Goal: Task Accomplishment & Management: Use online tool/utility

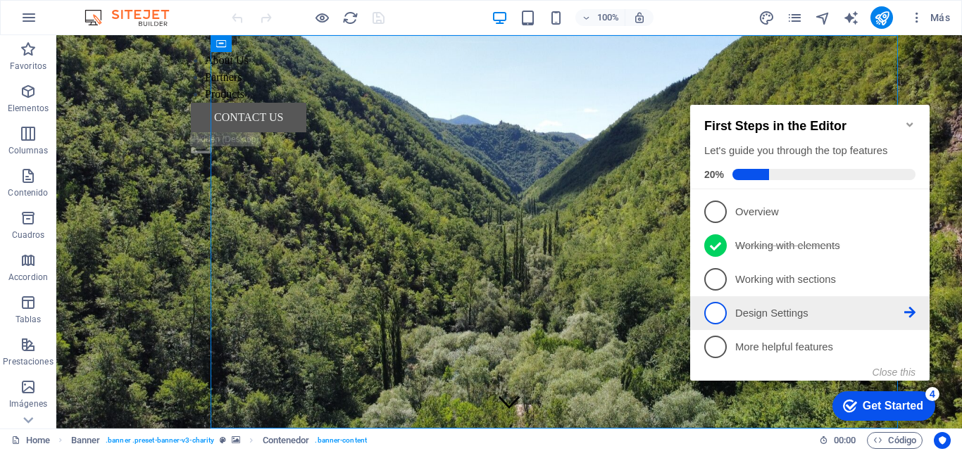
click at [721, 303] on span "4" at bounding box center [715, 313] width 23 height 23
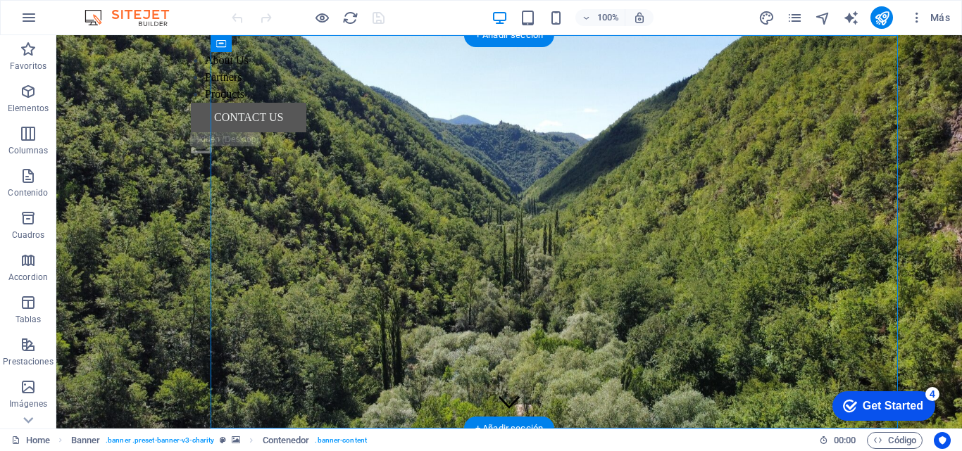
click at [948, 149] on figure at bounding box center [508, 231] width 905 height 393
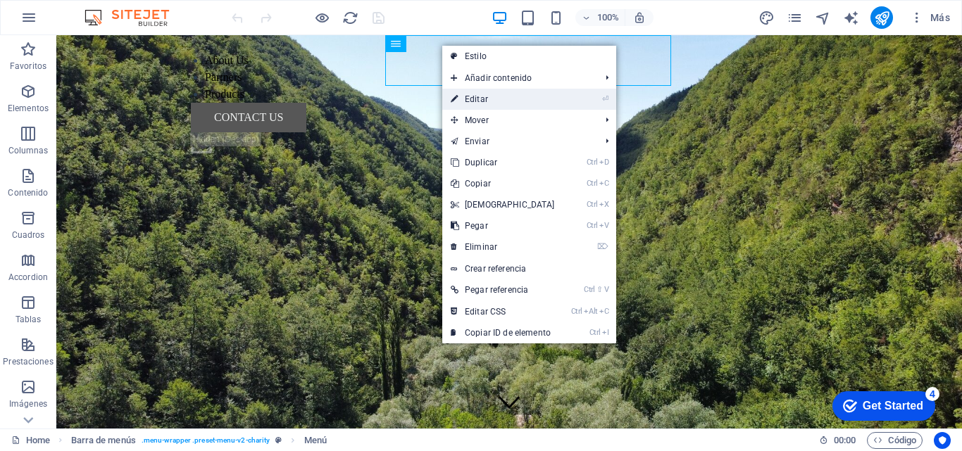
select select
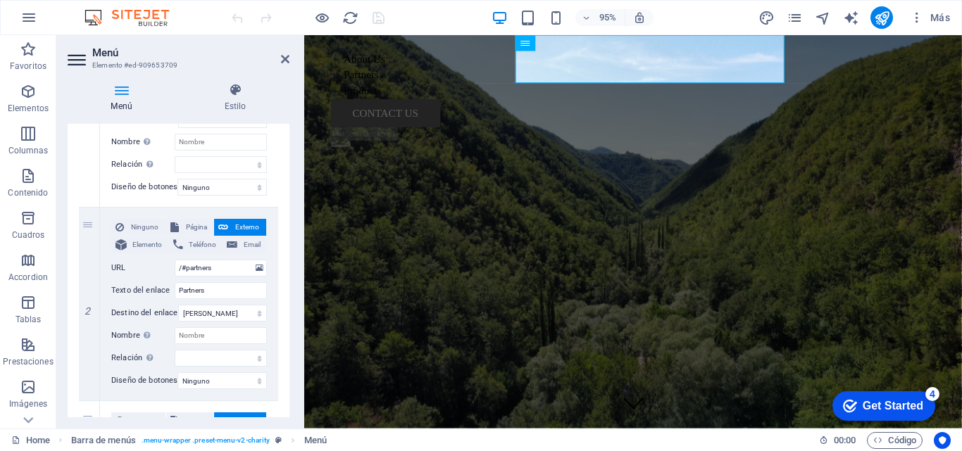
scroll to position [275, 0]
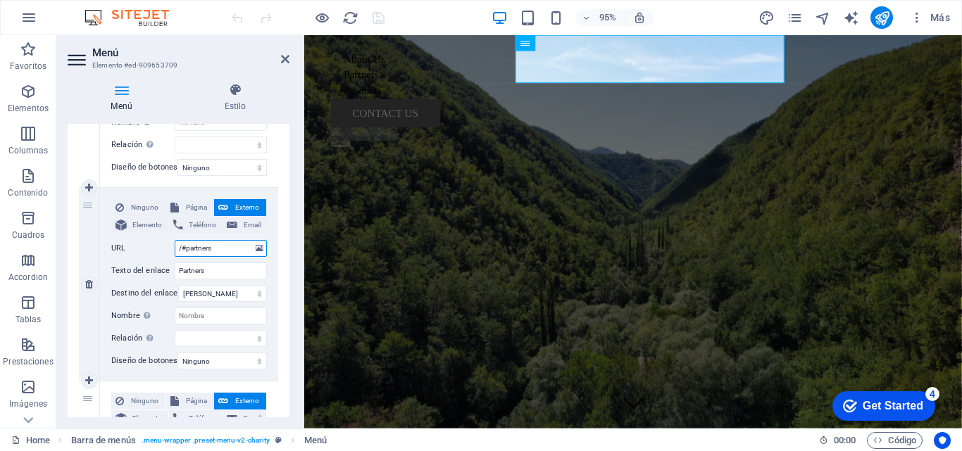
click at [218, 251] on input "/#partners" at bounding box center [221, 248] width 92 height 17
type input "/#"
select select
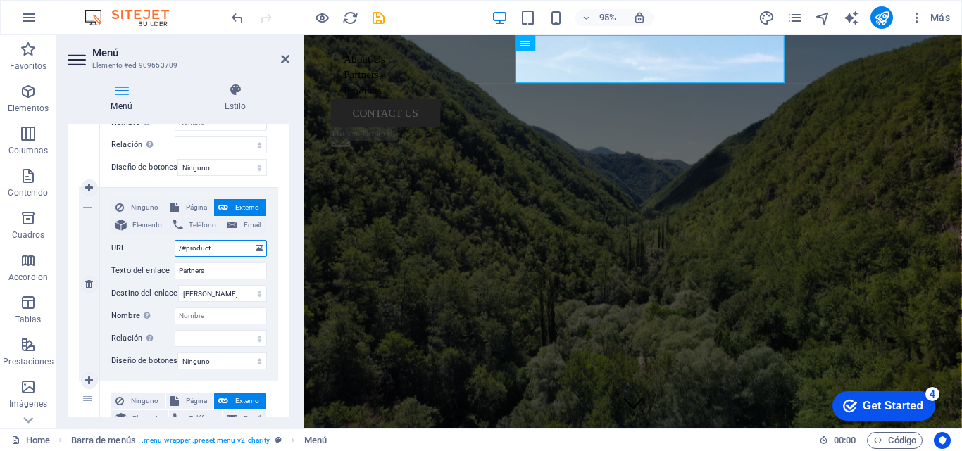
type input "/#products"
select select
type input "/#products"
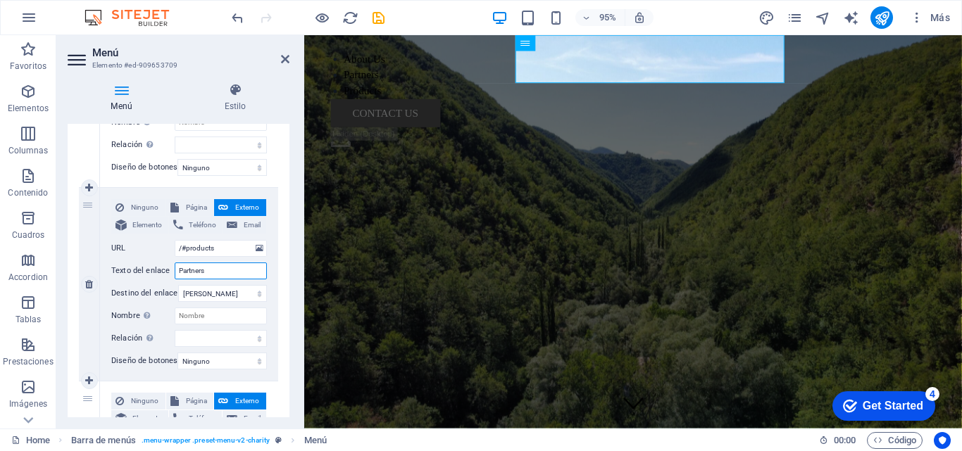
click at [210, 270] on input "Partners" at bounding box center [221, 271] width 92 height 17
type input "P"
select select
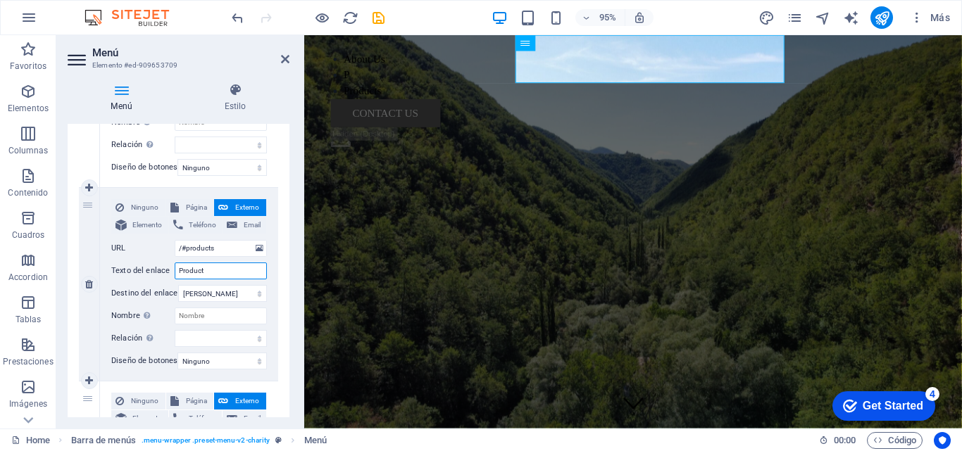
type input "Products"
select select
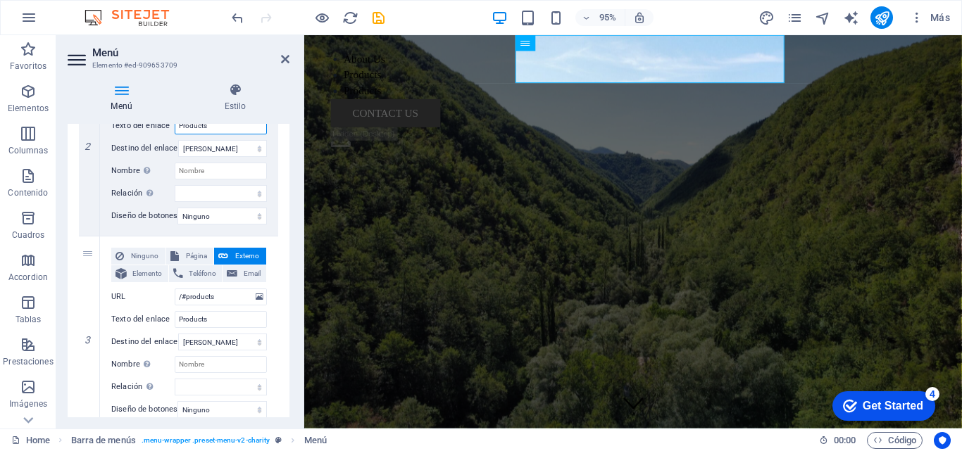
scroll to position [436, 0]
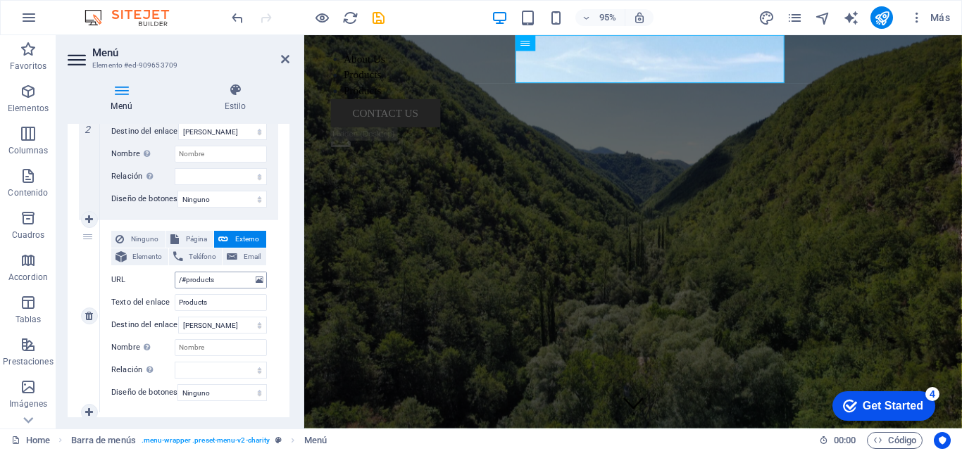
type input "Products"
click at [226, 280] on input "/#products" at bounding box center [221, 280] width 92 height 17
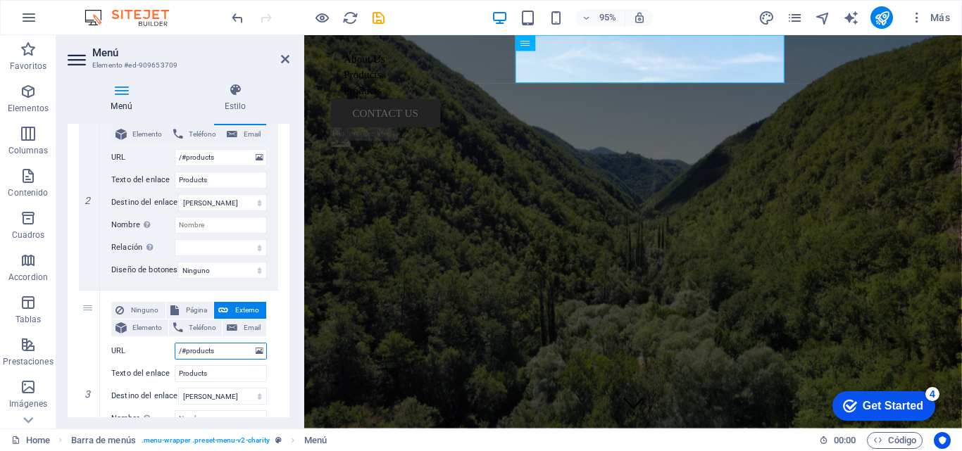
scroll to position [366, 0]
type input "/#"
select select
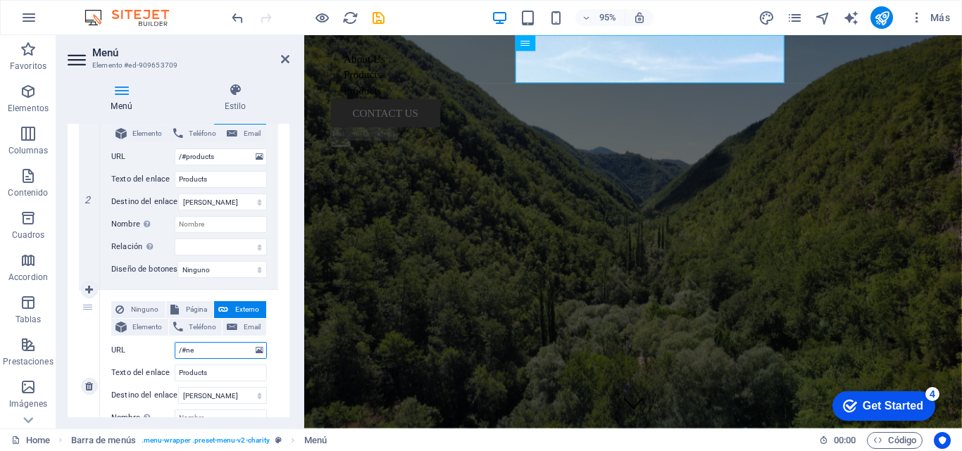
type input "/#new"
select select
type input "/#news"
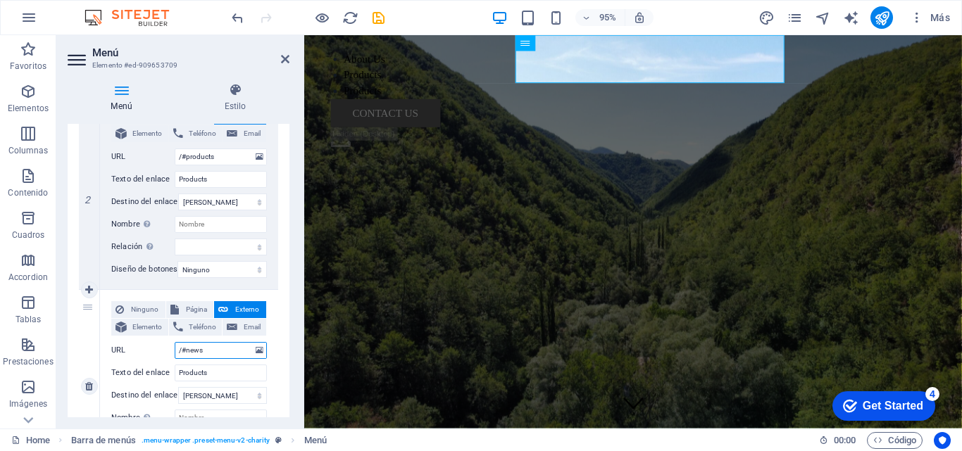
select select
type input "/#news"
click at [220, 369] on input "Products" at bounding box center [221, 373] width 92 height 17
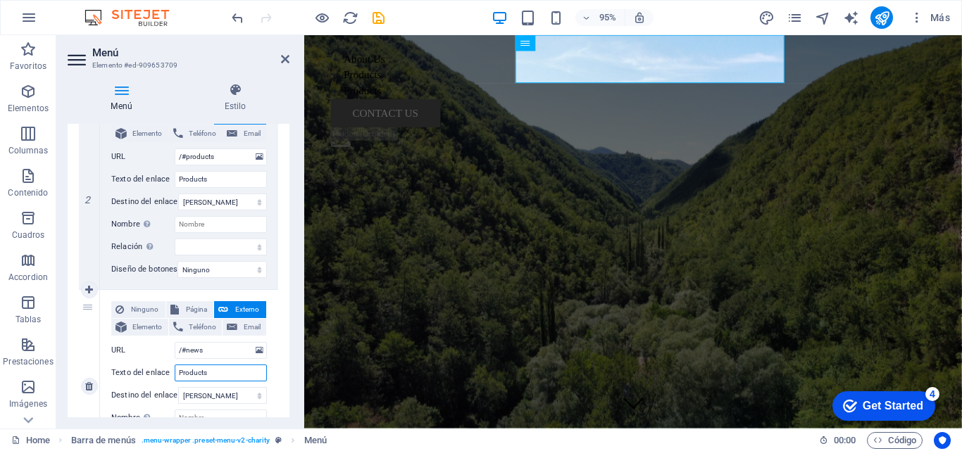
click at [220, 369] on input "Products" at bounding box center [221, 373] width 92 height 17
select select
type input "News"
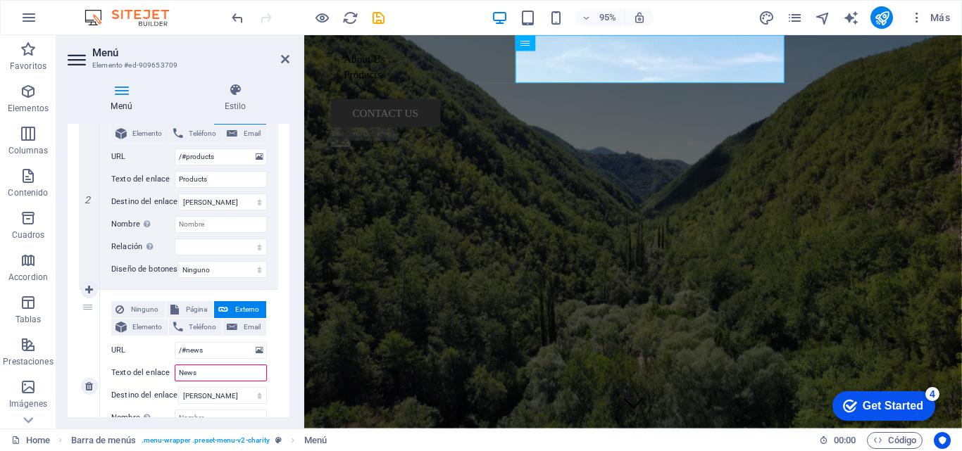
select select
type input "News"
click at [284, 58] on icon at bounding box center [285, 58] width 8 height 11
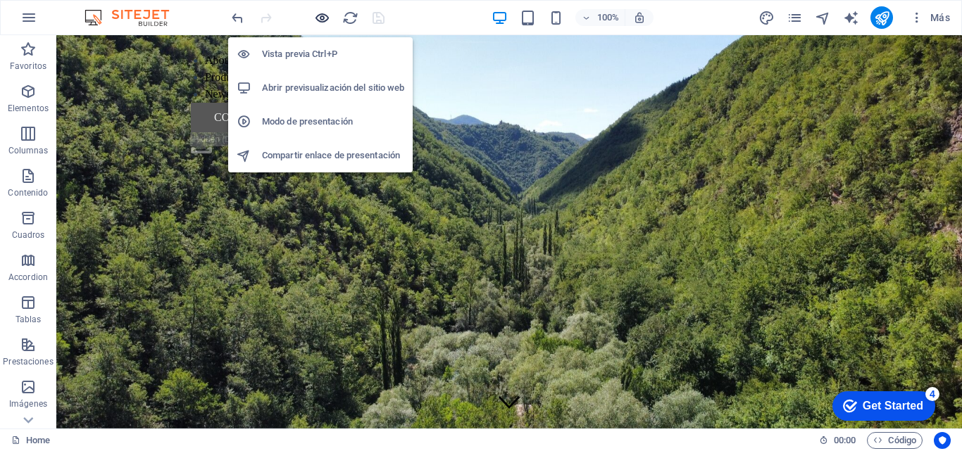
click at [0, 0] on icon "button" at bounding box center [0, 0] width 0 height 0
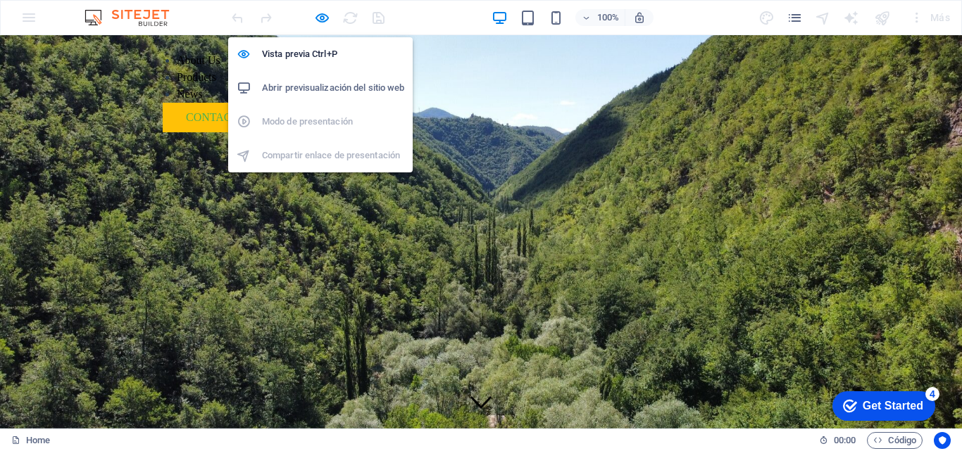
click at [330, 87] on h6 "Abrir previsualización del sitio web" at bounding box center [333, 88] width 142 height 17
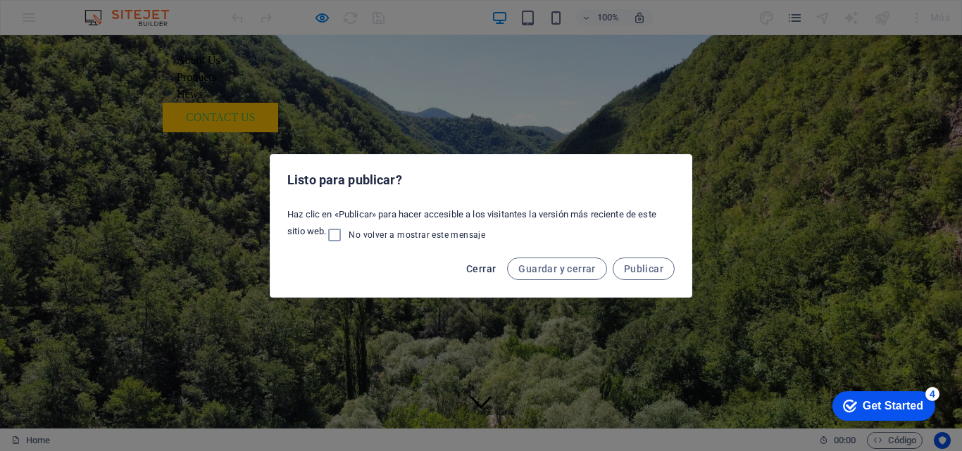
click at [477, 267] on span "Cerrar" at bounding box center [481, 268] width 30 height 11
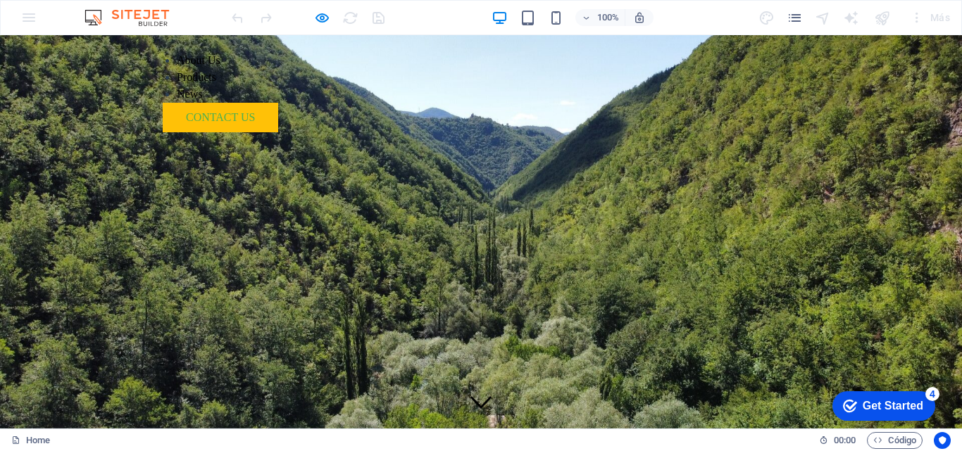
click at [149, 18] on img at bounding box center [134, 17] width 106 height 17
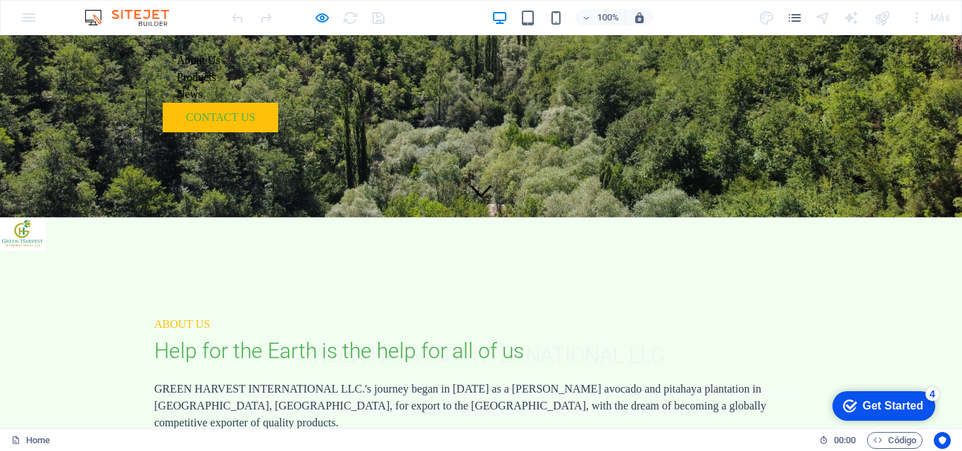
scroll to position [0, 0]
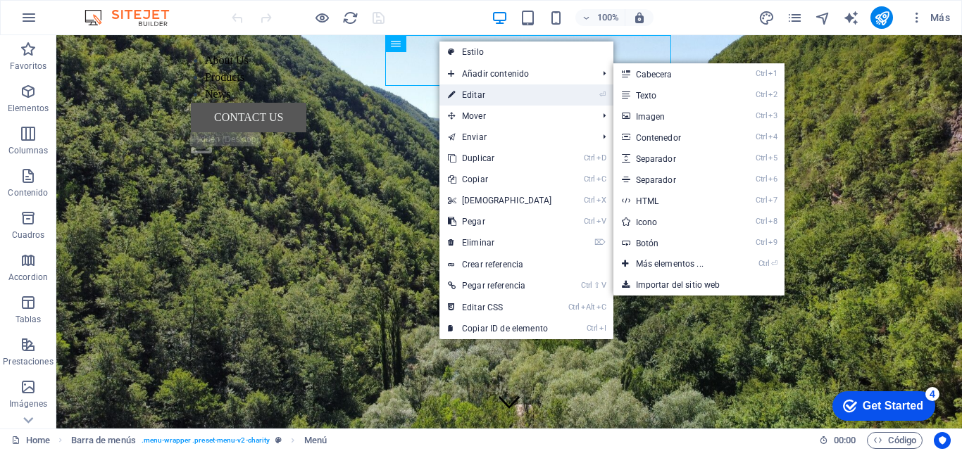
click at [475, 92] on link "⏎ Editar" at bounding box center [499, 94] width 121 height 21
select select
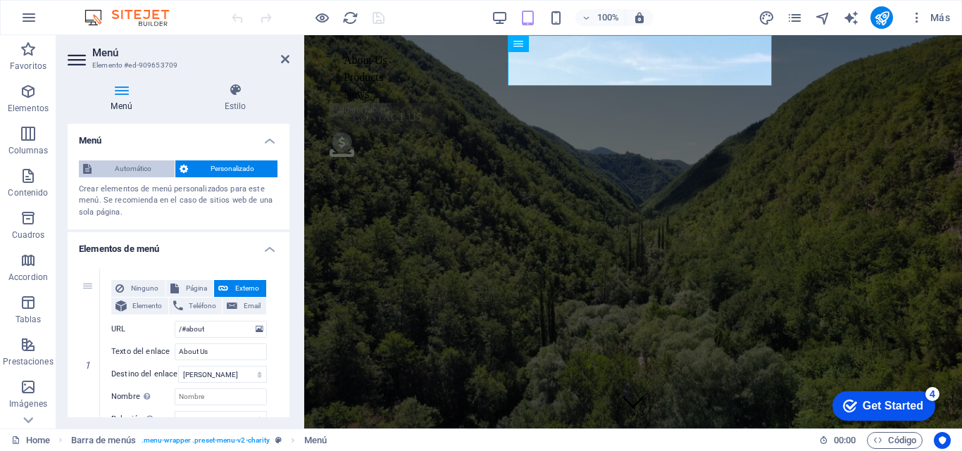
click at [132, 166] on span "Automático" at bounding box center [133, 168] width 75 height 17
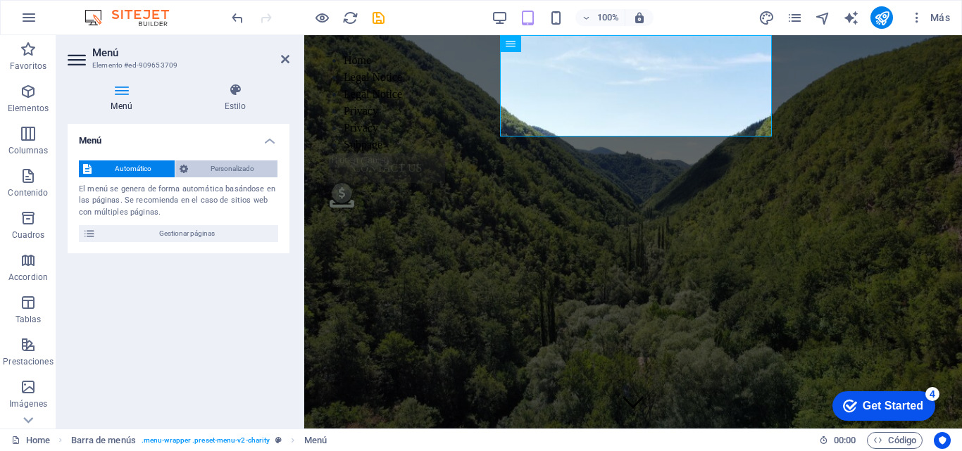
click at [223, 170] on span "Personalizado" at bounding box center [233, 168] width 82 height 17
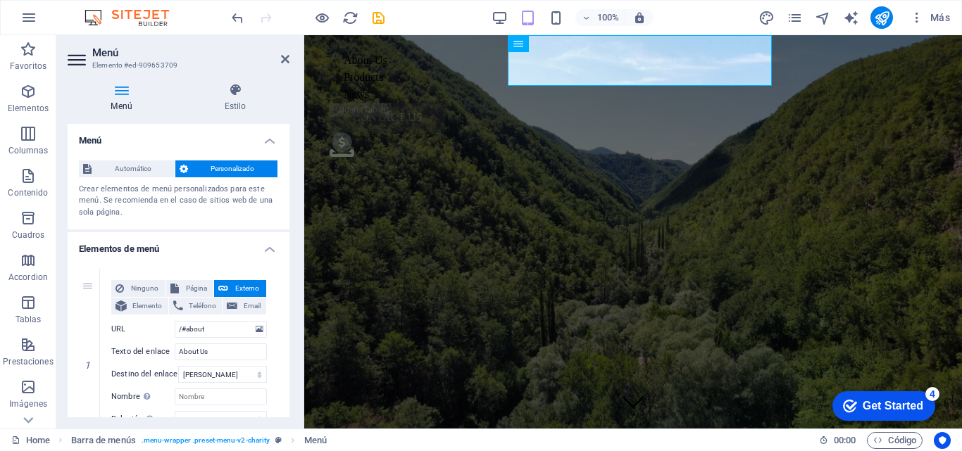
click at [336, 165] on figure at bounding box center [632, 231] width 657 height 393
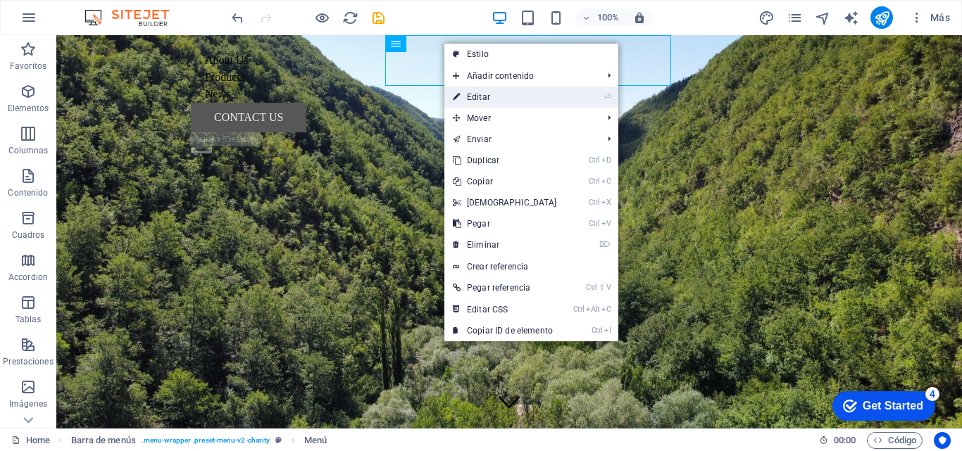
click at [468, 95] on link "⏎ Editar" at bounding box center [504, 97] width 121 height 21
select select
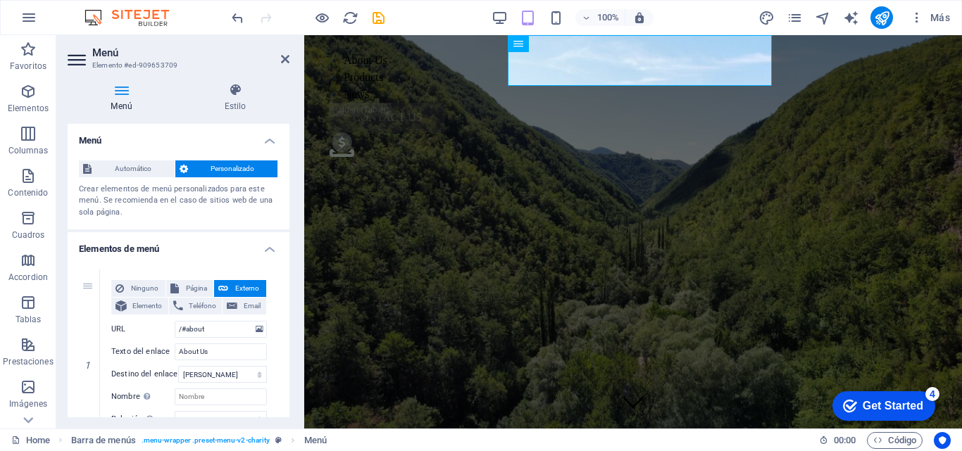
drag, startPoint x: 286, startPoint y: 182, endPoint x: 290, endPoint y: 229, distance: 48.1
click at [290, 229] on div "Menú Estilo Menú Automático Personalizado Crear elementos de menú personalizado…" at bounding box center [178, 250] width 244 height 357
click at [284, 53] on h2 "Menú" at bounding box center [190, 52] width 197 height 13
click at [284, 58] on icon at bounding box center [285, 58] width 8 height 11
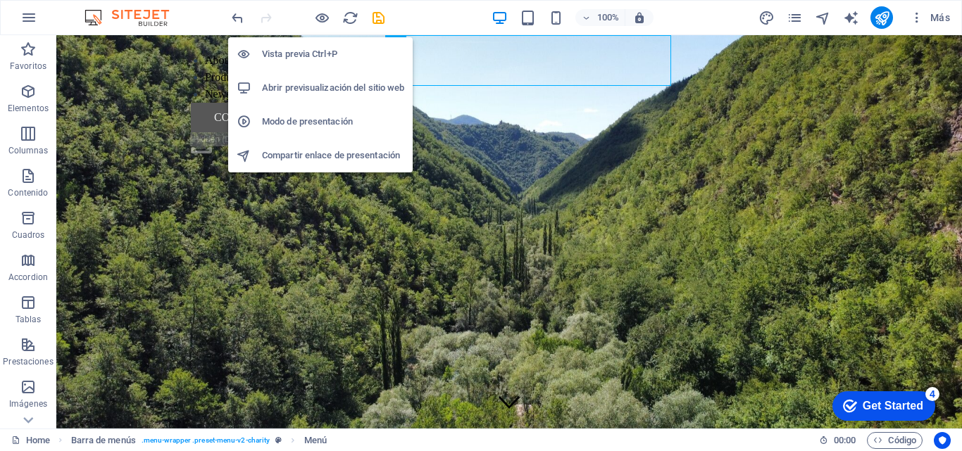
click at [295, 84] on h6 "Abrir previsualización del sitio web" at bounding box center [333, 88] width 142 height 17
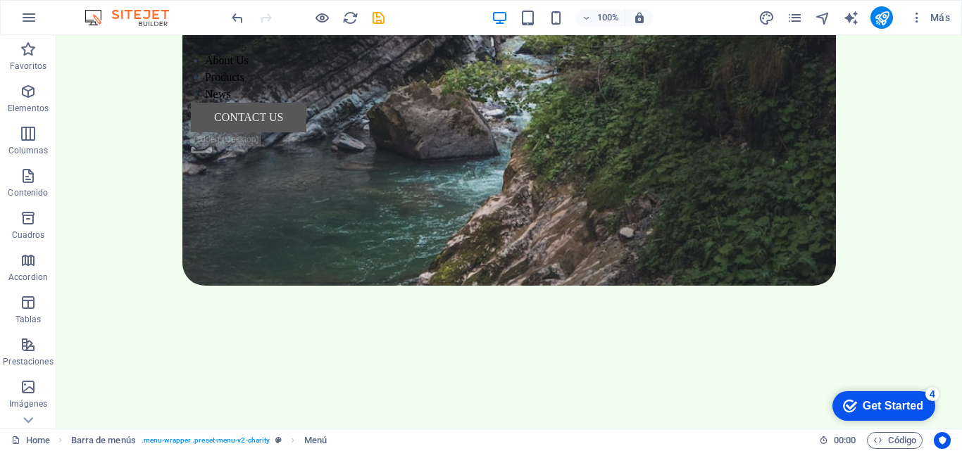
scroll to position [1960, 0]
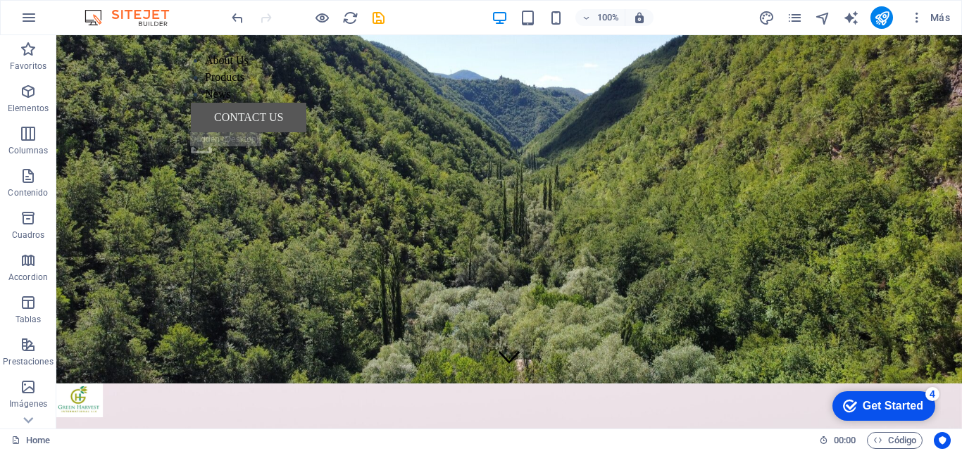
scroll to position [0, 0]
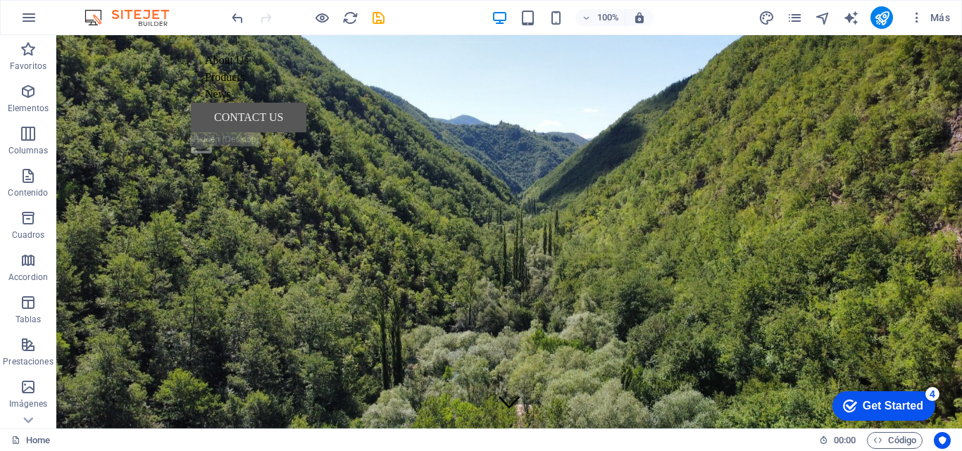
drag, startPoint x: 956, startPoint y: 142, endPoint x: 1008, endPoint y: 57, distance: 99.8
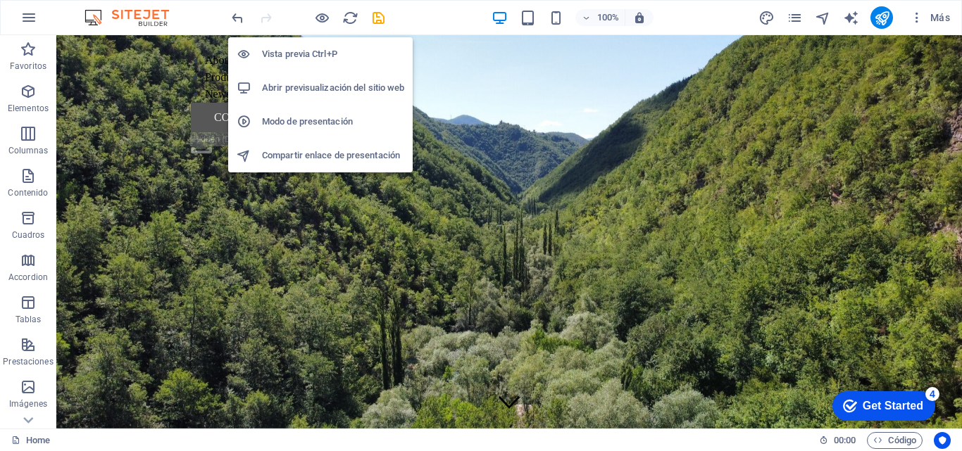
click at [303, 88] on h6 "Abrir previsualización del sitio web" at bounding box center [333, 88] width 142 height 17
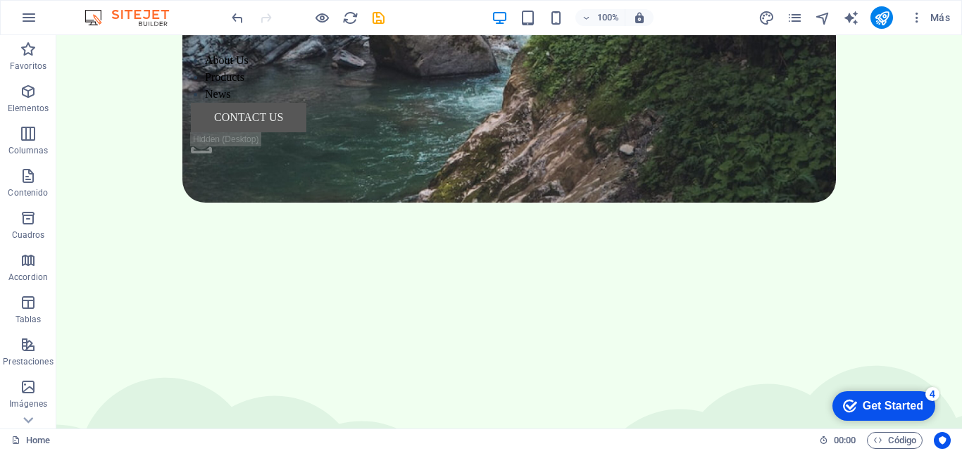
scroll to position [2060, 0]
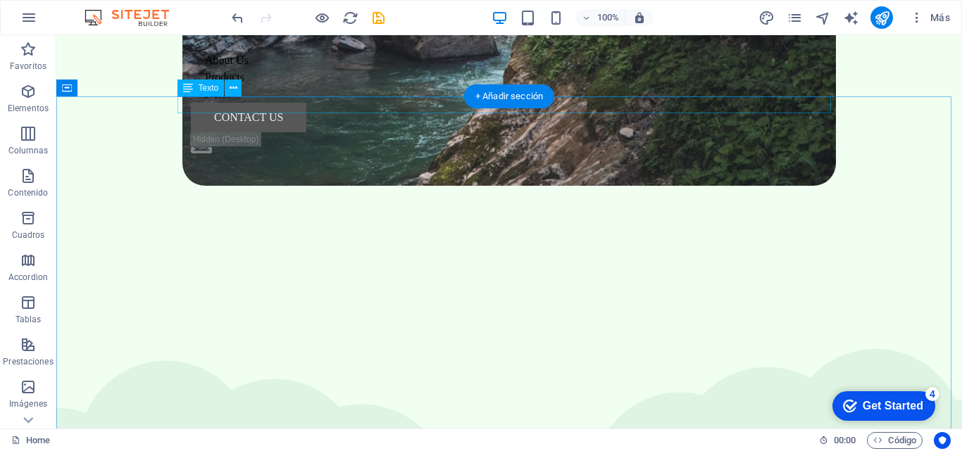
click at [229, 87] on icon at bounding box center [233, 88] width 8 height 15
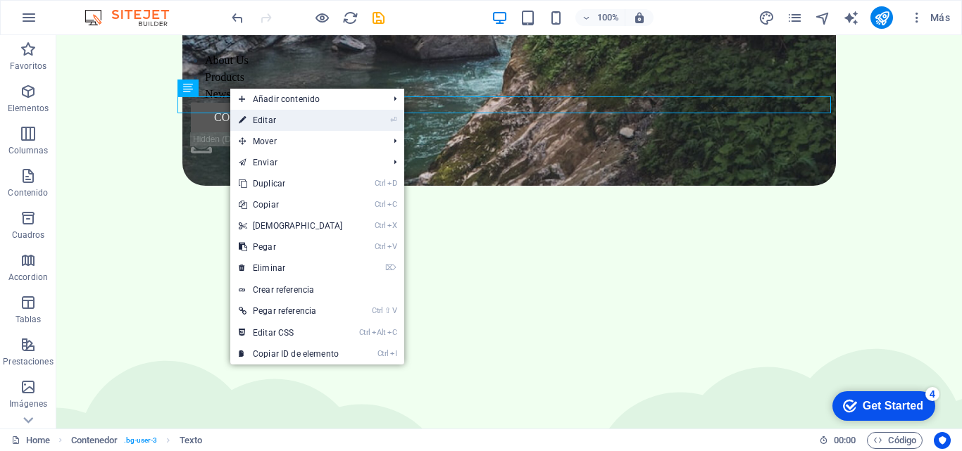
click at [265, 119] on link "⏎ Editar" at bounding box center [290, 120] width 121 height 21
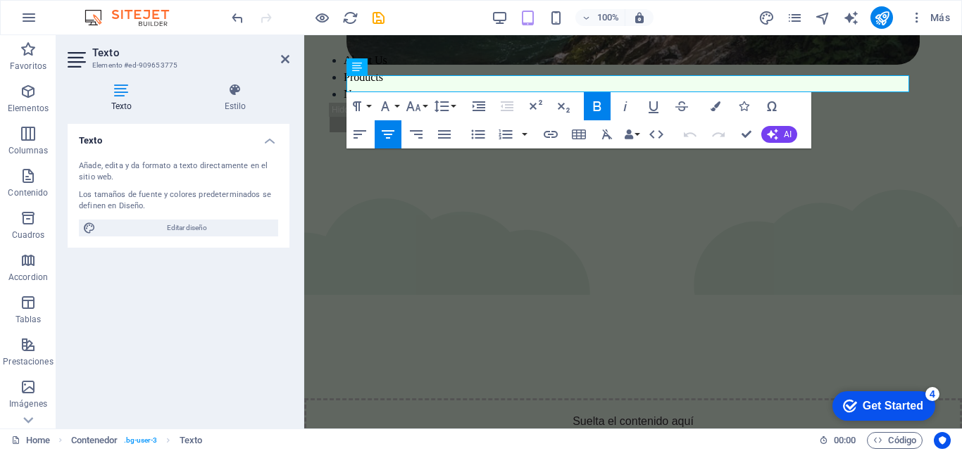
scroll to position [1925, 0]
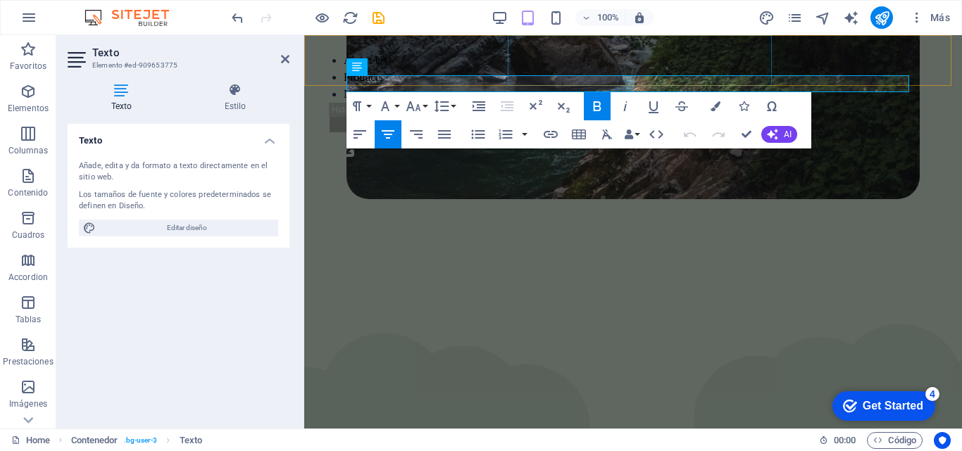
click at [729, 83] on nav "About Us Products News" at bounding box center [632, 77] width 635 height 51
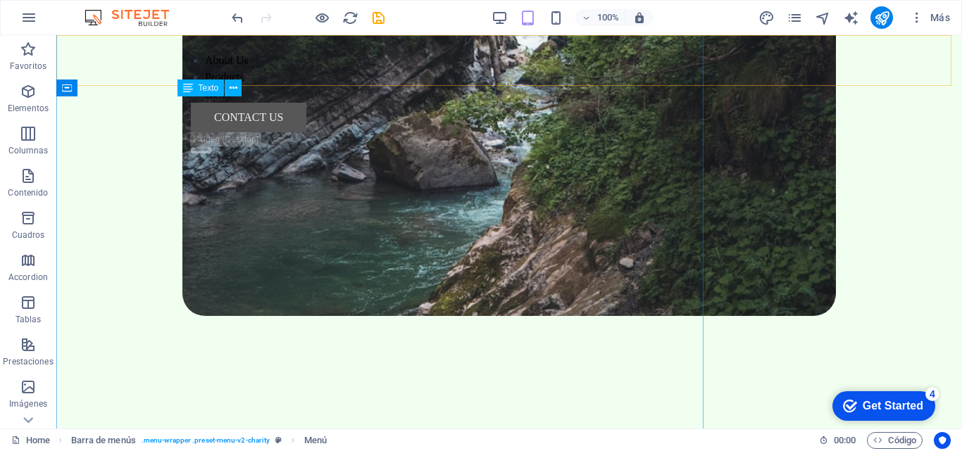
scroll to position [2060, 0]
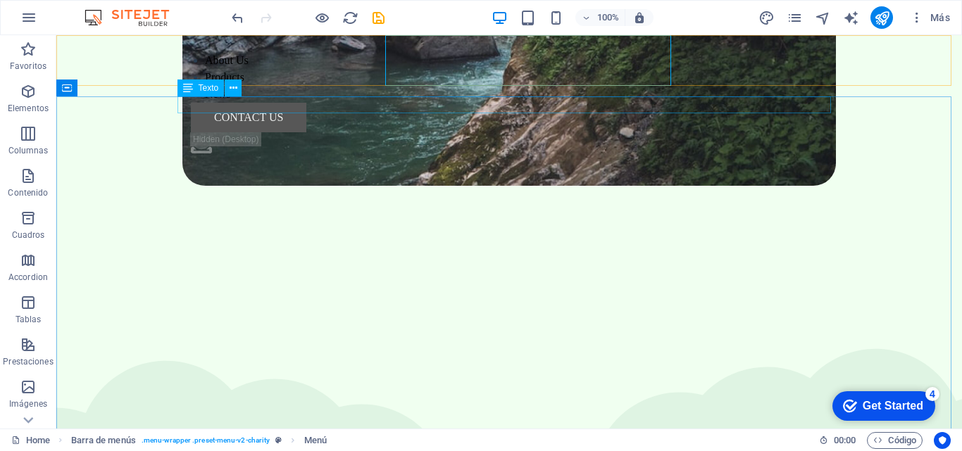
click at [781, 85] on div "About Us Products News CONTACT US .fa-secondary{opacity:.4}" at bounding box center [508, 96] width 905 height 123
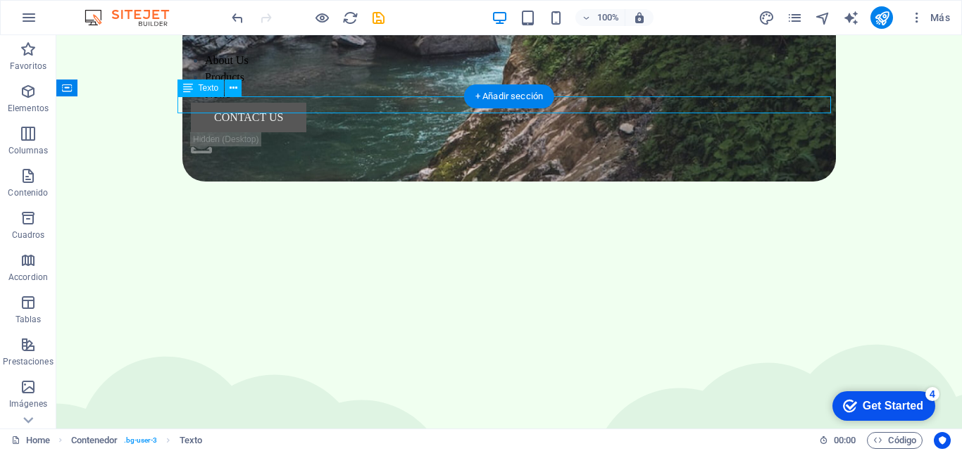
scroll to position [1925, 0]
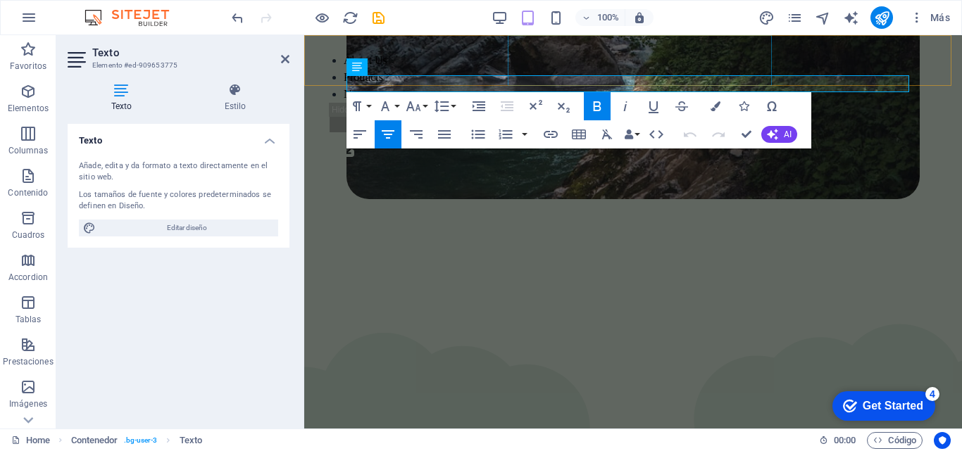
click at [691, 85] on nav "About Us Products News" at bounding box center [632, 77] width 635 height 51
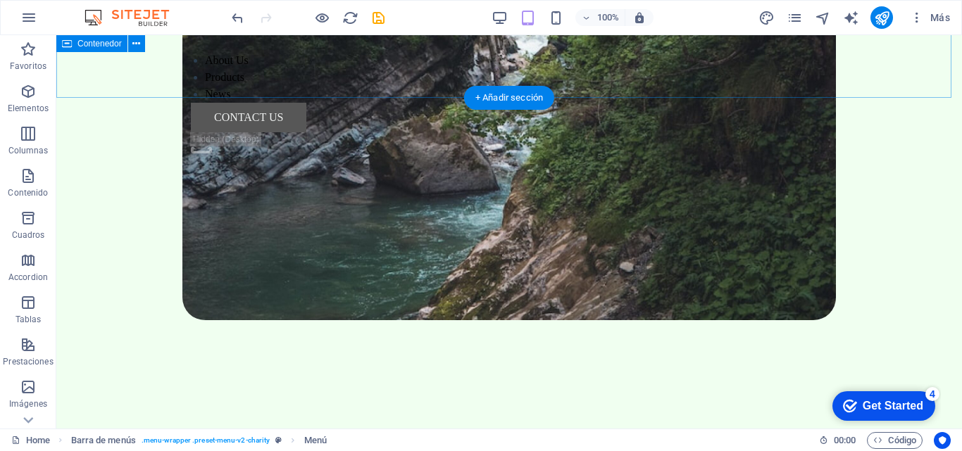
scroll to position [2060, 0]
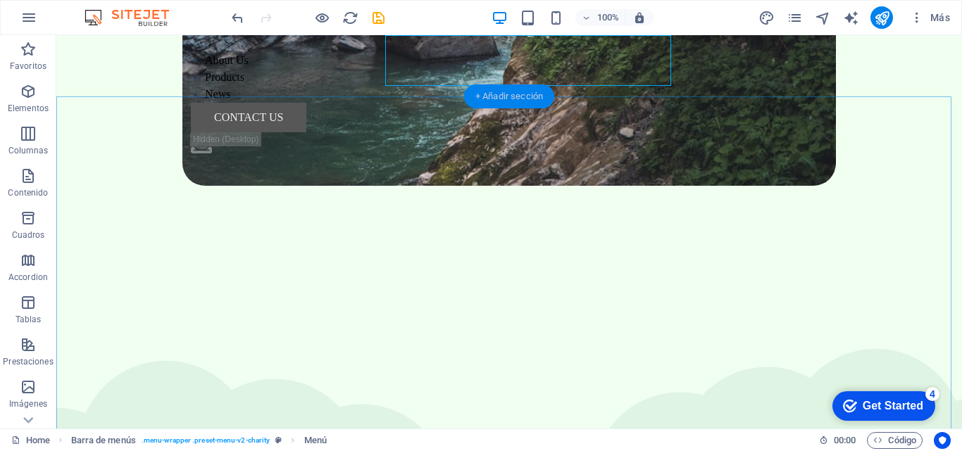
click at [527, 103] on div "+ Añadir sección" at bounding box center [509, 96] width 90 height 24
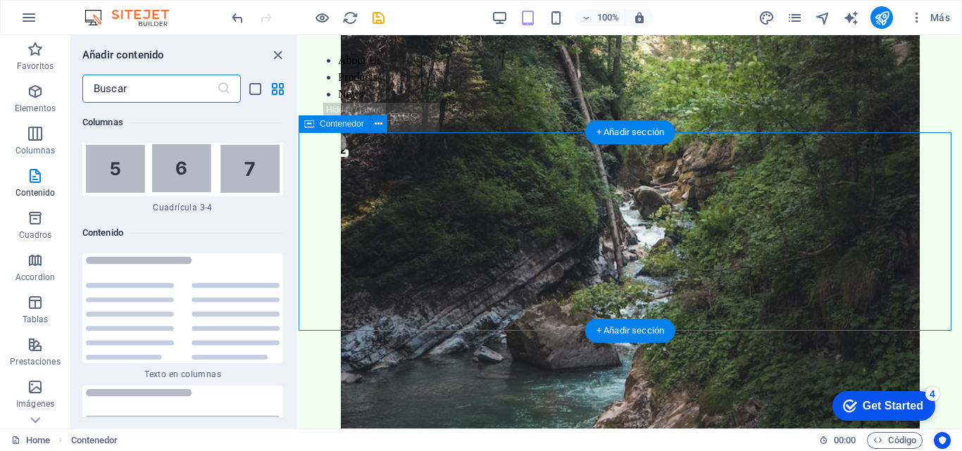
scroll to position [4792, 0]
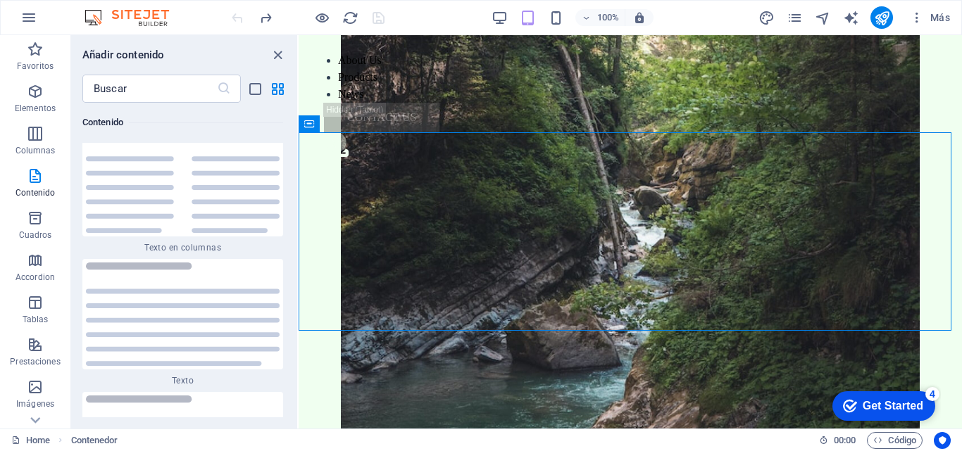
click at [277, 56] on icon "close panel" at bounding box center [278, 55] width 16 height 16
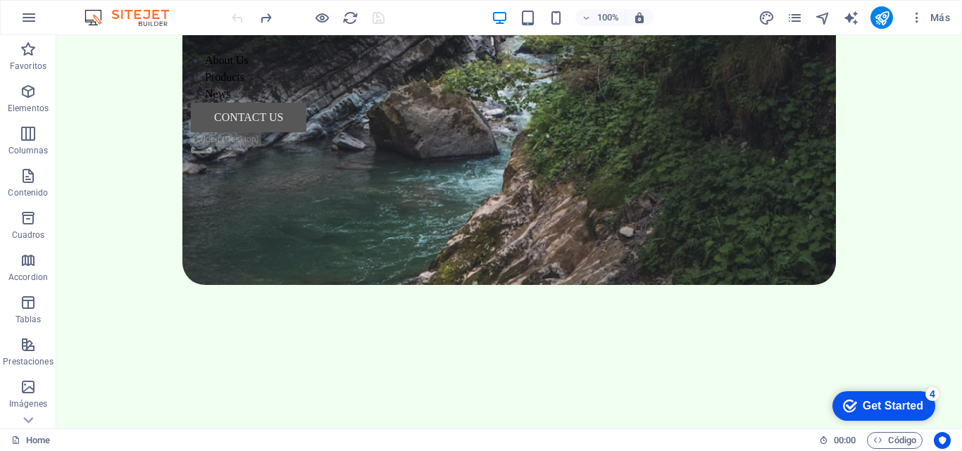
scroll to position [1943, 0]
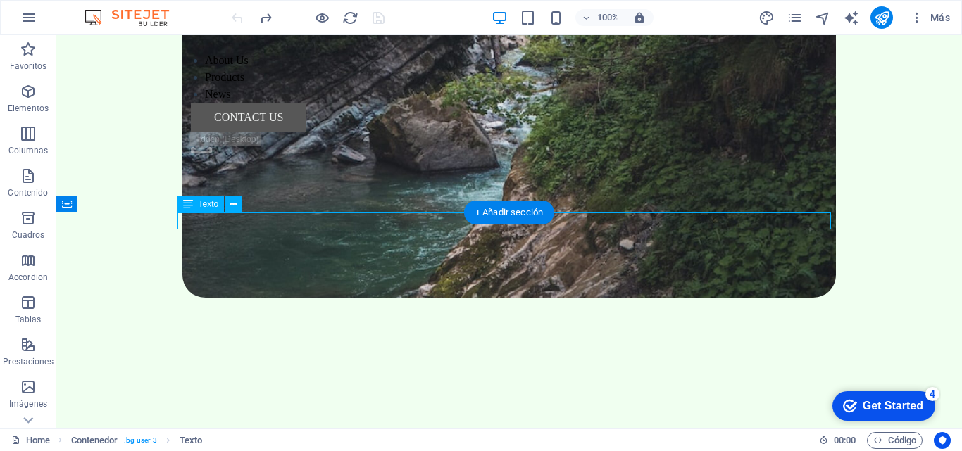
scroll to position [1809, 0]
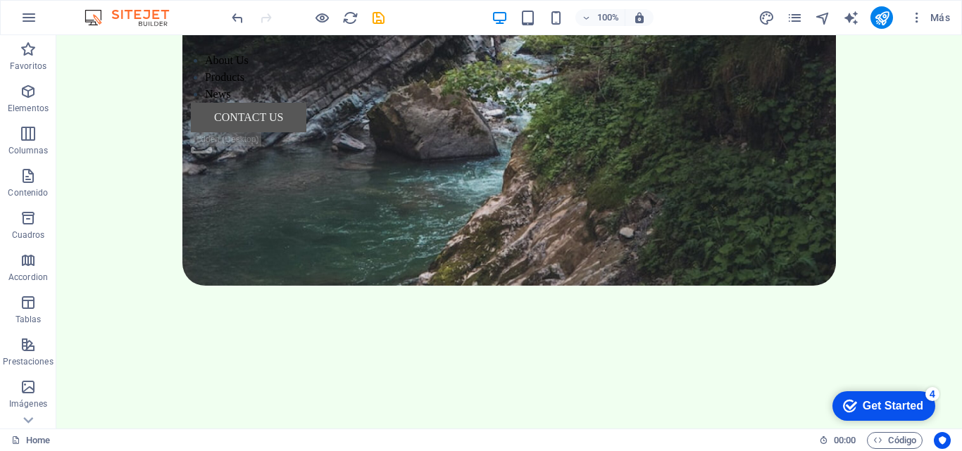
scroll to position [1927, 0]
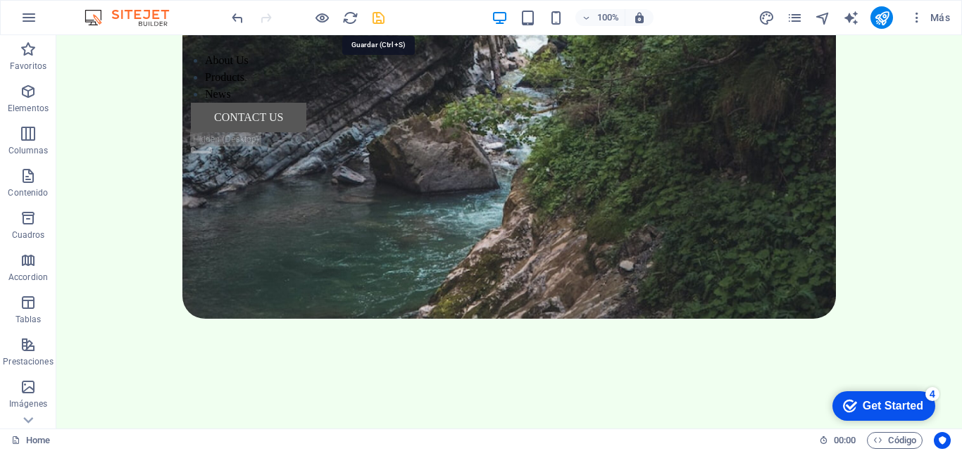
click at [380, 15] on icon "save" at bounding box center [378, 18] width 16 height 16
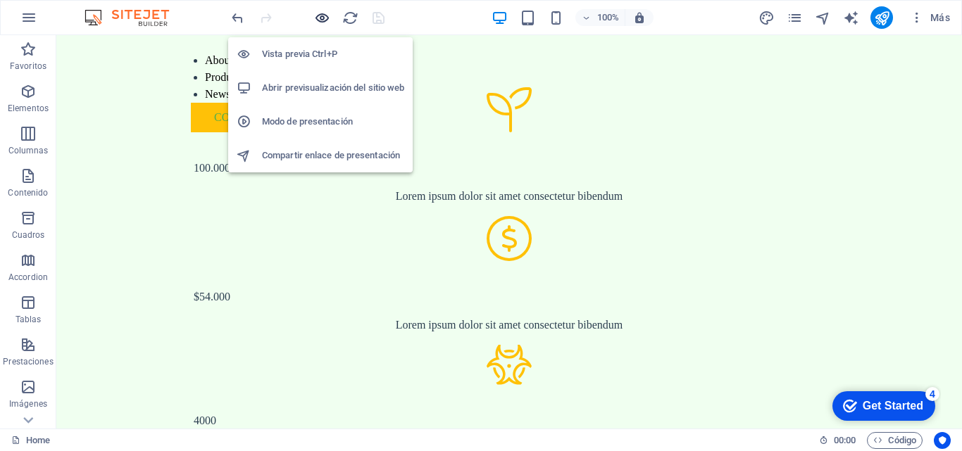
scroll to position [1399, 0]
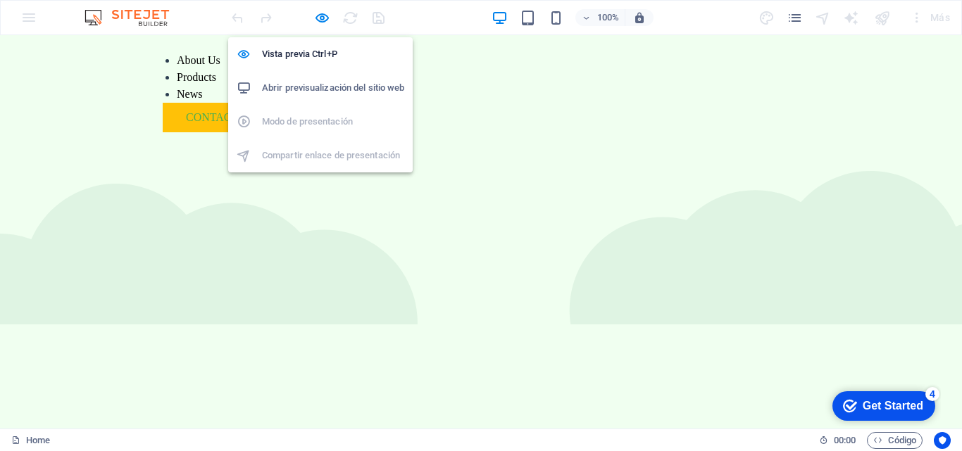
click at [341, 85] on h6 "Abrir previsualización del sitio web" at bounding box center [333, 88] width 142 height 17
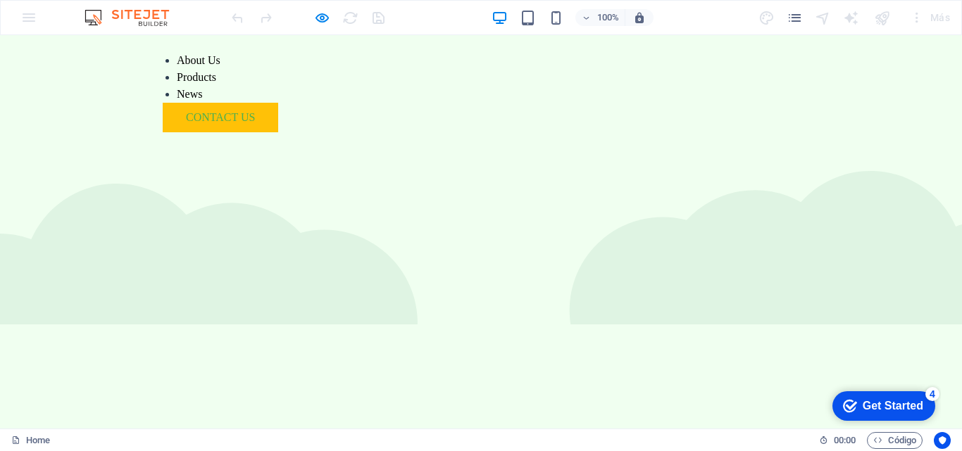
drag, startPoint x: 503, startPoint y: 281, endPoint x: 665, endPoint y: 338, distance: 171.6
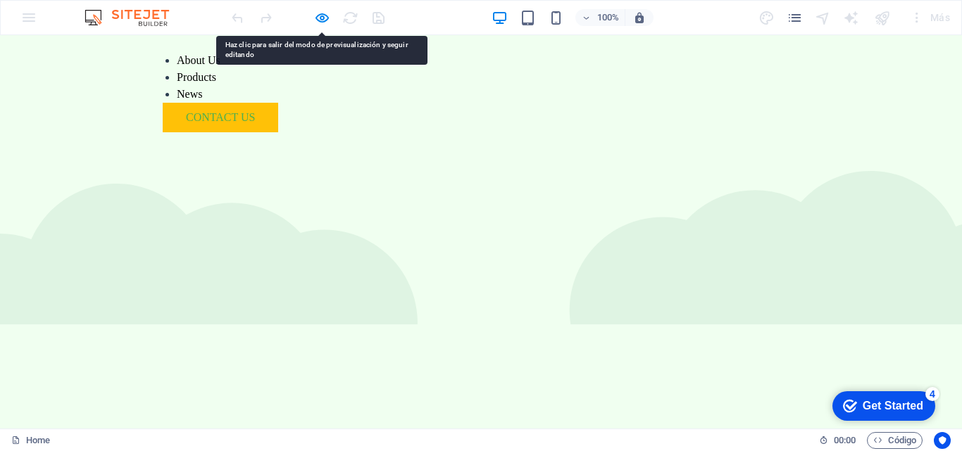
drag, startPoint x: 705, startPoint y: 325, endPoint x: 707, endPoint y: 358, distance: 33.2
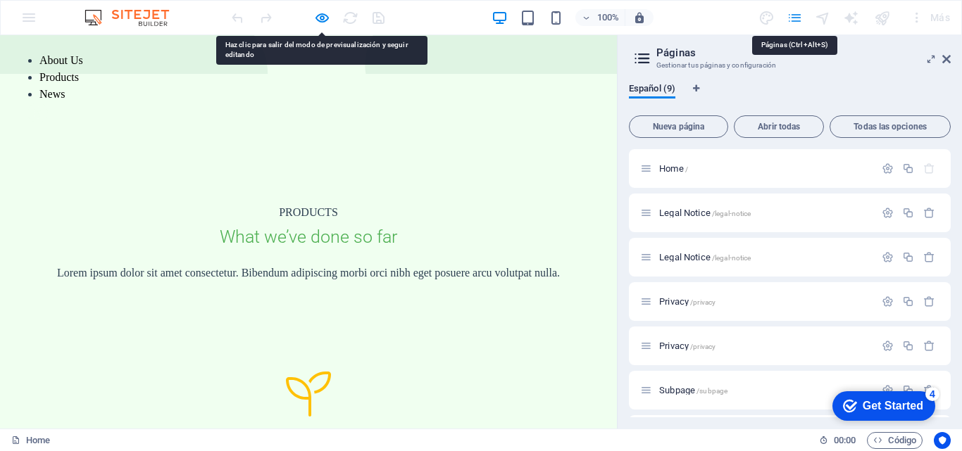
scroll to position [1264, 0]
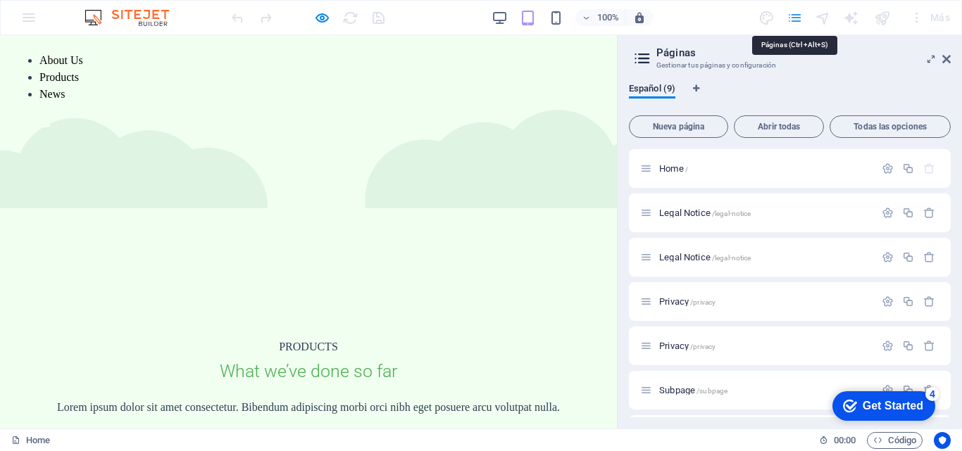
drag, startPoint x: 795, startPoint y: 12, endPoint x: 902, endPoint y: 137, distance: 164.3
click at [902, 137] on div "Home Favoritos Elementos Columnas Contenido Cuadros Accordion Tablas Prestacion…" at bounding box center [481, 231] width 962 height 393
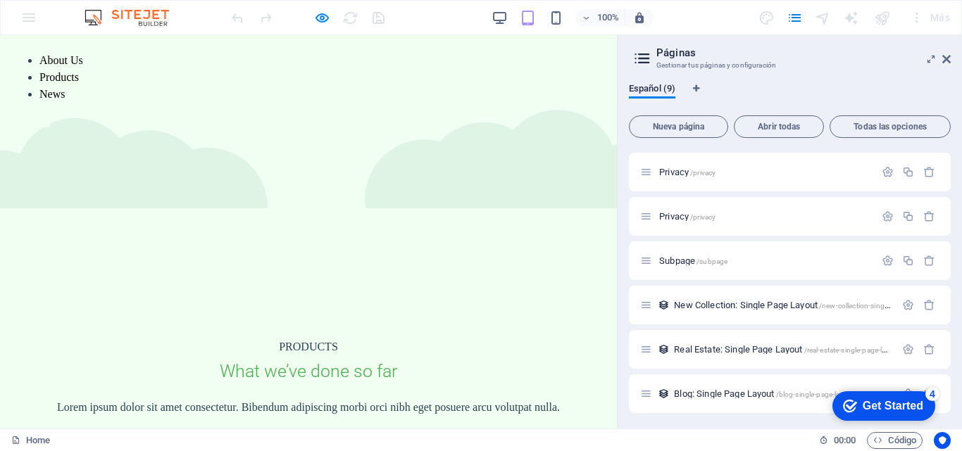
scroll to position [131, 0]
click at [505, 339] on p "PRODUCTS" at bounding box center [308, 347] width 532 height 17
click at [948, 56] on icon at bounding box center [946, 58] width 8 height 11
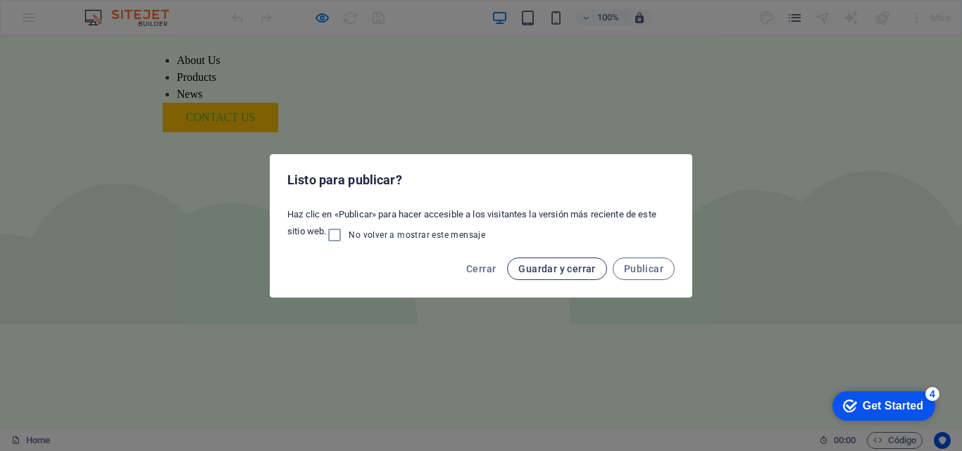
click at [557, 268] on span "Guardar y cerrar" at bounding box center [556, 268] width 77 height 11
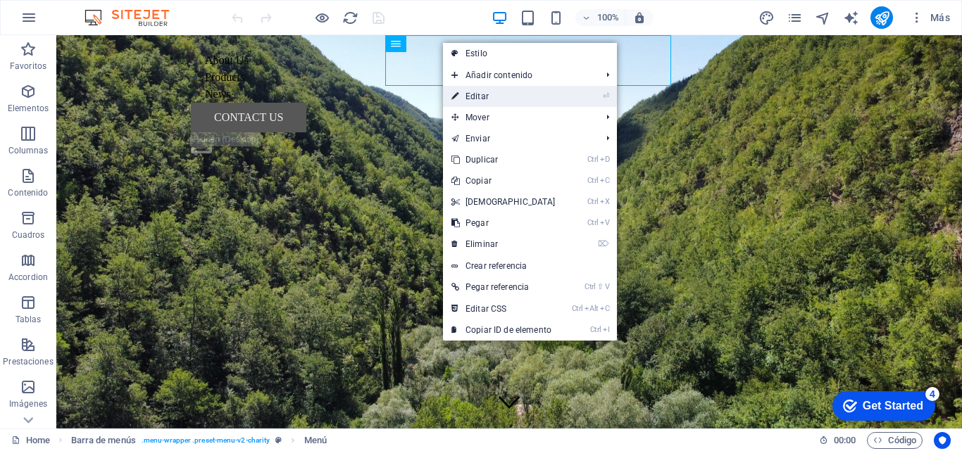
click at [580, 96] on li "⏎ Editar" at bounding box center [530, 96] width 174 height 21
click at [0, 0] on link "⏎ Editar" at bounding box center [0, 0] width 0 height 0
select select
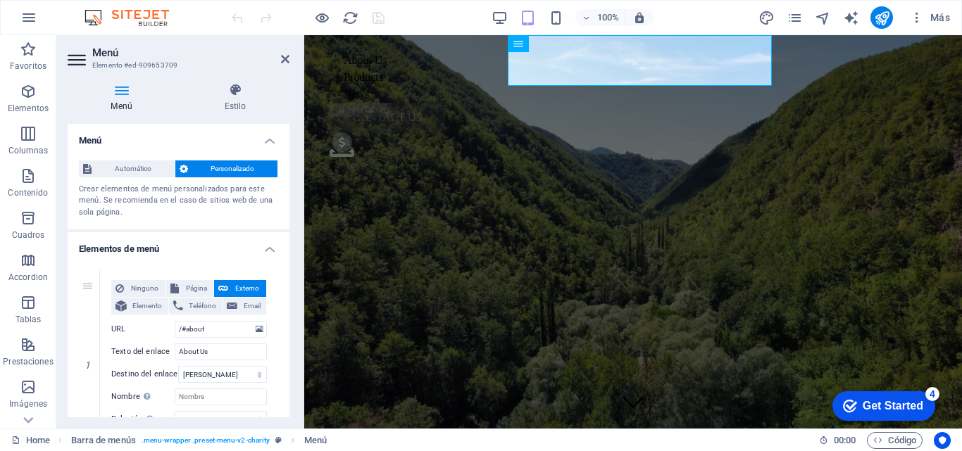
drag, startPoint x: 286, startPoint y: 216, endPoint x: 291, endPoint y: 248, distance: 32.2
click at [291, 248] on div "Menú Estilo Menú Automático Personalizado Crear elementos de menú personalizado…" at bounding box center [178, 250] width 244 height 357
drag, startPoint x: 286, startPoint y: 223, endPoint x: 294, endPoint y: 279, distance: 56.1
click at [294, 279] on div "Menú Estilo Menú Automático Personalizado Crear elementos de menú personalizado…" at bounding box center [178, 250] width 244 height 357
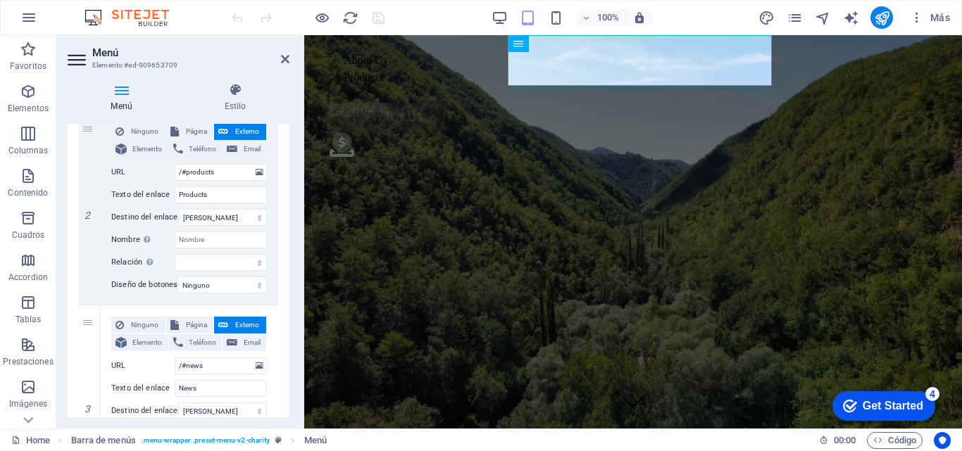
scroll to position [353, 0]
click at [285, 57] on icon at bounding box center [285, 58] width 8 height 11
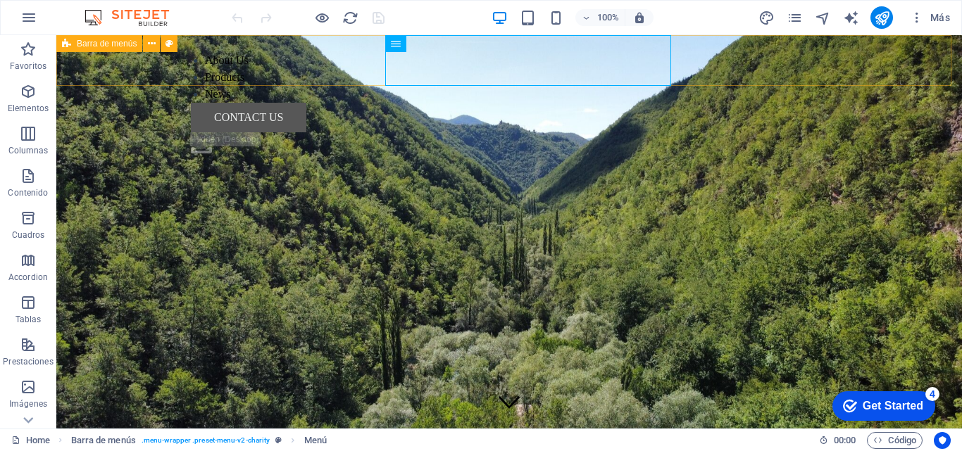
drag, startPoint x: 146, startPoint y: 80, endPoint x: 101, endPoint y: 64, distance: 47.9
click at [96, 45] on icon at bounding box center [92, 43] width 11 height 17
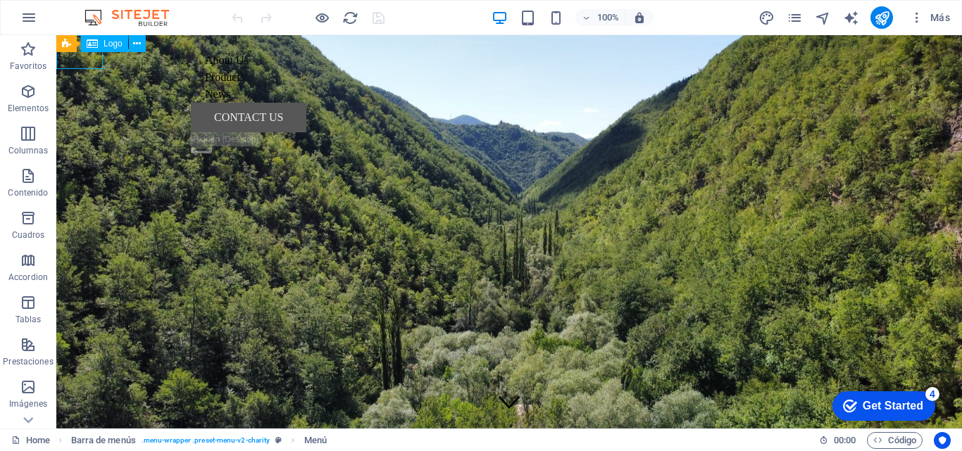
click at [96, 45] on icon at bounding box center [92, 43] width 11 height 17
select select "px"
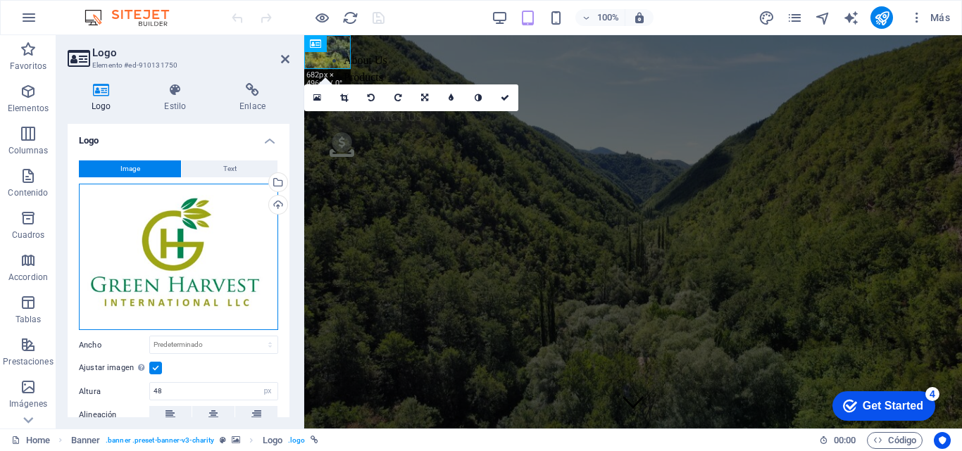
click at [238, 273] on div "Arrastra archivos aquí, haz clic para escoger archivos o selecciona archivos de…" at bounding box center [178, 257] width 199 height 147
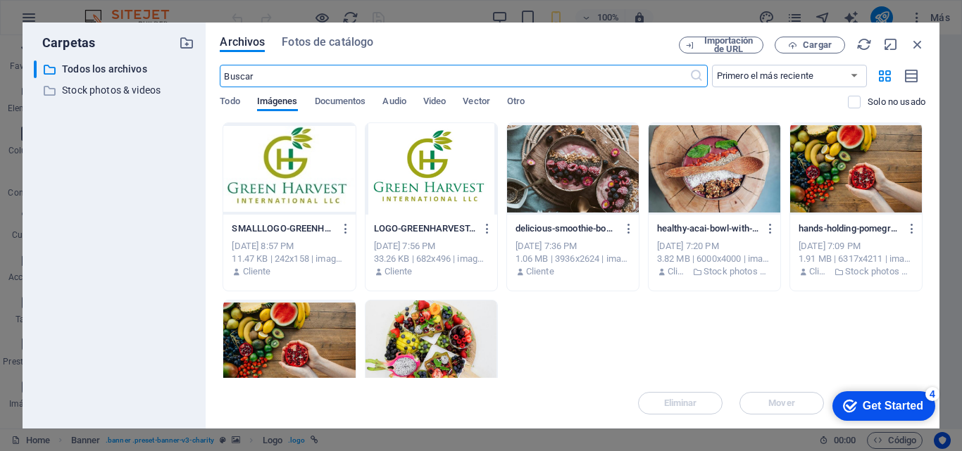
click at [408, 178] on div at bounding box center [431, 169] width 132 height 92
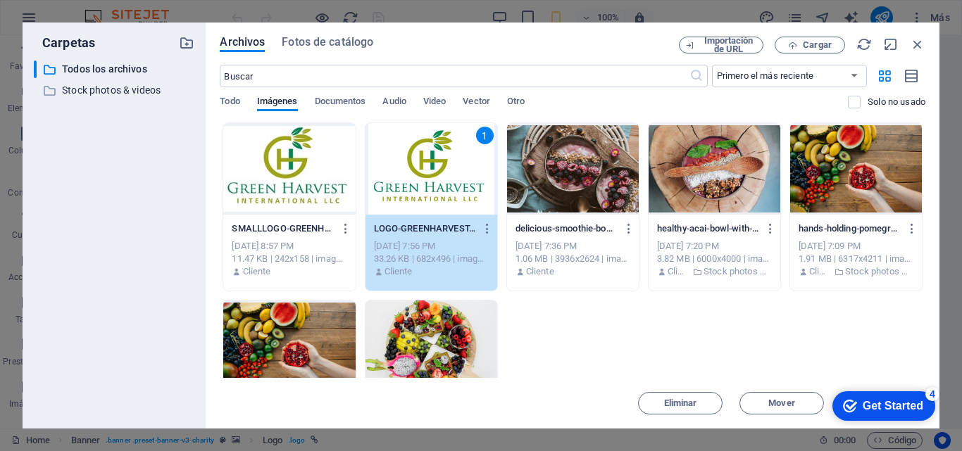
click at [408, 178] on div "1" at bounding box center [431, 169] width 132 height 92
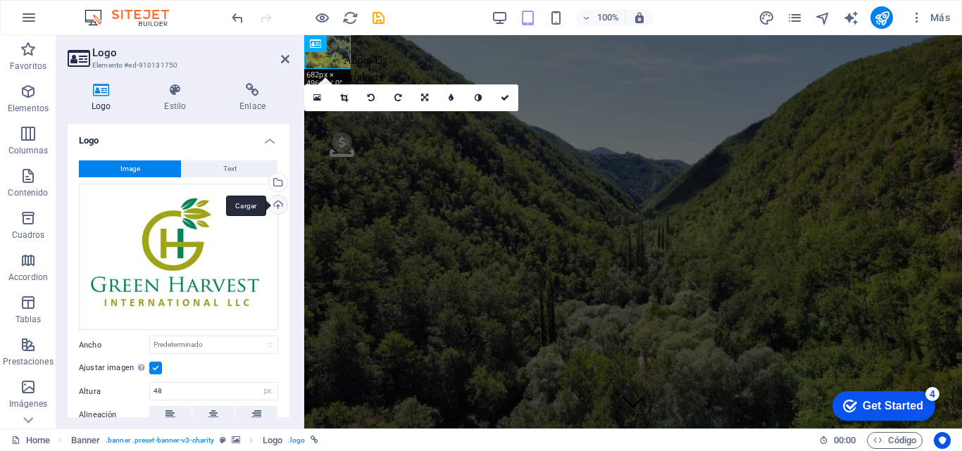
click at [275, 206] on div "Cargar" at bounding box center [276, 206] width 21 height 21
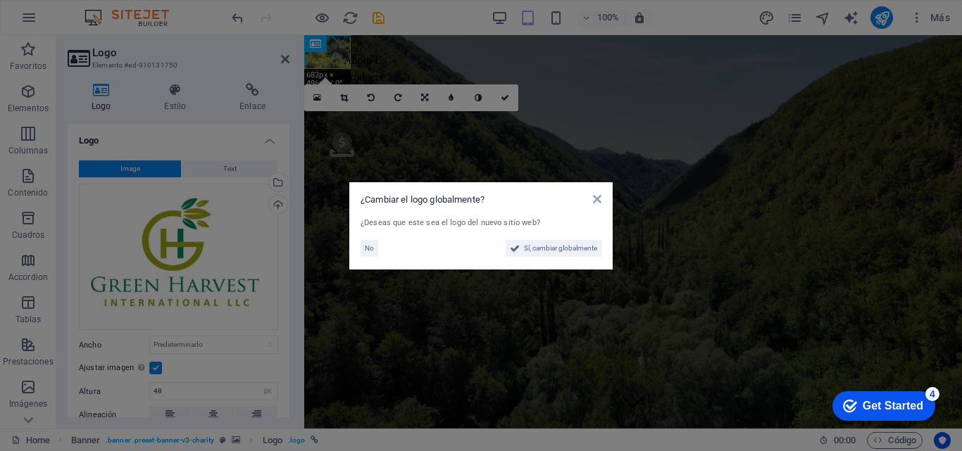
click at [358, 245] on div "¿Cambiar el logo globalmente? ¿Deseas que este sea el logo del nuevo sitio web?…" at bounding box center [480, 225] width 263 height 87
click at [598, 199] on icon at bounding box center [597, 199] width 8 height 11
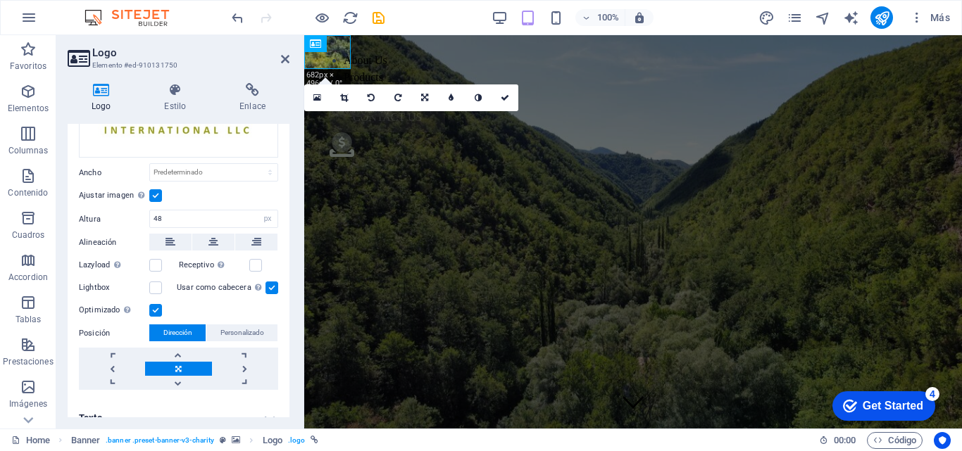
scroll to position [188, 0]
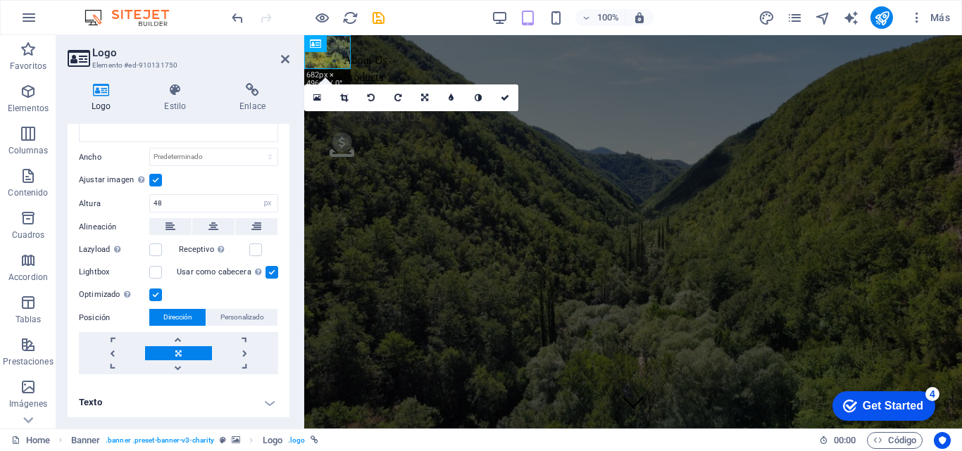
drag, startPoint x: 289, startPoint y: 251, endPoint x: 1, endPoint y: 364, distance: 308.7
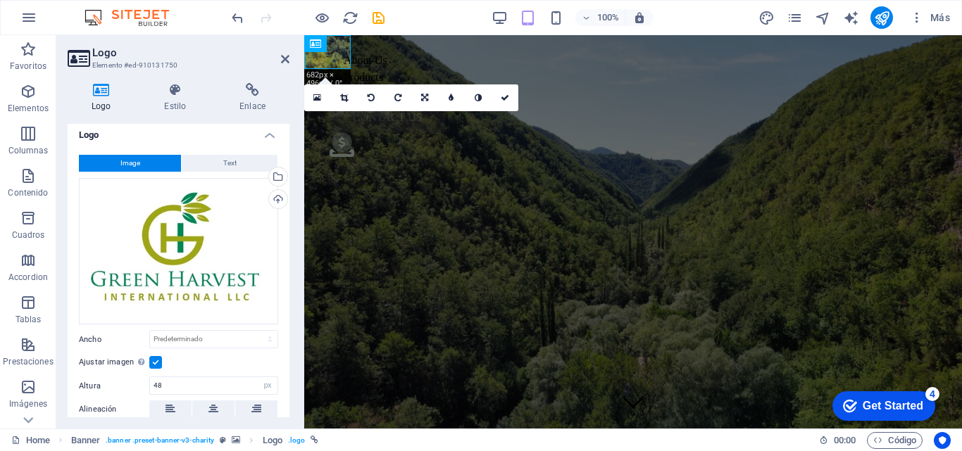
scroll to position [7, 0]
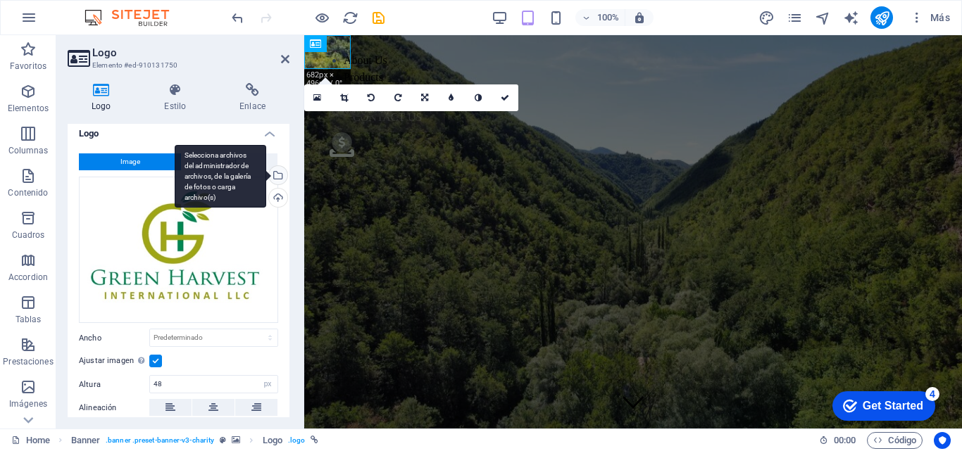
click at [277, 178] on div "Selecciona archivos del administrador de archivos, de la galería de fotos o car…" at bounding box center [276, 176] width 21 height 21
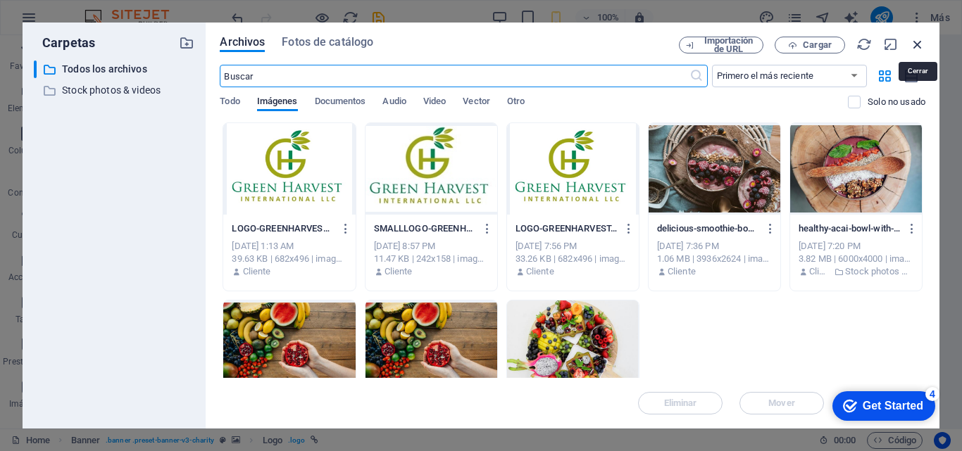
click at [916, 46] on icon "button" at bounding box center [916, 44] width 15 height 15
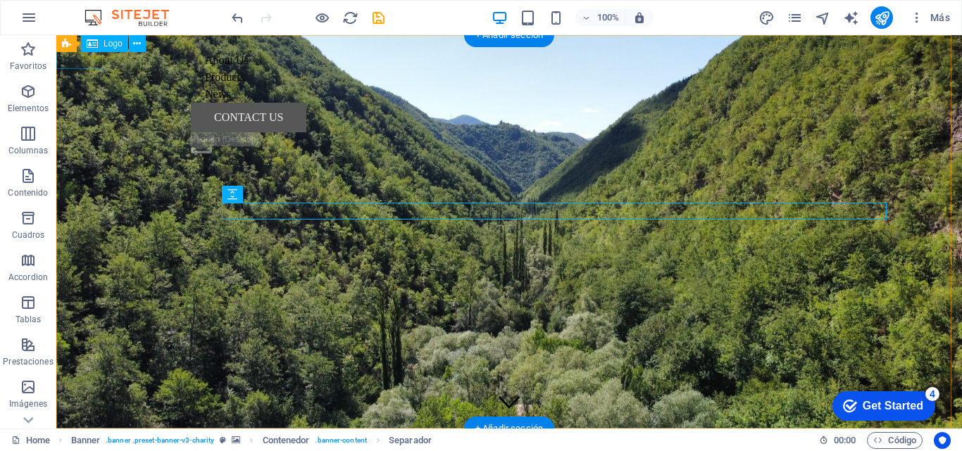
click at [92, 429] on div at bounding box center [508, 446] width 905 height 34
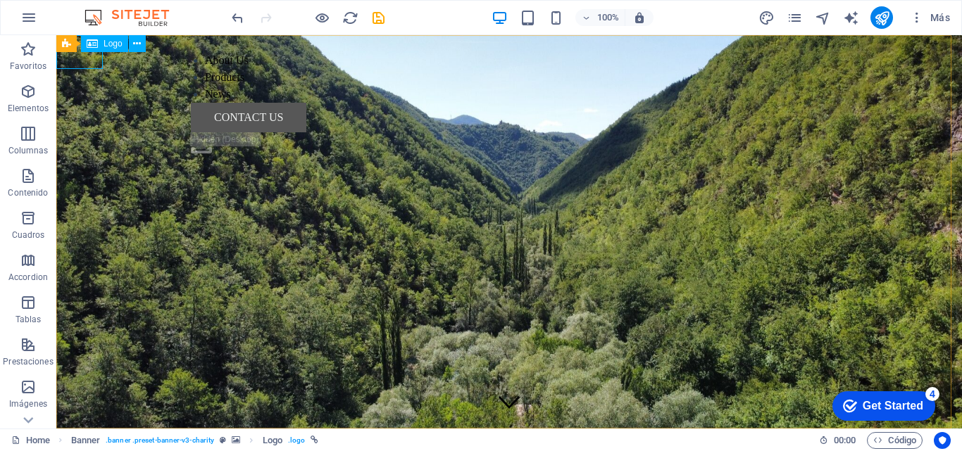
click at [90, 48] on icon at bounding box center [92, 43] width 11 height 17
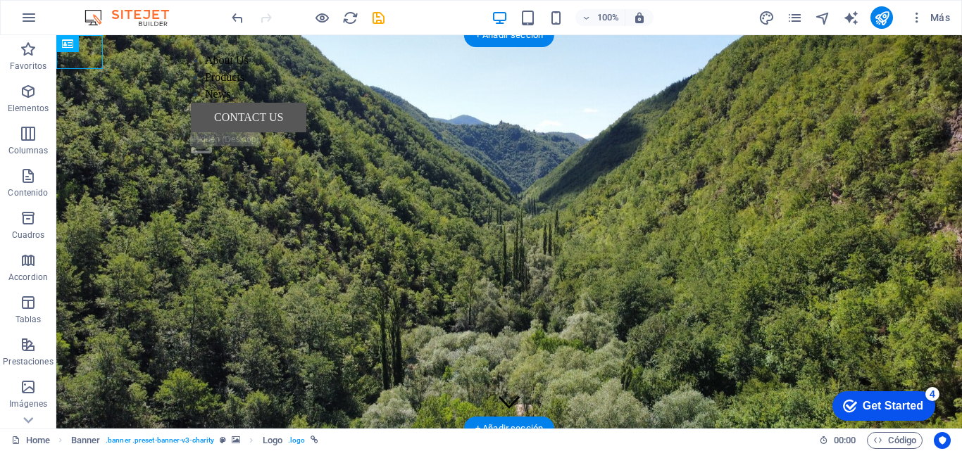
click at [175, 130] on figure at bounding box center [508, 231] width 905 height 393
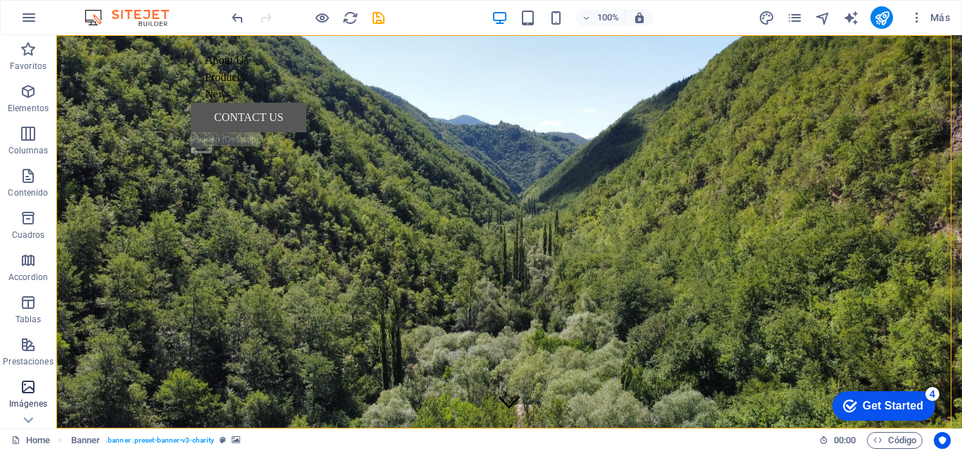
click at [29, 390] on icon "button" at bounding box center [28, 387] width 17 height 17
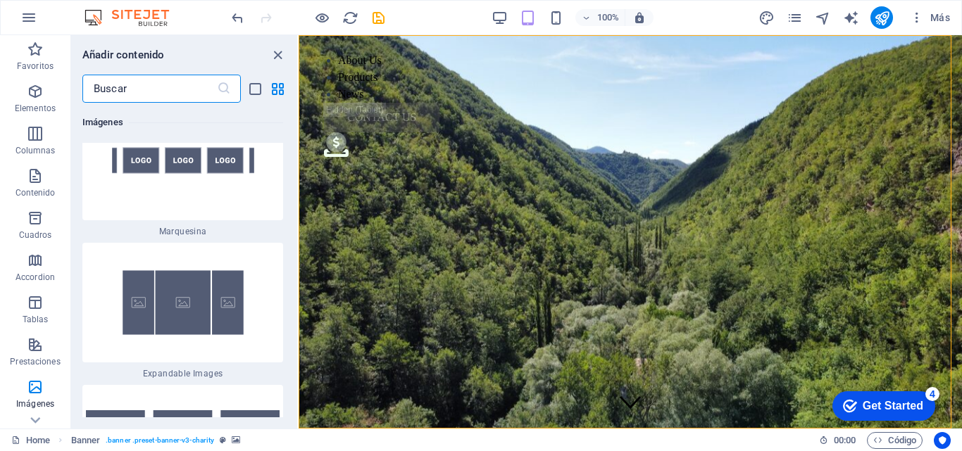
scroll to position [15208, 0]
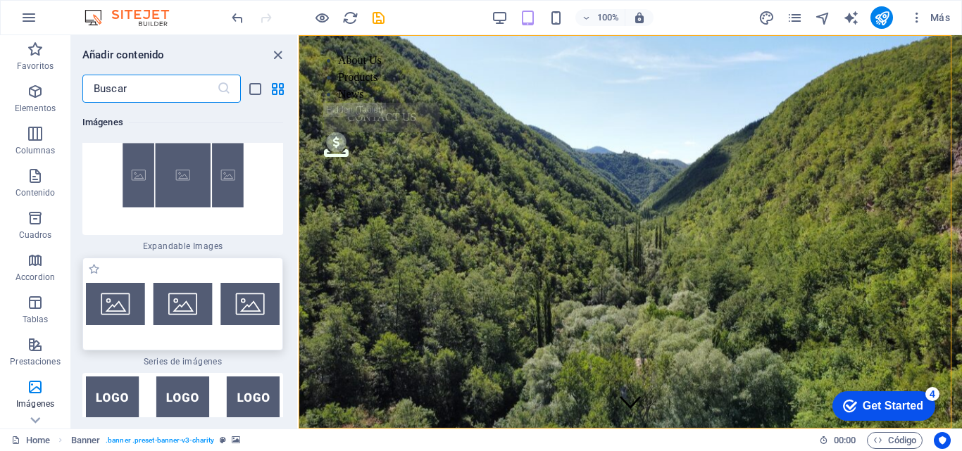
click at [177, 325] on img at bounding box center [183, 304] width 194 height 42
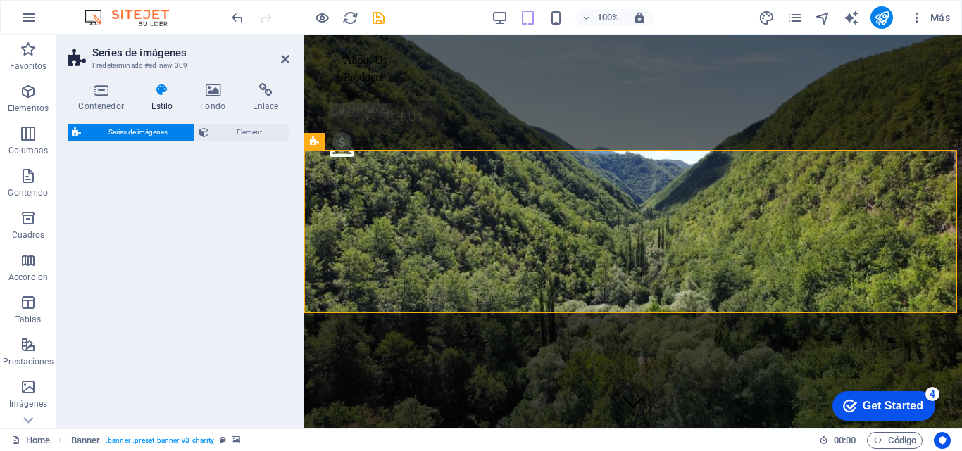
select select "rem"
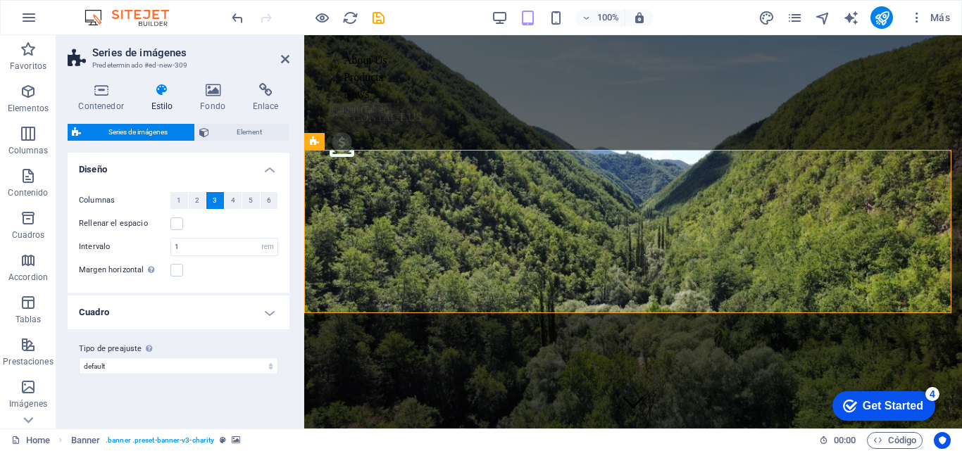
scroll to position [279, 0]
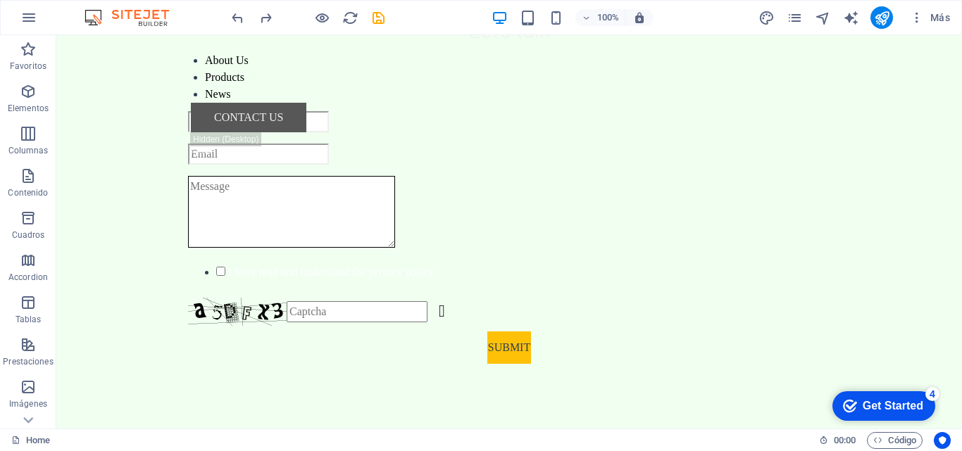
scroll to position [810, 0]
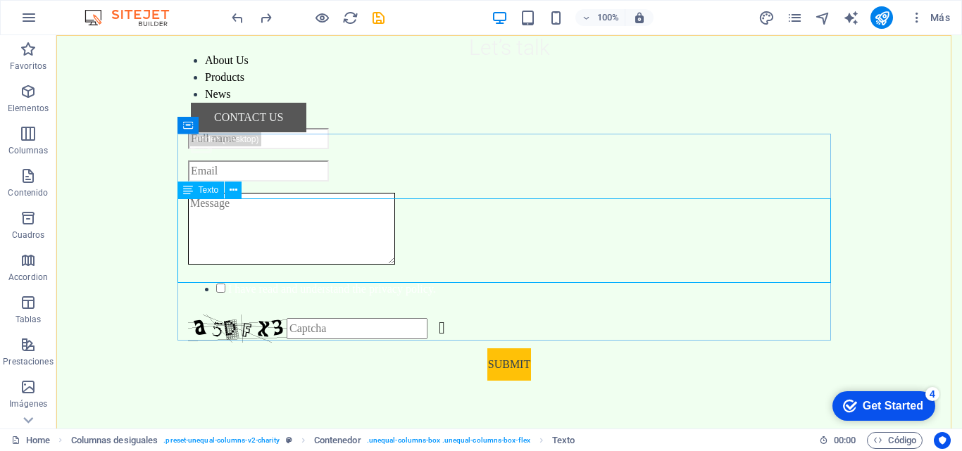
click at [210, 190] on span "Texto" at bounding box center [209, 190] width 20 height 8
click at [233, 192] on icon at bounding box center [233, 190] width 8 height 15
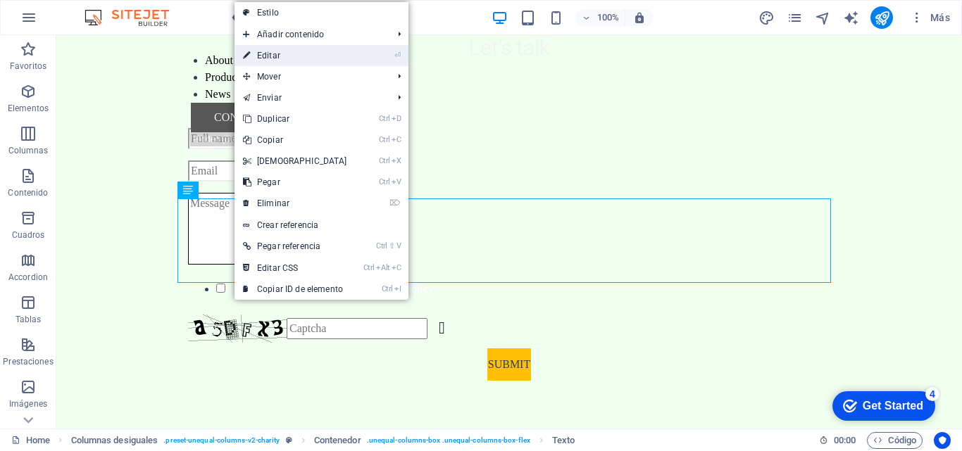
click at [280, 49] on link "⏎ Editar" at bounding box center [294, 55] width 121 height 21
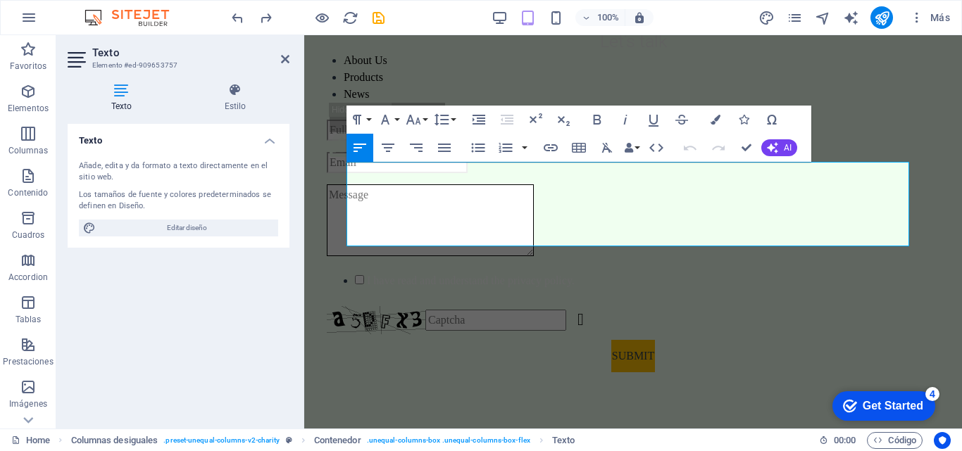
click at [213, 322] on div "Texto Añade, edita y da formato a texto directamente en el sitio web. Los tamañ…" at bounding box center [179, 271] width 222 height 294
click at [284, 57] on icon at bounding box center [285, 58] width 8 height 11
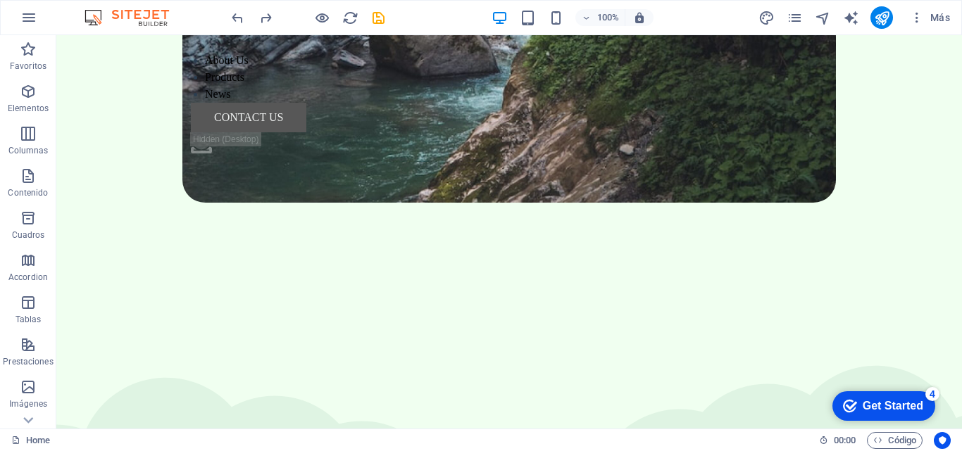
scroll to position [2060, 0]
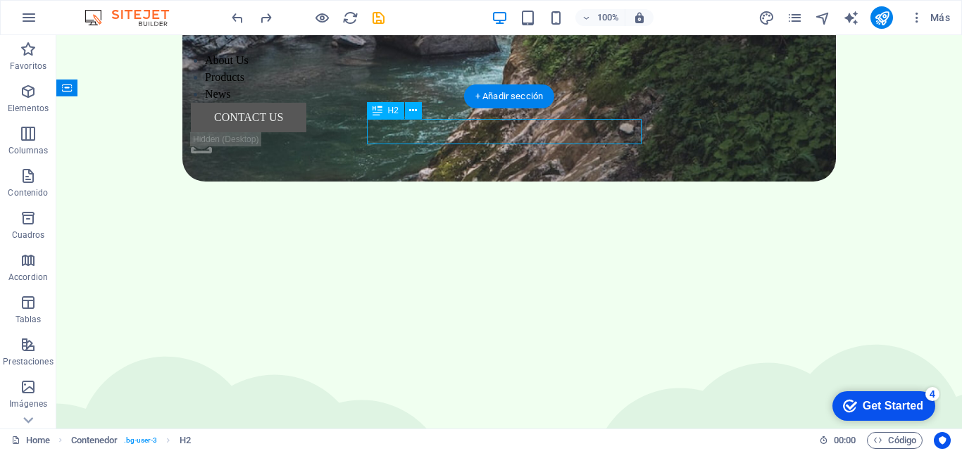
scroll to position [1925, 0]
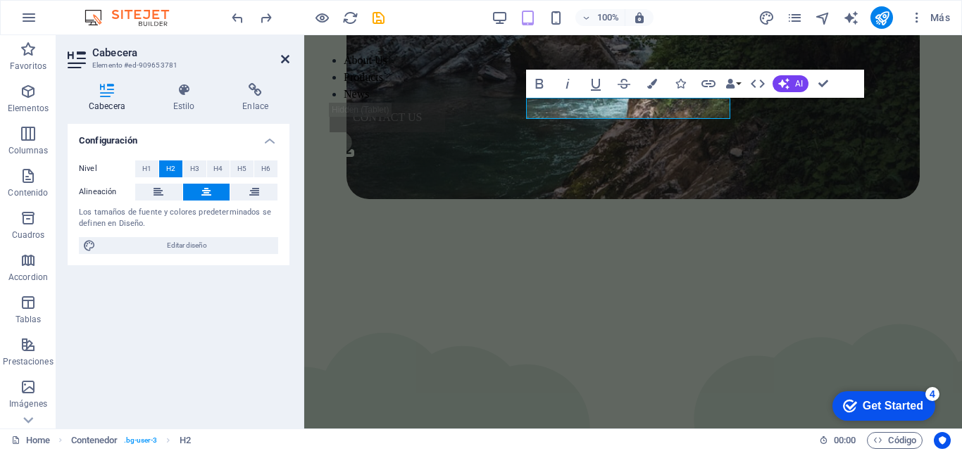
click at [284, 55] on icon at bounding box center [285, 58] width 8 height 11
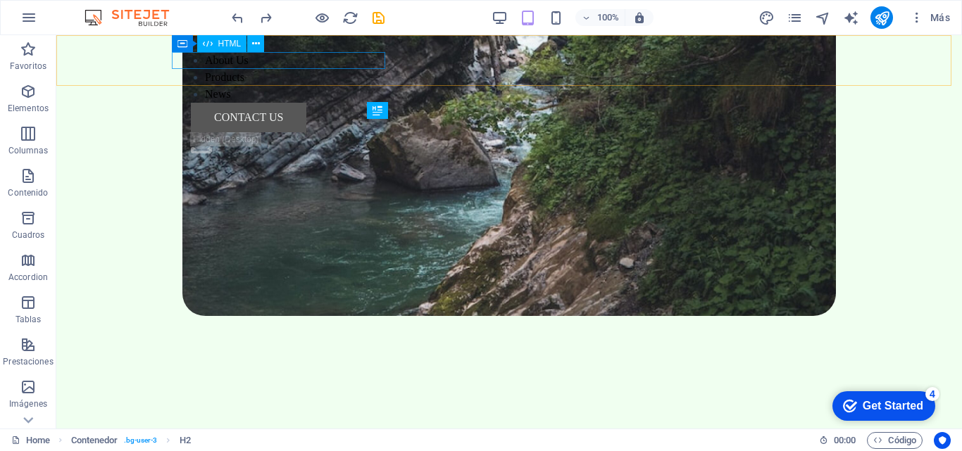
scroll to position [2060, 0]
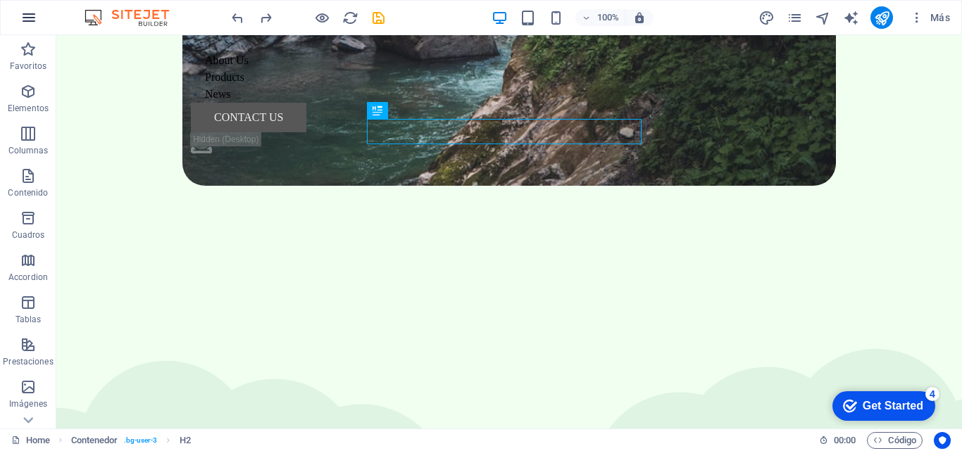
click at [25, 12] on icon "button" at bounding box center [28, 17] width 17 height 17
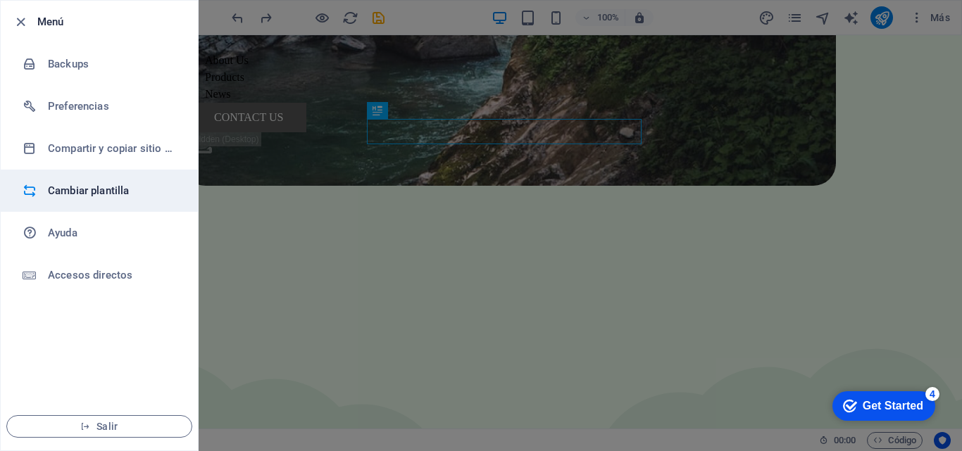
click at [68, 187] on h6 "Cambiar plantilla" at bounding box center [113, 190] width 130 height 17
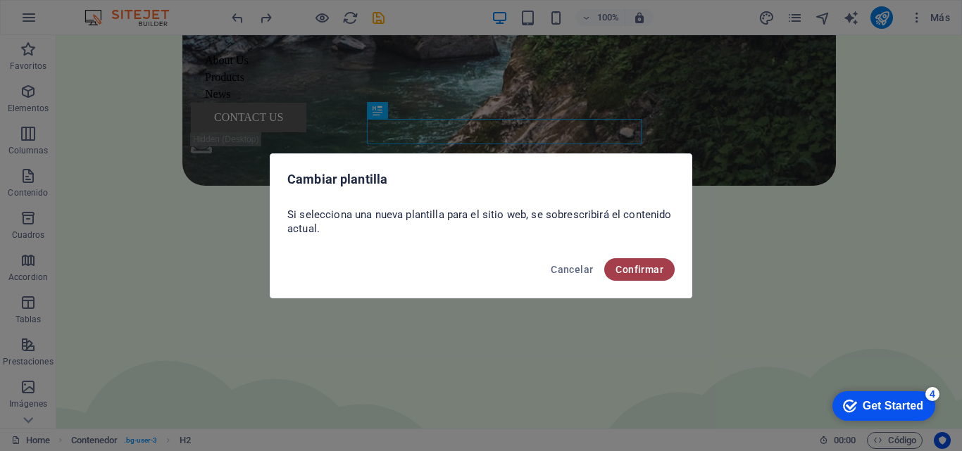
click at [631, 266] on span "Confirmar" at bounding box center [639, 269] width 48 height 11
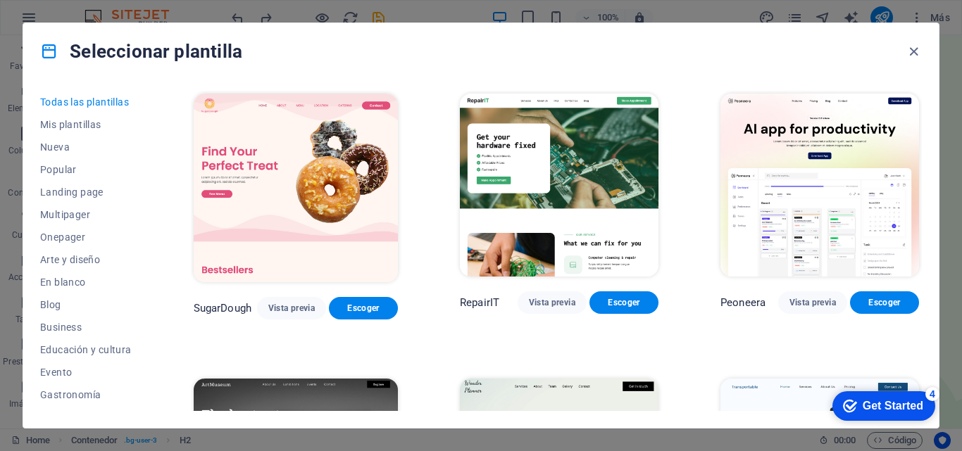
drag, startPoint x: 957, startPoint y: 136, endPoint x: 958, endPoint y: 160, distance: 24.6
click at [958, 160] on div "Seleccionar plantilla Todas las plantillas Mis plantillas Nueva Popular Landing…" at bounding box center [481, 225] width 962 height 451
drag, startPoint x: 955, startPoint y: 139, endPoint x: 958, endPoint y: 161, distance: 22.7
click at [958, 161] on div "Seleccionar plantilla Todas las plantillas Mis plantillas Nueva Popular Landing…" at bounding box center [481, 225] width 962 height 451
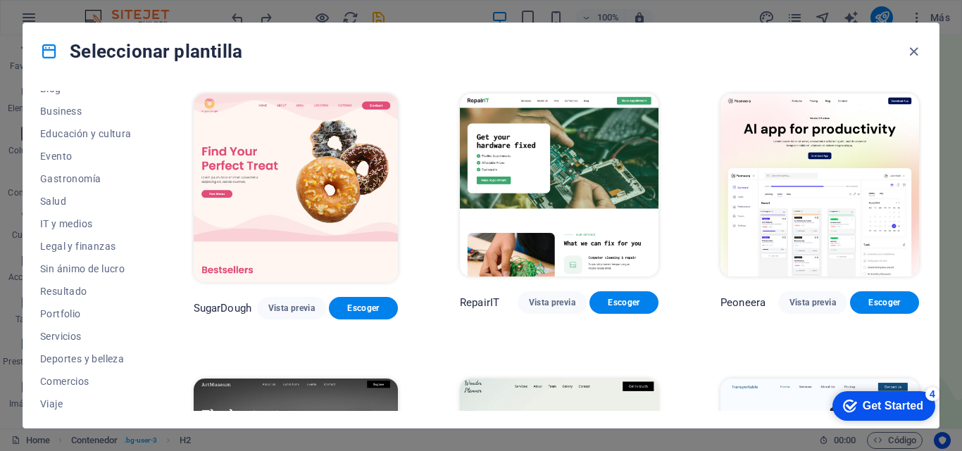
scroll to position [243, 0]
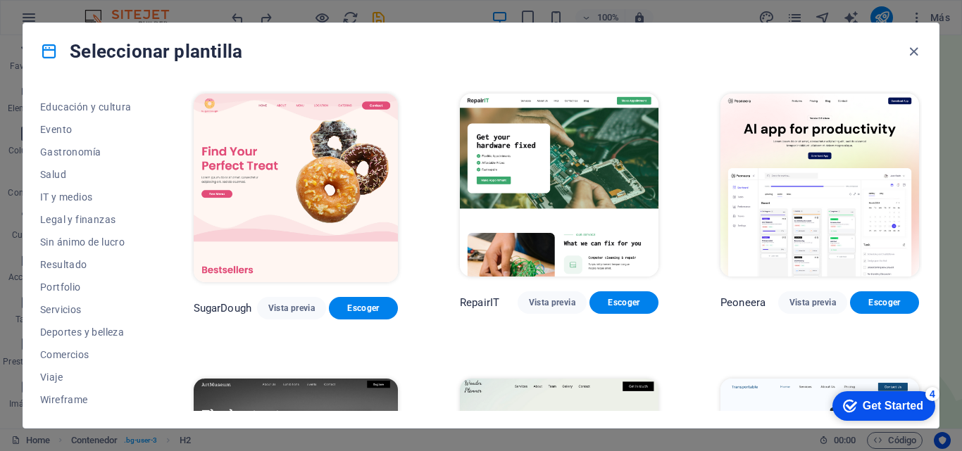
click at [921, 99] on div "Todas las plantillas Mis plantillas Nueva Popular Landing page Multipager Onepa…" at bounding box center [480, 254] width 915 height 348
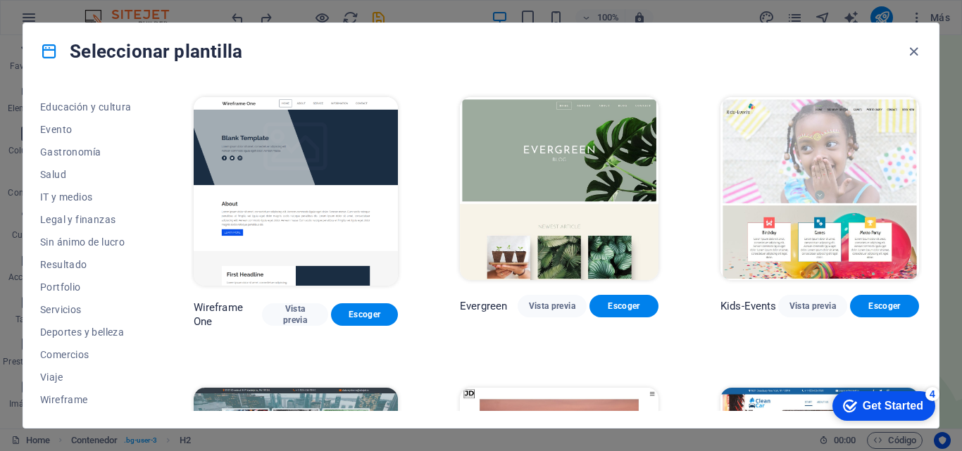
scroll to position [4781, 0]
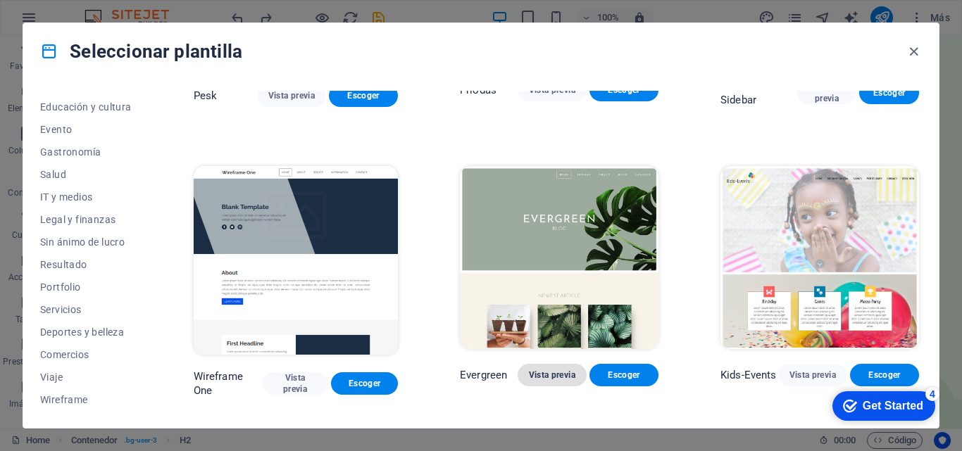
click at [541, 370] on span "Vista previa" at bounding box center [552, 375] width 46 height 11
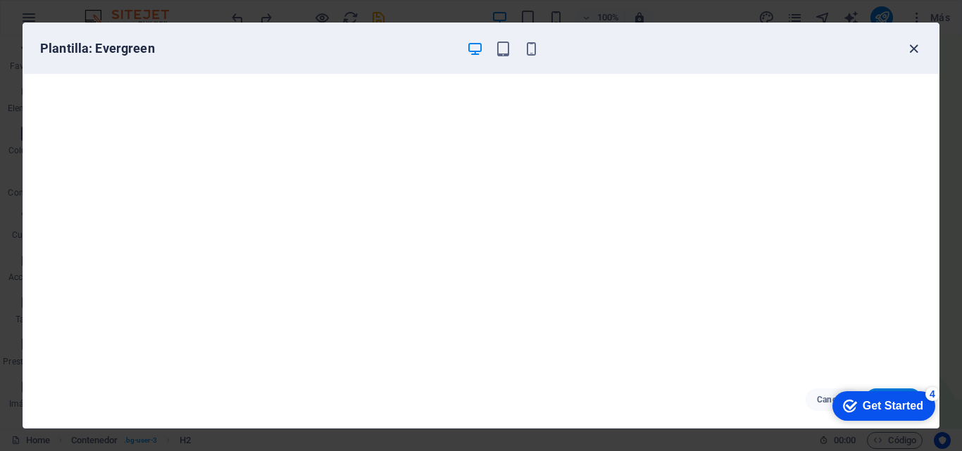
click at [914, 48] on icon "button" at bounding box center [913, 49] width 16 height 16
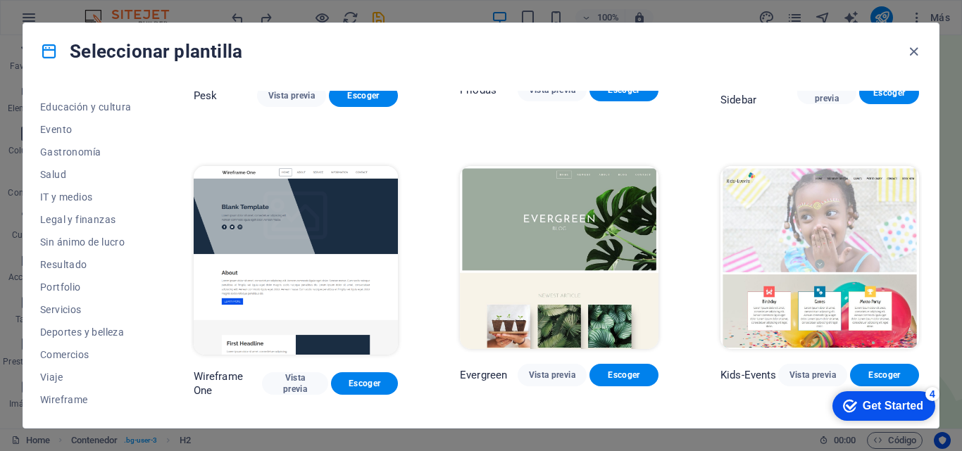
drag, startPoint x: 957, startPoint y: 141, endPoint x: 961, endPoint y: 168, distance: 27.8
click at [961, 168] on div "Seleccionar plantilla Todas las plantillas Mis plantillas Nueva Popular Landing…" at bounding box center [481, 225] width 962 height 451
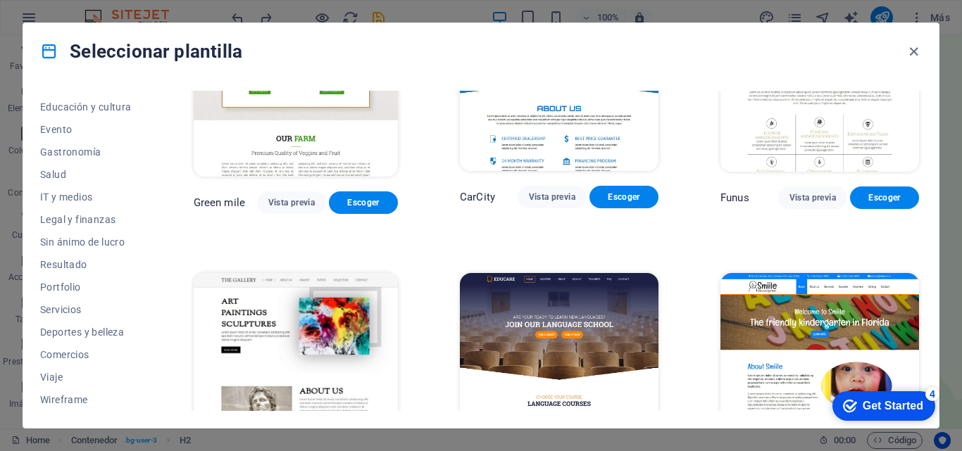
scroll to position [8462, 0]
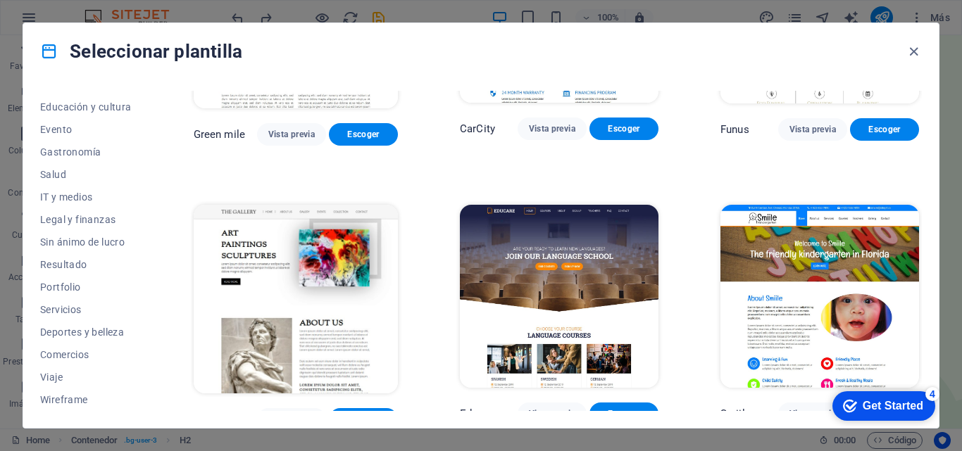
drag, startPoint x: 921, startPoint y: 266, endPoint x: 921, endPoint y: 275, distance: 8.4
click at [921, 275] on div "Todas las plantillas Mis plantillas Nueva Popular Landing page Multipager Onepa…" at bounding box center [480, 254] width 915 height 348
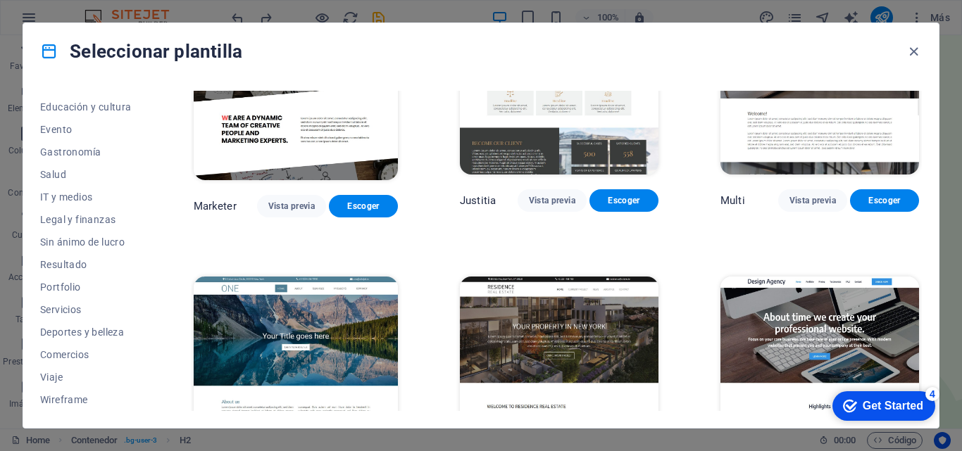
scroll to position [11592, 0]
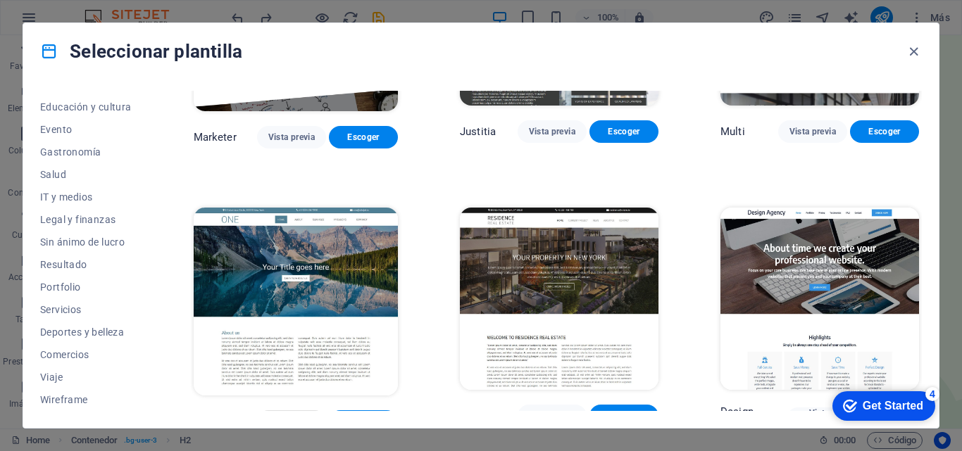
click at [275, 416] on span "Vista previa" at bounding box center [291, 421] width 46 height 11
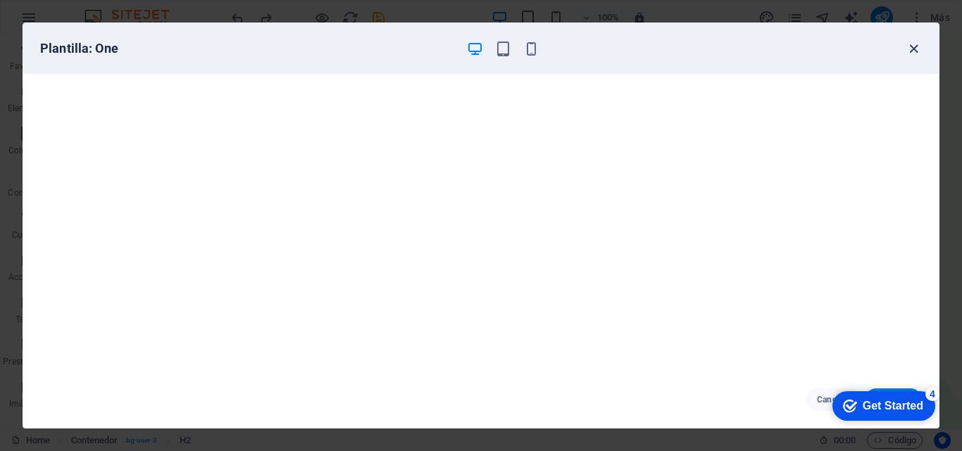
click at [914, 48] on icon "button" at bounding box center [913, 49] width 16 height 16
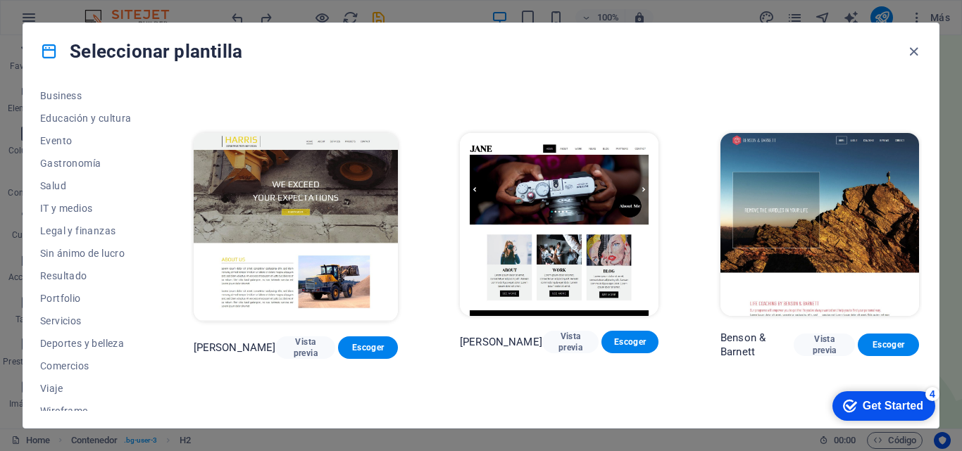
scroll to position [243, 0]
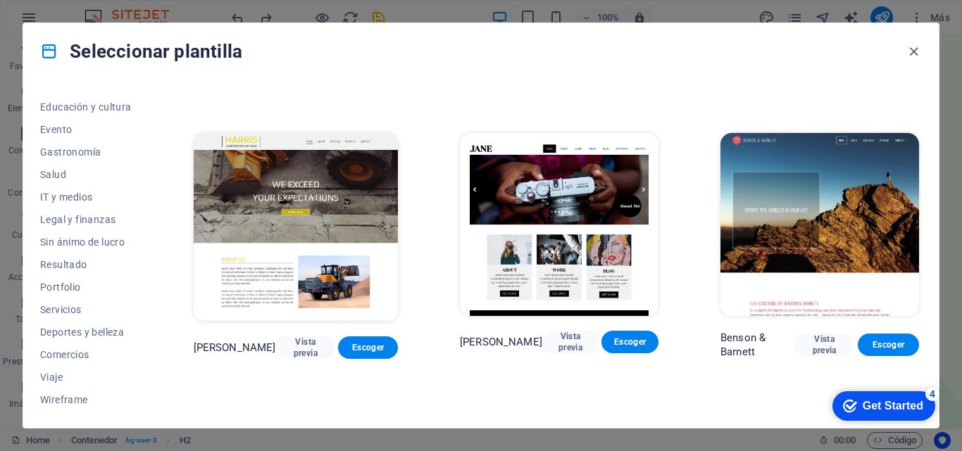
click at [151, 248] on div "Todas las plantillas Mis plantillas Nueva Popular Landing page Multipager Onepa…" at bounding box center [480, 254] width 915 height 348
click at [53, 171] on span "Salud" at bounding box center [86, 174] width 92 height 11
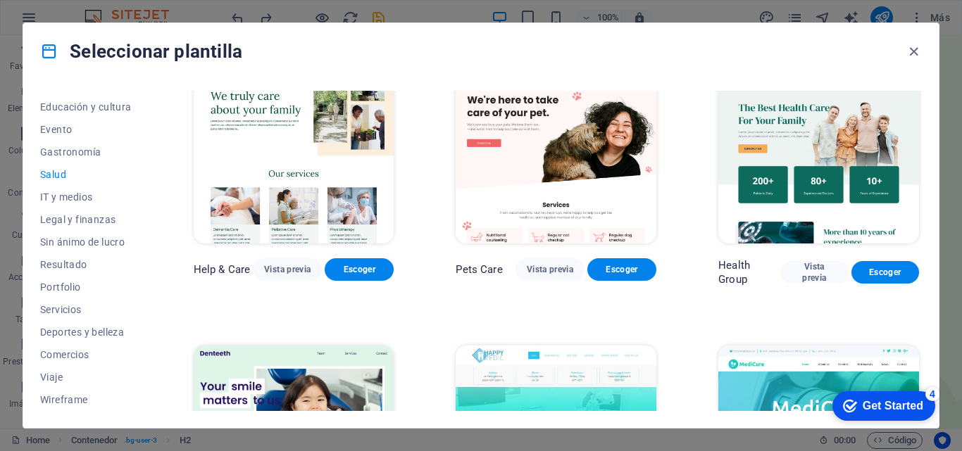
scroll to position [0, 0]
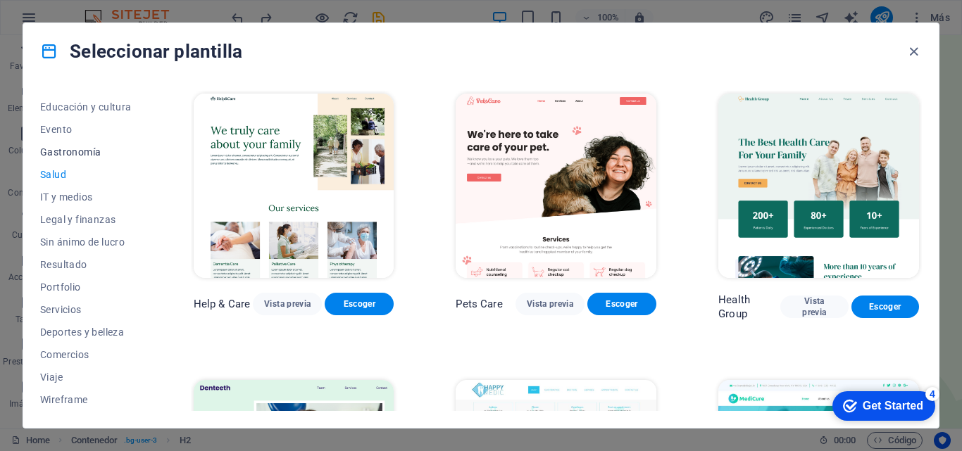
click at [69, 145] on button "Gastronomía" at bounding box center [86, 152] width 92 height 23
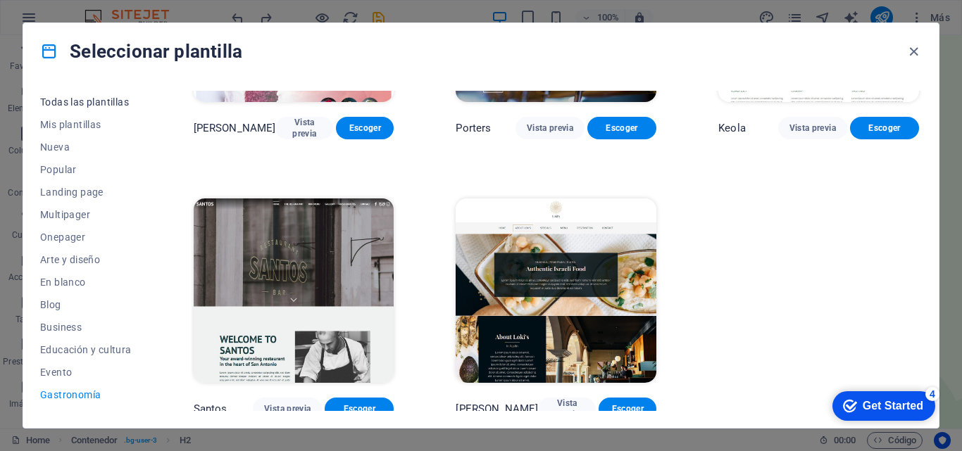
click at [90, 102] on span "Todas las plantillas" at bounding box center [86, 101] width 92 height 11
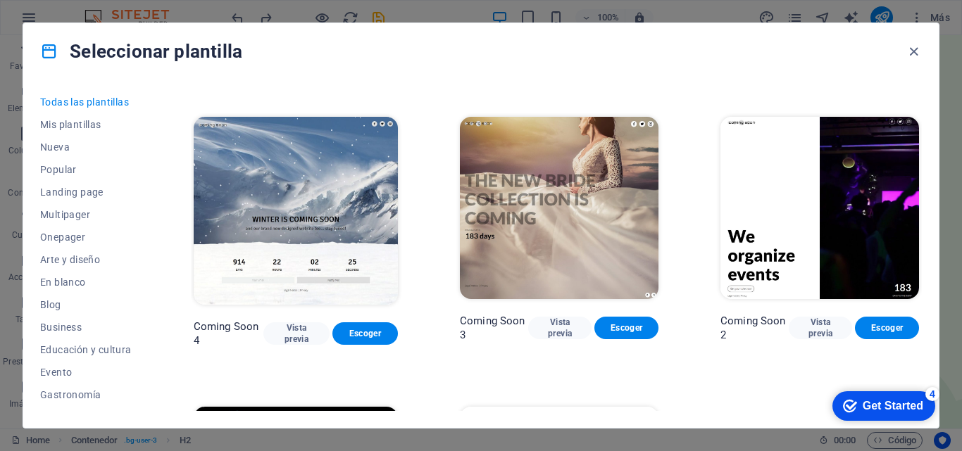
scroll to position [15135, 0]
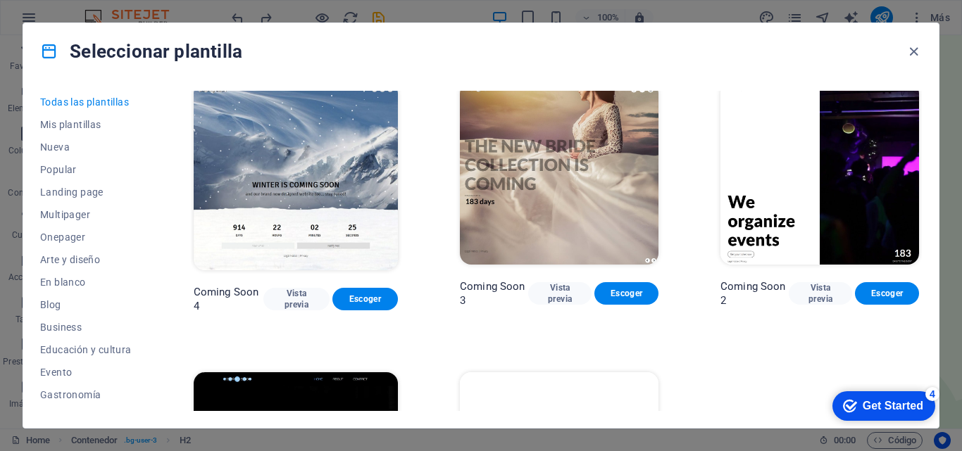
drag, startPoint x: 937, startPoint y: 410, endPoint x: 940, endPoint y: 312, distance: 97.9
click at [940, 384] on html "checkmark Get Started 4 First Steps in the Editor Let's guide you through the t…" at bounding box center [882, 405] width 116 height 42
click at [938, 294] on div "Seleccionar plantilla Todas las plantillas Mis plantillas Nueva Popular Landing…" at bounding box center [481, 226] width 916 height 406
click at [938, 293] on div "Todas las plantillas Mis plantillas Nueva Popular Landing page Multipager Onepa…" at bounding box center [480, 254] width 915 height 348
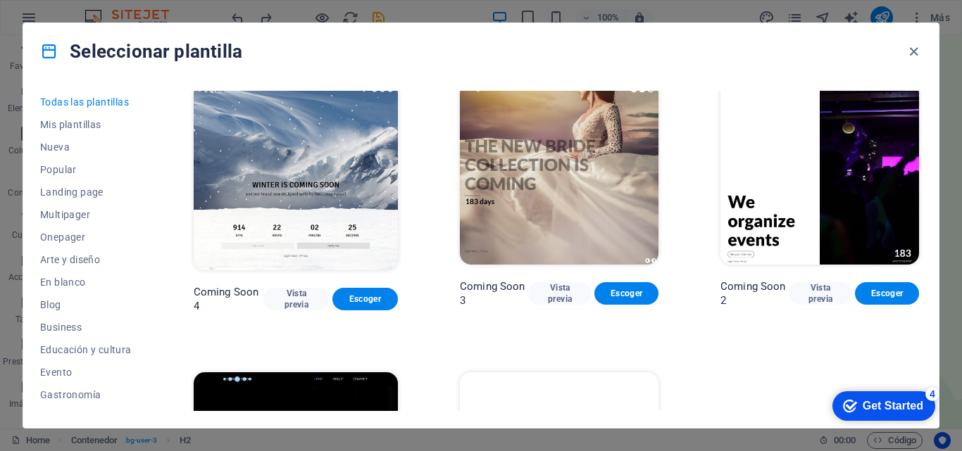
click at [938, 293] on div "Todas las plantillas Mis plantillas Nueva Popular Landing page Multipager Onepa…" at bounding box center [480, 254] width 915 height 348
click at [914, 49] on icon "button" at bounding box center [913, 52] width 16 height 16
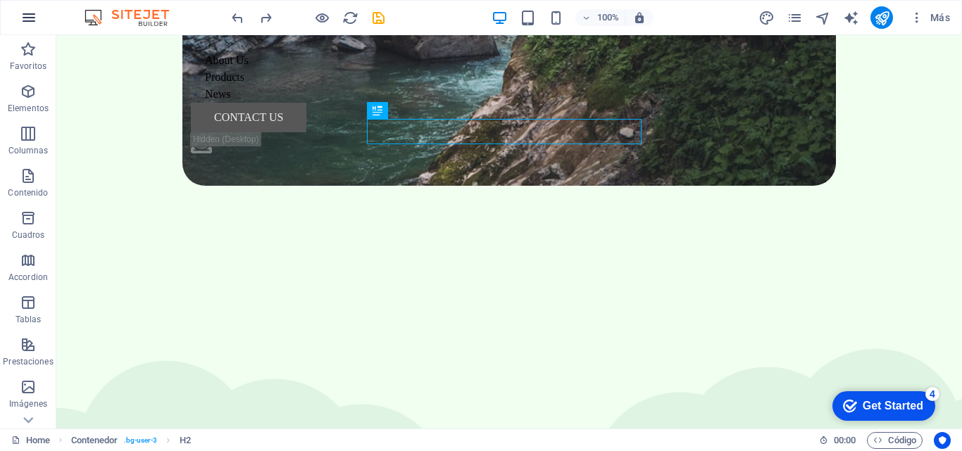
click at [30, 13] on icon "button" at bounding box center [28, 17] width 17 height 17
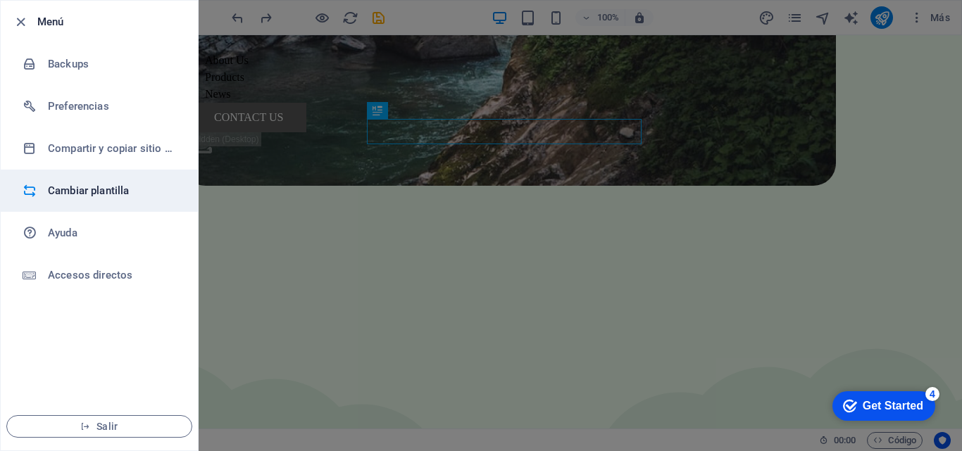
click at [94, 184] on h6 "Cambiar plantilla" at bounding box center [113, 190] width 130 height 17
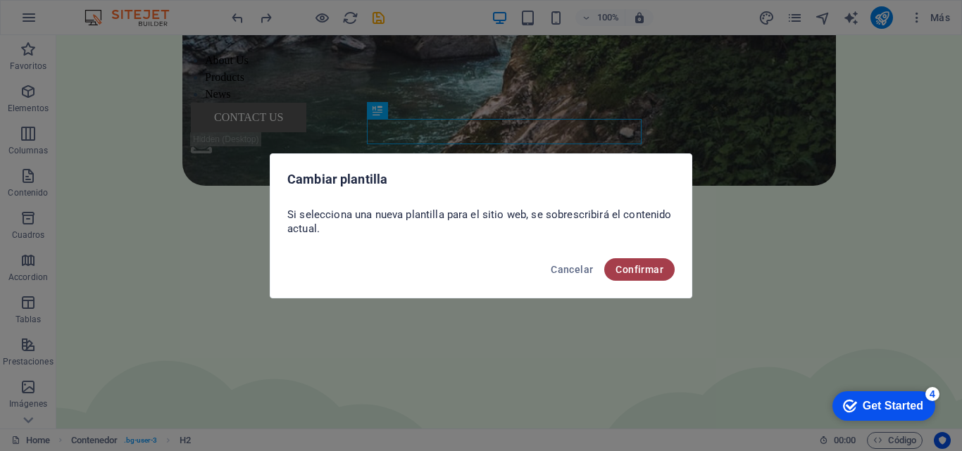
click at [633, 272] on span "Confirmar" at bounding box center [639, 269] width 48 height 11
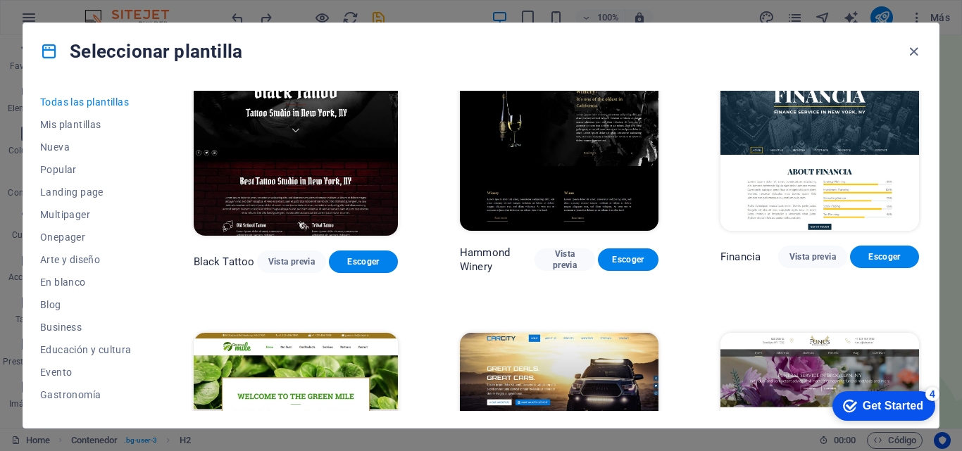
scroll to position [8117, 0]
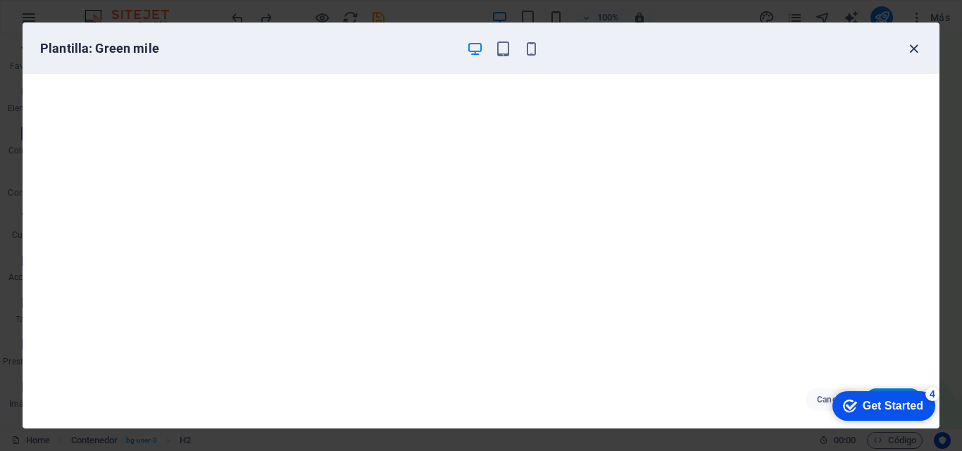
click at [914, 48] on icon "button" at bounding box center [913, 49] width 16 height 16
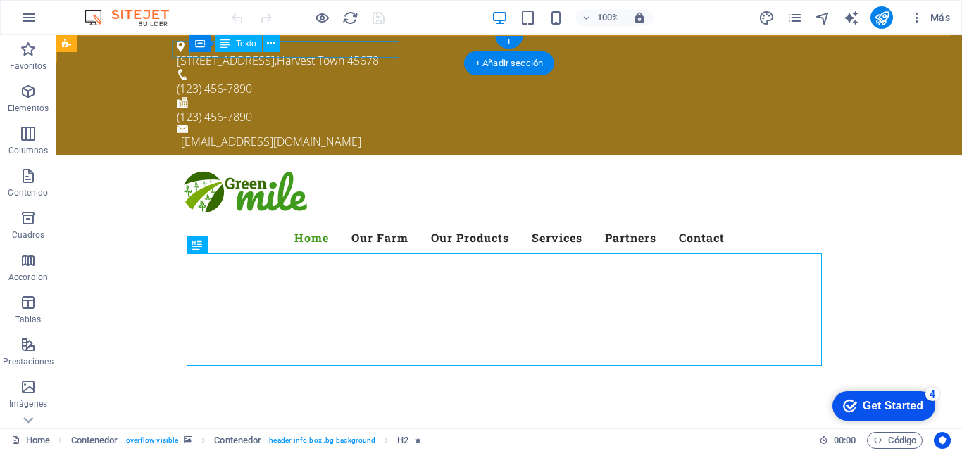
click at [307, 52] on div "[STREET_ADDRESS]" at bounding box center [503, 60] width 653 height 17
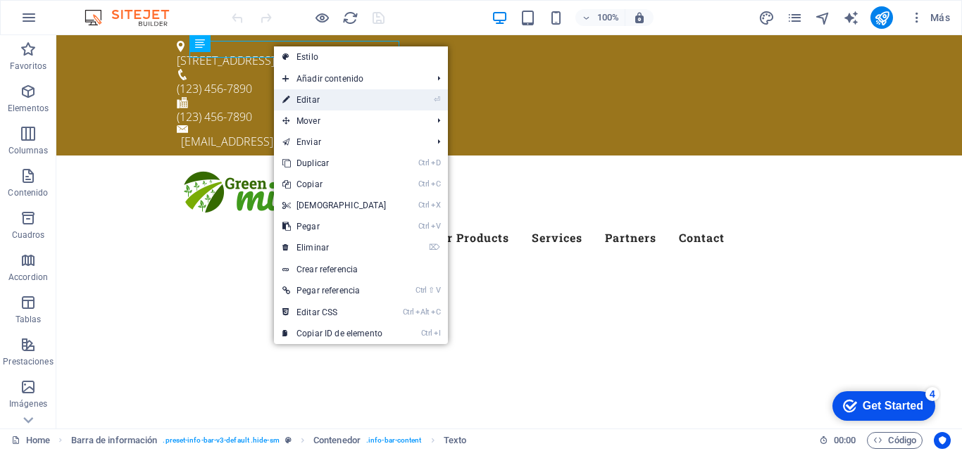
click at [384, 96] on link "⏎ Editar" at bounding box center [334, 99] width 121 height 21
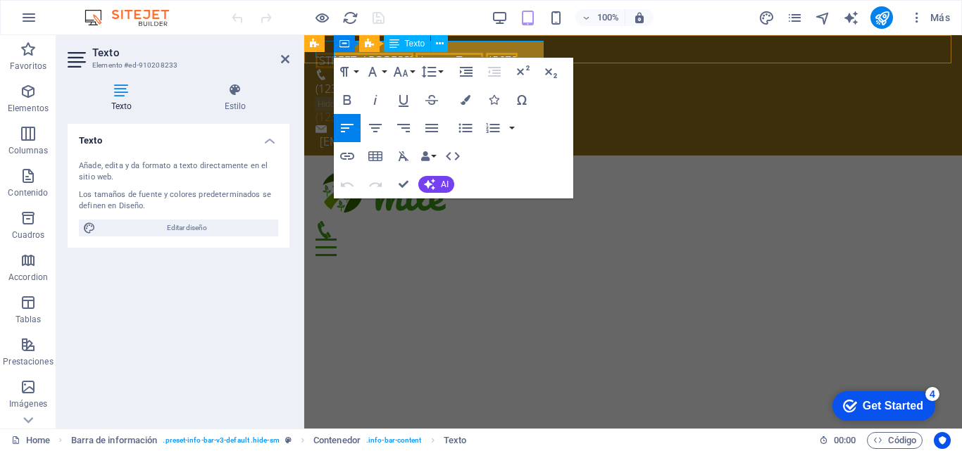
click at [465, 53] on span "Harvest Town" at bounding box center [449, 60] width 68 height 15
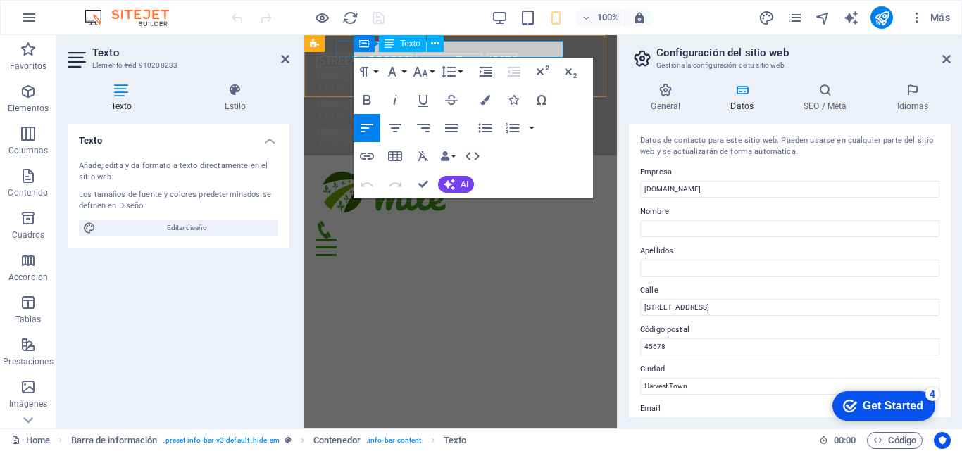
click at [483, 53] on span "Harvest Town" at bounding box center [449, 60] width 68 height 15
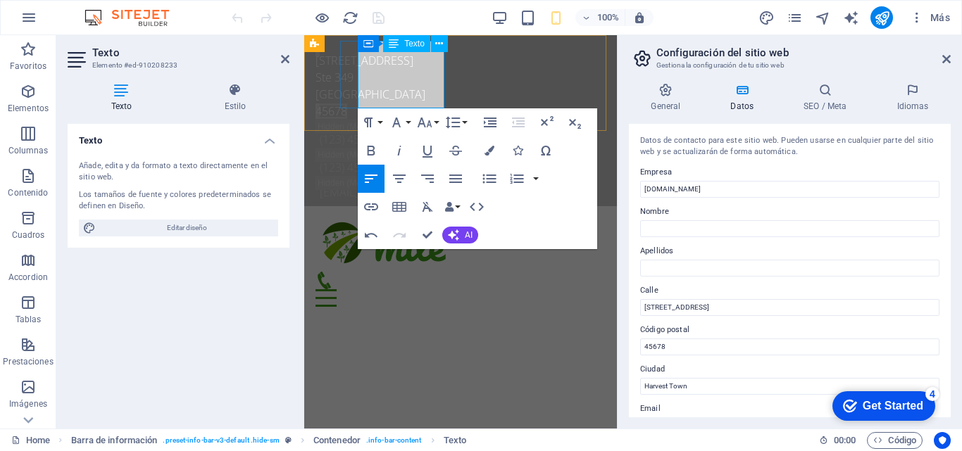
click at [414, 103] on p "45678" at bounding box center [454, 111] width 279 height 17
click at [367, 151] on icon "button" at bounding box center [371, 151] width 8 height 10
click at [370, 150] on icon "button" at bounding box center [371, 151] width 8 height 10
click at [373, 176] on icon "button" at bounding box center [371, 179] width 13 height 8
click at [398, 176] on icon "button" at bounding box center [399, 179] width 13 height 8
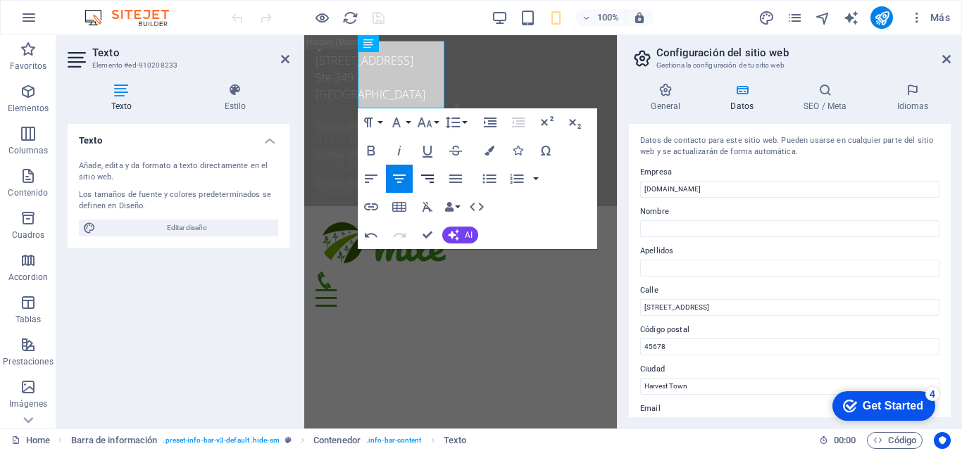
click at [431, 176] on icon "button" at bounding box center [427, 179] width 13 height 8
click at [370, 175] on icon "button" at bounding box center [371, 179] width 13 height 8
click at [238, 304] on div "Texto Añade, edita y da formato a texto directamente en el sitio web. Los tamañ…" at bounding box center [179, 271] width 222 height 294
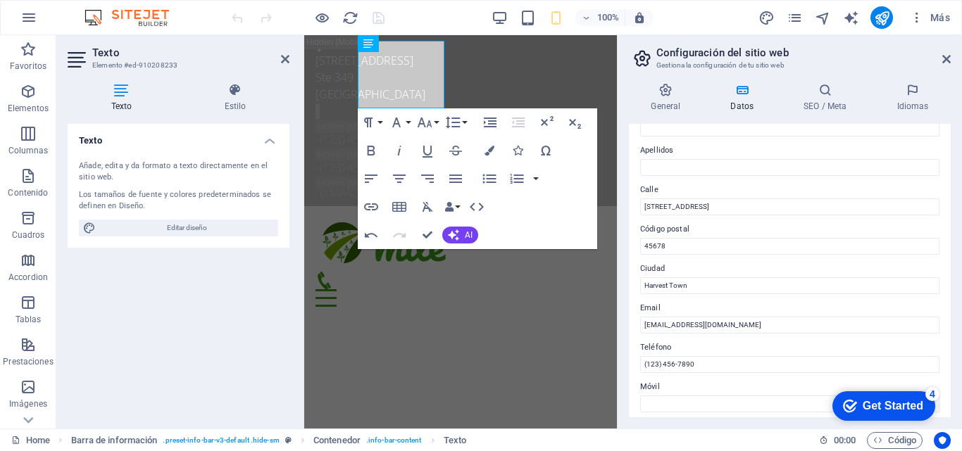
scroll to position [106, 0]
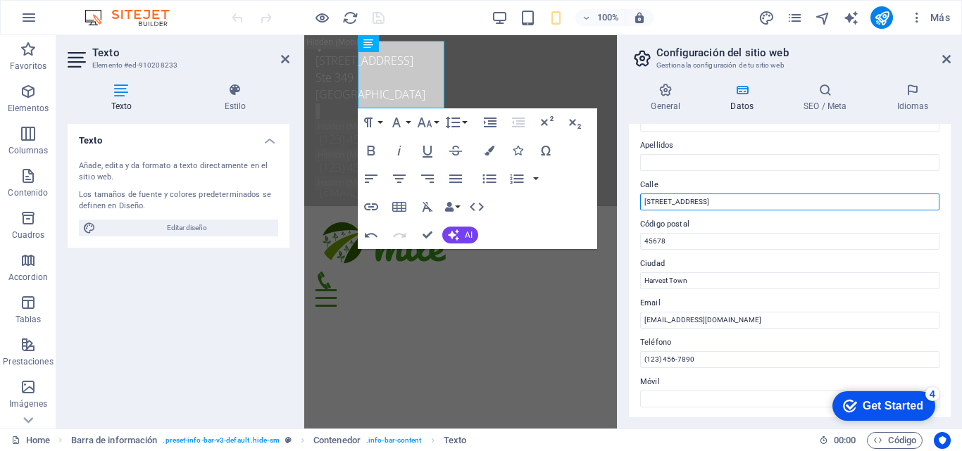
click at [724, 203] on input "[STREET_ADDRESS]" at bounding box center [789, 202] width 299 height 17
type input "1"
paste input "[STREET_ADDRESS]"
type input "[STREET_ADDRESS]"
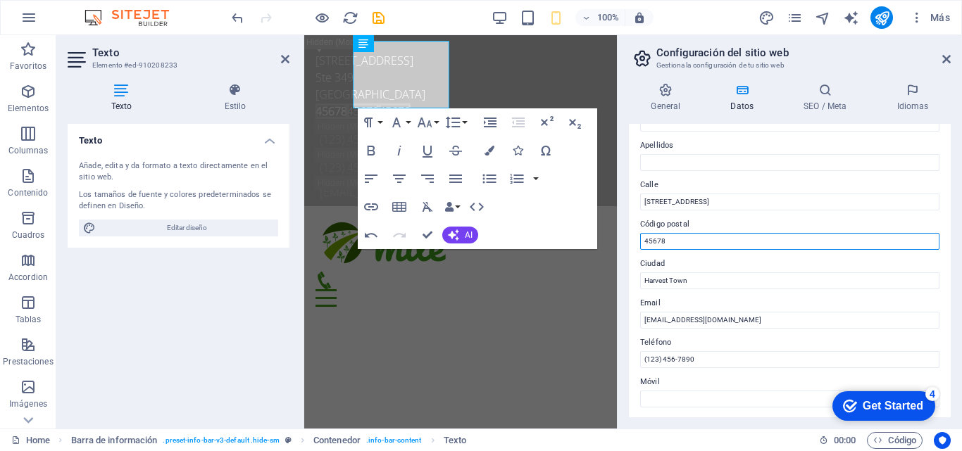
click at [673, 241] on input "45678" at bounding box center [789, 241] width 299 height 17
type input "4"
type input "33138"
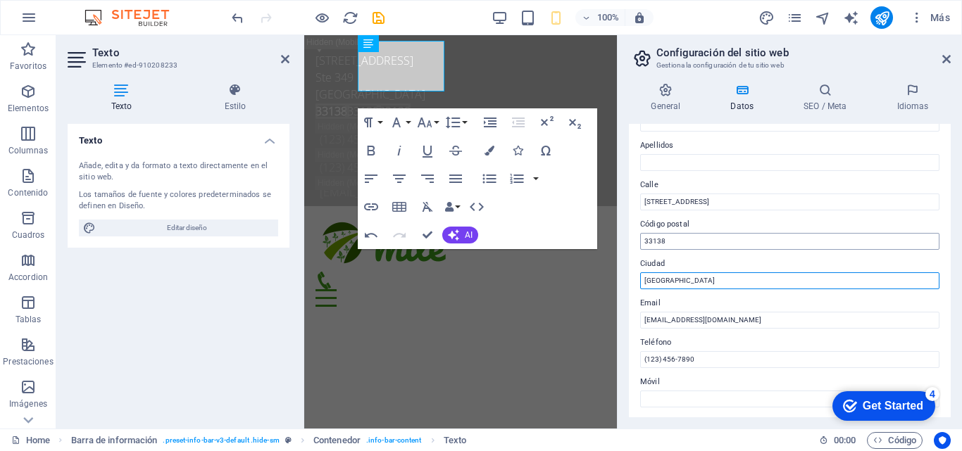
type input "[GEOGRAPHIC_DATA]"
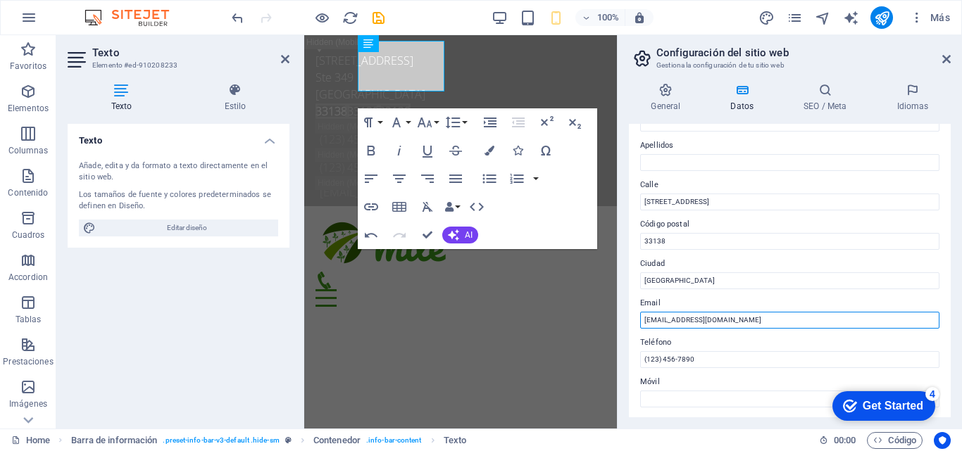
click at [657, 320] on input "info@greenharvestintl.com" at bounding box center [789, 320] width 299 height 17
type input "[EMAIL_ADDRESS][PERSON_NAME][DOMAIN_NAME]"
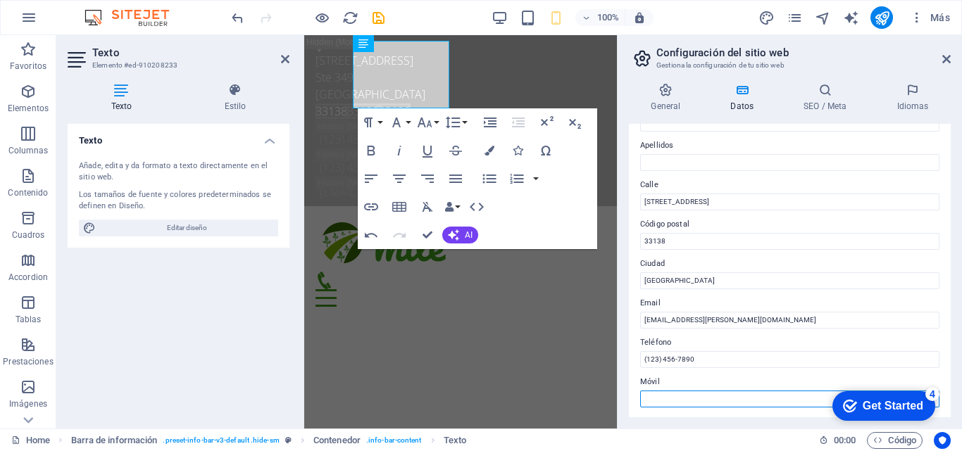
click at [679, 400] on input "Móvil" at bounding box center [789, 399] width 299 height 17
click at [232, 326] on div "Texto Añade, edita y da formato a texto directamente en el sitio web. Los tamañ…" at bounding box center [179, 271] width 222 height 294
click at [284, 57] on icon at bounding box center [285, 58] width 8 height 11
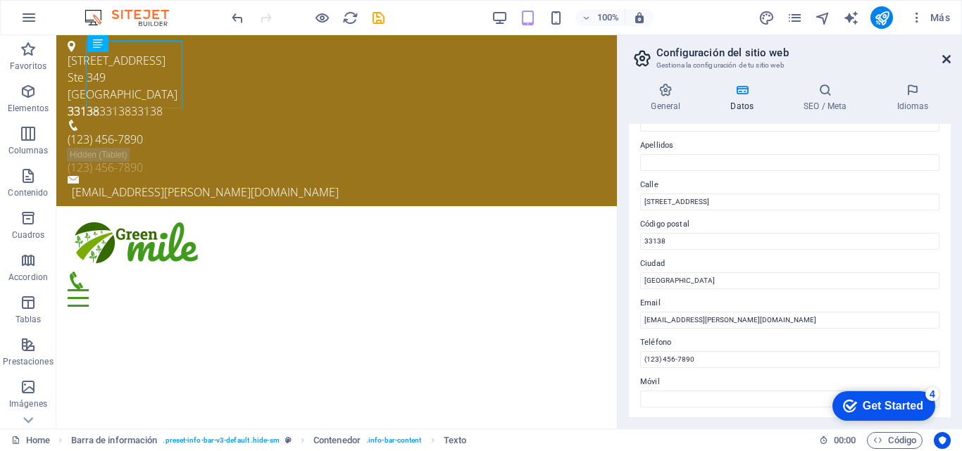
click at [947, 58] on icon at bounding box center [946, 58] width 8 height 11
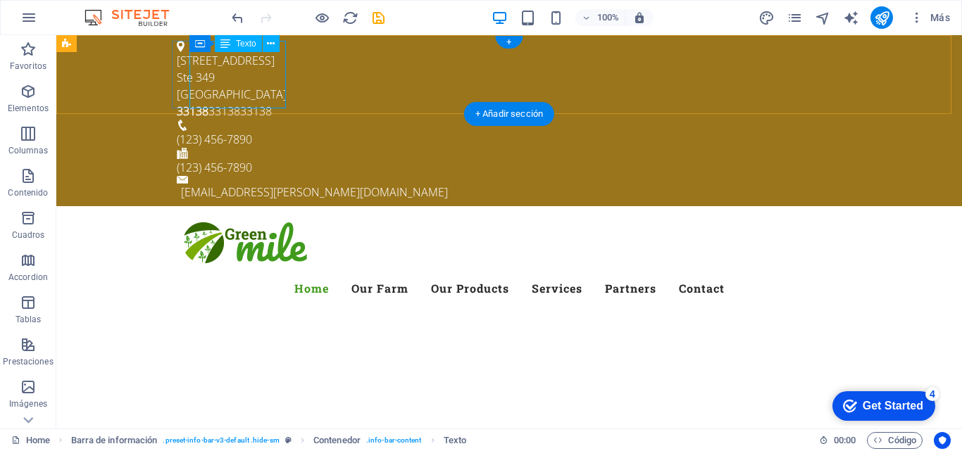
click at [285, 81] on div "8325 NE 2nd Ave Ste 349 MIAMI, FL 33138 33138 33138 33138" at bounding box center [503, 86] width 653 height 68
click at [225, 103] on span "33138" at bounding box center [224, 110] width 32 height 15
click at [258, 61] on div "8325 NE 2nd Ave Ste 349 MIAMI, FL 33138 33138 33138 33138" at bounding box center [503, 86] width 653 height 68
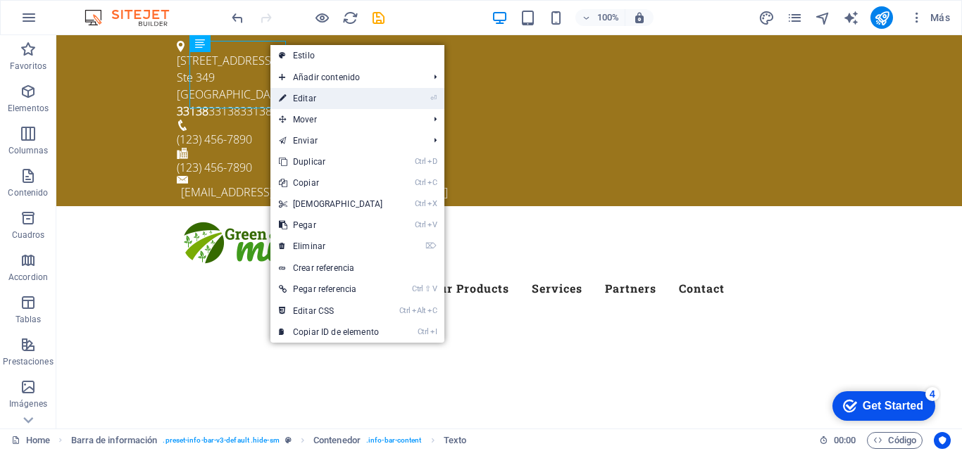
click at [407, 97] on li "⏎ Editar" at bounding box center [357, 98] width 174 height 21
click at [308, 103] on link "⏎ Editar" at bounding box center [330, 98] width 121 height 21
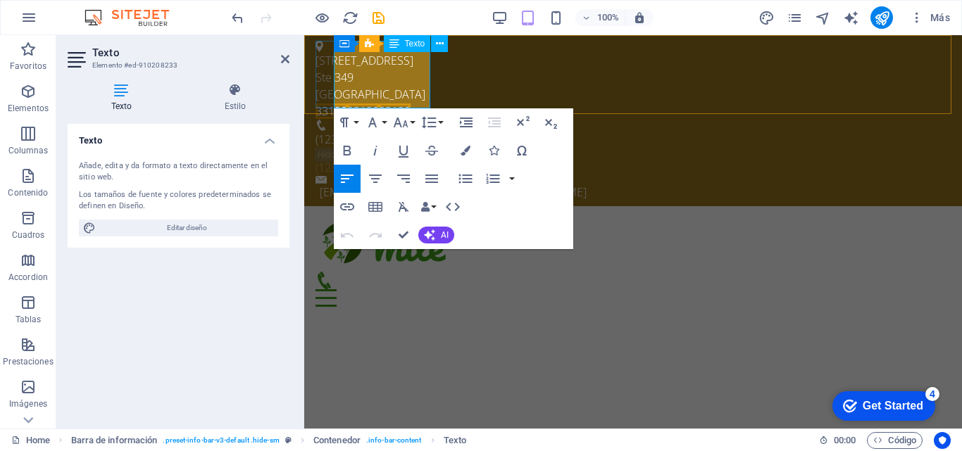
click at [377, 86] on p "MIAMI, FL 33138" at bounding box center [627, 94] width 624 height 17
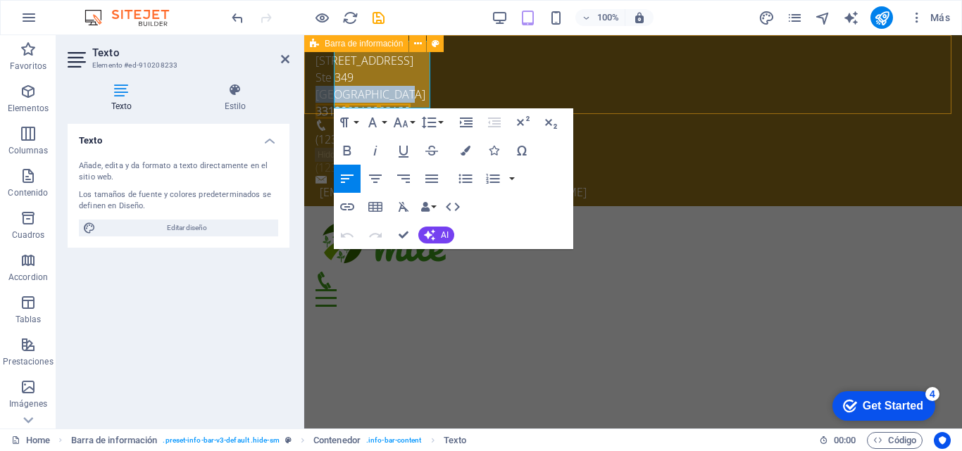
drag, startPoint x: 418, startPoint y: 83, endPoint x: 309, endPoint y: 84, distance: 109.1
click at [309, 84] on div "8325 NE 2nd Ave Ste 349 MIAMI, FL 33138 33138 33138 33138 (123) 456-7890 (123) …" at bounding box center [632, 120] width 657 height 171
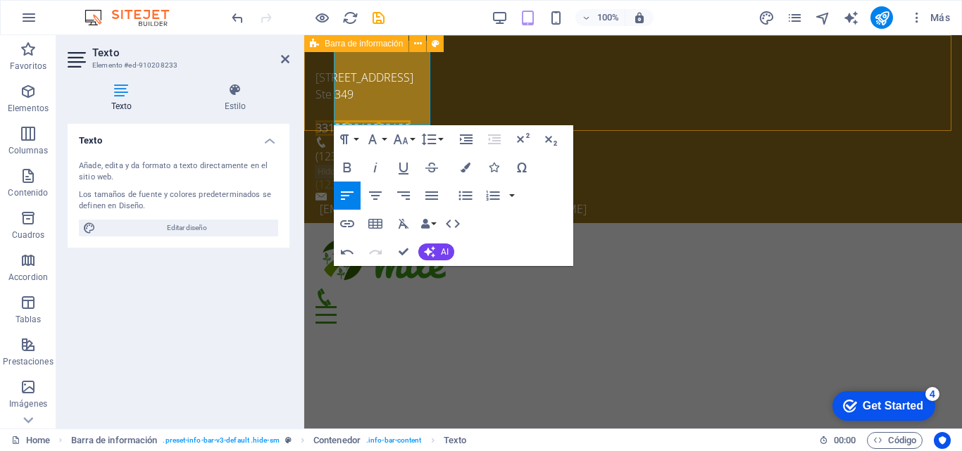
click at [675, 101] on div "8325 NE 2nd Ave Ste 349 33138 33138 33138 (123) 456-7890 (123) 456-7890 romeo.d…" at bounding box center [632, 129] width 657 height 188
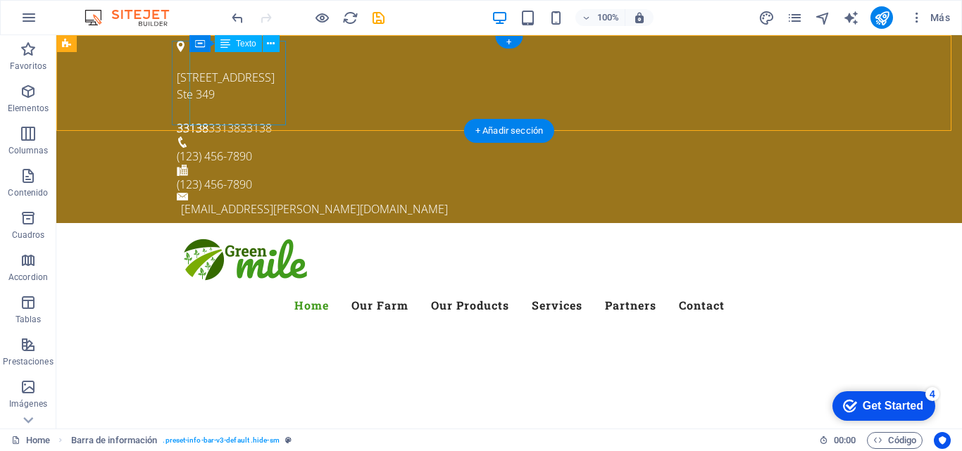
click at [224, 120] on span "33138" at bounding box center [224, 127] width 32 height 15
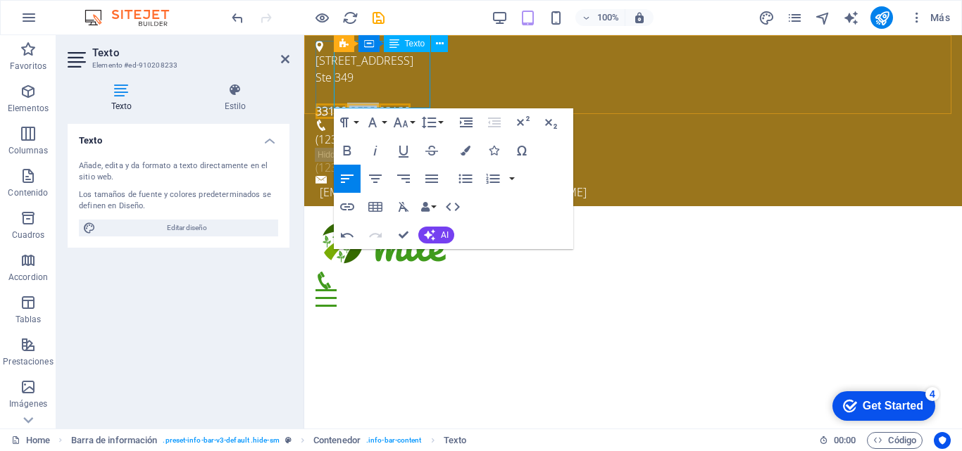
click at [410, 103] on span "33138" at bounding box center [395, 110] width 32 height 15
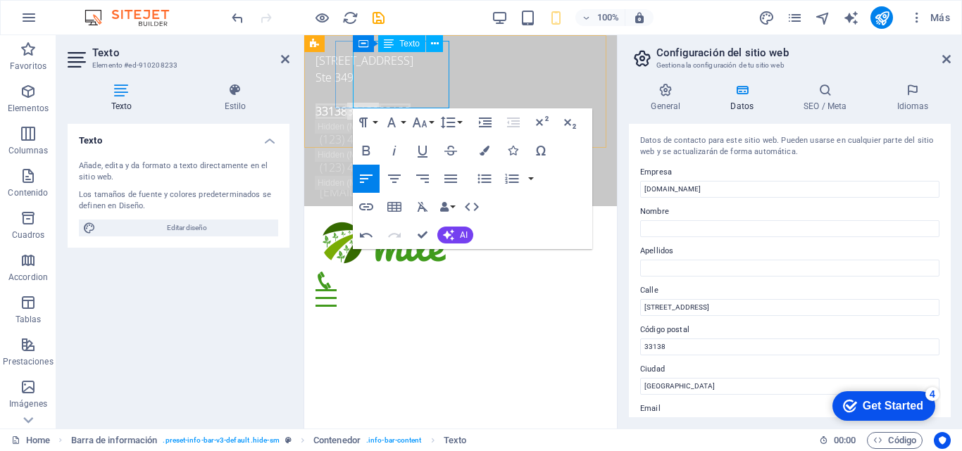
click at [410, 103] on span "33138" at bounding box center [395, 110] width 32 height 15
click at [255, 316] on div "Texto Añade, edita y da formato a texto directamente en el sitio web. Los tamañ…" at bounding box center [179, 271] width 222 height 294
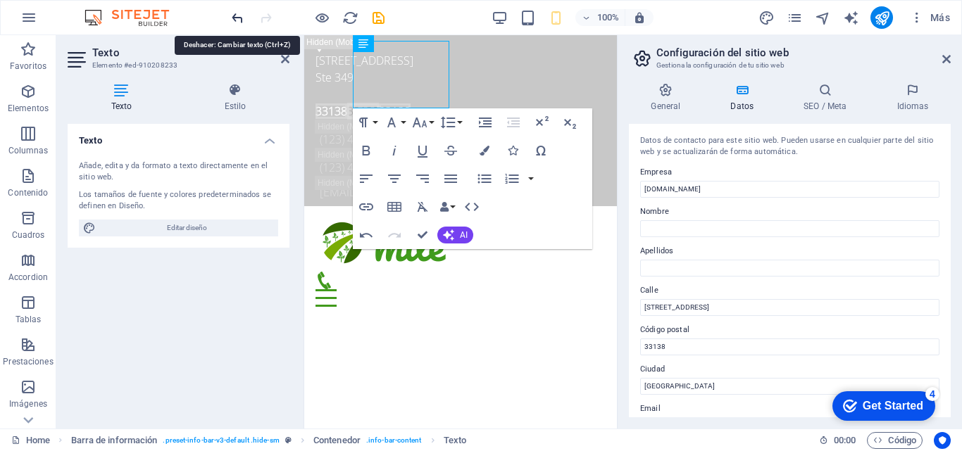
click at [235, 17] on icon "undo" at bounding box center [237, 18] width 16 height 16
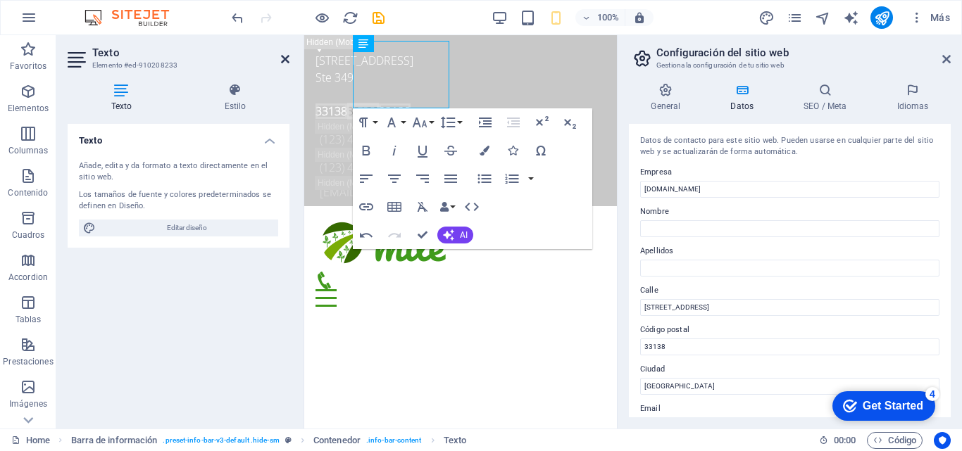
click at [282, 57] on icon at bounding box center [285, 58] width 8 height 11
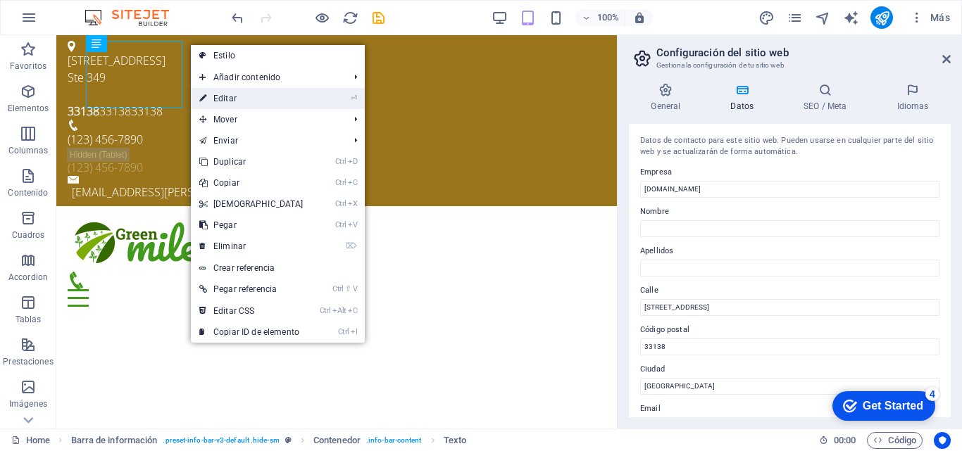
click at [227, 95] on link "⏎ Editar" at bounding box center [251, 98] width 121 height 21
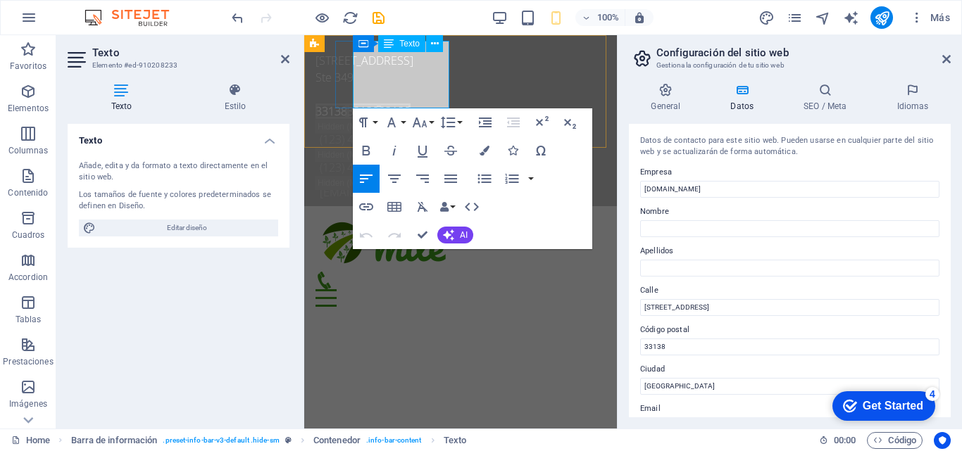
click at [397, 73] on p "Ste 349" at bounding box center [454, 77] width 279 height 17
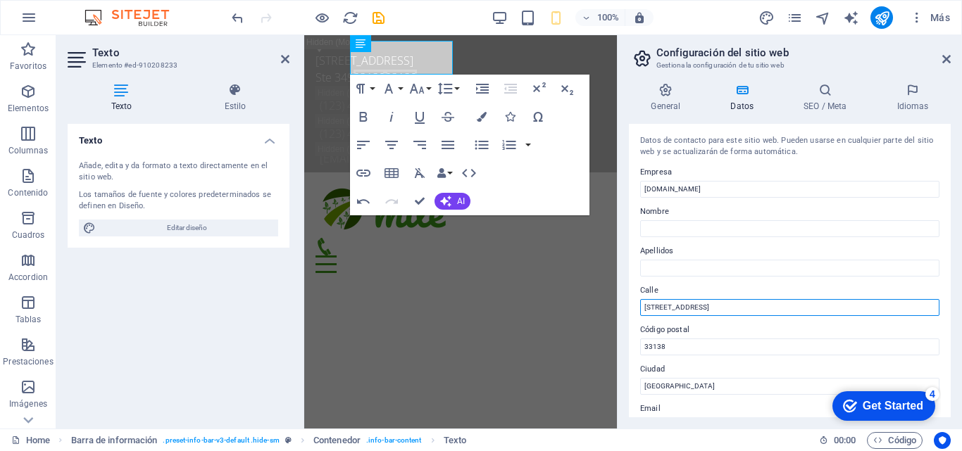
drag, startPoint x: 725, startPoint y: 302, endPoint x: 882, endPoint y: 302, distance: 157.0
click at [882, 302] on input "[STREET_ADDRESS]" at bounding box center [789, 307] width 299 height 17
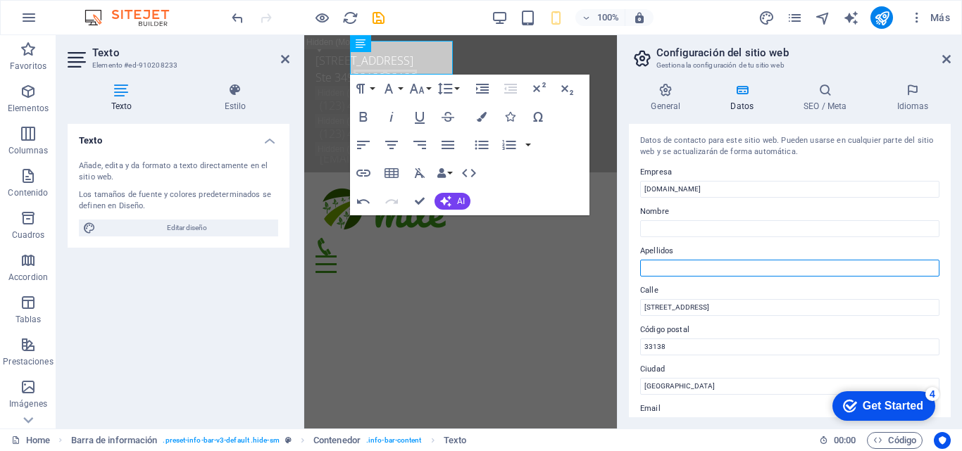
click at [758, 265] on input "Apellidos" at bounding box center [789, 268] width 299 height 17
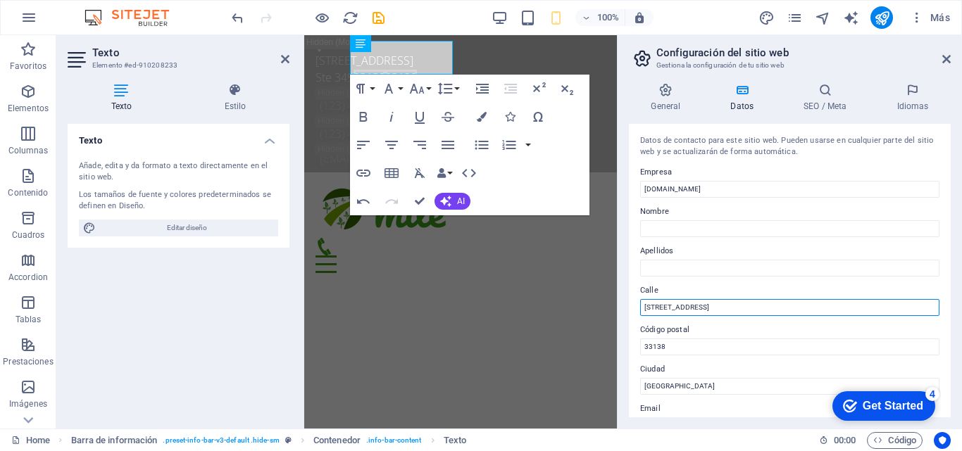
click at [703, 305] on input "8325 NE 2nd Ave Ste 349" at bounding box center [789, 307] width 299 height 17
type input "8325 NE 2nd Ave Suite 349"
click at [810, 256] on label "Apellidos" at bounding box center [789, 251] width 299 height 17
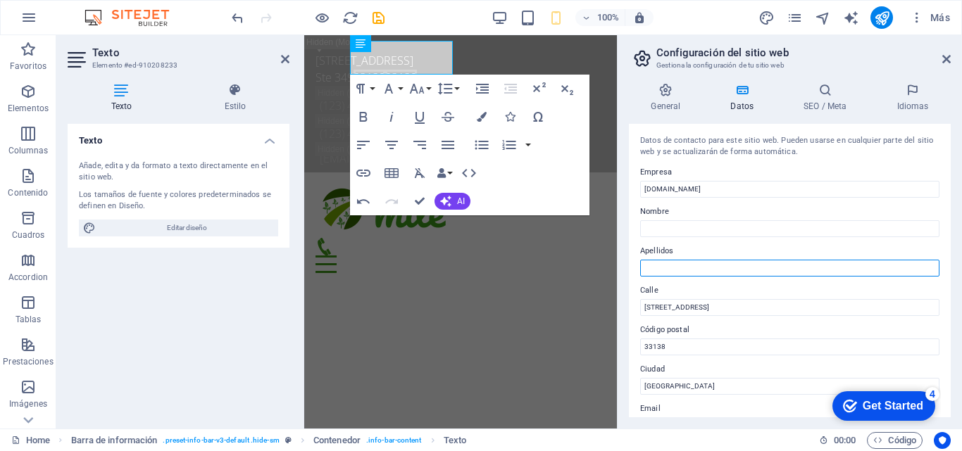
click at [810, 260] on input "Apellidos" at bounding box center [789, 268] width 299 height 17
click at [947, 234] on div "Datos de contacto para este sitio web. Pueden usarse en cualquier parte del sit…" at bounding box center [790, 271] width 322 height 294
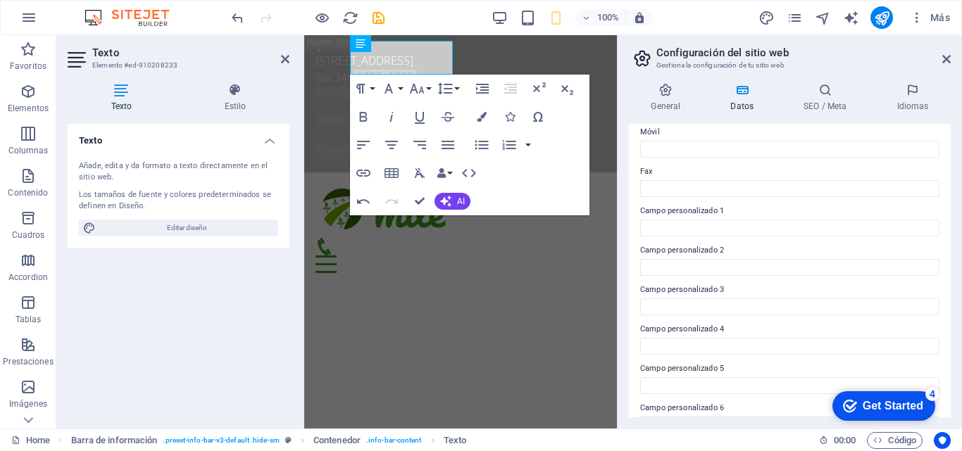
scroll to position [383, 0]
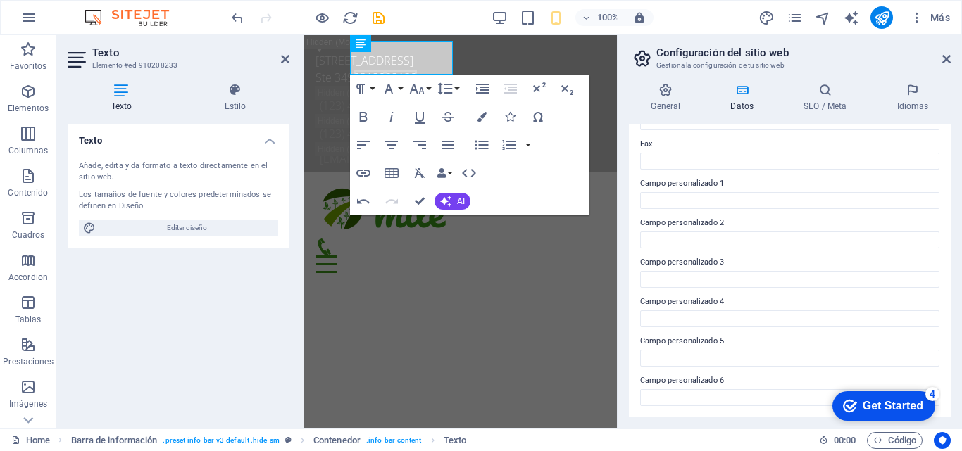
click at [207, 329] on div "Texto Añade, edita y da formato a texto directamente en el sitio web. Los tamañ…" at bounding box center [179, 271] width 222 height 294
click at [284, 56] on icon at bounding box center [285, 58] width 8 height 11
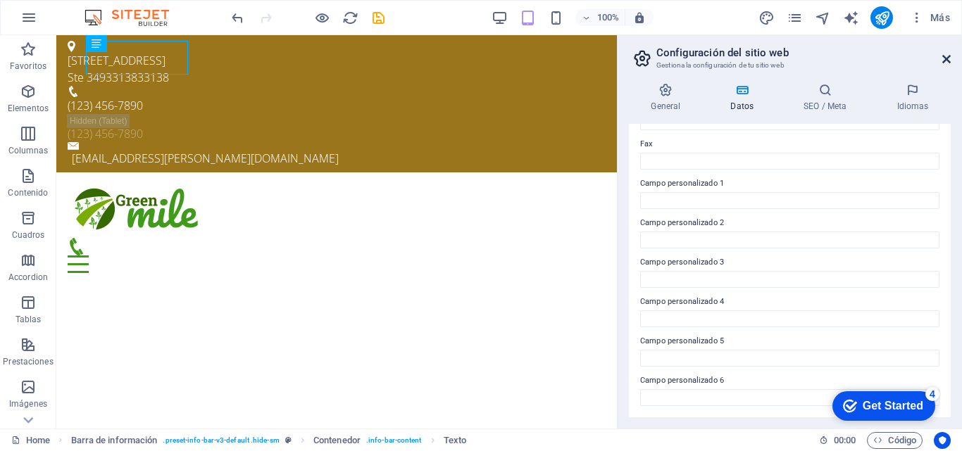
click at [947, 59] on icon at bounding box center [946, 58] width 8 height 11
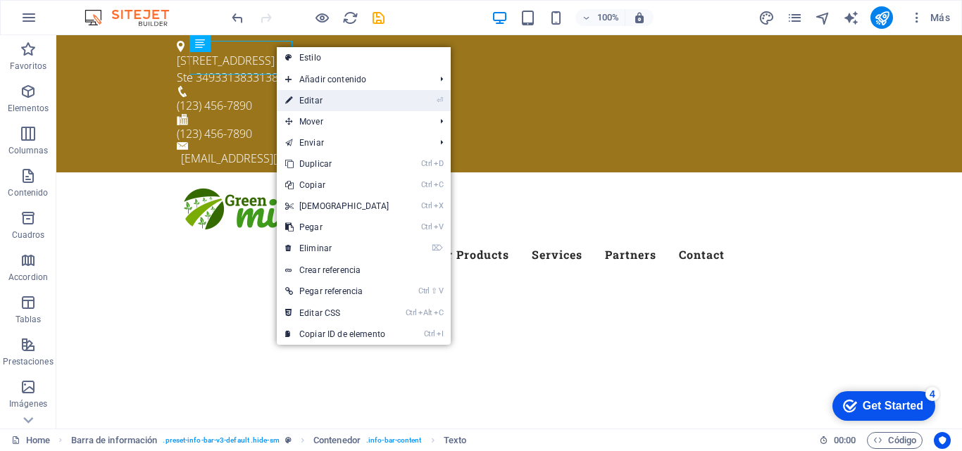
click at [305, 99] on link "⏎ Editar" at bounding box center [337, 100] width 121 height 21
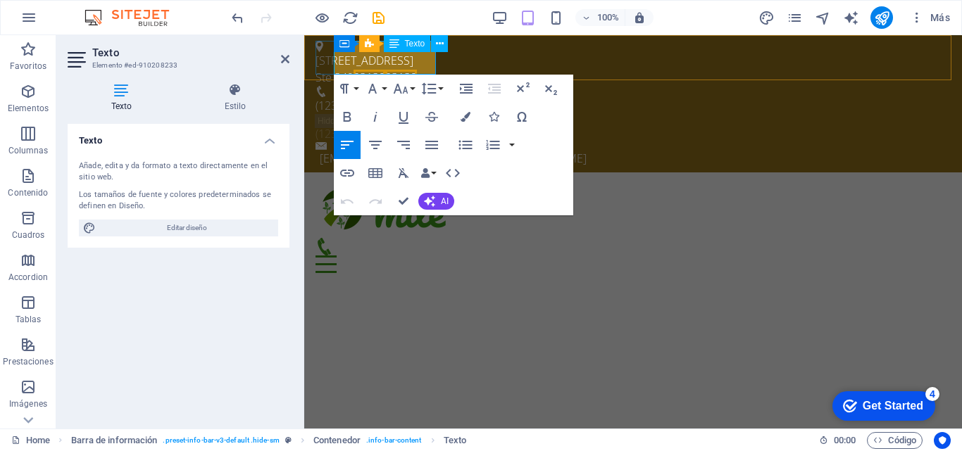
click at [385, 70] on span "33138" at bounding box center [369, 77] width 32 height 15
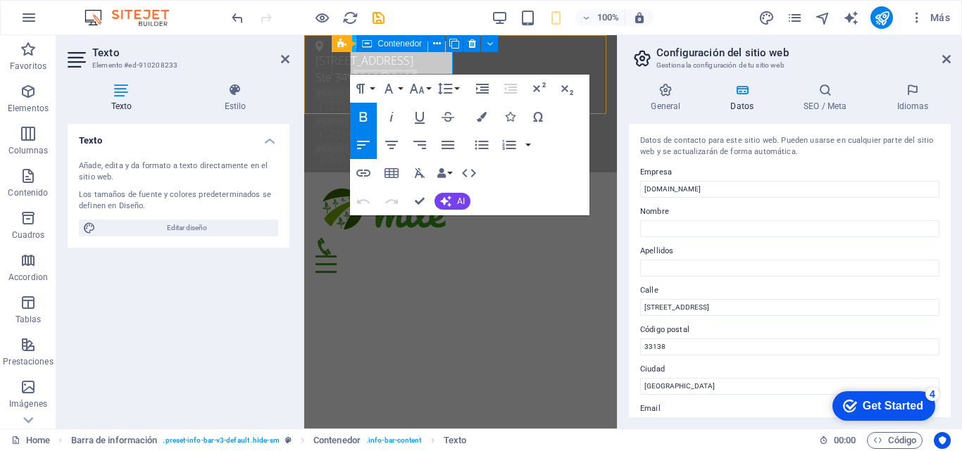
click at [340, 64] on div "8325 NE 2nd Ave Ste 349 33138 33138" at bounding box center [454, 63] width 279 height 45
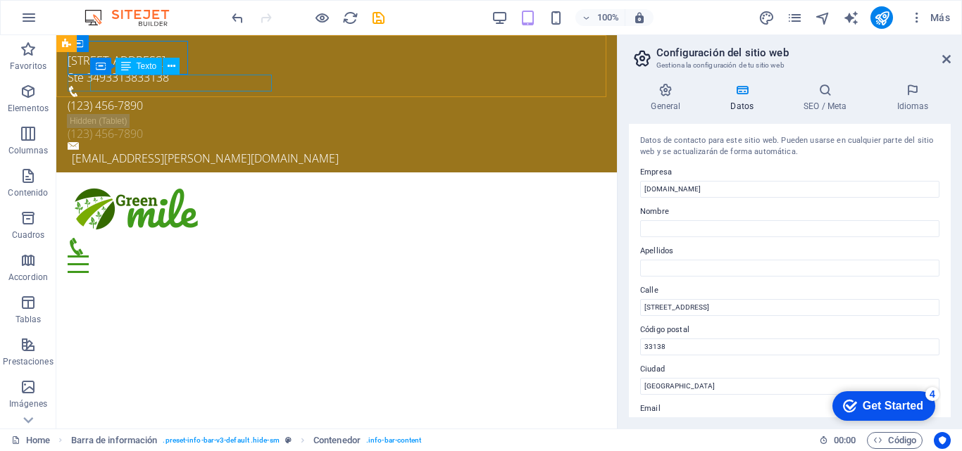
click at [187, 65] on div "Contenedor Texto" at bounding box center [139, 67] width 99 height 18
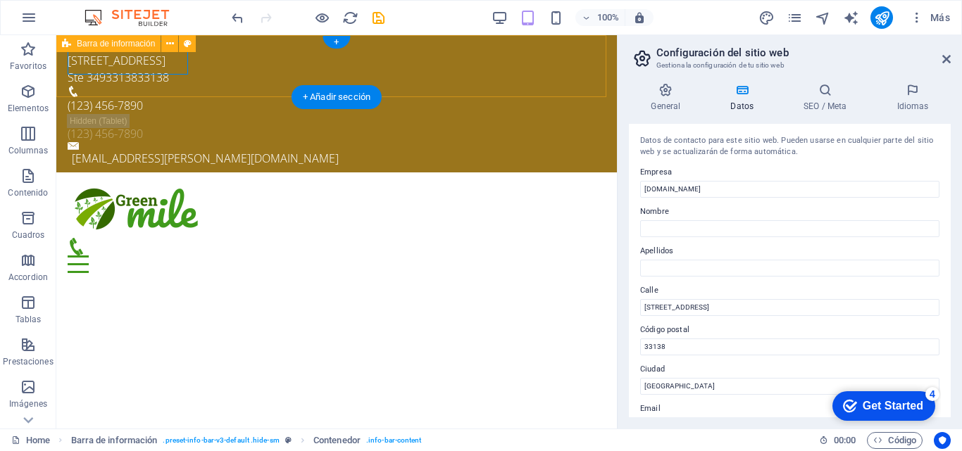
click at [251, 51] on div "8325 NE 2nd Ave Ste 349 33138 33138 (123) 456-7890 (123) 456-7890 romeo.delrio@…" at bounding box center [336, 103] width 560 height 137
click at [161, 70] on span "33138" at bounding box center [153, 77] width 32 height 15
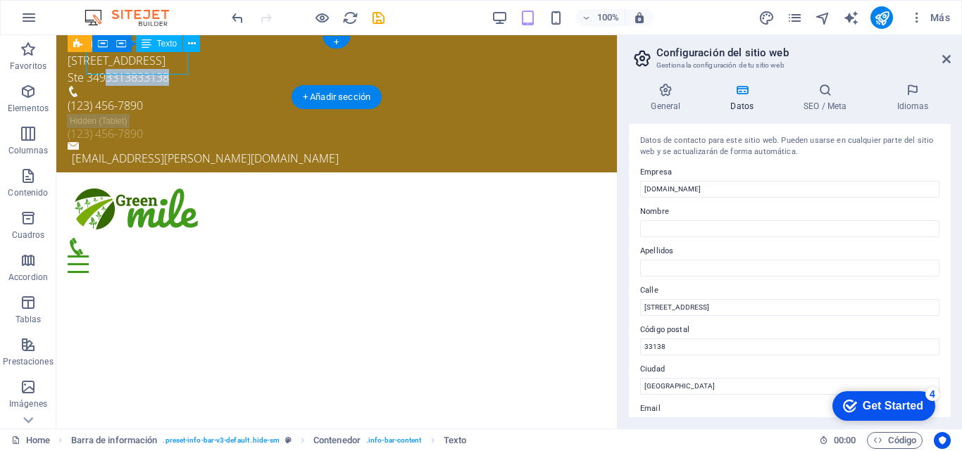
click at [161, 70] on span "33138" at bounding box center [153, 77] width 32 height 15
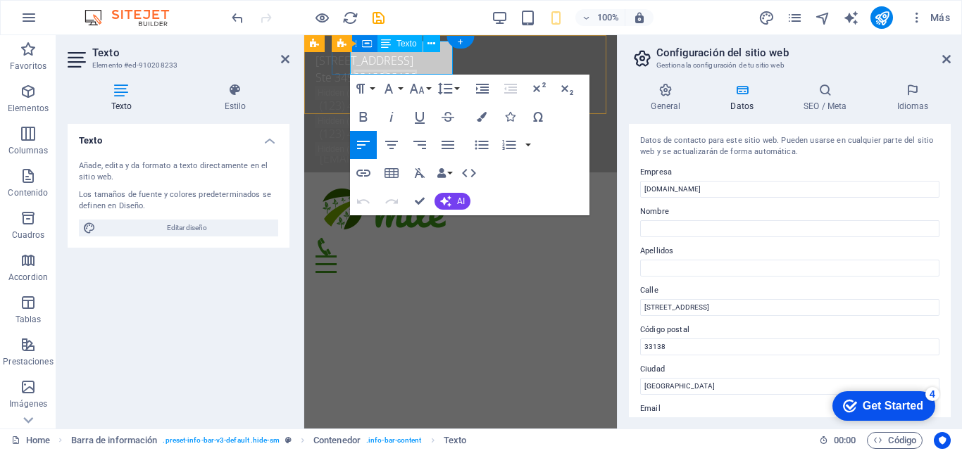
click at [382, 69] on p "Ste 349 33138 33138" at bounding box center [454, 77] width 279 height 17
click at [385, 70] on span "33138" at bounding box center [369, 77] width 32 height 15
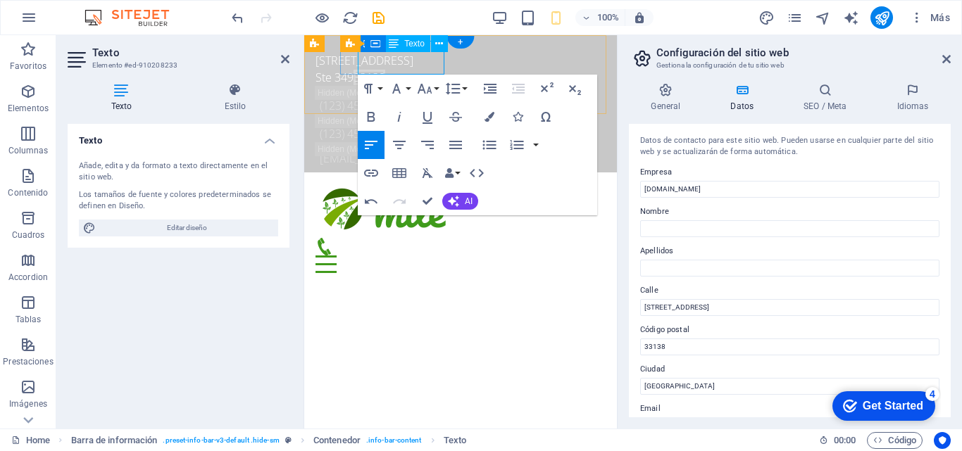
click at [429, 69] on p "Ste 349 33138" at bounding box center [454, 77] width 279 height 17
drag, startPoint x: 396, startPoint y: 66, endPoint x: 433, endPoint y: 62, distance: 37.5
click at [433, 69] on p "Ste 349 33138" at bounding box center [454, 77] width 279 height 17
click at [236, 68] on h3 "Elemento #ed-910208233" at bounding box center [176, 65] width 169 height 13
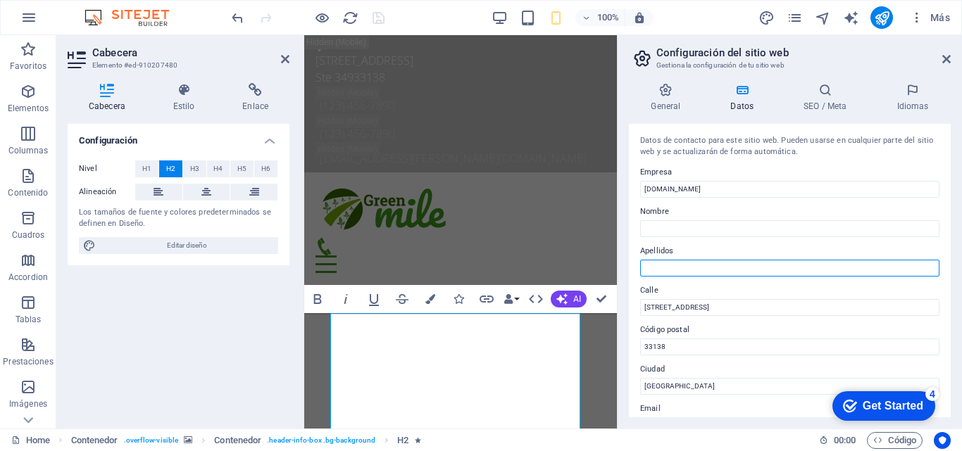
click at [810, 267] on input "Apellidos" at bounding box center [789, 268] width 299 height 17
click at [207, 341] on div "Configuración Nivel H1 H2 H3 H4 H5 H6 Alineación Los tamaños de fuente y colore…" at bounding box center [179, 271] width 222 height 294
click at [945, 56] on icon at bounding box center [946, 58] width 8 height 11
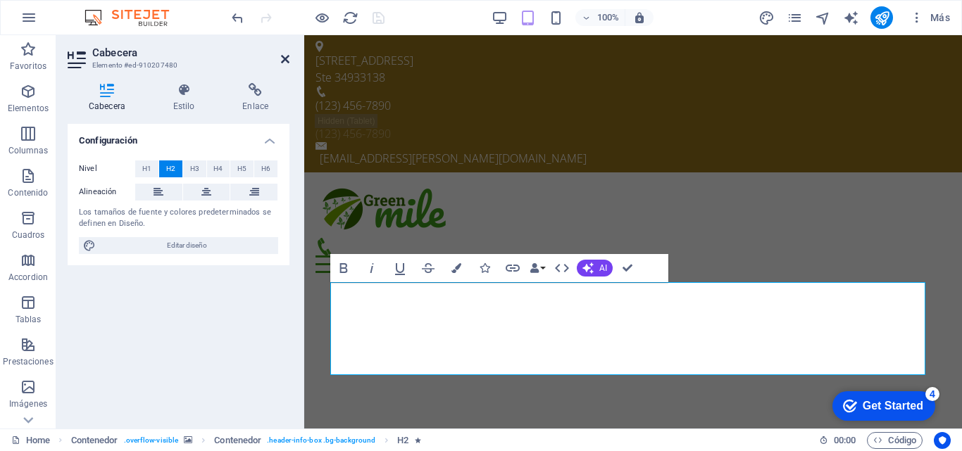
click at [285, 56] on icon at bounding box center [285, 58] width 8 height 11
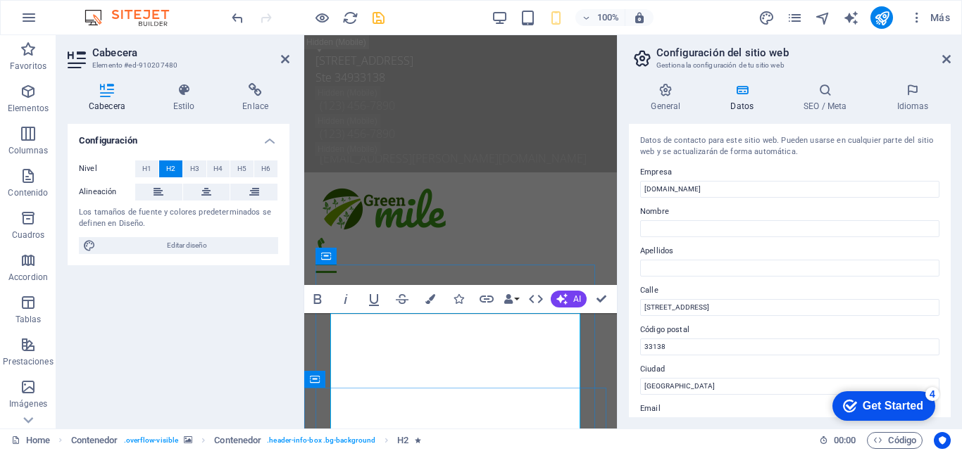
click at [286, 61] on icon at bounding box center [285, 58] width 8 height 11
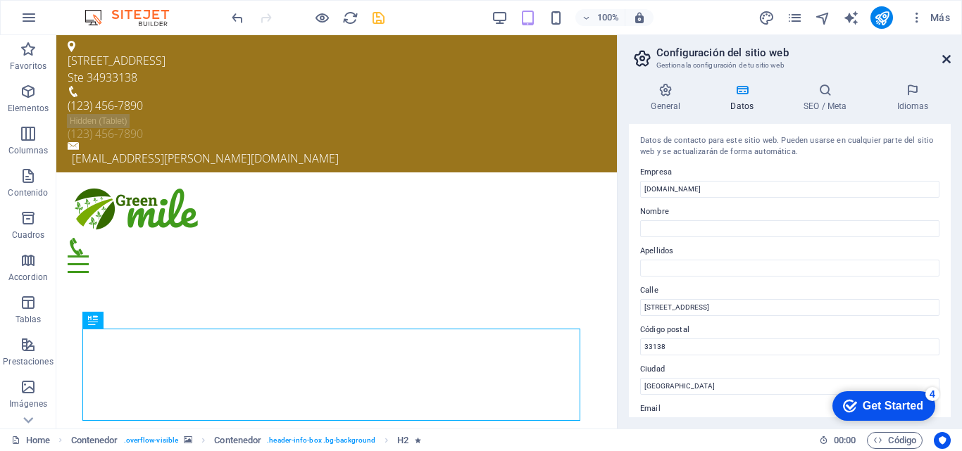
click at [947, 58] on icon at bounding box center [946, 58] width 8 height 11
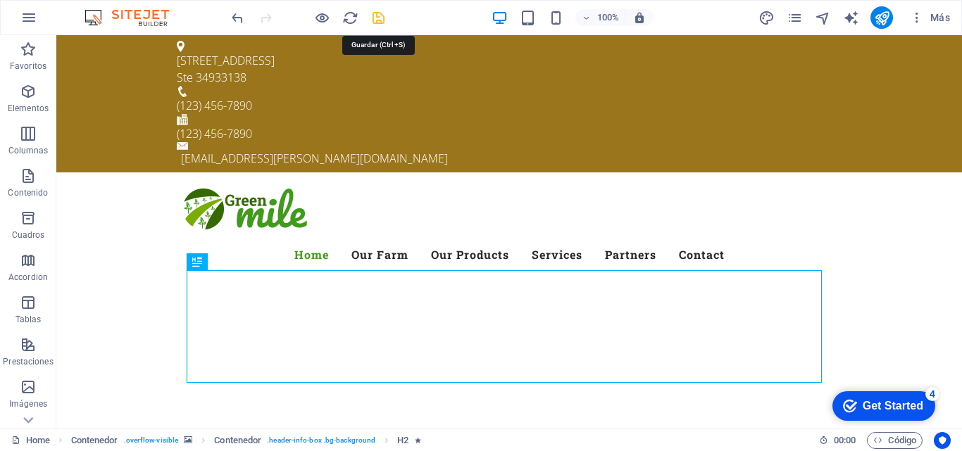
click at [380, 18] on icon "save" at bounding box center [378, 18] width 16 height 16
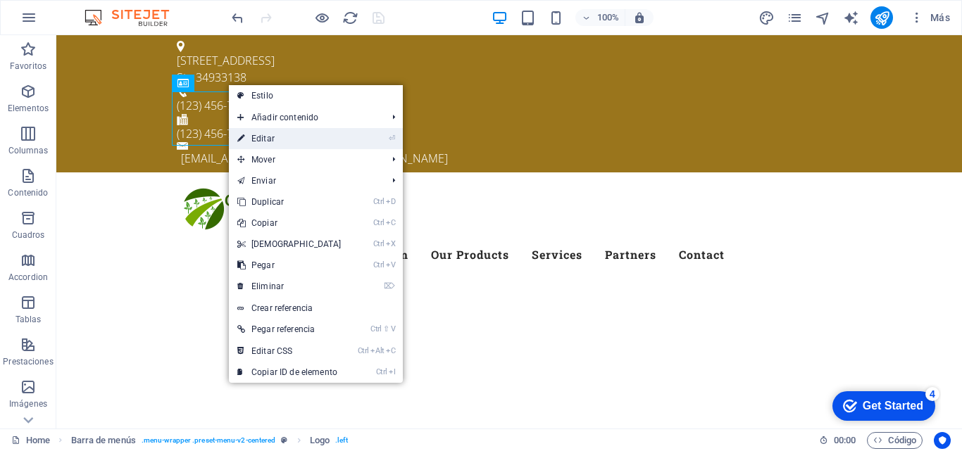
click at [346, 138] on link "⏎ Editar" at bounding box center [289, 138] width 121 height 21
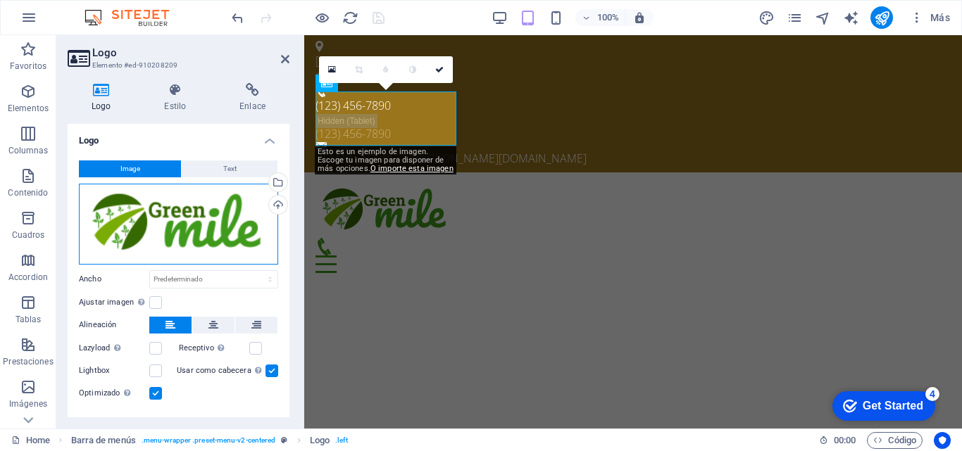
click at [155, 205] on div "Arrastra archivos aquí, haz clic para escoger archivos o selecciona archivos de…" at bounding box center [178, 224] width 199 height 81
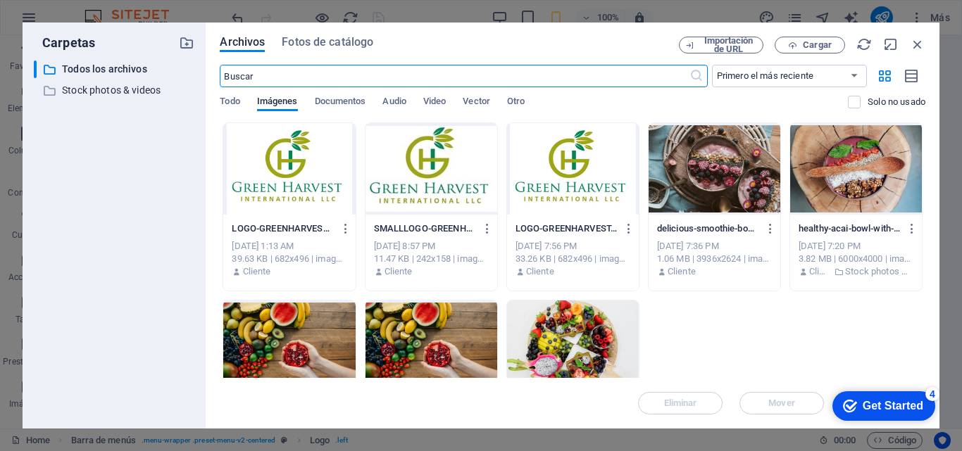
click at [416, 177] on div at bounding box center [431, 169] width 132 height 92
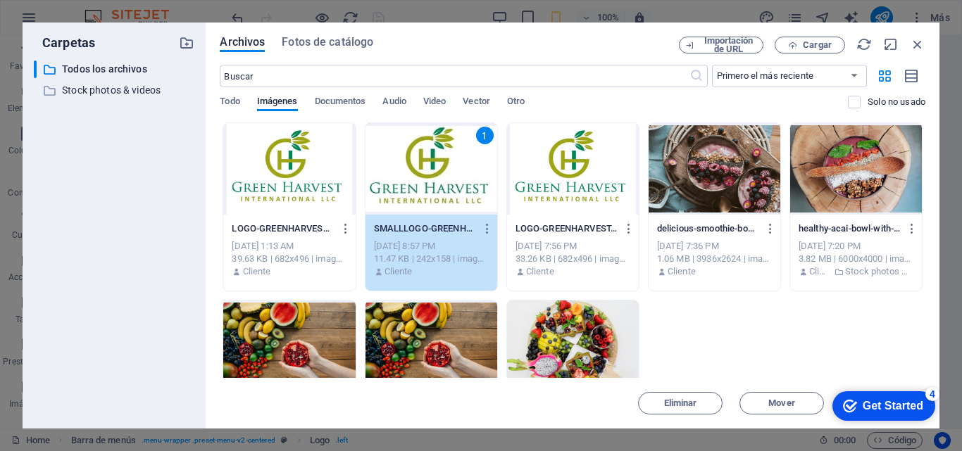
click at [416, 177] on div "1" at bounding box center [431, 169] width 132 height 92
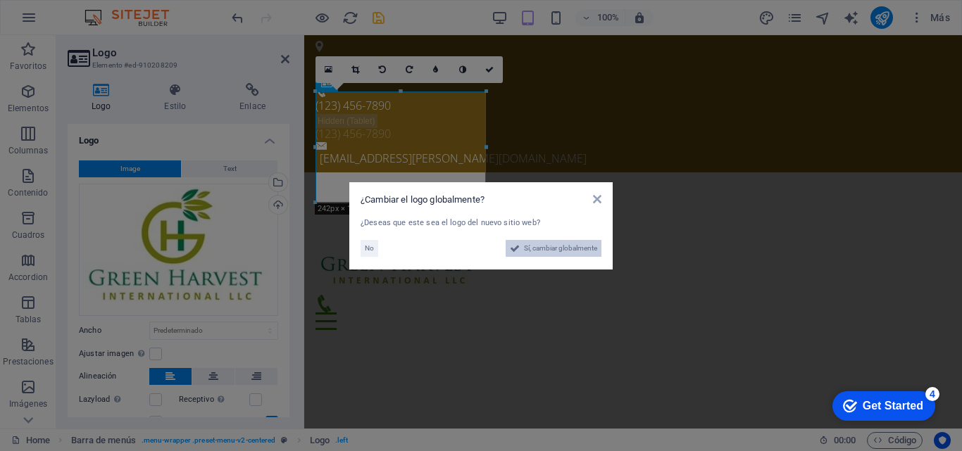
click at [538, 248] on span "Sí, cambiar globalmente" at bounding box center [560, 248] width 73 height 17
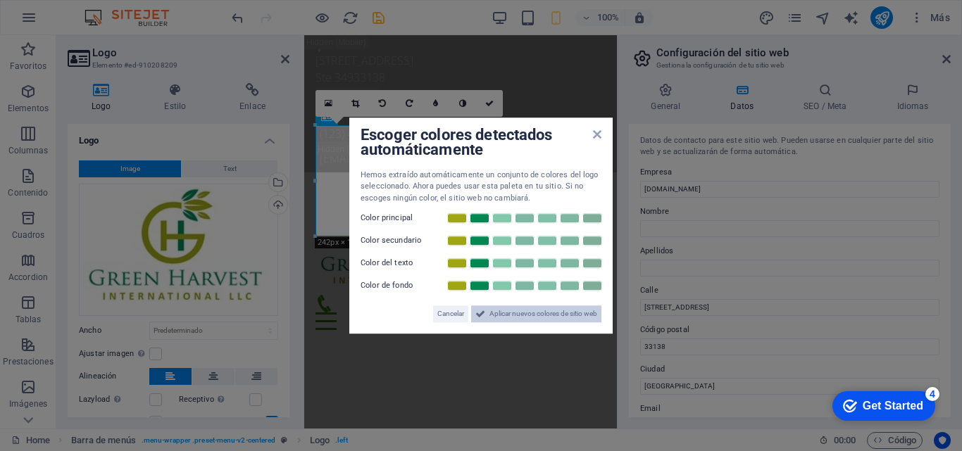
click at [525, 315] on span "Aplicar nuevos colores de sitio web" at bounding box center [543, 313] width 108 height 17
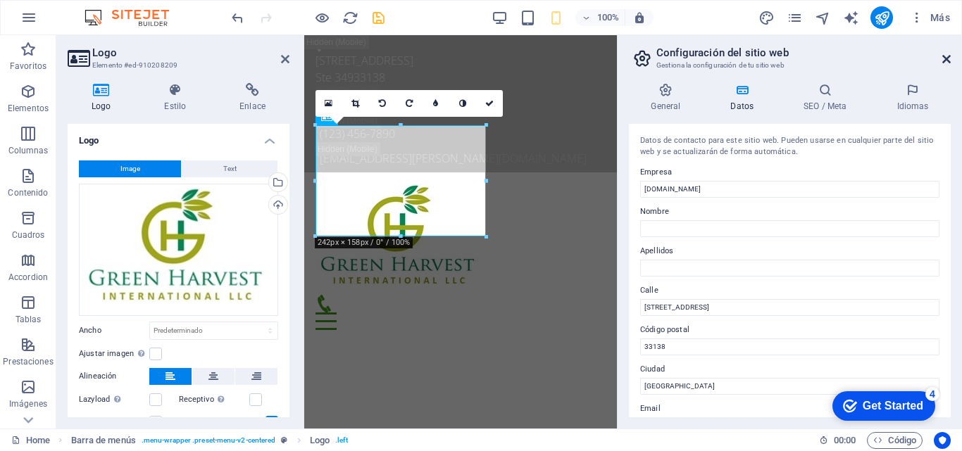
click at [946, 58] on icon at bounding box center [946, 58] width 8 height 11
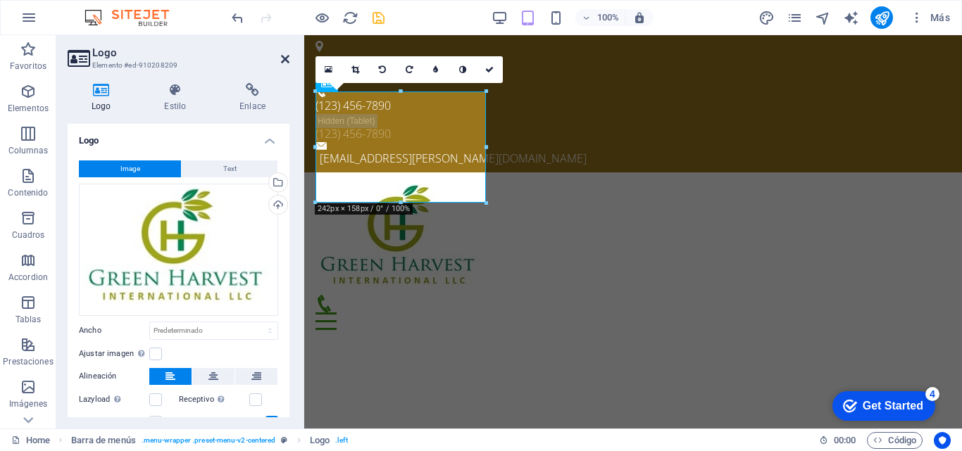
click at [282, 58] on icon at bounding box center [285, 58] width 8 height 11
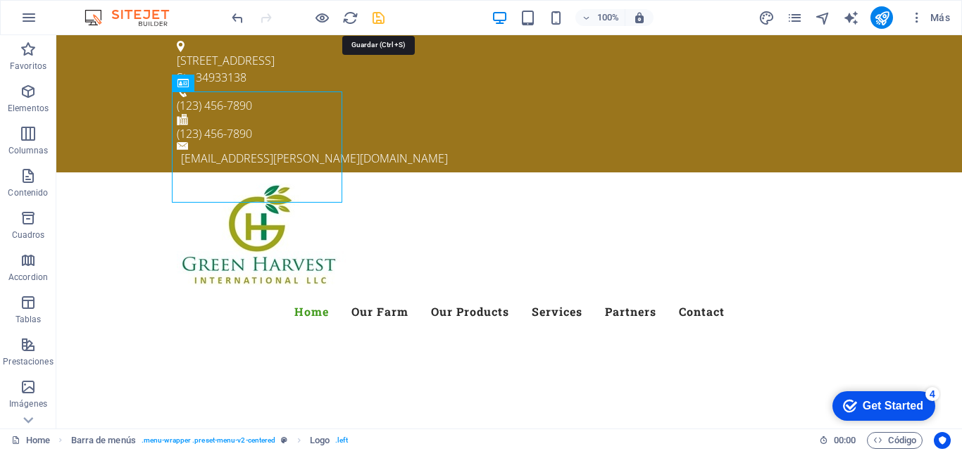
click at [374, 19] on icon "save" at bounding box center [378, 18] width 16 height 16
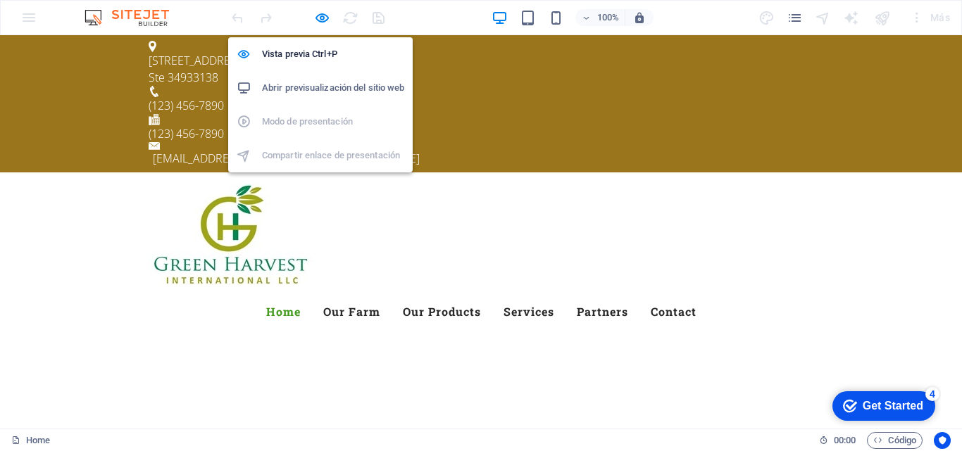
click at [319, 88] on h6 "Abrir previsualización del sitio web" at bounding box center [333, 88] width 142 height 17
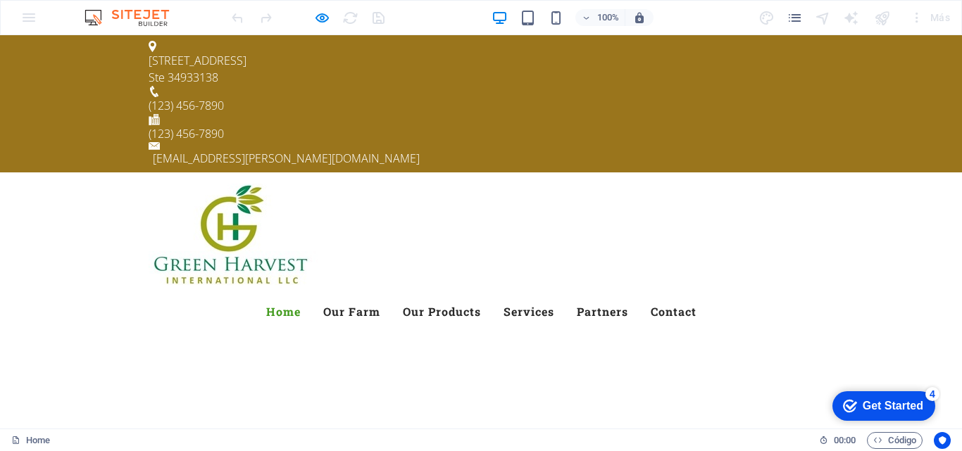
click at [218, 57] on p "8325 NE 2nd Ave" at bounding box center [475, 60] width 653 height 17
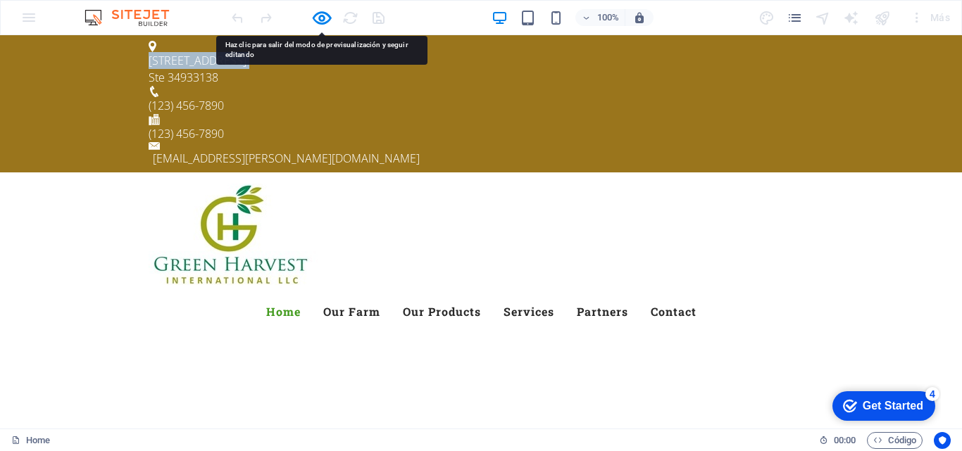
click at [218, 57] on p "8325 NE 2nd Ave" at bounding box center [475, 60] width 653 height 17
click at [201, 70] on span "33138" at bounding box center [203, 77] width 32 height 15
click at [351, 174] on header "Menu Home Our Farm Our Products Services Partners Contact" at bounding box center [480, 256] width 687 height 168
click at [745, 172] on header "Menu Home Our Farm Our Products Services Partners Contact" at bounding box center [480, 256] width 687 height 168
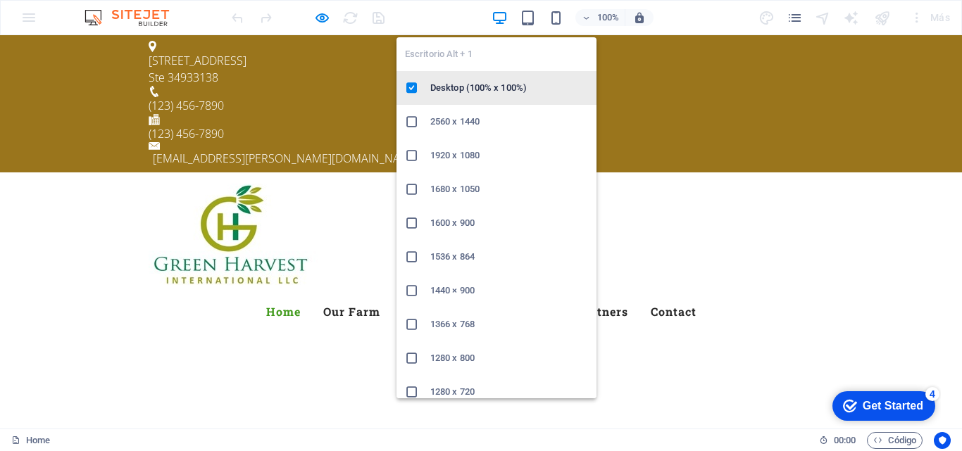
click at [474, 90] on h6 "Desktop (100% x 100%)" at bounding box center [509, 88] width 158 height 17
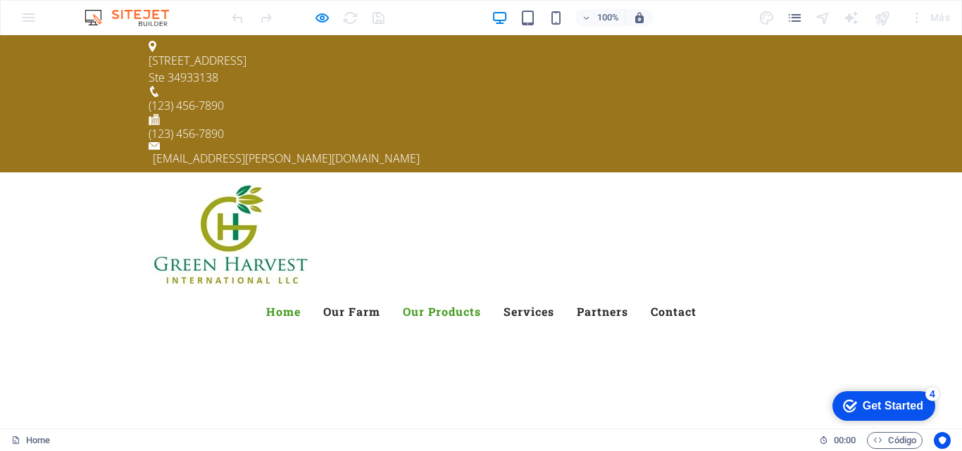
click at [481, 295] on link "Our Products" at bounding box center [442, 312] width 78 height 34
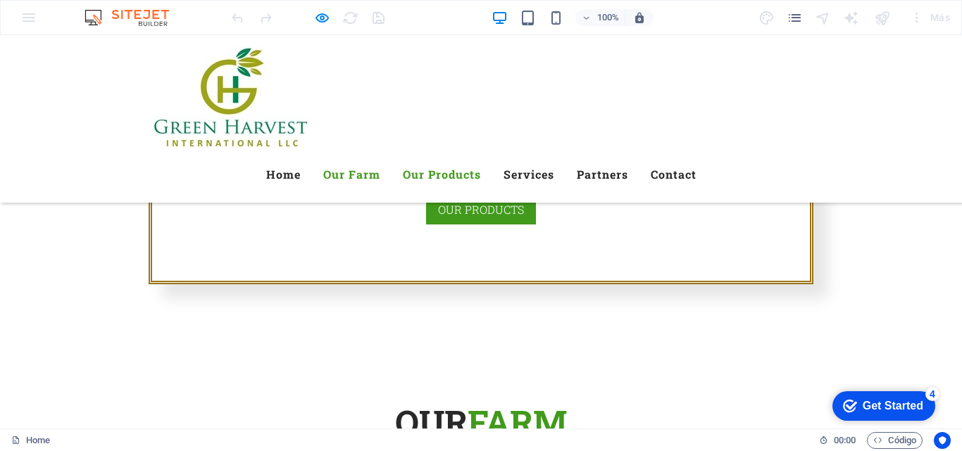
scroll to position [1390, 0]
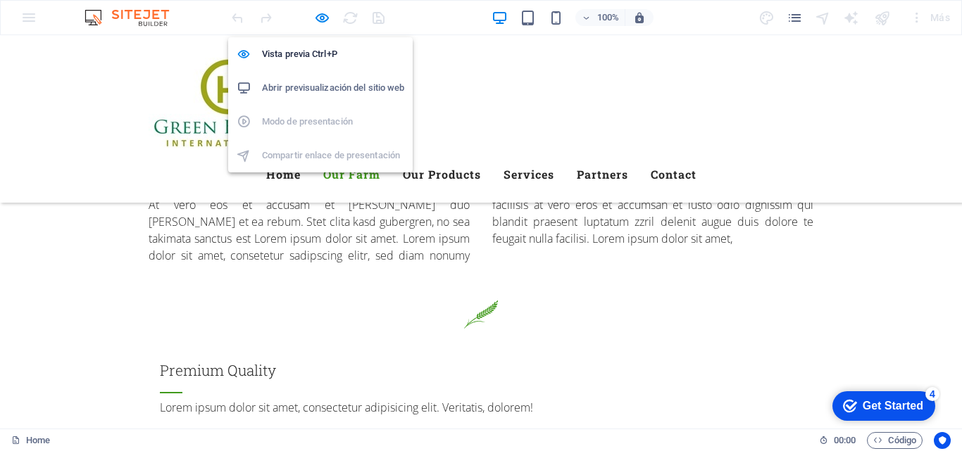
click at [383, 84] on h6 "Abrir previsualización del sitio web" at bounding box center [333, 88] width 142 height 17
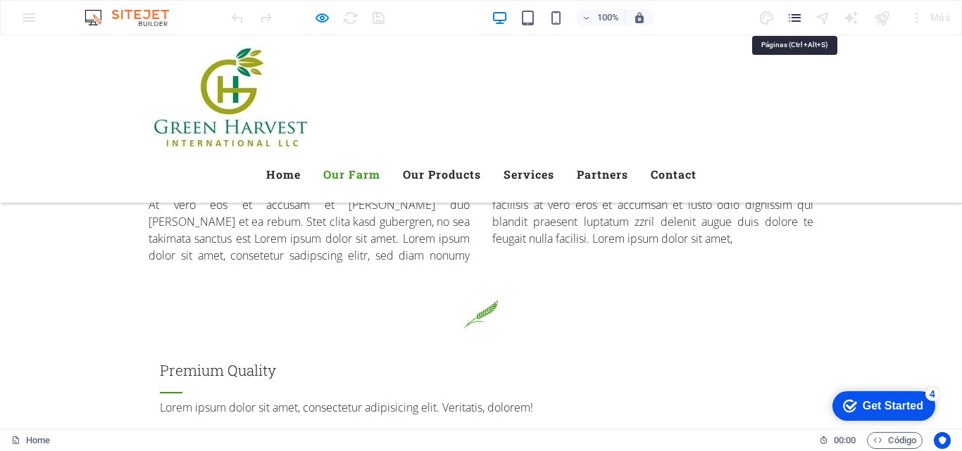
click at [0, 0] on icon "pages" at bounding box center [0, 0] width 0 height 0
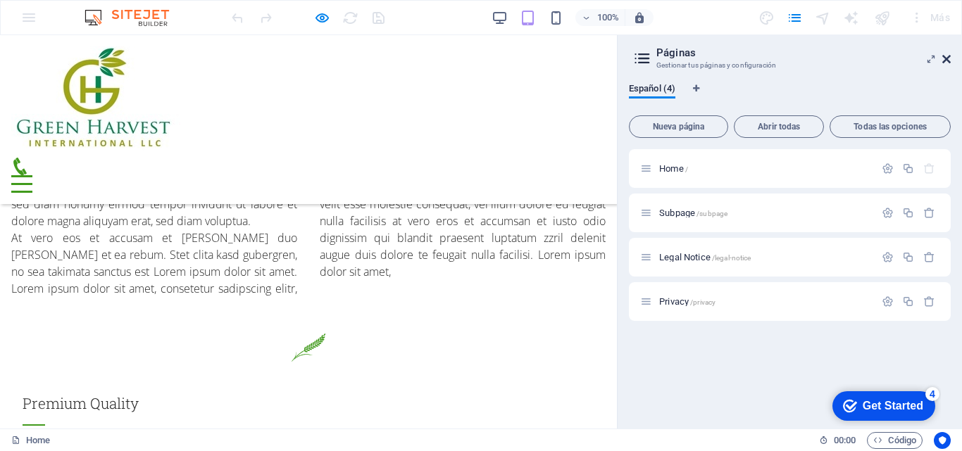
click at [945, 57] on icon at bounding box center [946, 58] width 8 height 11
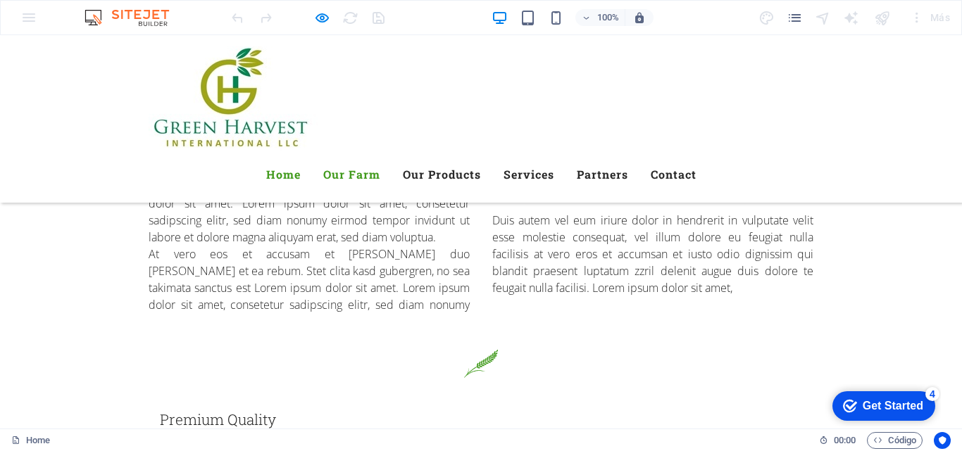
click at [301, 158] on link "Home" at bounding box center [283, 175] width 34 height 34
click at [554, 158] on link "Services" at bounding box center [528, 175] width 51 height 34
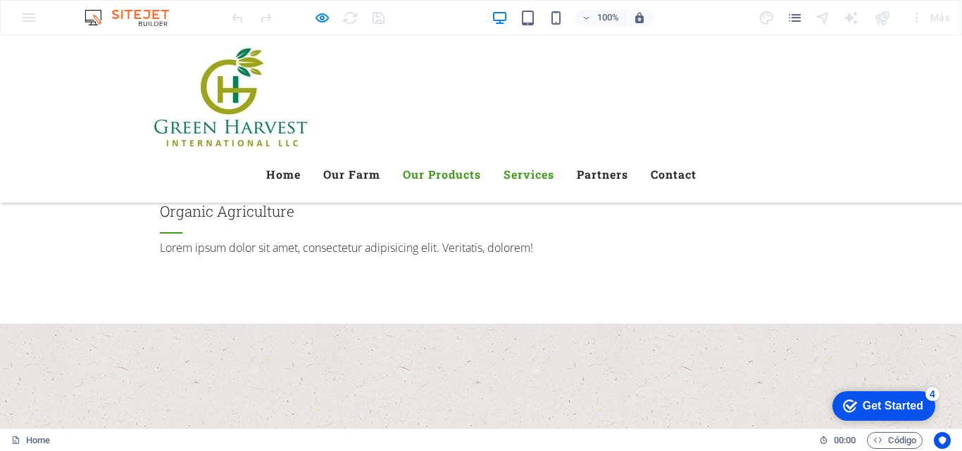
scroll to position [2168, 0]
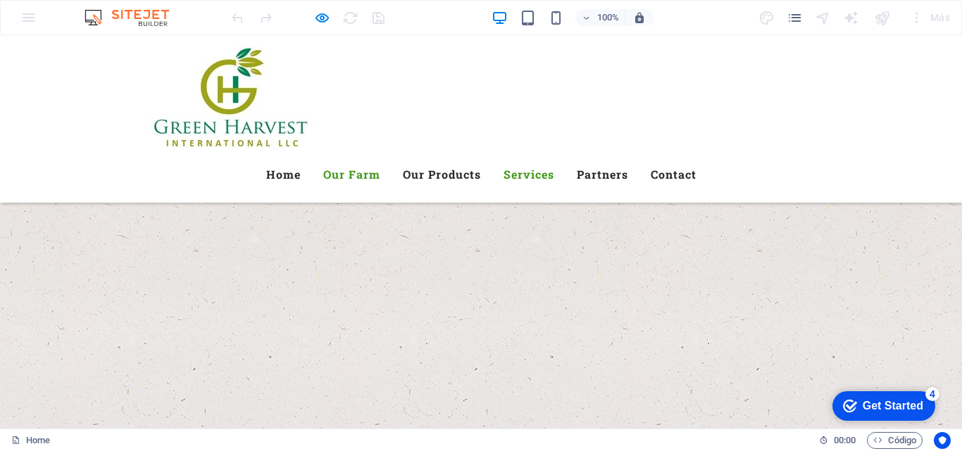
click at [380, 158] on link "Our Farm" at bounding box center [351, 175] width 57 height 34
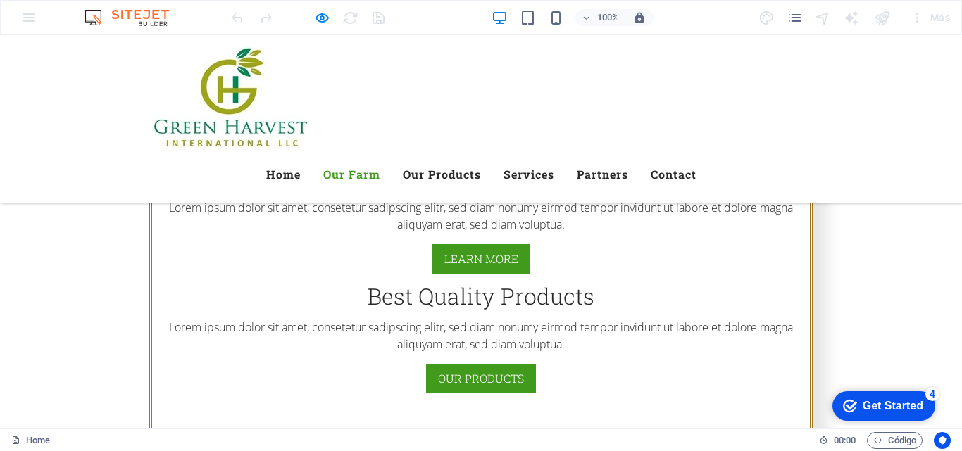
scroll to position [457, 0]
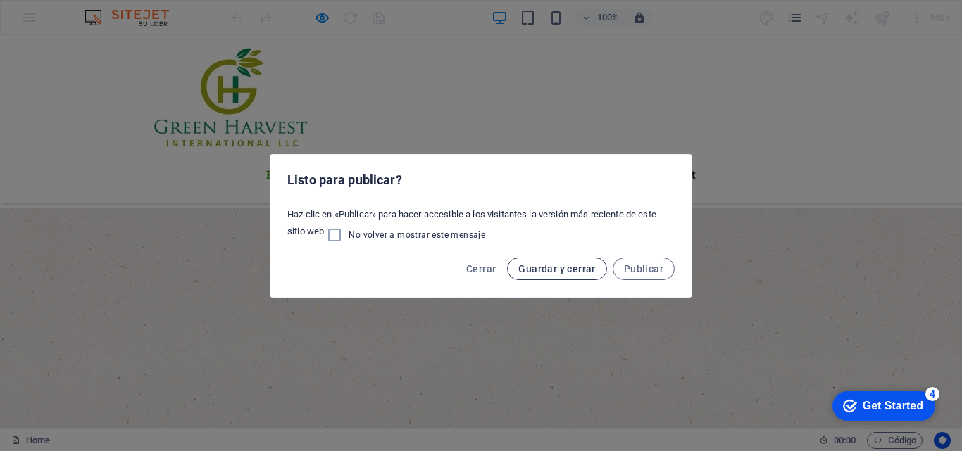
click at [540, 267] on span "Guardar y cerrar" at bounding box center [556, 268] width 77 height 11
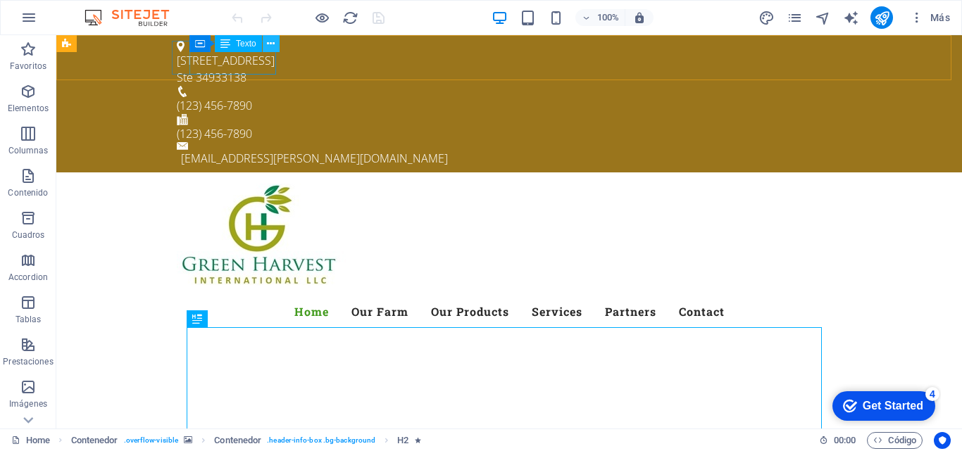
click at [271, 44] on icon at bounding box center [271, 44] width 8 height 15
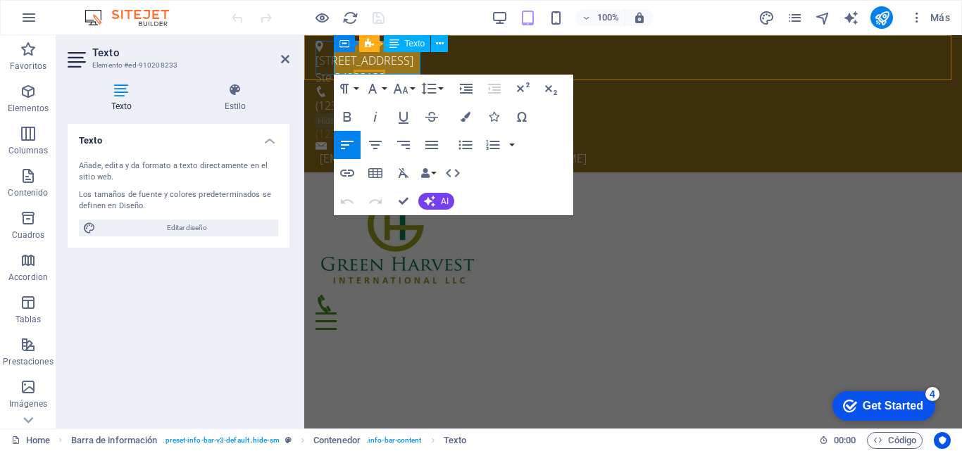
click at [385, 70] on span "33138" at bounding box center [369, 77] width 32 height 15
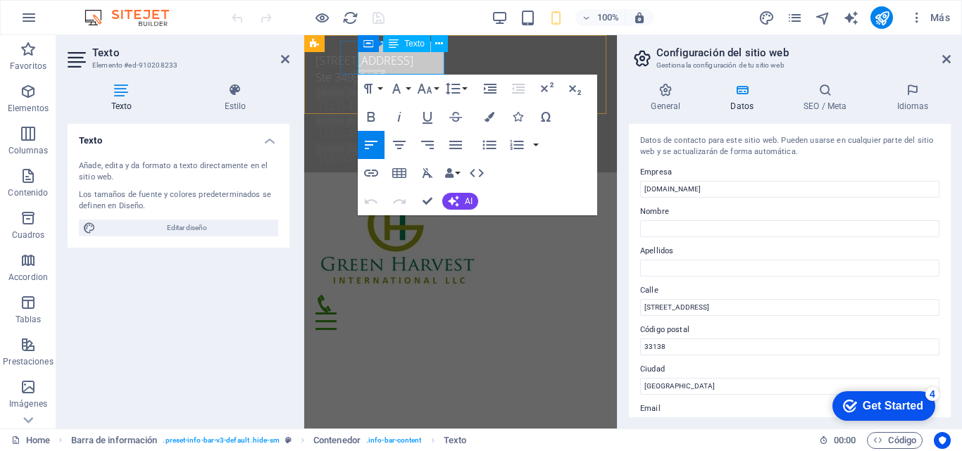
click at [385, 70] on span "33138" at bounding box center [369, 77] width 32 height 15
click at [372, 143] on icon "button" at bounding box center [371, 145] width 17 height 17
click at [385, 70] on span "33138" at bounding box center [369, 77] width 32 height 15
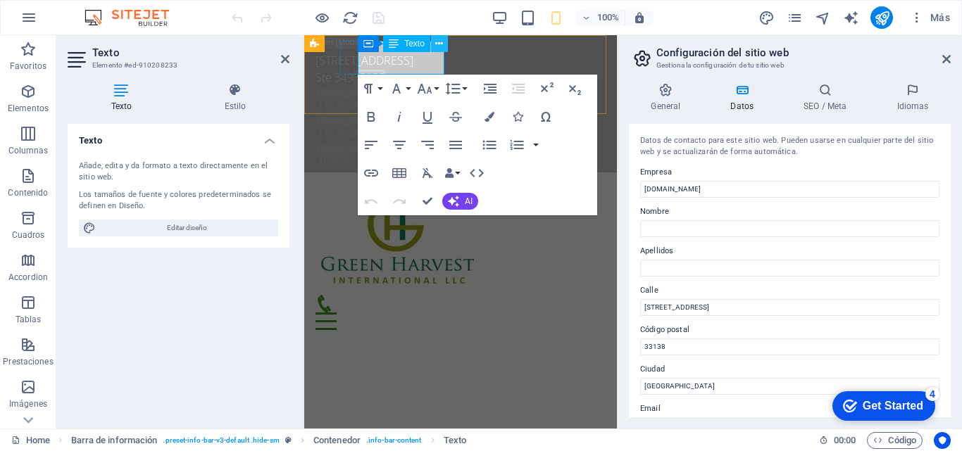
click at [441, 43] on icon at bounding box center [439, 44] width 8 height 15
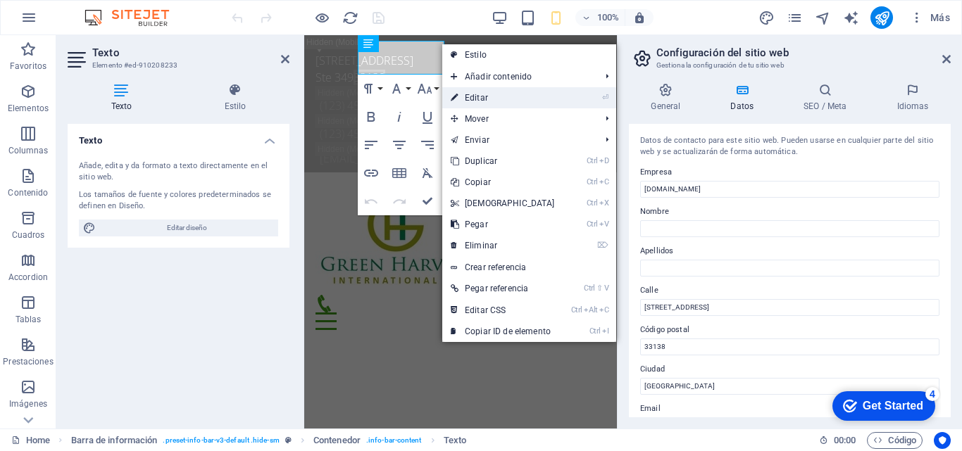
click at [470, 96] on link "⏎ Editar" at bounding box center [502, 97] width 121 height 21
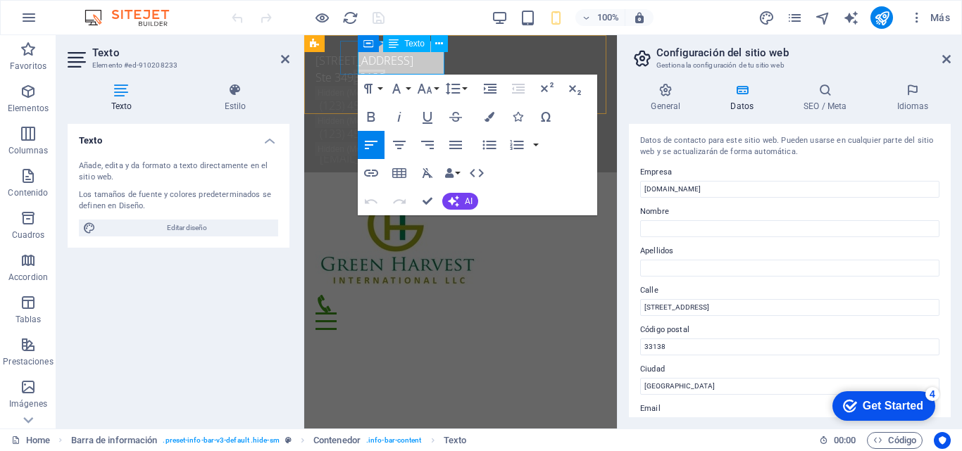
click at [385, 70] on span "33138" at bounding box center [369, 77] width 32 height 15
click at [394, 69] on p "Ste 349 33138" at bounding box center [454, 77] width 279 height 17
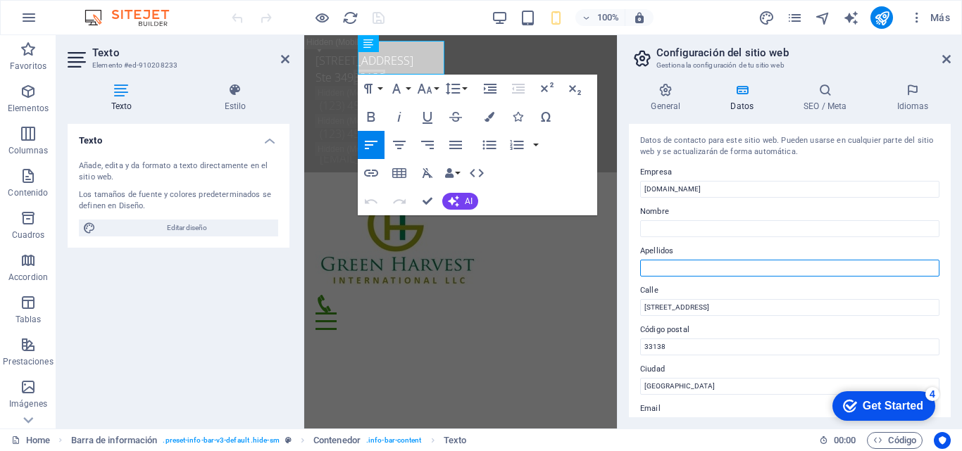
click at [698, 264] on input "Apellidos" at bounding box center [789, 268] width 299 height 17
type input "[STREET_ADDRESS]"
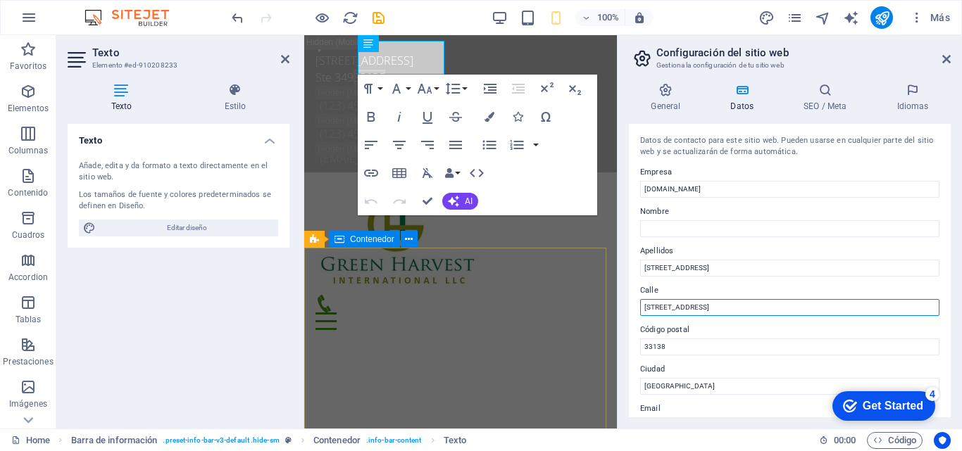
drag, startPoint x: 1043, startPoint y: 346, endPoint x: 596, endPoint y: 312, distance: 448.3
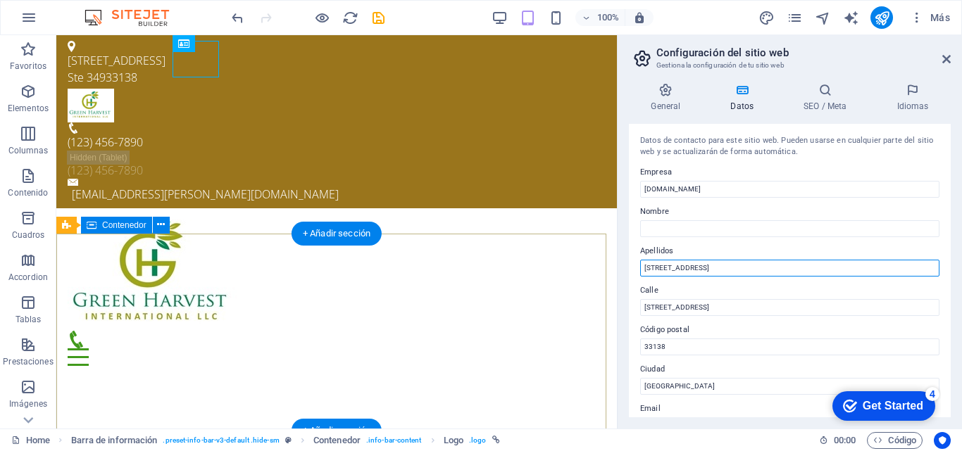
drag, startPoint x: 837, startPoint y: 301, endPoint x: 596, endPoint y: 274, distance: 242.9
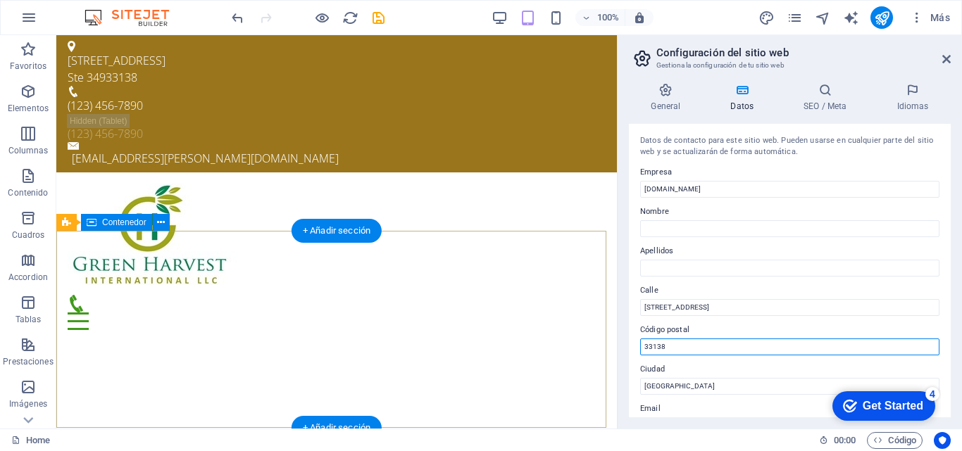
drag, startPoint x: 736, startPoint y: 386, endPoint x: 592, endPoint y: 336, distance: 152.5
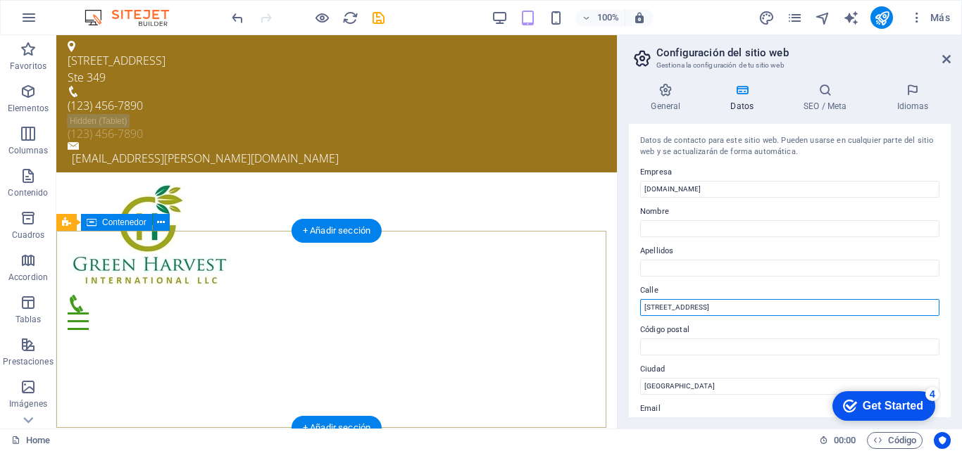
drag, startPoint x: 793, startPoint y: 343, endPoint x: 538, endPoint y: 310, distance: 257.0
paste input "[STREET_ADDRESS]"
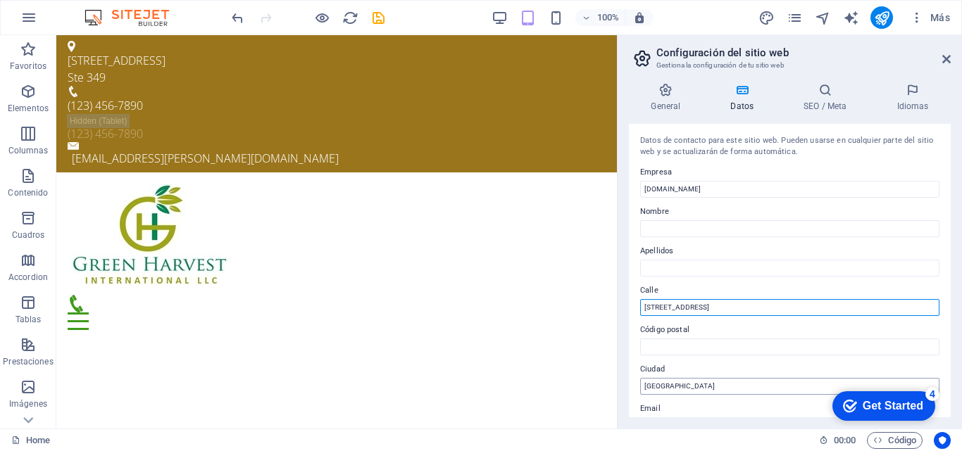
type input "[STREET_ADDRESS]"
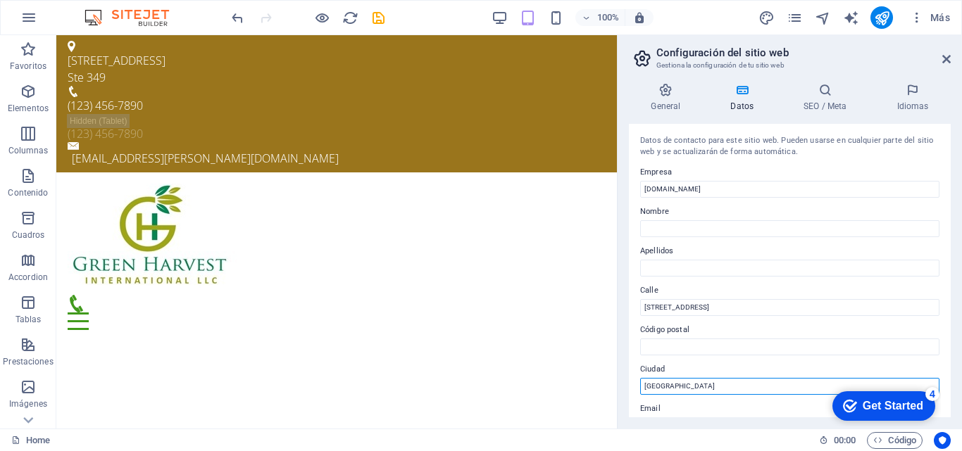
click at [667, 389] on input "Miami" at bounding box center [789, 386] width 299 height 17
type input "M"
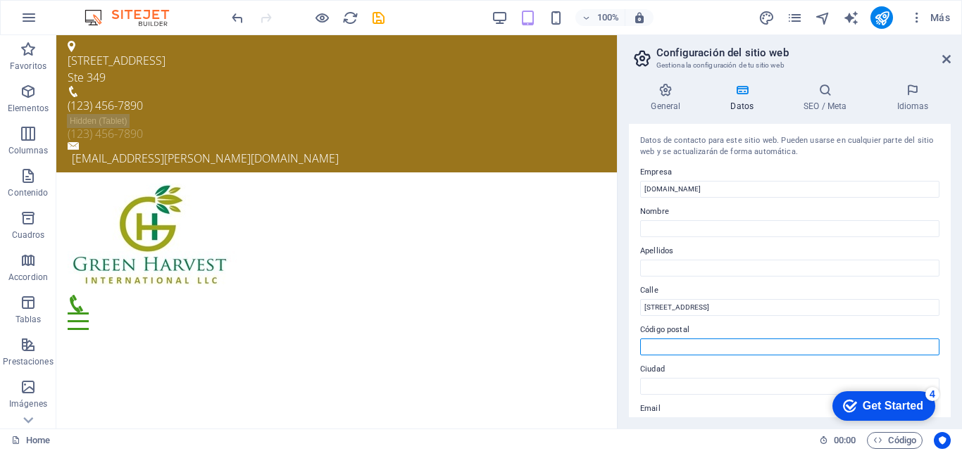
click at [738, 346] on input "Código postal" at bounding box center [789, 347] width 299 height 17
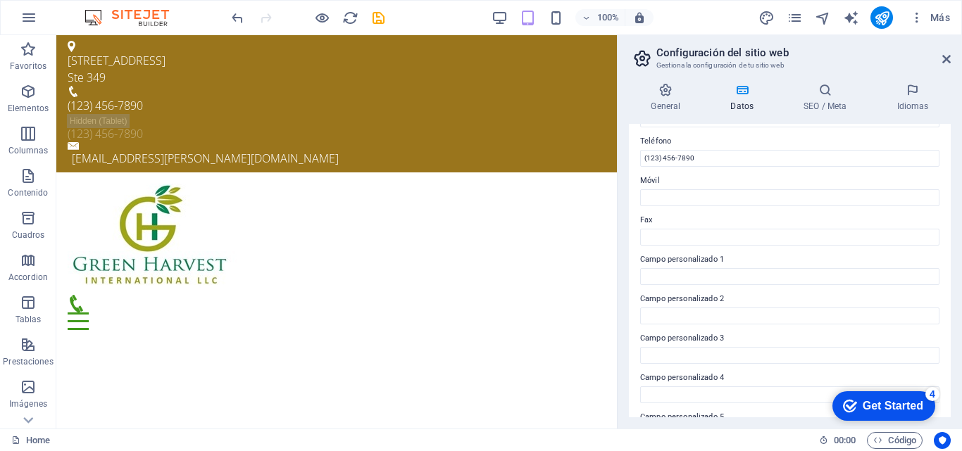
scroll to position [310, 0]
click at [946, 58] on icon at bounding box center [946, 58] width 8 height 11
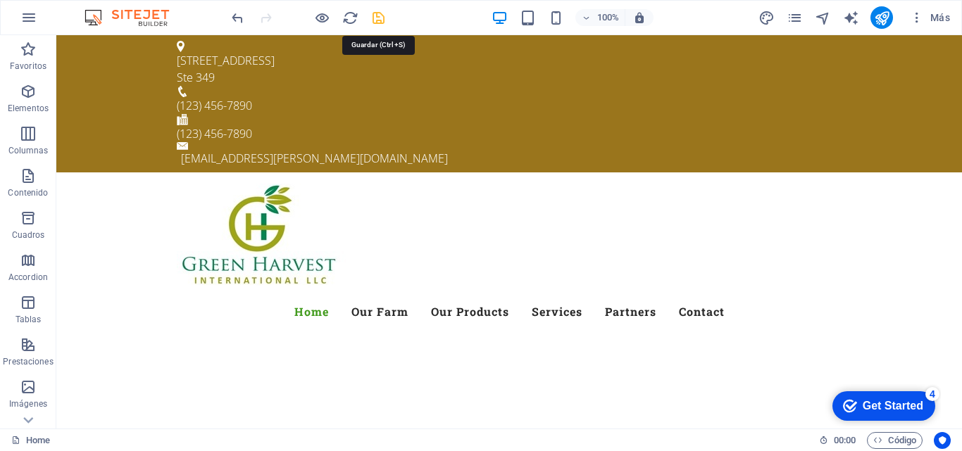
click at [379, 21] on icon "save" at bounding box center [378, 18] width 16 height 16
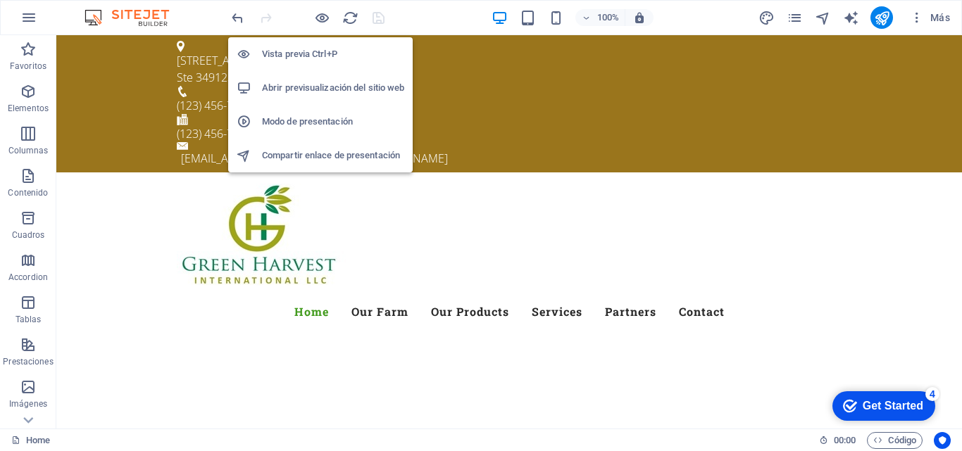
click at [305, 86] on h6 "Abrir previsualización del sitio web" at bounding box center [333, 88] width 142 height 17
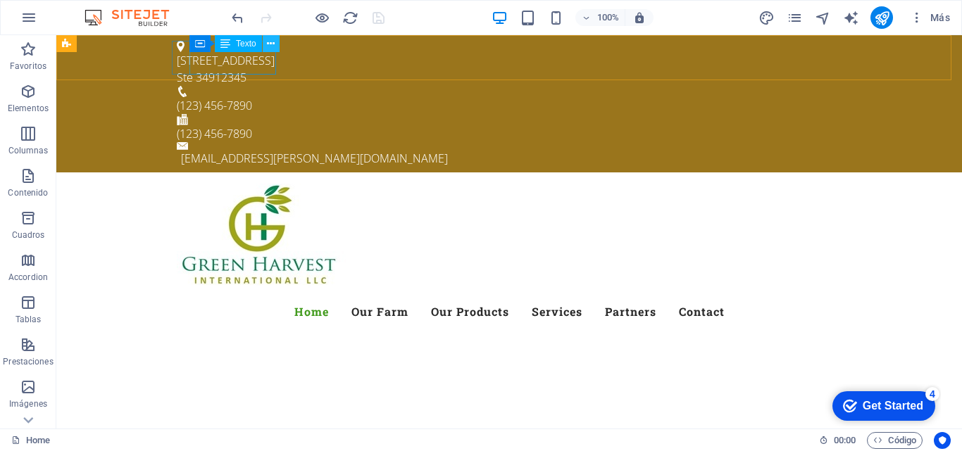
click at [271, 44] on icon at bounding box center [271, 44] width 8 height 15
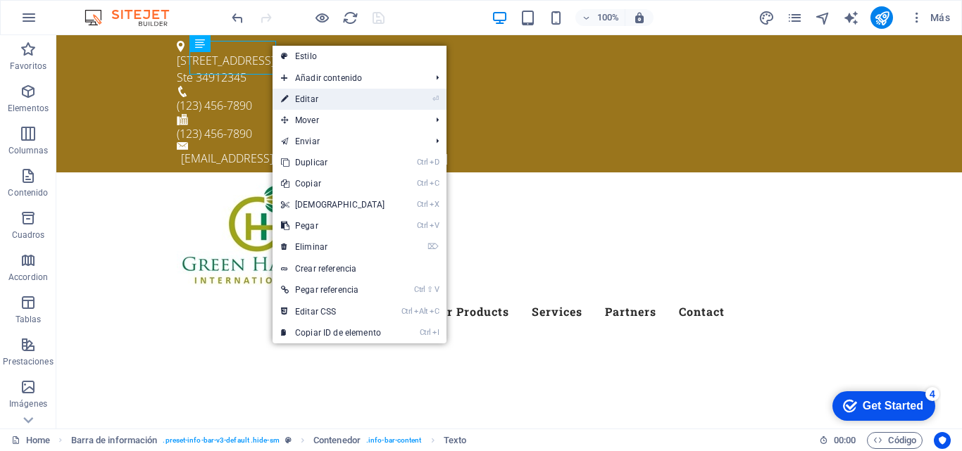
click at [305, 99] on link "⏎ Editar" at bounding box center [332, 99] width 121 height 21
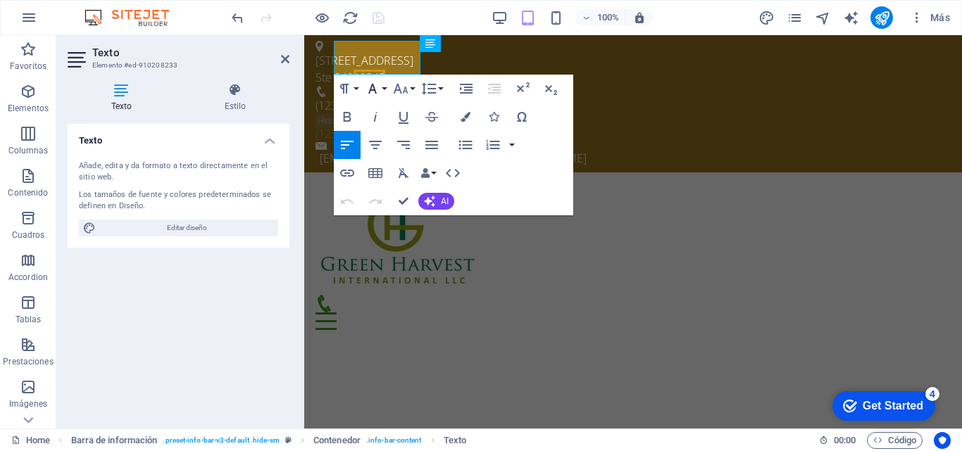
click at [385, 89] on button "Font Family" at bounding box center [375, 89] width 27 height 28
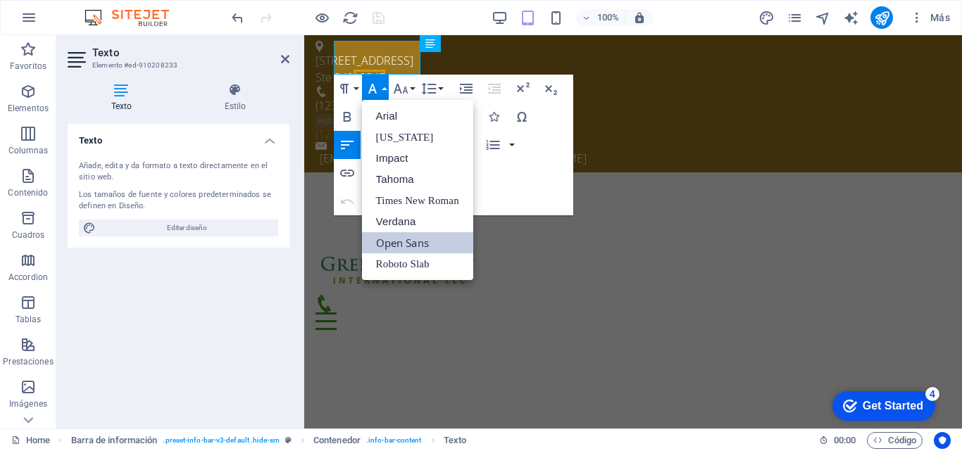
scroll to position [0, 0]
click at [385, 89] on button "Font Family" at bounding box center [375, 89] width 27 height 28
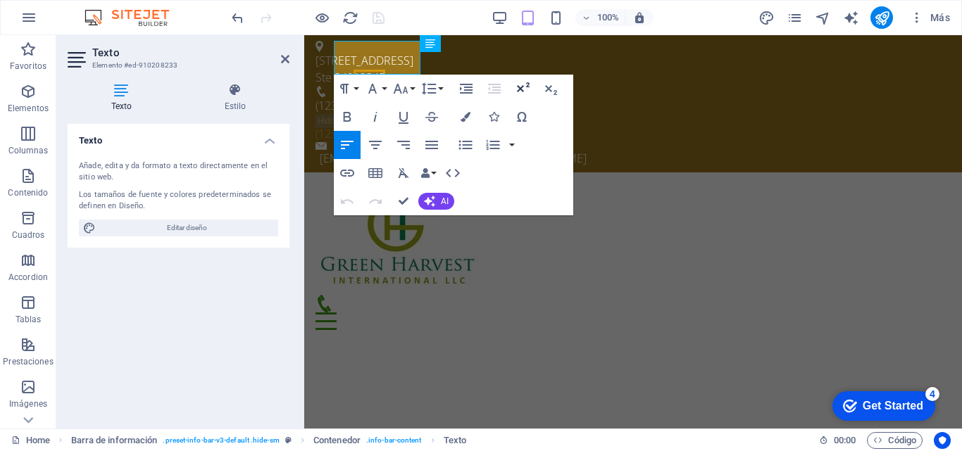
click at [520, 87] on icon "button" at bounding box center [522, 88] width 17 height 17
click at [553, 90] on icon "button" at bounding box center [550, 88] width 17 height 17
click at [385, 70] on span "12345" at bounding box center [369, 77] width 32 height 15
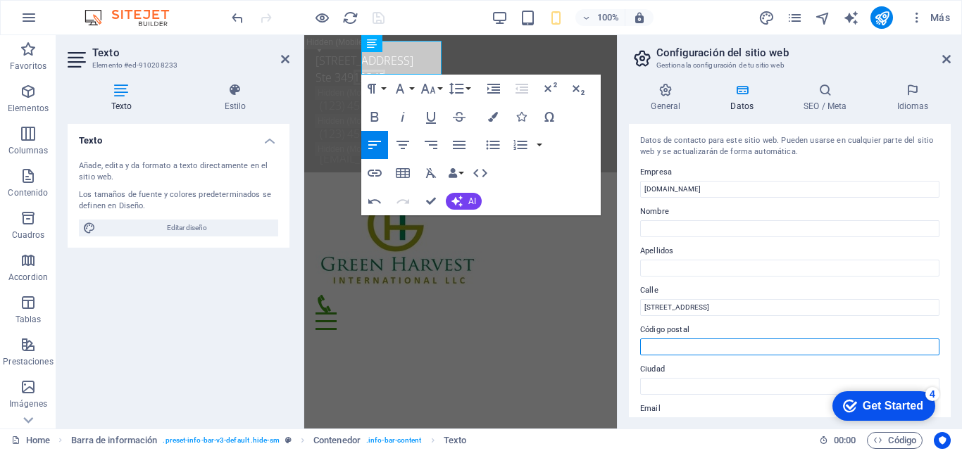
click at [689, 353] on input "Código postal" at bounding box center [789, 347] width 299 height 17
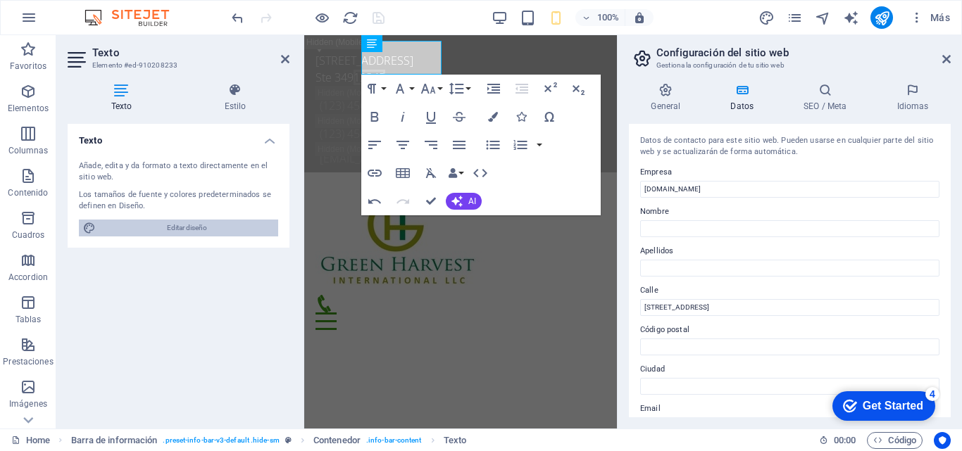
click at [182, 228] on span "Editar diseño" at bounding box center [187, 228] width 174 height 17
select select "px"
select select "300"
select select "px"
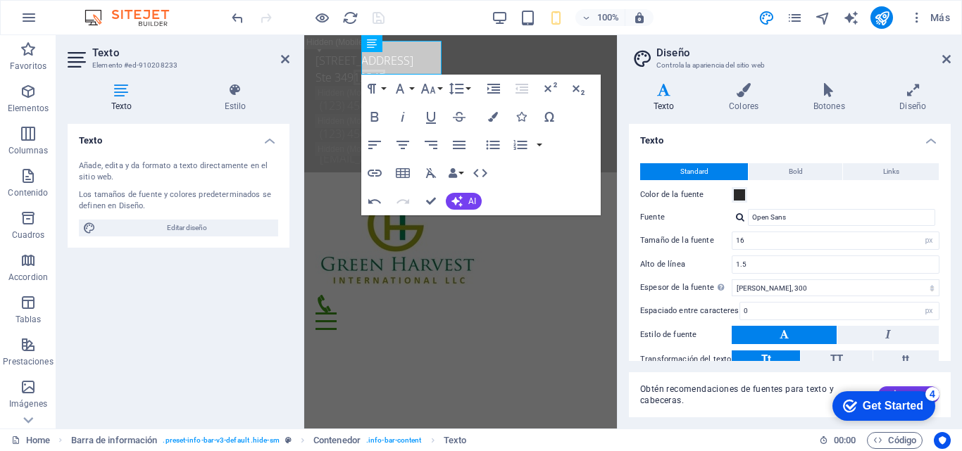
scroll to position [84, 0]
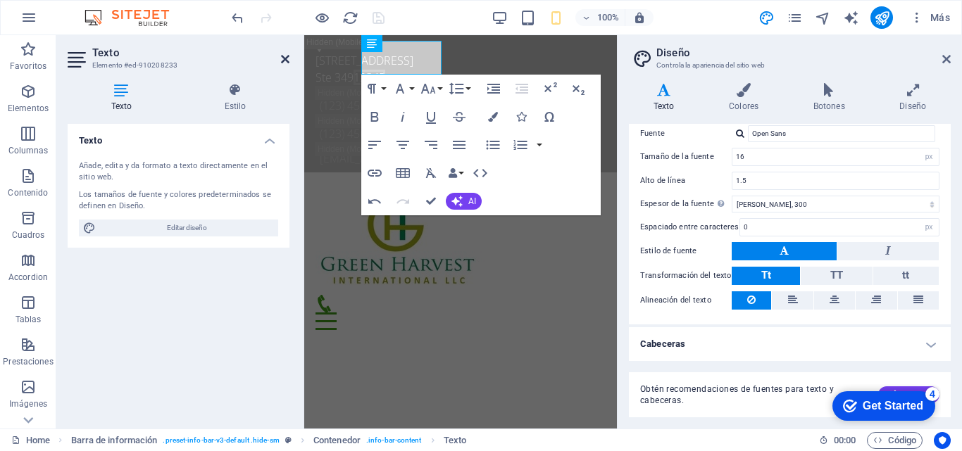
click at [283, 58] on icon at bounding box center [285, 58] width 8 height 11
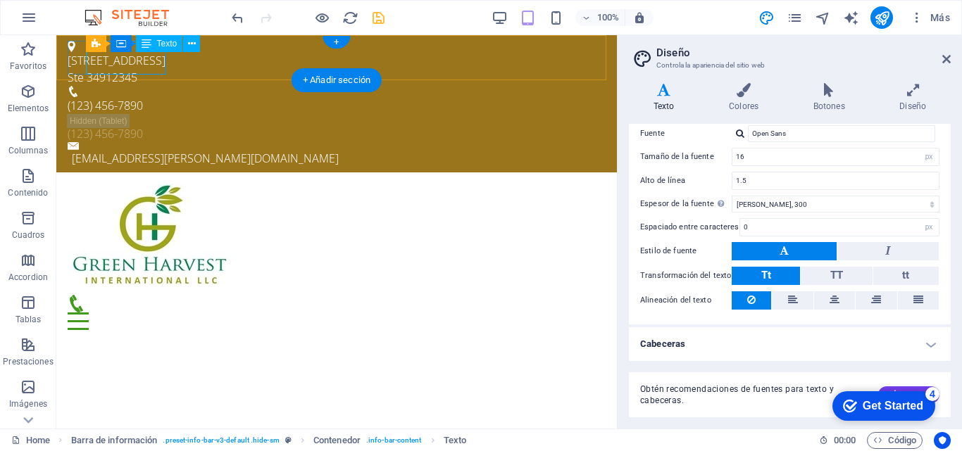
click at [127, 70] on span "12345" at bounding box center [122, 77] width 32 height 15
click at [146, 48] on icon at bounding box center [146, 43] width 10 height 17
click at [192, 47] on icon at bounding box center [192, 44] width 8 height 15
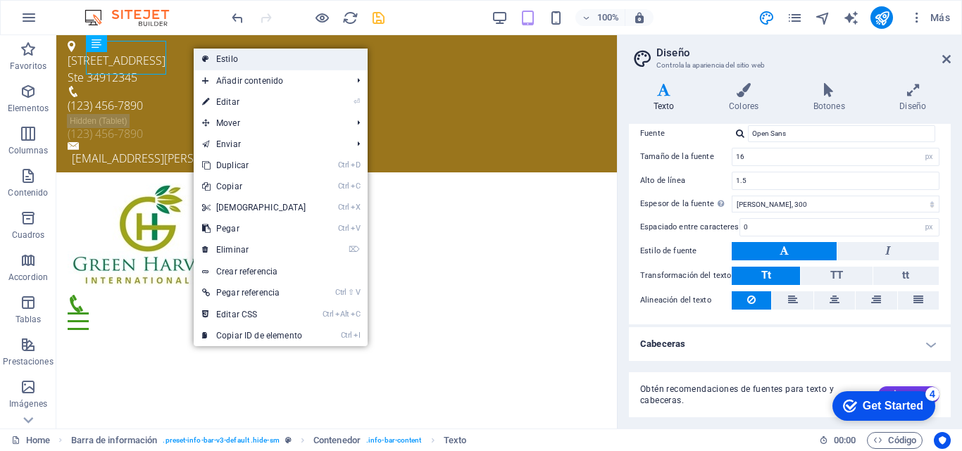
click at [216, 60] on link "Estilo" at bounding box center [281, 59] width 174 height 21
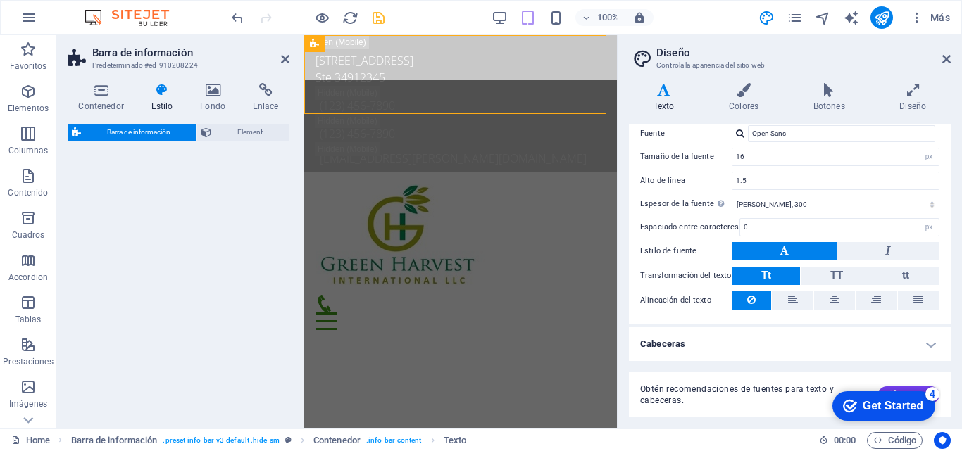
select select "rem"
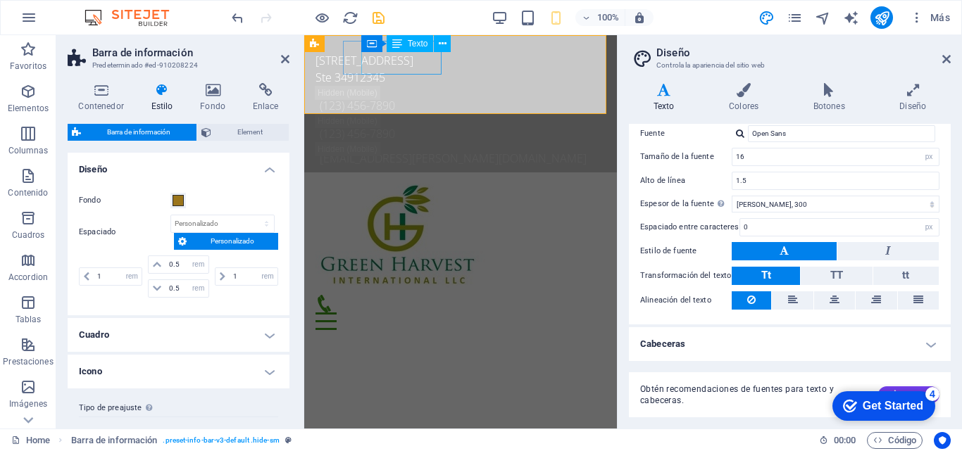
click at [385, 70] on span "12345" at bounding box center [369, 77] width 32 height 15
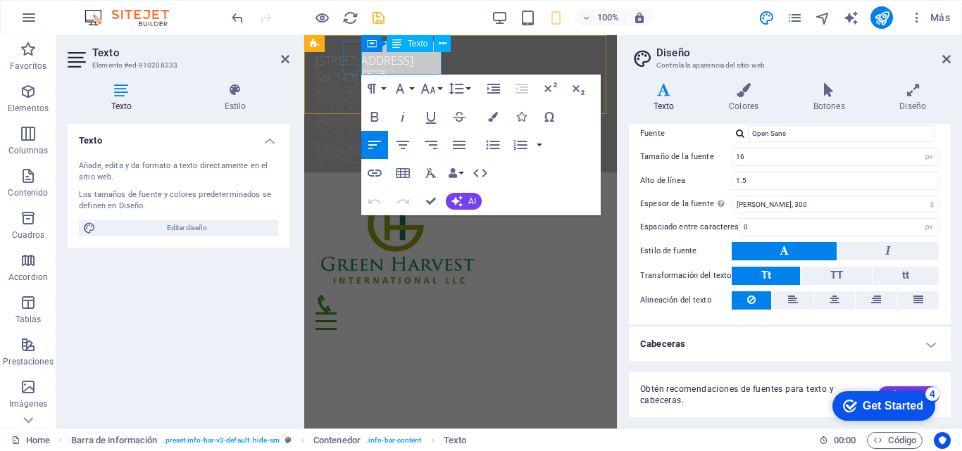
click at [385, 70] on span "12345" at bounding box center [369, 77] width 32 height 15
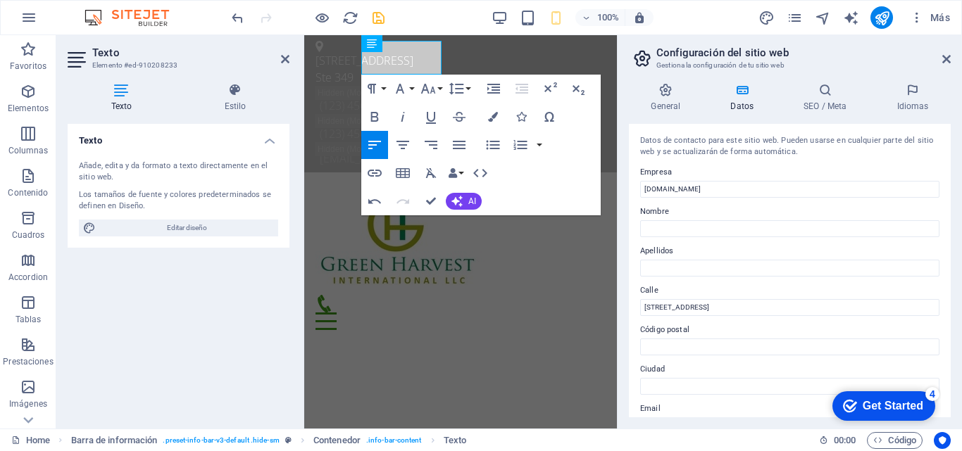
click at [772, 252] on label "Apellidos" at bounding box center [789, 251] width 299 height 17
click at [772, 260] on input "Apellidos" at bounding box center [789, 268] width 299 height 17
click at [284, 56] on icon at bounding box center [285, 58] width 8 height 11
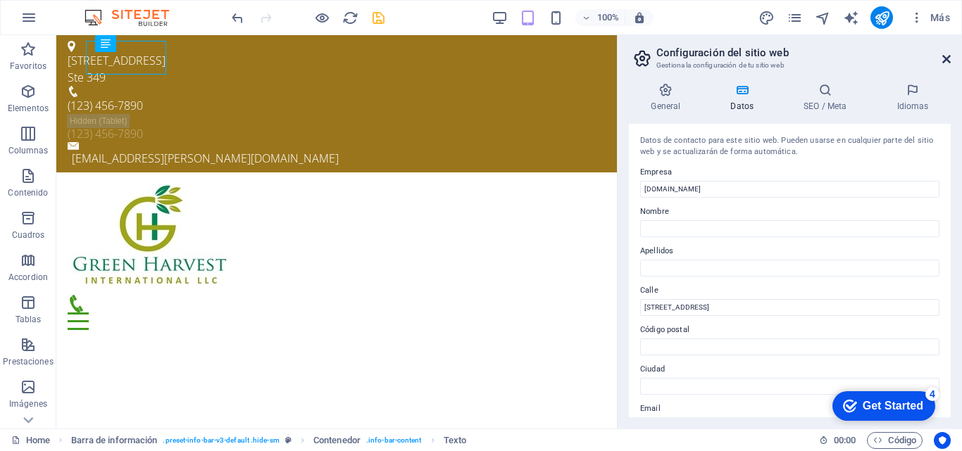
click at [948, 58] on icon at bounding box center [946, 58] width 8 height 11
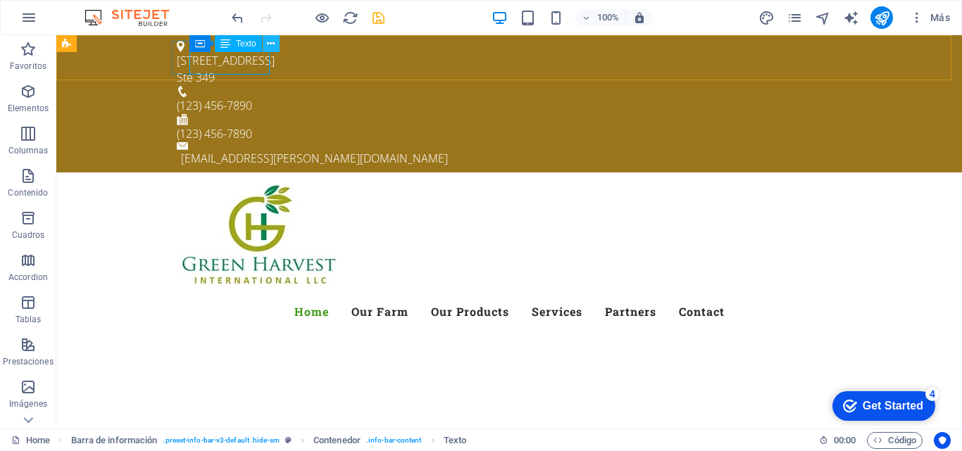
click at [270, 45] on icon at bounding box center [271, 44] width 8 height 15
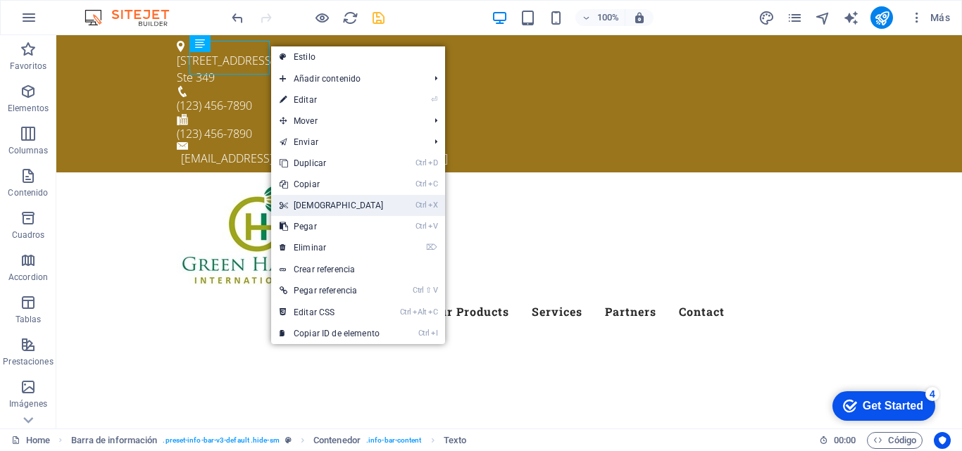
click at [303, 207] on link "Ctrl X Cortar" at bounding box center [331, 205] width 121 height 21
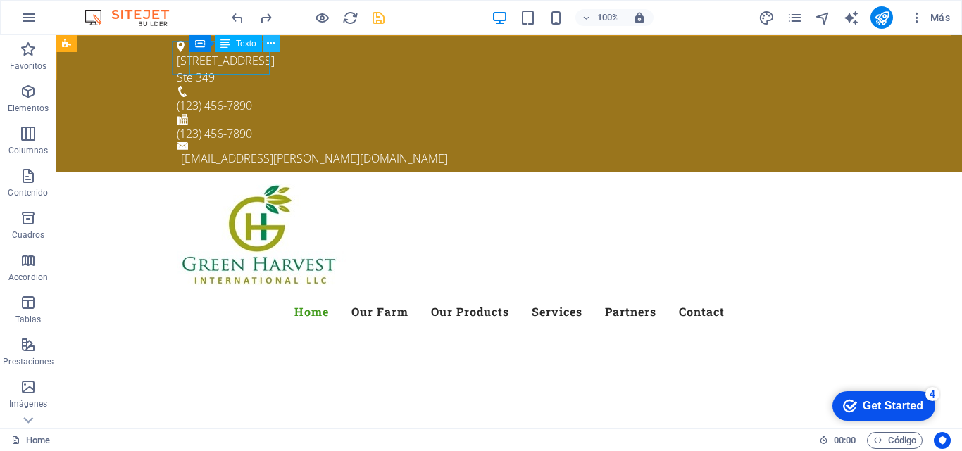
click at [269, 46] on icon at bounding box center [271, 44] width 8 height 15
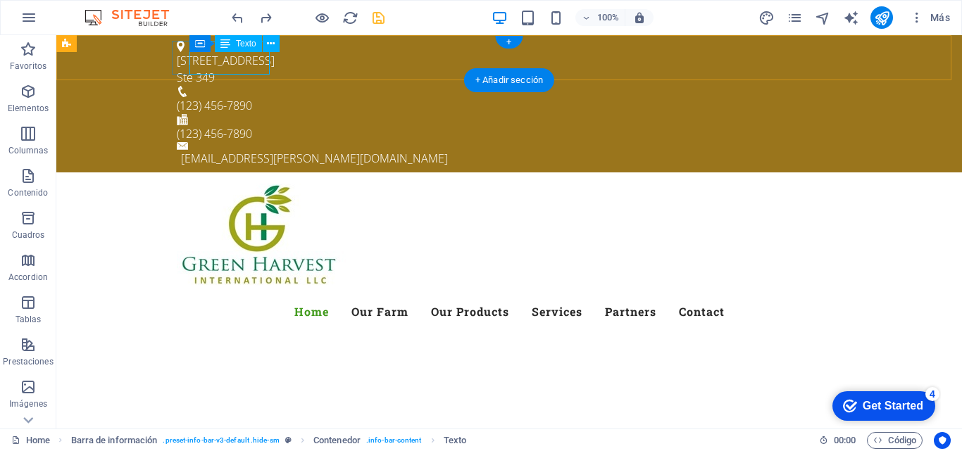
click at [251, 65] on div "325 NE 2nd Ave Ste 349" at bounding box center [503, 69] width 653 height 34
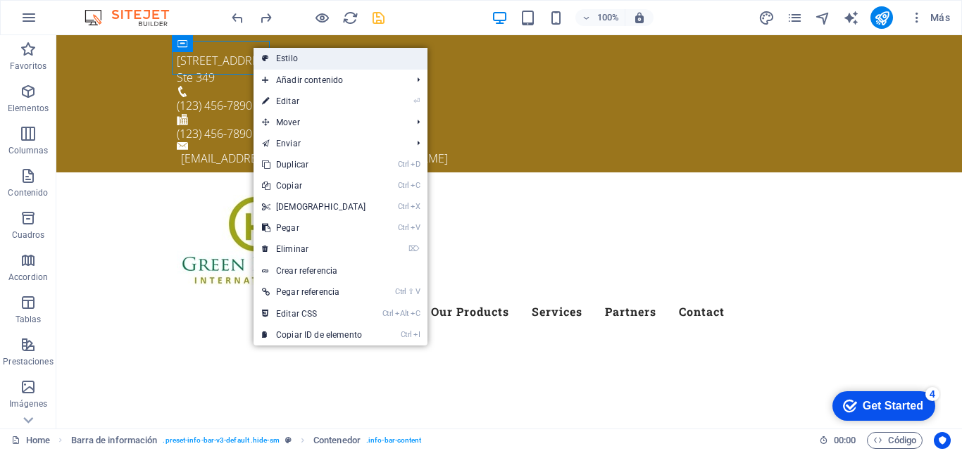
click at [284, 56] on link "Estilo" at bounding box center [340, 58] width 174 height 21
select select "rem"
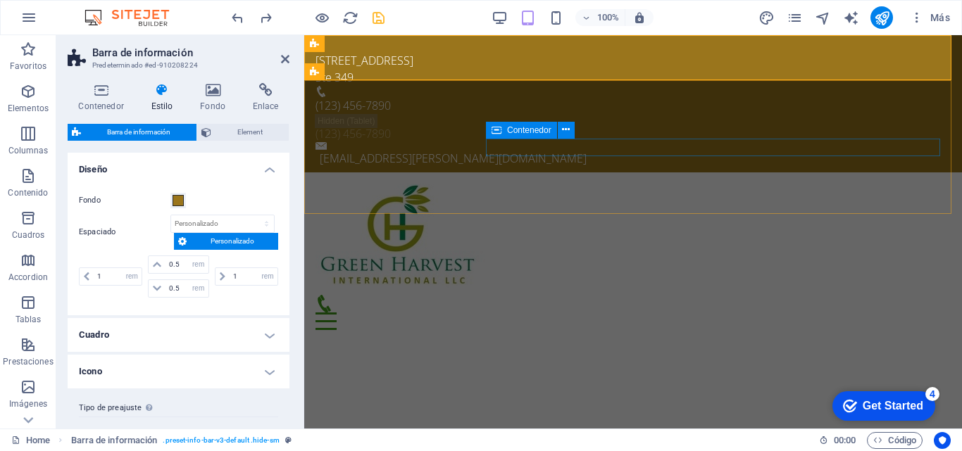
click at [637, 295] on div "Menu" at bounding box center [632, 312] width 635 height 35
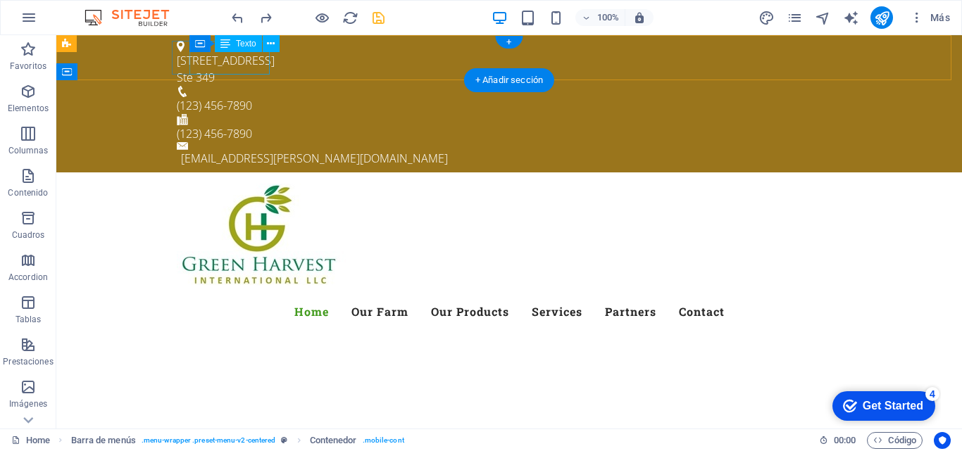
click at [226, 65] on div "325 NE 2nd Ave Ste 349" at bounding box center [503, 69] width 653 height 34
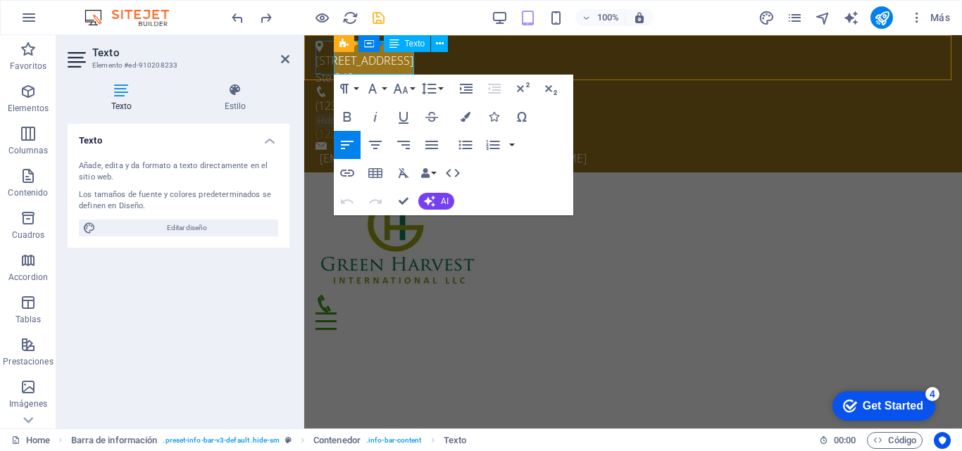
click at [380, 69] on p "Ste 349" at bounding box center [627, 77] width 624 height 17
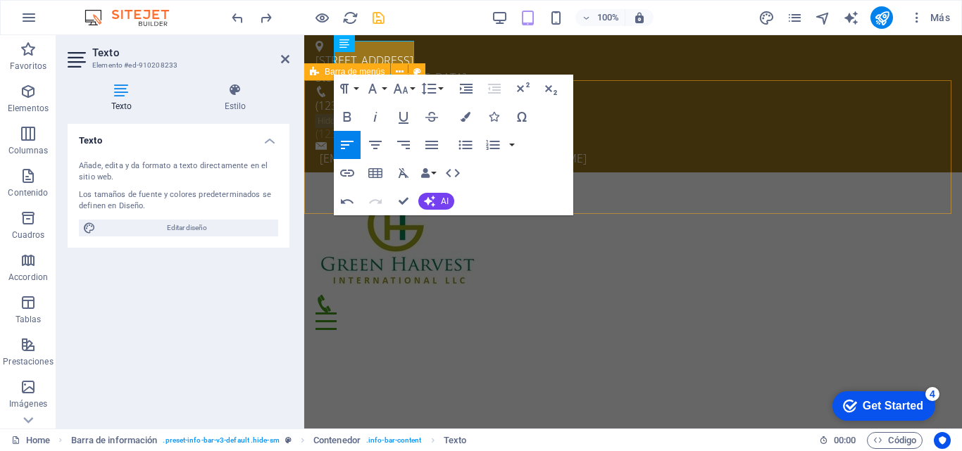
click at [738, 172] on div "Menu Home Our Farm Our Products Services Partners Contact" at bounding box center [632, 256] width 657 height 169
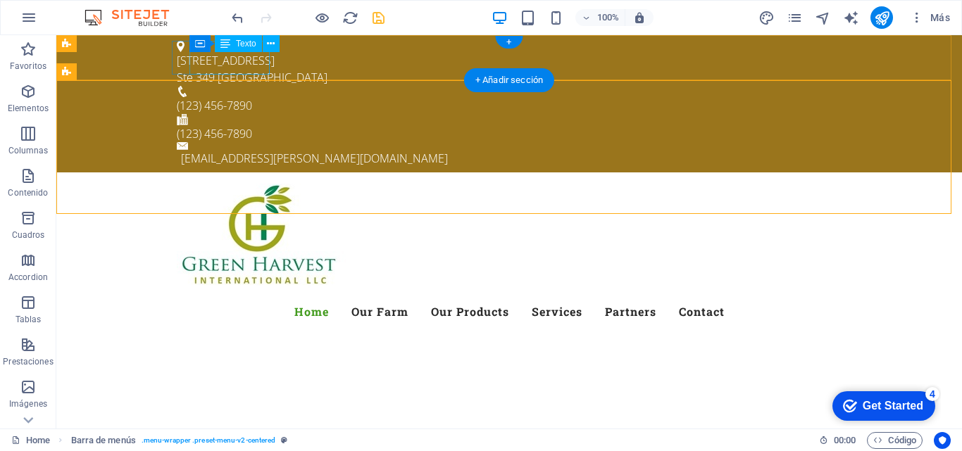
click at [253, 63] on div "325 NE 2nd Ave Ste 349 Miami" at bounding box center [503, 69] width 653 height 34
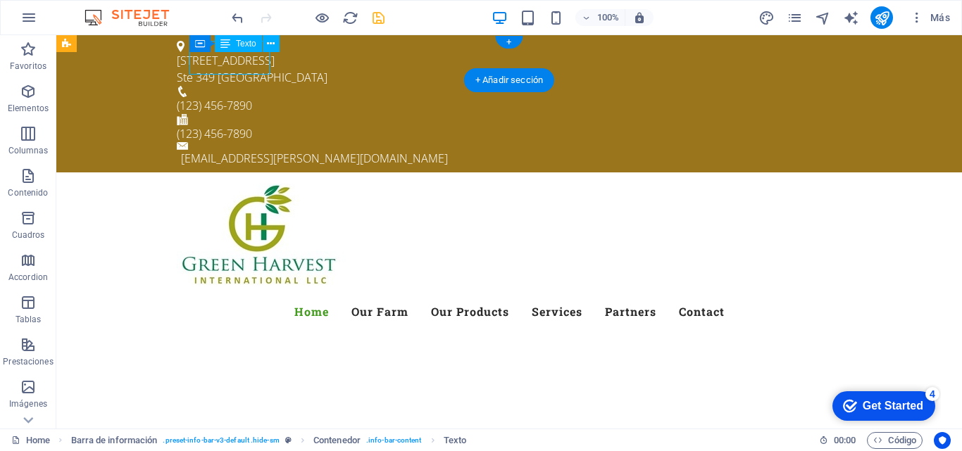
click at [253, 63] on div "325 NE 2nd Ave Ste 349 Miami" at bounding box center [503, 69] width 653 height 34
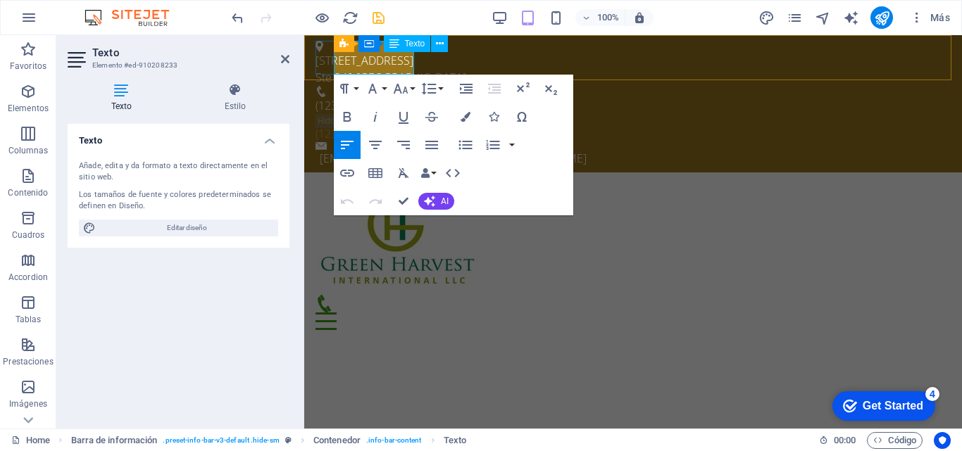
click at [408, 69] on p "Ste 349 Miami" at bounding box center [627, 77] width 624 height 17
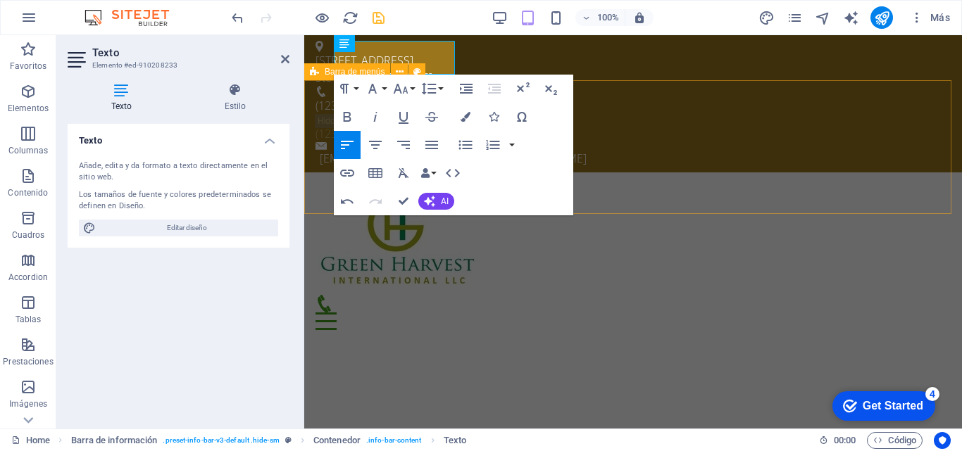
click at [772, 172] on div "Menu Home Our Farm Our Products Services Partners Contact" at bounding box center [632, 256] width 657 height 169
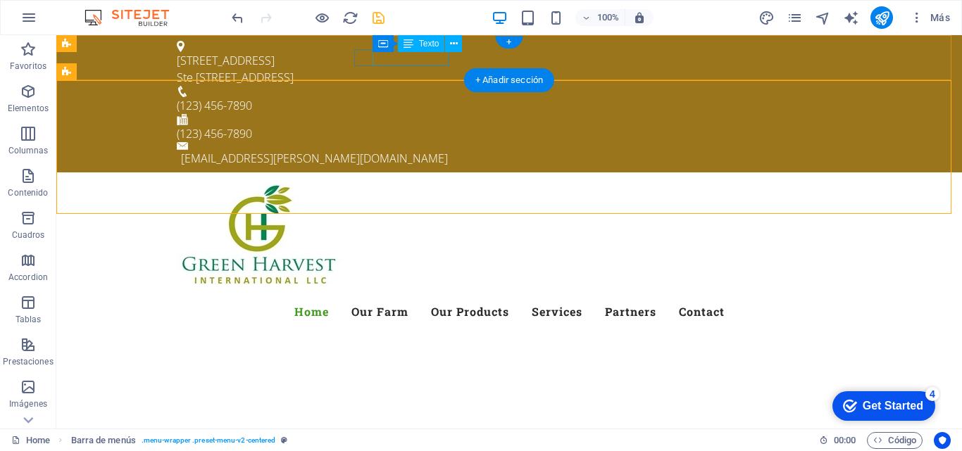
click at [427, 97] on div "(123) 456-7890" at bounding box center [503, 105] width 653 height 17
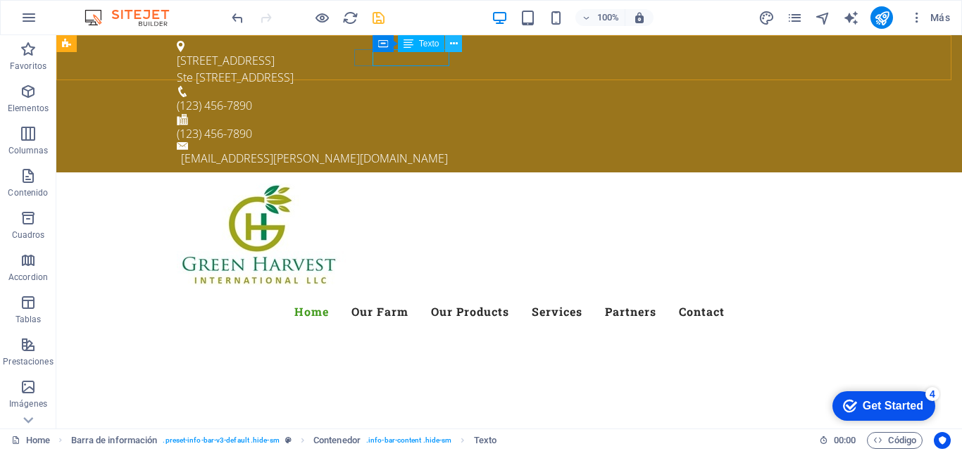
click at [450, 44] on icon at bounding box center [454, 44] width 8 height 15
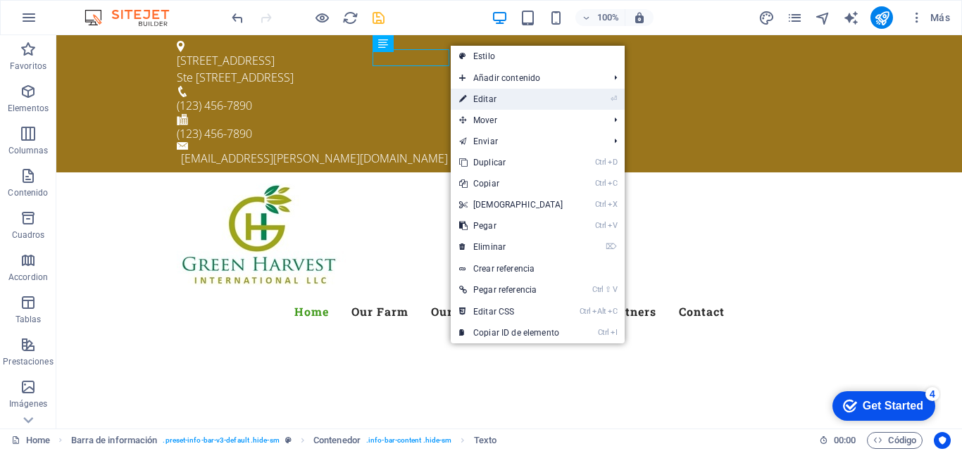
click at [489, 97] on link "⏎ Editar" at bounding box center [511, 99] width 121 height 21
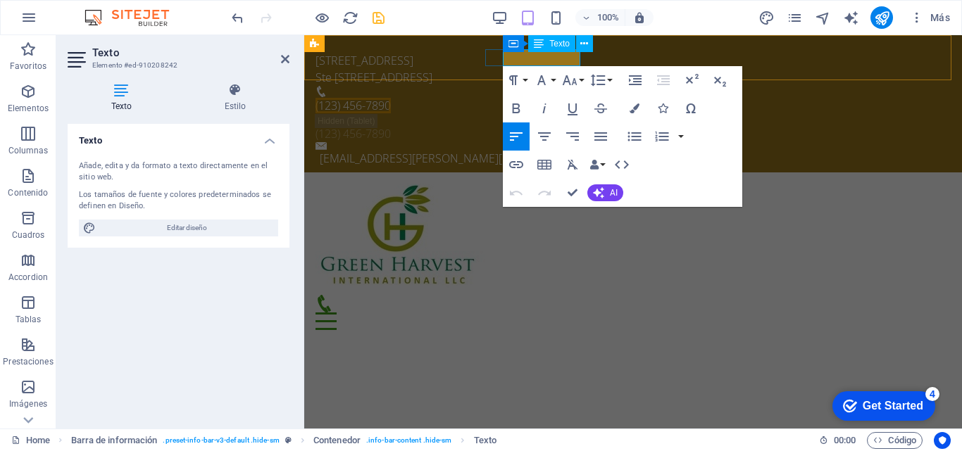
click at [391, 98] on span "(123) 456-7890" at bounding box center [352, 105] width 75 height 15
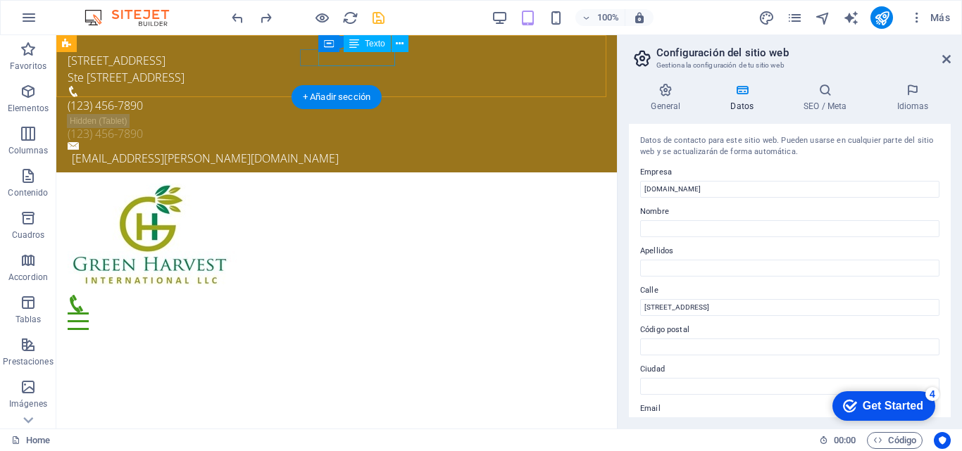
click at [346, 97] on div "(123) 456-7890" at bounding box center [331, 105] width 527 height 17
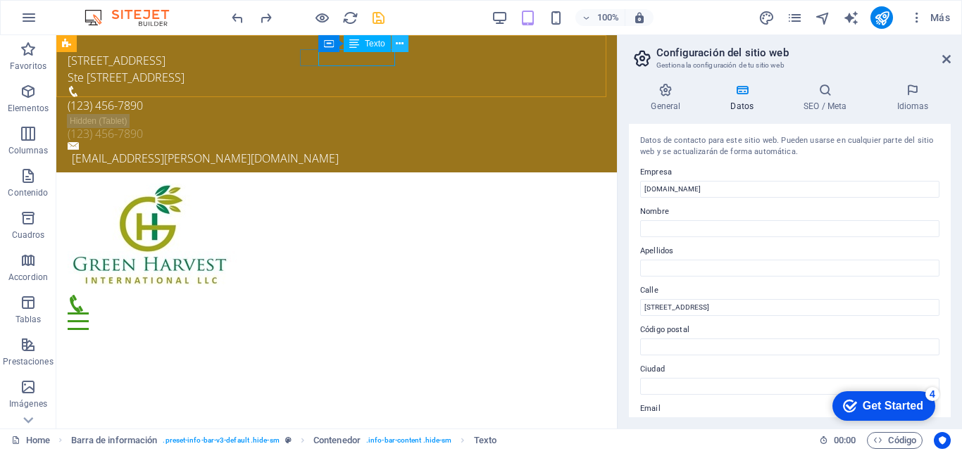
click at [401, 46] on icon at bounding box center [400, 44] width 8 height 15
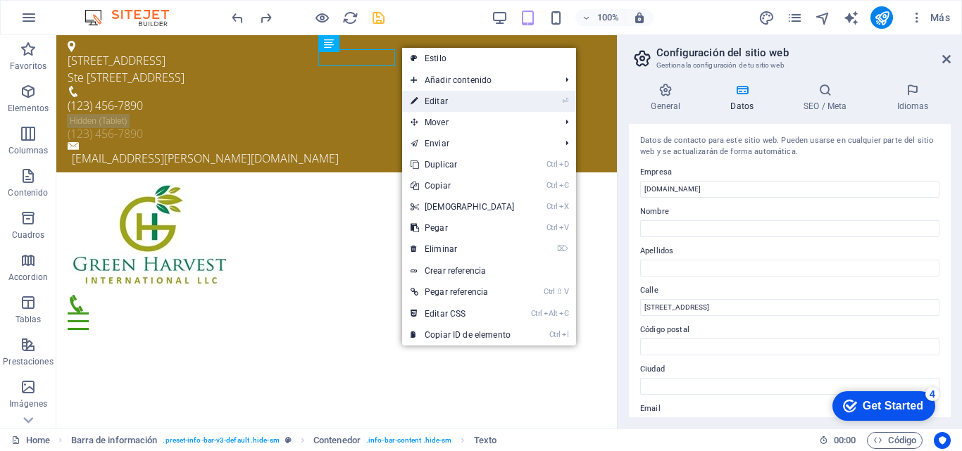
click at [431, 101] on link "⏎ Editar" at bounding box center [462, 101] width 121 height 21
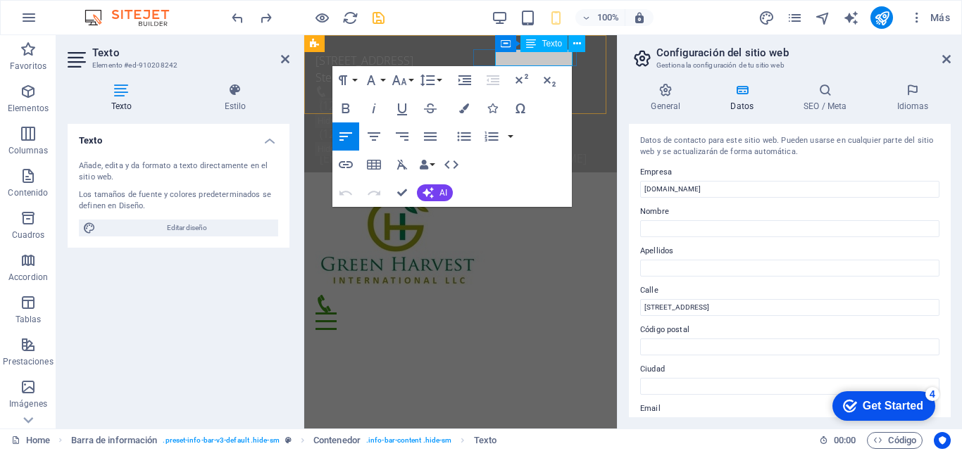
click at [395, 98] on span "(123) 456-7890" at bounding box center [357, 105] width 75 height 15
click at [493, 86] on div "(123) 456-7890" at bounding box center [454, 100] width 279 height 28
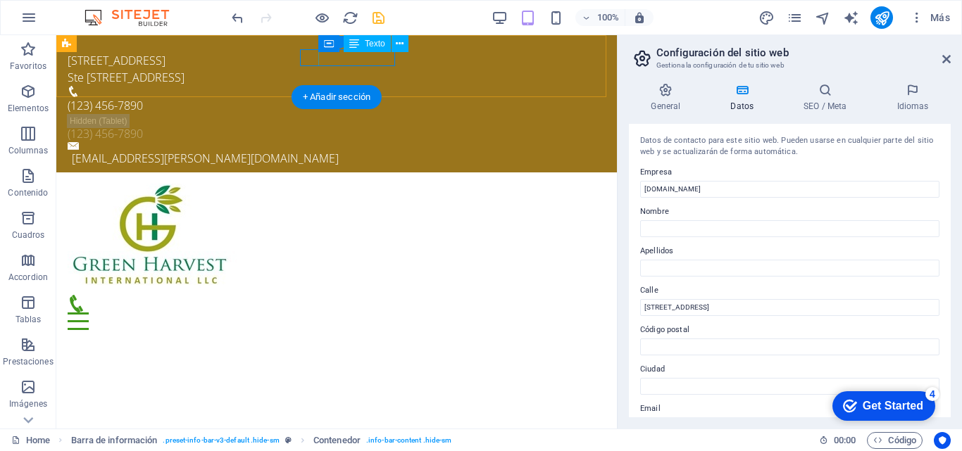
click at [347, 97] on div "(123) 456-7890" at bounding box center [331, 105] width 527 height 17
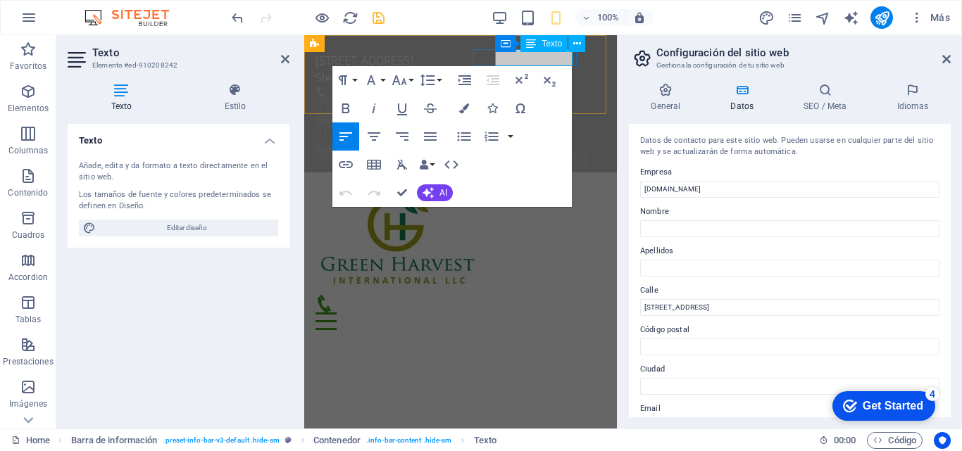
click at [395, 98] on span "(123) 456-7890" at bounding box center [357, 105] width 75 height 15
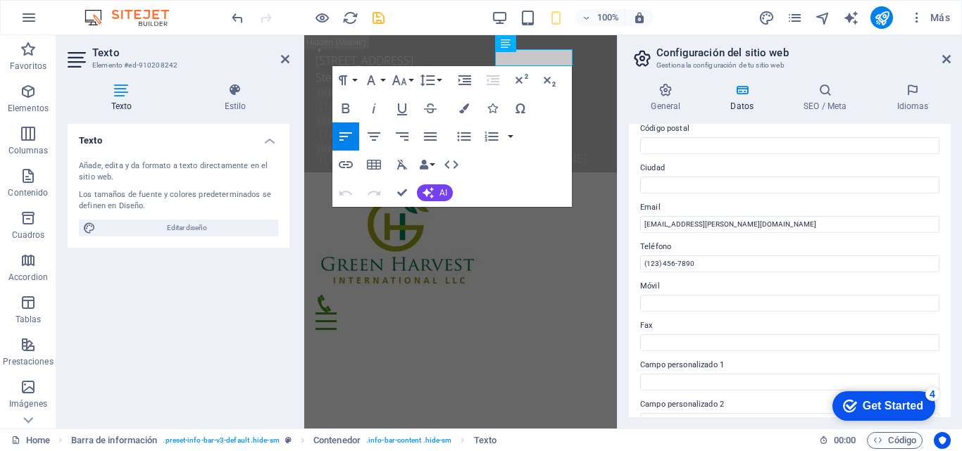
scroll to position [209, 0]
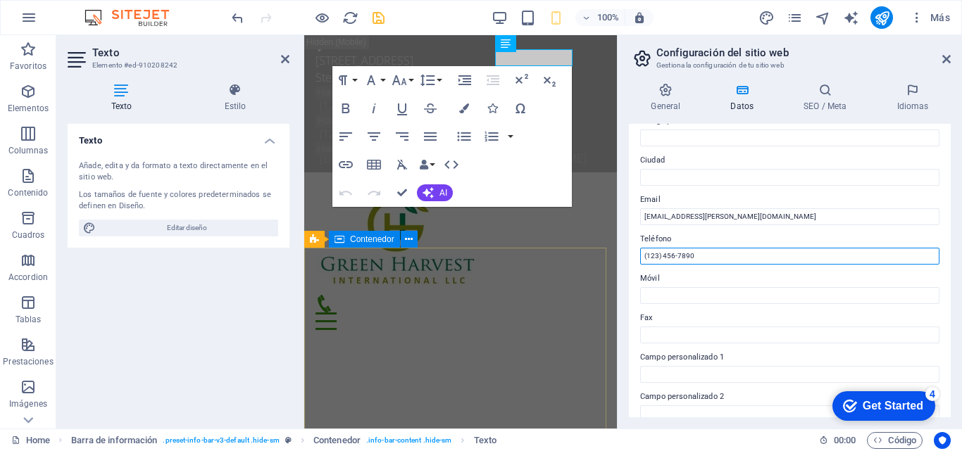
drag, startPoint x: 1013, startPoint y: 294, endPoint x: 519, endPoint y: 265, distance: 495.0
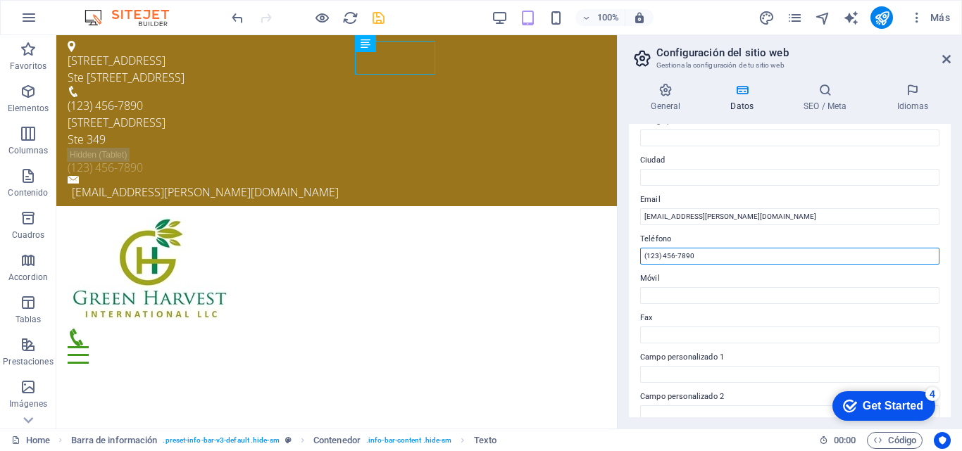
click at [701, 259] on input "(123) 456-7890" at bounding box center [789, 256] width 299 height 17
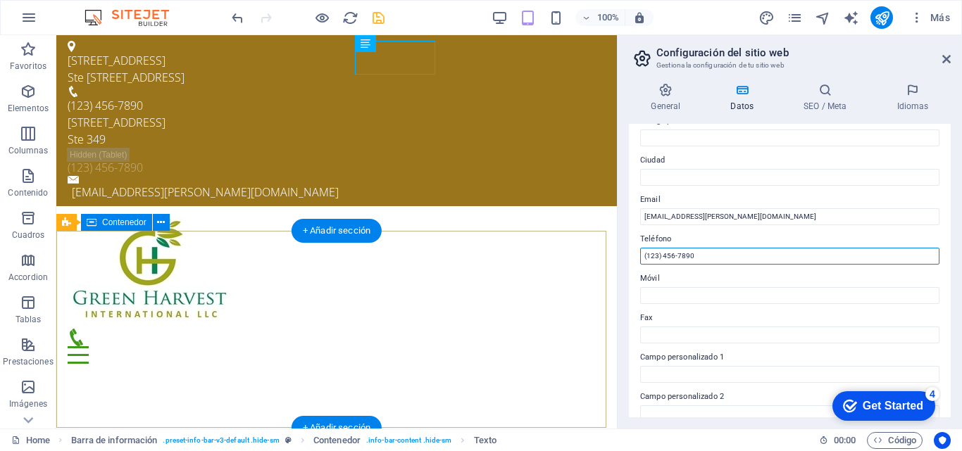
drag, startPoint x: 757, startPoint y: 294, endPoint x: 543, endPoint y: 241, distance: 220.6
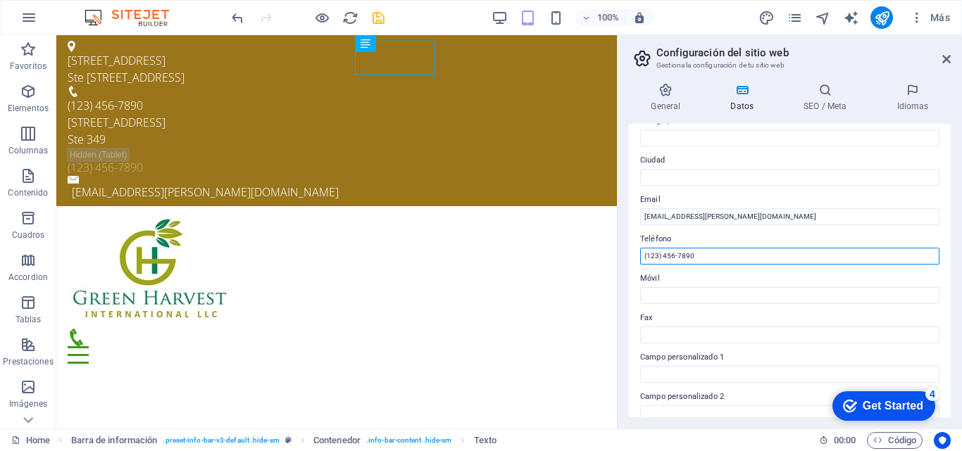
click at [705, 258] on input "(123) 456-7890" at bounding box center [789, 256] width 299 height 17
type input "("
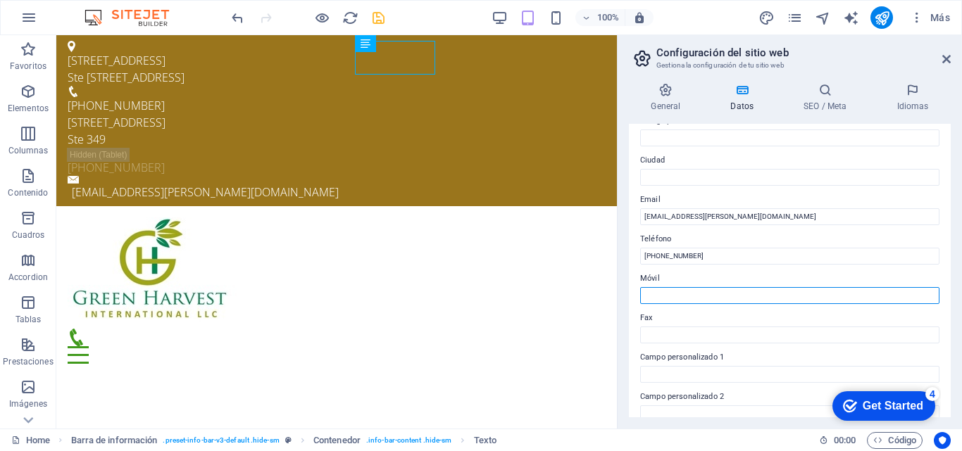
click at [664, 303] on input "Móvil" at bounding box center [789, 295] width 299 height 17
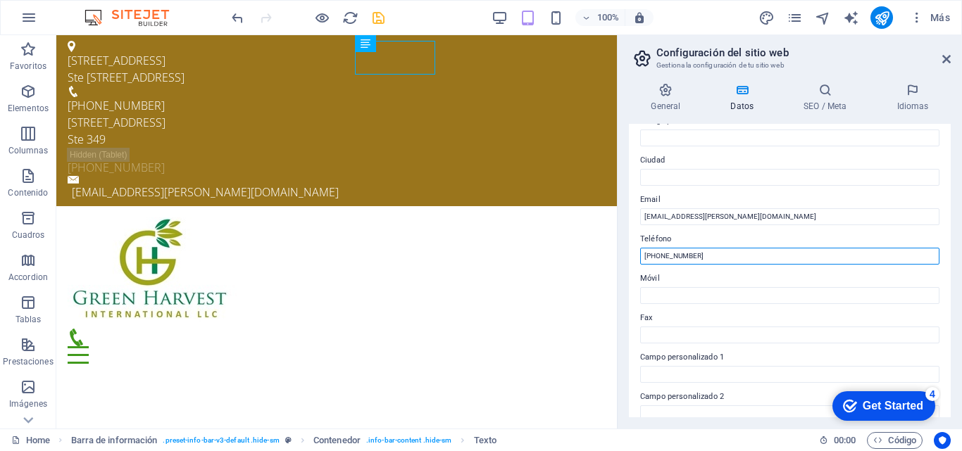
click at [642, 256] on input "1(305)645-3116" at bounding box center [789, 256] width 299 height 17
click at [671, 258] on input "+1 (305)645-3116" at bounding box center [789, 256] width 299 height 17
type input "[PHONE_NUMBER]"
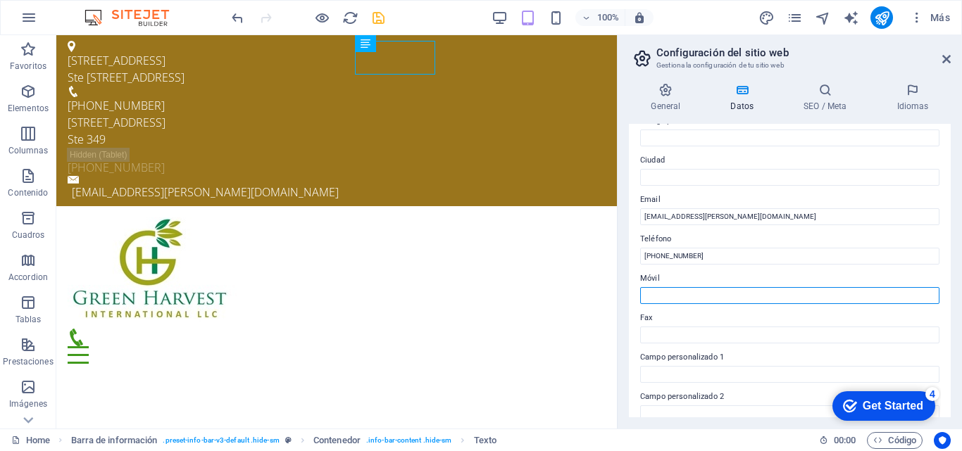
click at [662, 293] on input "Móvil" at bounding box center [789, 295] width 299 height 17
type input "+51 939826980"
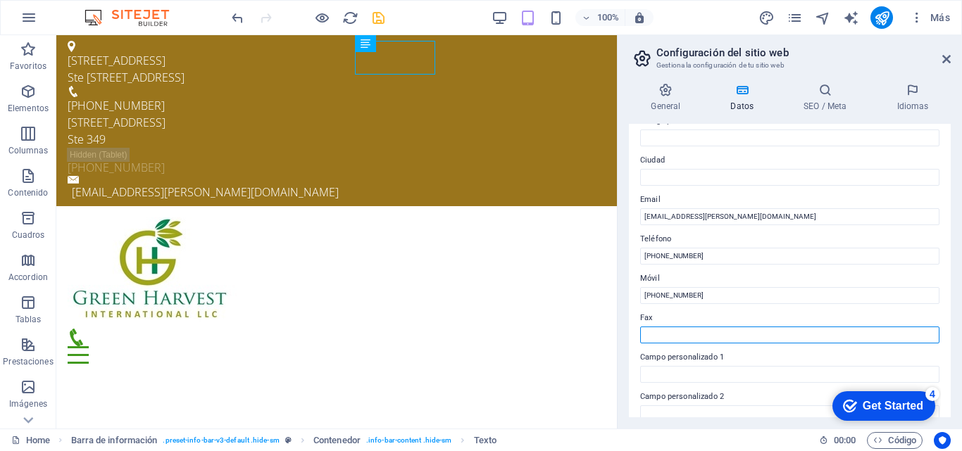
click at [687, 332] on input "Fax" at bounding box center [789, 335] width 299 height 17
click at [949, 57] on icon at bounding box center [946, 58] width 8 height 11
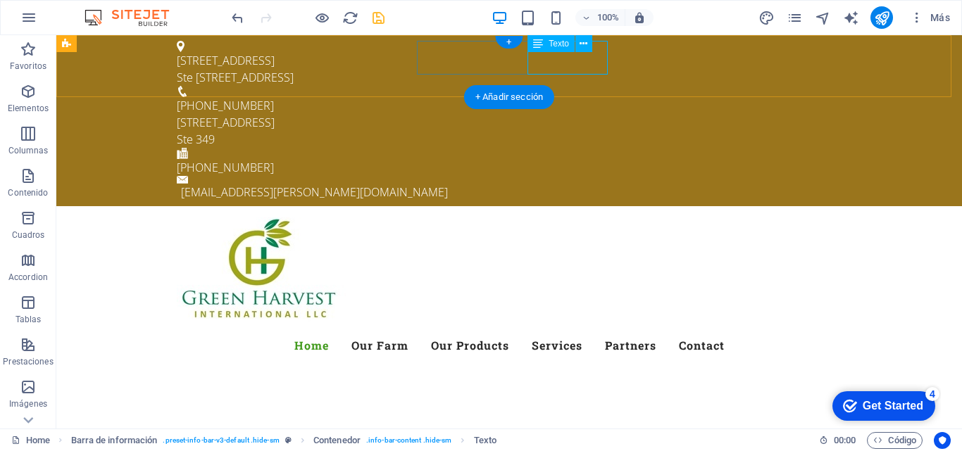
click at [585, 114] on div "325 NE 2nd Ave Ste 349" at bounding box center [503, 131] width 653 height 34
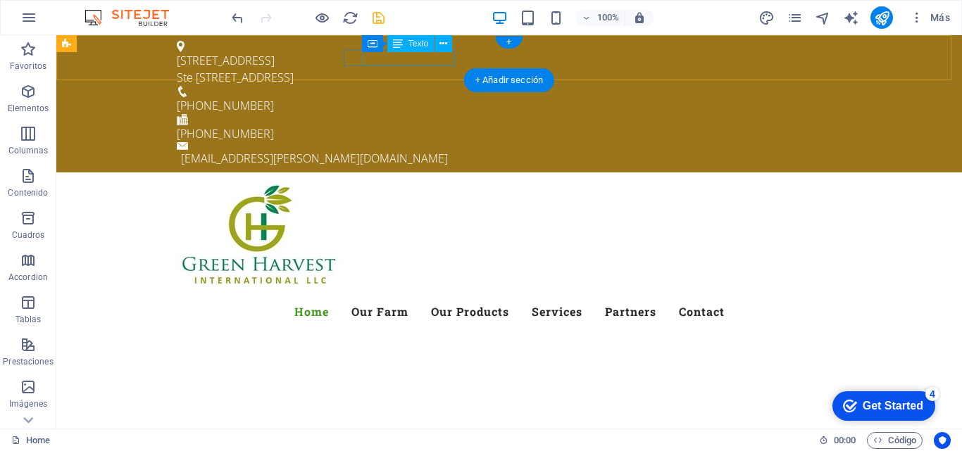
click at [414, 97] on div "[PHONE_NUMBER]" at bounding box center [503, 105] width 653 height 17
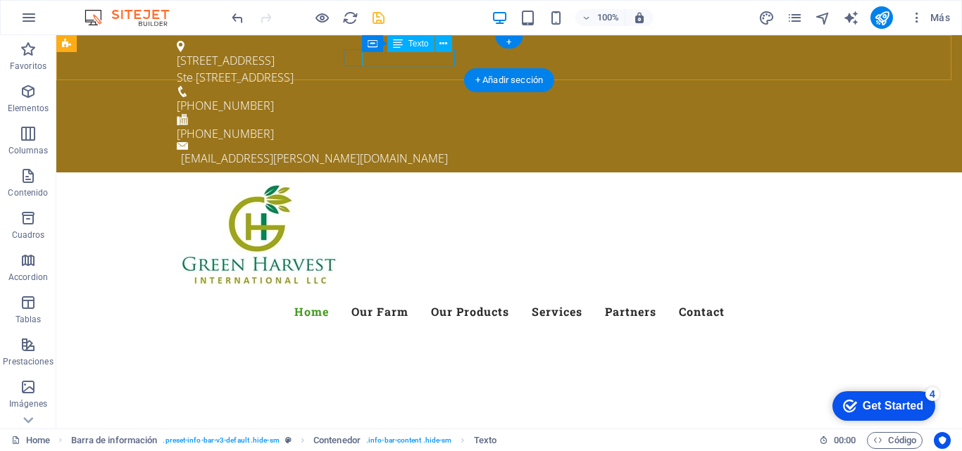
click at [420, 97] on div "[PHONE_NUMBER]" at bounding box center [503, 105] width 653 height 17
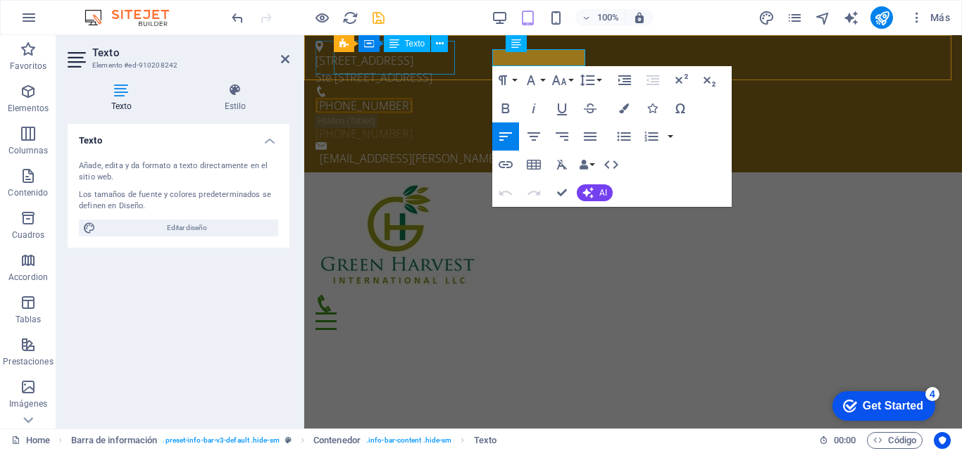
click at [405, 64] on div "325 NE 2nd Ave Ste 349 Miami Fl 33138" at bounding box center [627, 69] width 624 height 34
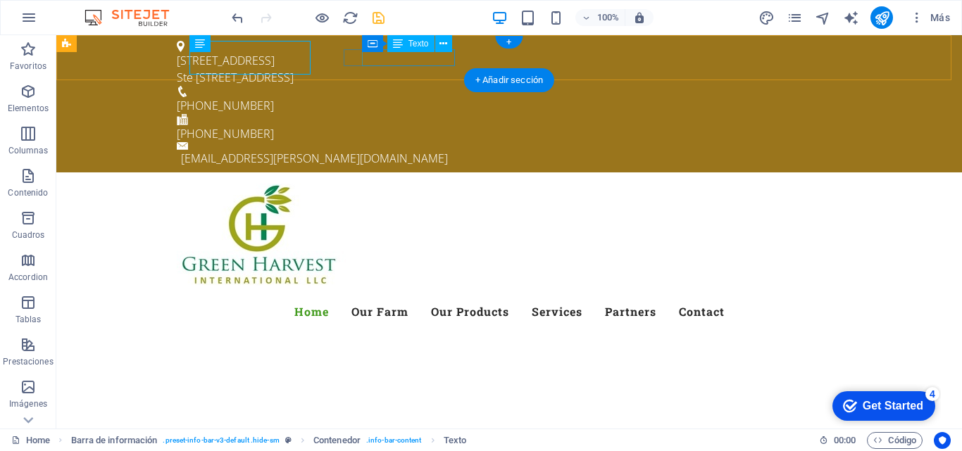
click at [414, 97] on div "[PHONE_NUMBER]" at bounding box center [503, 105] width 653 height 17
click at [394, 97] on div "[PHONE_NUMBER]" at bounding box center [503, 105] width 653 height 17
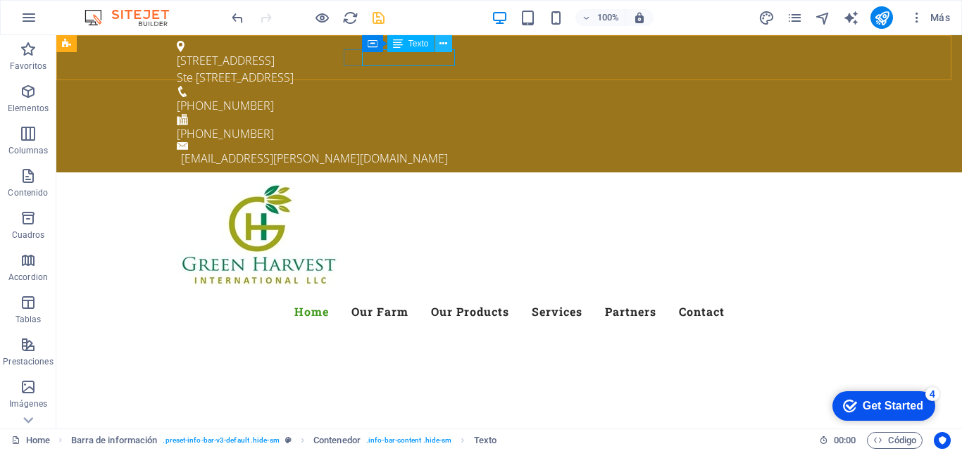
click at [442, 46] on icon at bounding box center [443, 44] width 8 height 15
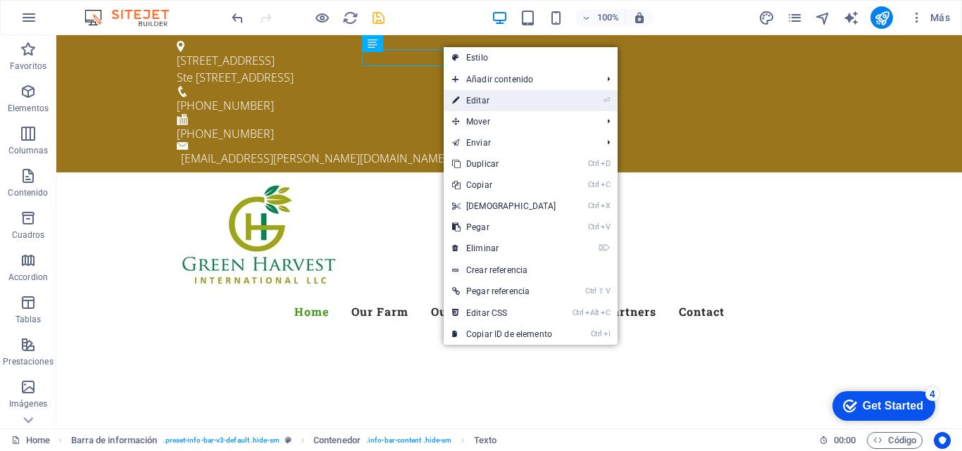
click at [479, 100] on link "⏎ Editar" at bounding box center [503, 100] width 121 height 21
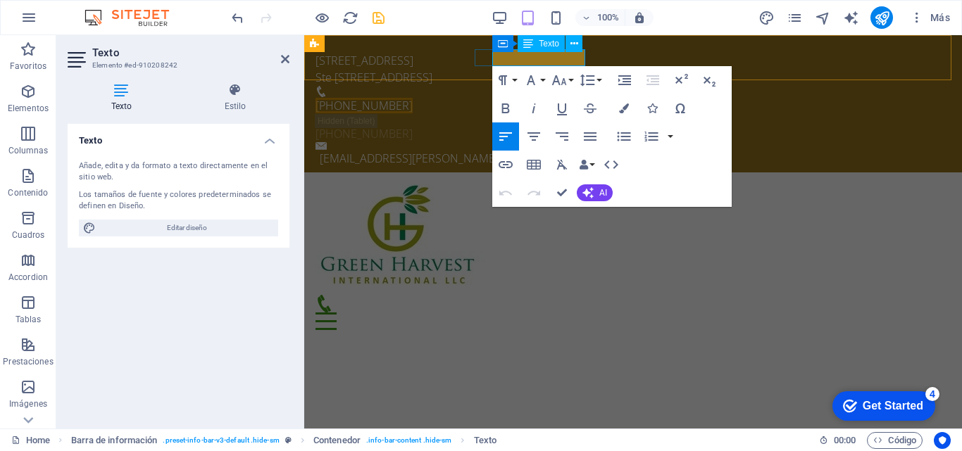
click at [412, 98] on span "[PHONE_NUMBER]" at bounding box center [363, 105] width 97 height 15
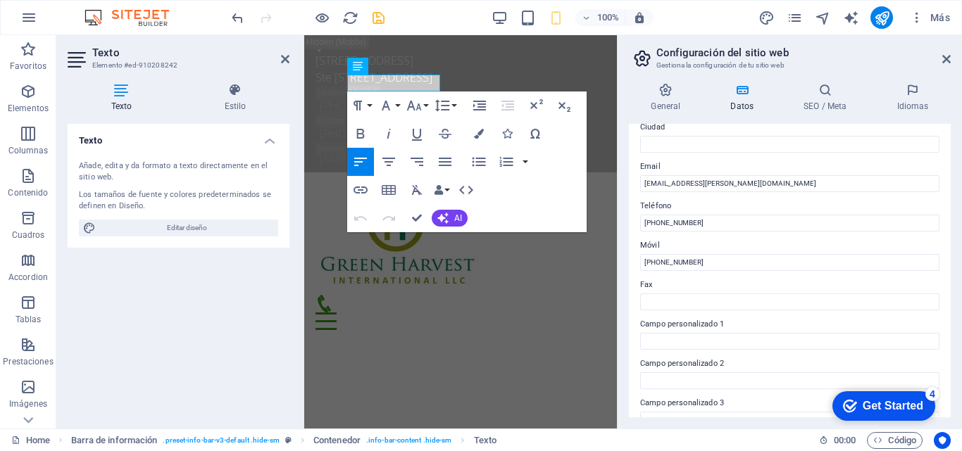
scroll to position [237, 0]
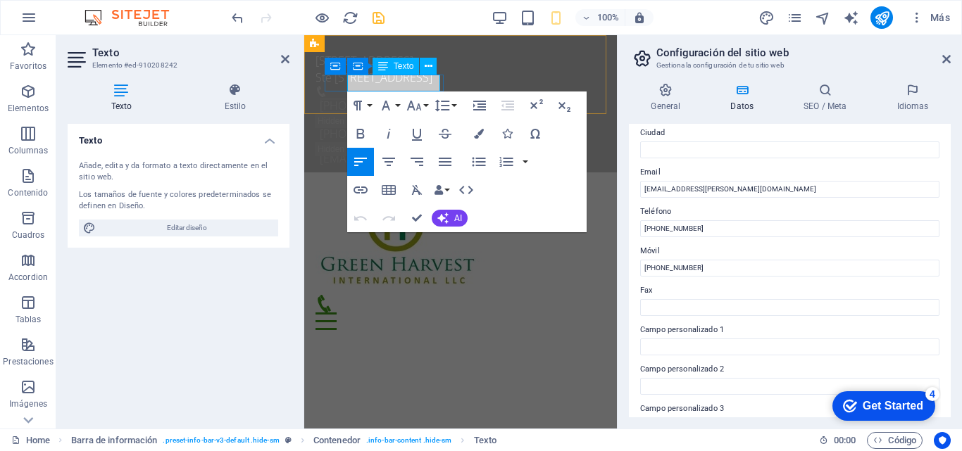
click at [409, 98] on span "[PHONE_NUMBER]" at bounding box center [368, 105] width 97 height 15
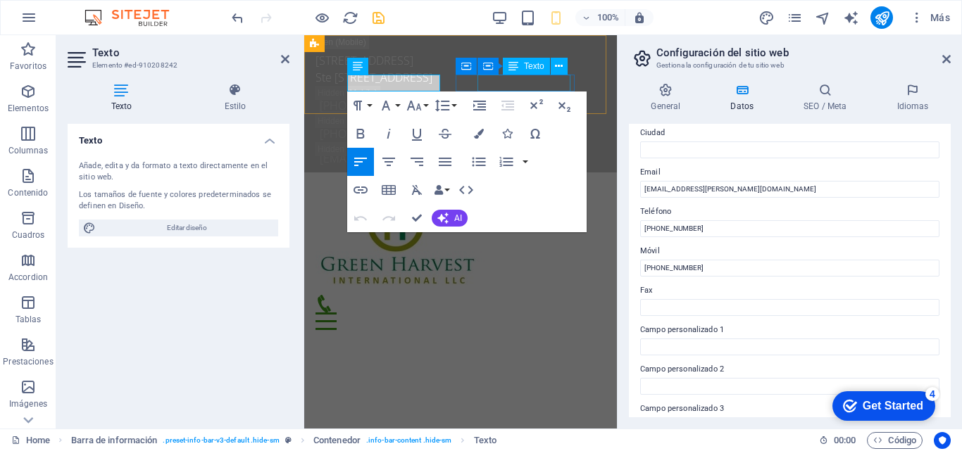
click at [536, 68] on span "Texto" at bounding box center [534, 66] width 20 height 8
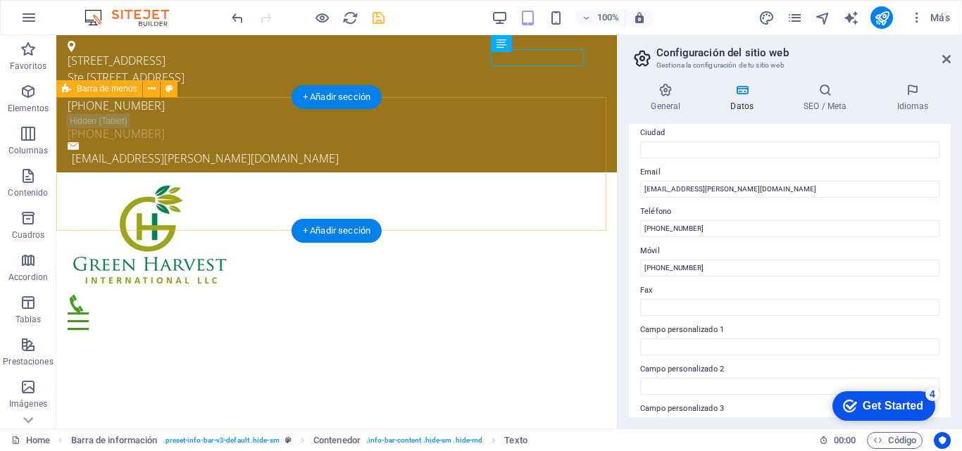
click at [420, 187] on div "Menu Home Our Farm Our Products Services Partners Contact" at bounding box center [336, 256] width 560 height 169
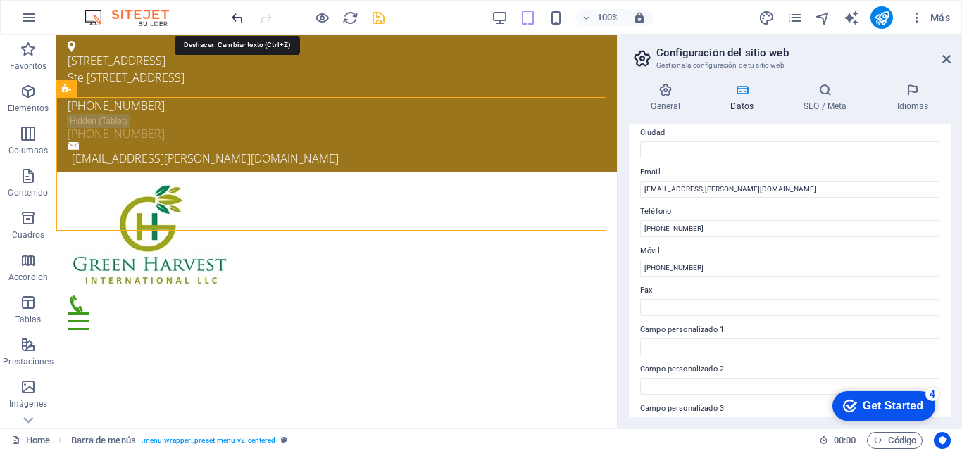
click at [946, 59] on icon at bounding box center [946, 58] width 8 height 11
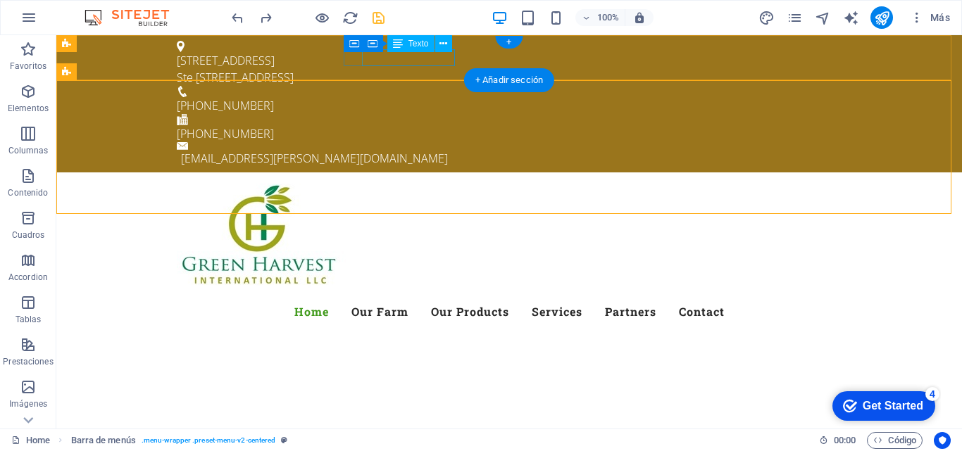
click at [425, 97] on div "[PHONE_NUMBER]" at bounding box center [503, 105] width 653 height 17
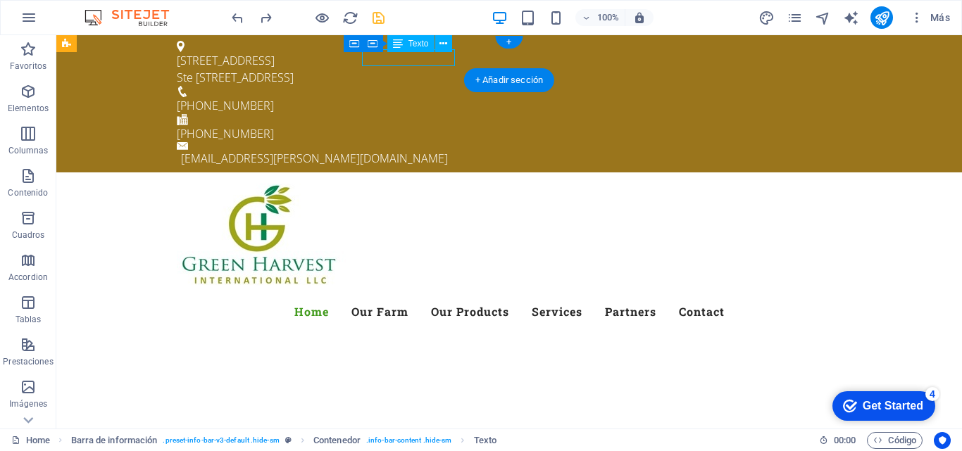
click at [425, 97] on div "[PHONE_NUMBER]" at bounding box center [503, 105] width 653 height 17
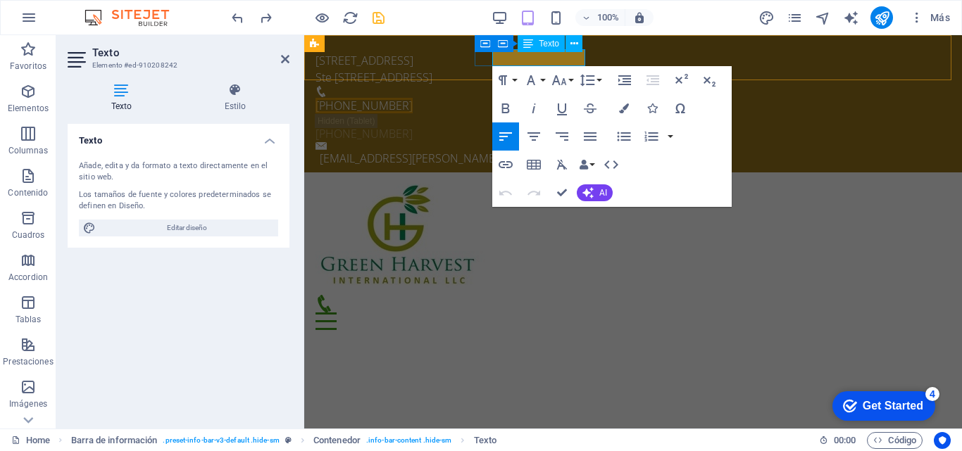
click at [412, 98] on span "[PHONE_NUMBER]" at bounding box center [363, 105] width 97 height 15
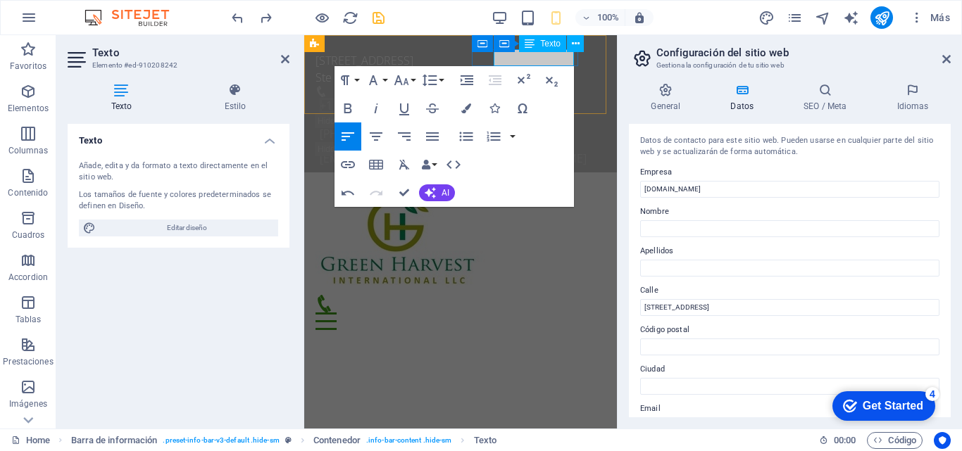
click at [398, 98] on span "+1 (305) 645-31" at bounding box center [359, 105] width 78 height 15
click at [283, 60] on icon at bounding box center [285, 58] width 8 height 11
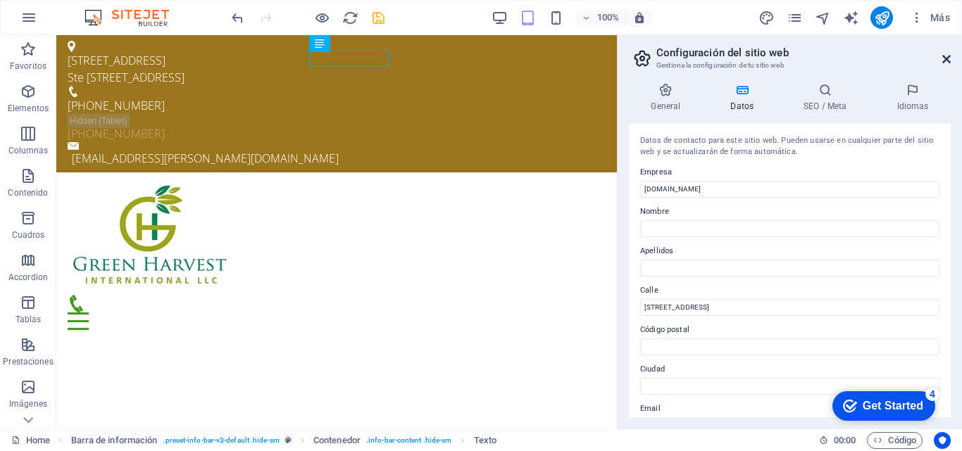
click at [948, 55] on icon at bounding box center [946, 58] width 8 height 11
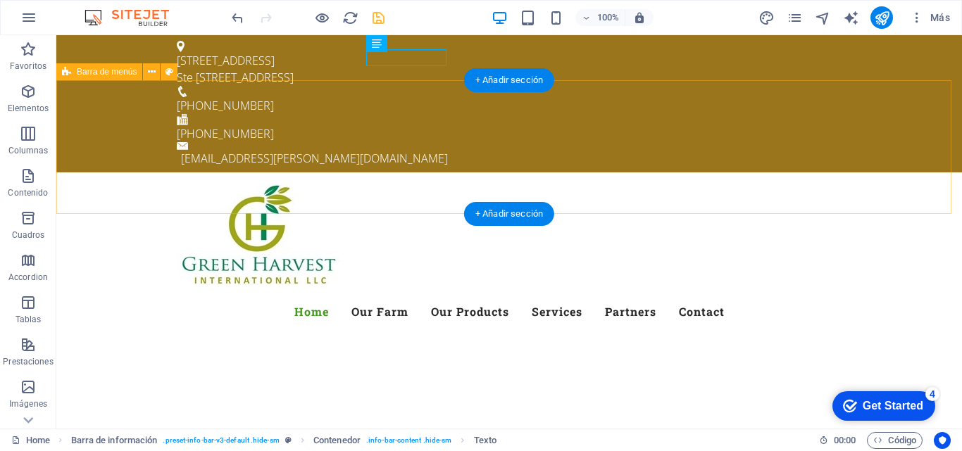
click at [624, 172] on div "Menu Home Our Farm Our Products Services Partners Contact" at bounding box center [508, 256] width 905 height 168
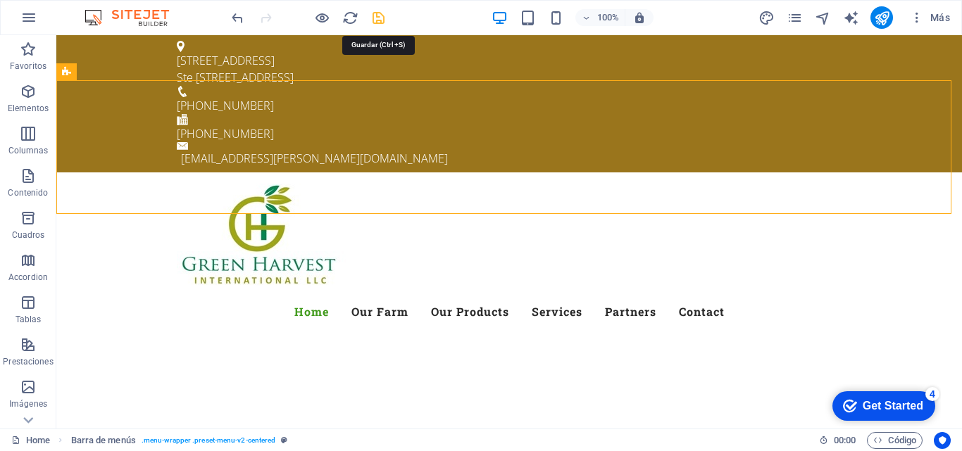
click at [375, 16] on icon "save" at bounding box center [378, 18] width 16 height 16
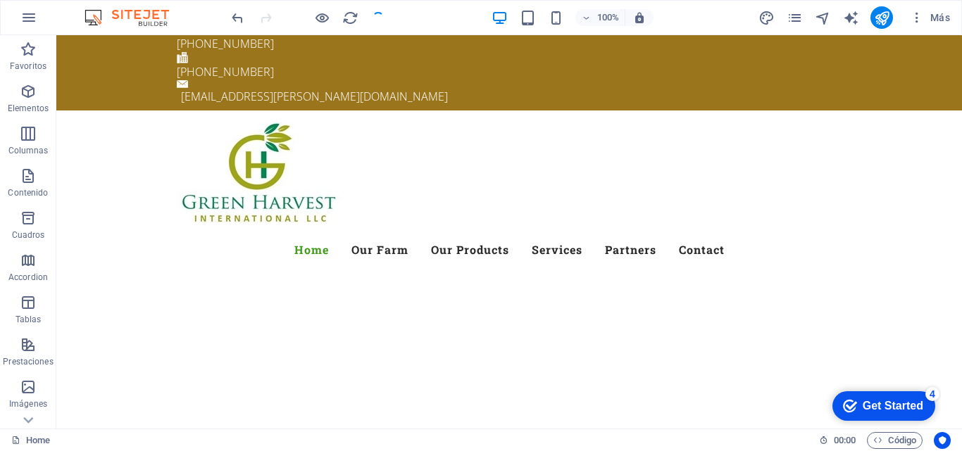
scroll to position [108, 0]
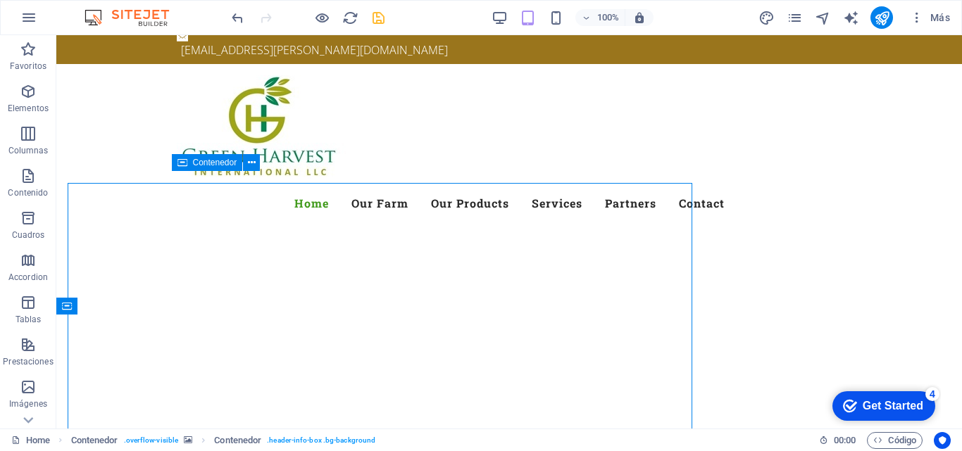
scroll to position [96, 0]
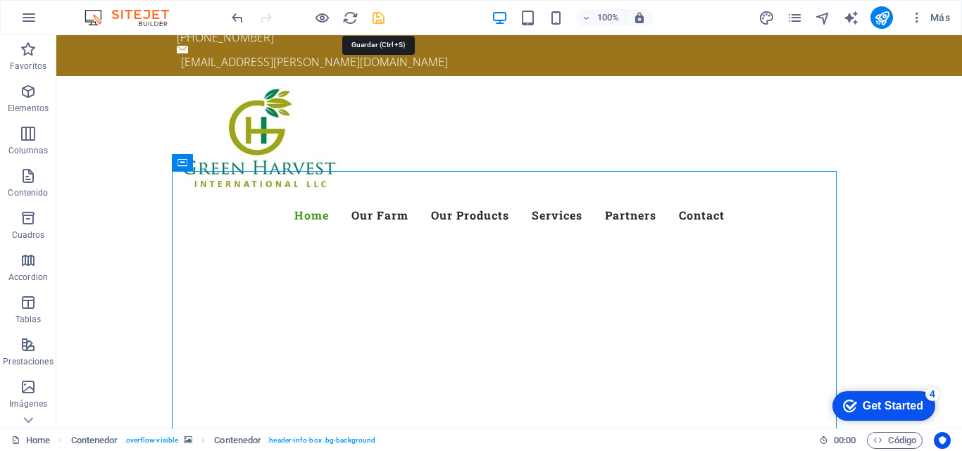
click at [379, 18] on icon "save" at bounding box center [378, 18] width 16 height 16
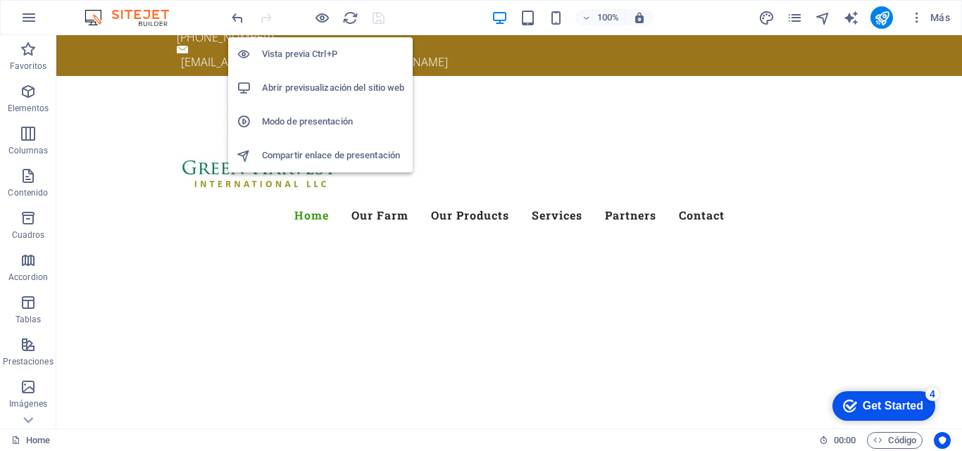
click at [306, 92] on h6 "Abrir previsualización del sitio web" at bounding box center [333, 88] width 142 height 17
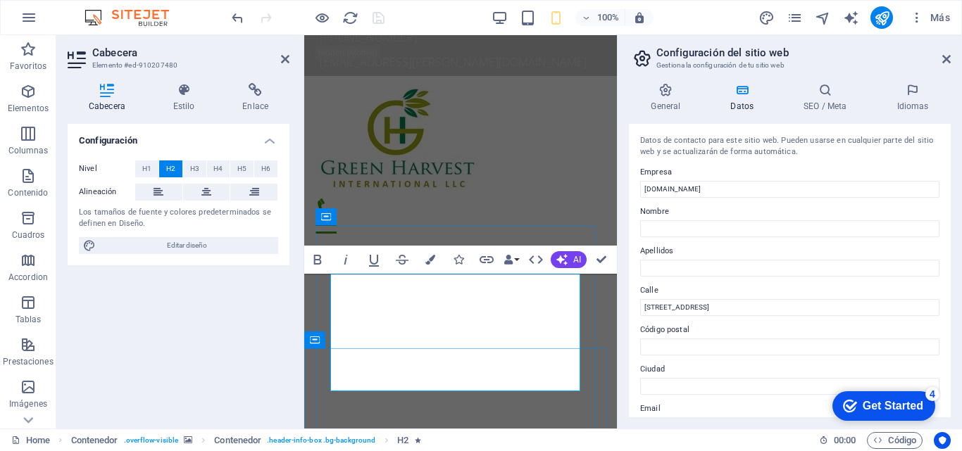
click at [945, 56] on icon at bounding box center [946, 58] width 8 height 11
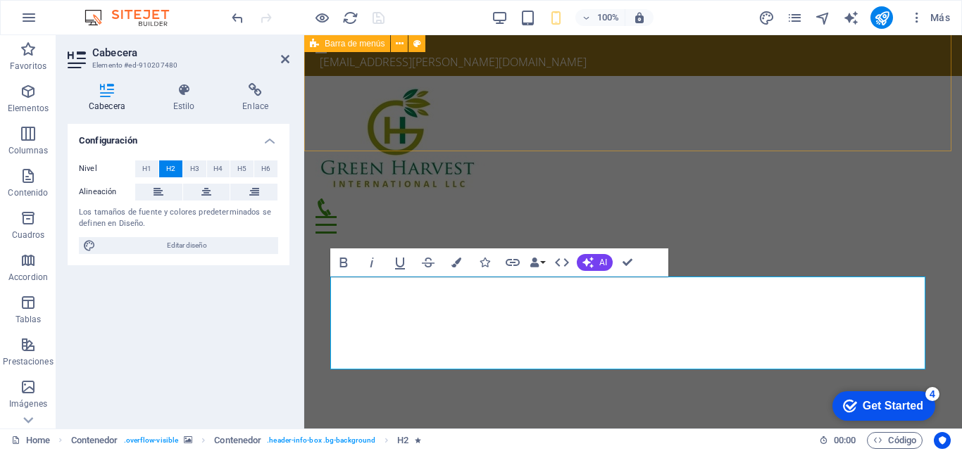
scroll to position [63, 0]
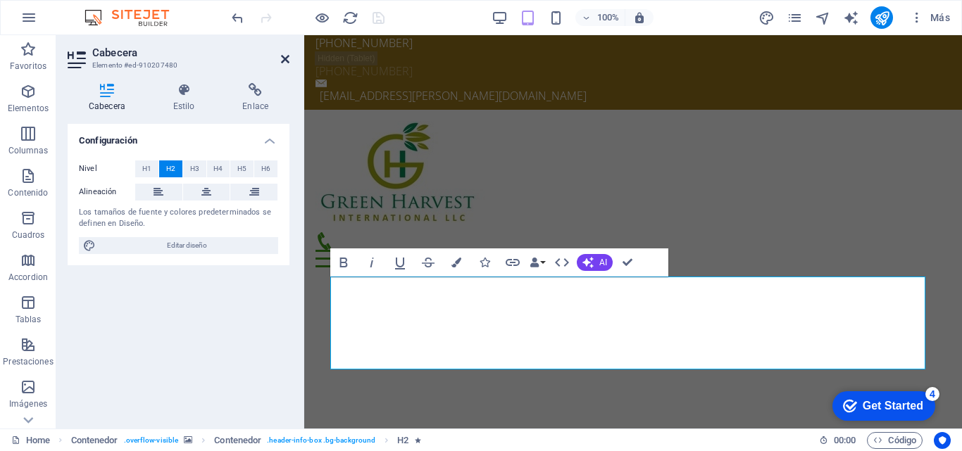
click at [281, 56] on icon at bounding box center [285, 58] width 8 height 11
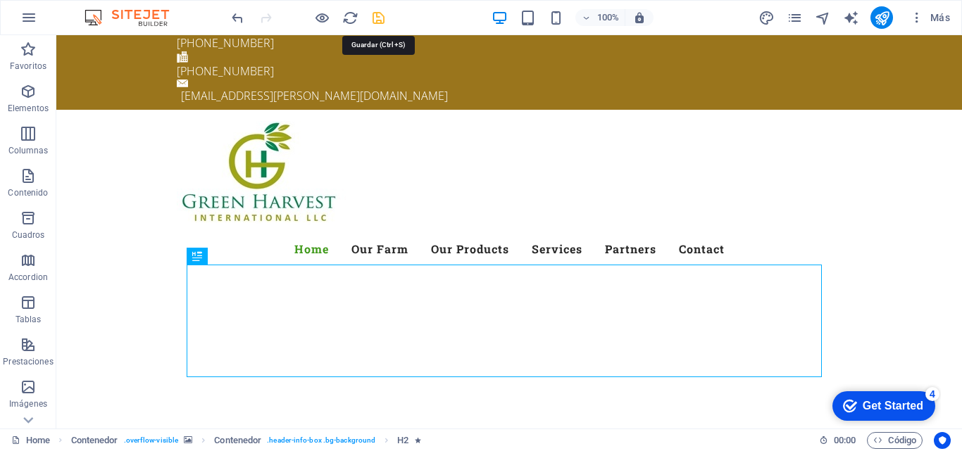
click at [376, 19] on icon "save" at bounding box center [378, 18] width 16 height 16
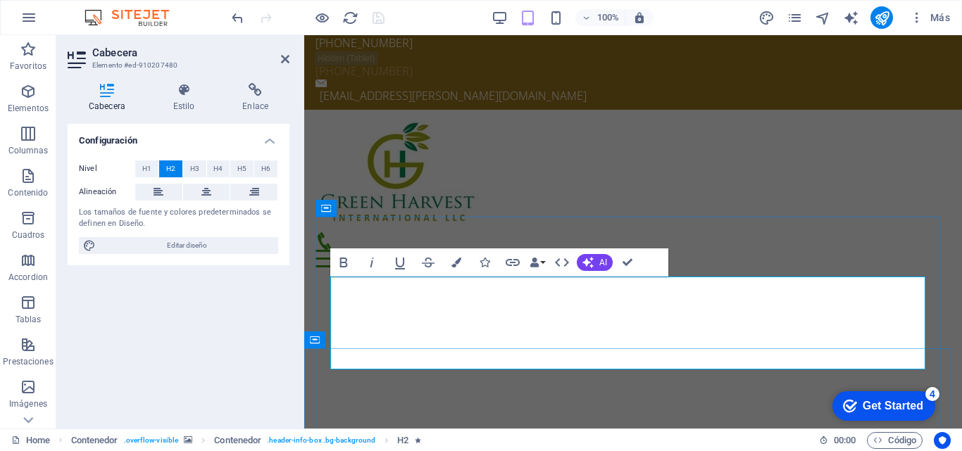
click at [759, 110] on div "Menu Home Our Farm Our Products Services Partners Contact" at bounding box center [632, 194] width 657 height 169
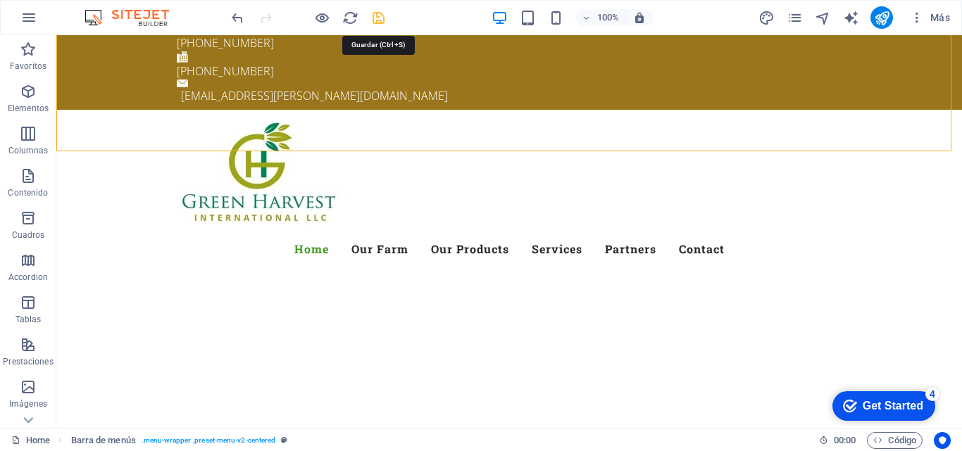
click at [378, 17] on icon "save" at bounding box center [378, 18] width 16 height 16
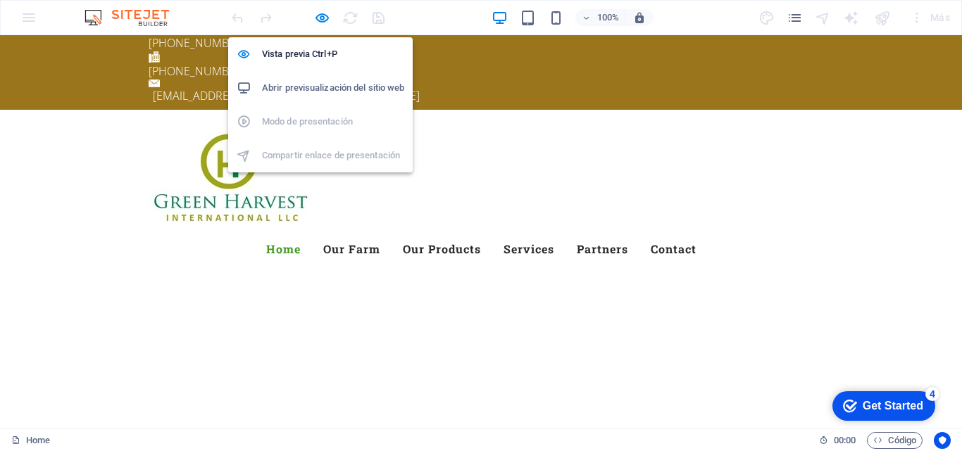
click at [332, 87] on h6 "Abrir previsualización del sitio web" at bounding box center [333, 88] width 142 height 17
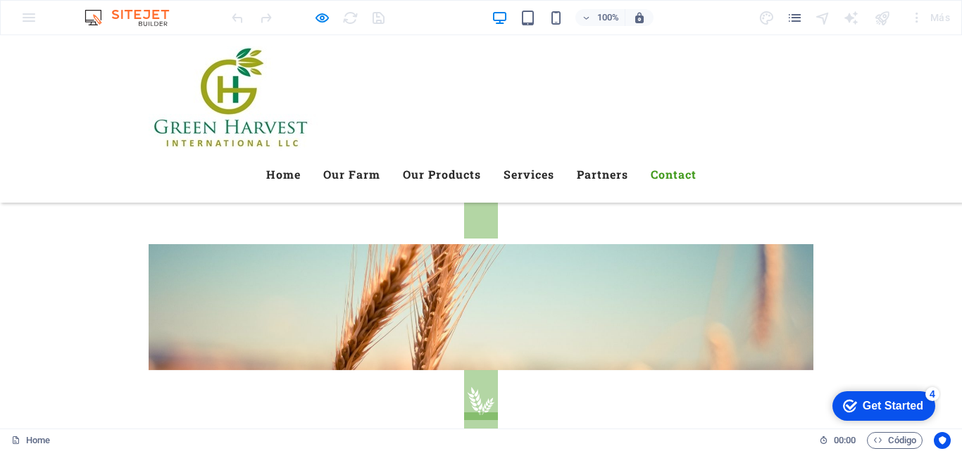
scroll to position [4226, 0]
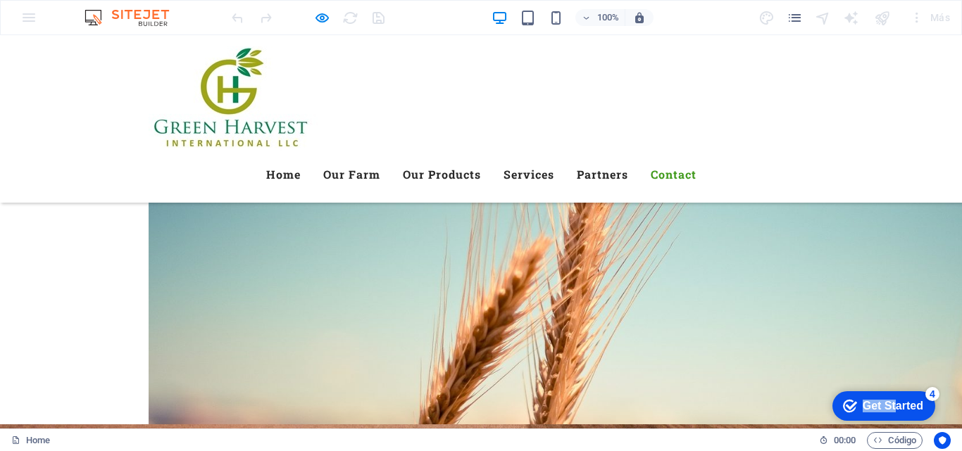
drag, startPoint x: 893, startPoint y: 401, endPoint x: 784, endPoint y: 396, distance: 108.5
click at [824, 396] on html "checkmark Get Started 4 First Steps in the Editor Let's guide you through the t…" at bounding box center [882, 405] width 116 height 42
click at [938, 404] on div "checkmark Get Started 4 First Steps in the Editor Let's guide you through the t…" at bounding box center [882, 405] width 116 height 42
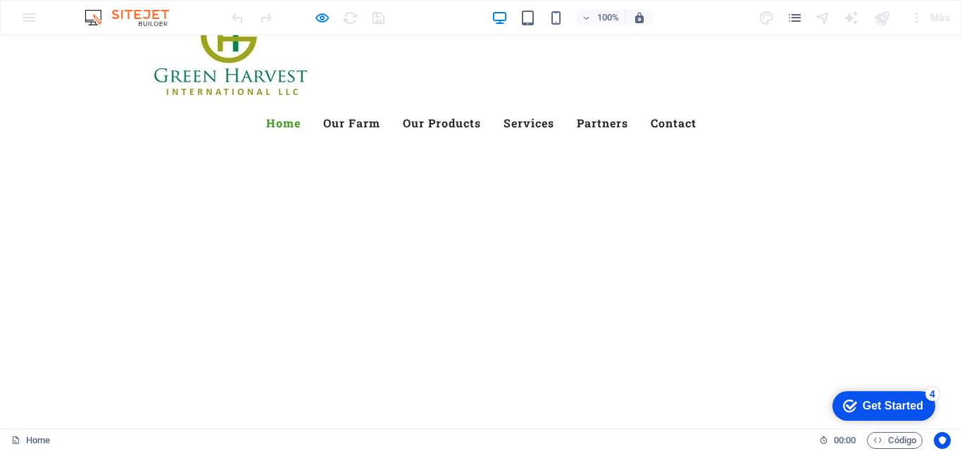
scroll to position [207, 0]
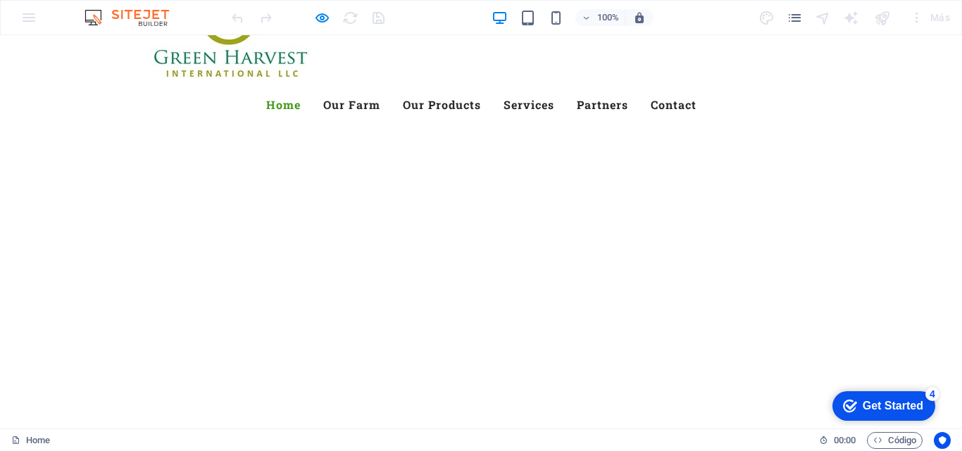
drag, startPoint x: 199, startPoint y: 270, endPoint x: 436, endPoint y: 275, distance: 237.3
copy h3 "Fresh. Healty. Organic"
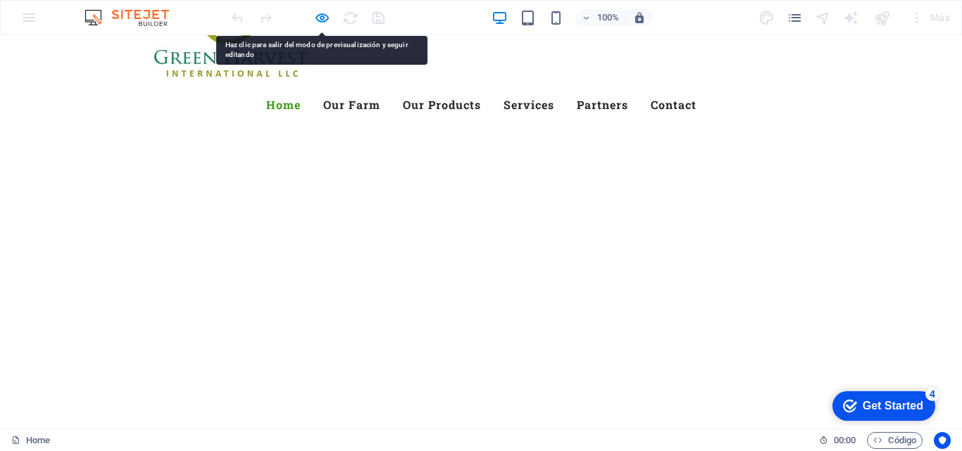
drag, startPoint x: 295, startPoint y: 275, endPoint x: 273, endPoint y: 270, distance: 22.2
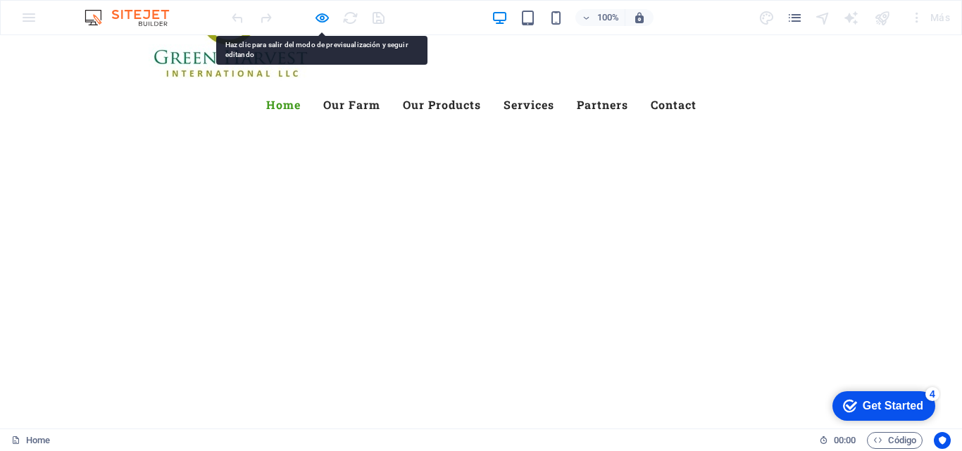
drag, startPoint x: 278, startPoint y: 276, endPoint x: 251, endPoint y: 268, distance: 27.8
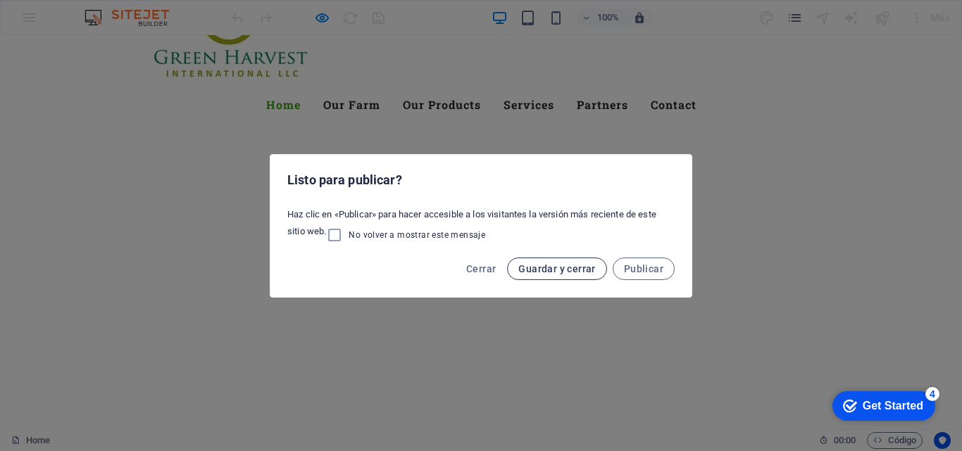
click at [561, 267] on span "Guardar y cerrar" at bounding box center [556, 268] width 77 height 11
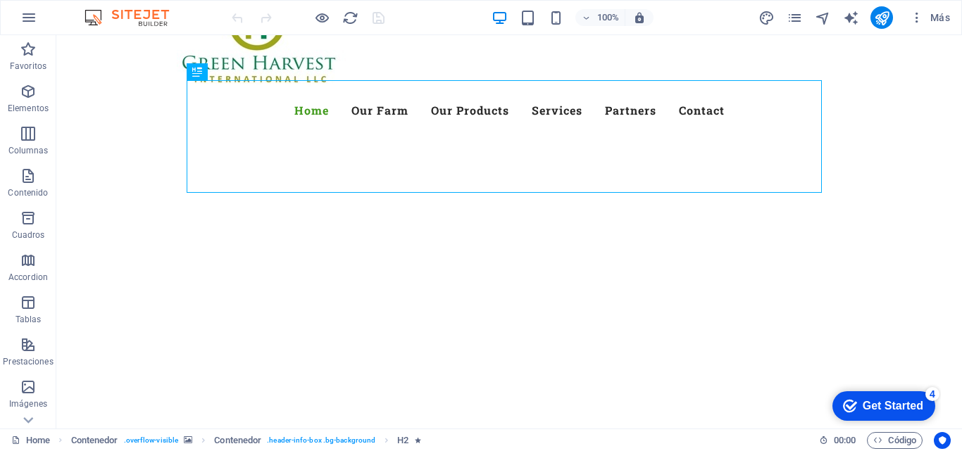
scroll to position [248, 0]
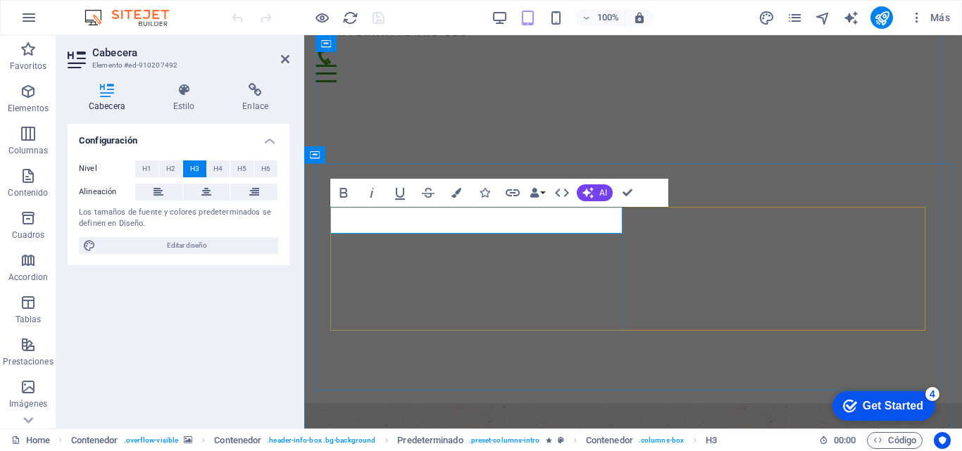
drag, startPoint x: 430, startPoint y: 224, endPoint x: 785, endPoint y: 117, distance: 370.6
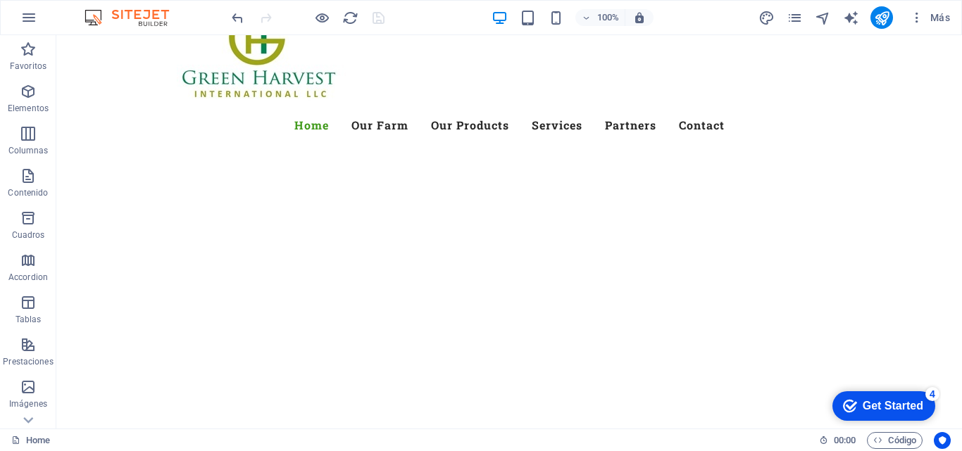
scroll to position [202, 0]
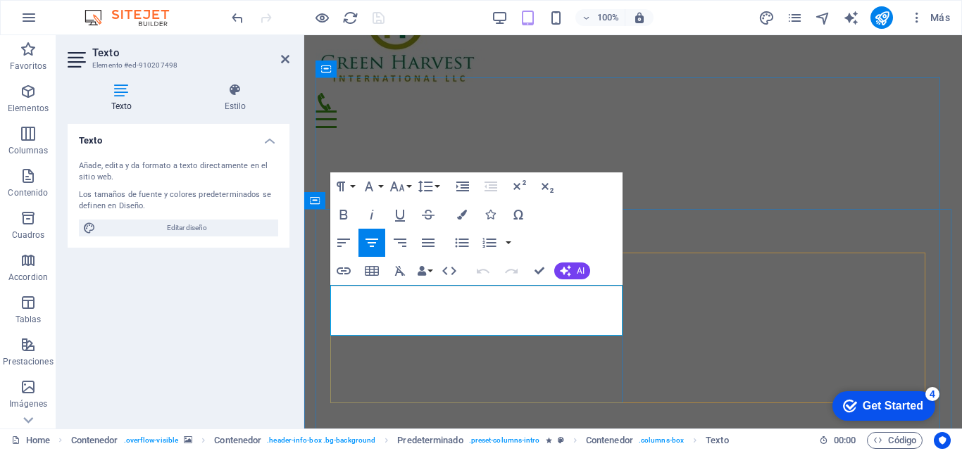
drag, startPoint x: 334, startPoint y: 291, endPoint x: 600, endPoint y: 332, distance: 269.1
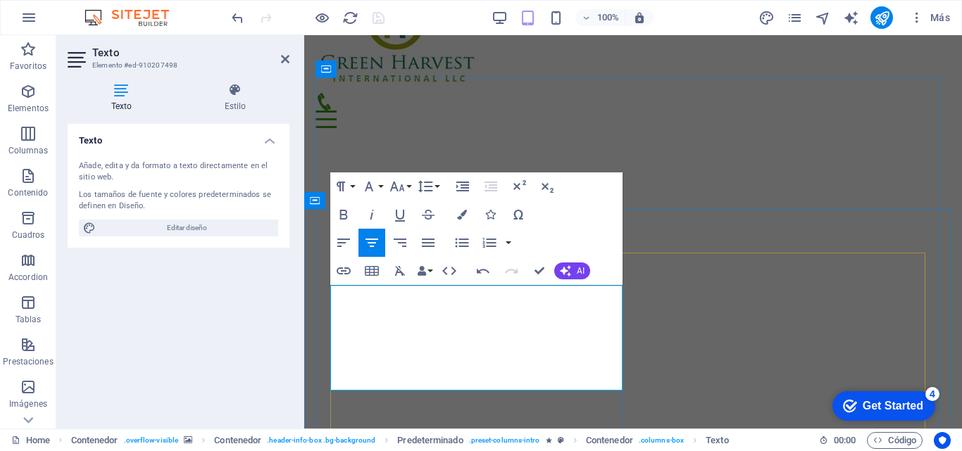
drag, startPoint x: 355, startPoint y: 294, endPoint x: 608, endPoint y: 382, distance: 267.6
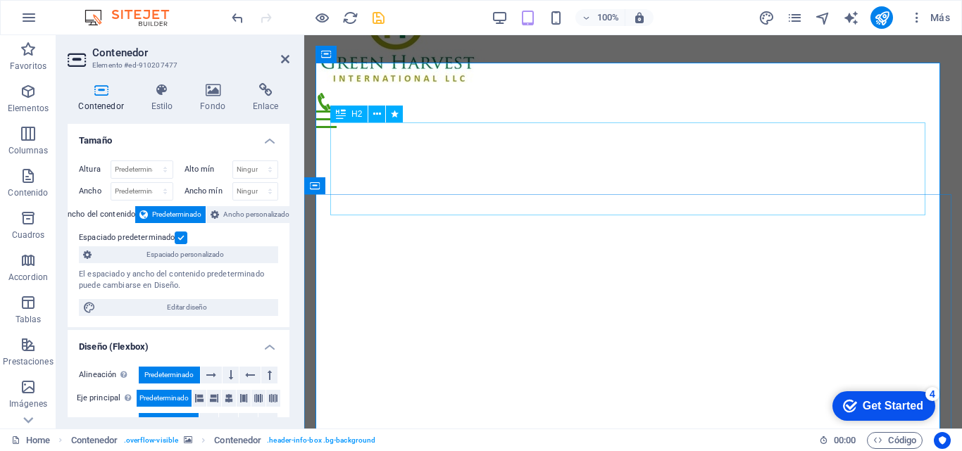
scroll to position [217, 0]
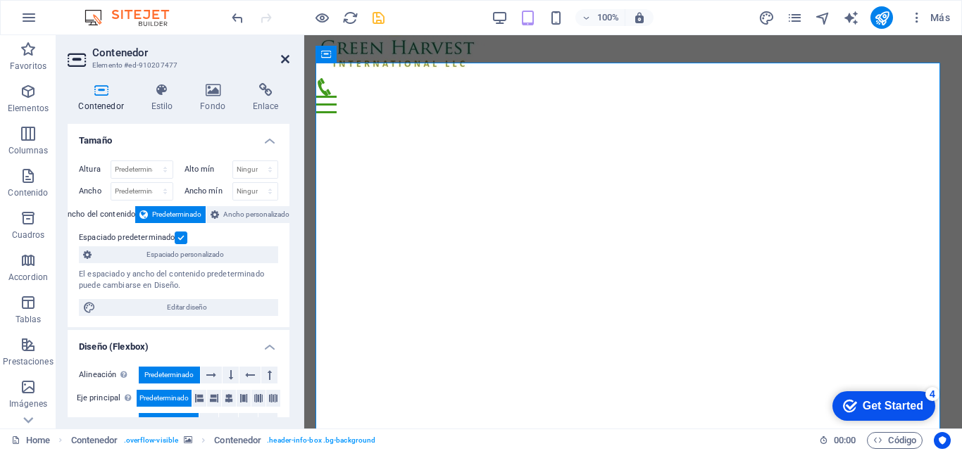
click at [285, 58] on icon at bounding box center [285, 58] width 8 height 11
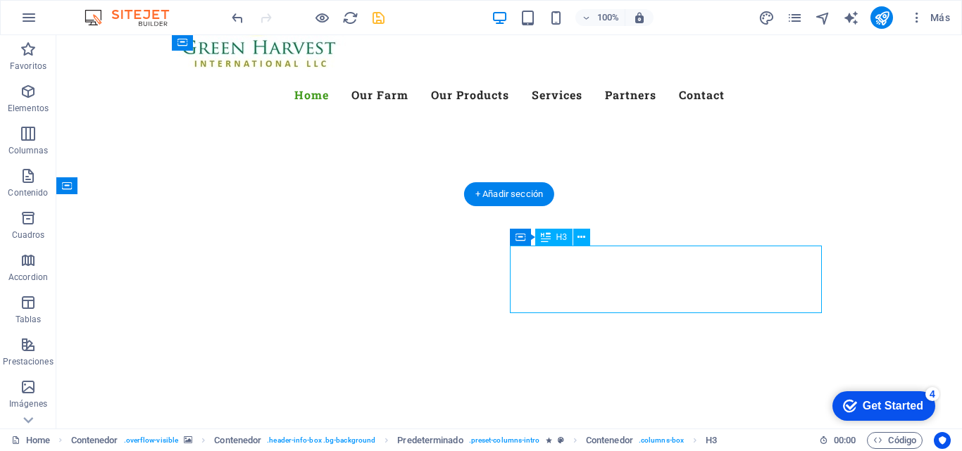
drag, startPoint x: 538, startPoint y: 258, endPoint x: 715, endPoint y: 284, distance: 179.3
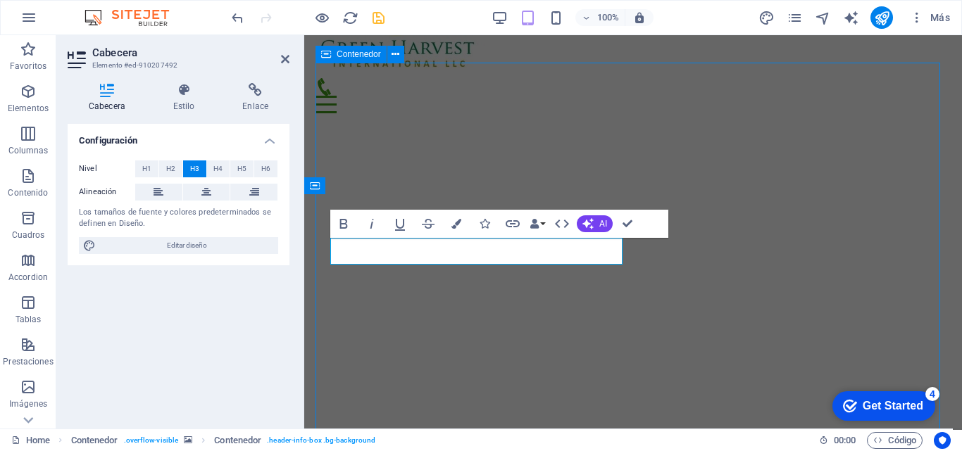
scroll to position [225, 0]
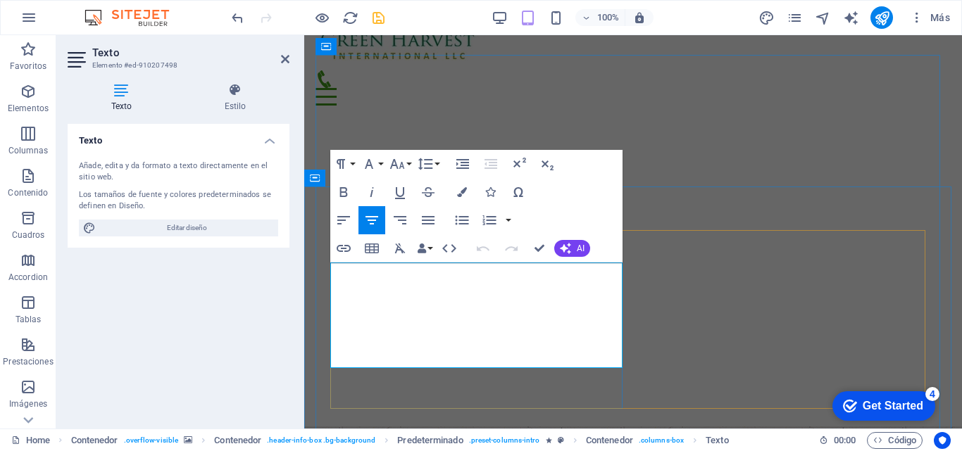
drag, startPoint x: 353, startPoint y: 266, endPoint x: 515, endPoint y: 358, distance: 186.3
click at [339, 192] on icon "button" at bounding box center [343, 192] width 17 height 17
click at [342, 191] on icon "button" at bounding box center [343, 192] width 17 height 17
click at [351, 165] on button "Paragraph Format" at bounding box center [343, 164] width 27 height 28
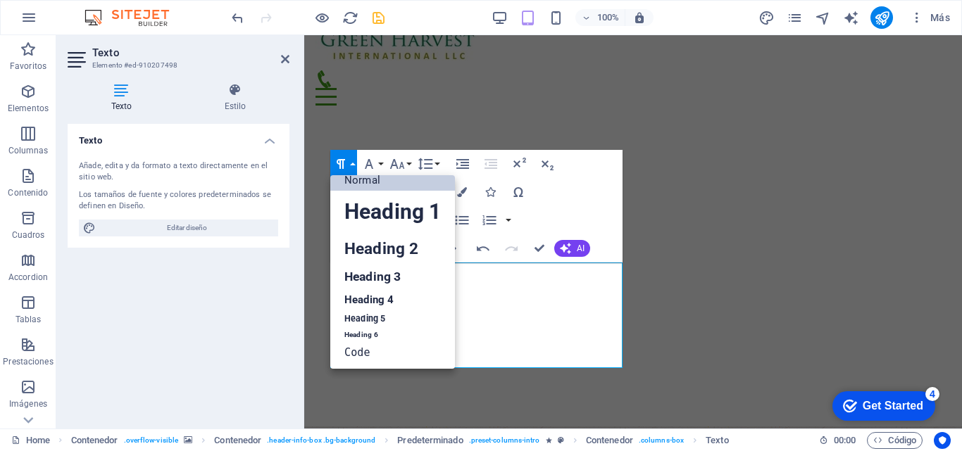
scroll to position [11, 0]
click at [591, 187] on div "Paragraph Format Normal Heading 1 Heading 2 Heading 3 Heading 4 Heading 5 Headi…" at bounding box center [476, 206] width 292 height 113
click at [378, 245] on link "Heading 2" at bounding box center [392, 249] width 125 height 32
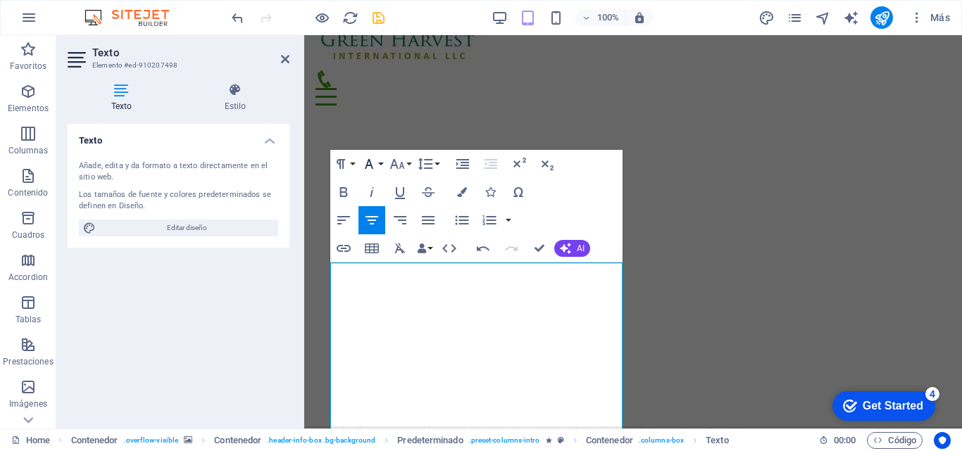
click at [380, 165] on button "Font Family" at bounding box center [371, 164] width 27 height 28
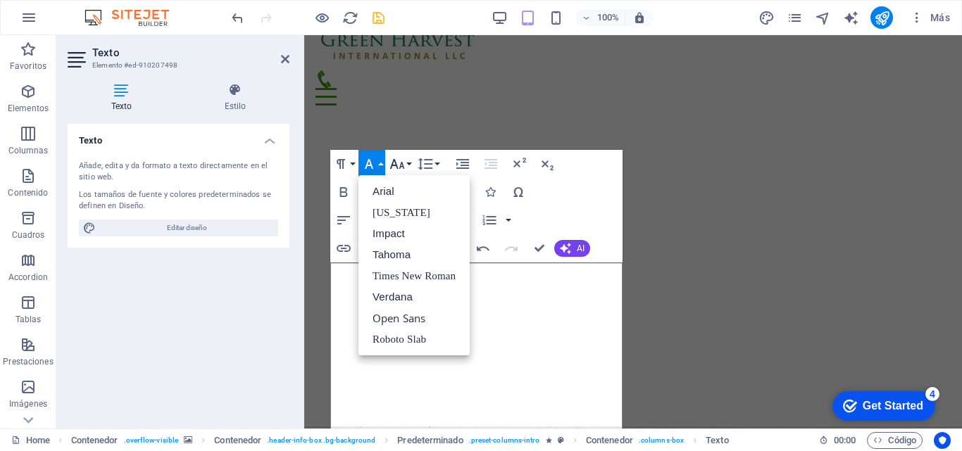
click at [409, 163] on button "Font Size" at bounding box center [399, 164] width 27 height 28
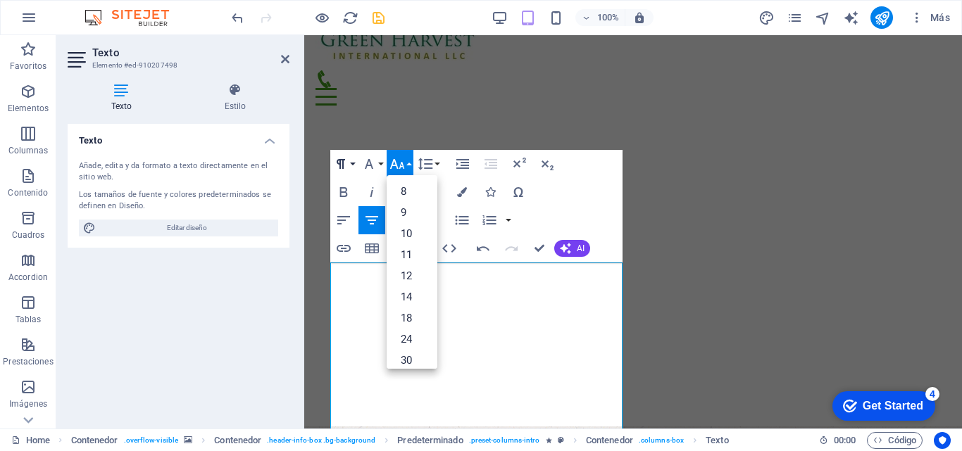
click at [349, 162] on button "Paragraph Format" at bounding box center [343, 164] width 27 height 28
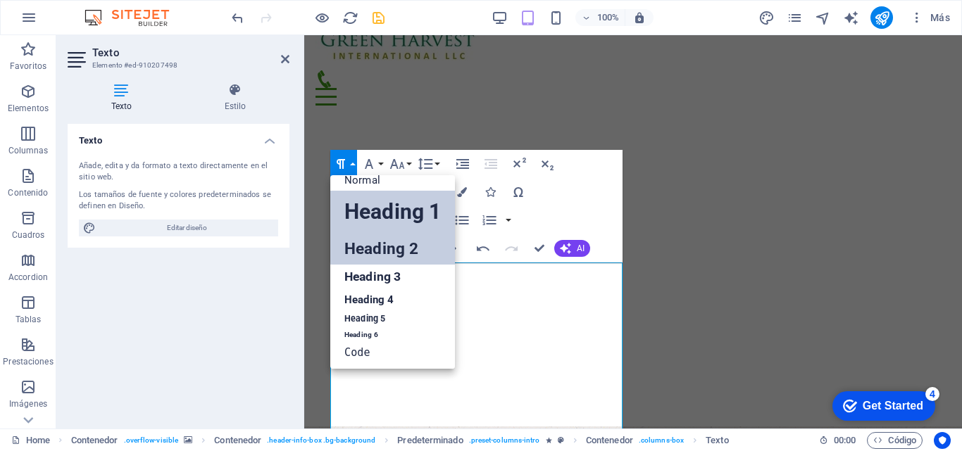
click at [370, 208] on link "Heading 1" at bounding box center [392, 212] width 125 height 42
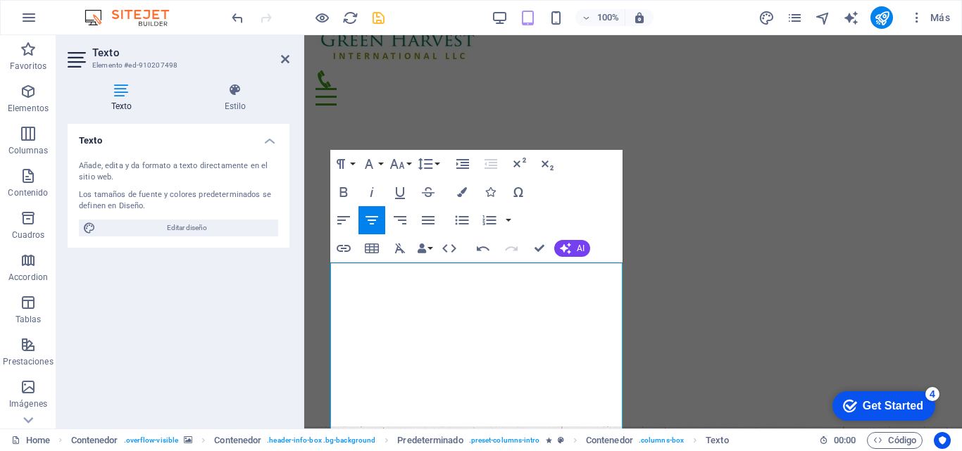
click at [357, 165] on div "Paragraph Format Normal Heading 1 Heading 2 Heading 3 Heading 4 Heading 5 Headi…" at bounding box center [386, 164] width 112 height 28
click at [349, 164] on button "Paragraph Format" at bounding box center [343, 164] width 27 height 28
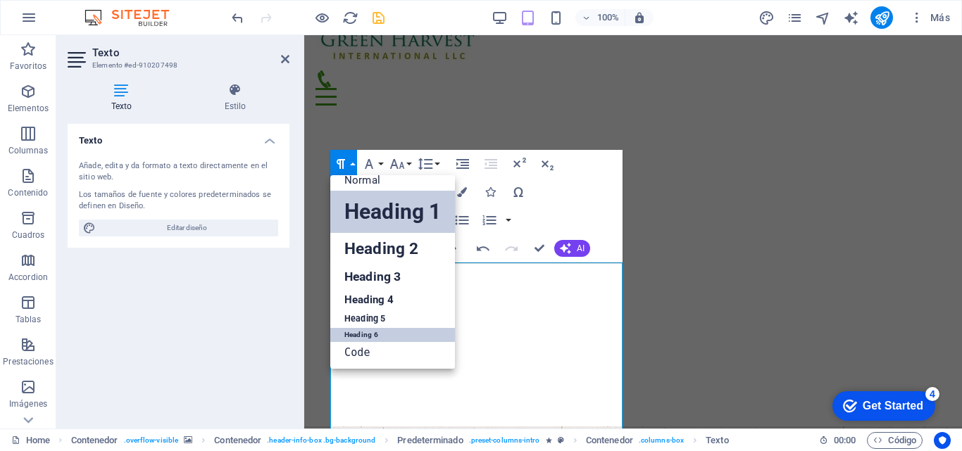
click at [362, 334] on link "Heading 6" at bounding box center [392, 335] width 125 height 14
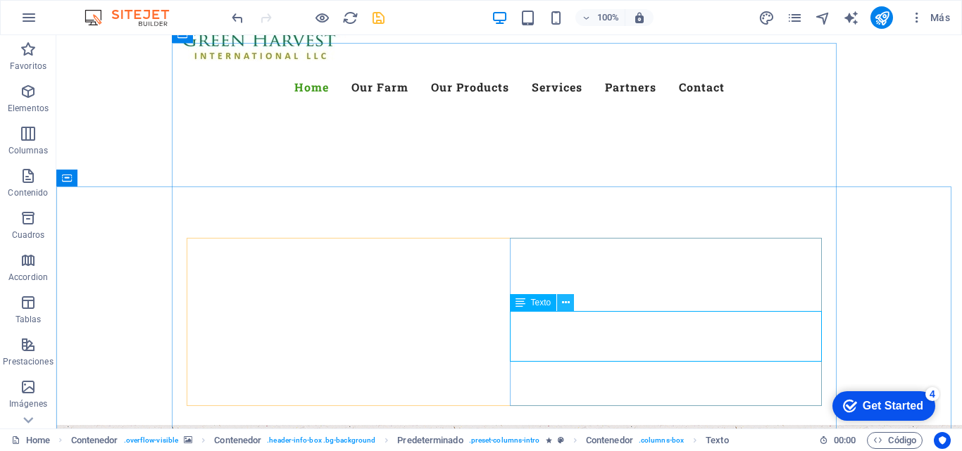
click at [565, 302] on icon at bounding box center [566, 303] width 8 height 15
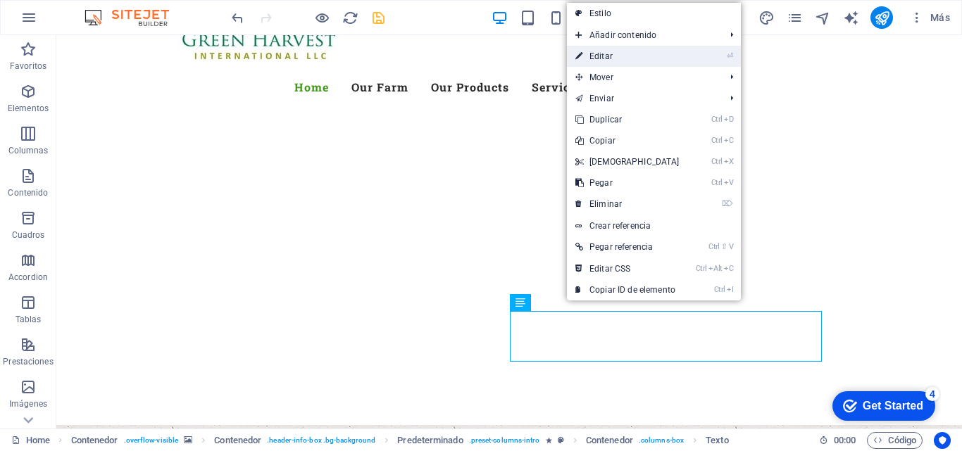
click at [605, 55] on link "⏎ Editar" at bounding box center [627, 56] width 121 height 21
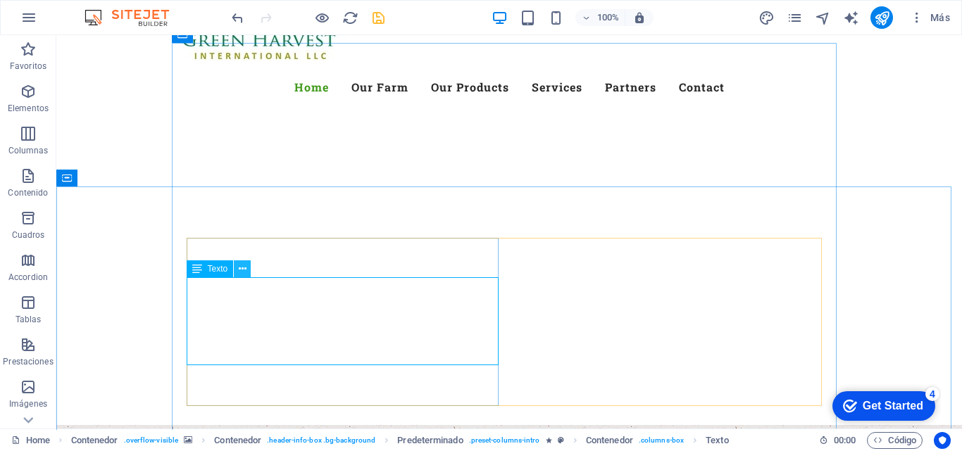
click at [241, 271] on icon at bounding box center [243, 269] width 8 height 15
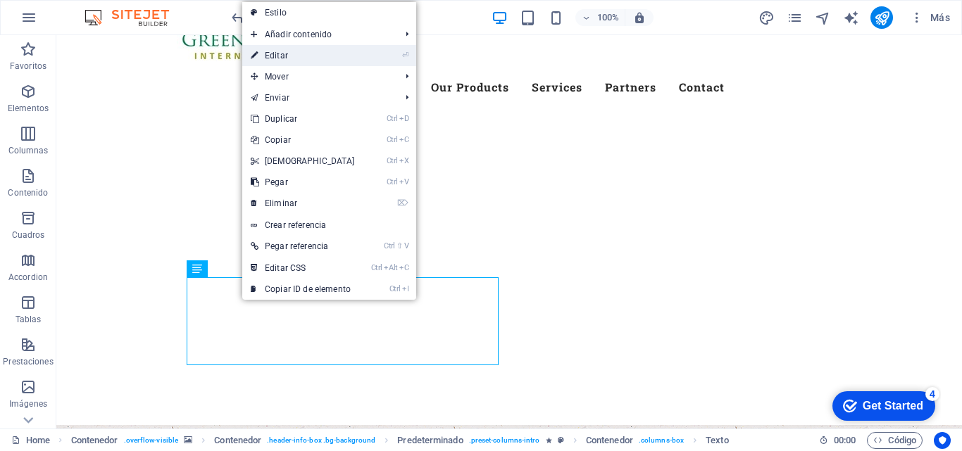
click at [280, 49] on link "⏎ Editar" at bounding box center [302, 55] width 121 height 21
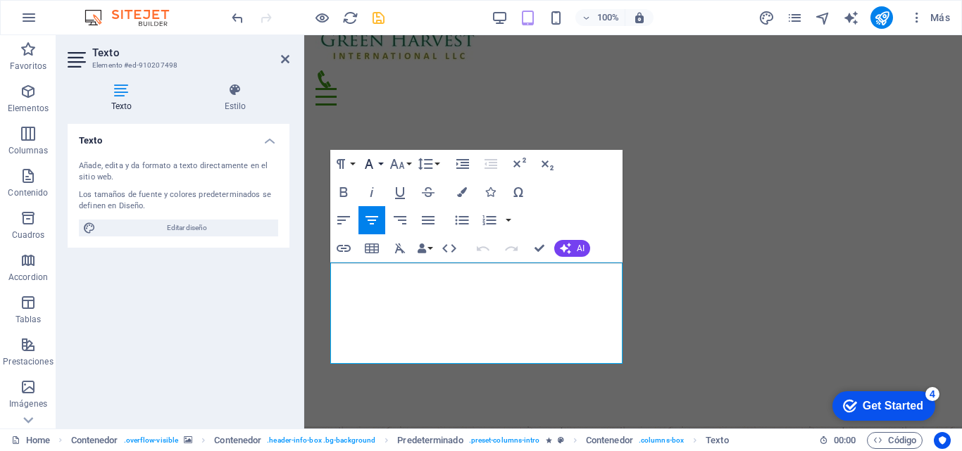
click at [382, 165] on button "Font Family" at bounding box center [371, 164] width 27 height 28
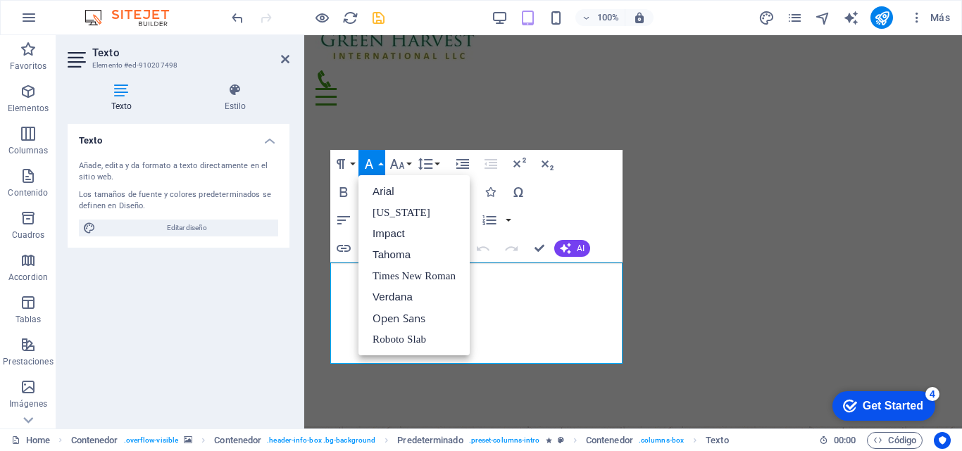
click at [382, 165] on button "Font Family" at bounding box center [371, 164] width 27 height 28
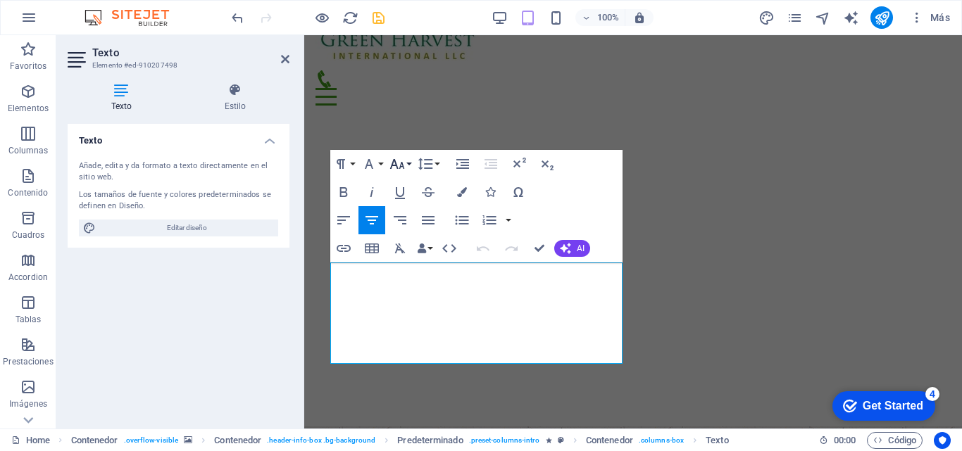
click at [403, 165] on icon "button" at bounding box center [397, 164] width 17 height 17
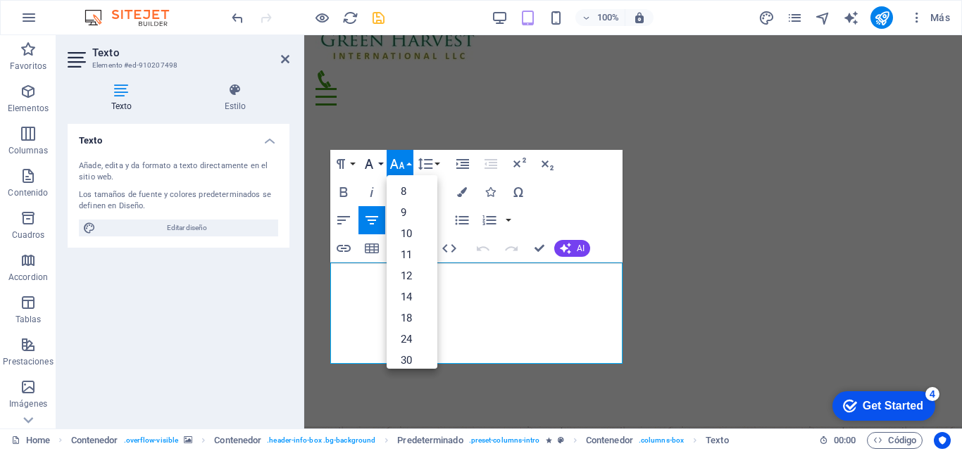
click at [377, 165] on icon "button" at bounding box center [368, 164] width 17 height 17
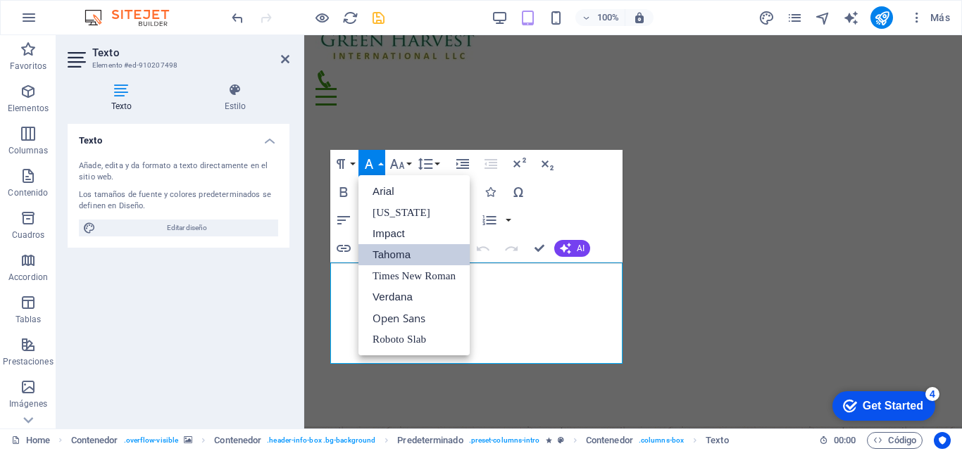
click at [391, 255] on link "Tahoma" at bounding box center [413, 254] width 111 height 21
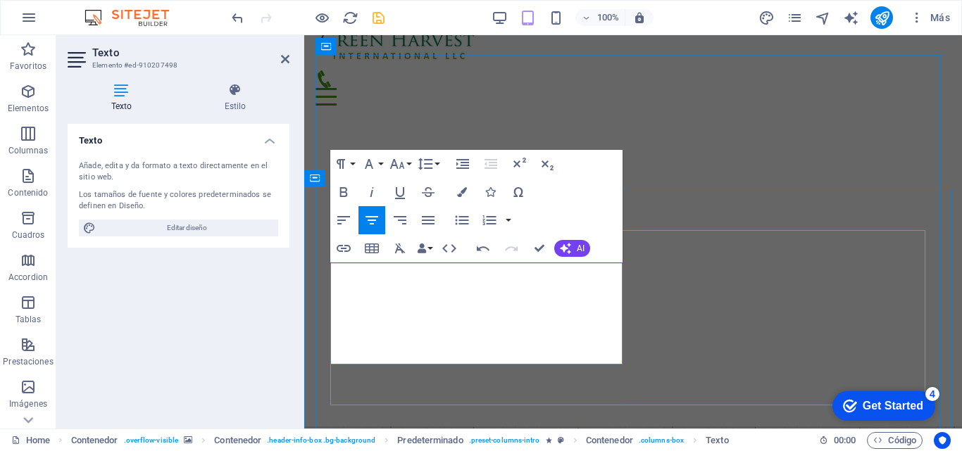
drag, startPoint x: 356, startPoint y: 269, endPoint x: 522, endPoint y: 360, distance: 189.0
click at [379, 163] on button "Font Family" at bounding box center [371, 164] width 27 height 28
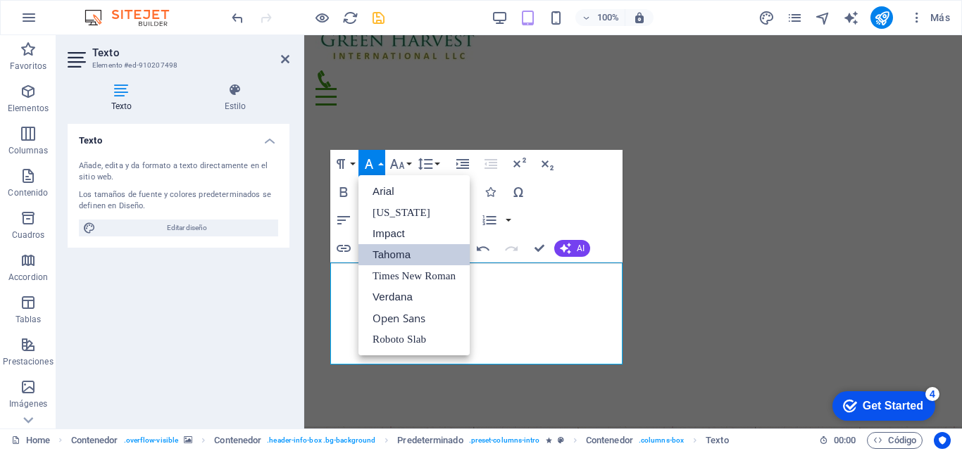
click at [389, 255] on link "Tahoma" at bounding box center [413, 254] width 111 height 21
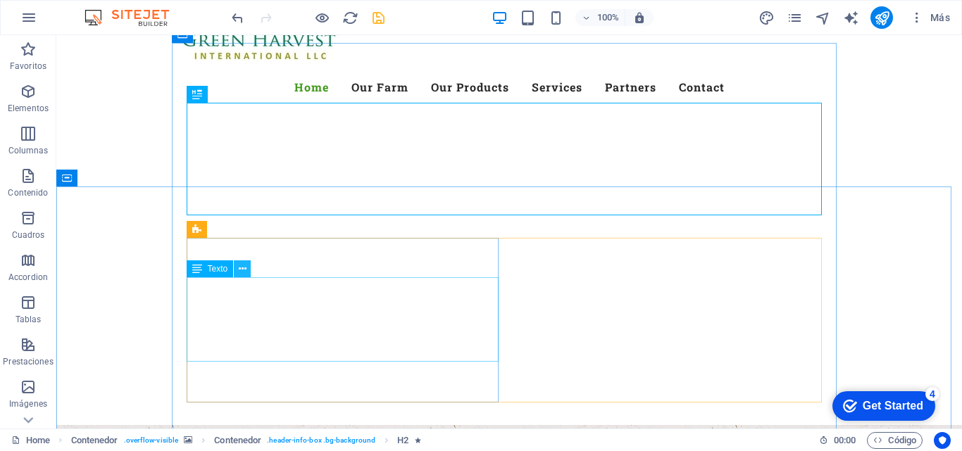
click at [241, 274] on icon at bounding box center [243, 269] width 8 height 15
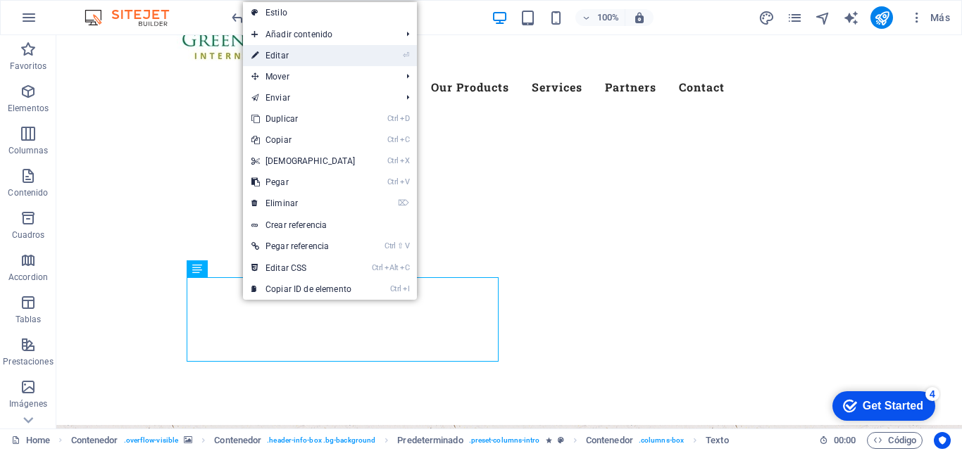
click at [277, 55] on link "⏎ Editar" at bounding box center [303, 55] width 121 height 21
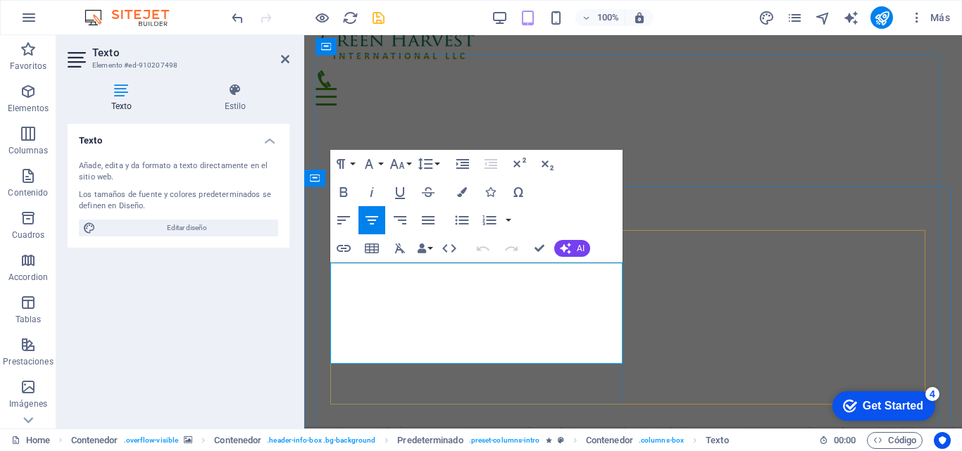
drag, startPoint x: 357, startPoint y: 269, endPoint x: 581, endPoint y: 361, distance: 242.7
click at [462, 193] on icon "button" at bounding box center [462, 192] width 10 height 10
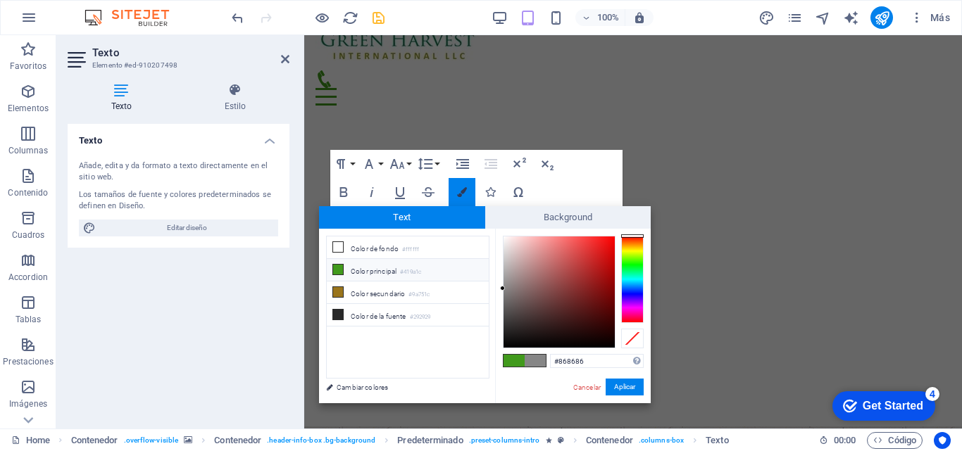
click at [462, 193] on icon "button" at bounding box center [462, 192] width 10 height 10
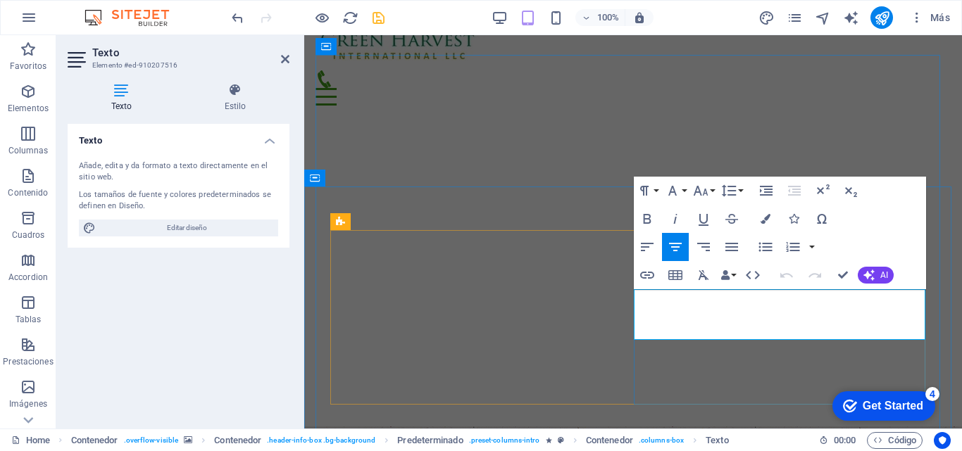
drag, startPoint x: 640, startPoint y: 298, endPoint x: 902, endPoint y: 331, distance: 264.6
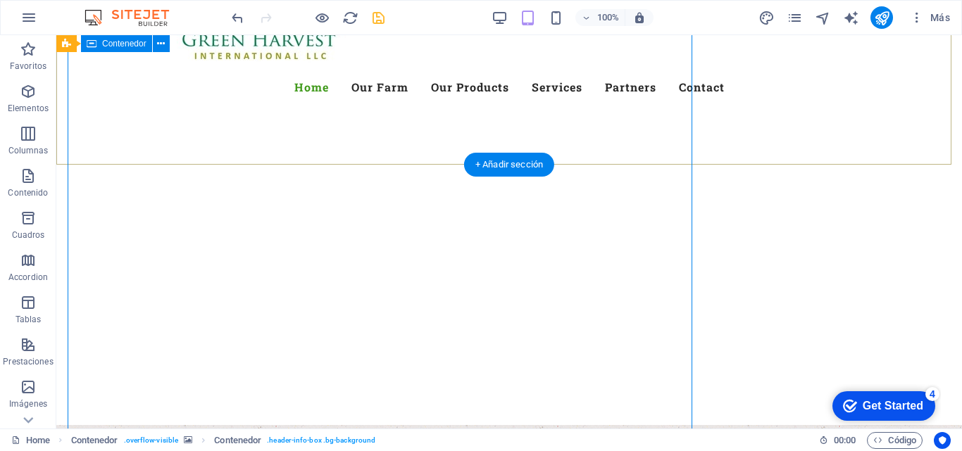
scroll to position [246, 0]
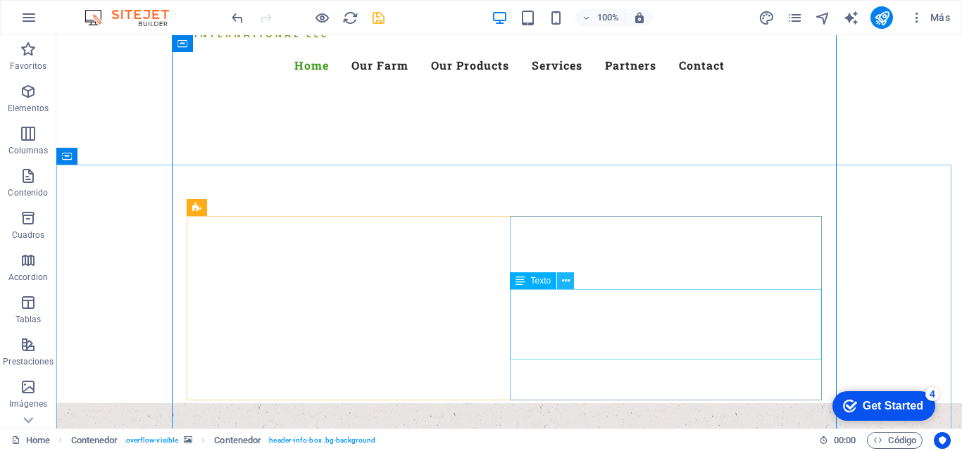
click at [562, 283] on icon at bounding box center [566, 281] width 8 height 15
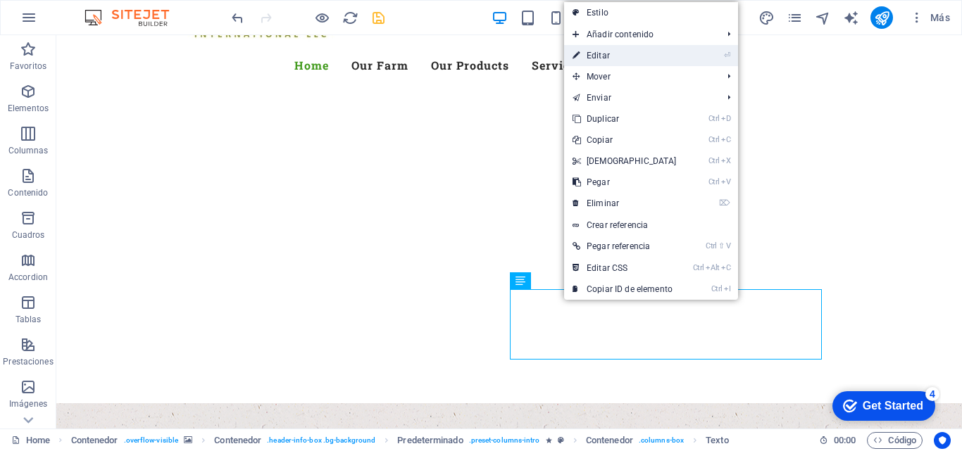
click at [596, 53] on link "⏎ Editar" at bounding box center [624, 55] width 121 height 21
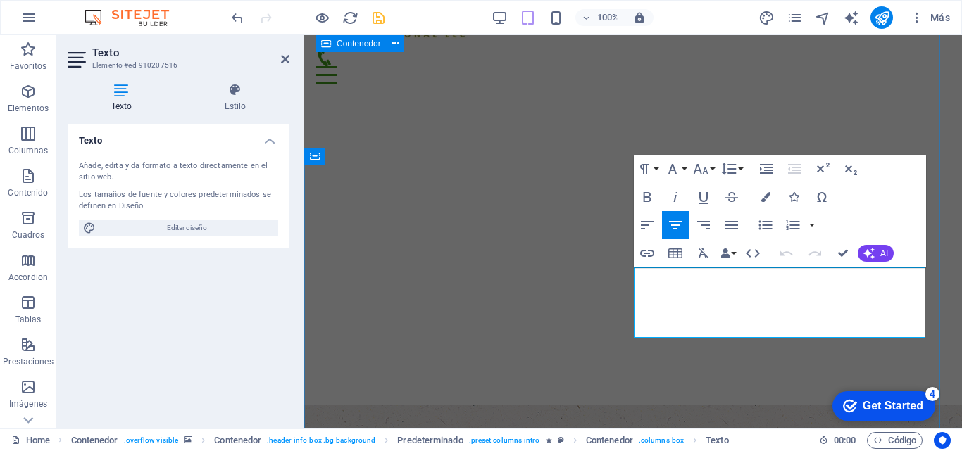
drag, startPoint x: 644, startPoint y: 275, endPoint x: 930, endPoint y: 340, distance: 293.2
click at [656, 168] on button "Paragraph Format" at bounding box center [647, 169] width 27 height 28
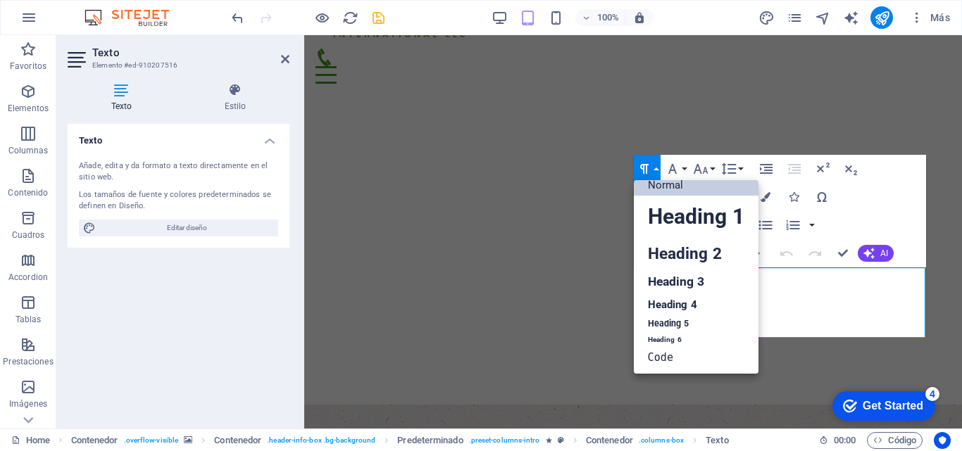
scroll to position [11, 0]
click at [683, 168] on button "Font Family" at bounding box center [675, 169] width 27 height 28
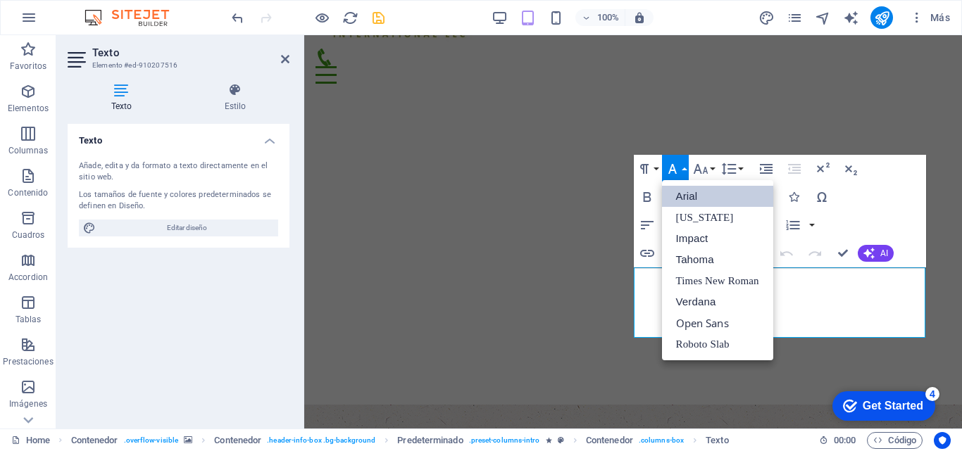
scroll to position [0, 0]
click at [696, 259] on link "Tahoma" at bounding box center [717, 259] width 111 height 21
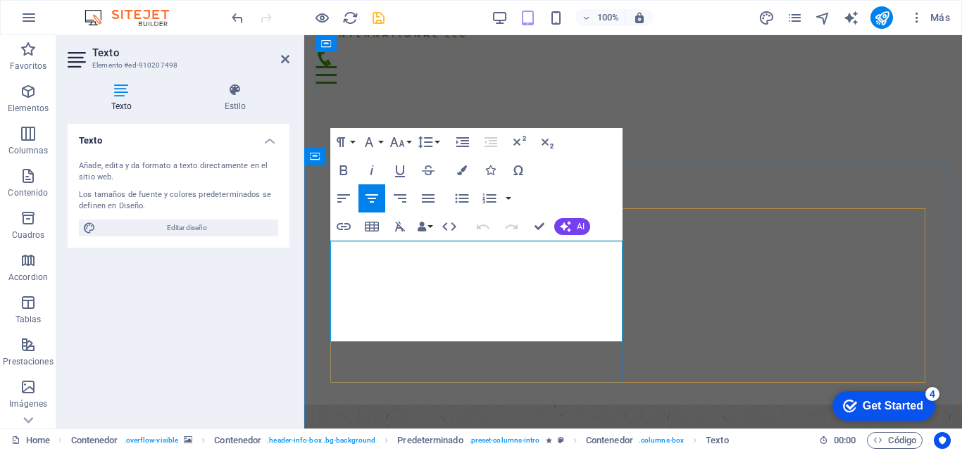
click at [352, 141] on button "Paragraph Format" at bounding box center [343, 142] width 27 height 28
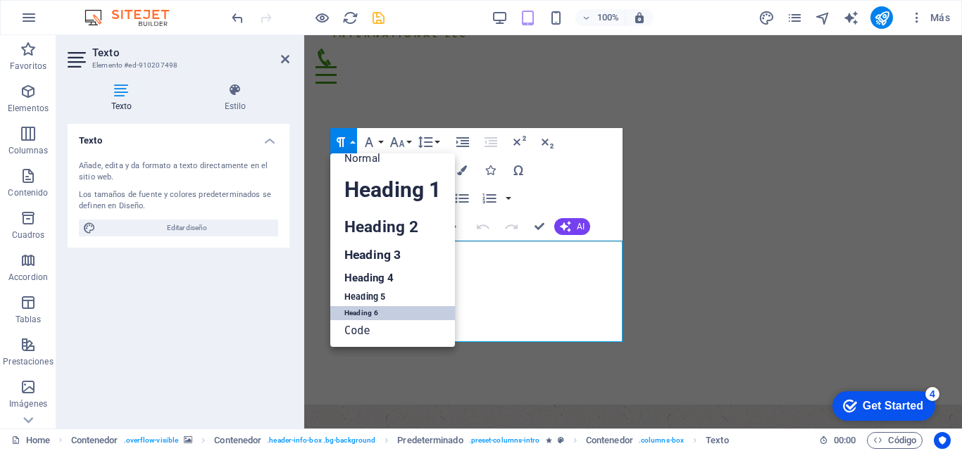
scroll to position [11, 0]
click at [382, 142] on button "Font Family" at bounding box center [371, 142] width 27 height 28
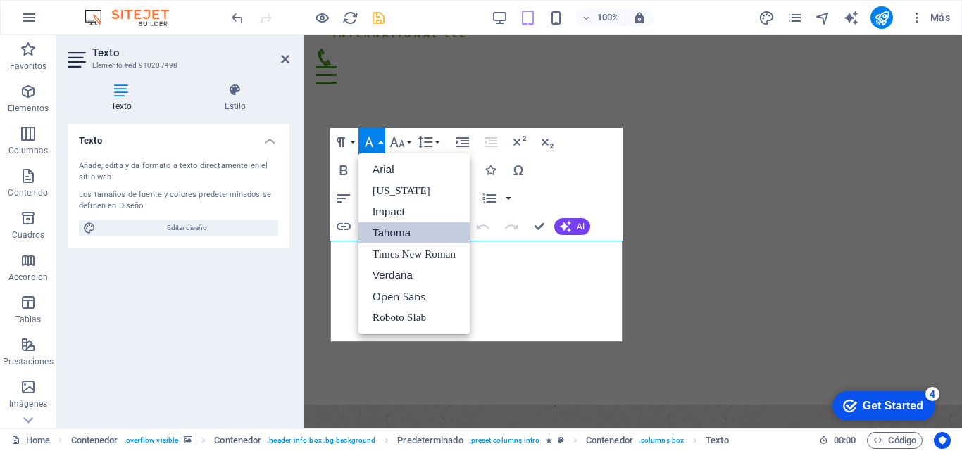
scroll to position [0, 0]
click at [558, 203] on div "Paragraph Format Normal Heading 1 Heading 2 Heading 3 Heading 4 Heading 5 Headi…" at bounding box center [476, 184] width 292 height 113
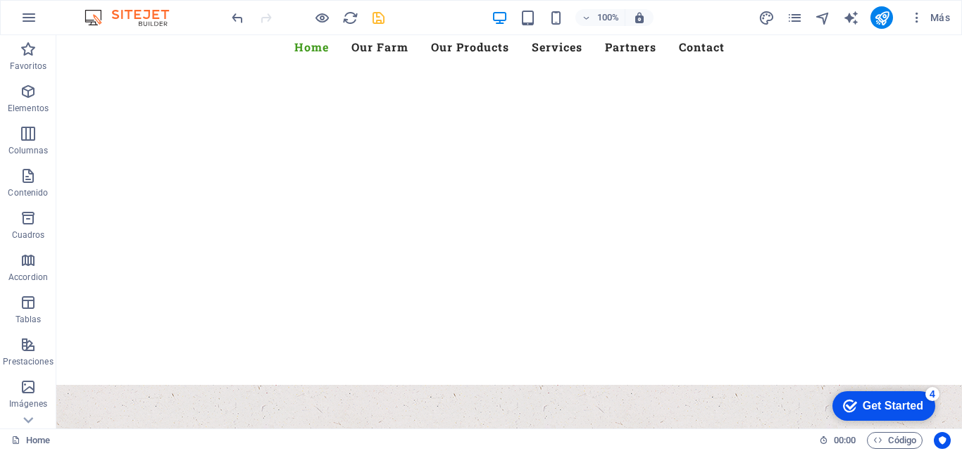
scroll to position [296, 0]
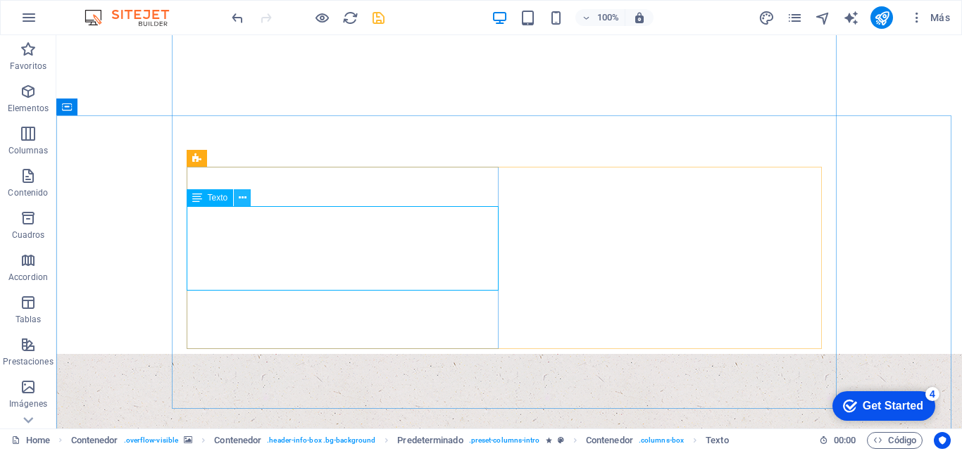
click at [241, 194] on icon at bounding box center [243, 198] width 8 height 15
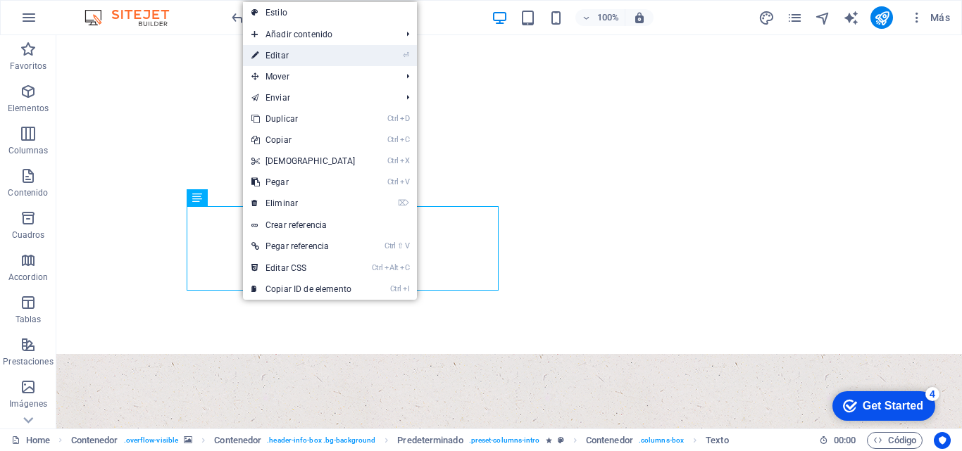
click at [279, 49] on link "⏎ Editar" at bounding box center [303, 55] width 121 height 21
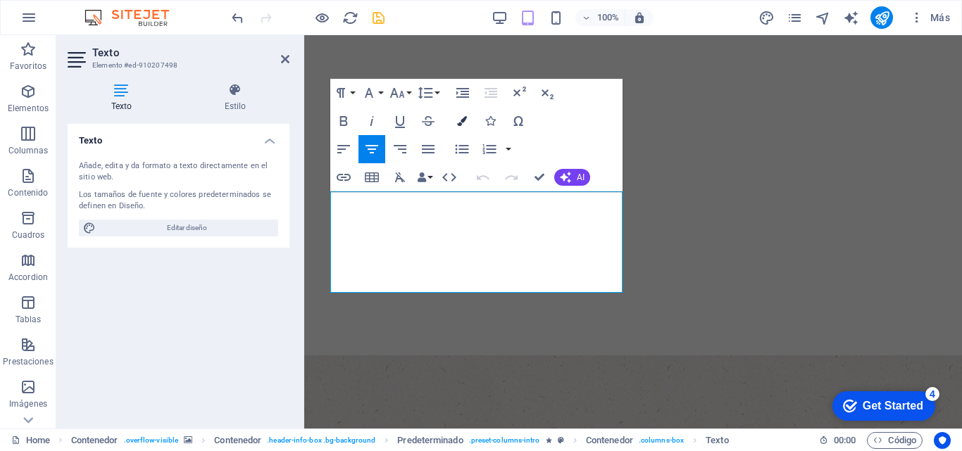
click at [463, 127] on button "Colors" at bounding box center [461, 121] width 27 height 28
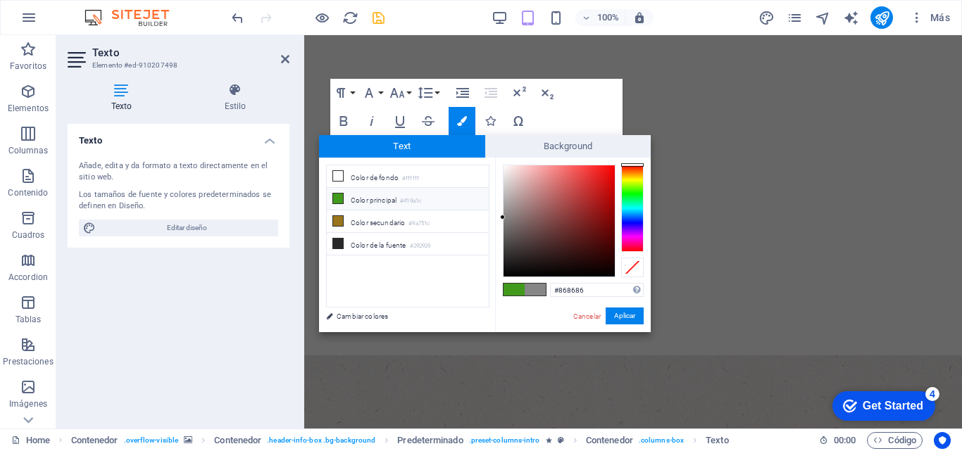
type input "#faf5f5"
click at [505, 167] on div at bounding box center [558, 220] width 111 height 111
click at [624, 314] on button "Aplicar" at bounding box center [624, 316] width 38 height 17
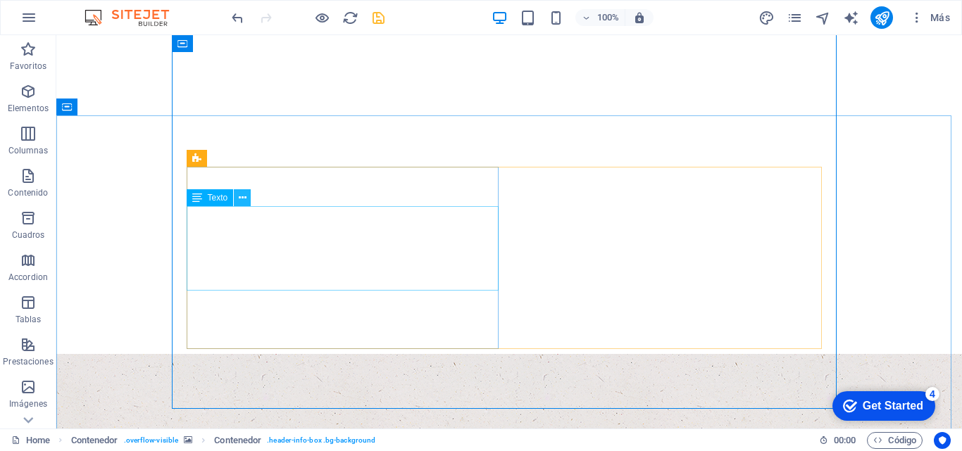
click at [239, 199] on icon at bounding box center [243, 198] width 8 height 15
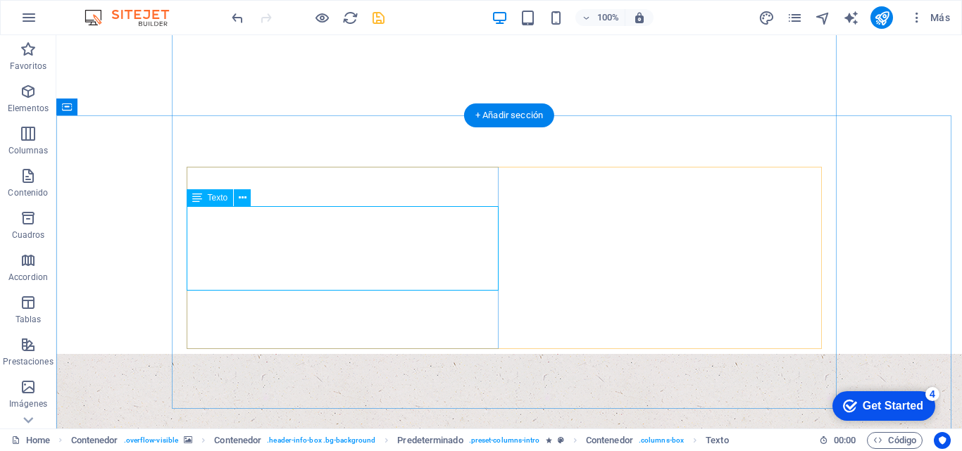
click at [239, 201] on icon at bounding box center [243, 198] width 8 height 15
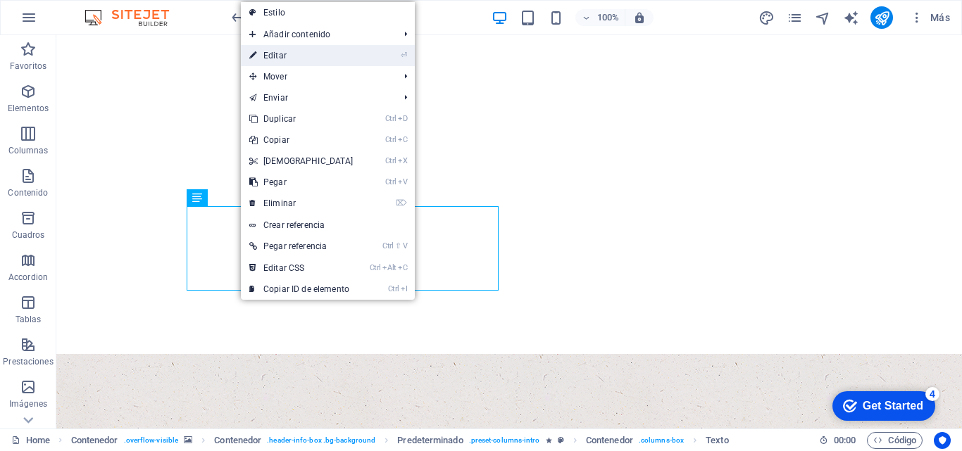
click at [270, 57] on link "⏎ Editar" at bounding box center [301, 55] width 121 height 21
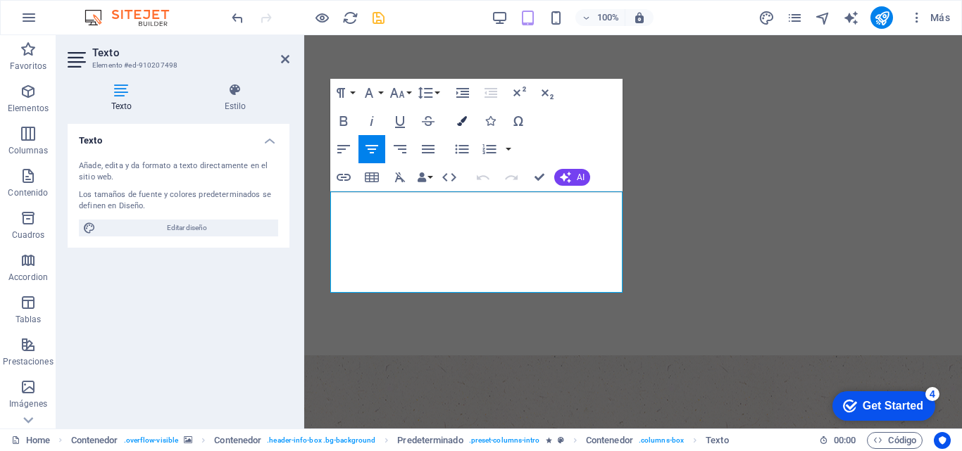
click at [459, 121] on icon "button" at bounding box center [462, 121] width 10 height 10
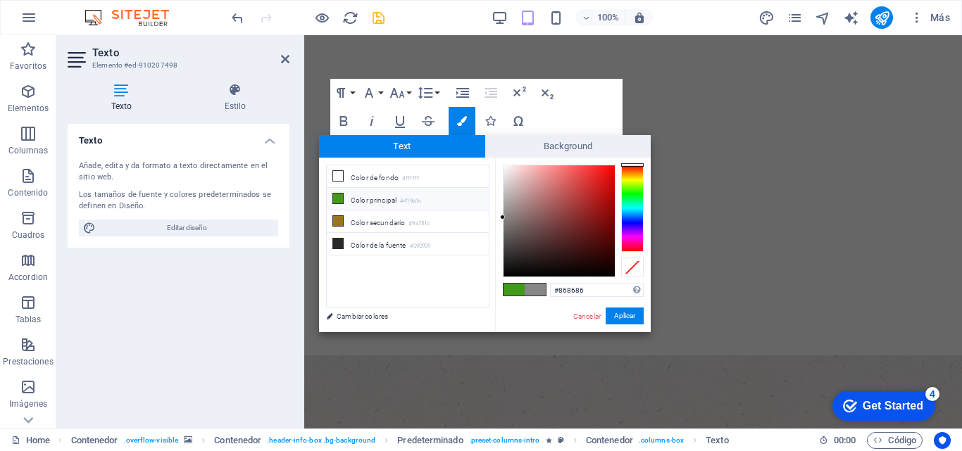
type input "#0a0909"
click at [508, 272] on div at bounding box center [558, 220] width 111 height 111
click at [622, 317] on button "Aplicar" at bounding box center [624, 316] width 38 height 17
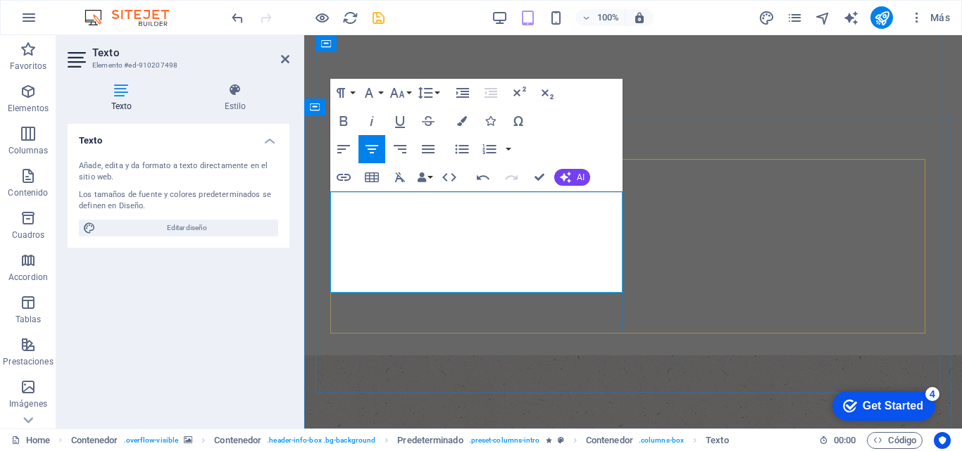
drag, startPoint x: 356, startPoint y: 199, endPoint x: 524, endPoint y: 296, distance: 193.7
click at [461, 122] on icon "button" at bounding box center [462, 121] width 10 height 10
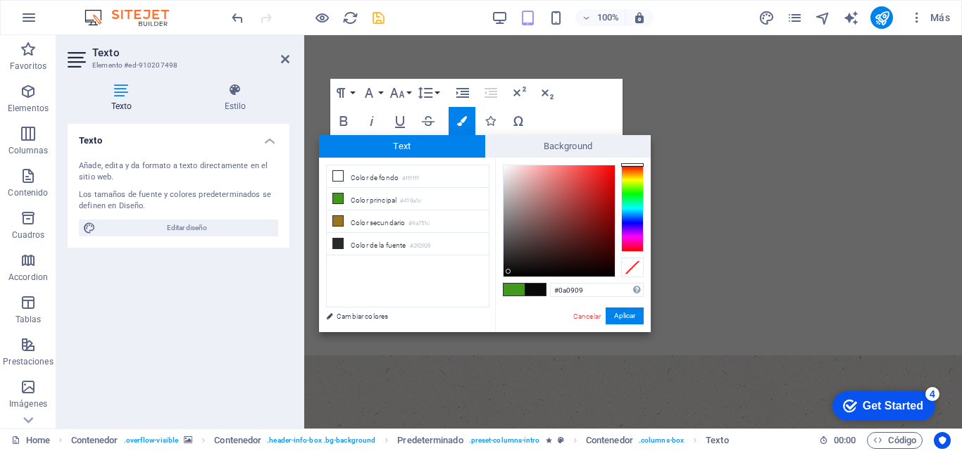
click at [535, 289] on span at bounding box center [534, 290] width 21 height 12
click at [616, 313] on button "Aplicar" at bounding box center [624, 316] width 38 height 17
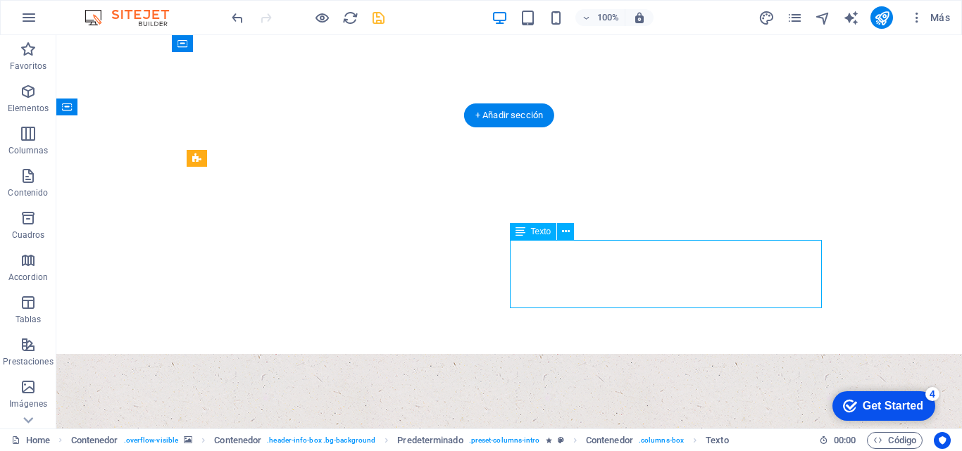
drag, startPoint x: 532, startPoint y: 248, endPoint x: 581, endPoint y: 275, distance: 56.1
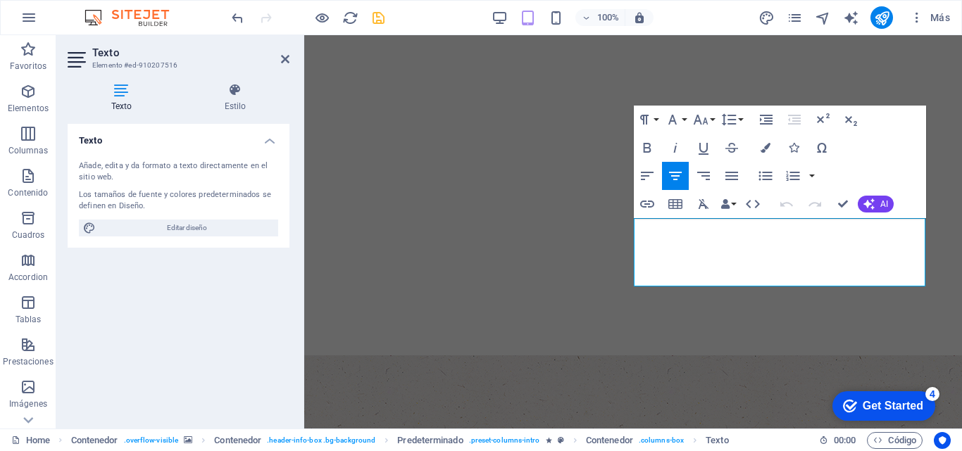
drag, startPoint x: 642, startPoint y: 224, endPoint x: 960, endPoint y: 289, distance: 324.7
click at [764, 151] on icon "button" at bounding box center [765, 148] width 10 height 10
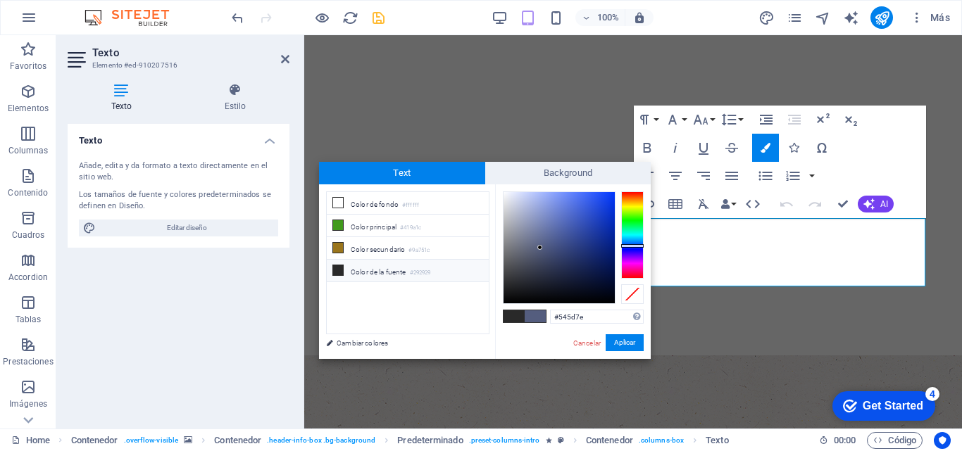
click at [518, 314] on span at bounding box center [513, 316] width 21 height 12
type input "#292929"
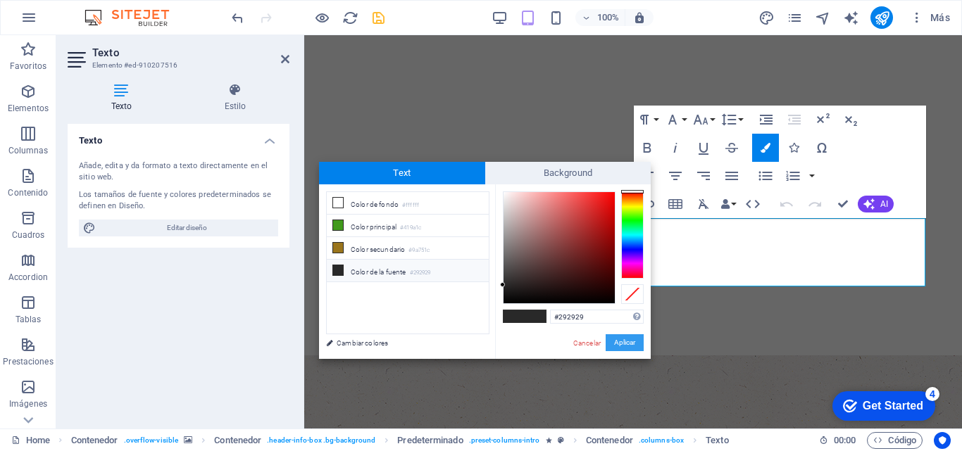
click at [619, 341] on button "Aplicar" at bounding box center [624, 342] width 38 height 17
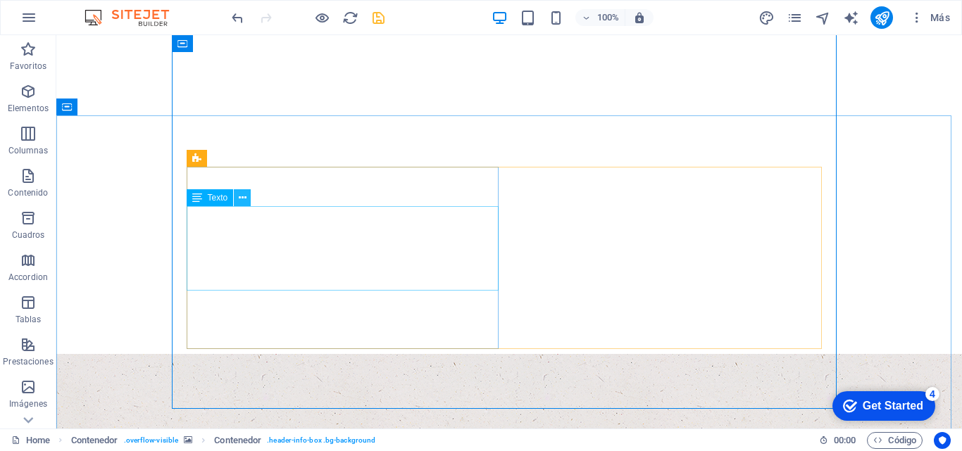
click at [243, 194] on icon at bounding box center [243, 198] width 8 height 15
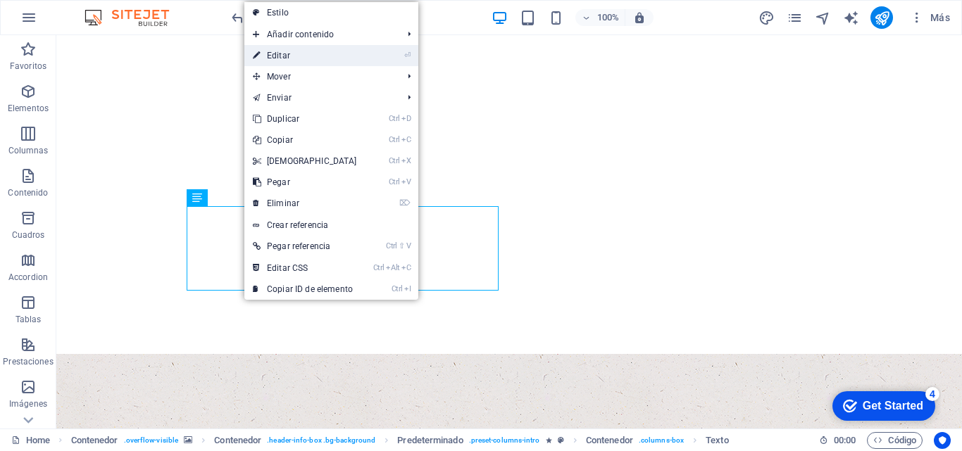
click at [295, 58] on link "⏎ Editar" at bounding box center [304, 55] width 121 height 21
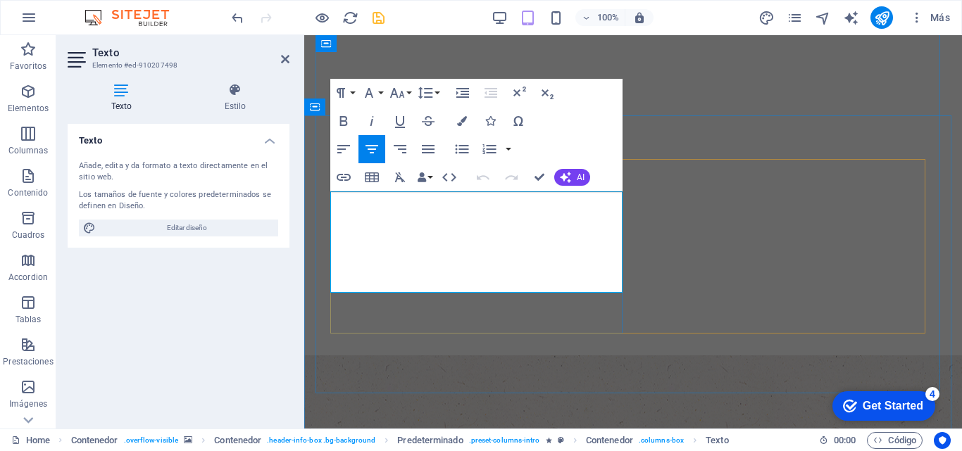
drag, startPoint x: 355, startPoint y: 198, endPoint x: 538, endPoint y: 282, distance: 201.3
click at [462, 122] on icon "button" at bounding box center [462, 121] width 10 height 10
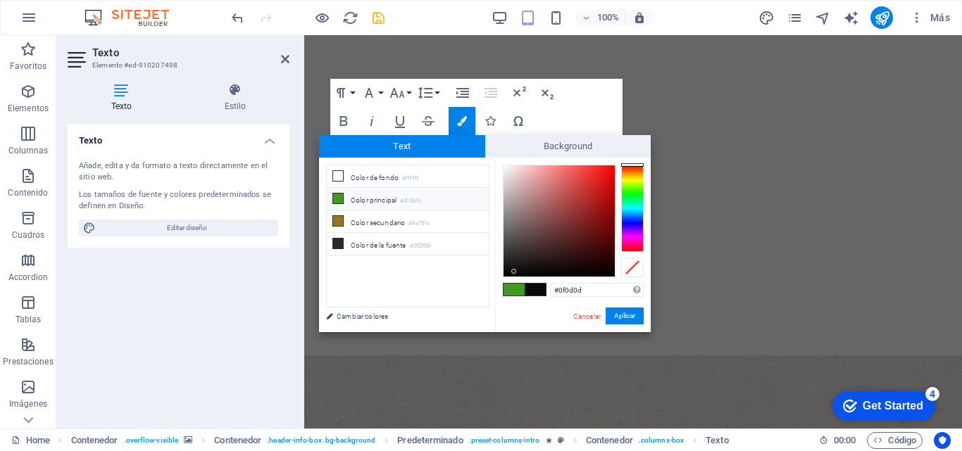
click at [511, 270] on div at bounding box center [513, 271] width 5 height 5
click at [509, 262] on div at bounding box center [558, 220] width 111 height 111
click at [511, 253] on div at bounding box center [558, 220] width 111 height 111
type input "#454141"
click at [510, 246] on div at bounding box center [558, 220] width 111 height 111
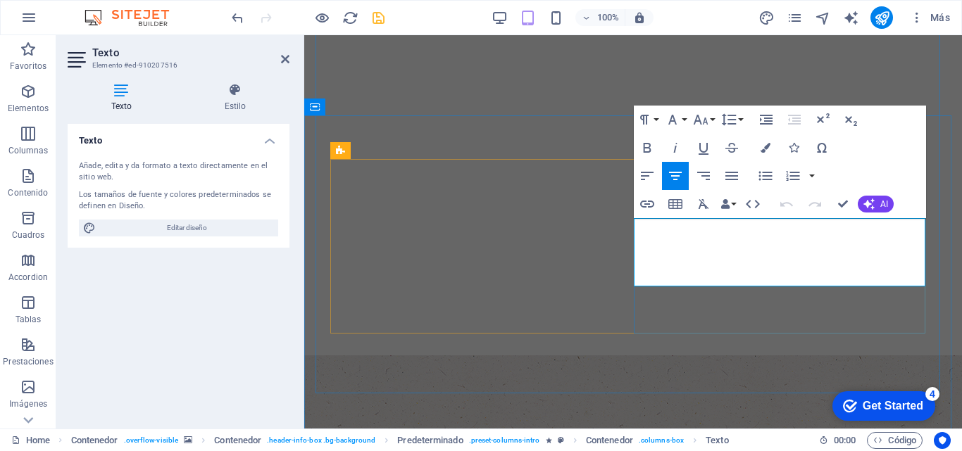
drag, startPoint x: 648, startPoint y: 222, endPoint x: 719, endPoint y: 260, distance: 81.2
click at [764, 151] on icon "button" at bounding box center [765, 148] width 10 height 10
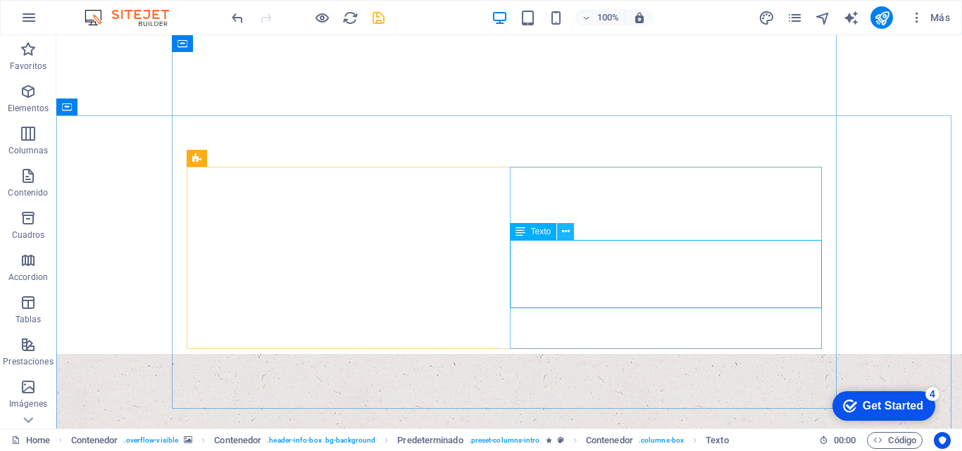
click at [563, 229] on icon at bounding box center [566, 232] width 8 height 15
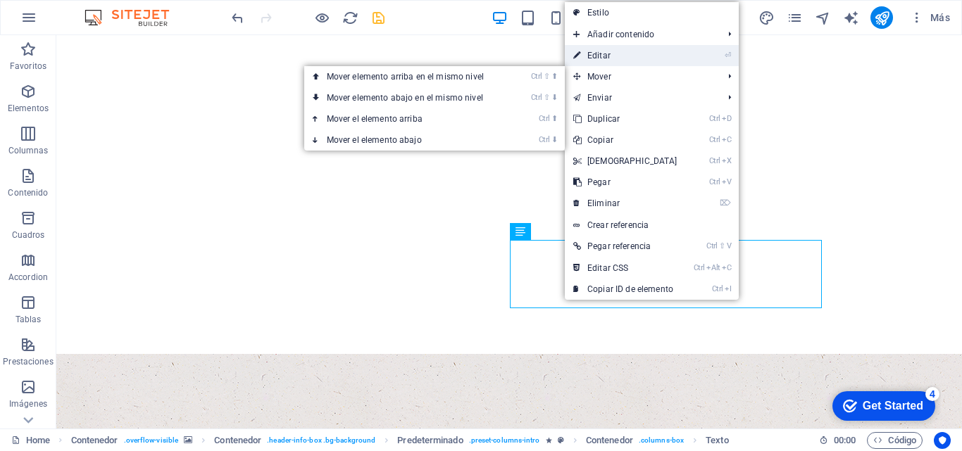
click at [598, 57] on link "⏎ Editar" at bounding box center [625, 55] width 121 height 21
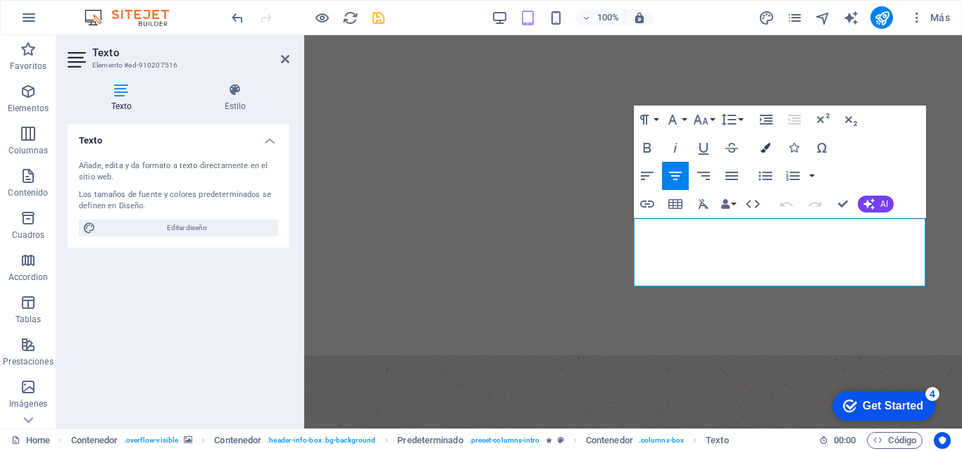
click at [764, 149] on icon "button" at bounding box center [765, 148] width 10 height 10
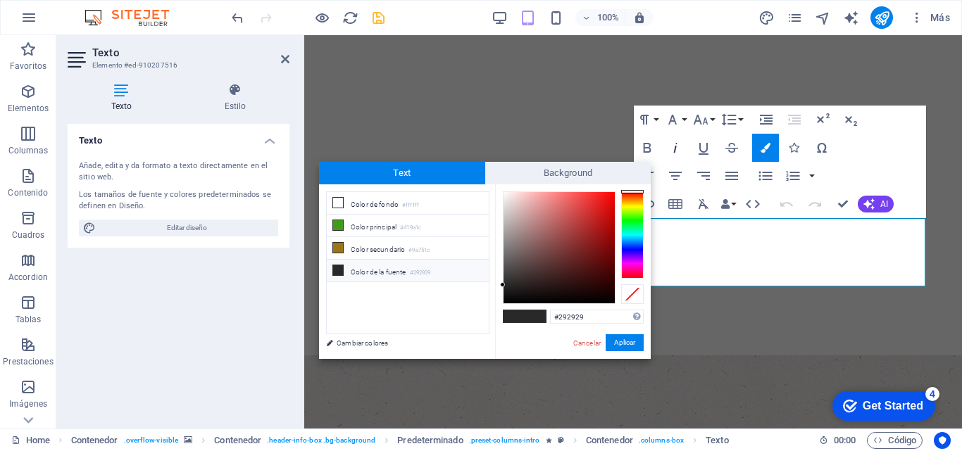
click at [679, 155] on icon "button" at bounding box center [675, 147] width 17 height 17
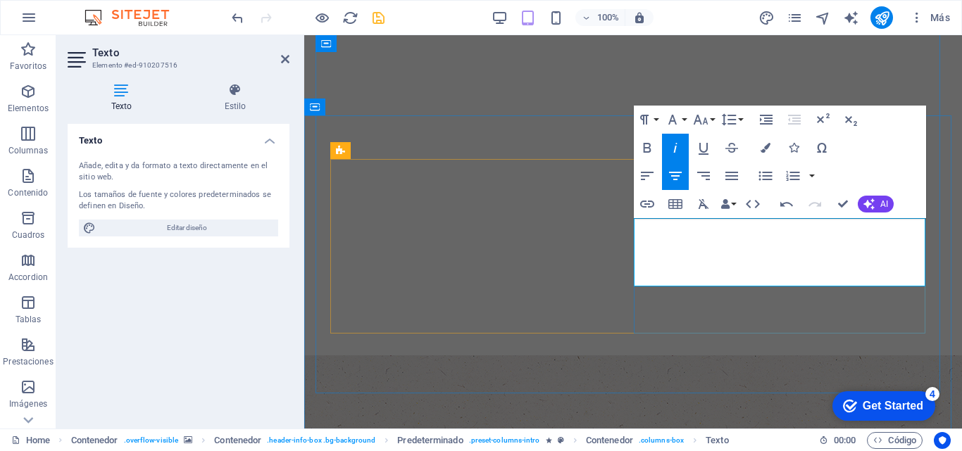
drag, startPoint x: 645, startPoint y: 227, endPoint x: 906, endPoint y: 276, distance: 265.6
click at [765, 146] on icon "button" at bounding box center [765, 148] width 10 height 10
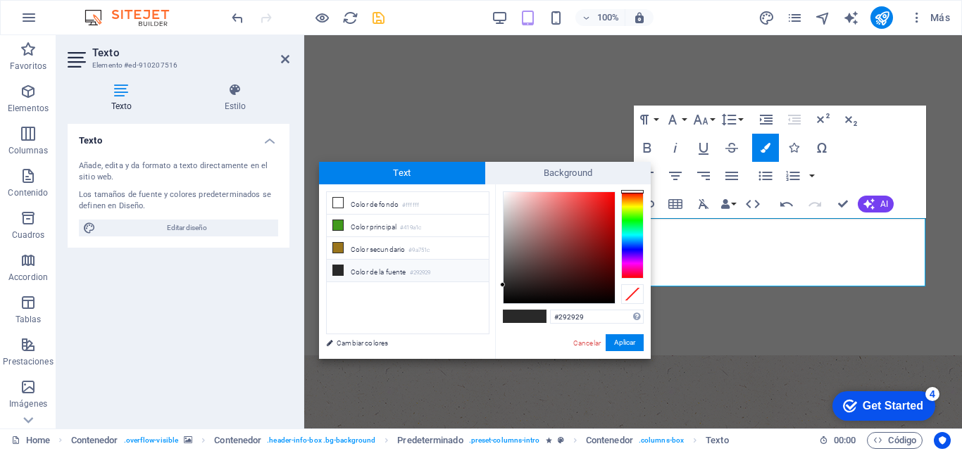
click at [522, 316] on span at bounding box center [513, 316] width 21 height 12
type input "#0a0a0a"
click at [509, 298] on div at bounding box center [558, 247] width 111 height 111
click at [622, 342] on button "Aplicar" at bounding box center [624, 342] width 38 height 17
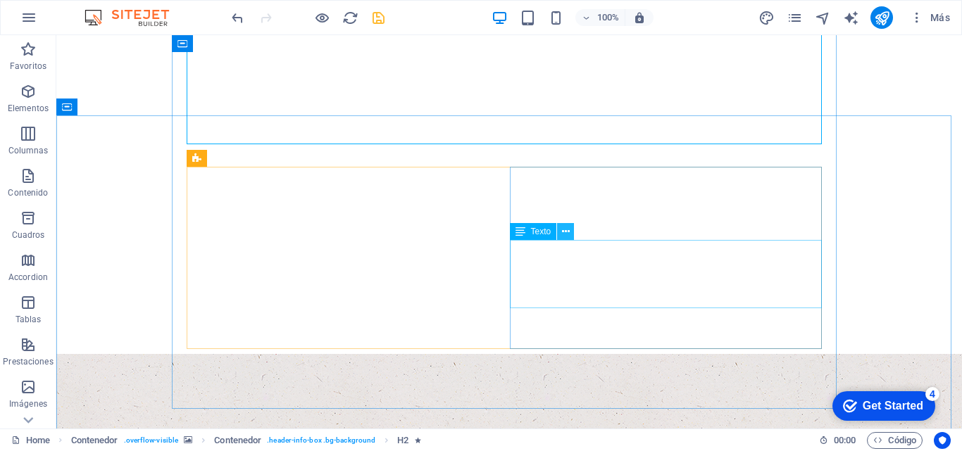
click at [564, 232] on icon at bounding box center [566, 232] width 8 height 15
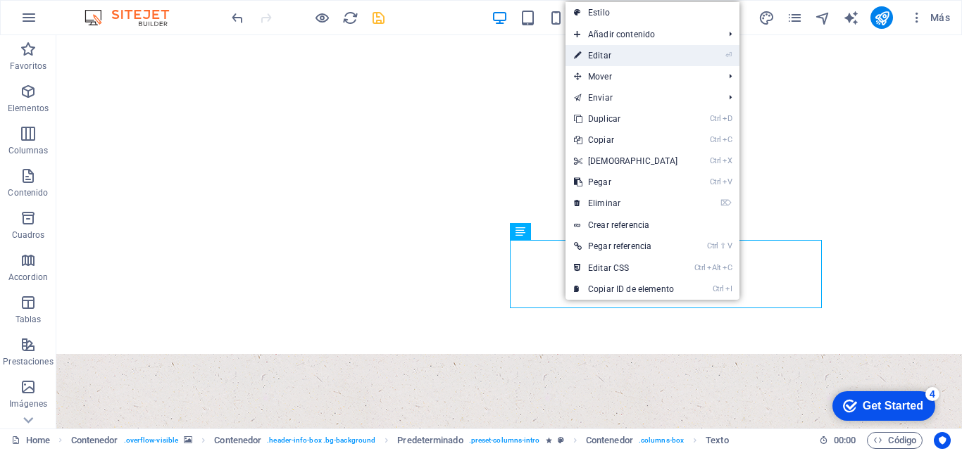
click at [607, 49] on link "⏎ Editar" at bounding box center [625, 55] width 121 height 21
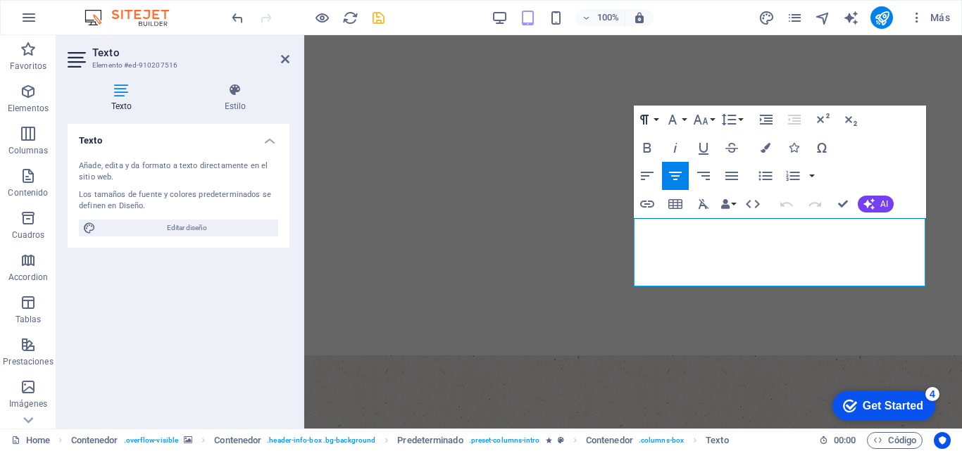
click at [656, 116] on button "Paragraph Format" at bounding box center [647, 120] width 27 height 28
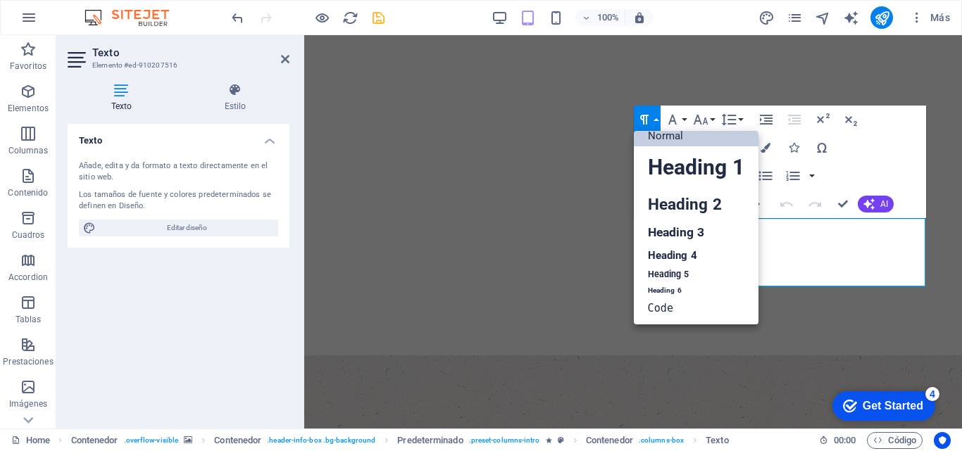
scroll to position [11, 0]
click at [686, 118] on button "Font Family" at bounding box center [675, 120] width 27 height 28
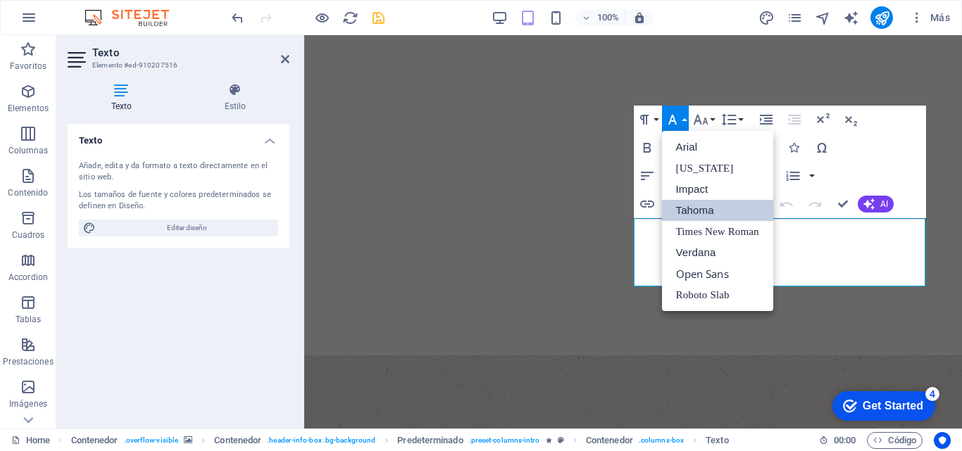
scroll to position [0, 0]
click at [736, 124] on icon "button" at bounding box center [728, 119] width 17 height 17
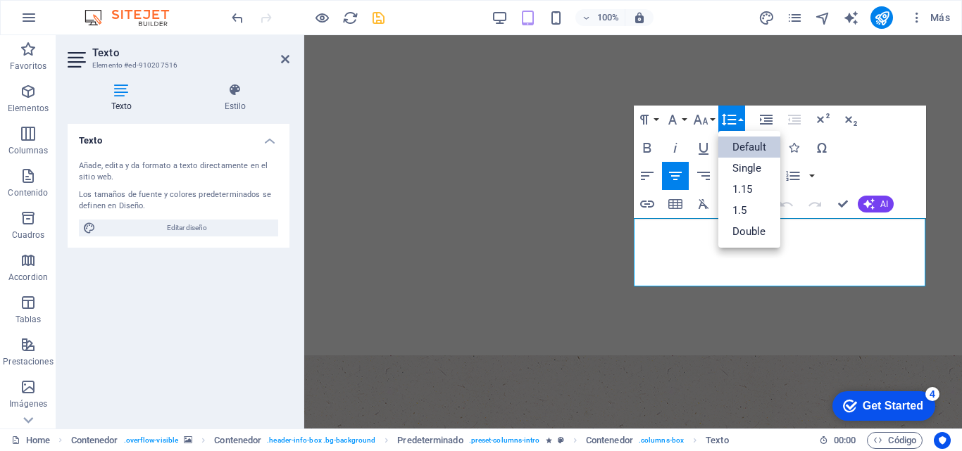
click at [868, 145] on div "Paragraph Format Normal Heading 1 Heading 2 Heading 3 Heading 4 Heading 5 Headi…" at bounding box center [780, 162] width 292 height 113
click at [710, 118] on button "Font Size" at bounding box center [703, 120] width 27 height 28
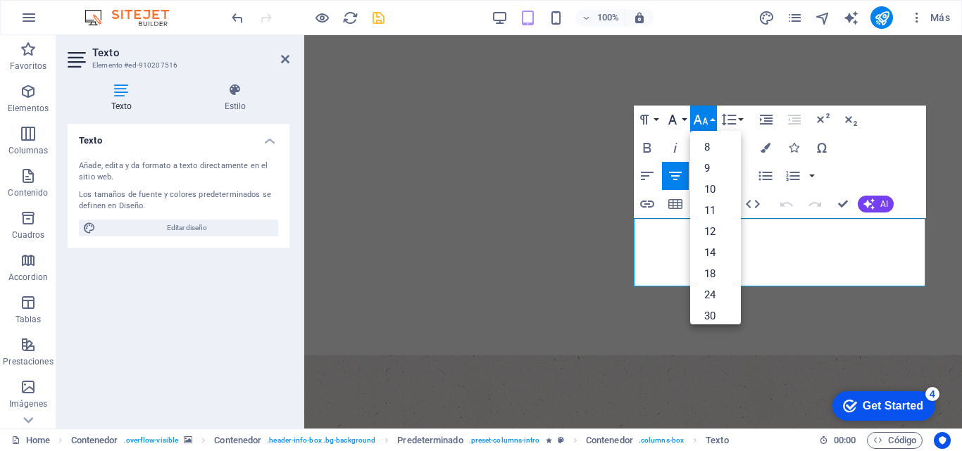
click at [686, 117] on button "Font Family" at bounding box center [675, 120] width 27 height 28
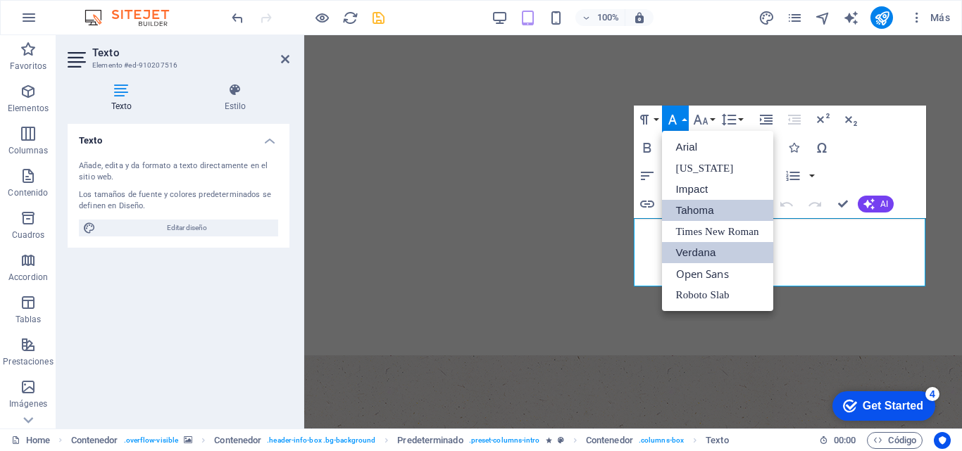
click at [688, 254] on link "Verdana" at bounding box center [717, 252] width 111 height 21
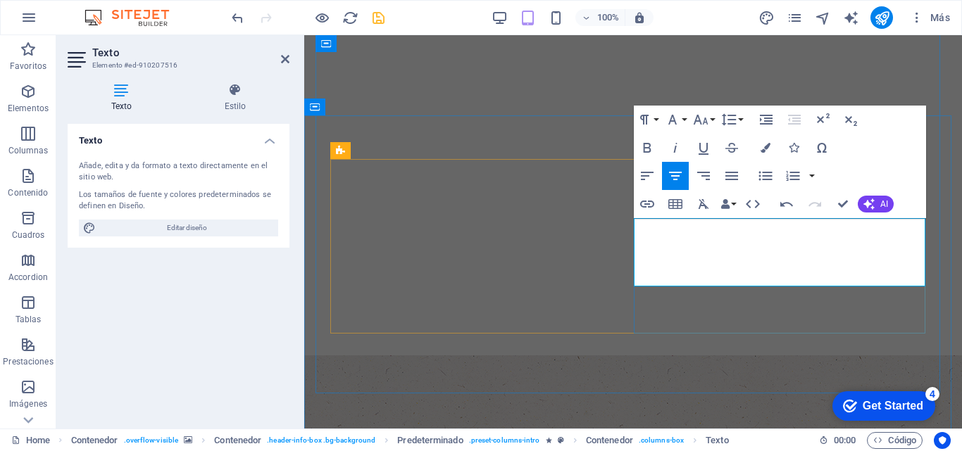
drag, startPoint x: 642, startPoint y: 222, endPoint x: 907, endPoint y: 279, distance: 270.7
click at [683, 120] on button "Font Family" at bounding box center [675, 120] width 27 height 28
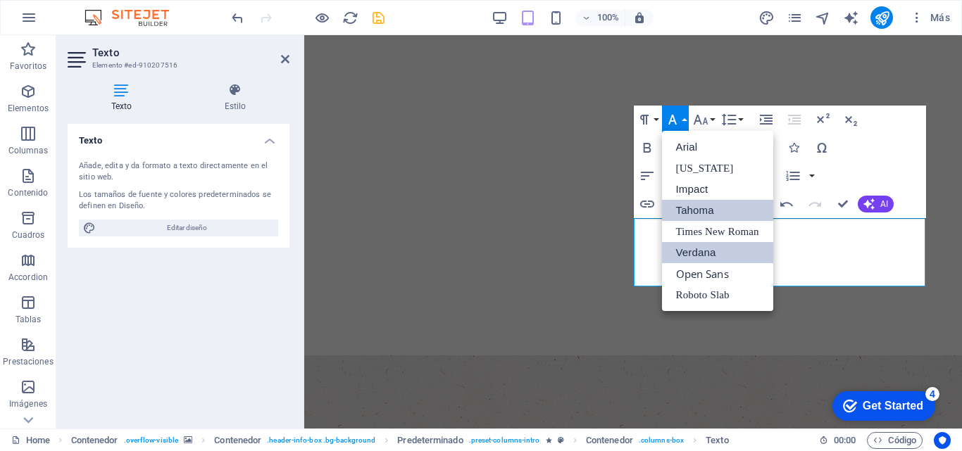
click at [688, 208] on link "Tahoma" at bounding box center [717, 210] width 111 height 21
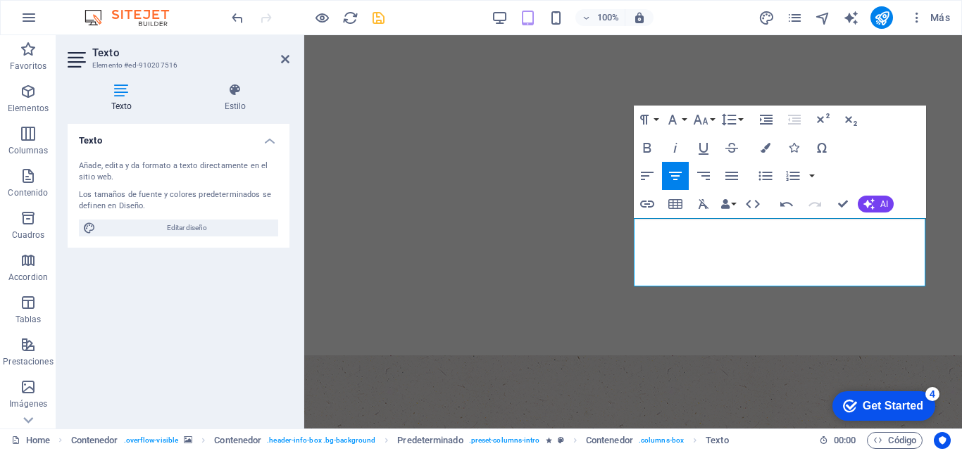
click at [873, 164] on div "Paragraph Format Normal Heading 1 Heading 2 Heading 3 Heading 4 Heading 5 Headi…" at bounding box center [780, 162] width 292 height 113
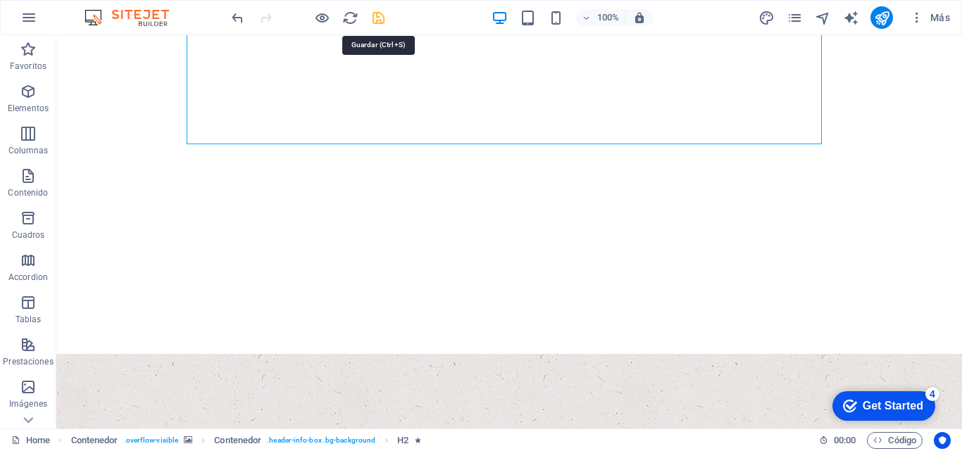
click at [374, 17] on icon "save" at bounding box center [378, 18] width 16 height 16
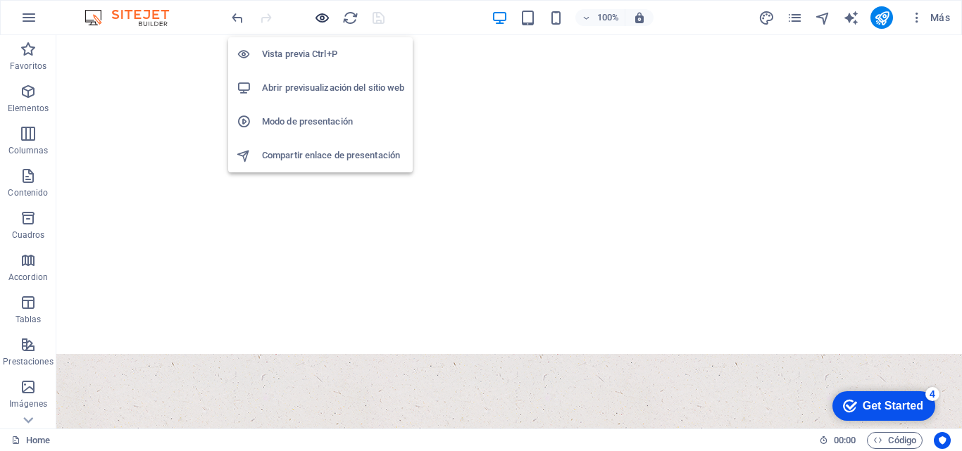
click at [321, 15] on icon "button" at bounding box center [322, 18] width 16 height 16
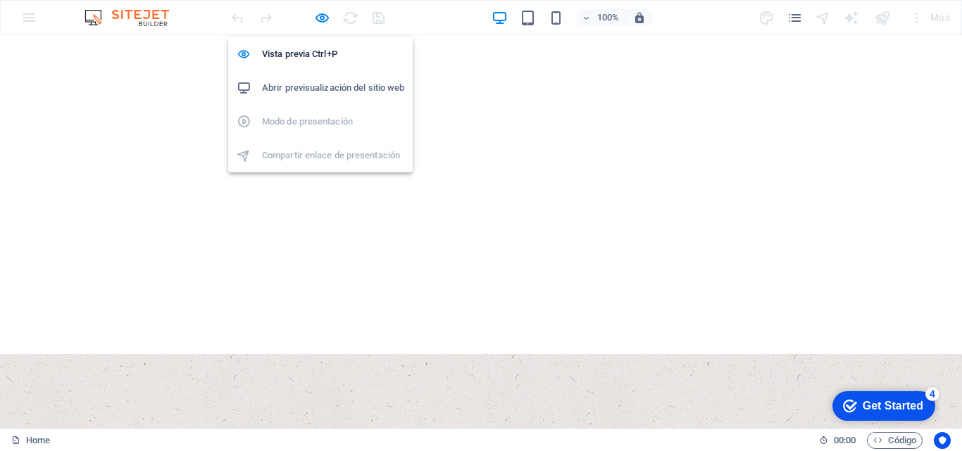
click at [331, 89] on h6 "Abrir previsualización del sitio web" at bounding box center [333, 88] width 142 height 17
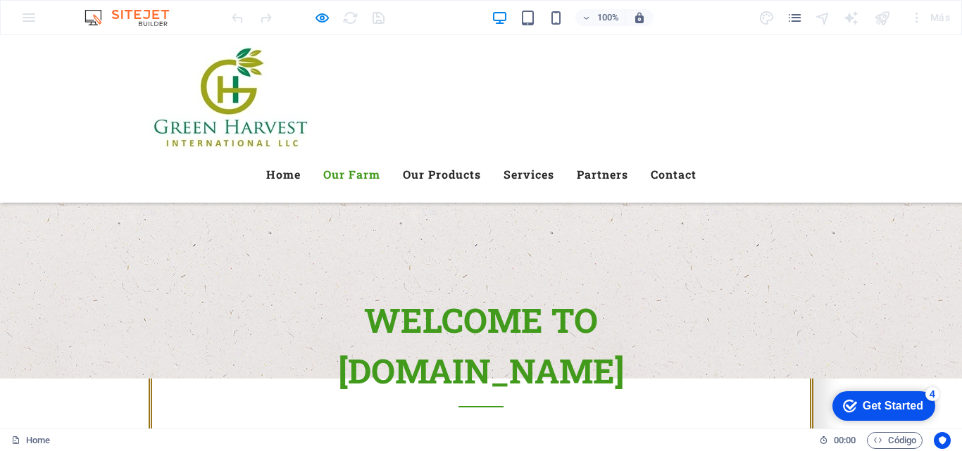
scroll to position [610, 0]
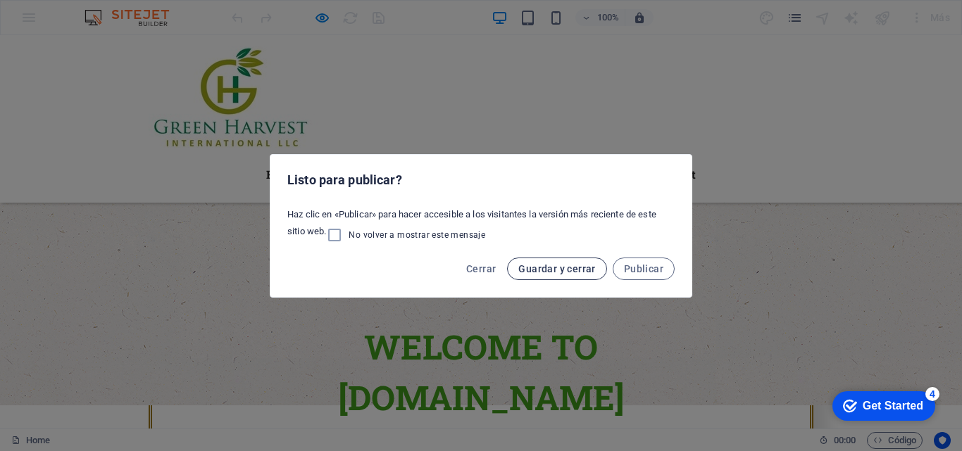
click at [539, 268] on span "Guardar y cerrar" at bounding box center [556, 268] width 77 height 11
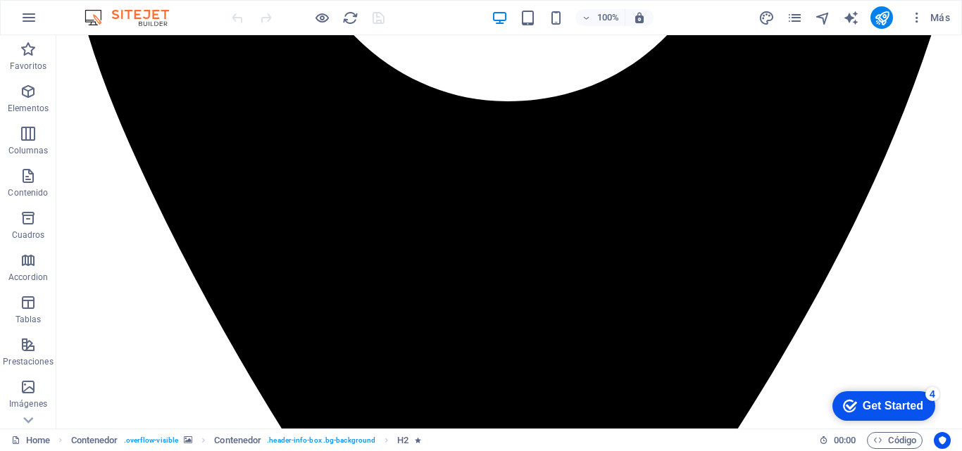
scroll to position [571, 0]
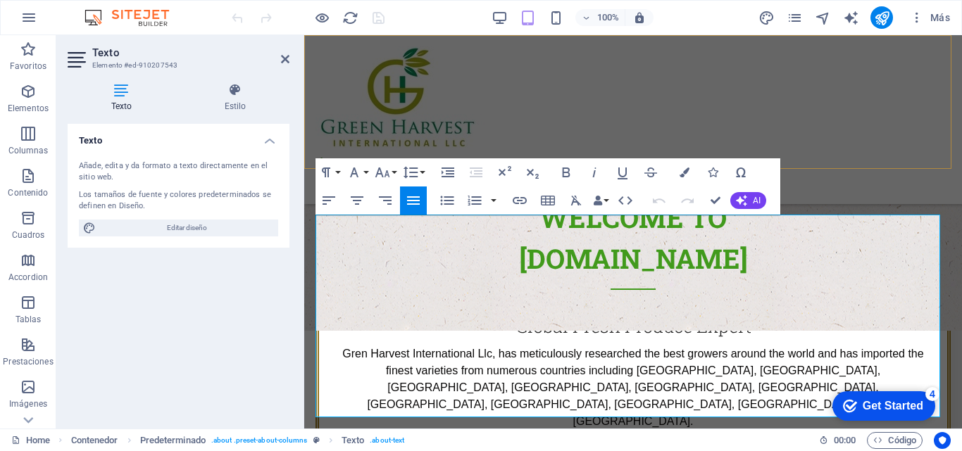
scroll to position [616, 0]
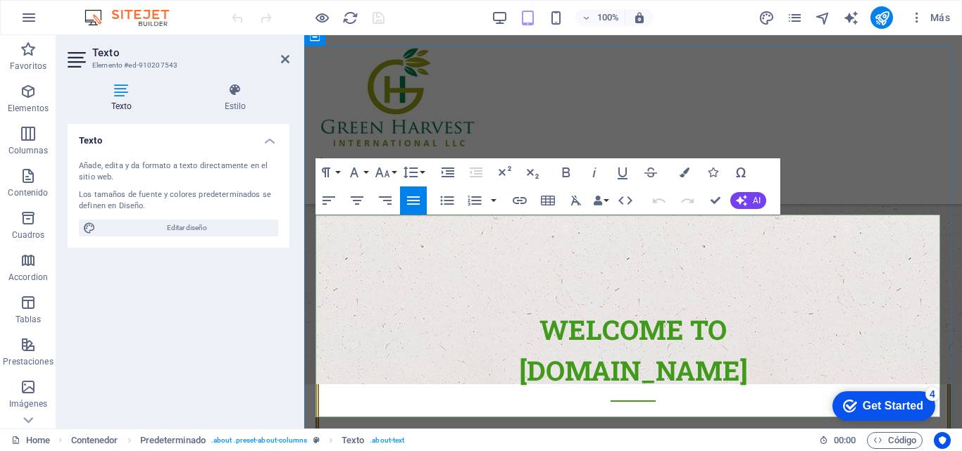
drag, startPoint x: 317, startPoint y: 267, endPoint x: 672, endPoint y: 413, distance: 383.5
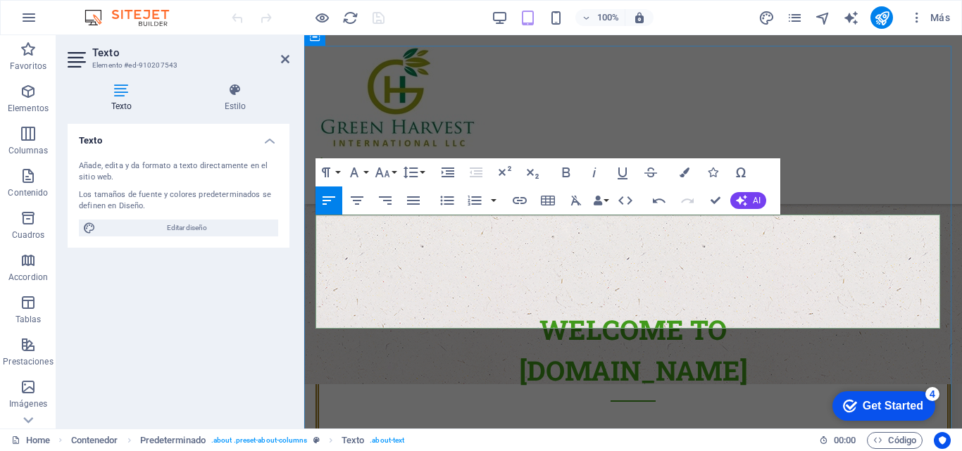
click at [795, 158] on div "Menu" at bounding box center [632, 175] width 635 height 35
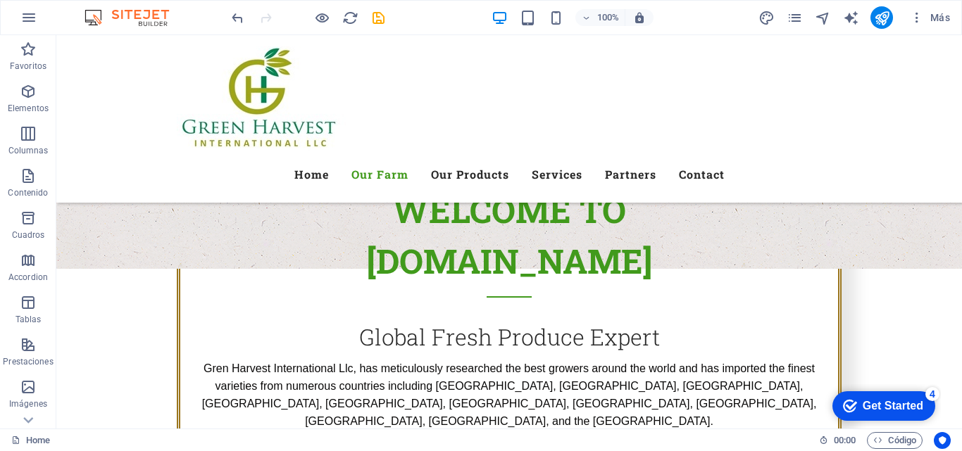
scroll to position [717, 0]
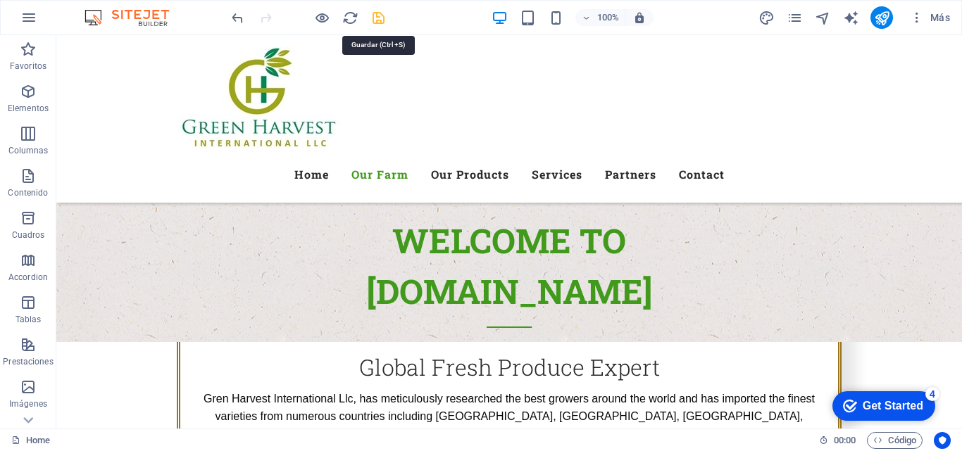
click at [380, 17] on icon "save" at bounding box center [378, 18] width 16 height 16
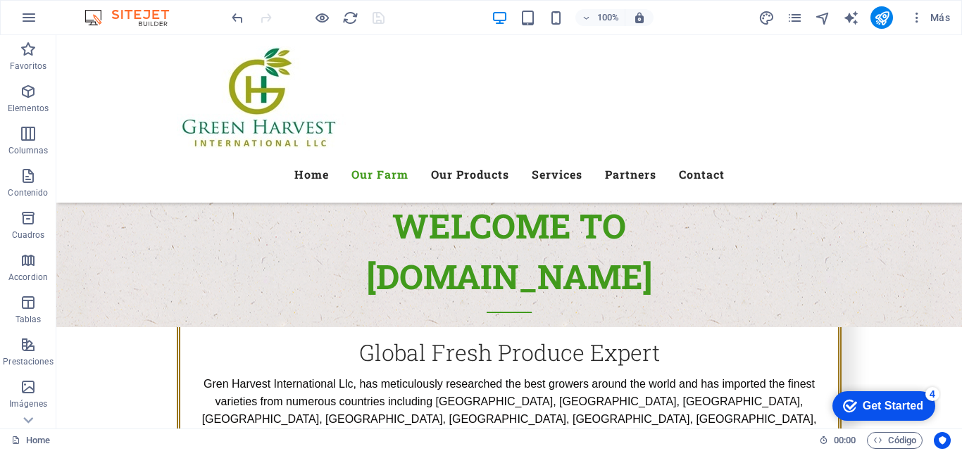
scroll to position [777, 0]
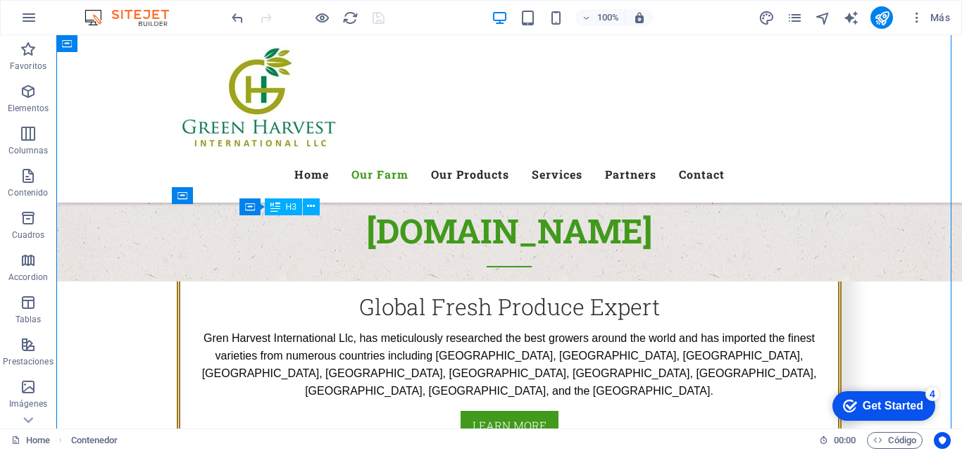
drag, startPoint x: 242, startPoint y: 230, endPoint x: 370, endPoint y: 228, distance: 127.4
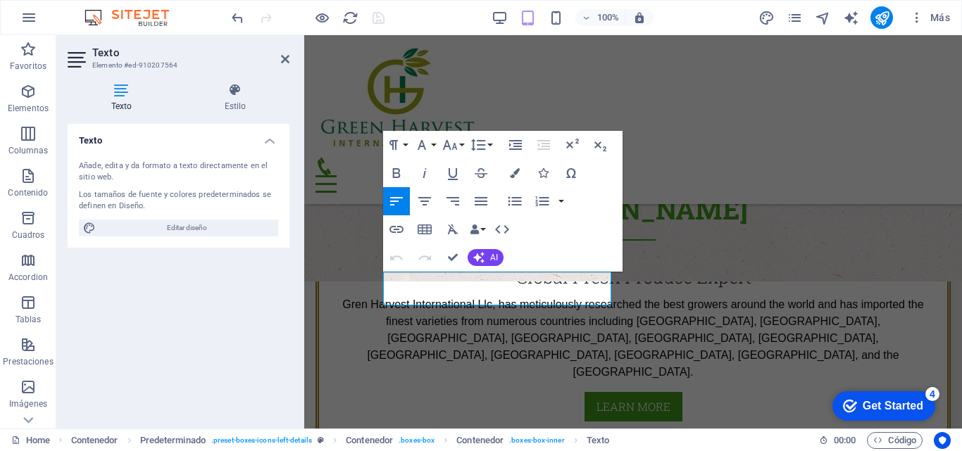
scroll to position [751, 0]
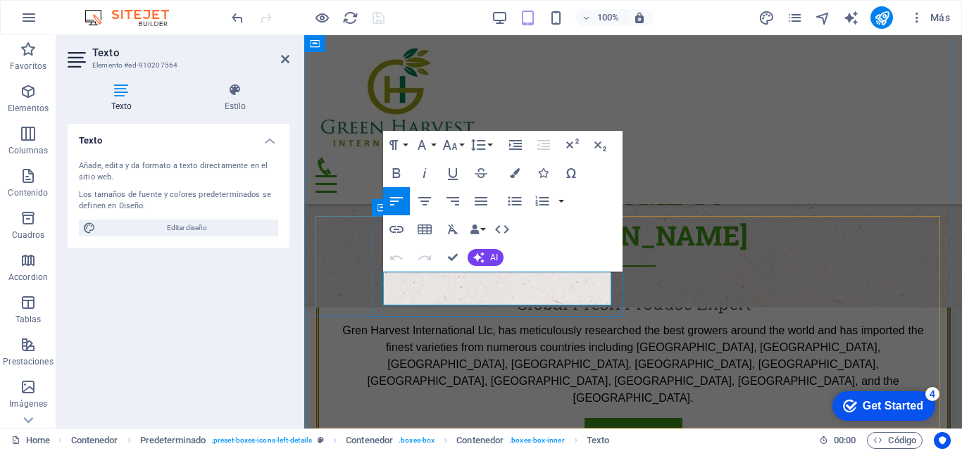
drag, startPoint x: 384, startPoint y: 278, endPoint x: 559, endPoint y: 296, distance: 175.5
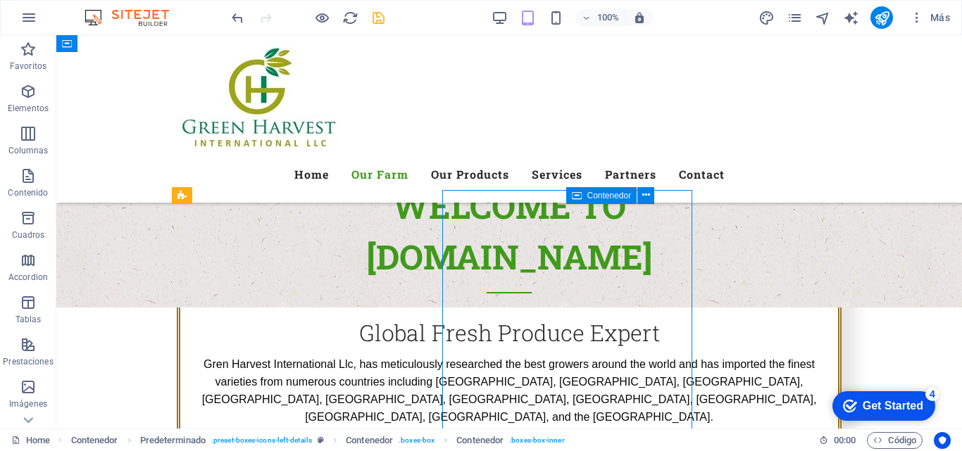
scroll to position [777, 0]
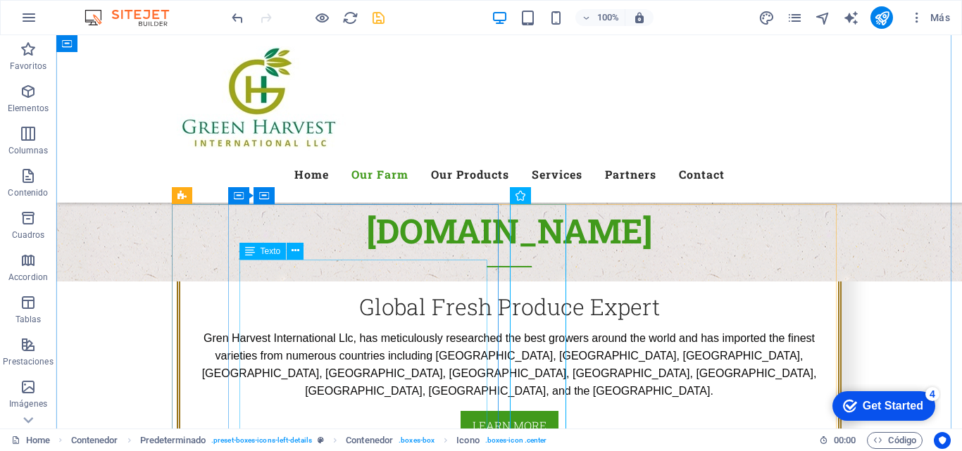
drag, startPoint x: 263, startPoint y: 286, endPoint x: 346, endPoint y: 291, distance: 83.2
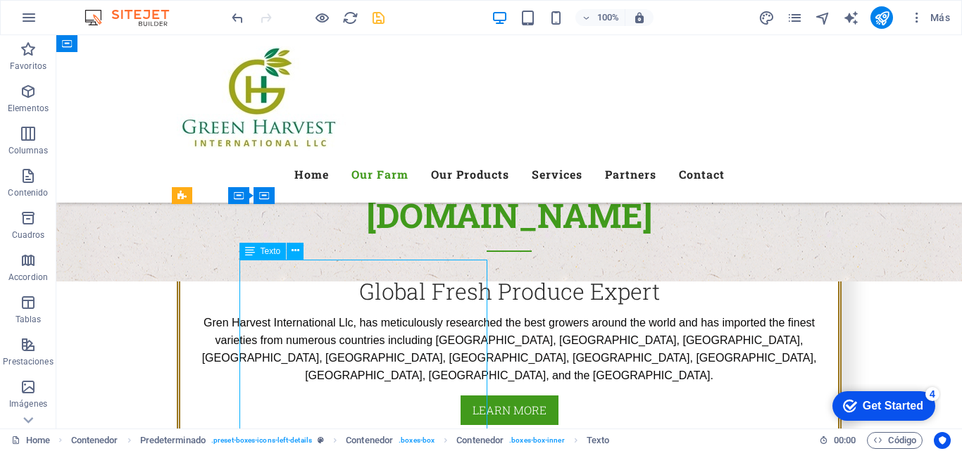
scroll to position [751, 0]
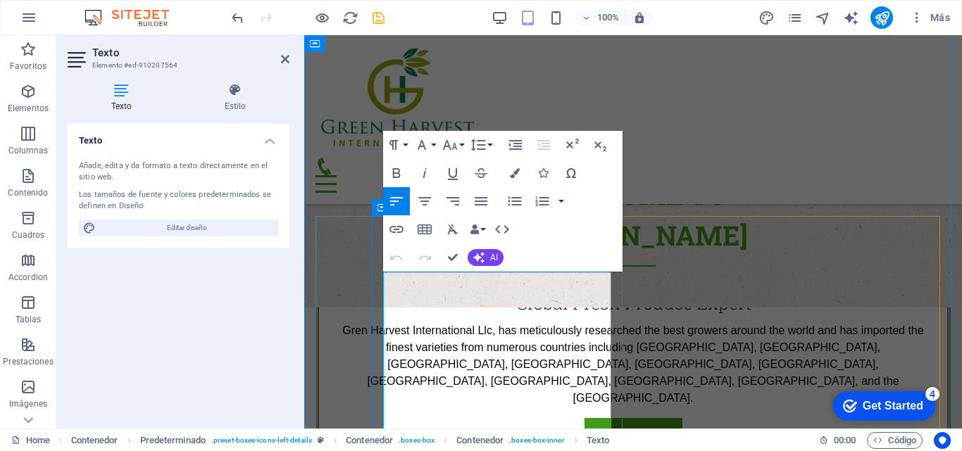
drag, startPoint x: 405, startPoint y: 300, endPoint x: 572, endPoint y: 300, distance: 166.8
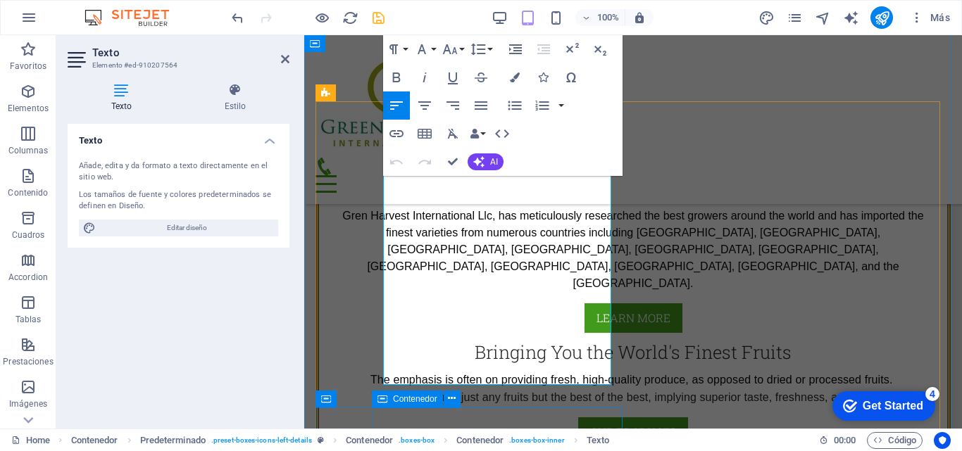
scroll to position [912, 0]
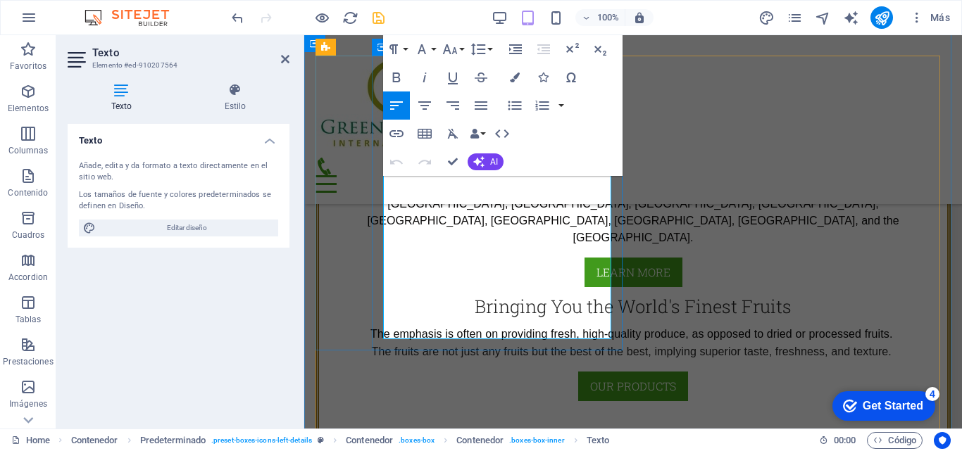
drag, startPoint x: 385, startPoint y: 277, endPoint x: 502, endPoint y: 321, distance: 124.7
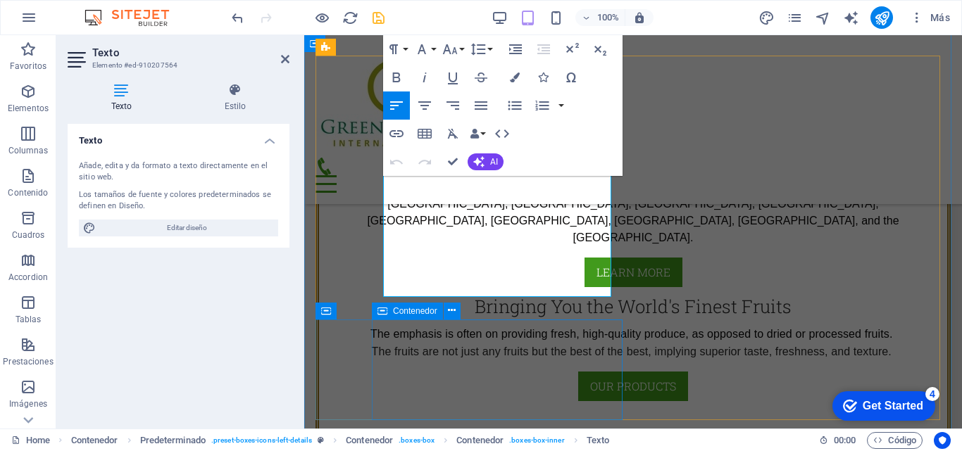
scroll to position [5521, 2]
click at [213, 300] on div "Texto Añade, edita y da formato a texto directamente en el sitio web. Los tamañ…" at bounding box center [179, 271] width 222 height 294
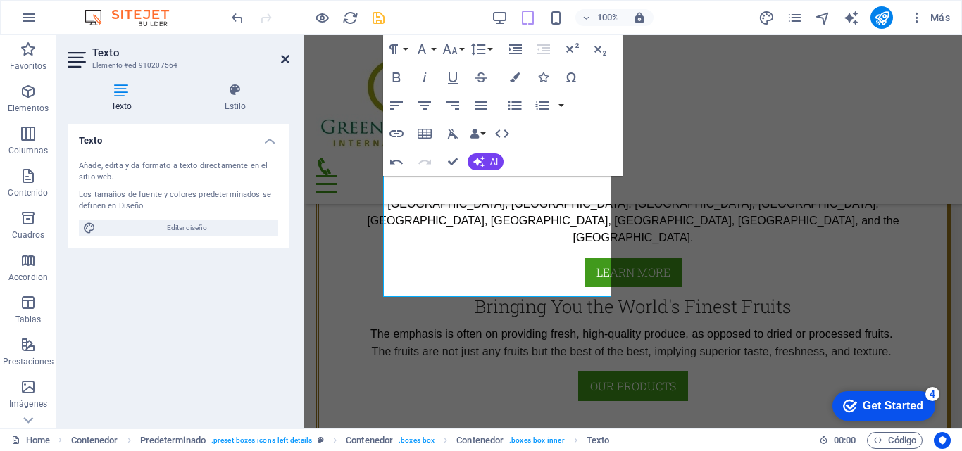
click at [288, 61] on icon at bounding box center [285, 58] width 8 height 11
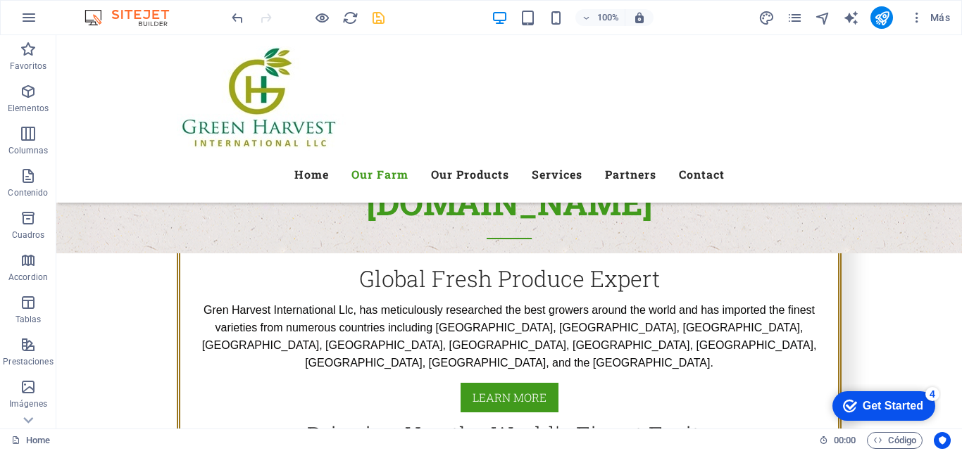
scroll to position [790, 0]
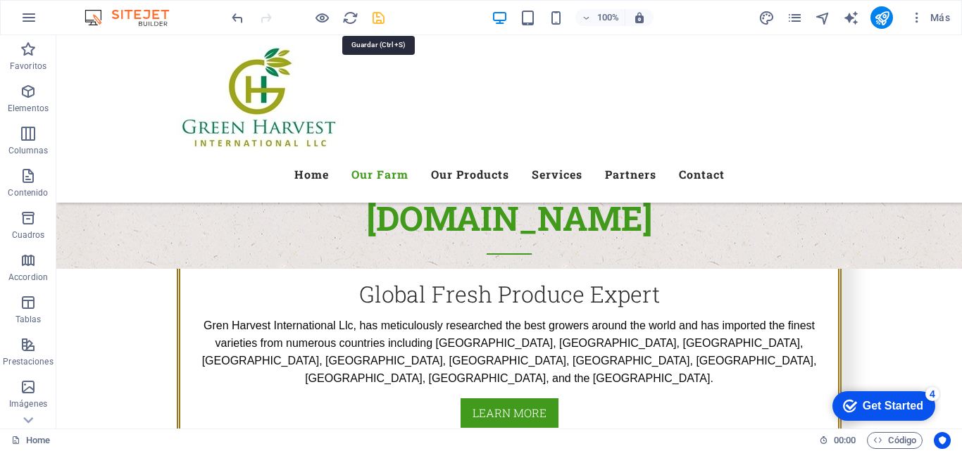
click at [374, 16] on icon "save" at bounding box center [378, 18] width 16 height 16
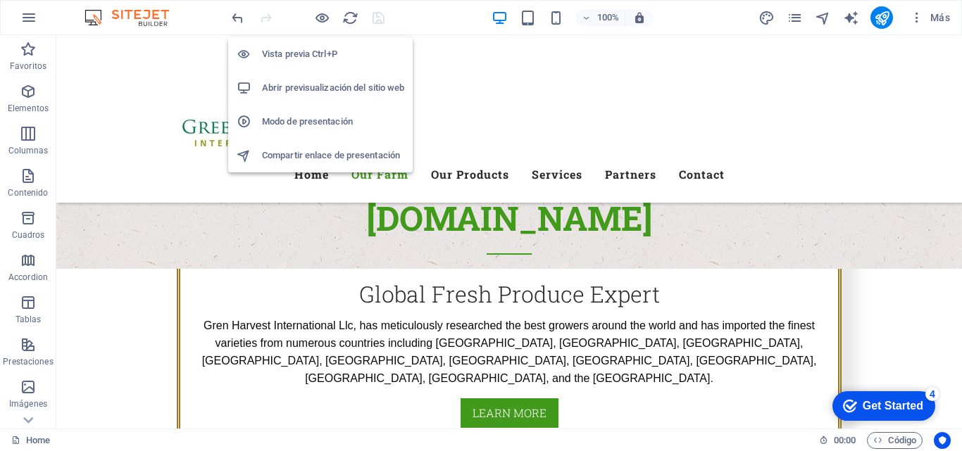
click at [317, 87] on h6 "Abrir previsualización del sitio web" at bounding box center [333, 88] width 142 height 17
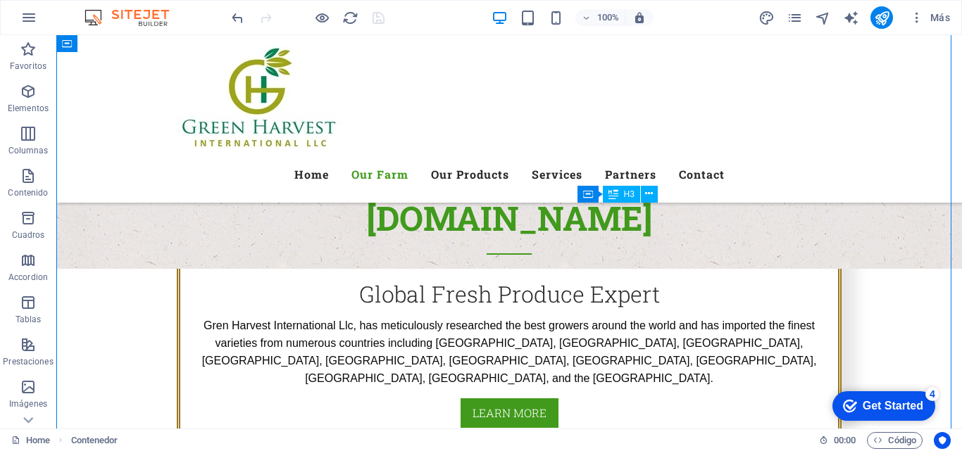
drag, startPoint x: 582, startPoint y: 220, endPoint x: 680, endPoint y: 218, distance: 97.9
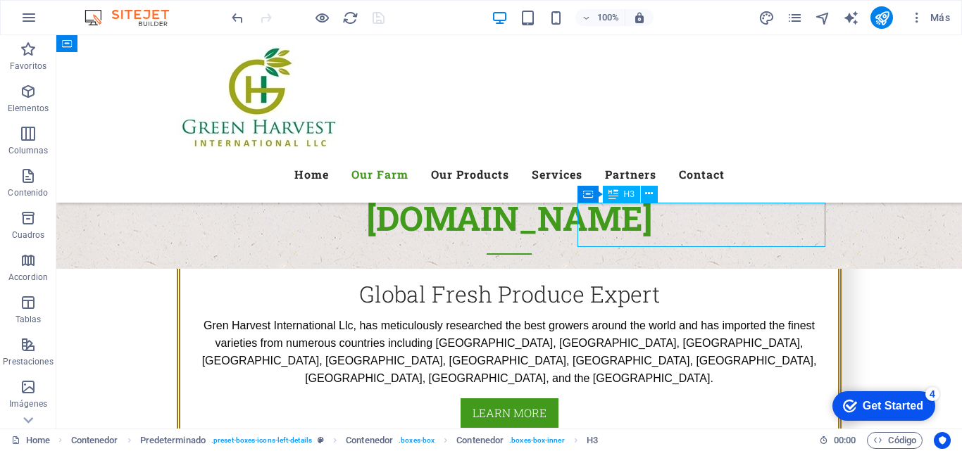
drag, startPoint x: 702, startPoint y: 218, endPoint x: 615, endPoint y: 218, distance: 88.0
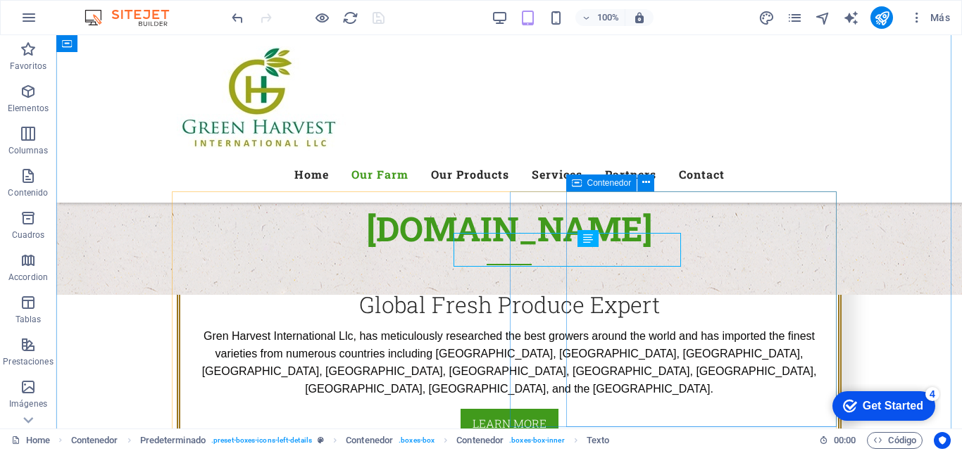
scroll to position [790, 0]
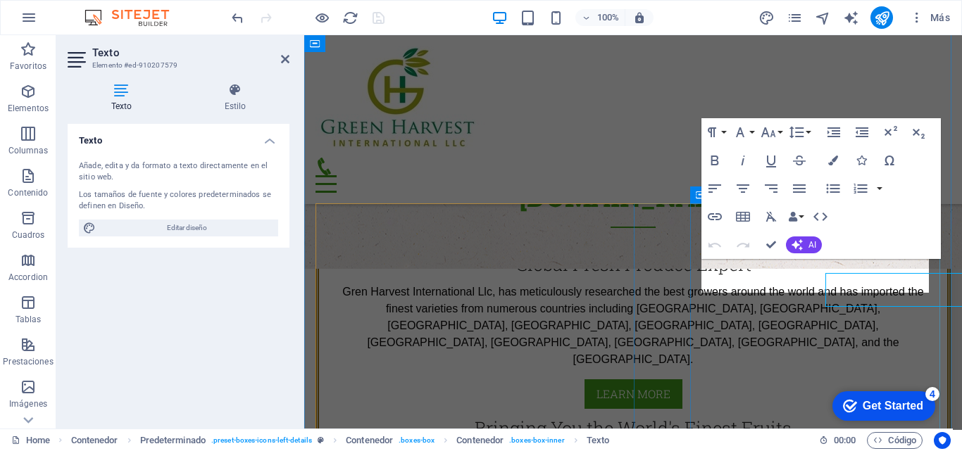
scroll to position [764, 0]
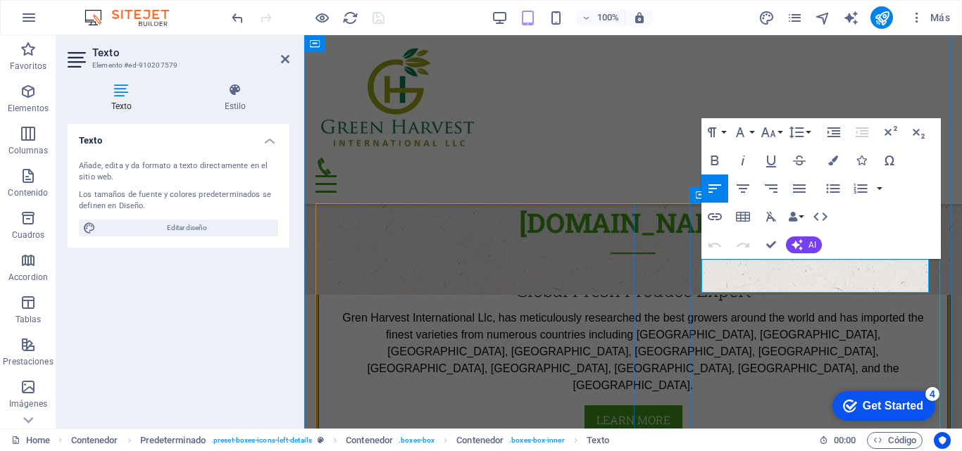
drag, startPoint x: 703, startPoint y: 269, endPoint x: 890, endPoint y: 286, distance: 187.4
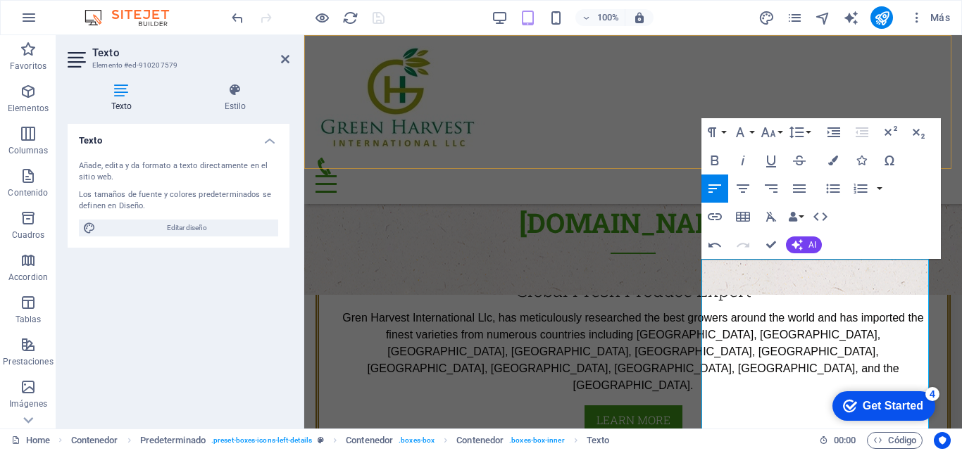
click at [629, 144] on div "Menu Home Our Farm Our Products Services Partners Contact" at bounding box center [632, 119] width 657 height 169
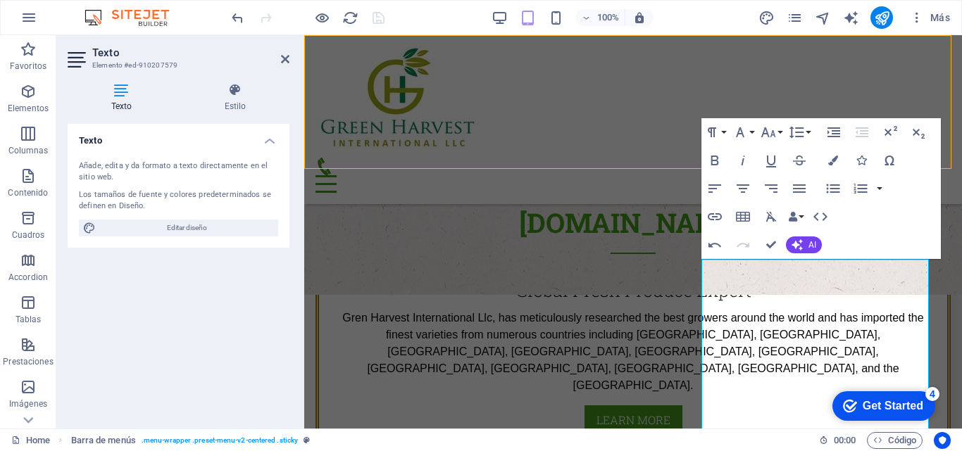
scroll to position [790, 0]
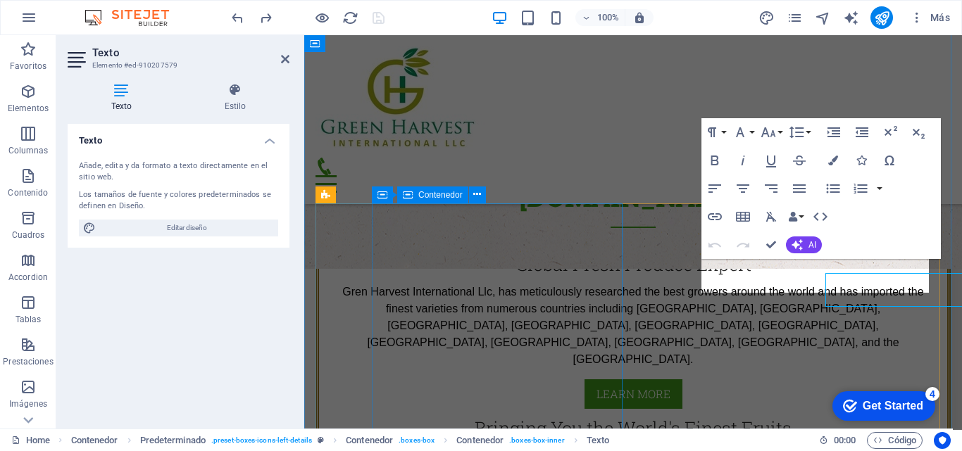
scroll to position [764, 0]
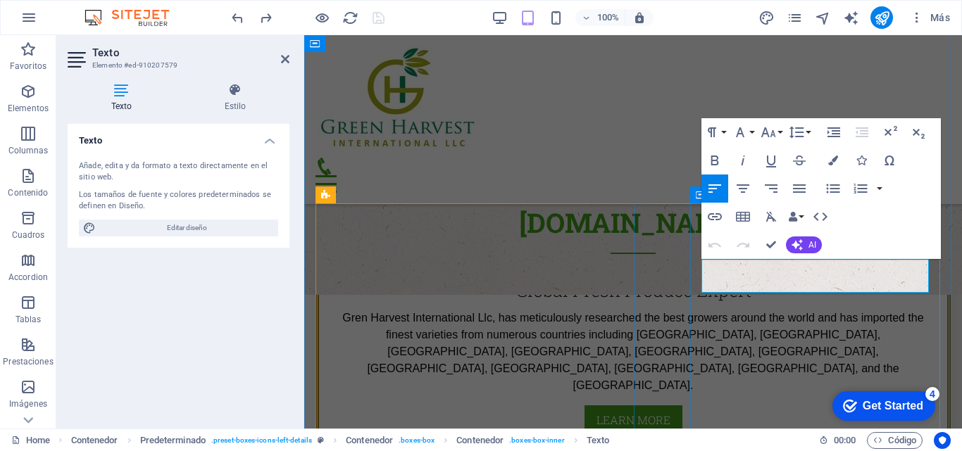
drag, startPoint x: 706, startPoint y: 267, endPoint x: 764, endPoint y: 279, distance: 59.5
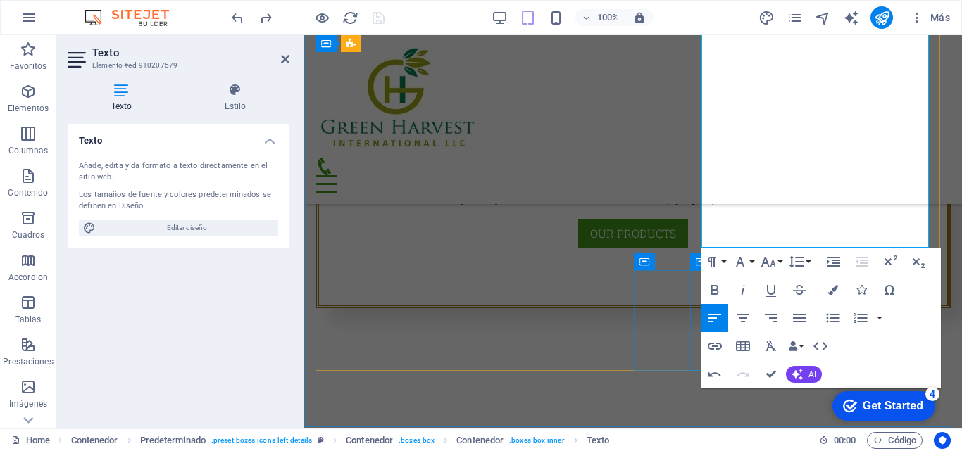
scroll to position [1079, 0]
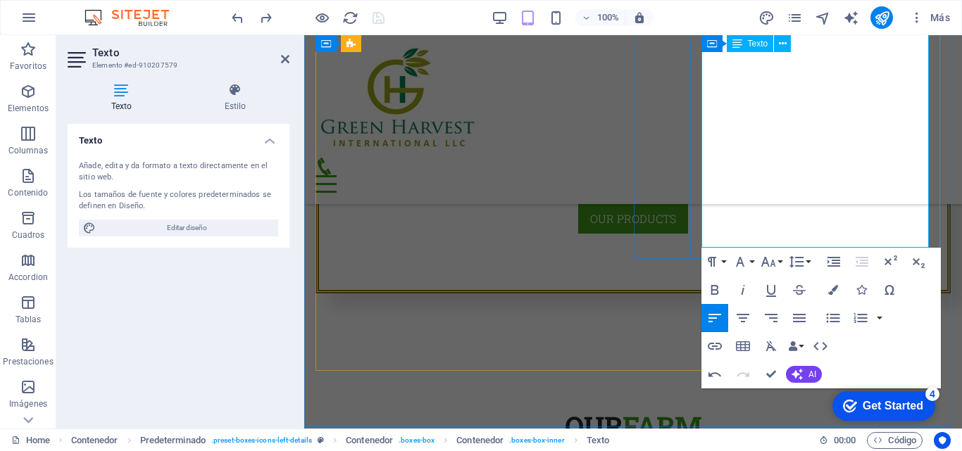
drag, startPoint x: 704, startPoint y: 266, endPoint x: 752, endPoint y: 231, distance: 60.0
click at [724, 261] on button "Paragraph Format" at bounding box center [714, 262] width 27 height 28
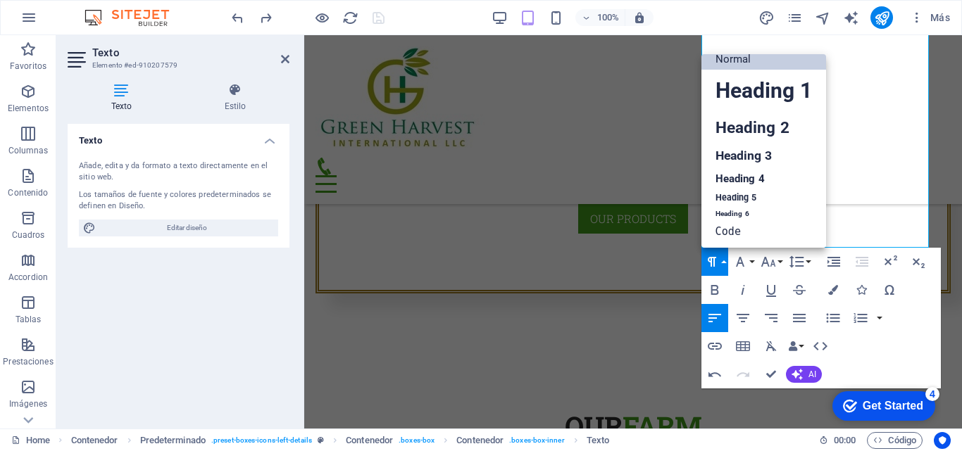
scroll to position [11, 0]
click at [752, 260] on button "Font Family" at bounding box center [742, 262] width 27 height 28
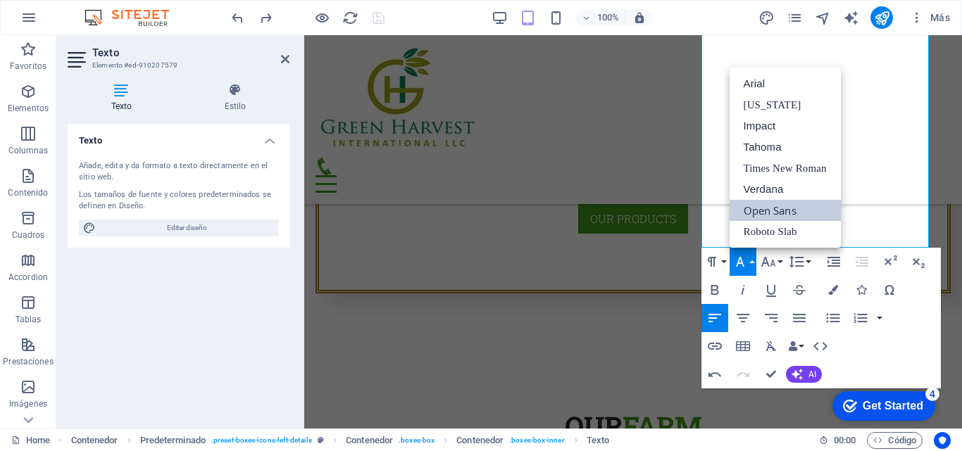
scroll to position [0, 0]
click at [902, 125] on div "Menu Home Our Farm Our Products Services Partners Contact" at bounding box center [632, 119] width 657 height 169
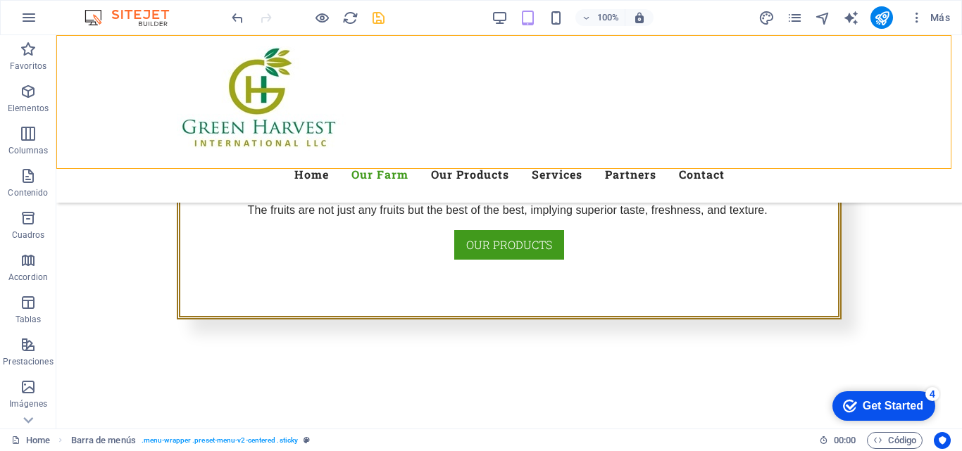
scroll to position [1083, 0]
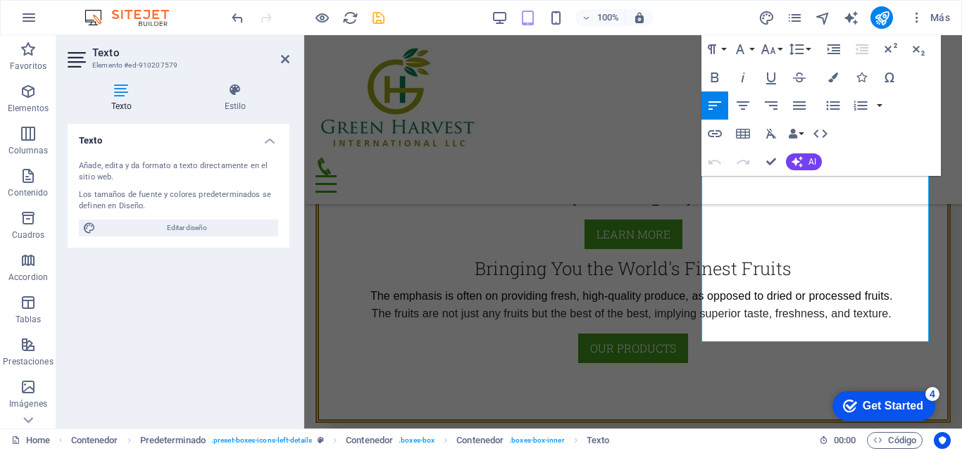
scroll to position [1014, 0]
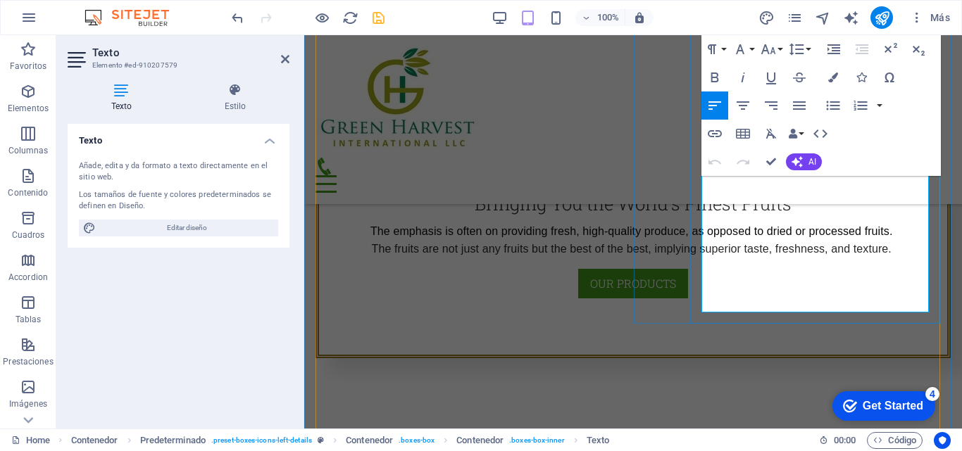
drag, startPoint x: 702, startPoint y: 241, endPoint x: 878, endPoint y: 308, distance: 187.6
click at [752, 47] on button "Font Family" at bounding box center [742, 49] width 27 height 28
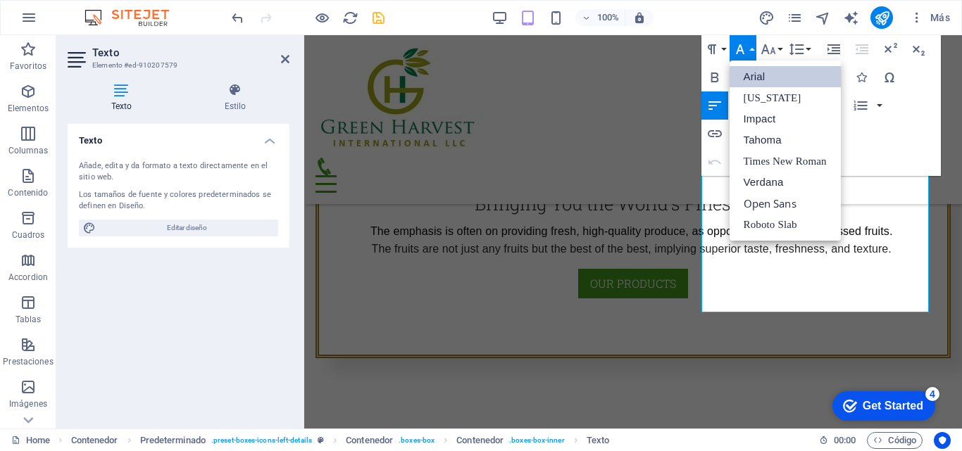
scroll to position [0, 0]
click at [768, 202] on link "Open Sans" at bounding box center [784, 203] width 111 height 21
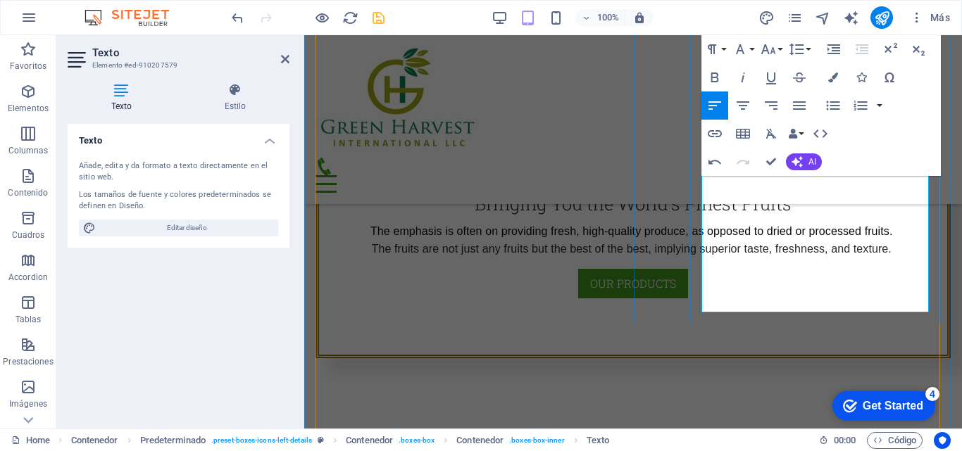
drag, startPoint x: 817, startPoint y: 306, endPoint x: 928, endPoint y: 310, distance: 112.0
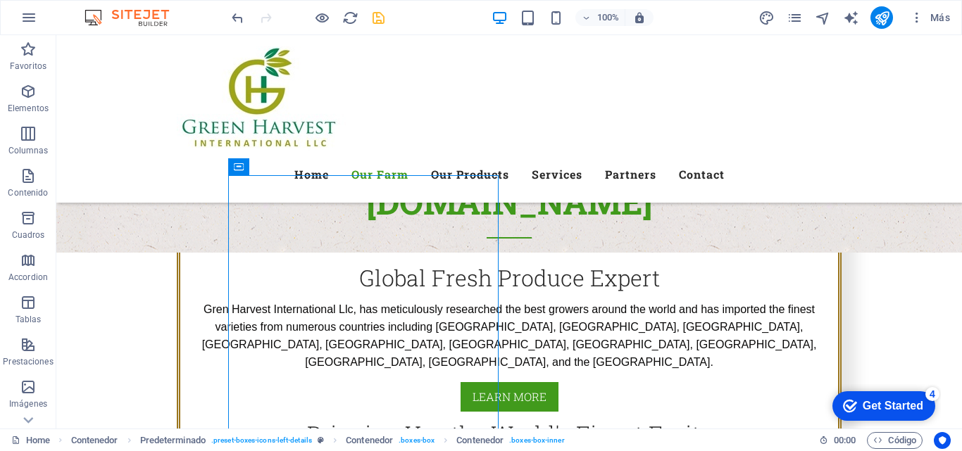
scroll to position [821, 0]
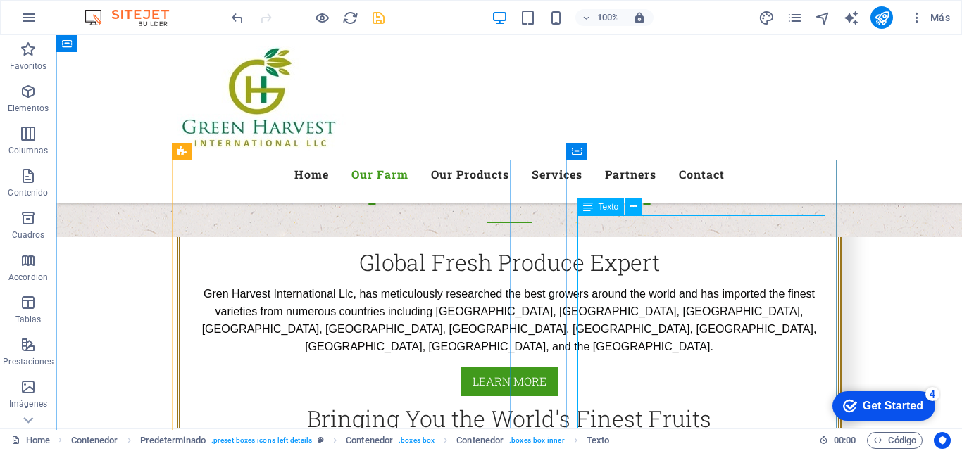
click at [631, 208] on icon at bounding box center [633, 206] width 8 height 15
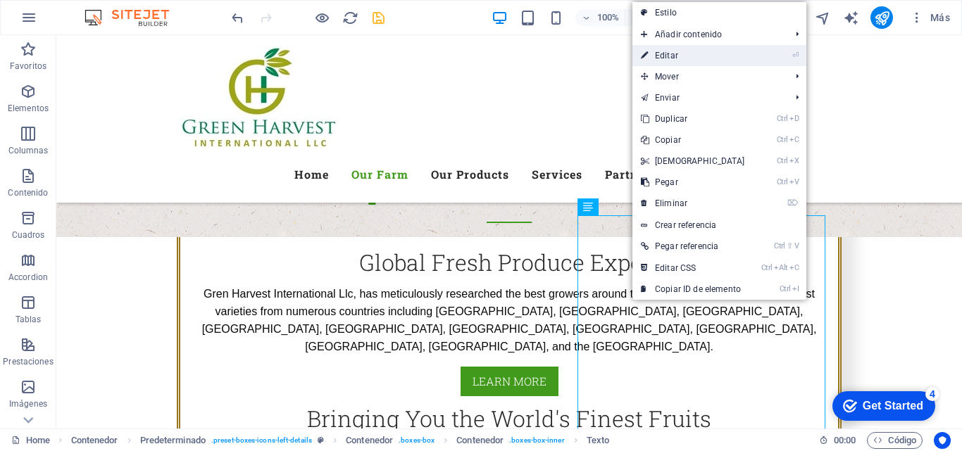
click at [670, 55] on link "⏎ Editar" at bounding box center [692, 55] width 121 height 21
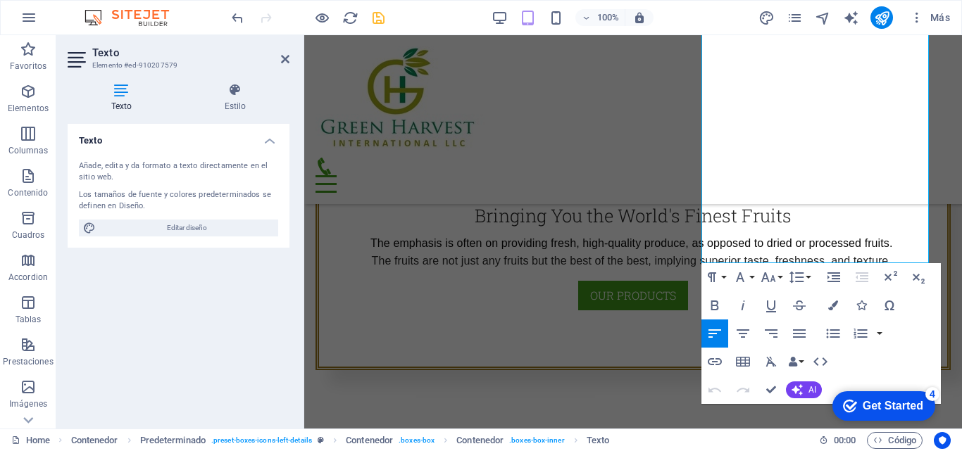
scroll to position [1071, 0]
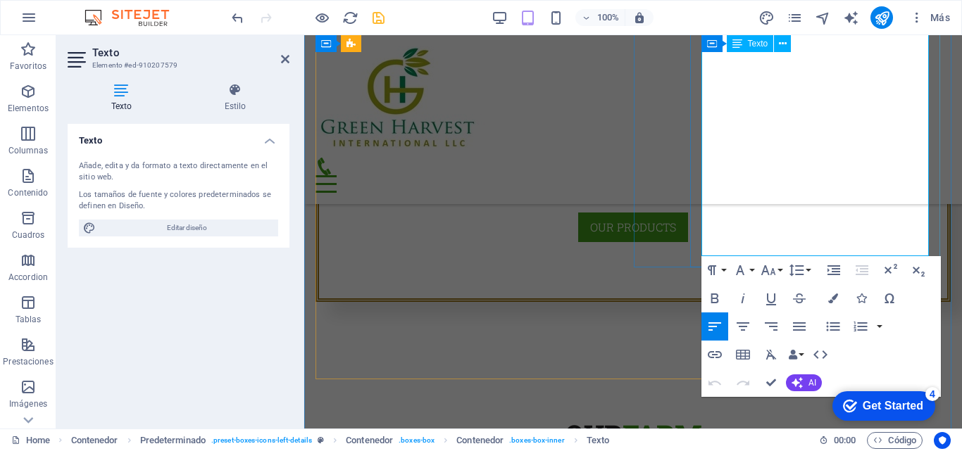
drag, startPoint x: 702, startPoint y: 243, endPoint x: 823, endPoint y: 246, distance: 120.4
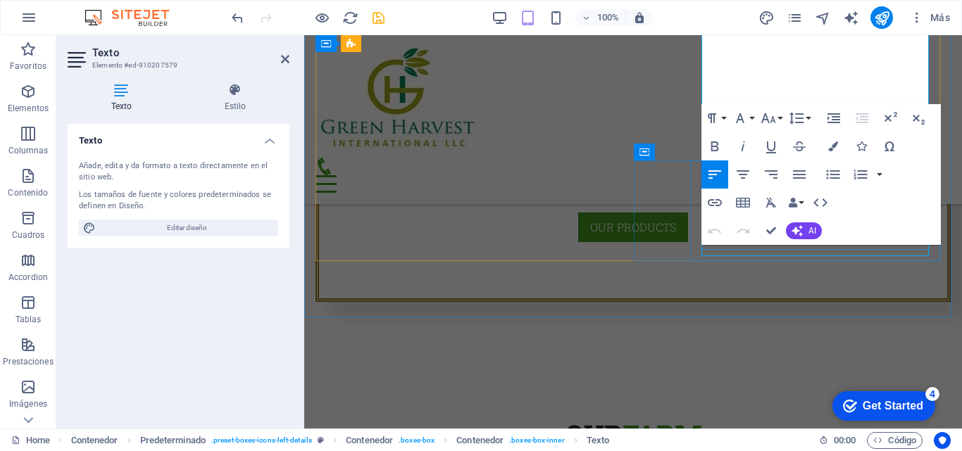
scroll to position [4259, 2]
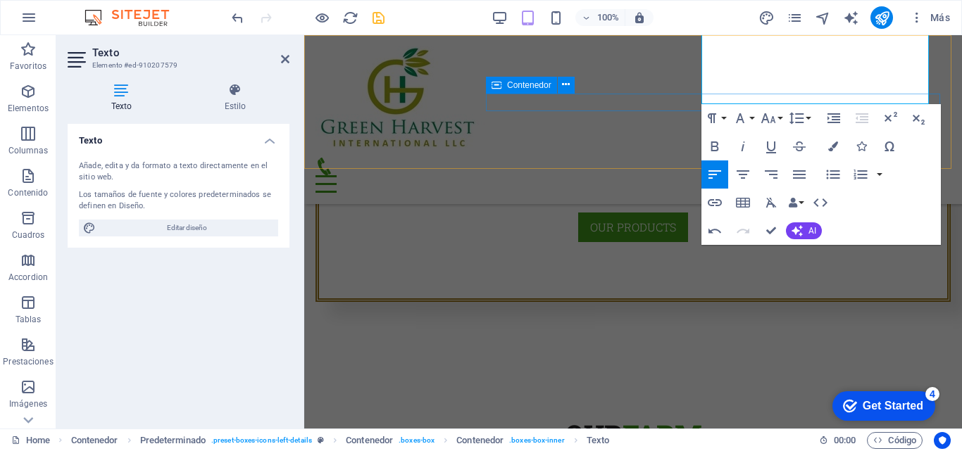
click at [593, 158] on div "Menu" at bounding box center [632, 175] width 635 height 35
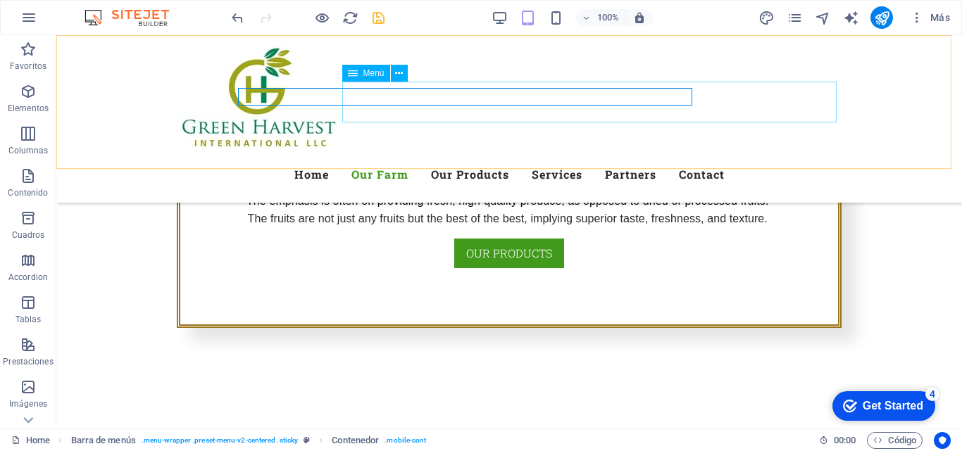
scroll to position [1076, 0]
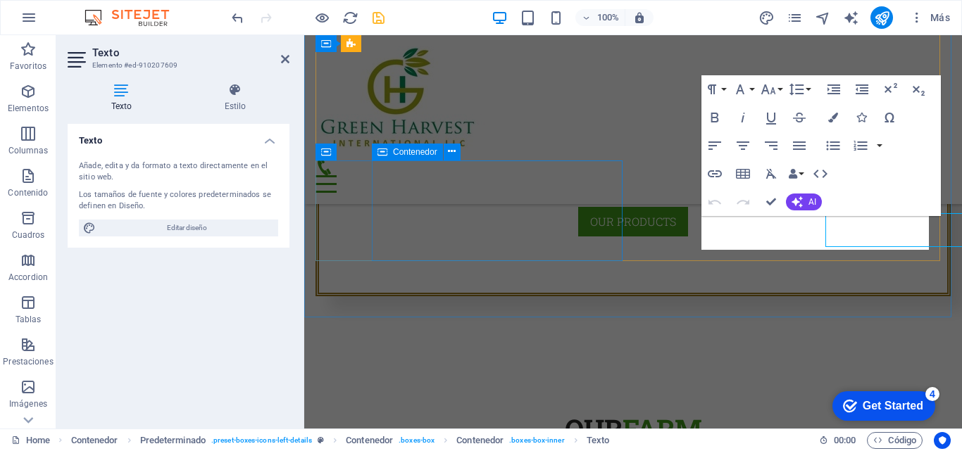
scroll to position [1071, 0]
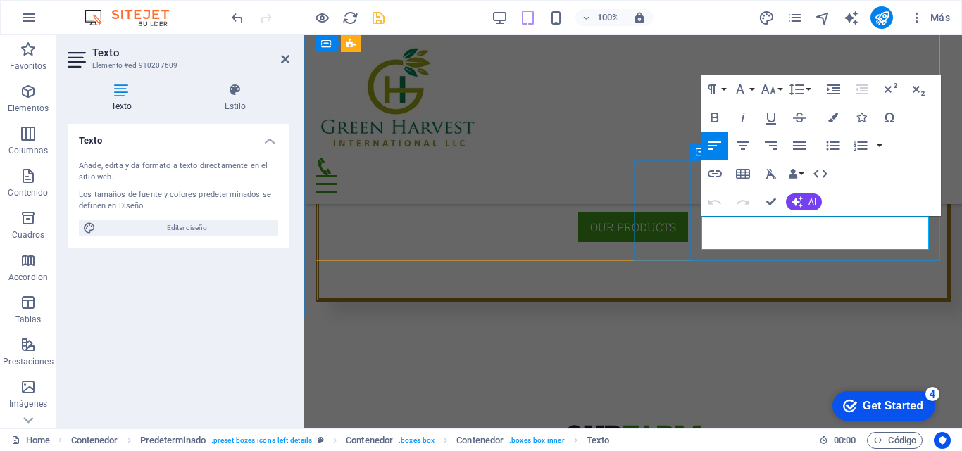
drag, startPoint x: 700, startPoint y: 220, endPoint x: 878, endPoint y: 240, distance: 178.5
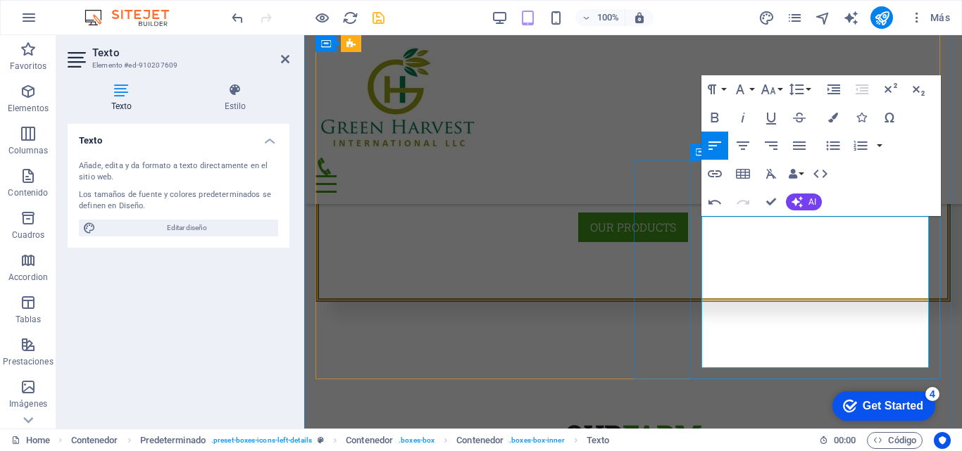
scroll to position [4259, 2]
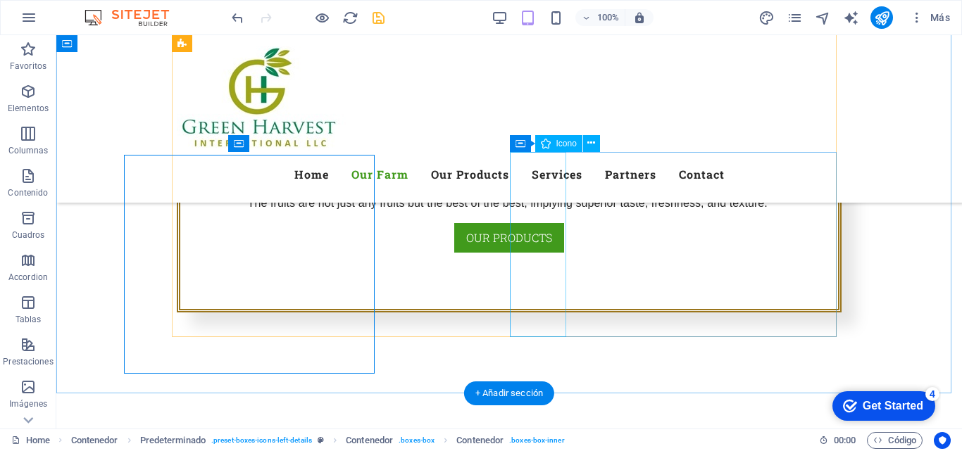
scroll to position [1076, 0]
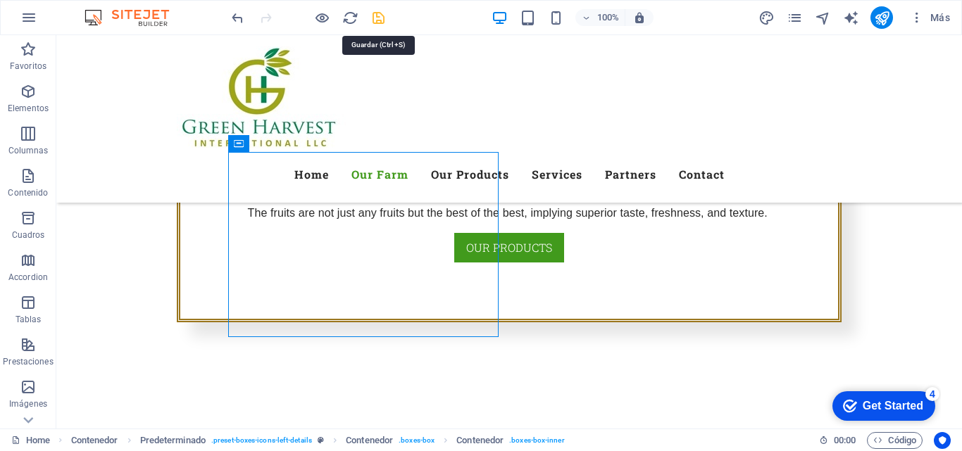
click at [378, 20] on icon "save" at bounding box center [378, 18] width 16 height 16
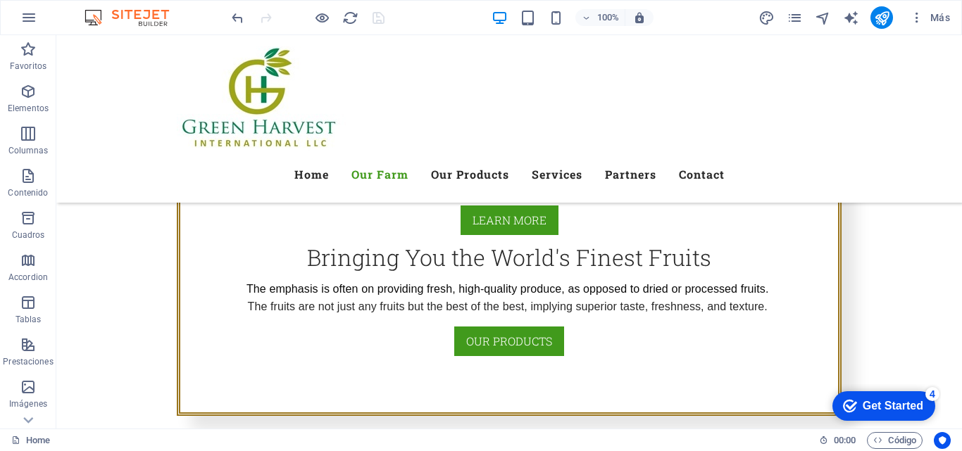
scroll to position [998, 0]
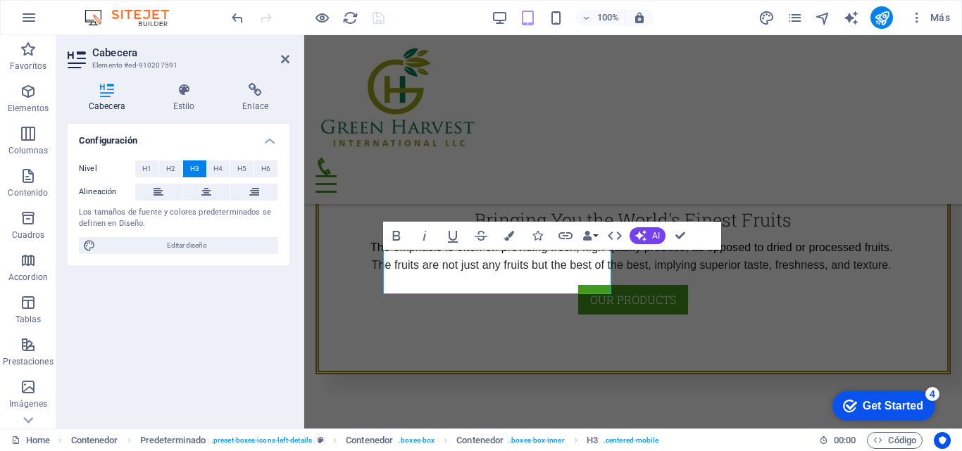
scroll to position [993, 0]
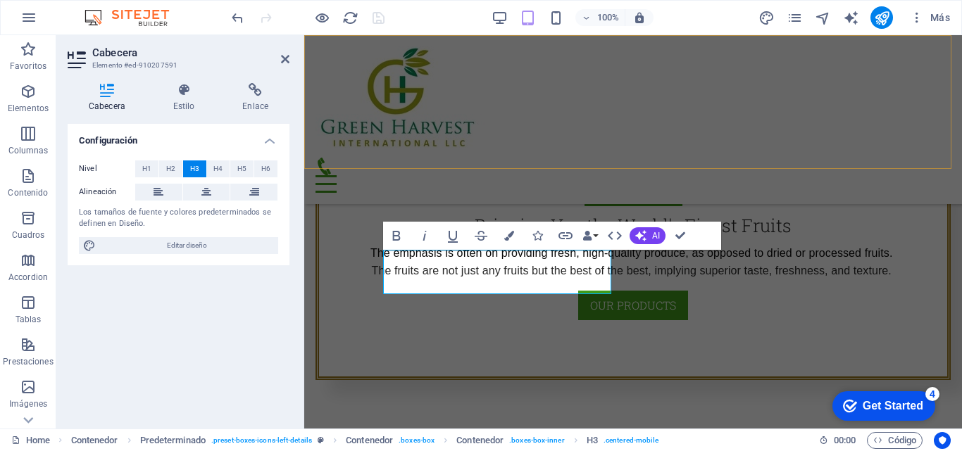
click at [802, 155] on div "Menu Home Our Farm Our Products Services Partners Contact" at bounding box center [632, 119] width 657 height 169
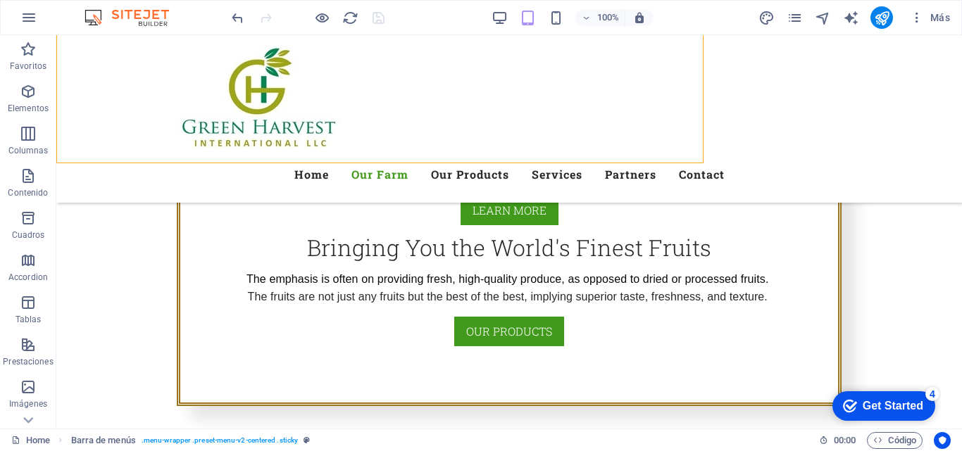
scroll to position [998, 0]
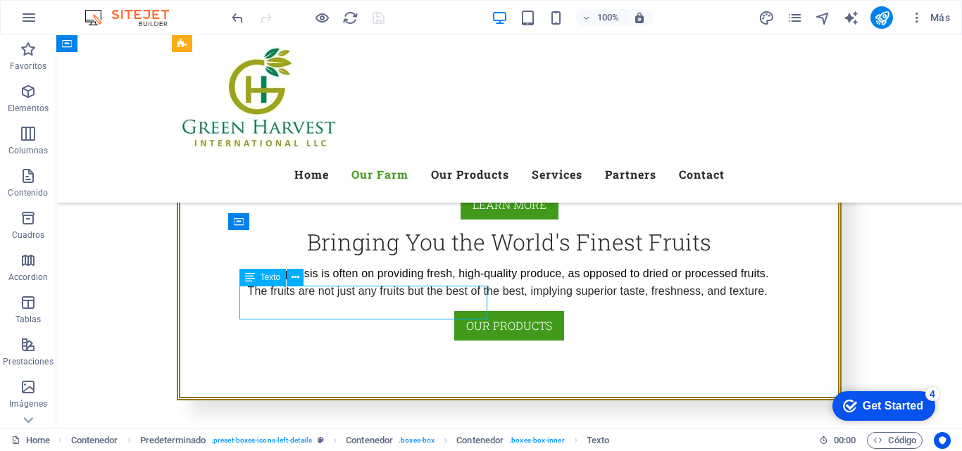
click at [281, 296] on div "H2 Contenedor Contenedor Banner Contenedor Banner Barra de menús H2 Contenedor …" at bounding box center [508, 231] width 905 height 393
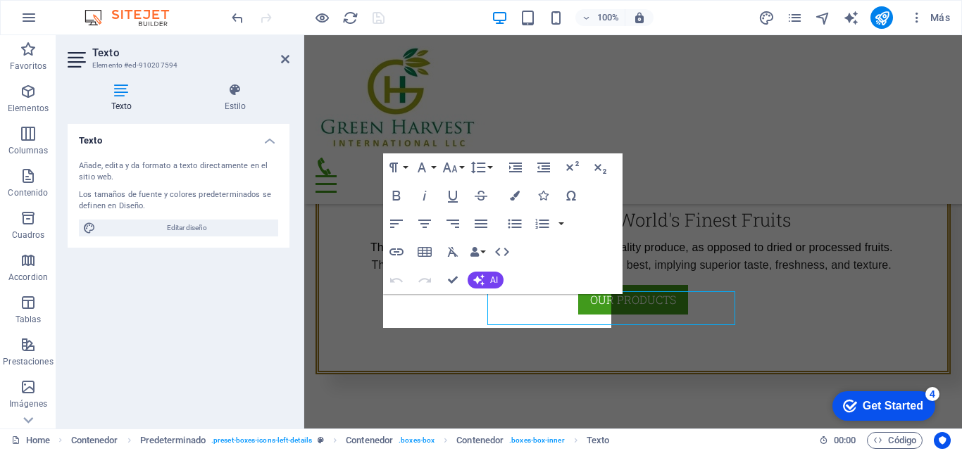
click at [281, 296] on div "Texto Añade, edita y da formato a texto directamente en el sitio web. Los tamañ…" at bounding box center [179, 271] width 222 height 294
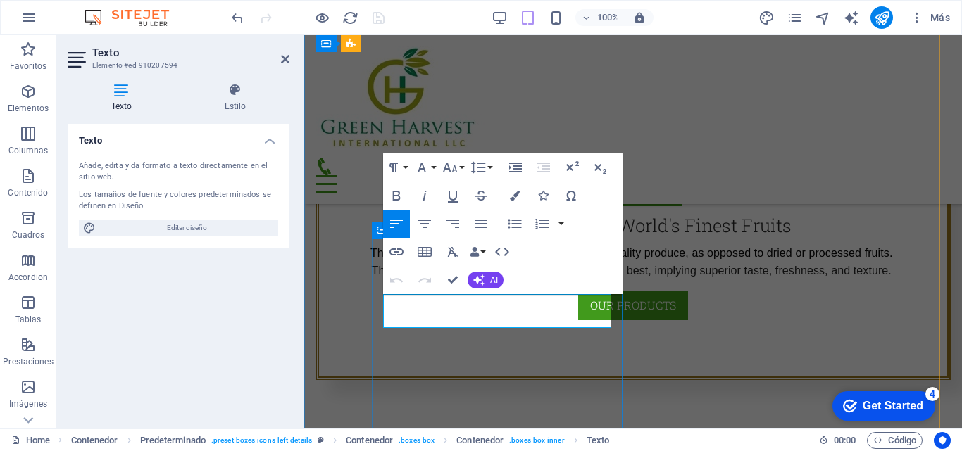
drag, startPoint x: 384, startPoint y: 303, endPoint x: 567, endPoint y: 320, distance: 183.7
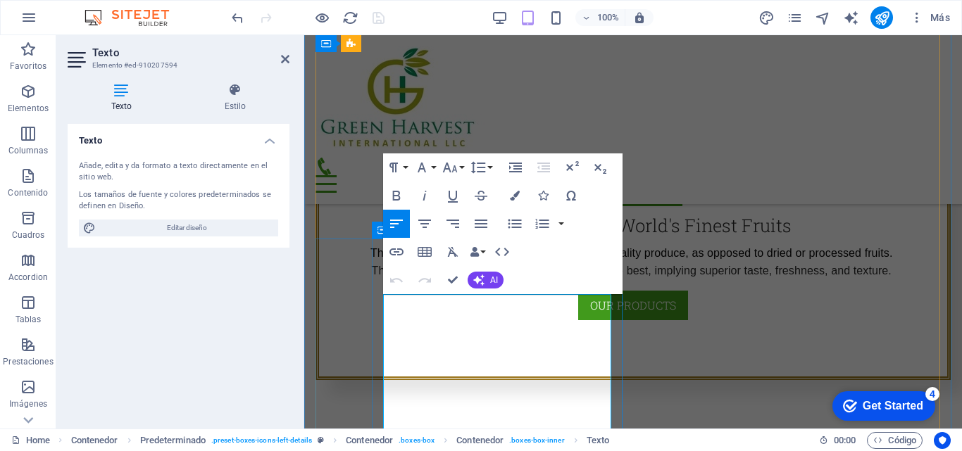
scroll to position [6404, 5]
click at [234, 64] on h3 "Elemento #ed-910207594" at bounding box center [176, 65] width 169 height 13
click at [286, 63] on icon at bounding box center [285, 58] width 8 height 11
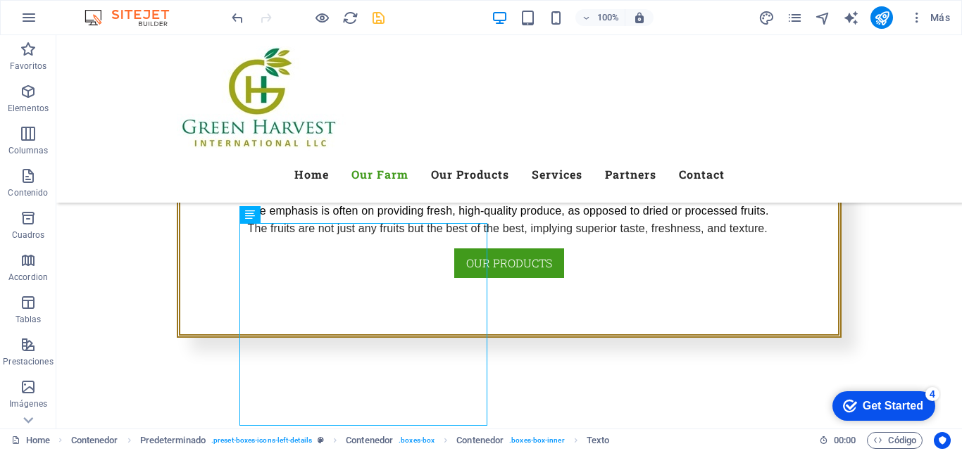
scroll to position [1045, 0]
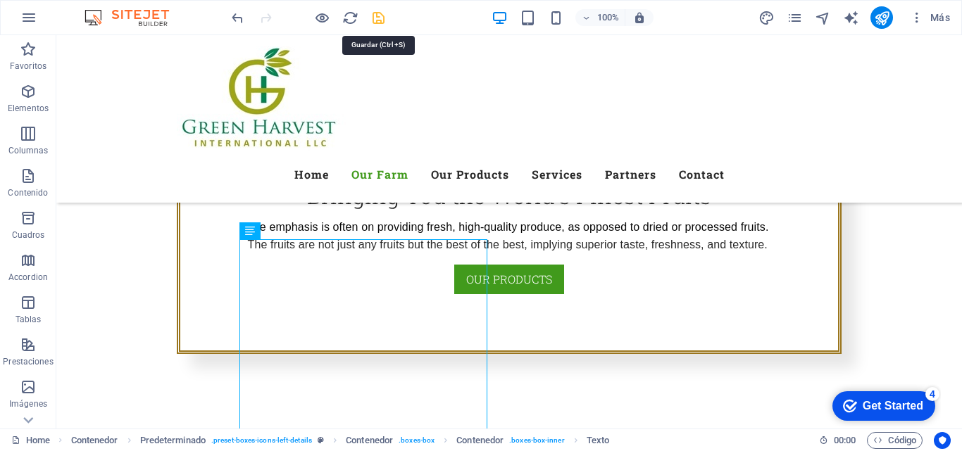
click at [374, 15] on icon "save" at bounding box center [378, 18] width 16 height 16
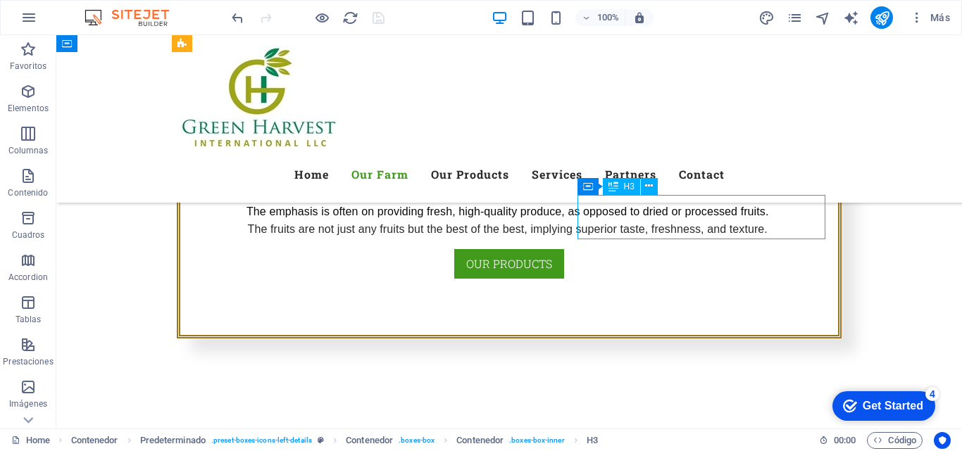
scroll to position [1039, 0]
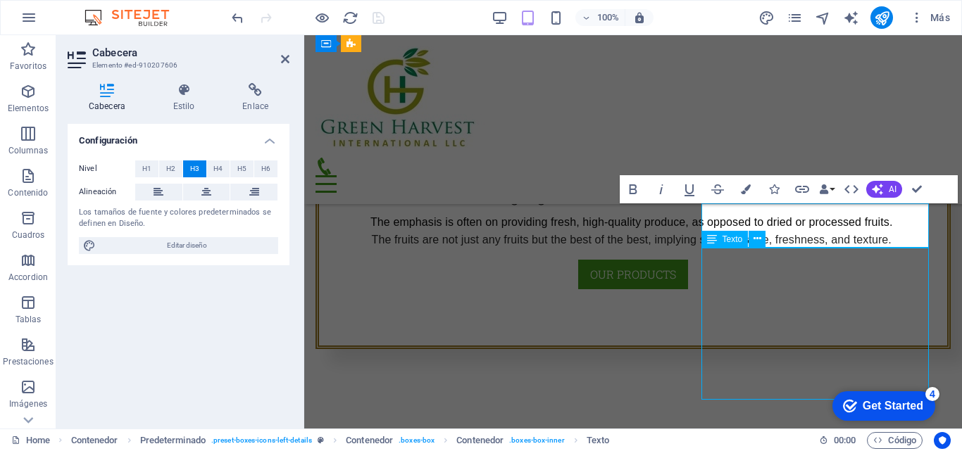
scroll to position [1045, 0]
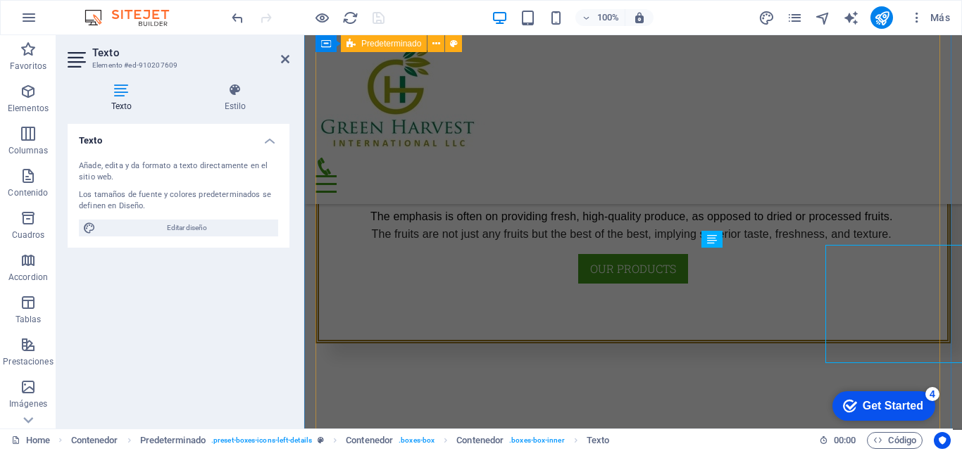
scroll to position [1039, 0]
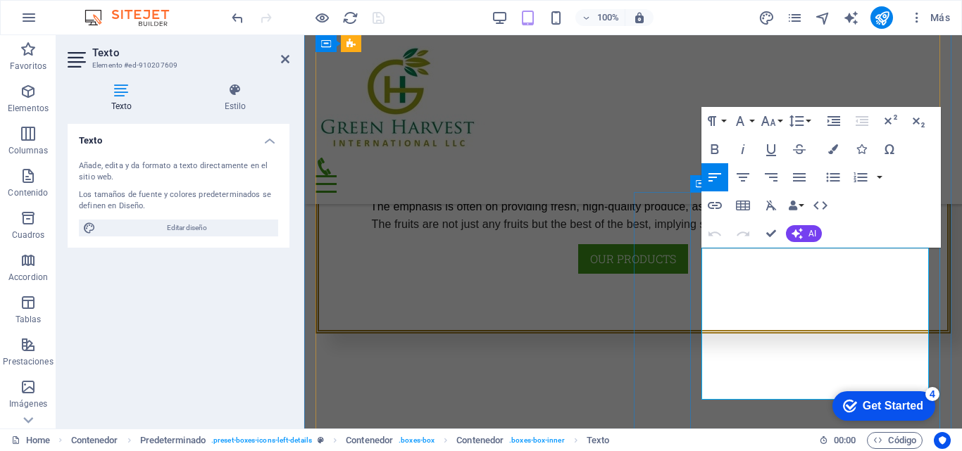
drag, startPoint x: 702, startPoint y: 256, endPoint x: 782, endPoint y: 393, distance: 159.0
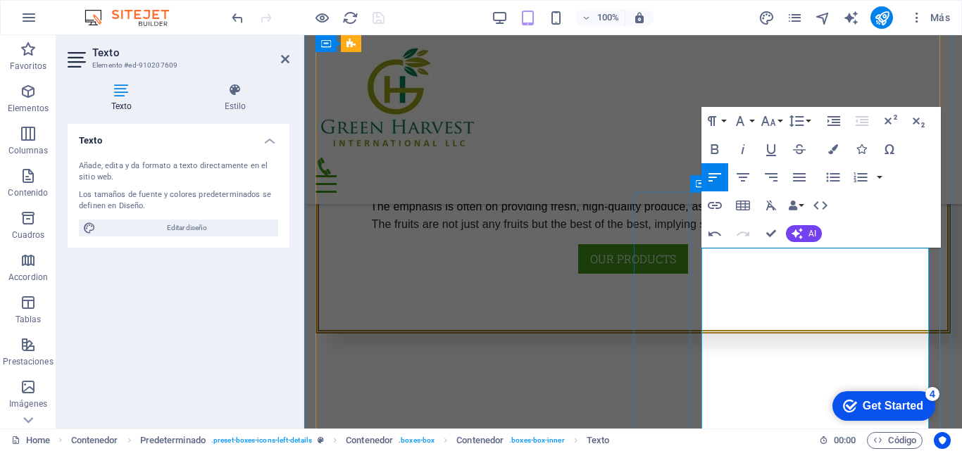
scroll to position [7430, 2]
click at [682, 53] on div "Menu Home Our Farm Our Products Services Partners Contact" at bounding box center [632, 119] width 657 height 169
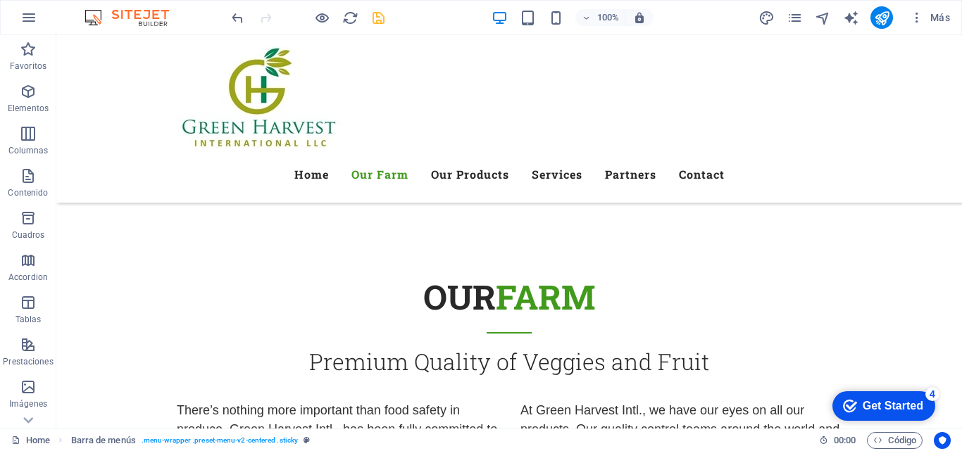
scroll to position [1256, 0]
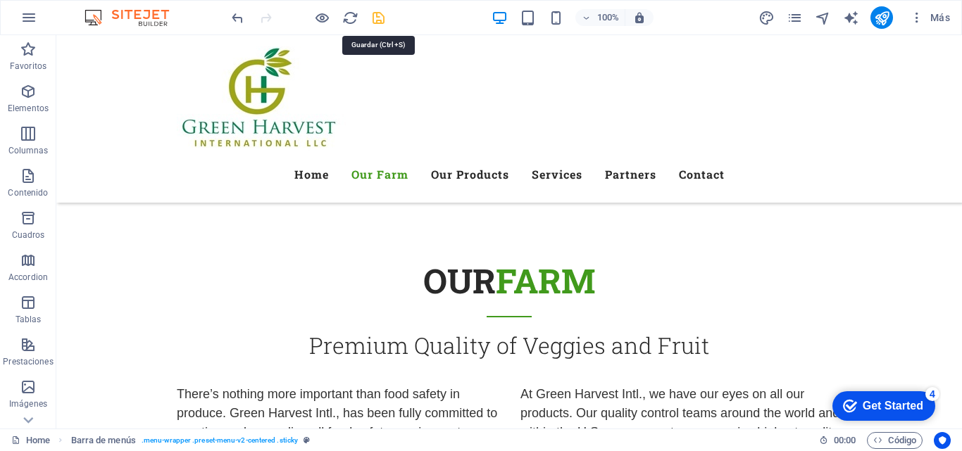
click at [377, 19] on icon "save" at bounding box center [378, 18] width 16 height 16
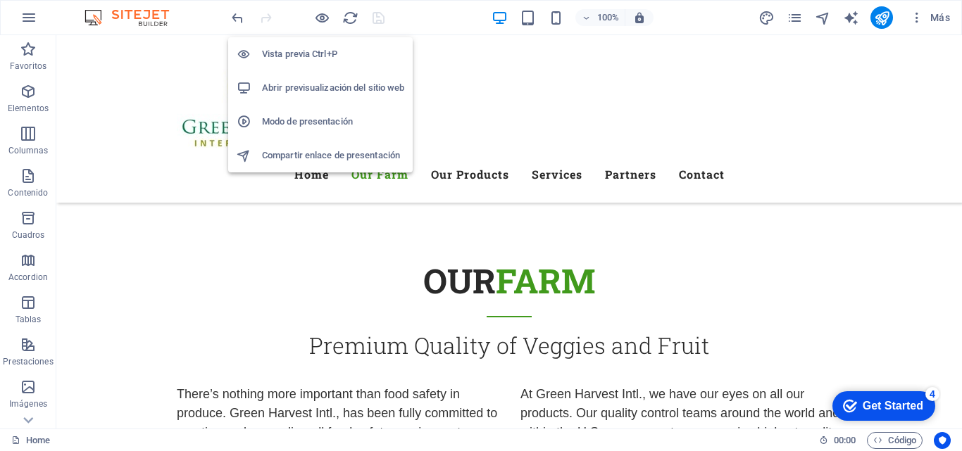
click at [313, 87] on h6 "Abrir previsualización del sitio web" at bounding box center [333, 88] width 142 height 17
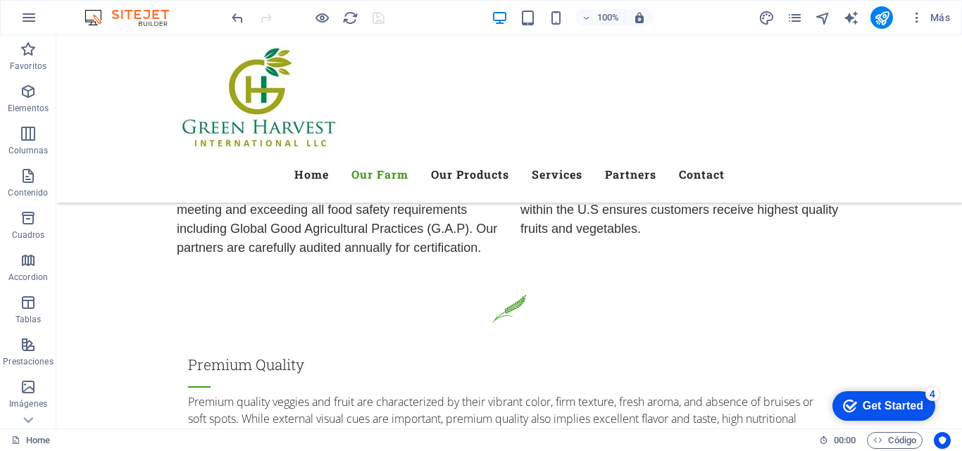
scroll to position [1447, 0]
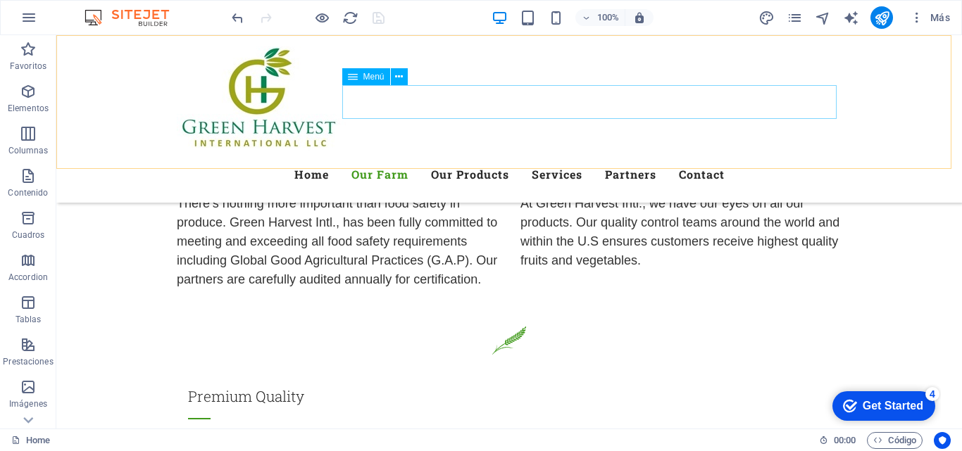
click at [543, 158] on nav "Home Our Farm Our Products Services Partners Contact" at bounding box center [509, 175] width 664 height 34
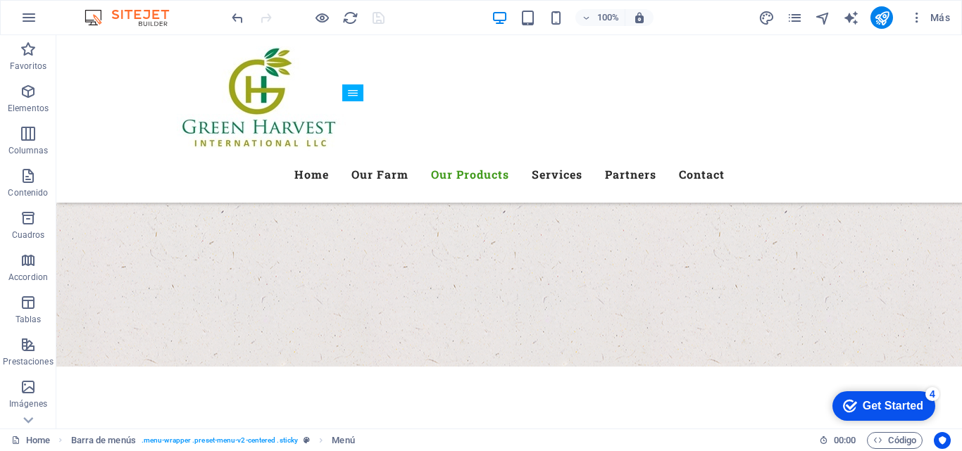
scroll to position [2607, 0]
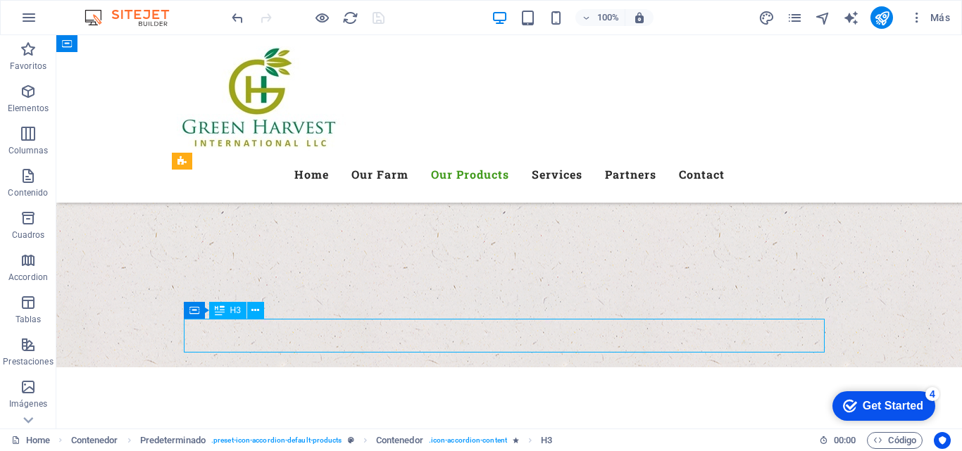
click at [194, 336] on div "Arrastra aquí para reemplazar el contenido existente. Si quieres crear un eleme…" at bounding box center [508, 231] width 905 height 393
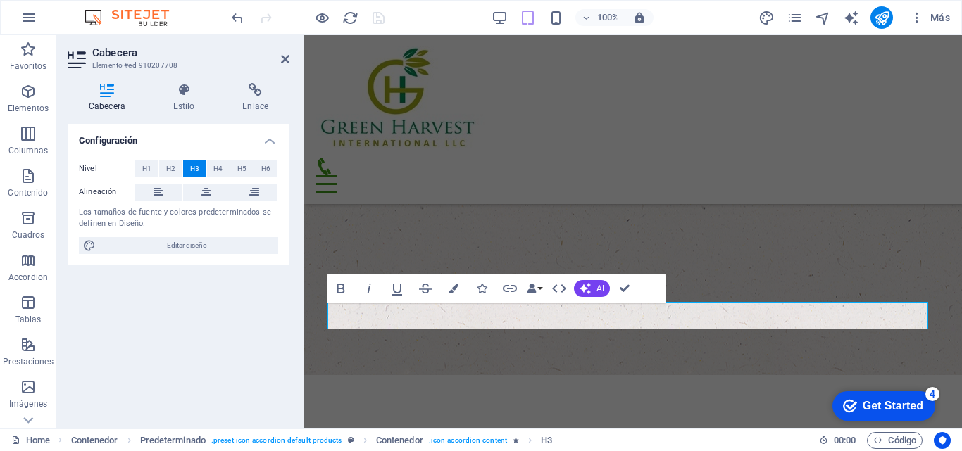
scroll to position [2652, 0]
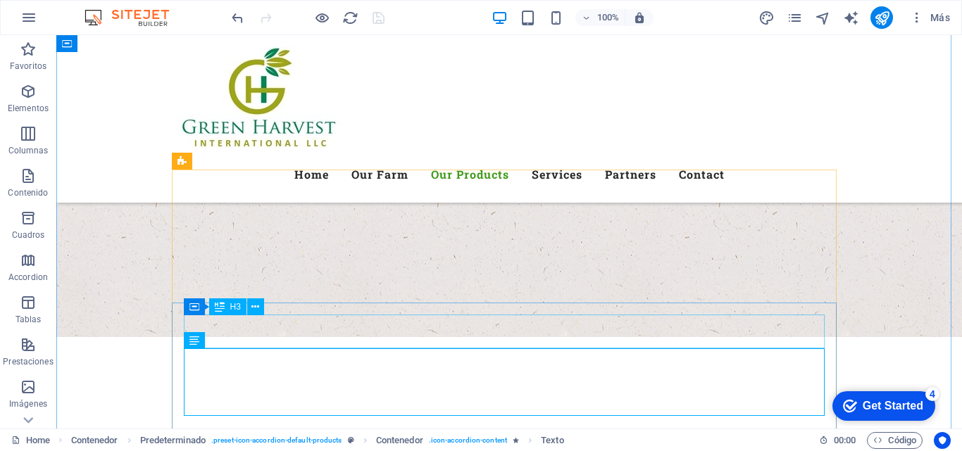
scroll to position [2607, 0]
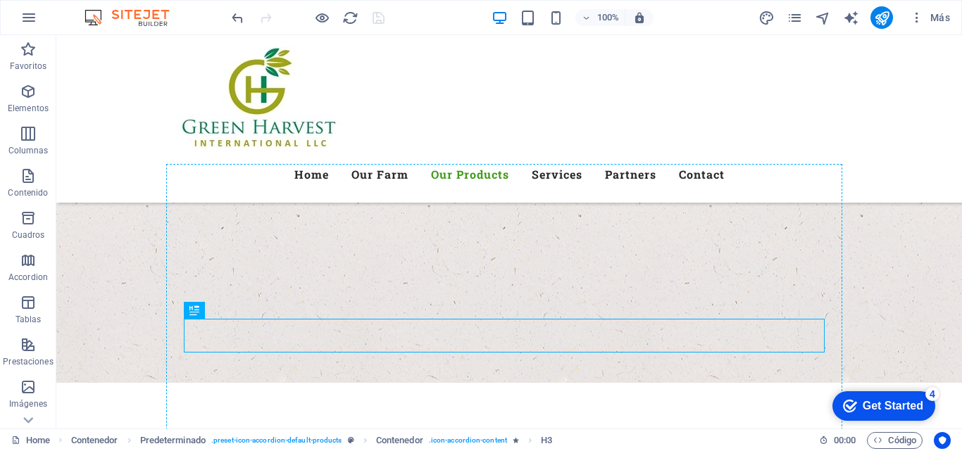
drag, startPoint x: 312, startPoint y: 339, endPoint x: 172, endPoint y: 332, distance: 139.6
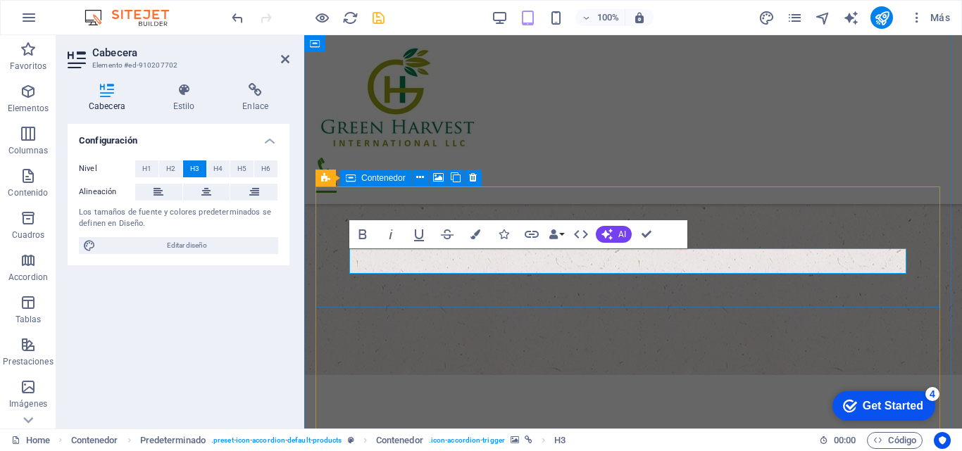
scroll to position [2647, 0]
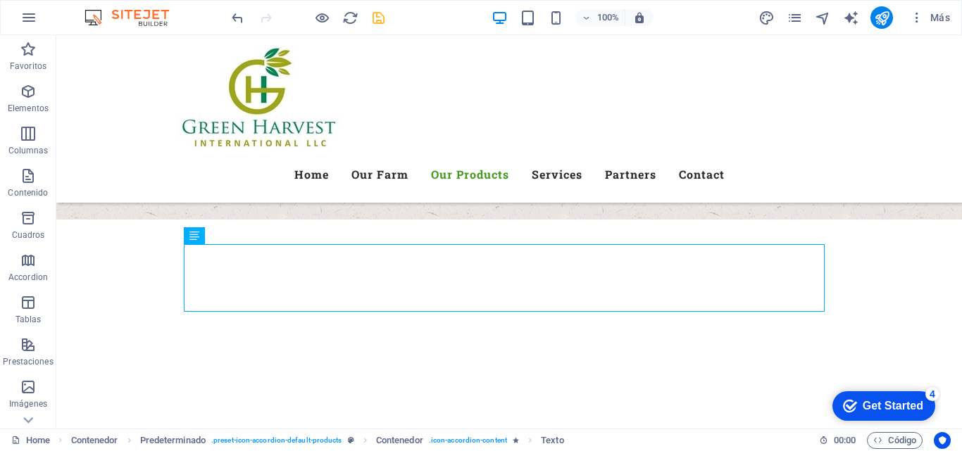
scroll to position [2804, 0]
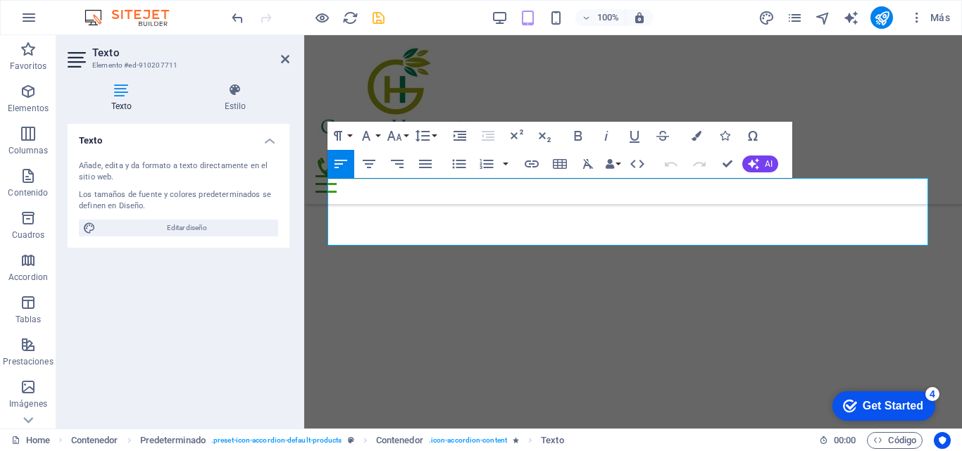
scroll to position [2799, 0]
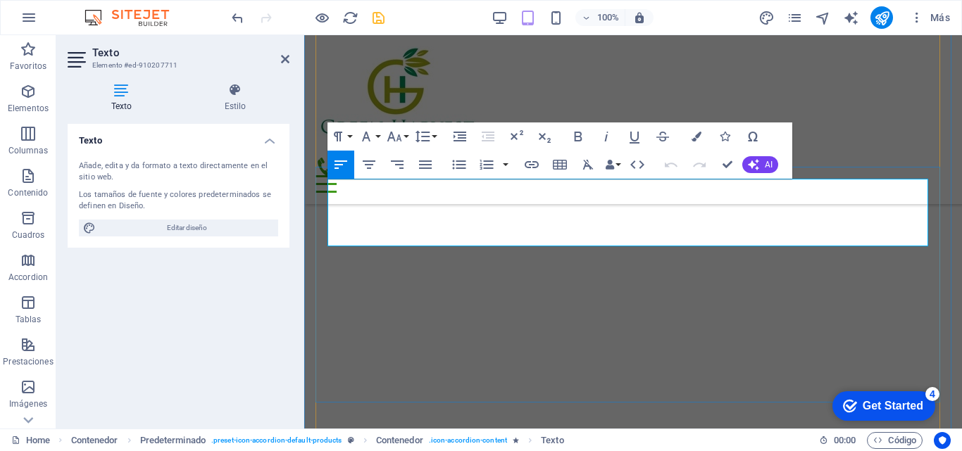
drag, startPoint x: 328, startPoint y: 187, endPoint x: 514, endPoint y: 244, distance: 194.6
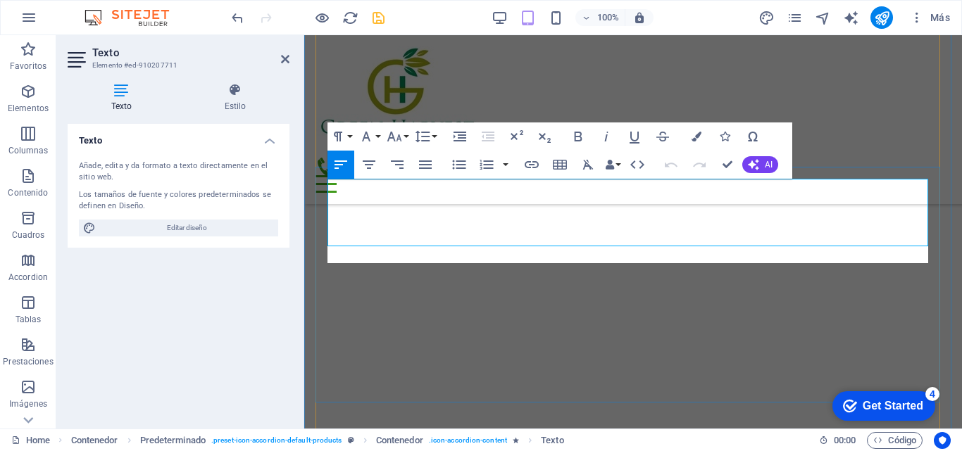
scroll to position [6909, 2]
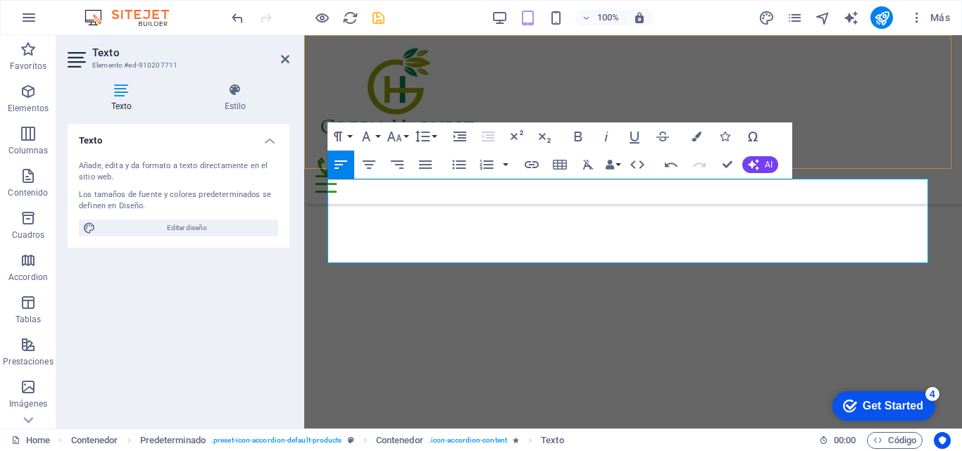
click at [666, 74] on div "Menu Home Our Farm Our Products Services Partners Contact" at bounding box center [632, 119] width 657 height 169
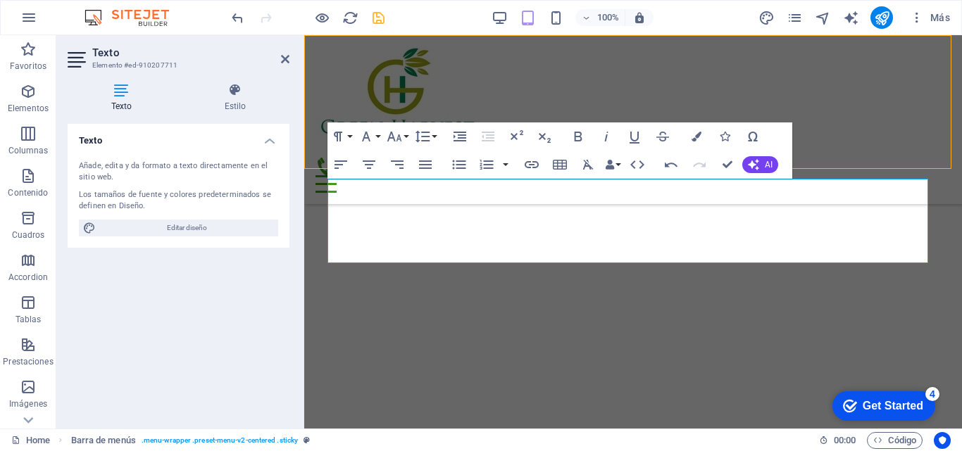
scroll to position [2776, 0]
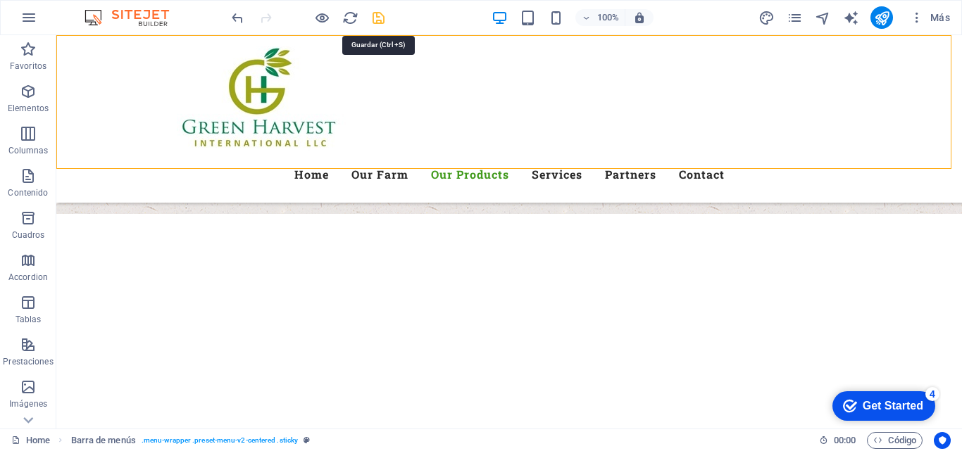
click at [377, 16] on icon "save" at bounding box center [378, 18] width 16 height 16
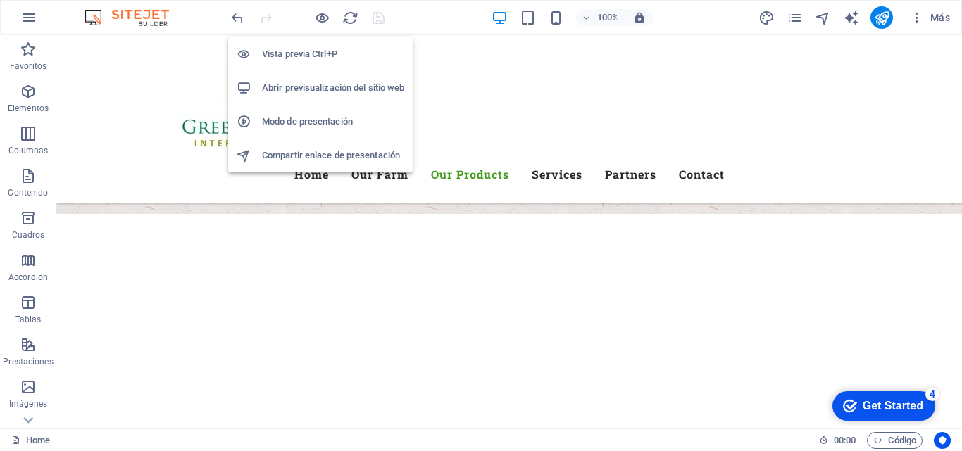
click at [301, 87] on h6 "Abrir previsualización del sitio web" at bounding box center [333, 88] width 142 height 17
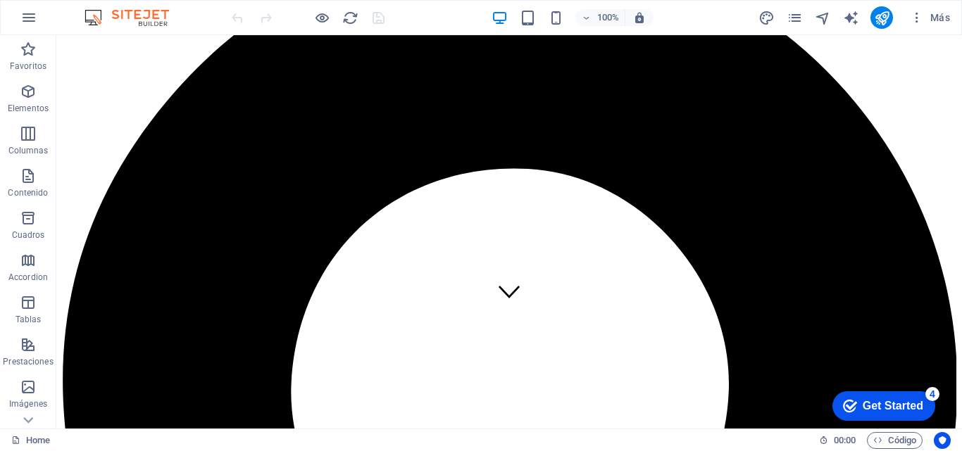
scroll to position [0, 0]
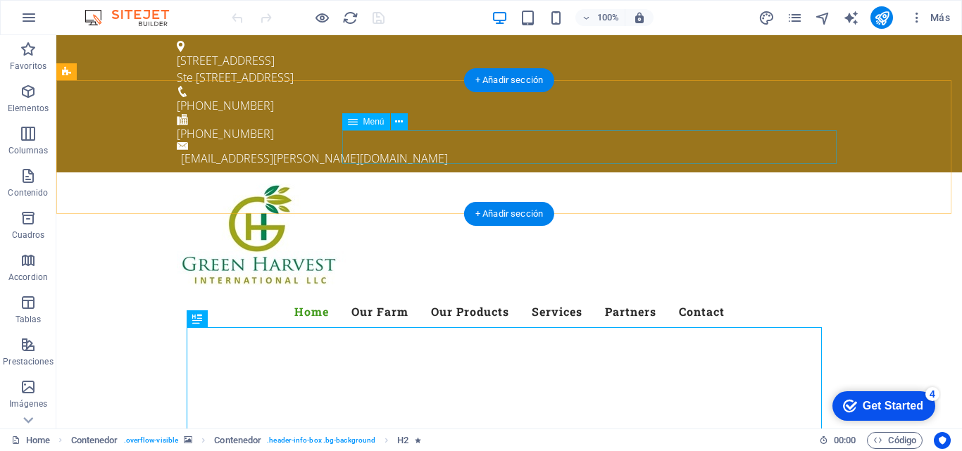
click at [531, 295] on nav "Home Our Farm Our Products Services Partners Contact" at bounding box center [509, 312] width 664 height 34
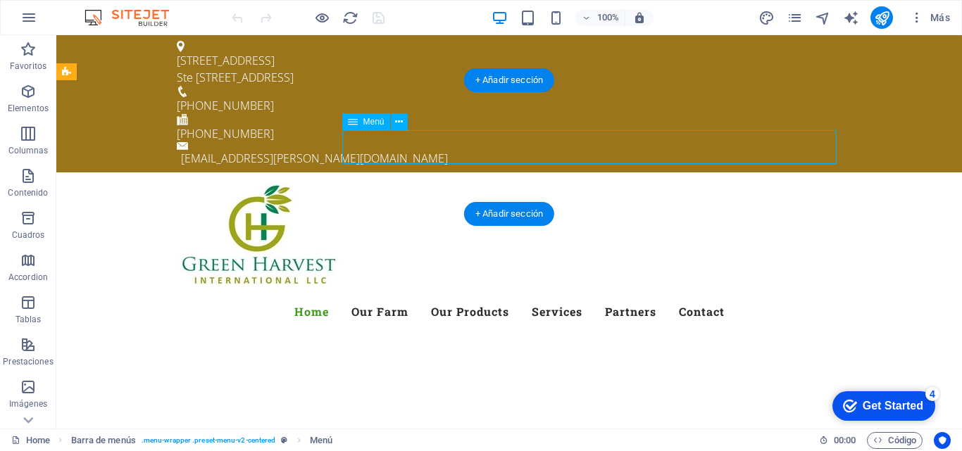
click at [548, 295] on nav "Home Our Farm Our Products Services Partners Contact" at bounding box center [509, 312] width 664 height 34
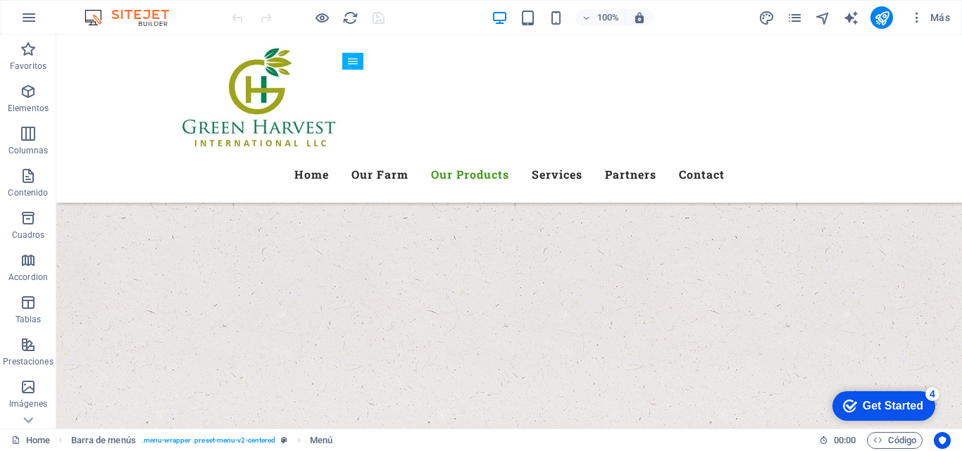
scroll to position [2644, 0]
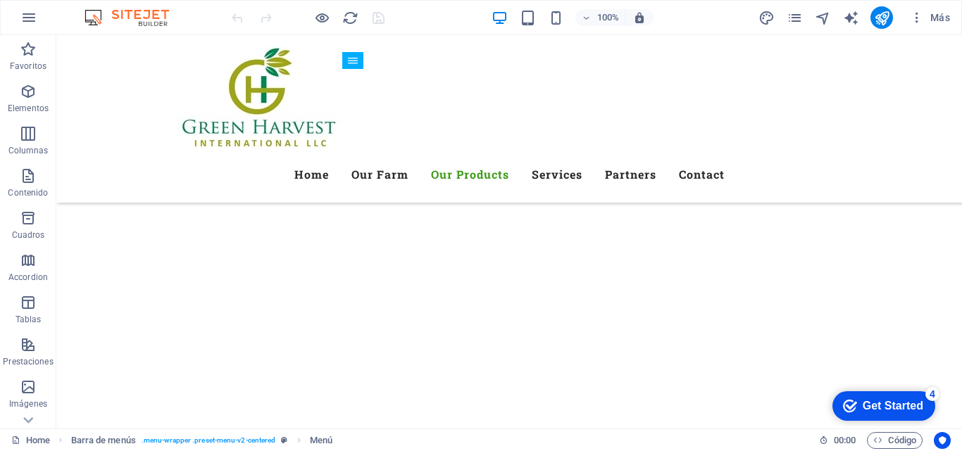
scroll to position [3138, 0]
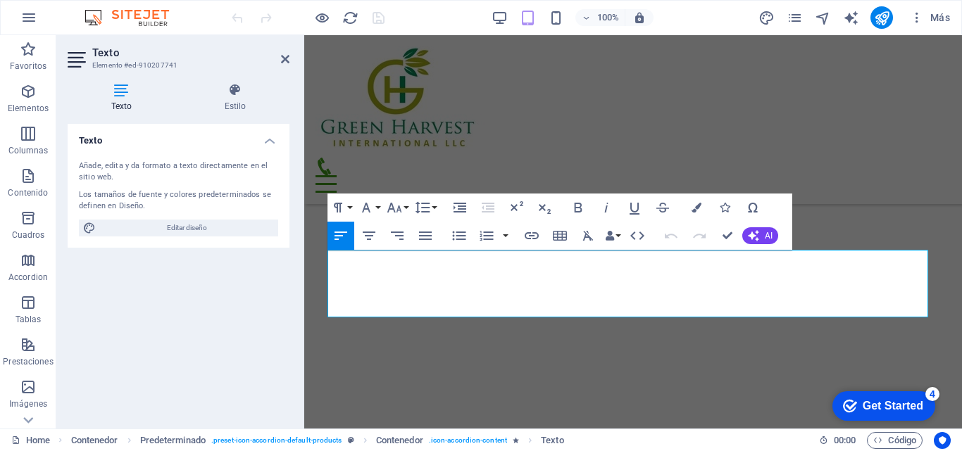
scroll to position [3151, 0]
drag, startPoint x: 328, startPoint y: 258, endPoint x: 537, endPoint y: 310, distance: 215.6
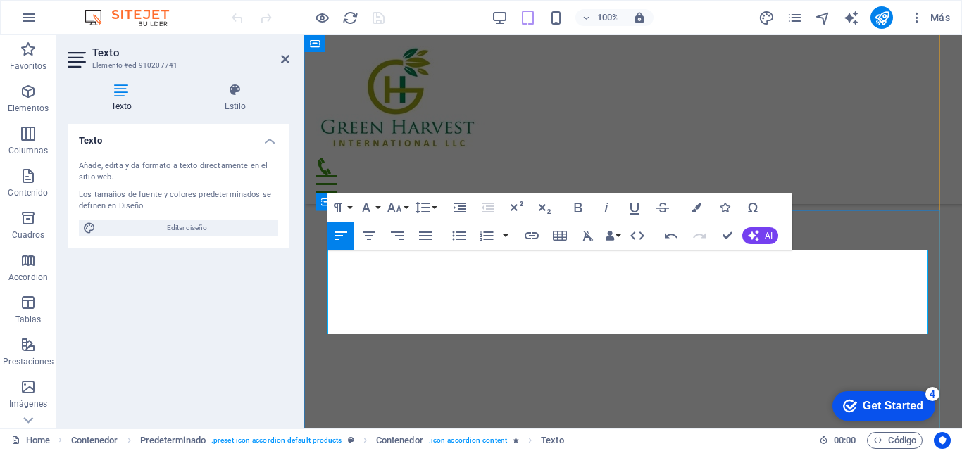
scroll to position [5253, 0]
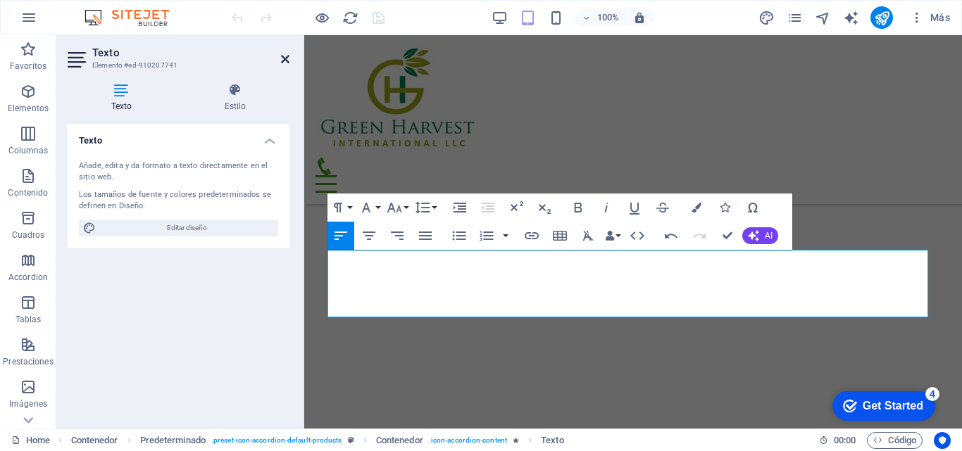
click at [284, 58] on icon at bounding box center [285, 58] width 8 height 11
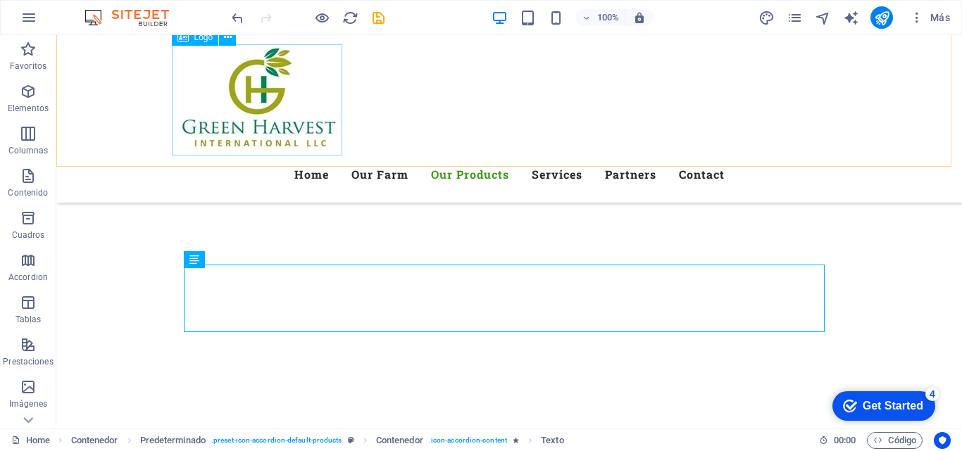
scroll to position [3133, 0]
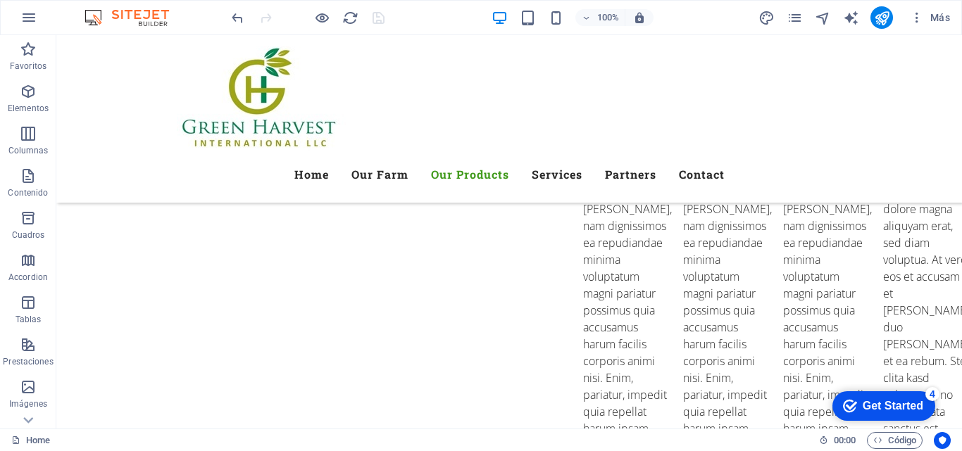
scroll to position [3627, 0]
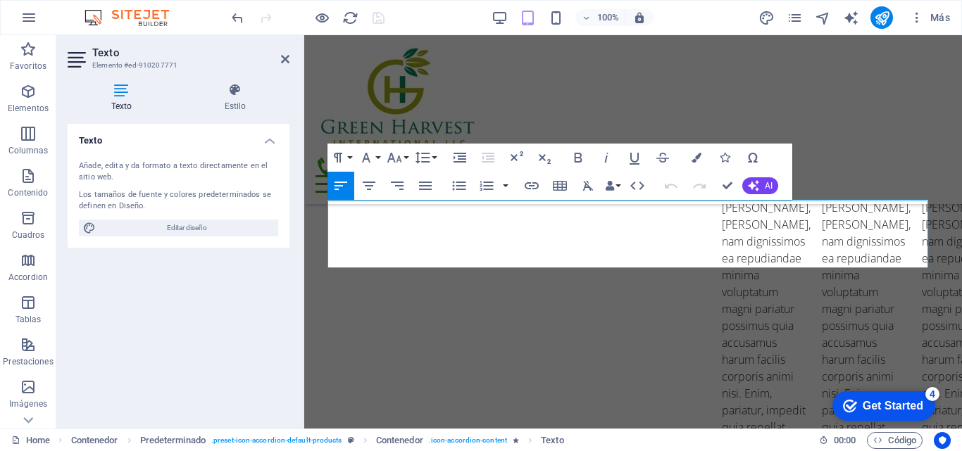
scroll to position [3608, 0]
drag, startPoint x: 327, startPoint y: 210, endPoint x: 531, endPoint y: 265, distance: 210.9
click at [284, 55] on icon at bounding box center [285, 58] width 8 height 11
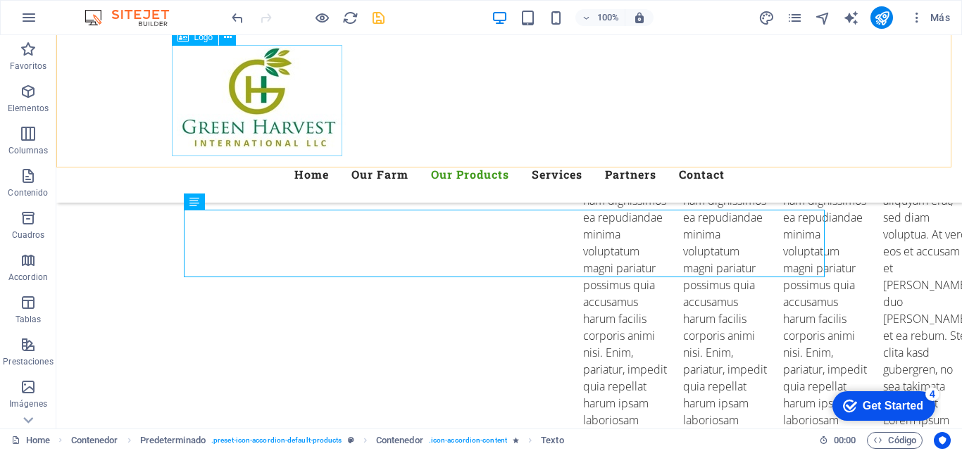
scroll to position [3621, 0]
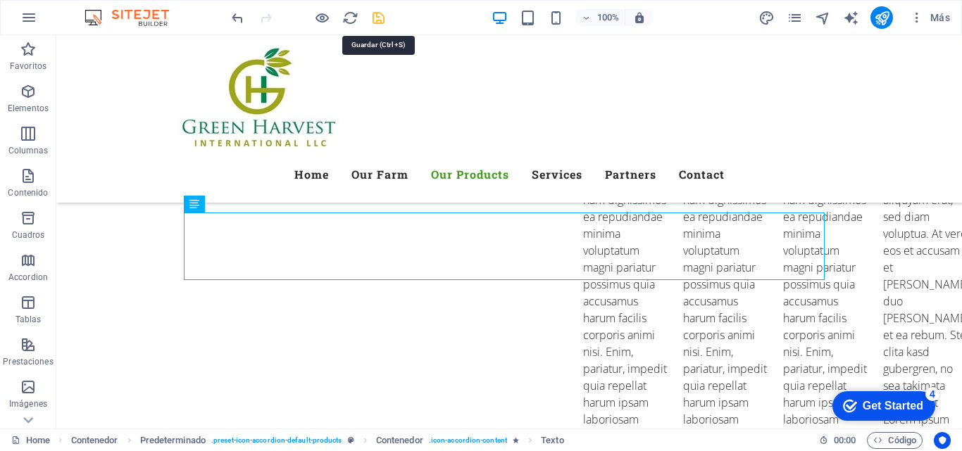
click at [376, 18] on icon "save" at bounding box center [378, 18] width 16 height 16
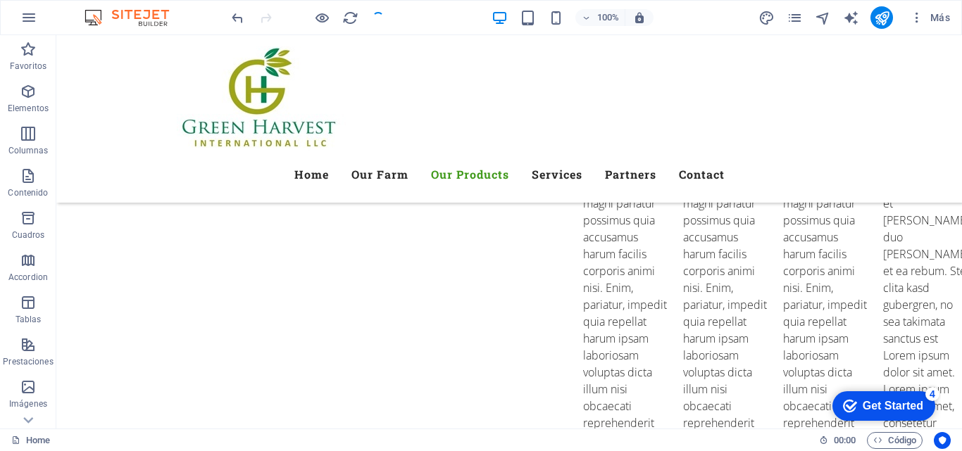
scroll to position [3705, 0]
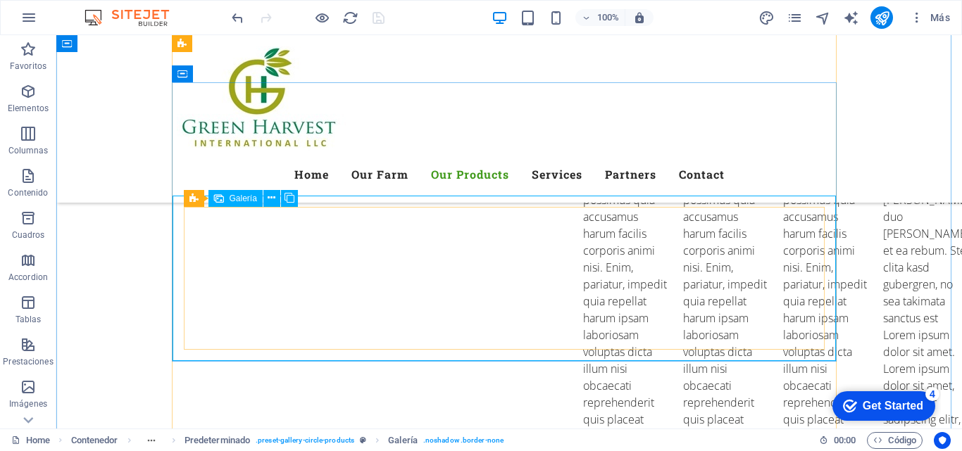
click at [270, 196] on icon at bounding box center [271, 198] width 8 height 15
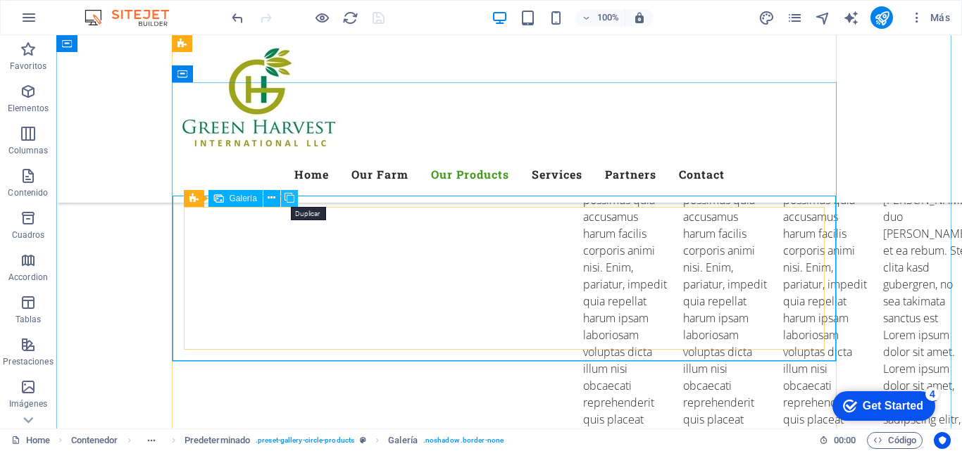
click at [290, 198] on icon at bounding box center [289, 198] width 10 height 15
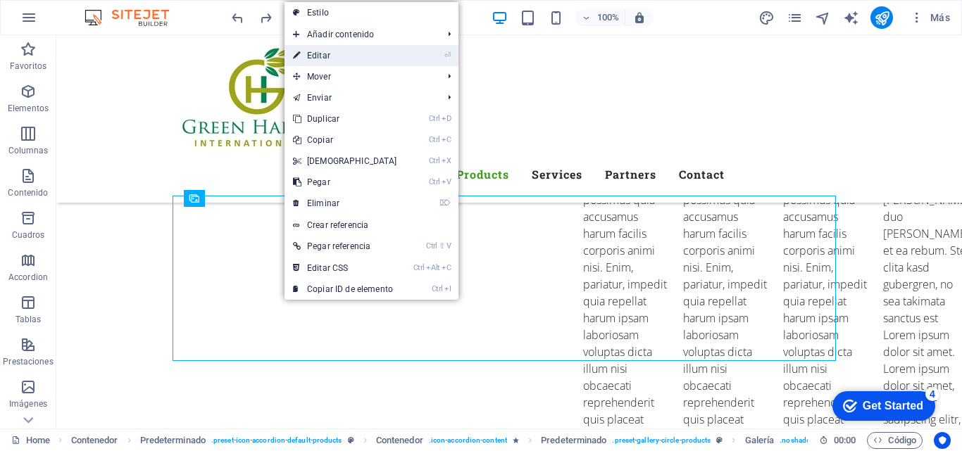
click at [319, 51] on link "⏎ Editar" at bounding box center [344, 55] width 121 height 21
select select "4"
select select "px"
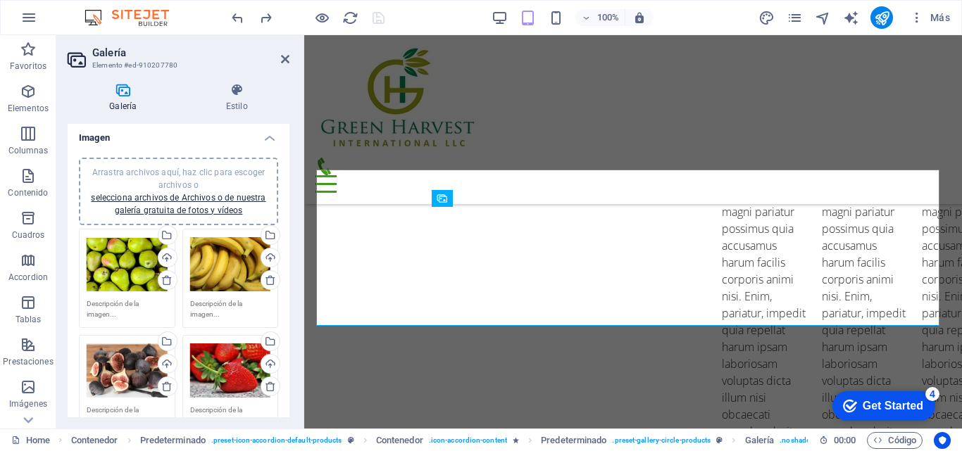
scroll to position [0, 0]
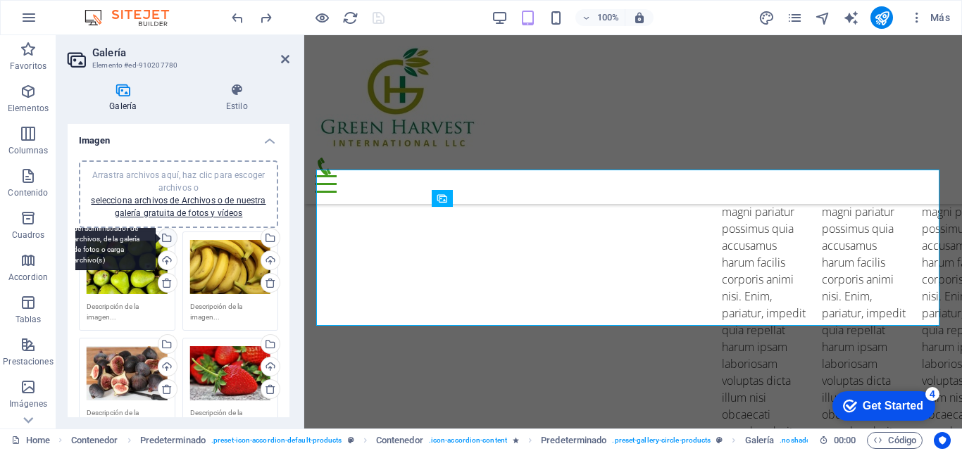
click at [156, 239] on div "Selecciona archivos del administrador de archivos, de la galería de fotos o car…" at bounding box center [110, 239] width 92 height 63
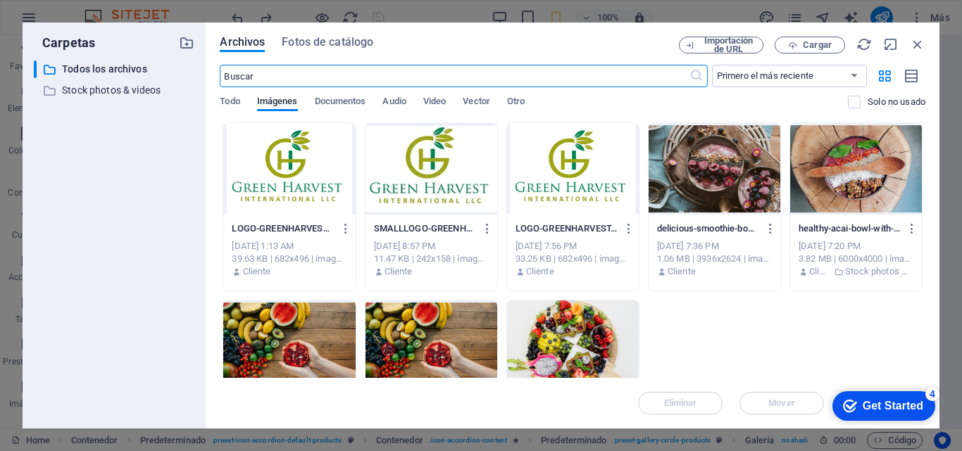
scroll to position [6076, 0]
click at [321, 40] on span "Fotos de catálogo" at bounding box center [328, 42] width 92 height 17
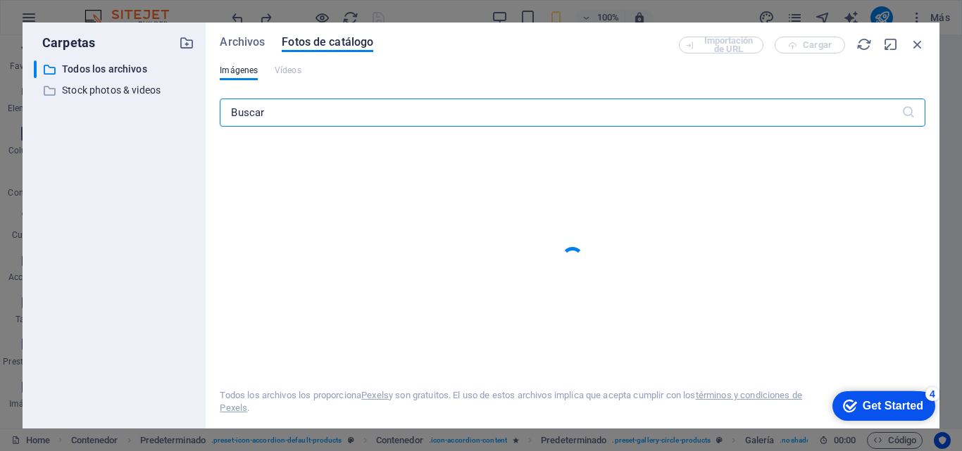
click at [270, 110] on input "text" at bounding box center [560, 113] width 681 height 28
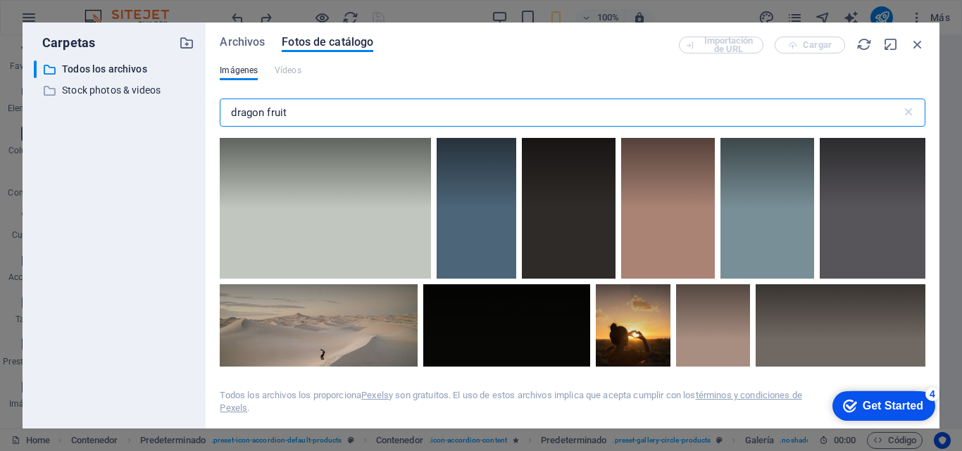
type input "dragon fruits"
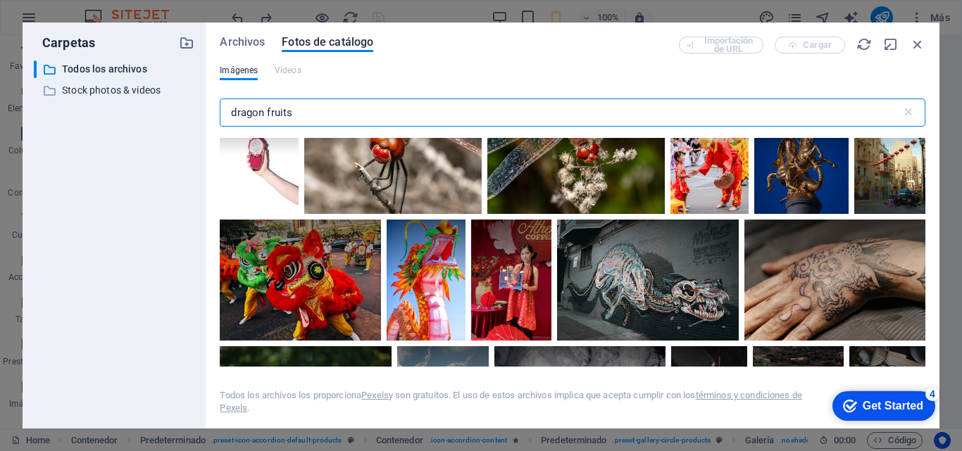
scroll to position [0, 0]
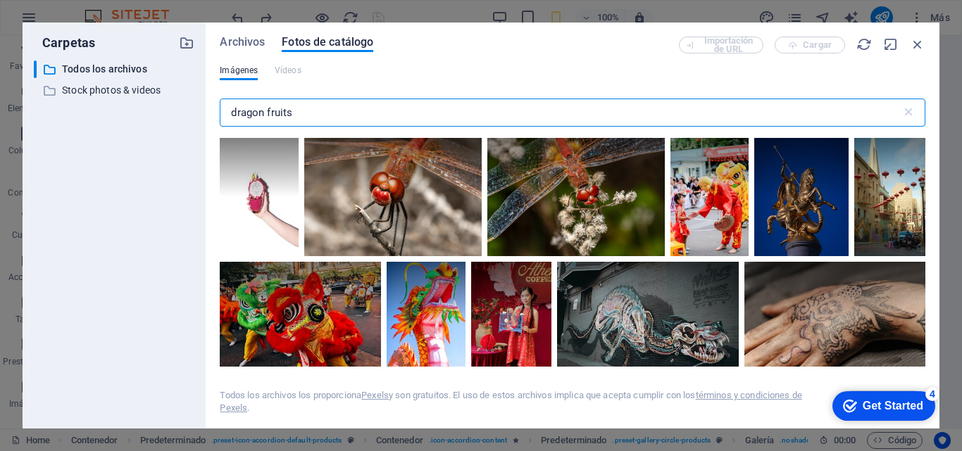
drag, startPoint x: 322, startPoint y: 111, endPoint x: 0, endPoint y: 103, distance: 321.8
click at [0, 103] on div "Carpetas ​ Todos los archivos Todos los archivos ​ Stock photos & videos Stock …" at bounding box center [481, 225] width 962 height 451
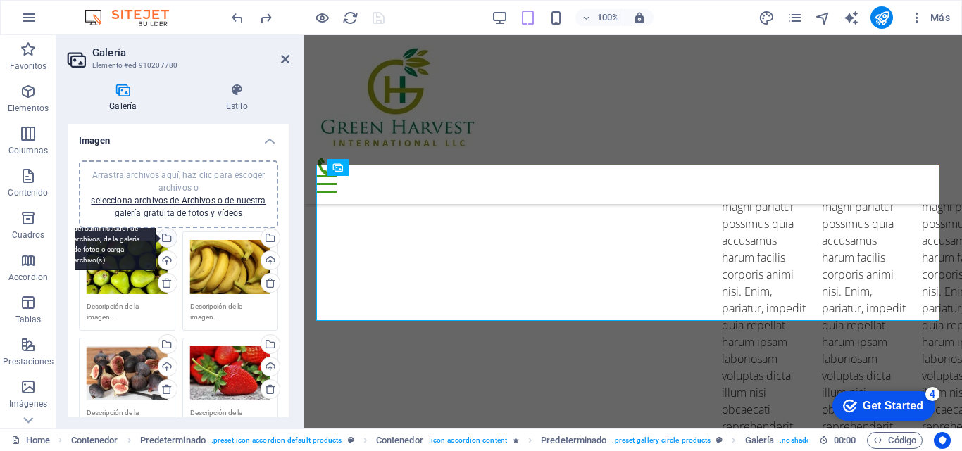
click at [168, 239] on div "Selecciona archivos del administrador de archivos, de la galería de fotos o car…" at bounding box center [166, 239] width 21 height 21
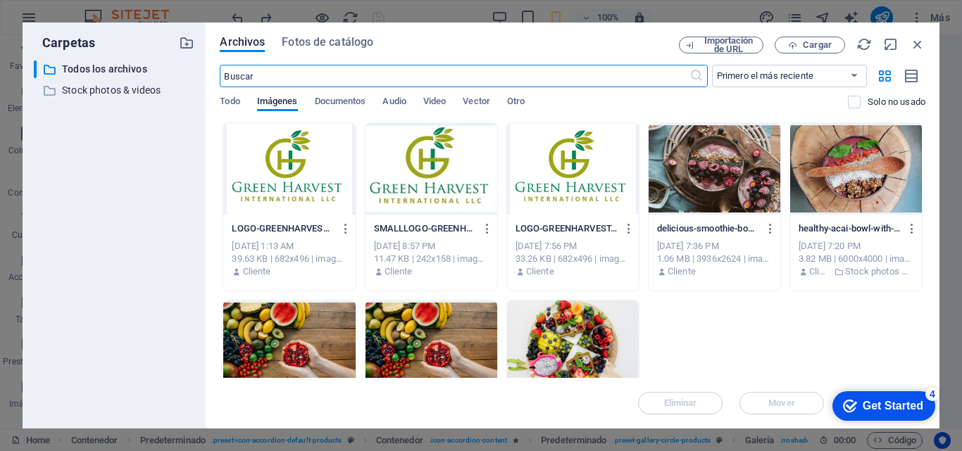
scroll to position [6076, 0]
click at [350, 44] on span "Fotos de catálogo" at bounding box center [328, 42] width 92 height 17
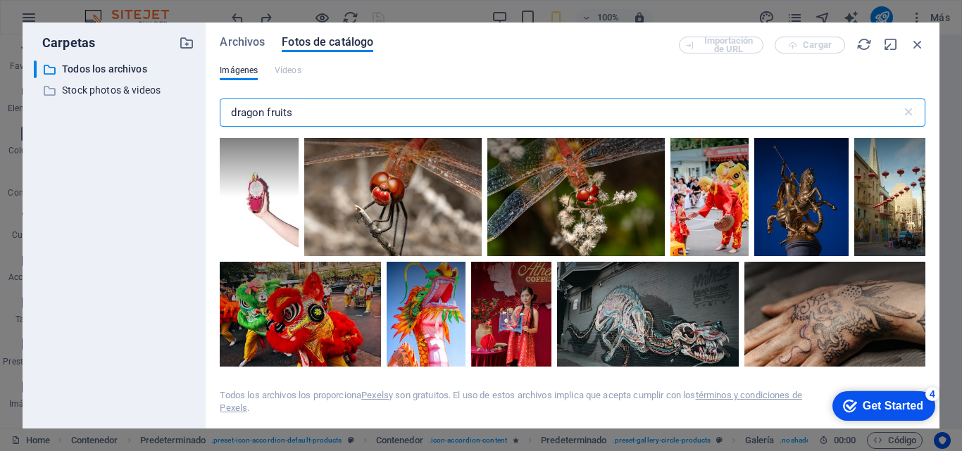
drag, startPoint x: 308, startPoint y: 113, endPoint x: 115, endPoint y: 114, distance: 192.9
click at [115, 114] on div "Carpetas ​ Todos los archivos Todos los archivos ​ Stock photos & videos Stock …" at bounding box center [481, 226] width 916 height 406
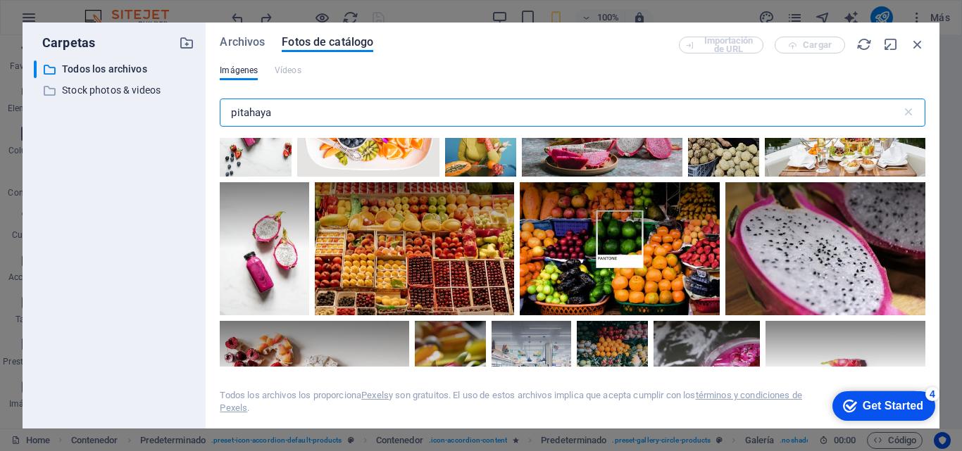
scroll to position [1102, 0]
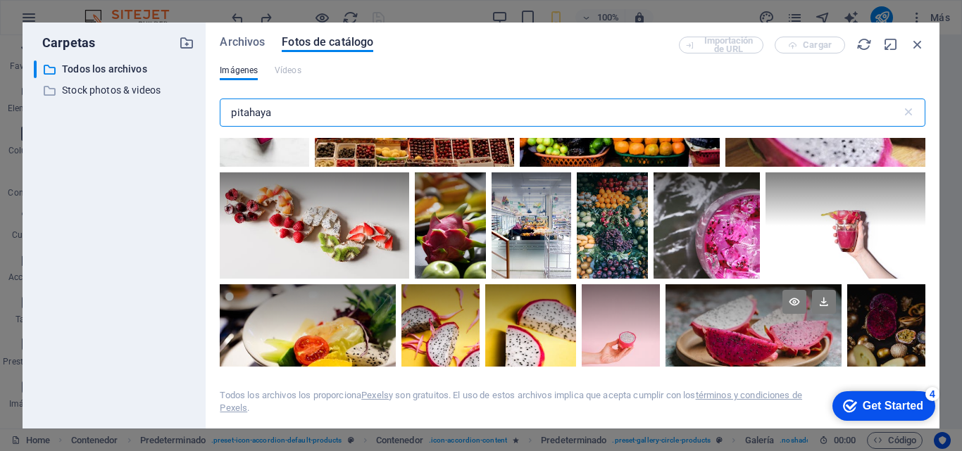
type input "pitahaya"
click at [760, 326] on div at bounding box center [753, 313] width 176 height 58
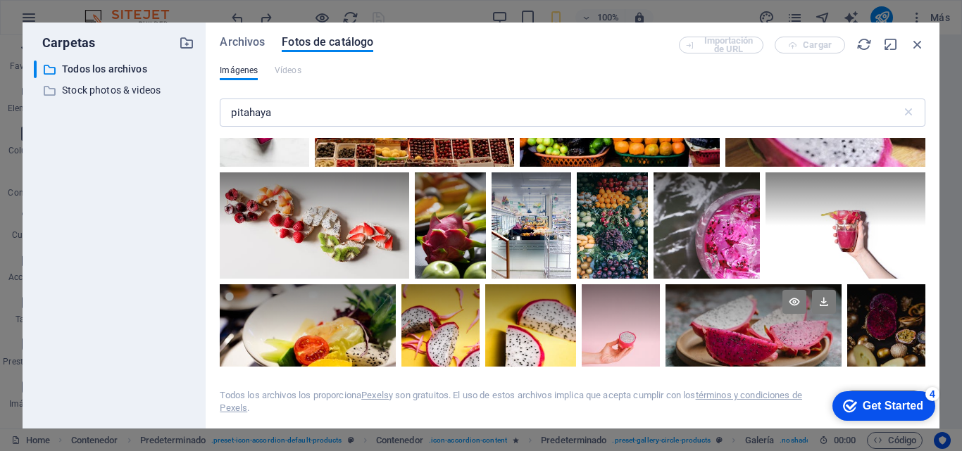
click at [760, 326] on div at bounding box center [753, 313] width 176 height 58
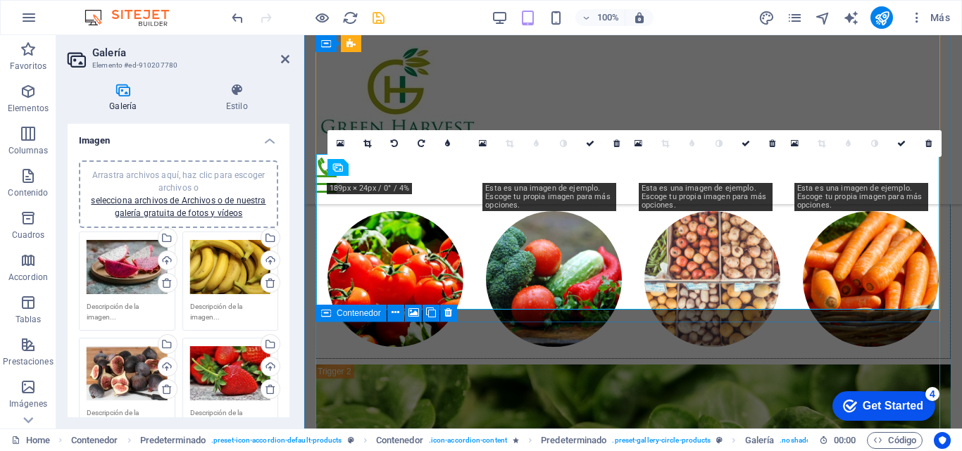
scroll to position [3710, 0]
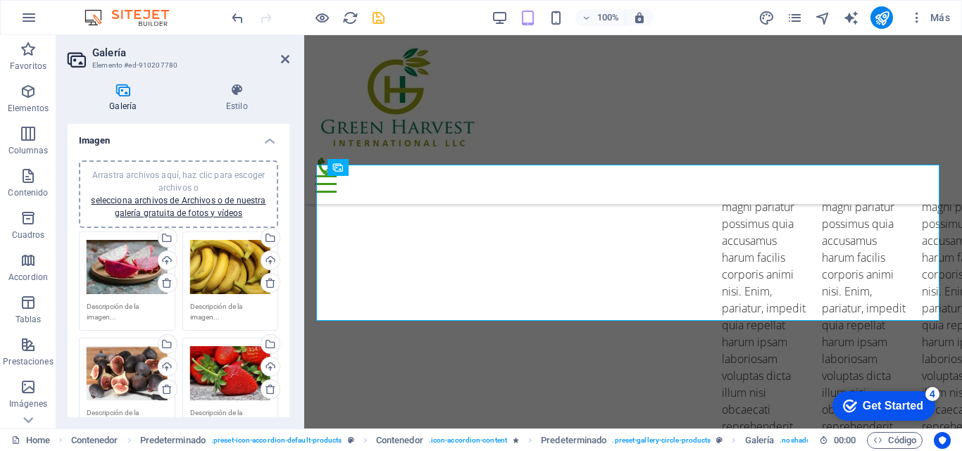
click at [219, 270] on div "Arrastra archivos aquí, haz clic para escoger archivos o selecciona archivos de…" at bounding box center [230, 267] width 81 height 56
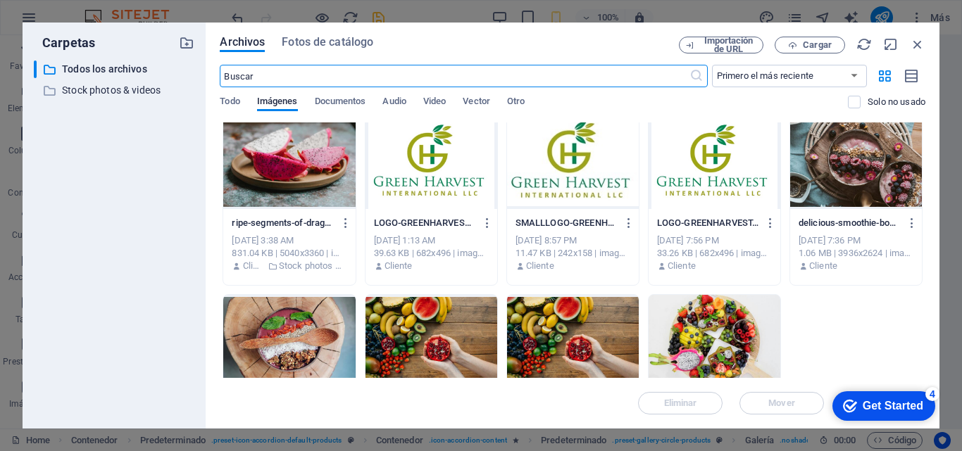
scroll to position [0, 0]
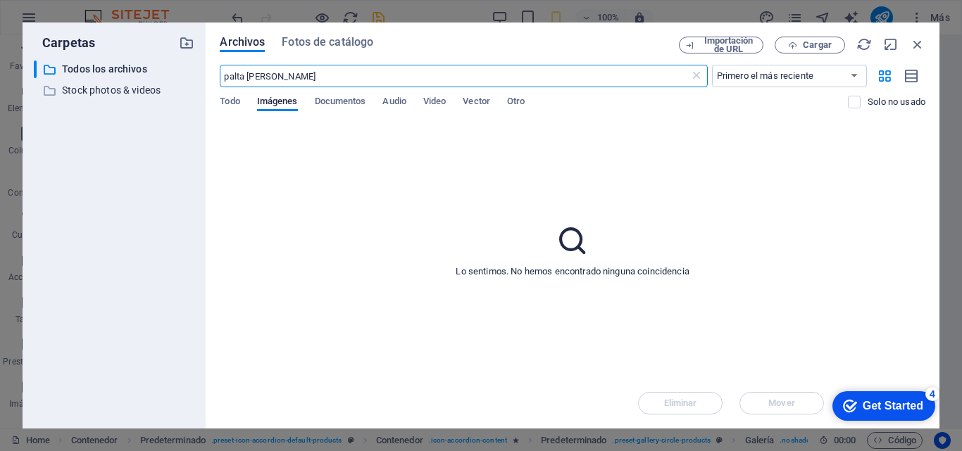
type input "palta hass"
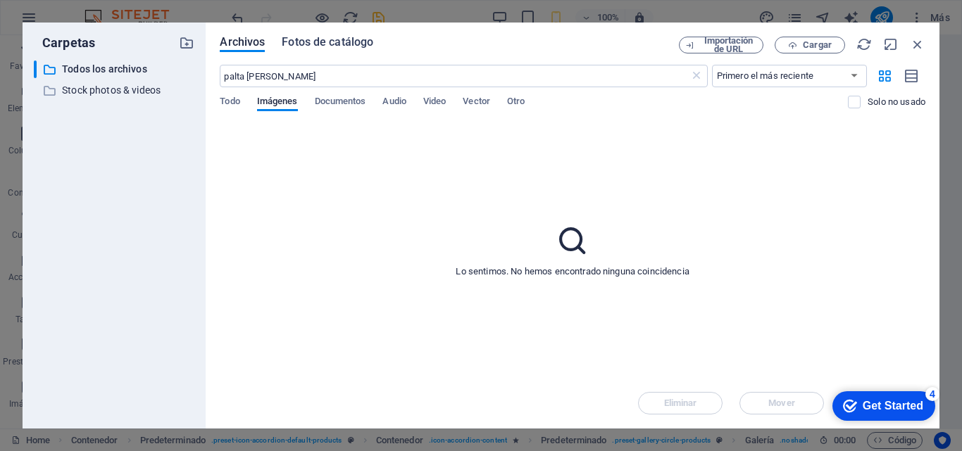
click at [315, 42] on span "Fotos de catálogo" at bounding box center [328, 42] width 92 height 17
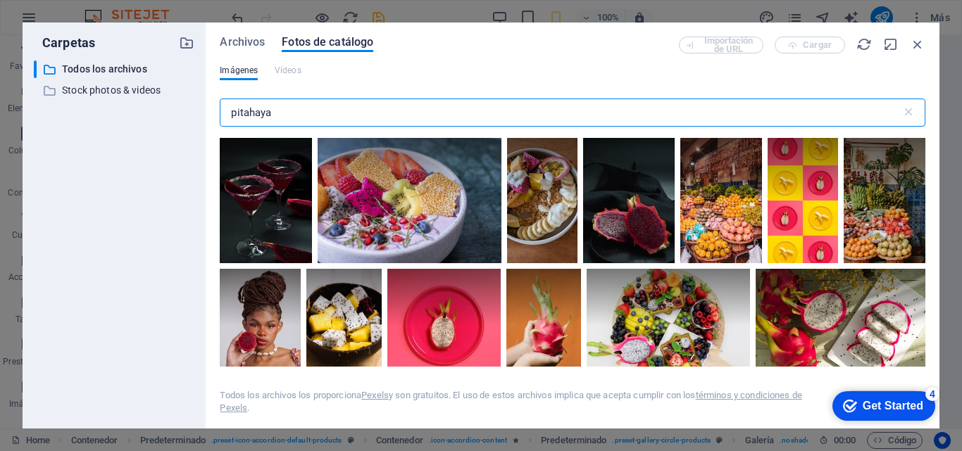
drag, startPoint x: 288, startPoint y: 115, endPoint x: 137, endPoint y: 100, distance: 152.1
click at [137, 100] on div "Carpetas ​ Todos los archivos Todos los archivos ​ Stock photos & videos Stock …" at bounding box center [481, 226] width 916 height 406
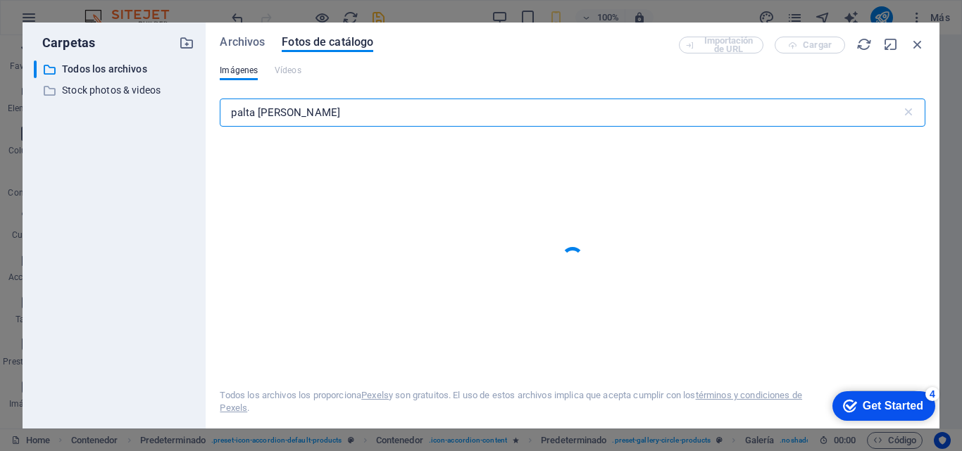
type input "palta hass"
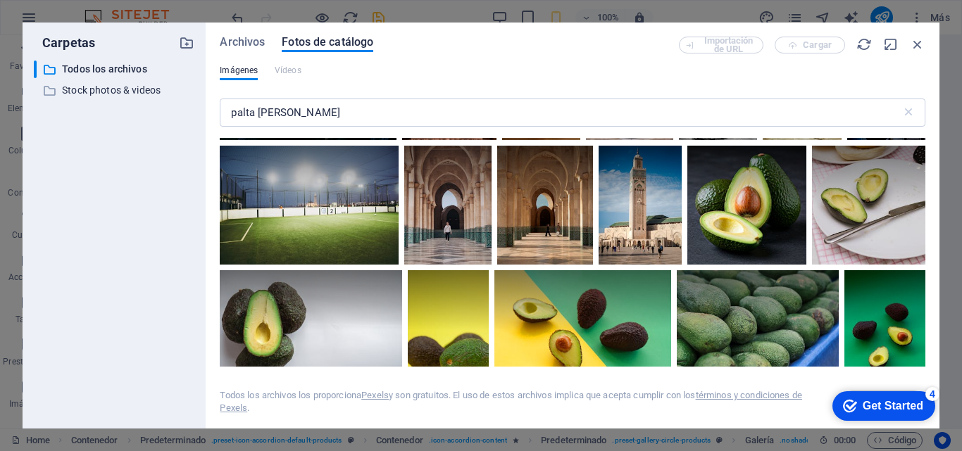
scroll to position [762, 0]
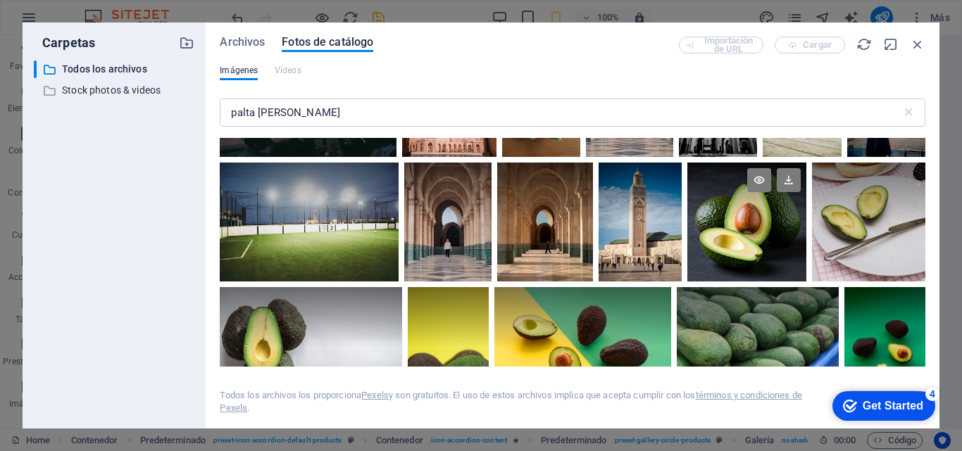
click at [758, 210] on div at bounding box center [746, 193] width 119 height 60
click at [752, 212] on div at bounding box center [746, 193] width 119 height 60
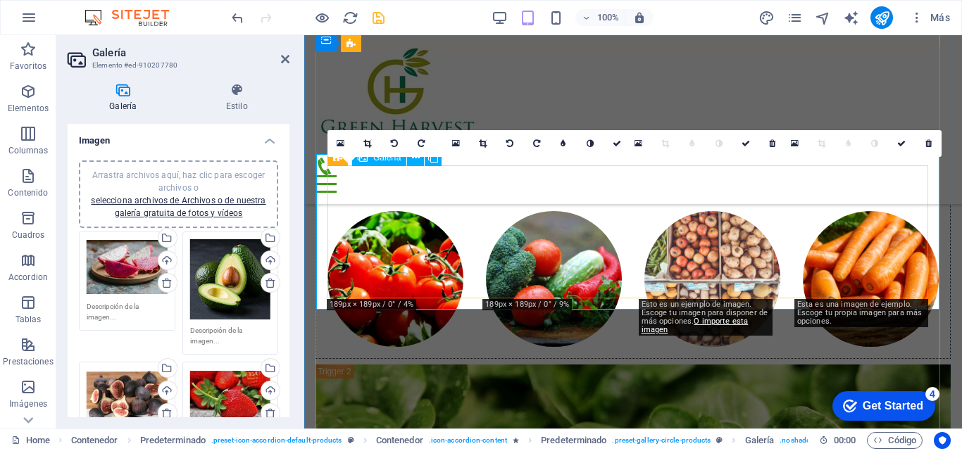
scroll to position [3710, 0]
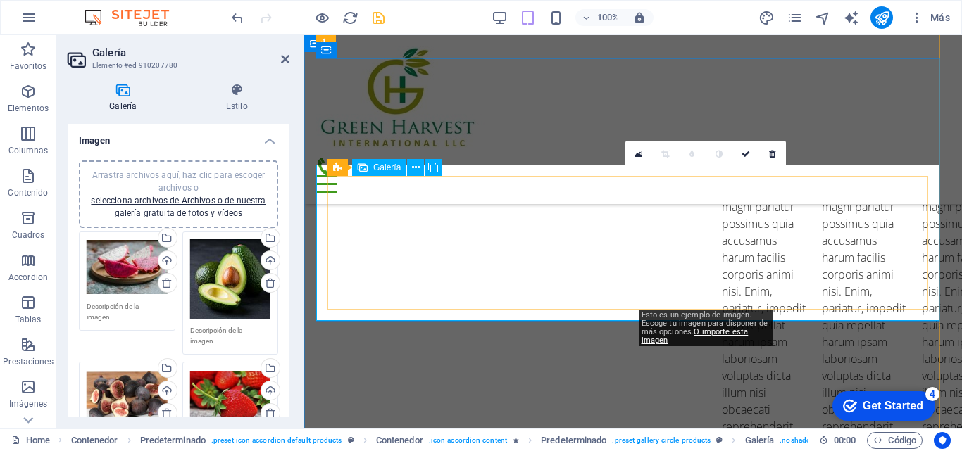
drag, startPoint x: 693, startPoint y: 243, endPoint x: 585, endPoint y: 401, distance: 191.9
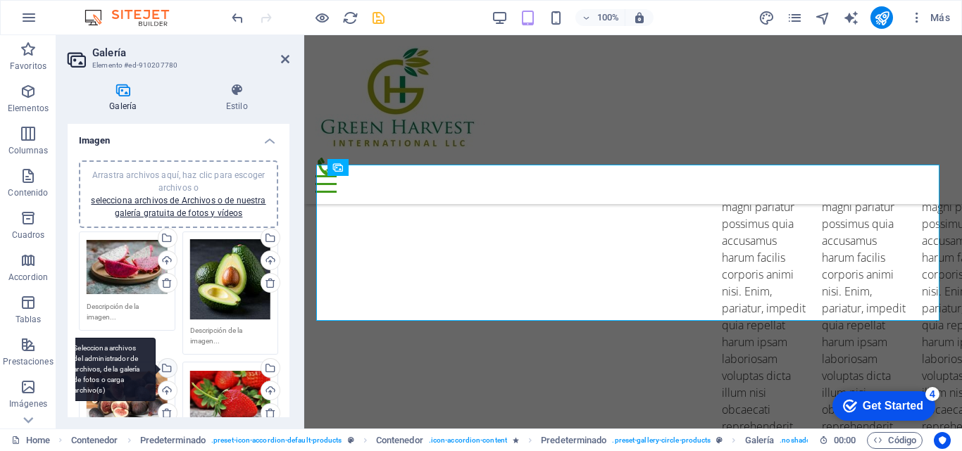
click at [166, 365] on div "Selecciona archivos del administrador de archivos, de la galería de fotos o car…" at bounding box center [166, 369] width 21 height 21
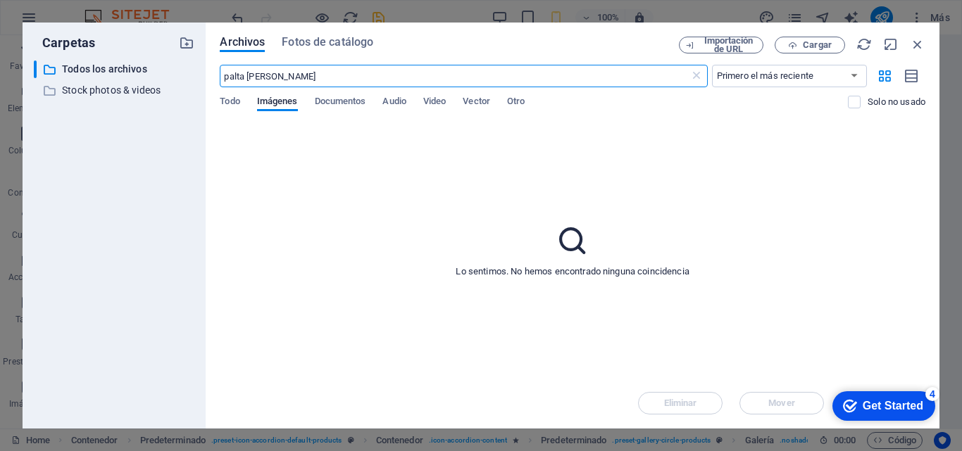
scroll to position [6076, 0]
click at [333, 37] on span "Fotos de catálogo" at bounding box center [328, 42] width 92 height 17
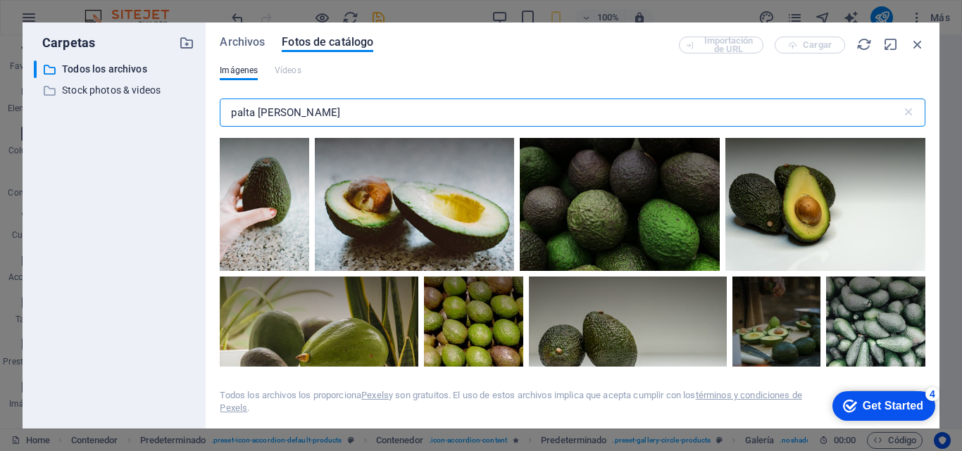
drag, startPoint x: 293, startPoint y: 113, endPoint x: 120, endPoint y: 101, distance: 173.6
click at [120, 101] on div "Carpetas ​ Todos los archivos Todos los archivos ​ Stock photos & videos Stock …" at bounding box center [481, 226] width 916 height 406
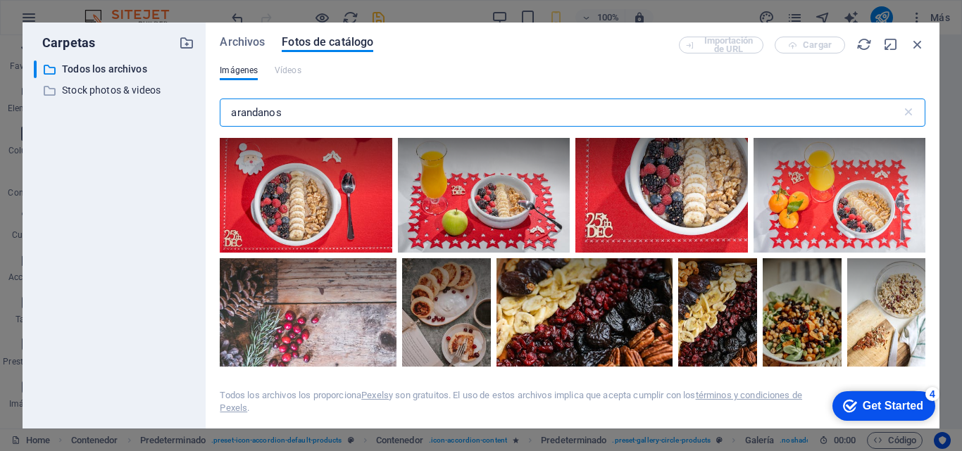
type input "arandanos"
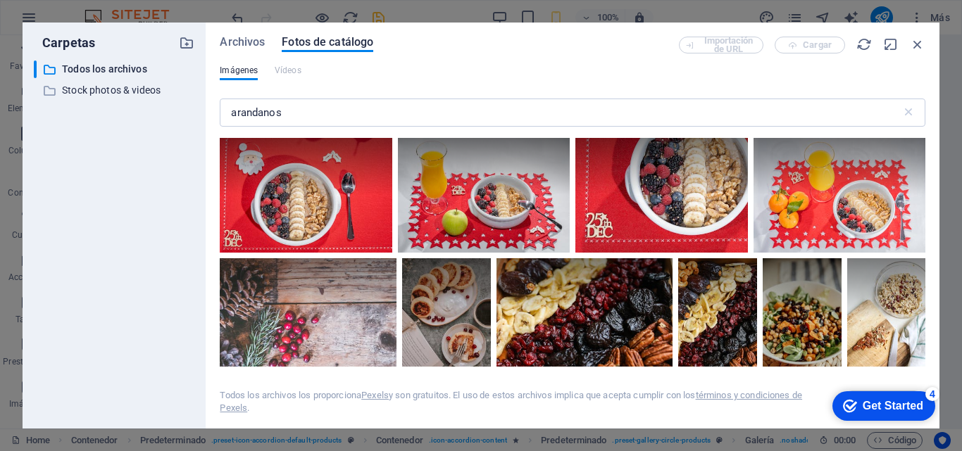
click at [930, 337] on div "Archivos Fotos de catálogo Importación de URL Cargar Imágenes Vídeos arandanos …" at bounding box center [572, 226] width 733 height 406
drag, startPoint x: 925, startPoint y: 156, endPoint x: 924, endPoint y: 179, distance: 23.2
click at [924, 179] on div "Archivos Fotos de catálogo Importación de URL Cargar Imágenes Vídeos arandanos …" at bounding box center [572, 226] width 733 height 406
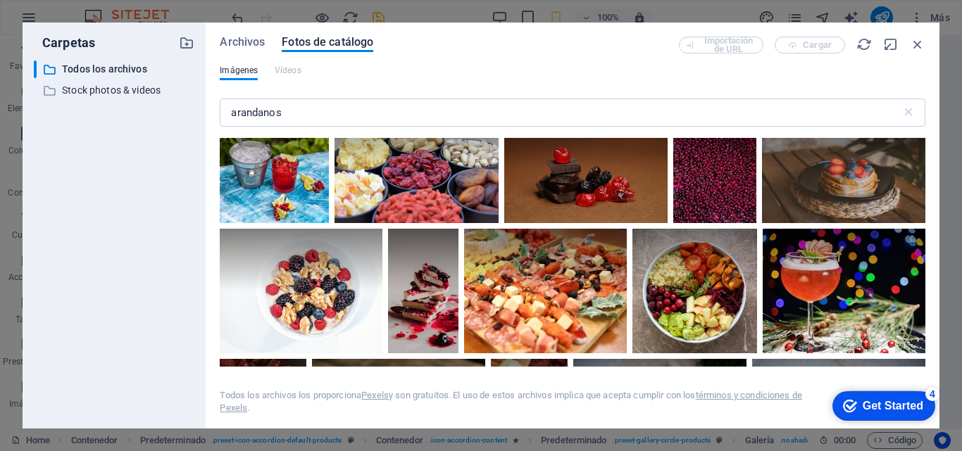
scroll to position [3269, 0]
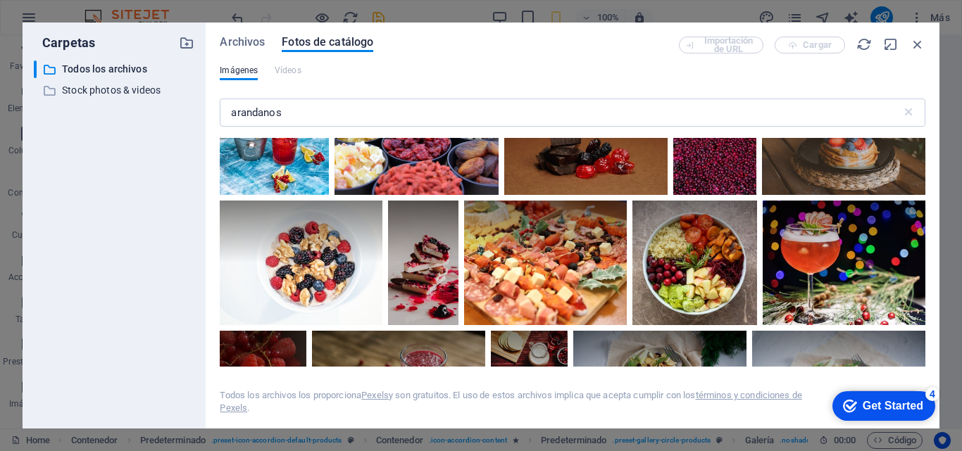
click at [691, 80] on div at bounding box center [764, 18] width 146 height 124
click at [691, 80] on div at bounding box center [764, 49] width 146 height 62
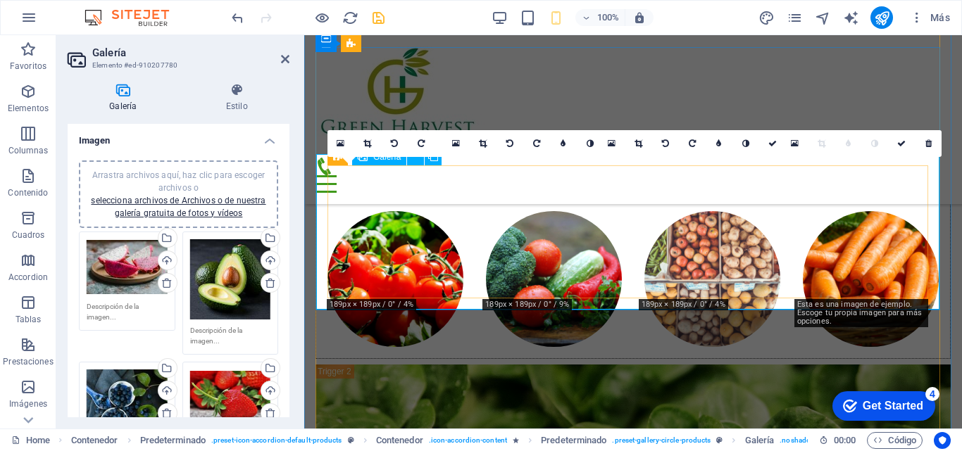
scroll to position [3710, 0]
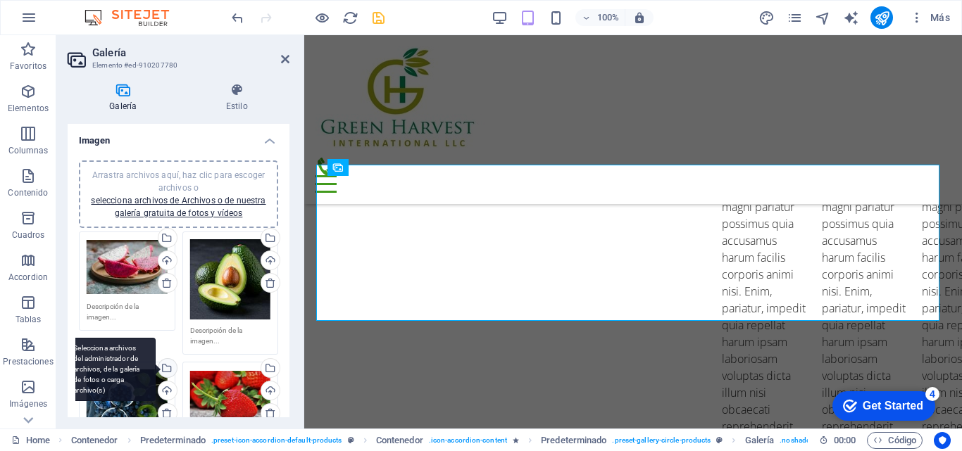
click at [165, 365] on div "Selecciona archivos del administrador de archivos, de la galería de fotos o car…" at bounding box center [166, 369] width 21 height 21
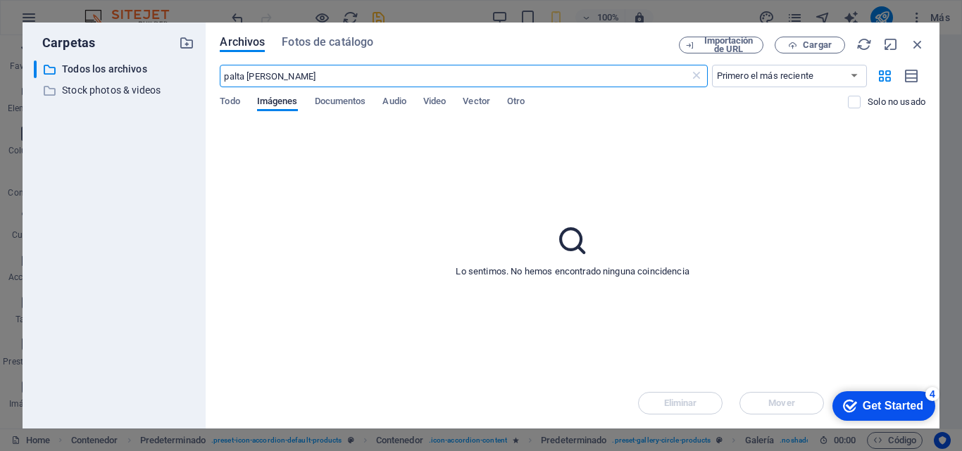
scroll to position [6076, 0]
click at [322, 39] on span "Fotos de catálogo" at bounding box center [328, 42] width 92 height 17
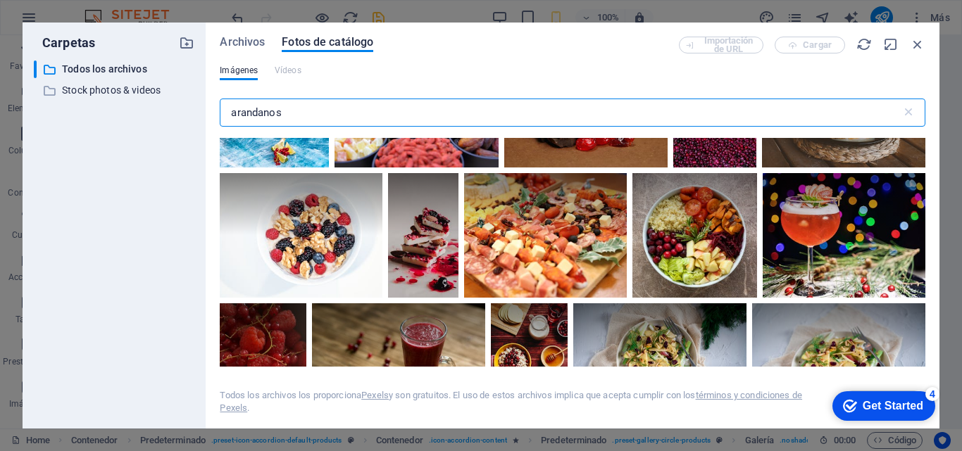
scroll to position [3325, 0]
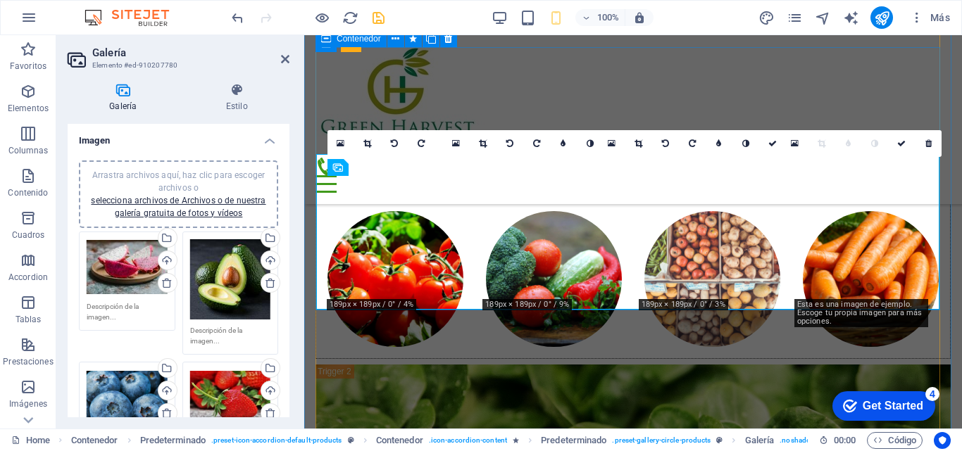
scroll to position [3710, 0]
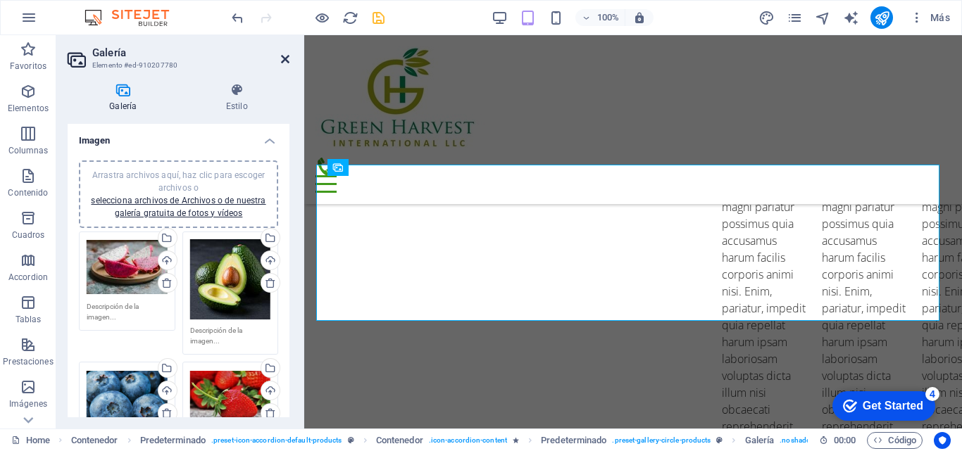
click at [286, 61] on icon at bounding box center [285, 58] width 8 height 11
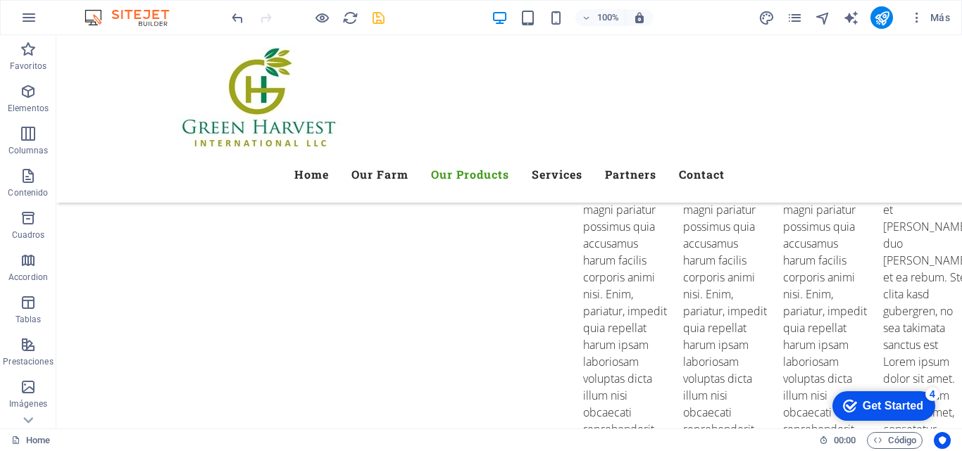
scroll to position [3679, 0]
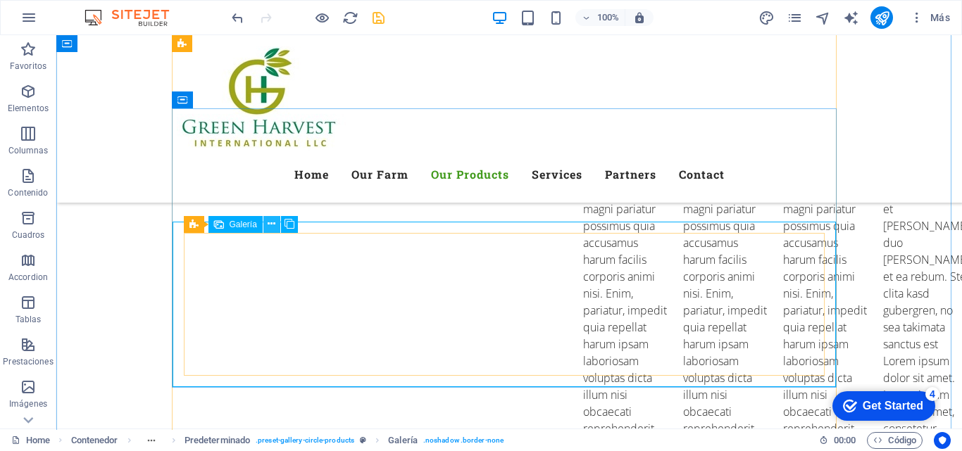
click at [273, 223] on icon at bounding box center [271, 224] width 8 height 15
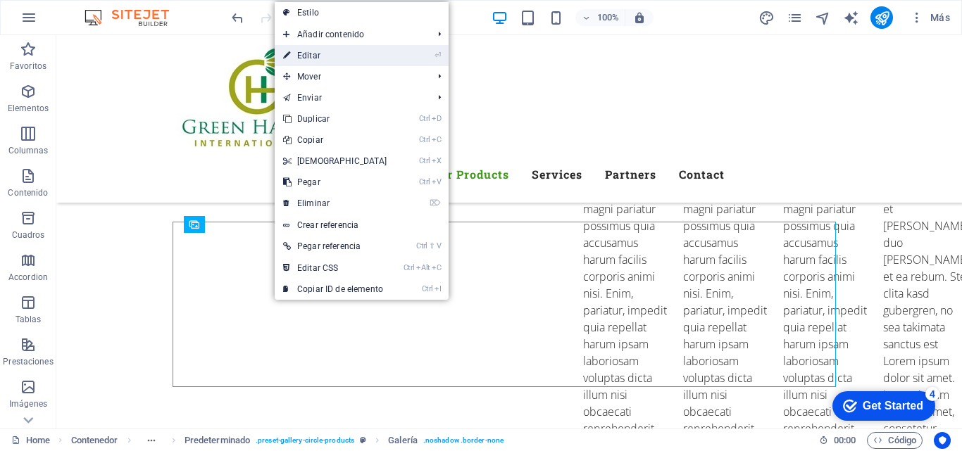
click at [317, 54] on link "⏎ Editar" at bounding box center [335, 55] width 121 height 21
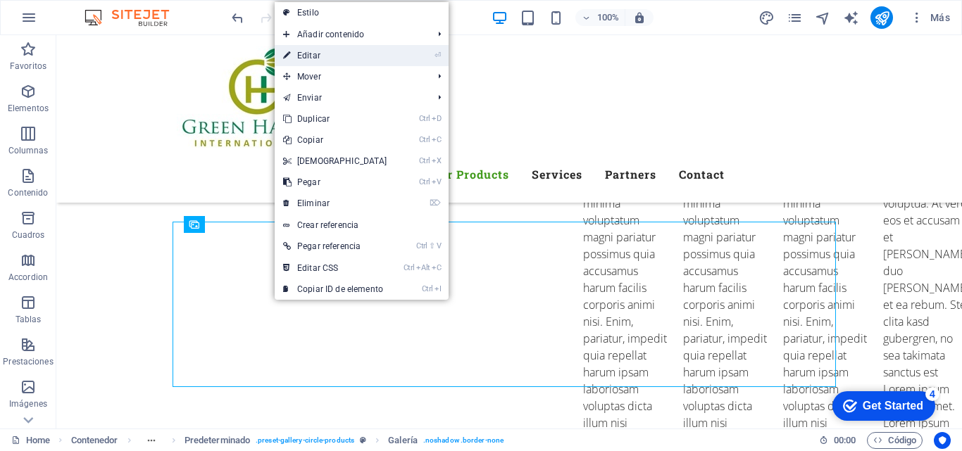
select select "4"
select select "px"
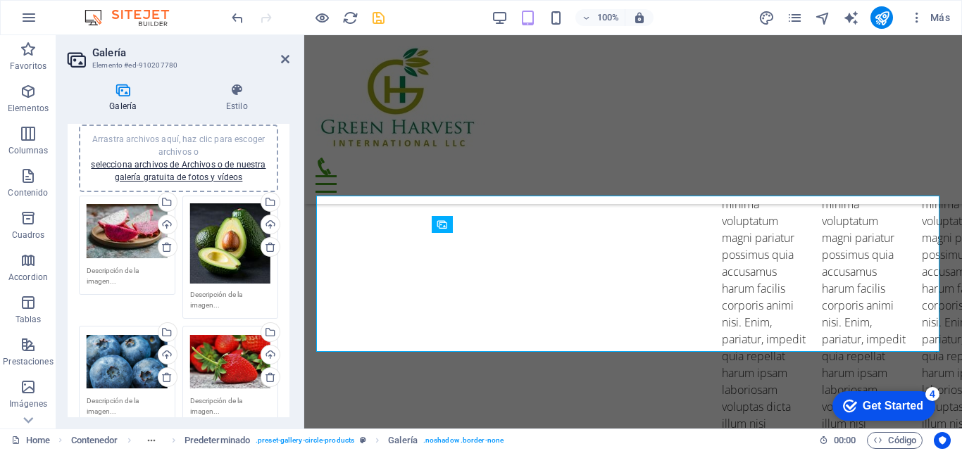
scroll to position [57, 0]
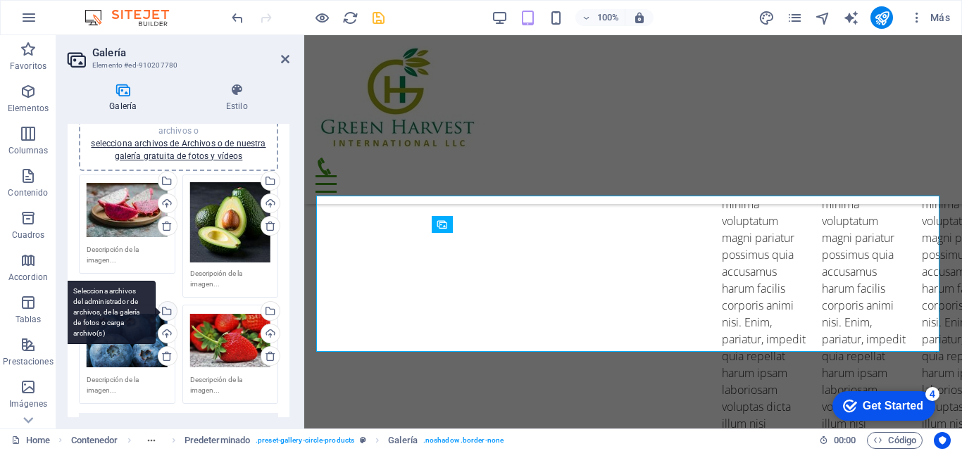
click at [168, 309] on div "Selecciona archivos del administrador de archivos, de la galería de fotos o car…" at bounding box center [166, 312] width 21 height 21
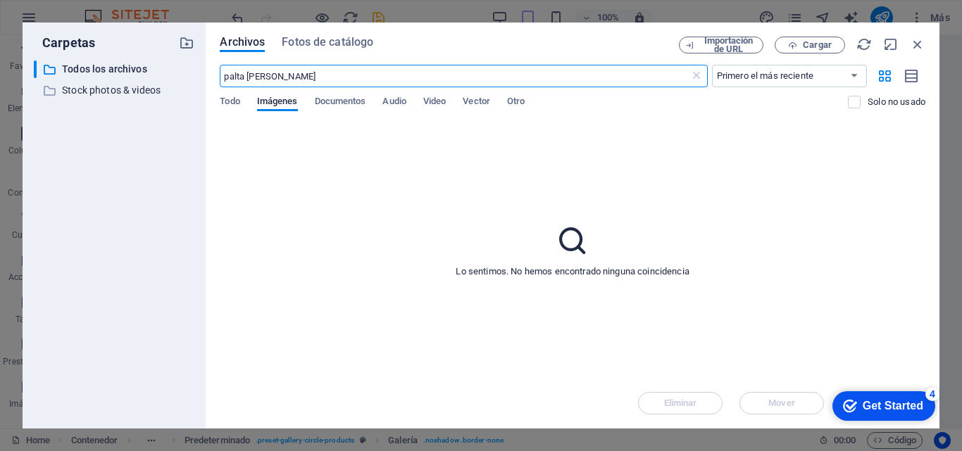
scroll to position [6076, 0]
click at [333, 39] on span "Fotos de catálogo" at bounding box center [328, 42] width 92 height 17
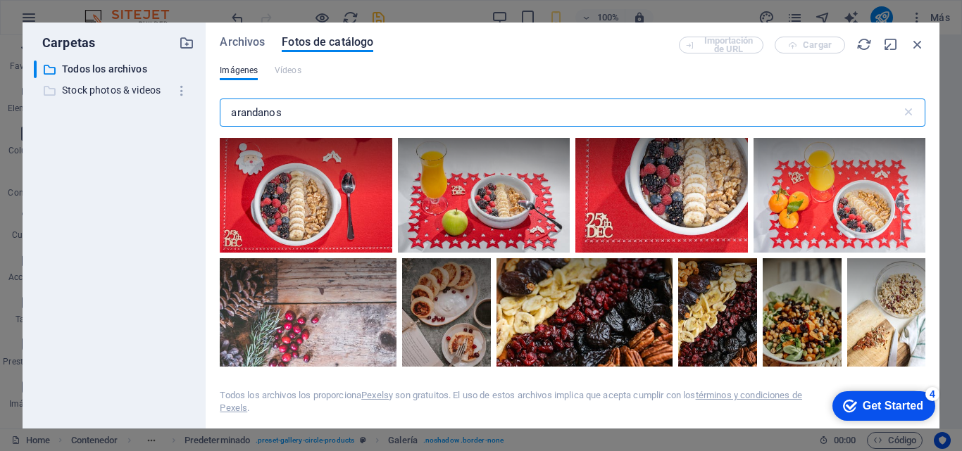
drag, startPoint x: 296, startPoint y: 108, endPoint x: 125, endPoint y: 93, distance: 171.7
click at [125, 93] on div "Carpetas ​ Todos los archivos Todos los archivos ​ Stock photos & videos Stock …" at bounding box center [481, 226] width 916 height 406
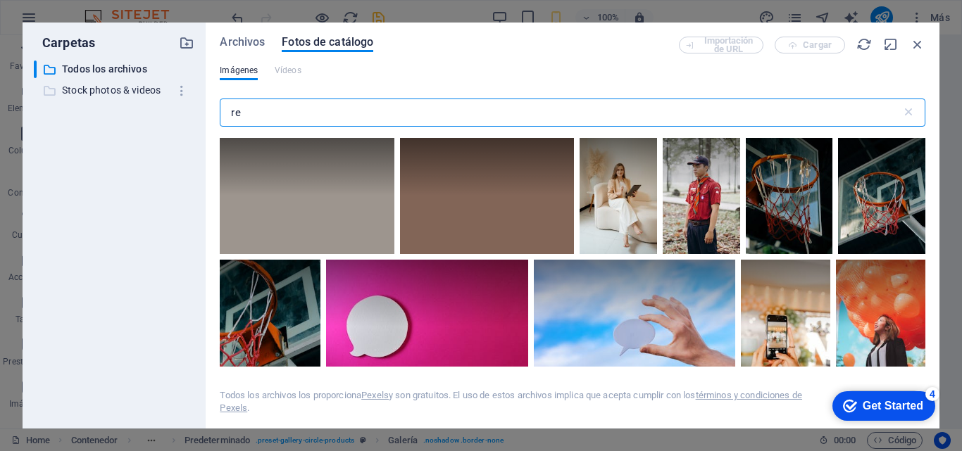
type input "r"
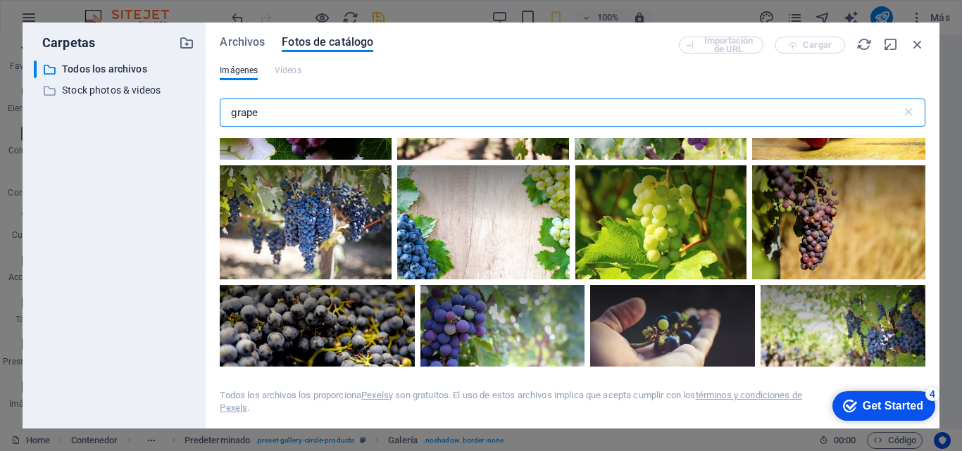
scroll to position [0, 0]
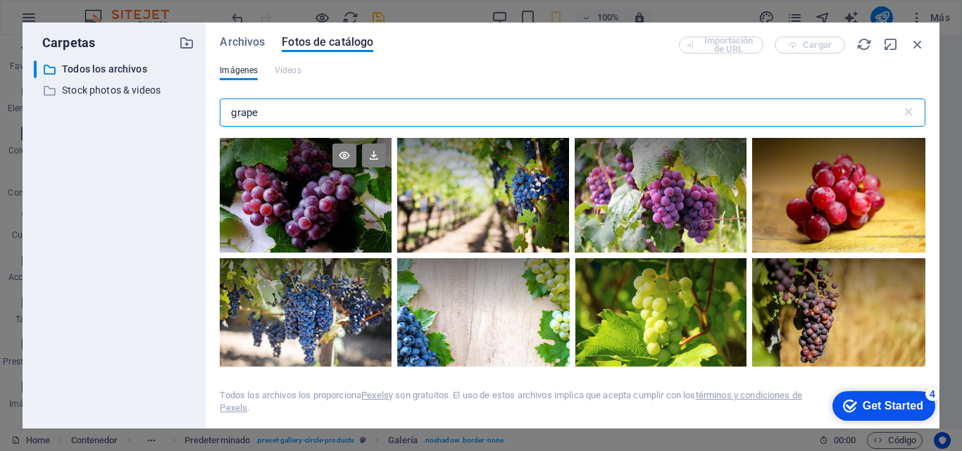
type input "grape"
click at [320, 204] on div at bounding box center [306, 195] width 172 height 115
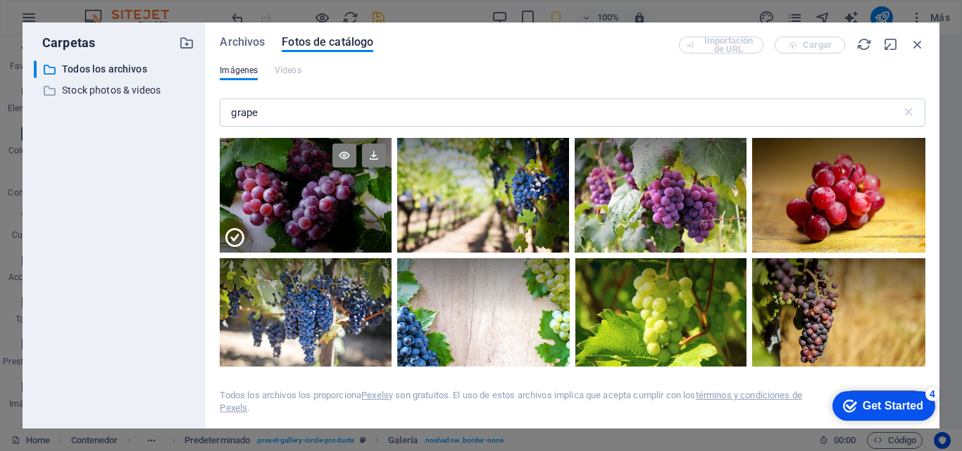
click at [320, 204] on div at bounding box center [306, 223] width 172 height 57
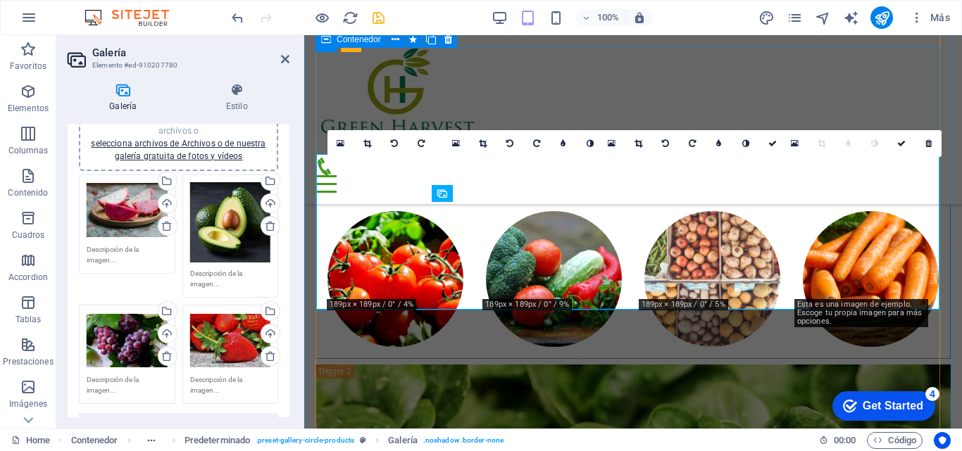
scroll to position [3710, 0]
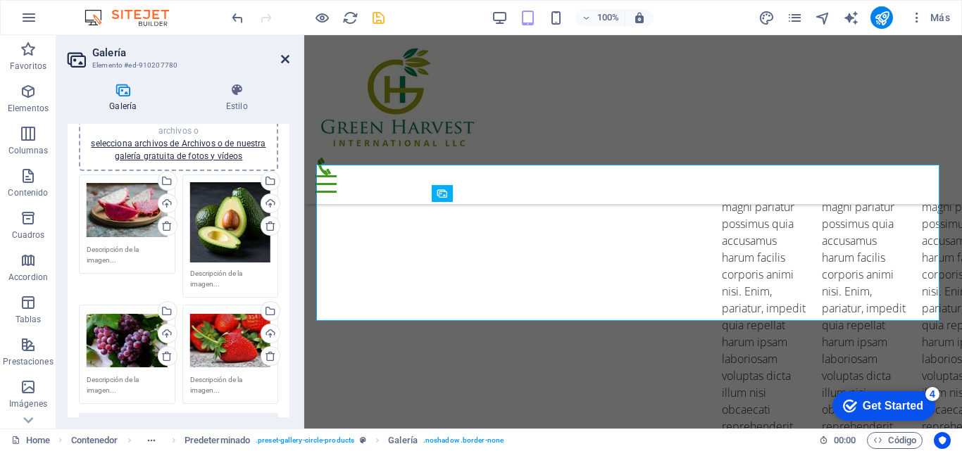
click at [286, 59] on icon at bounding box center [285, 58] width 8 height 11
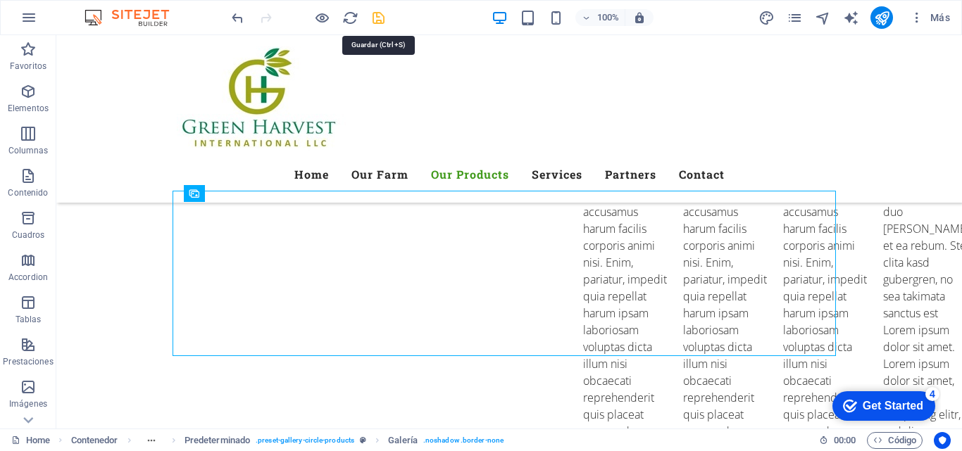
click at [379, 19] on icon "save" at bounding box center [378, 18] width 16 height 16
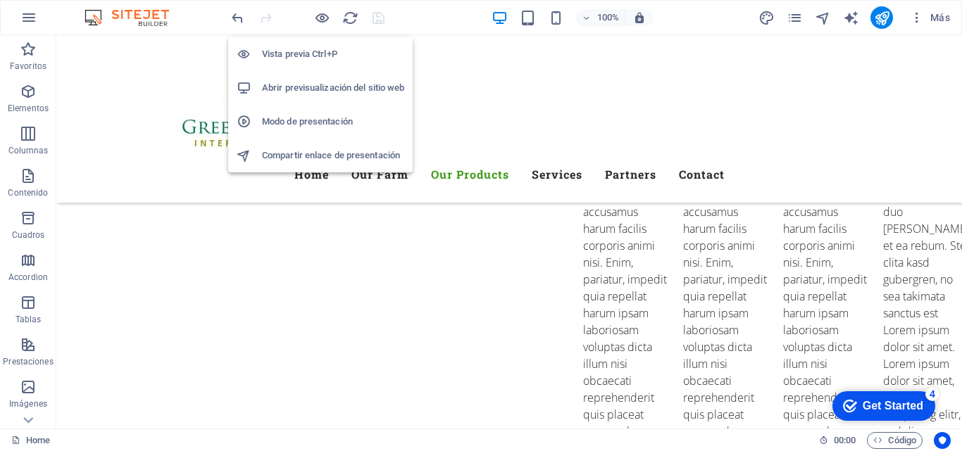
click at [303, 83] on h6 "Abrir previsualización del sitio web" at bounding box center [333, 88] width 142 height 17
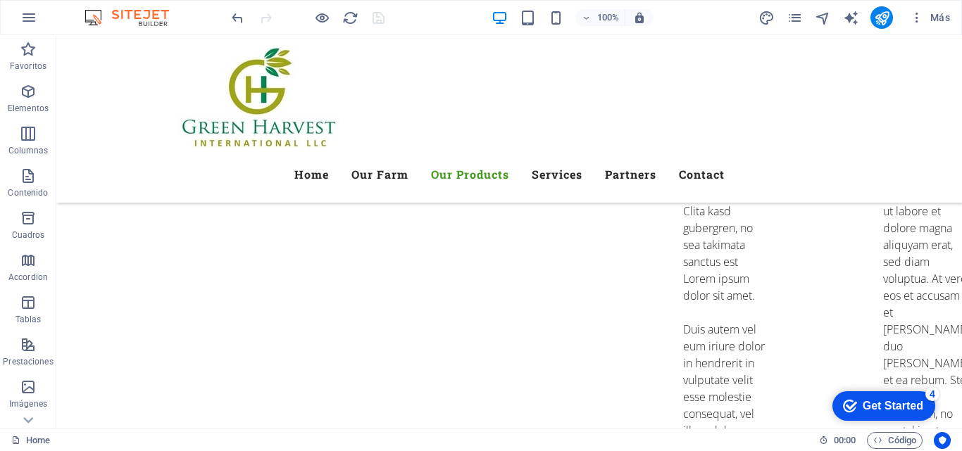
scroll to position [4013, 0]
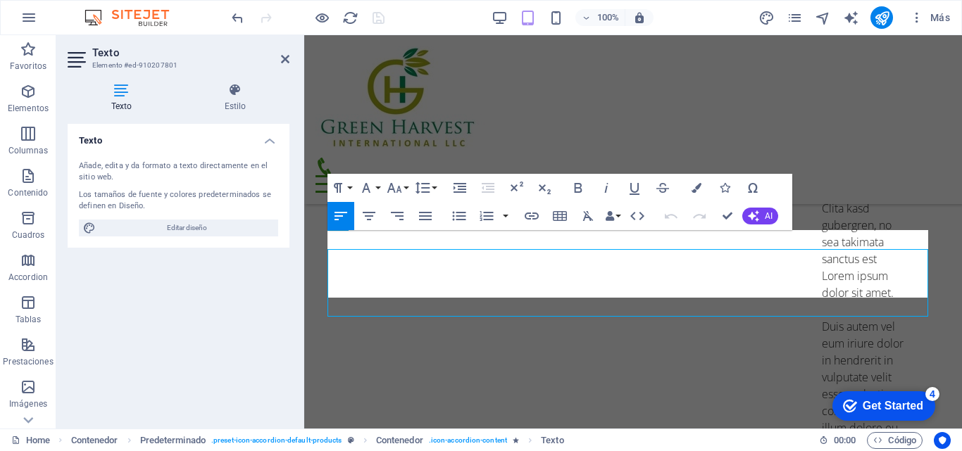
scroll to position [3983, 0]
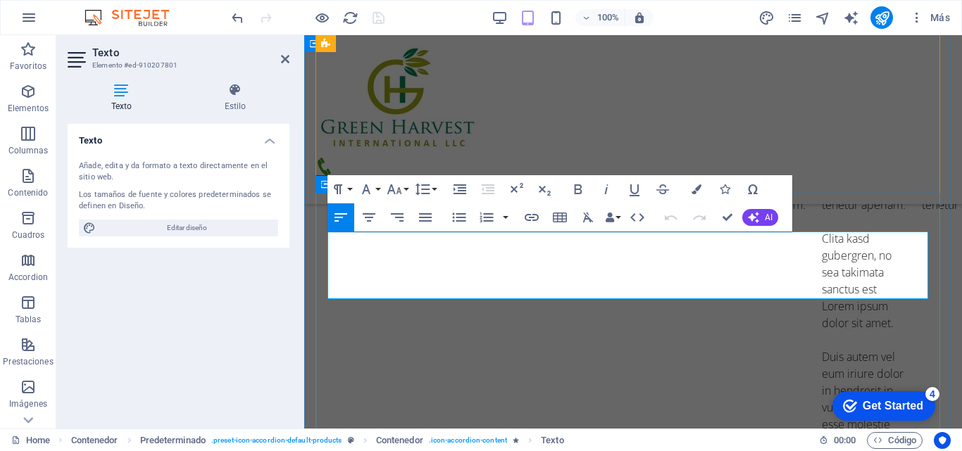
drag, startPoint x: 327, startPoint y: 239, endPoint x: 521, endPoint y: 291, distance: 200.6
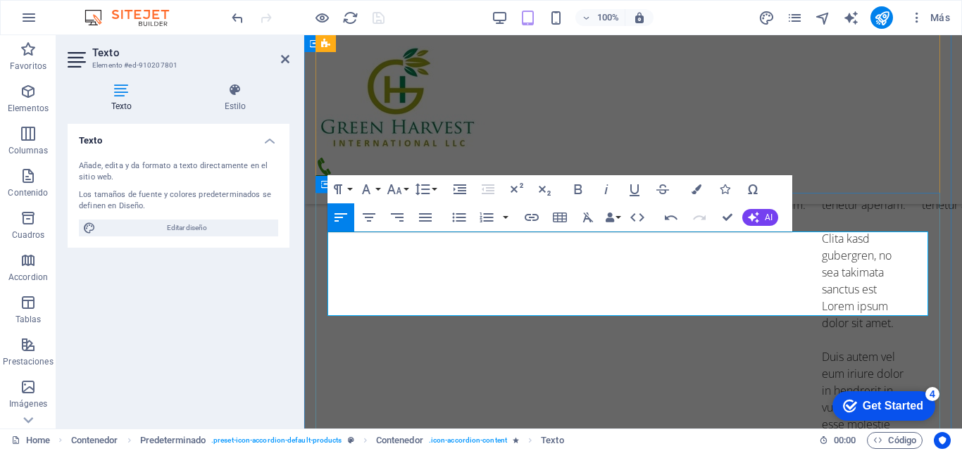
scroll to position [6310, 2]
click at [282, 63] on icon at bounding box center [285, 58] width 8 height 11
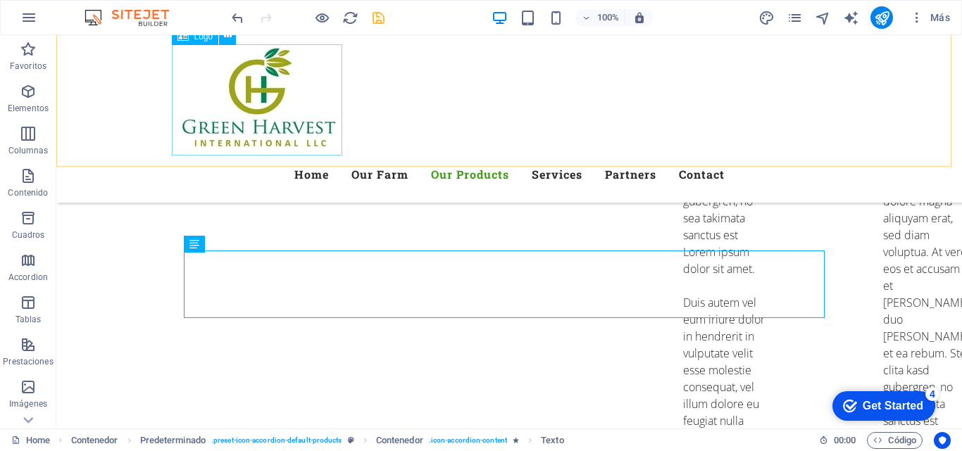
scroll to position [4009, 0]
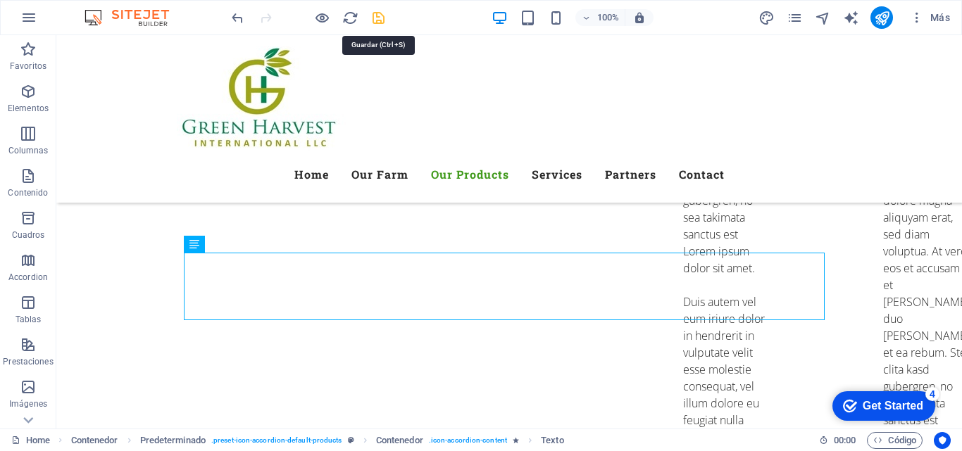
click at [378, 18] on icon "save" at bounding box center [378, 18] width 16 height 16
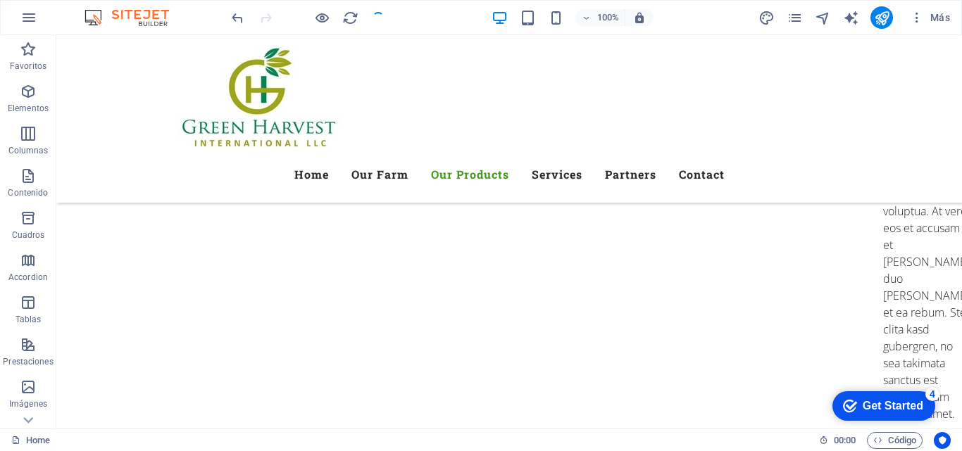
scroll to position [4502, 0]
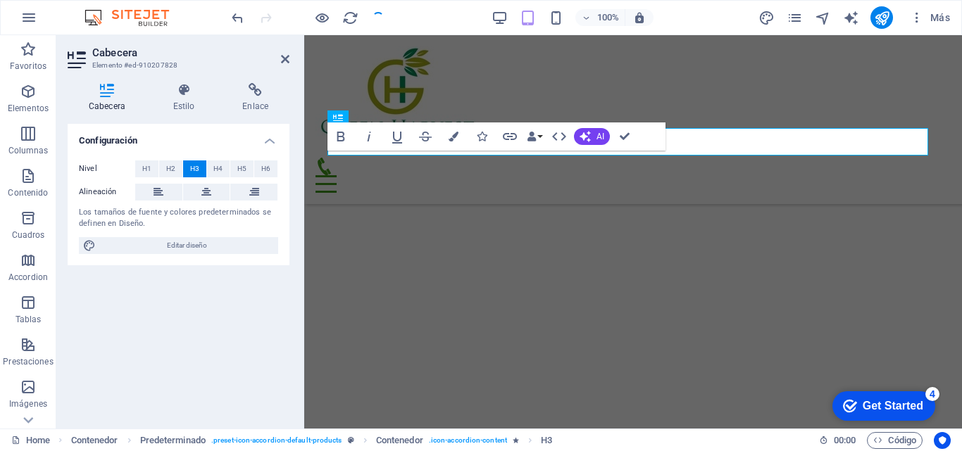
scroll to position [4478, 0]
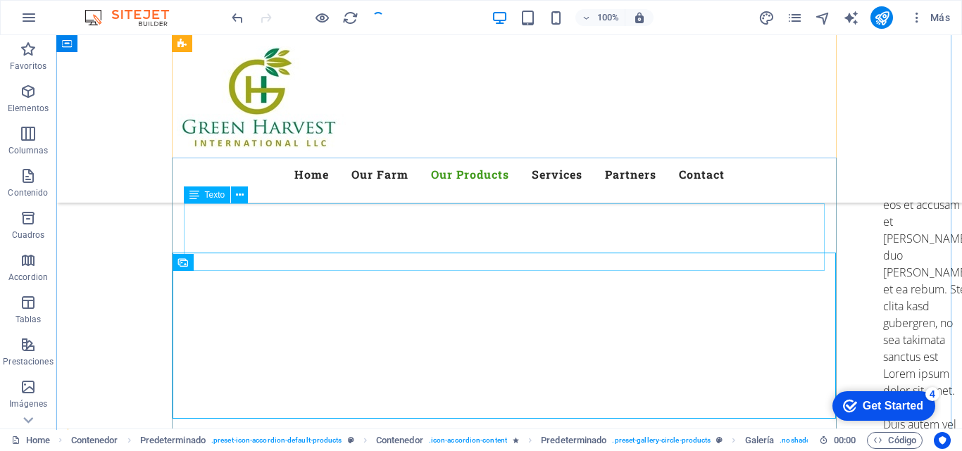
scroll to position [4486, 0]
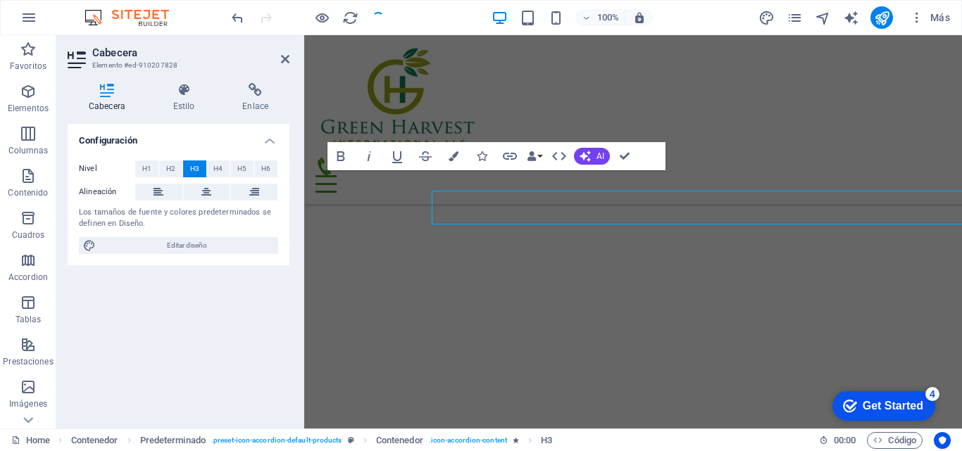
scroll to position [4441, 0]
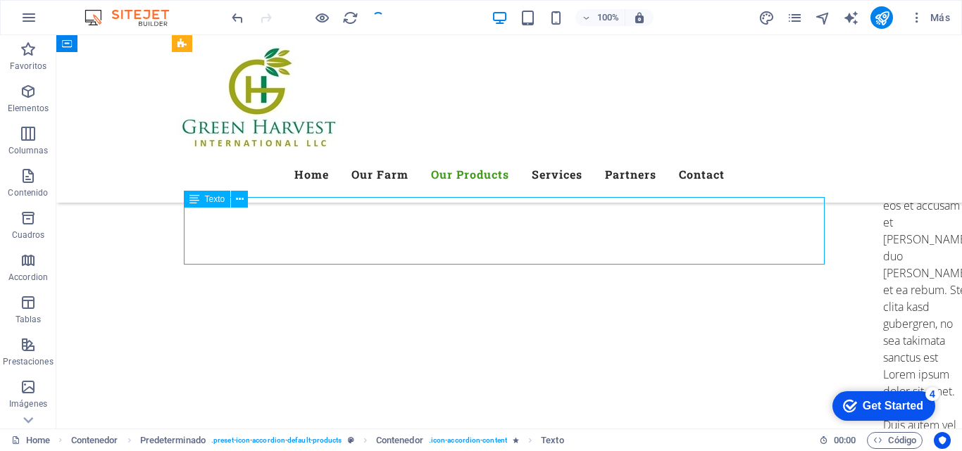
scroll to position [4482, 0]
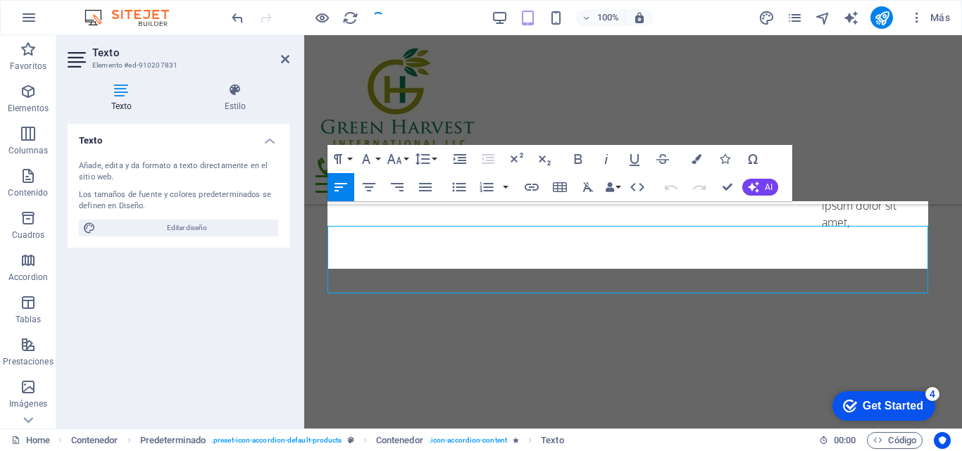
scroll to position [4437, 0]
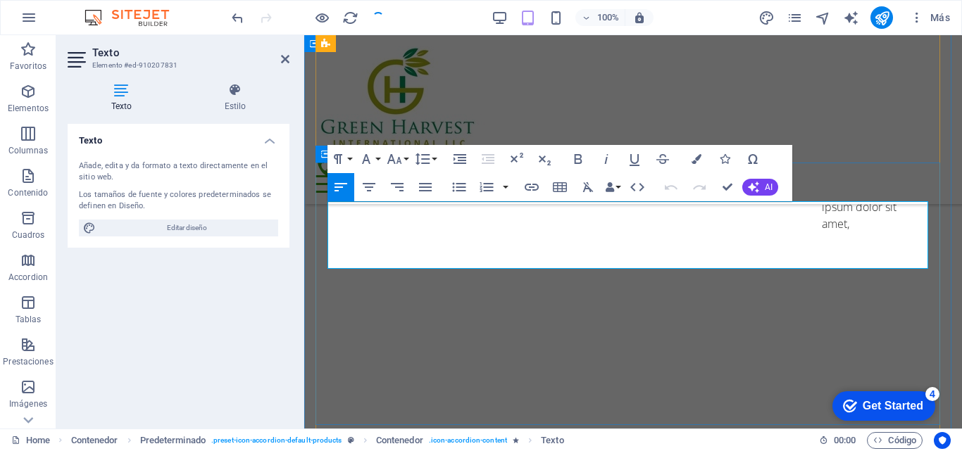
drag, startPoint x: 329, startPoint y: 210, endPoint x: 547, endPoint y: 258, distance: 223.6
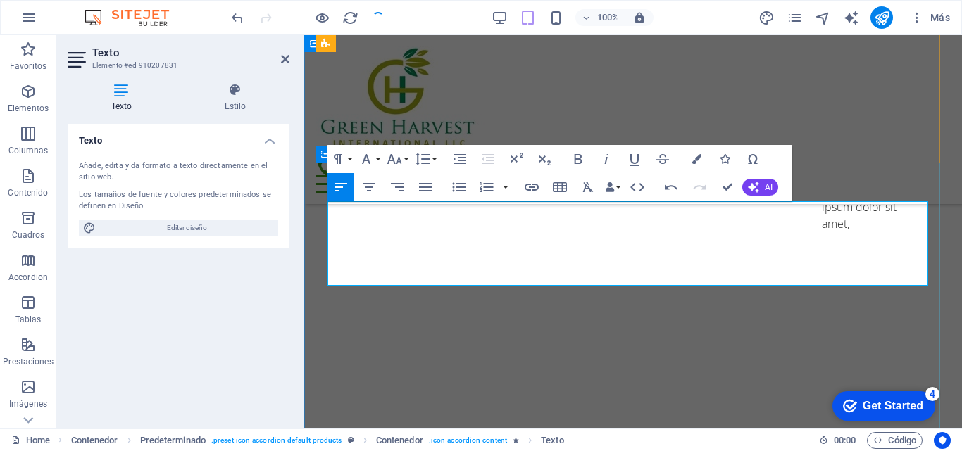
drag, startPoint x: 484, startPoint y: 276, endPoint x: 325, endPoint y: 275, distance: 158.4
click at [284, 61] on icon at bounding box center [285, 58] width 8 height 11
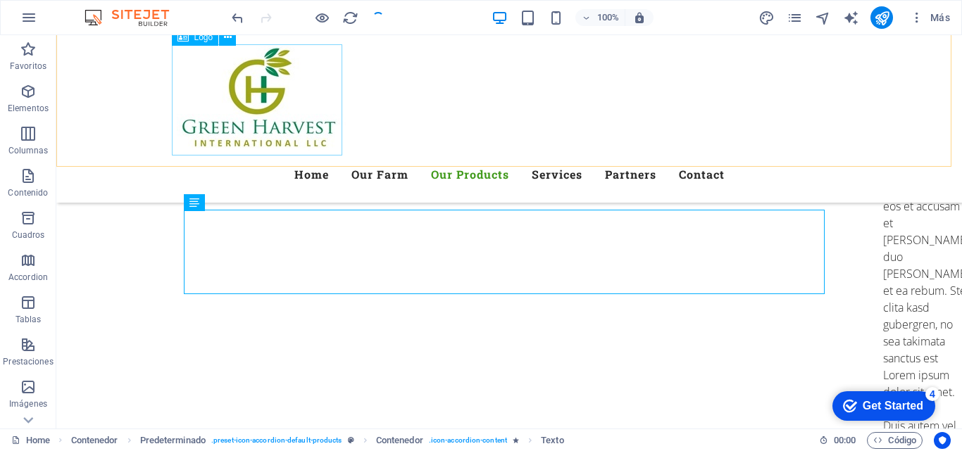
scroll to position [4478, 0]
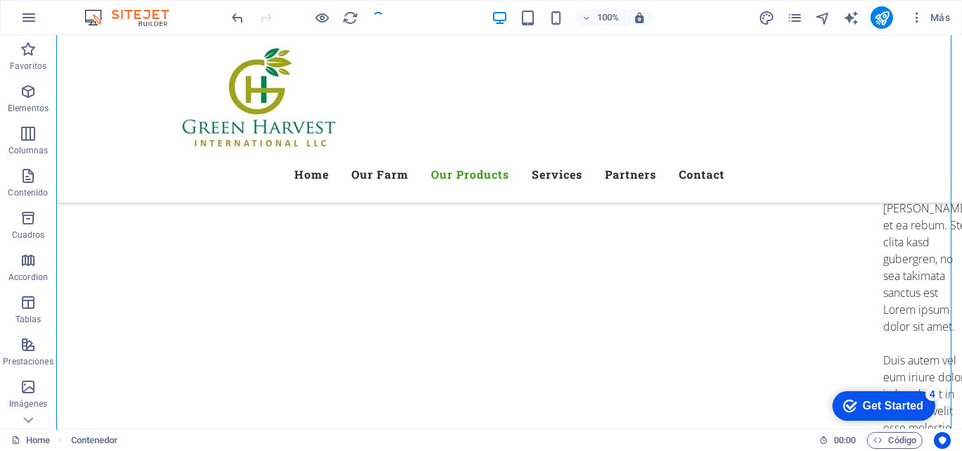
scroll to position [4494, 0]
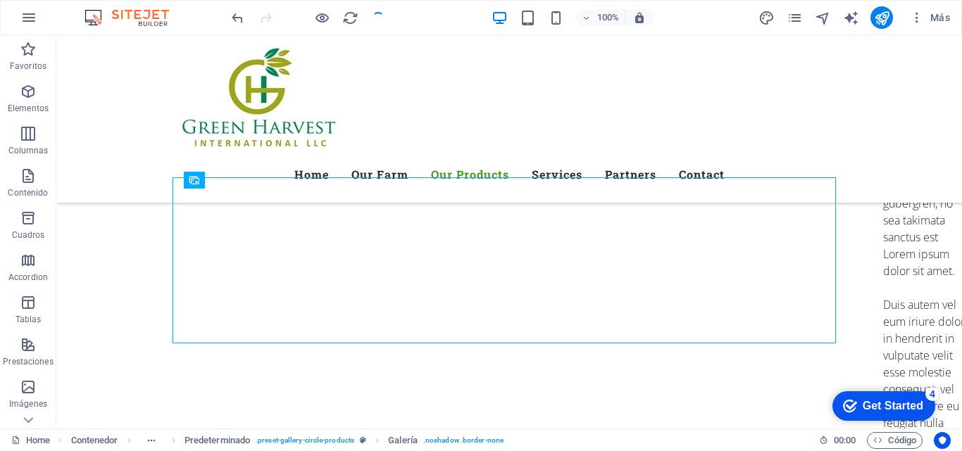
scroll to position [4565, 0]
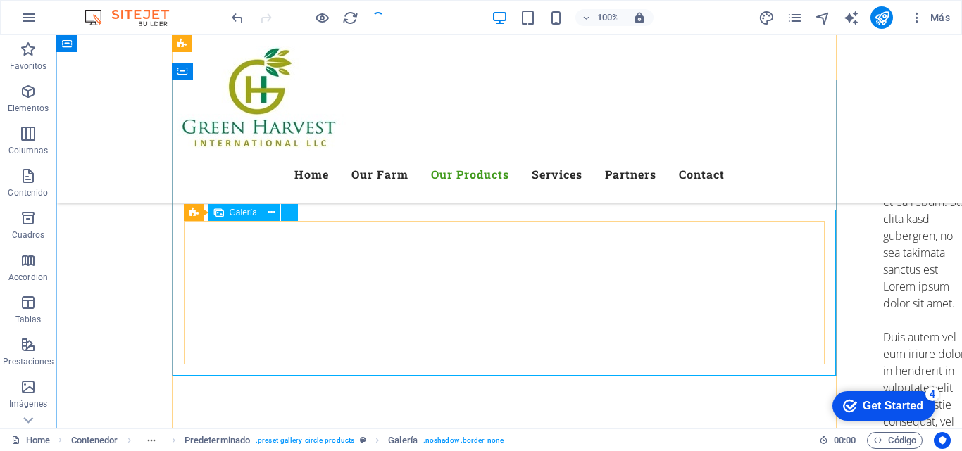
click at [272, 213] on icon at bounding box center [271, 213] width 8 height 15
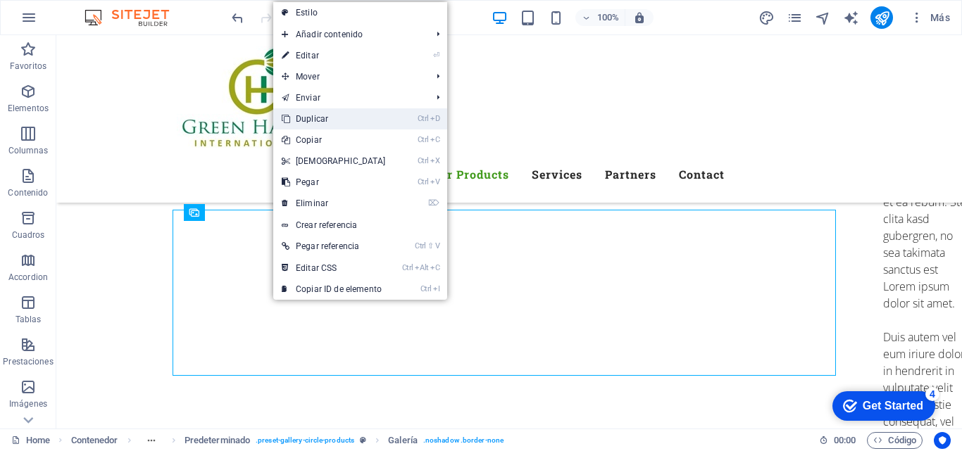
click at [335, 117] on link "Ctrl D Duplicar" at bounding box center [333, 118] width 121 height 21
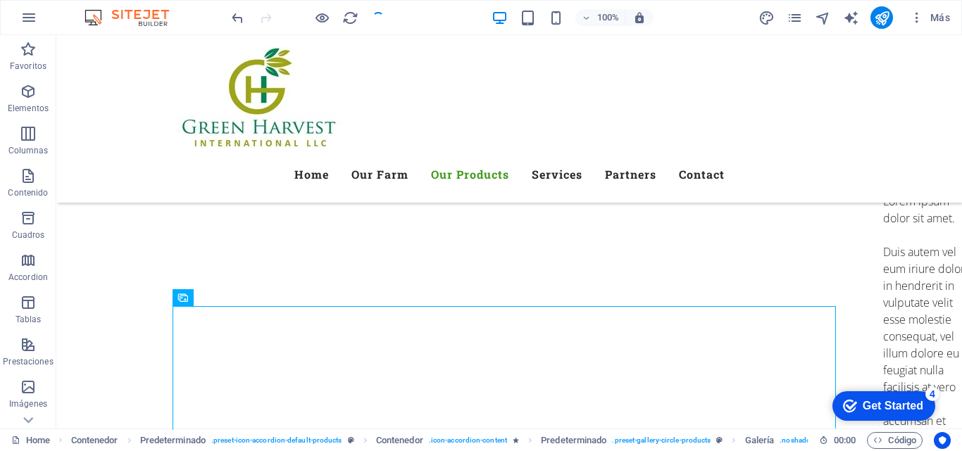
scroll to position [4651, 0]
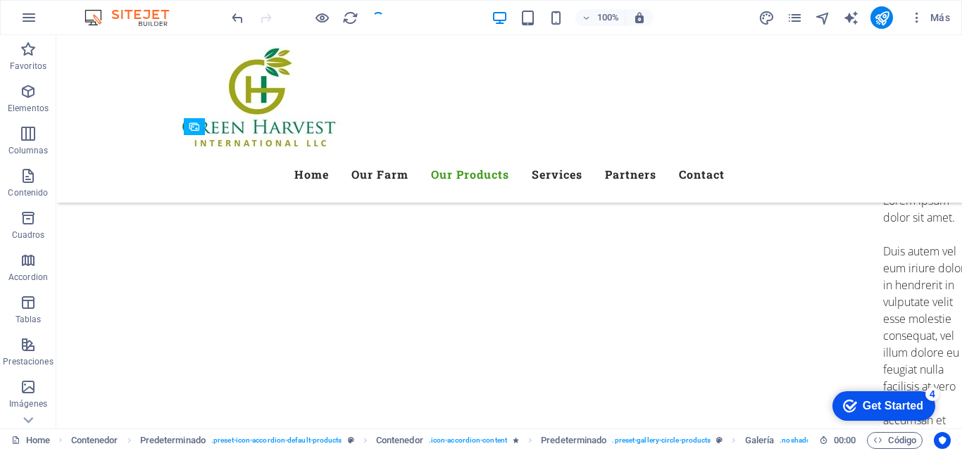
drag, startPoint x: 298, startPoint y: 378, endPoint x: 636, endPoint y: 234, distance: 367.1
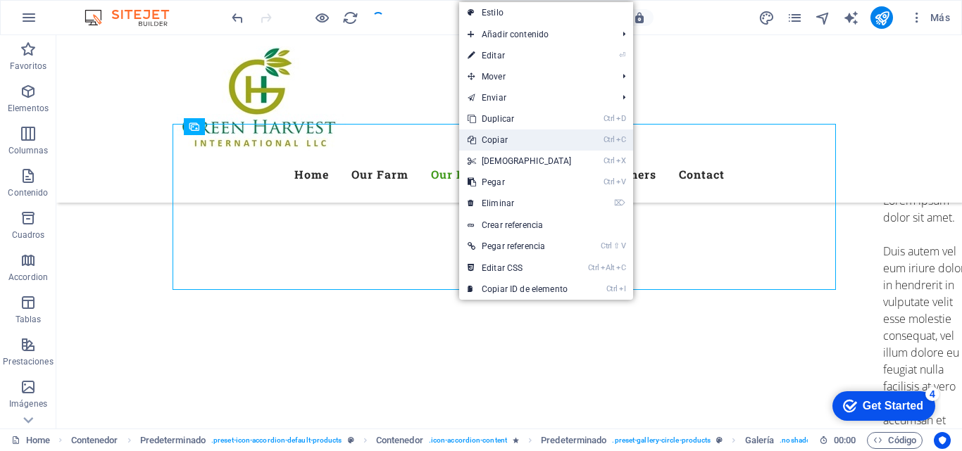
click at [493, 138] on link "Ctrl C Copiar" at bounding box center [519, 140] width 121 height 21
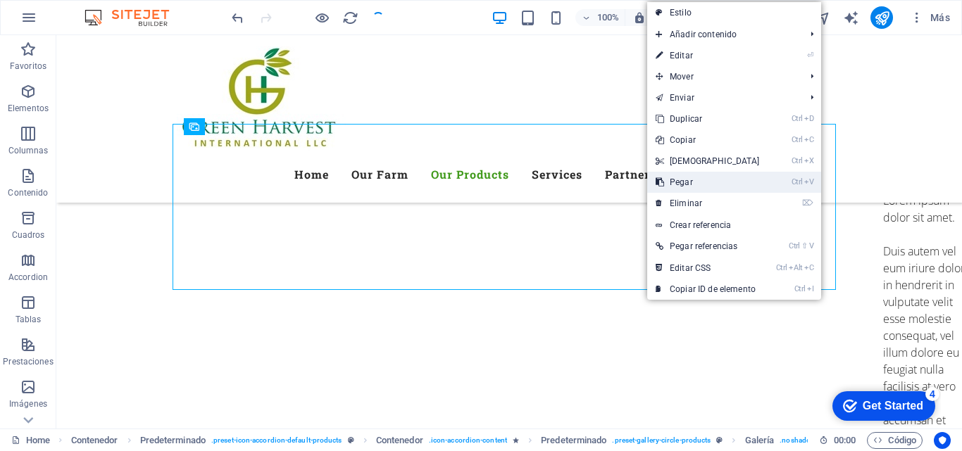
click at [679, 181] on link "Ctrl V Pegar" at bounding box center [707, 182] width 121 height 21
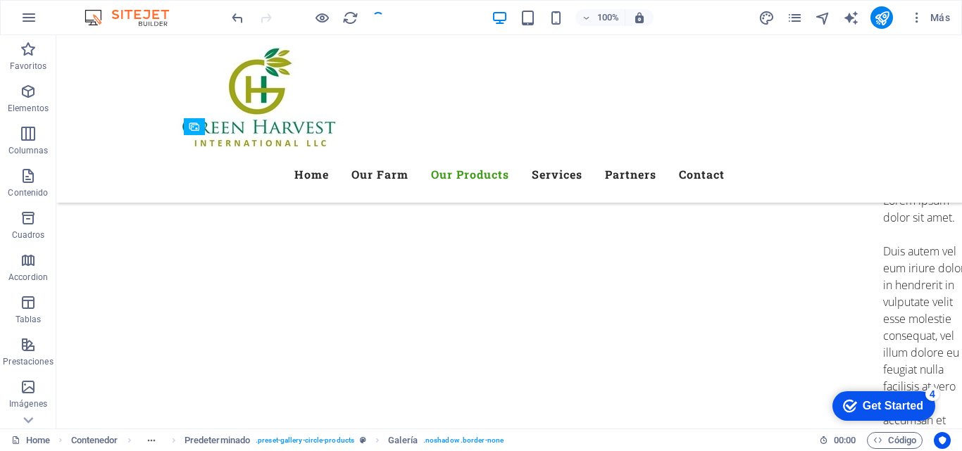
drag, startPoint x: 415, startPoint y: 367, endPoint x: 592, endPoint y: 221, distance: 229.0
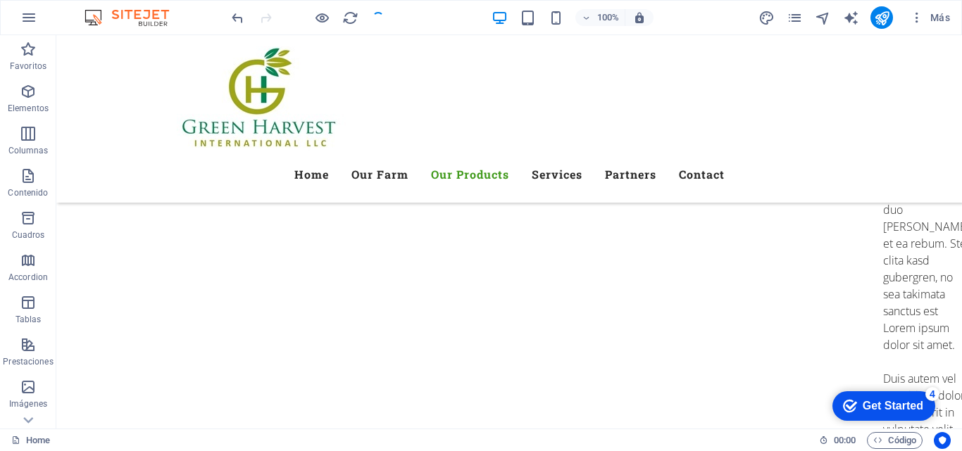
scroll to position [4539, 0]
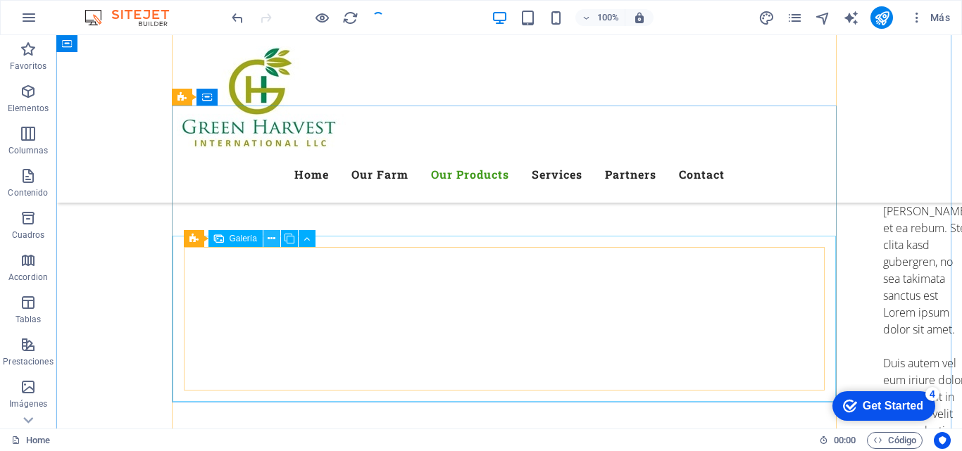
click at [267, 239] on button at bounding box center [271, 238] width 17 height 17
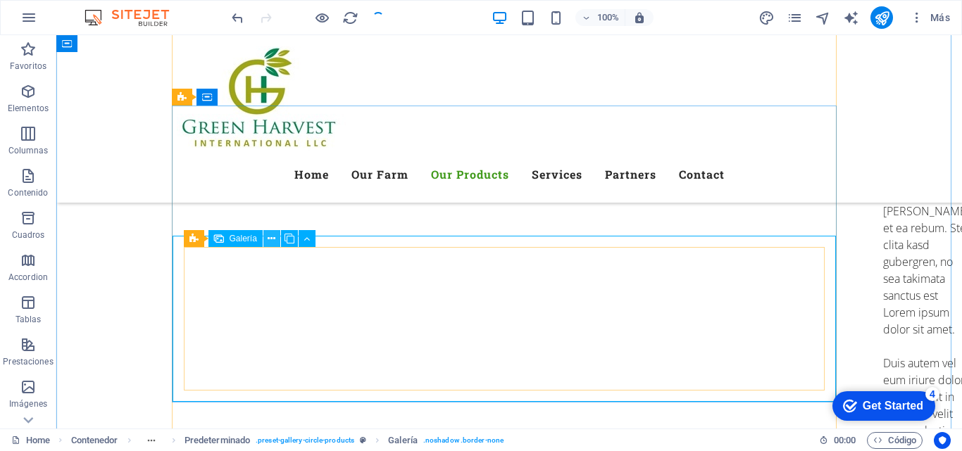
click at [270, 238] on icon at bounding box center [271, 239] width 8 height 15
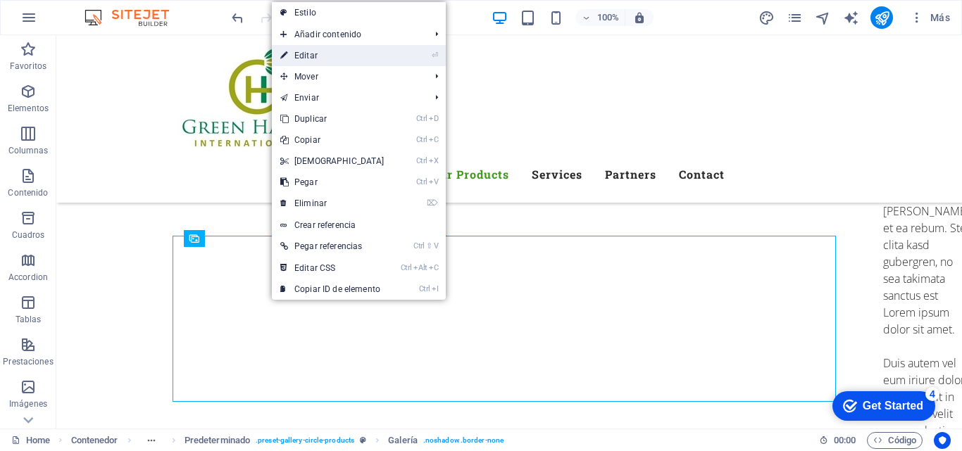
click at [308, 56] on link "⏎ Editar" at bounding box center [332, 55] width 121 height 21
select select "4"
select select "px"
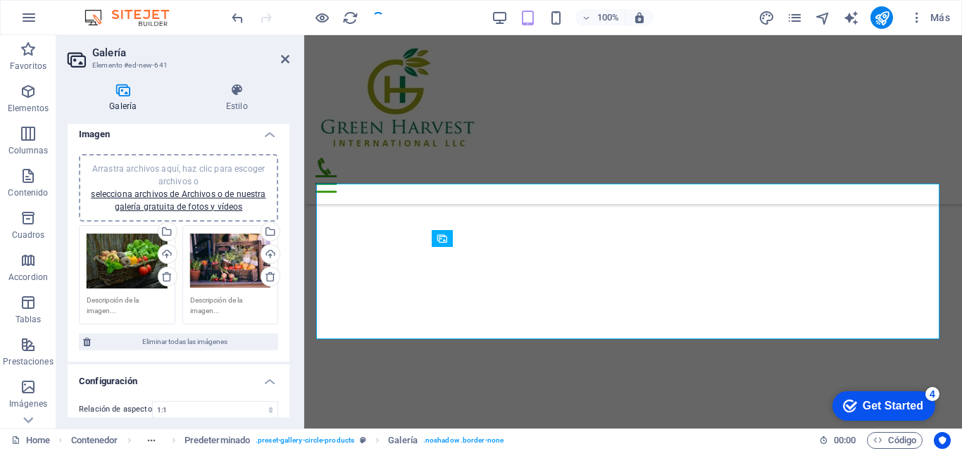
scroll to position [0, 0]
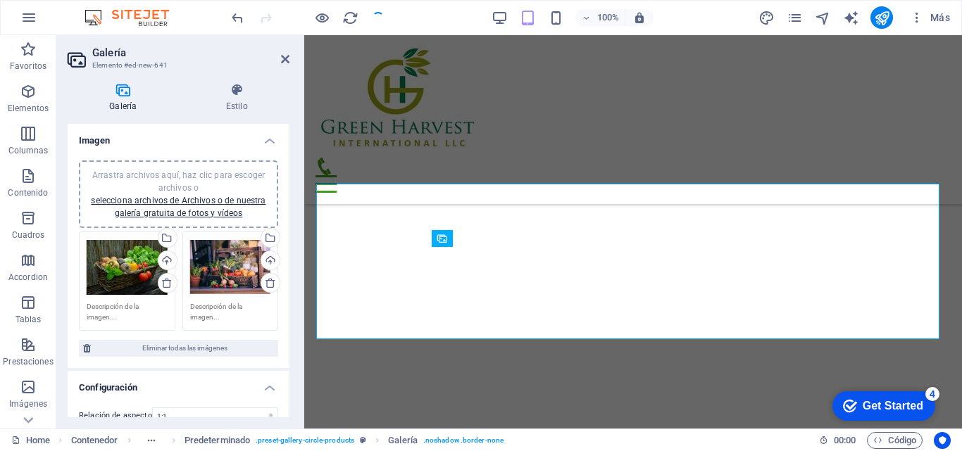
drag, startPoint x: 286, startPoint y: 283, endPoint x: 286, endPoint y: 298, distance: 15.5
click at [286, 298] on div "Arrastra archivos aquí, haz clic para escoger archivos o selecciona archivos de…" at bounding box center [179, 258] width 222 height 219
click at [187, 200] on link "selecciona archivos de Archivos o de nuestra galería gratuita de fotos y vídeos" at bounding box center [178, 207] width 175 height 23
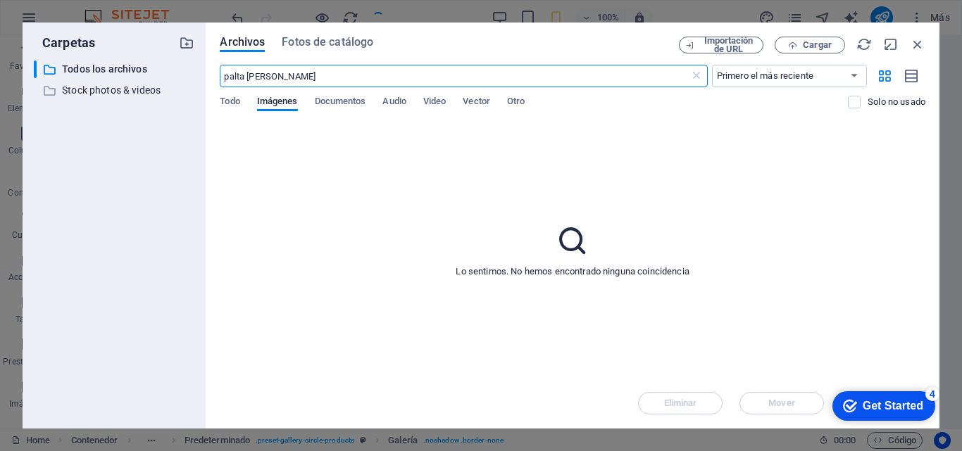
scroll to position [7267, 0]
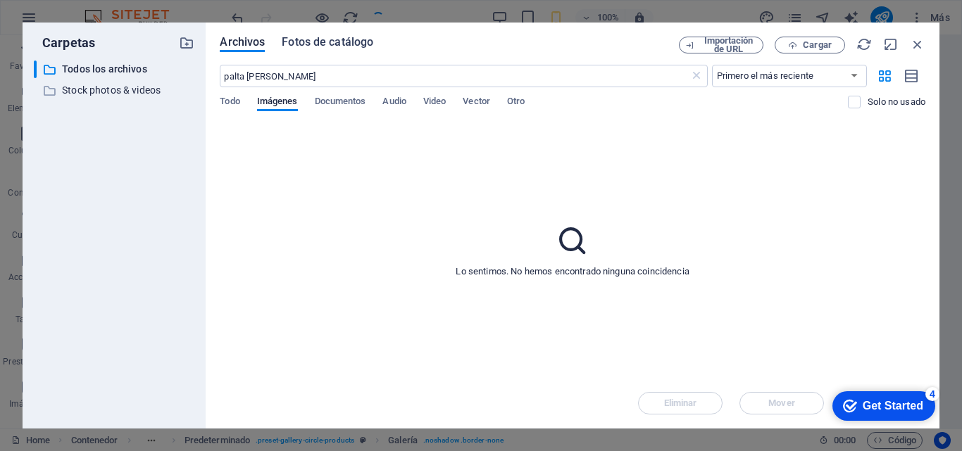
click at [327, 43] on span "Fotos de catálogo" at bounding box center [328, 42] width 92 height 17
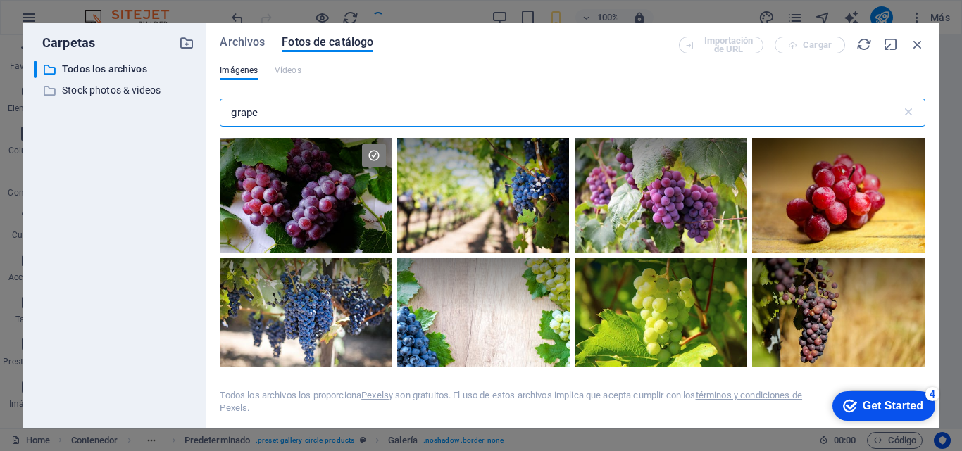
drag, startPoint x: 269, startPoint y: 115, endPoint x: 113, endPoint y: 105, distance: 156.6
click at [113, 105] on div "Carpetas ​ Todos los archivos Todos los archivos ​ Stock photos & videos Stock …" at bounding box center [481, 226] width 916 height 406
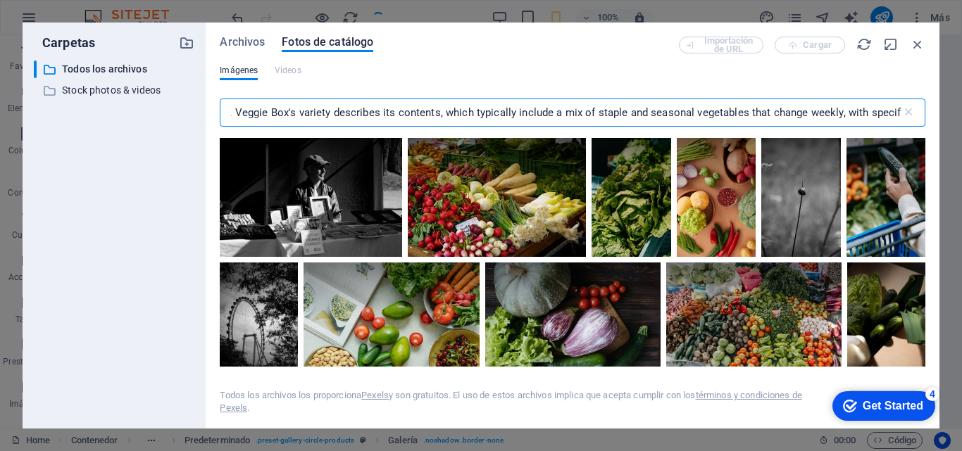
scroll to position [0, 0]
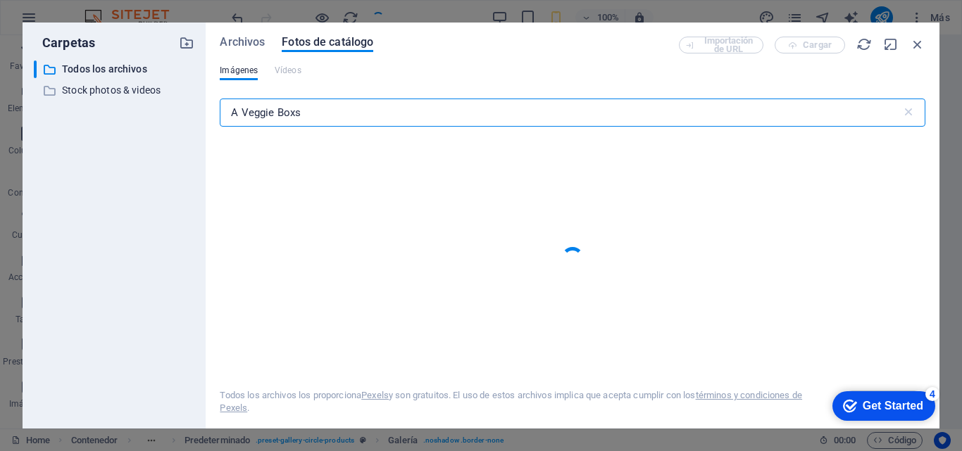
drag, startPoint x: 241, startPoint y: 111, endPoint x: 189, endPoint y: 110, distance: 52.1
click at [189, 110] on div "Carpetas ​ Todos los archivos Todos los archivos ​ Stock photos & videos Stock …" at bounding box center [481, 226] width 916 height 406
click at [308, 109] on input "Veggie Boxs" at bounding box center [560, 113] width 681 height 28
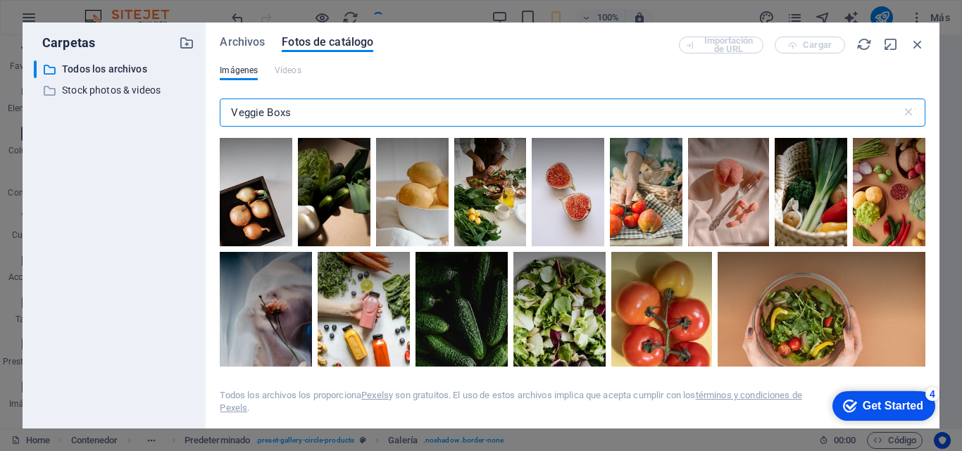
type input "Veggie Boxs"
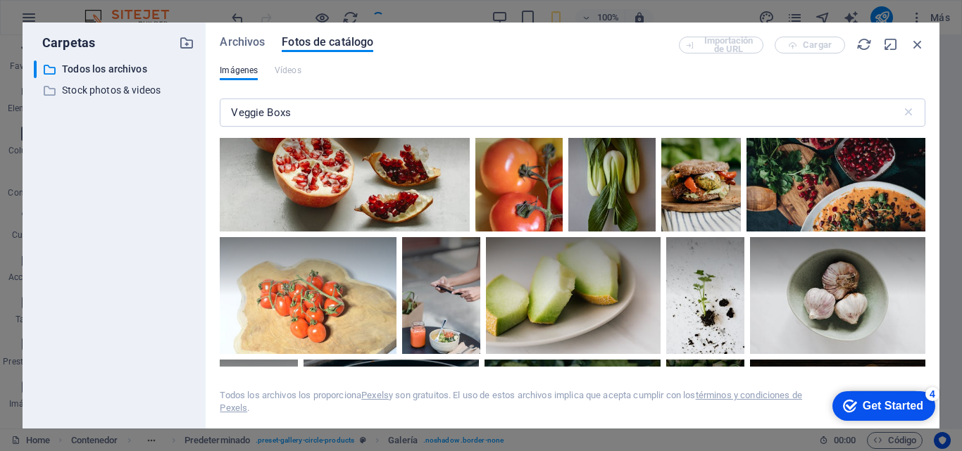
scroll to position [2198, 0]
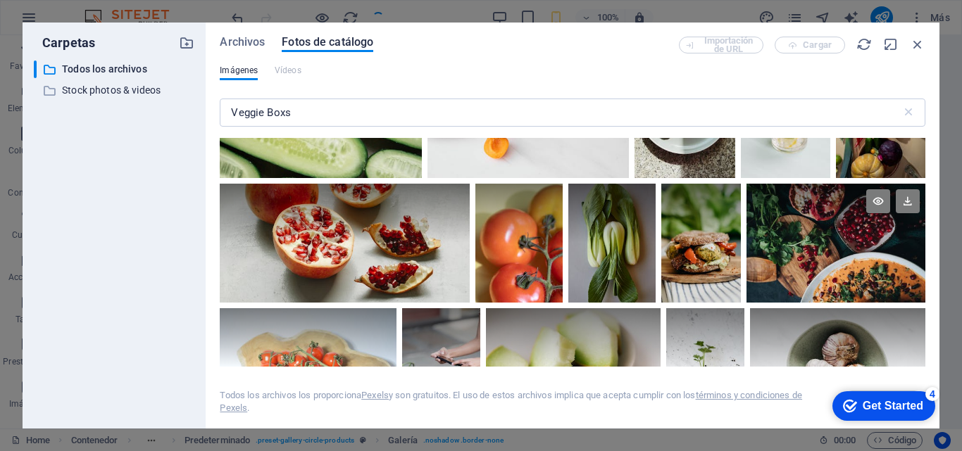
click at [834, 256] on div at bounding box center [835, 243] width 179 height 119
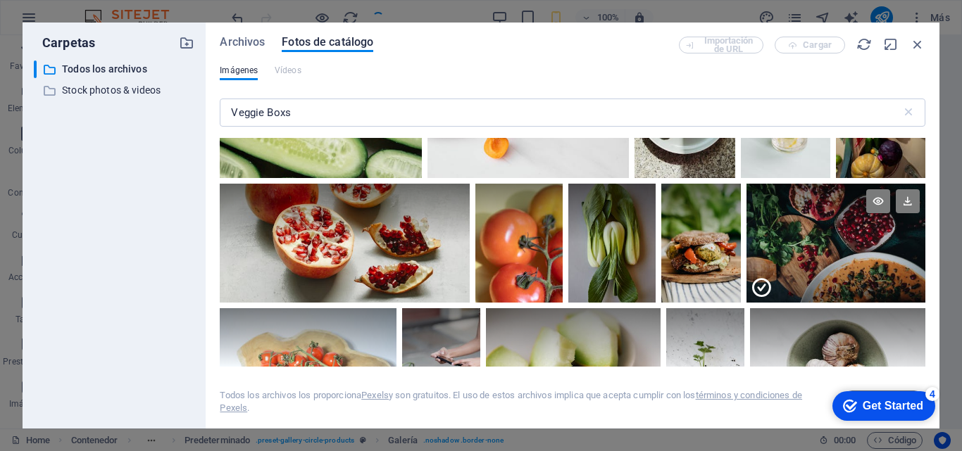
click at [834, 256] on div at bounding box center [835, 273] width 179 height 60
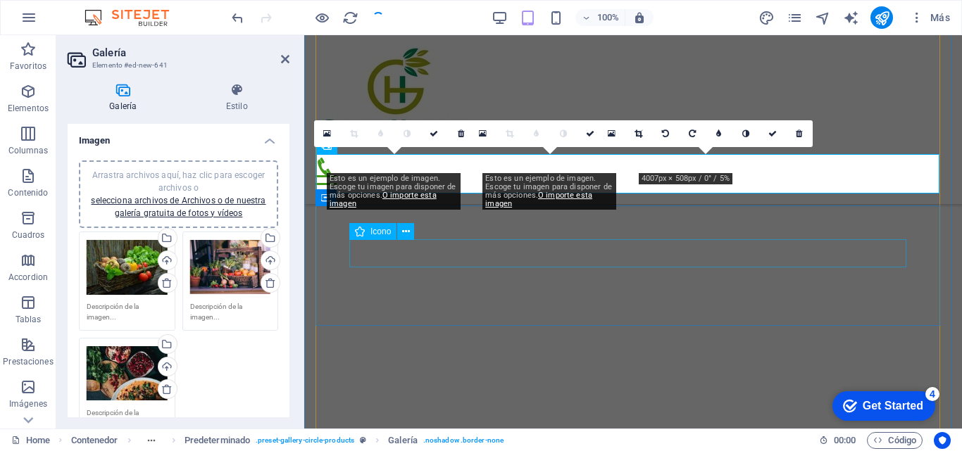
scroll to position [4569, 0]
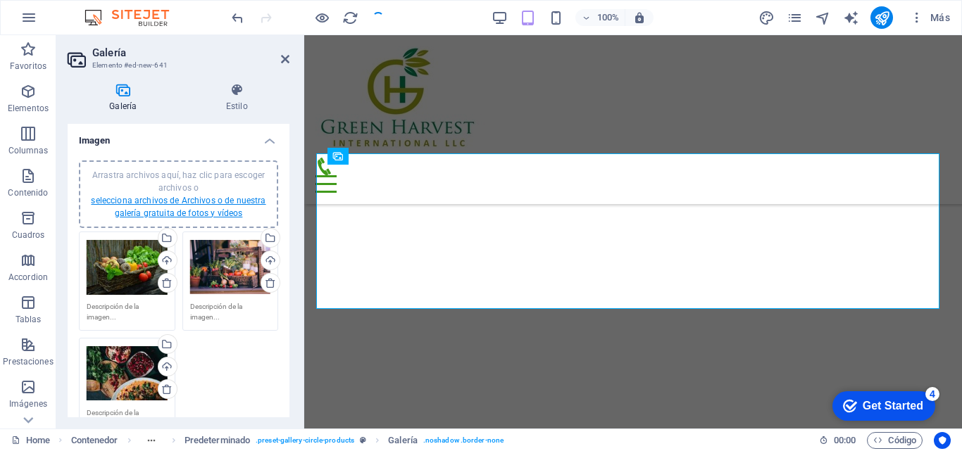
click at [182, 201] on link "selecciona archivos de Archivos o de nuestra galería gratuita de fotos y vídeos" at bounding box center [178, 207] width 175 height 23
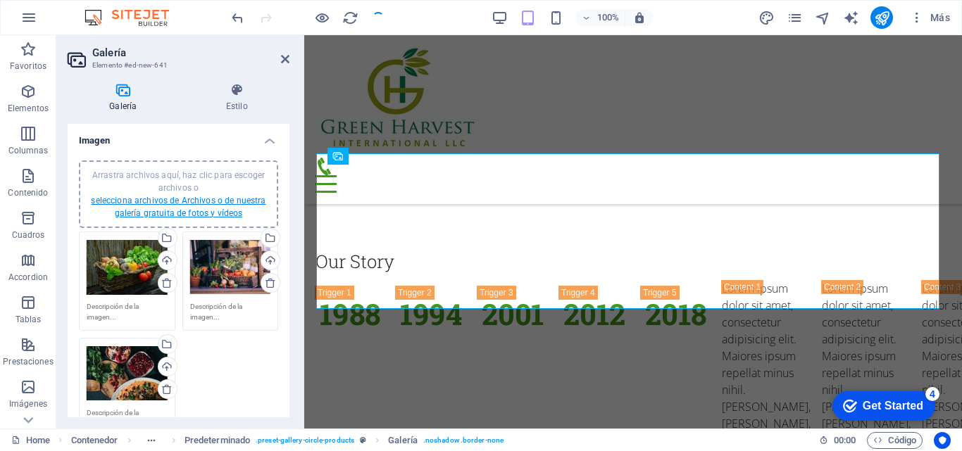
scroll to position [7337, 0]
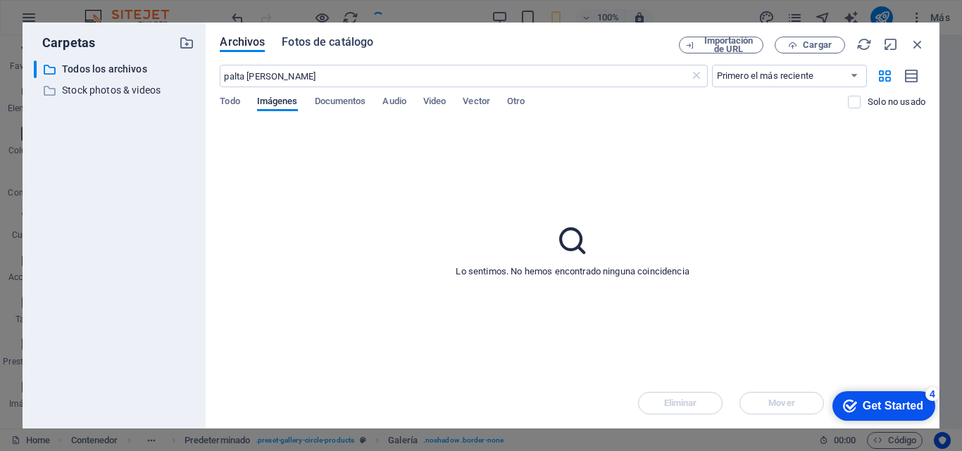
click at [322, 45] on span "Fotos de catálogo" at bounding box center [328, 42] width 92 height 17
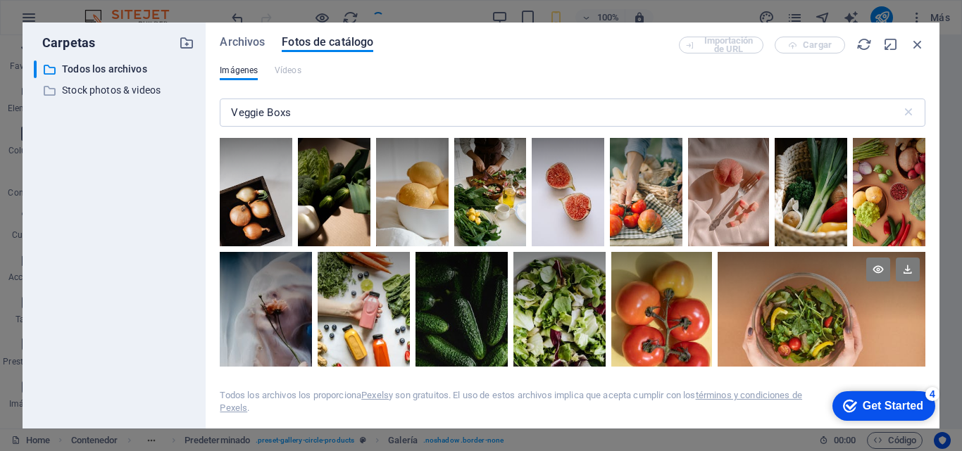
click at [815, 306] on div at bounding box center [821, 286] width 208 height 69
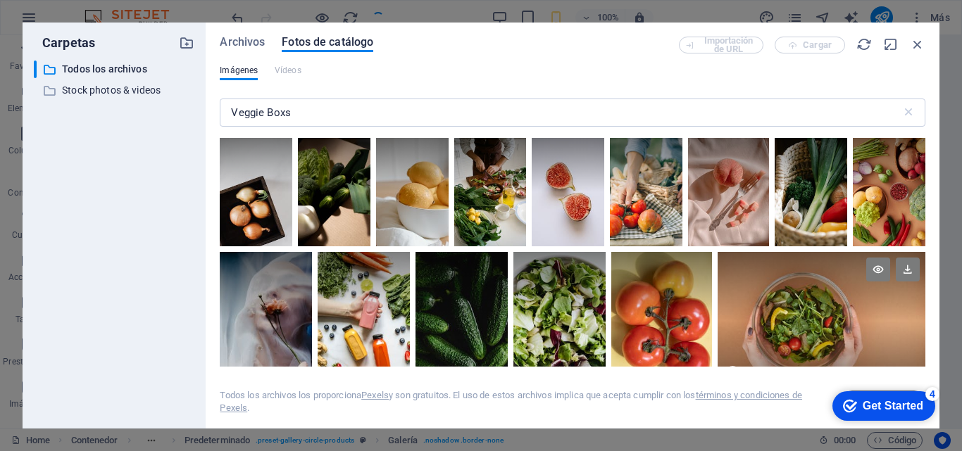
click at [815, 306] on div at bounding box center [821, 286] width 208 height 69
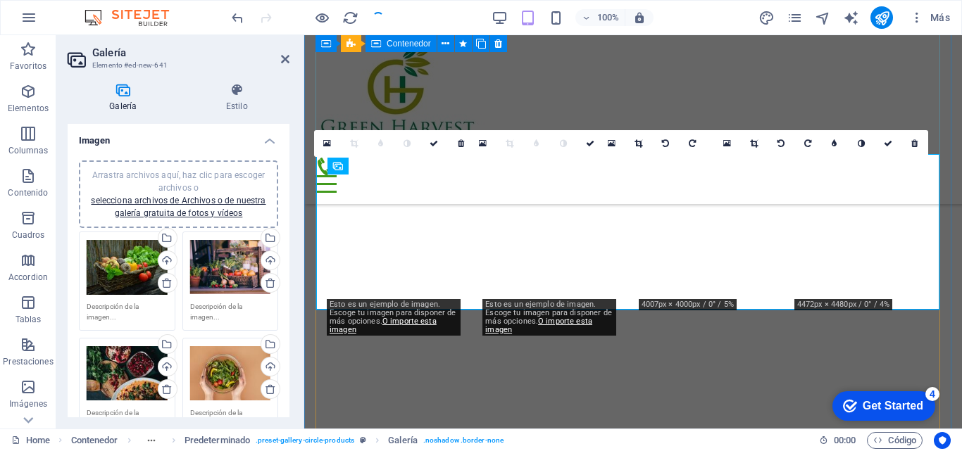
scroll to position [4569, 0]
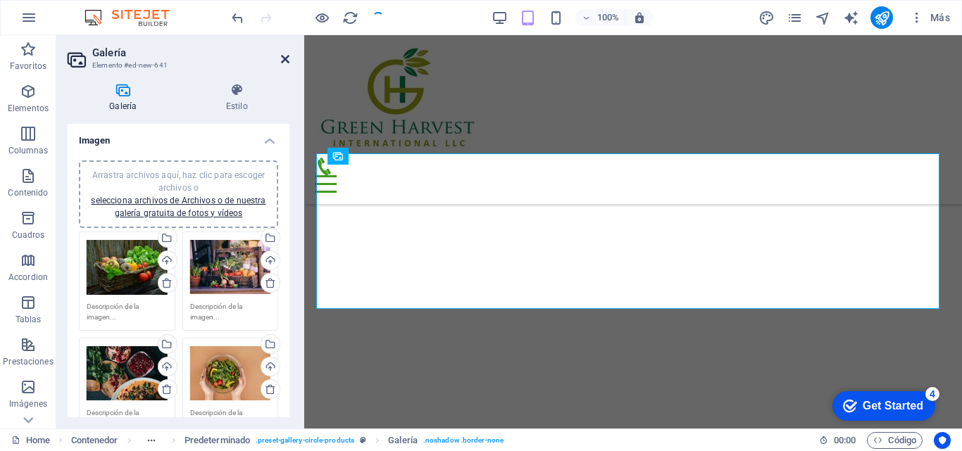
click at [282, 55] on icon at bounding box center [285, 58] width 8 height 11
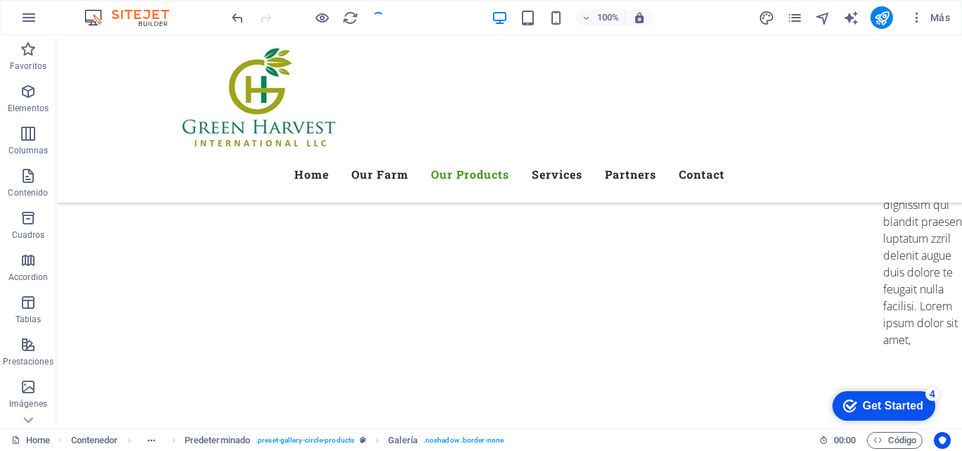
scroll to position [4868, 0]
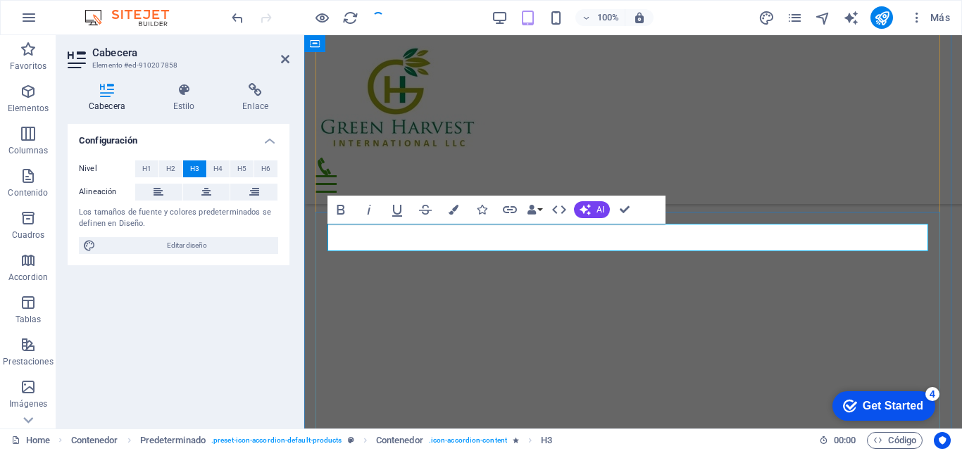
click at [697, 158] on div "Menu" at bounding box center [632, 175] width 635 height 35
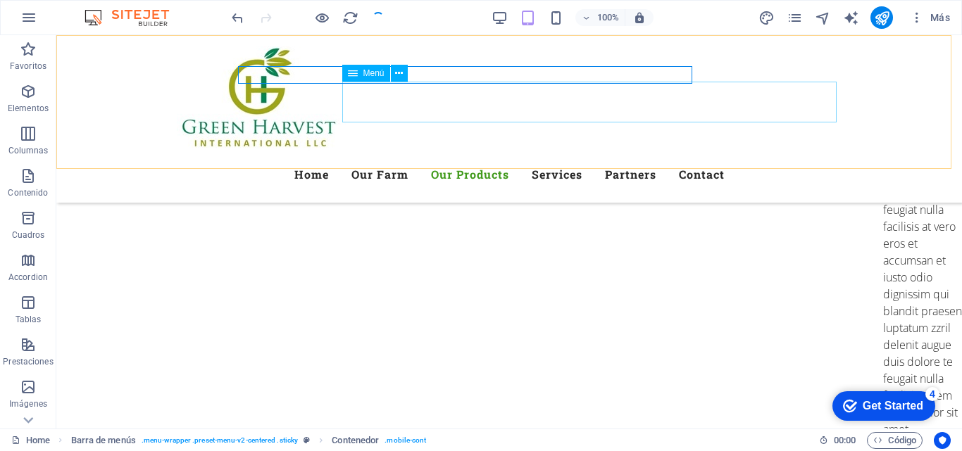
scroll to position [4863, 0]
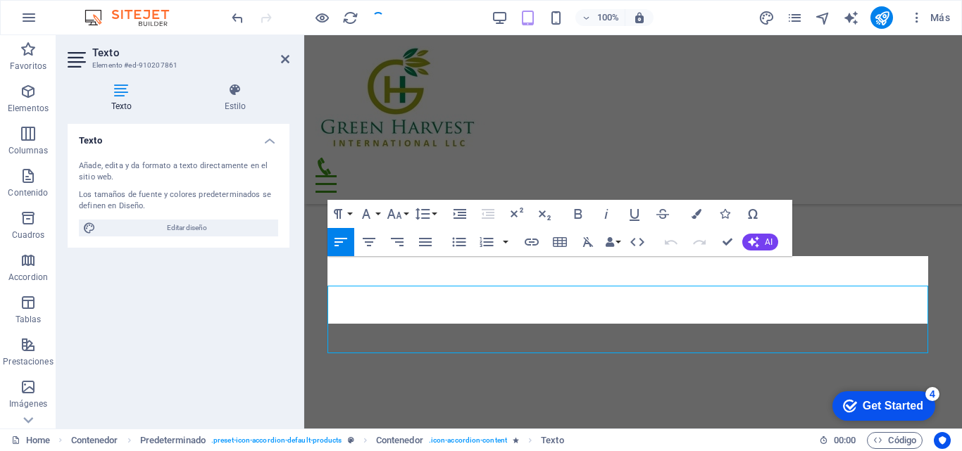
scroll to position [4806, 0]
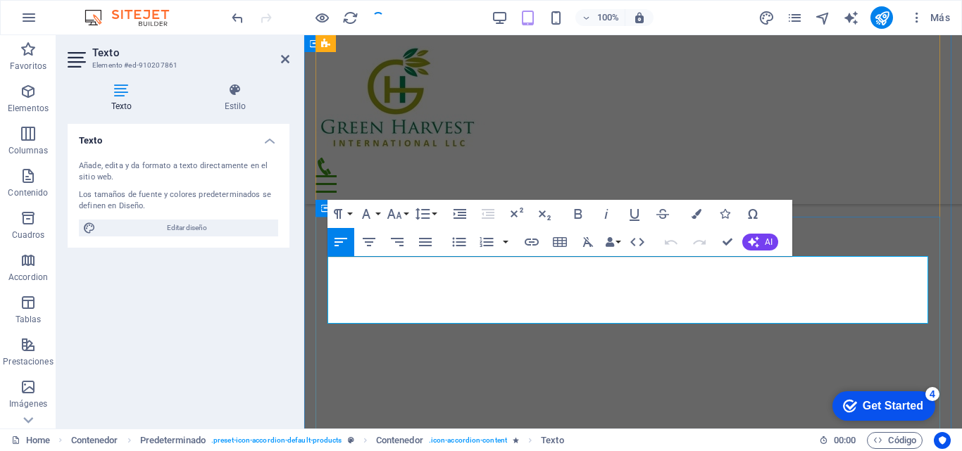
drag, startPoint x: 328, startPoint y: 263, endPoint x: 536, endPoint y: 316, distance: 214.4
click at [283, 56] on icon at bounding box center [285, 58] width 8 height 11
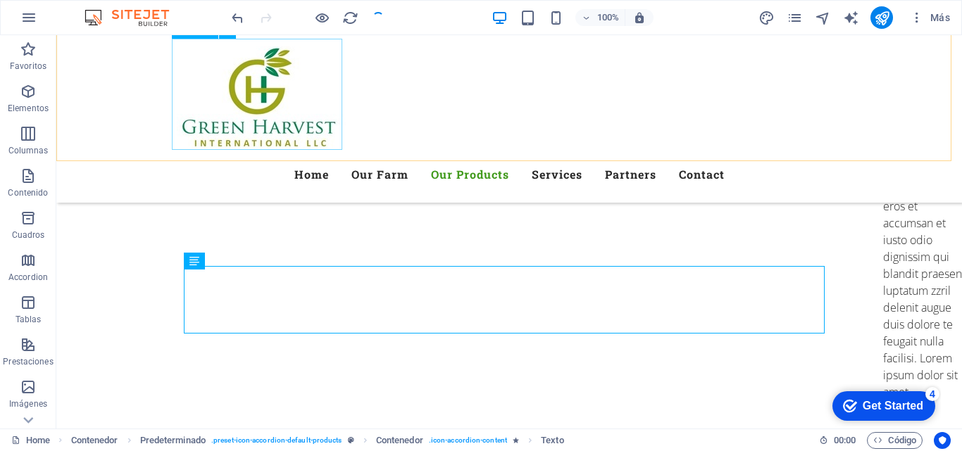
scroll to position [4858, 0]
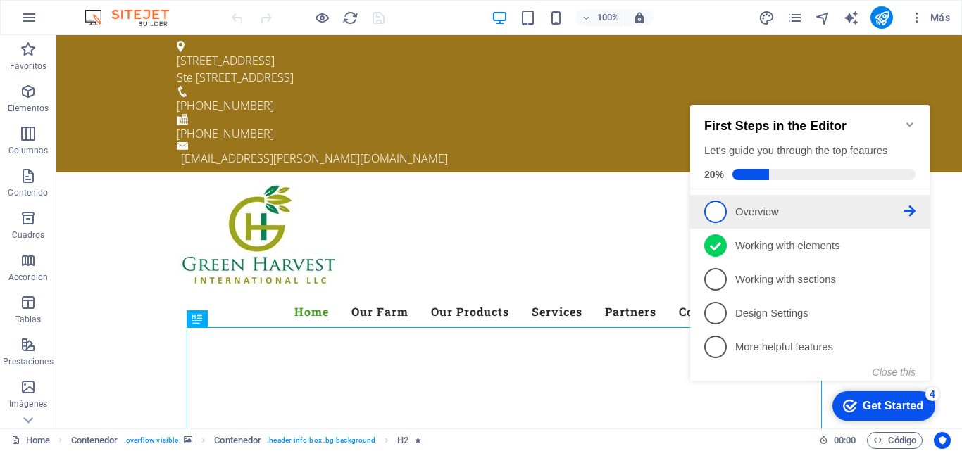
click at [717, 205] on span "1" at bounding box center [715, 212] width 23 height 23
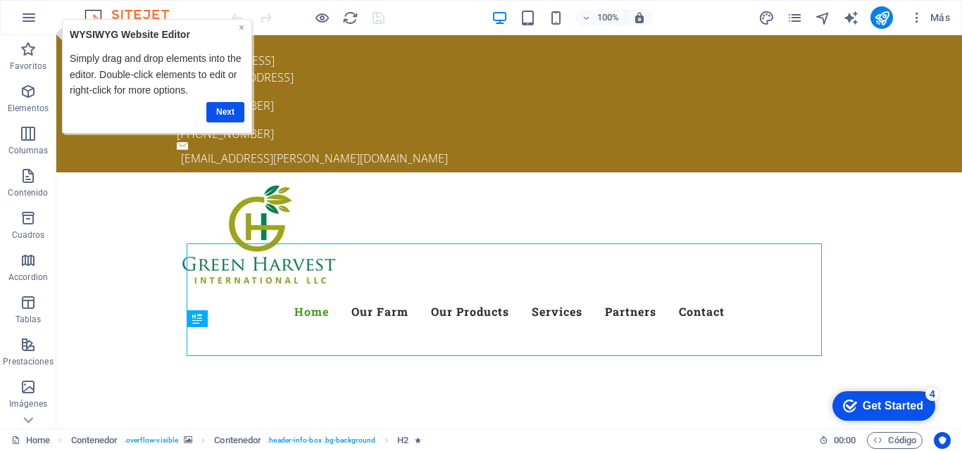
click at [242, 27] on link "×" at bounding box center [241, 27] width 6 height 11
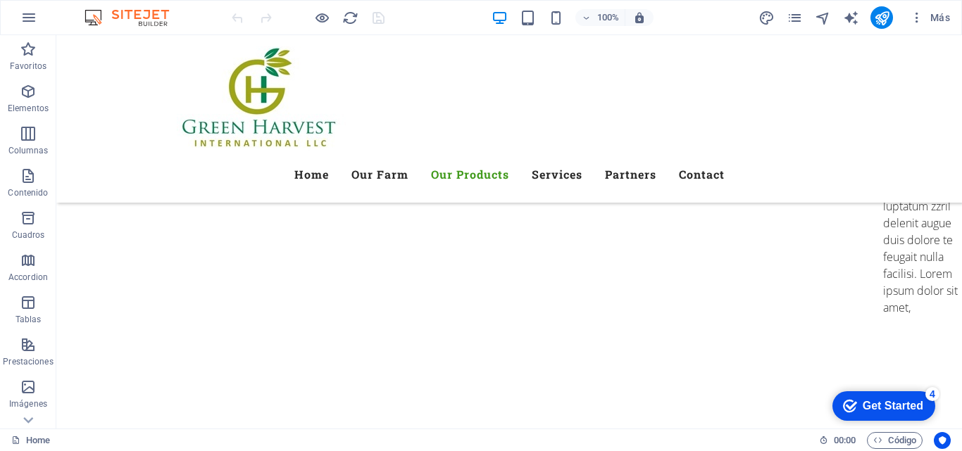
scroll to position [4916, 0]
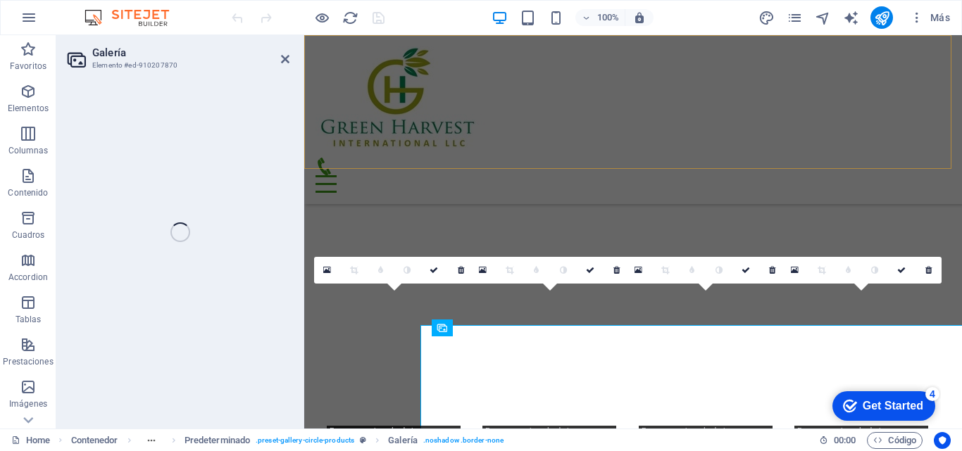
select select "4"
select select "px"
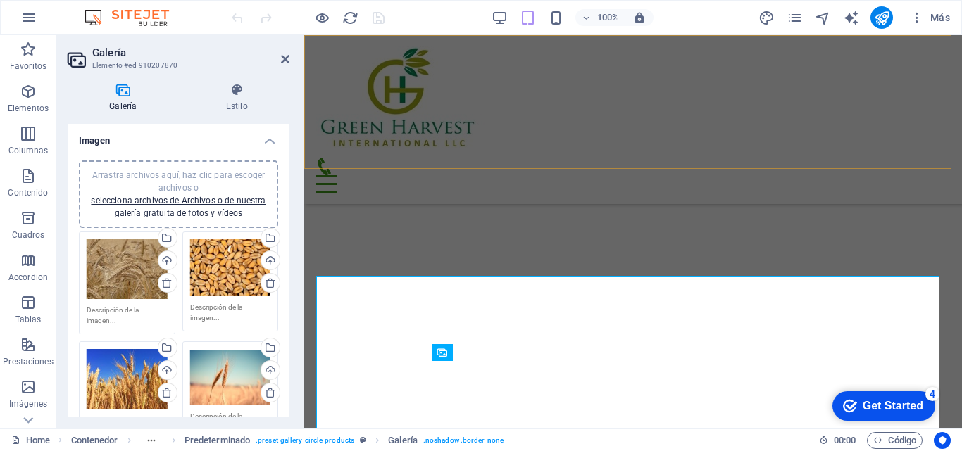
scroll to position [4853, 0]
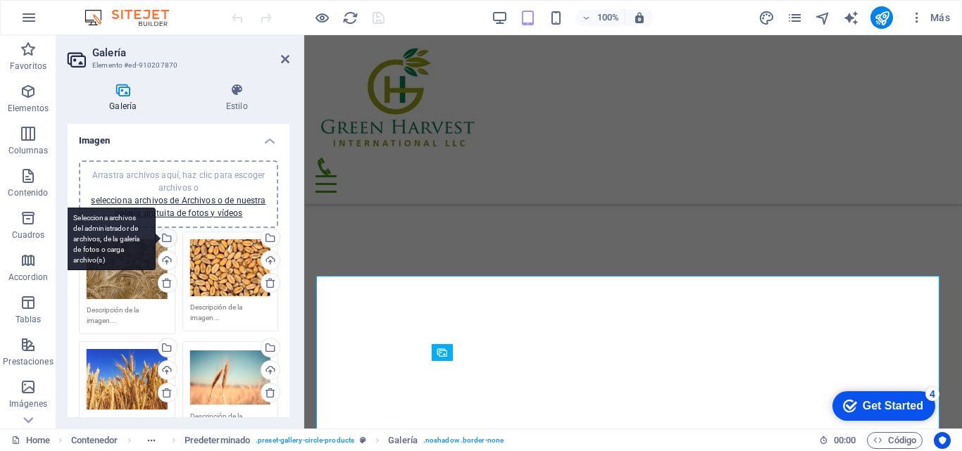
click at [165, 237] on div "Selecciona archivos del administrador de archivos, de la galería de fotos o car…" at bounding box center [166, 239] width 21 height 21
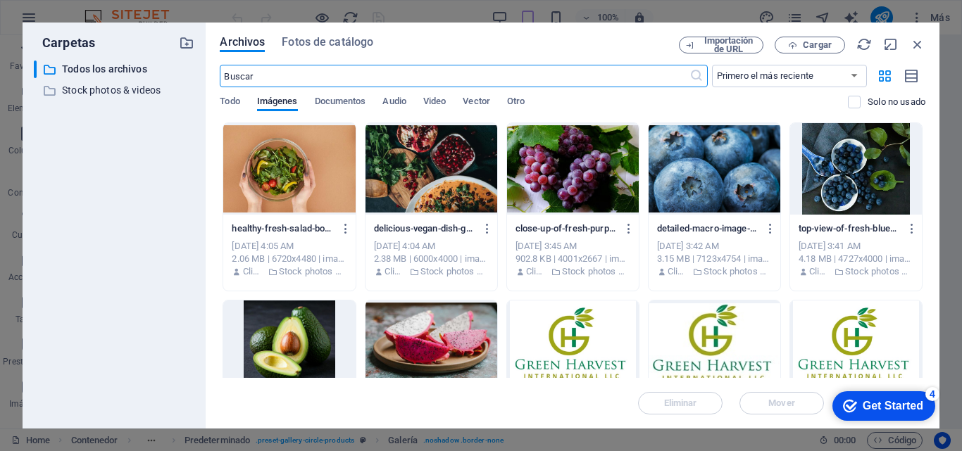
scroll to position [7958, 0]
click at [333, 40] on span "Fotos de catálogo" at bounding box center [328, 42] width 92 height 17
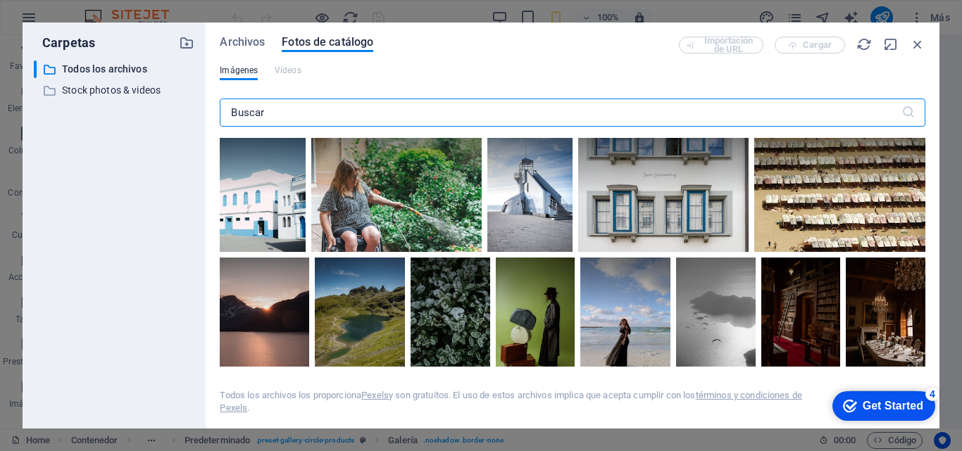
click at [277, 115] on input "text" at bounding box center [560, 113] width 681 height 28
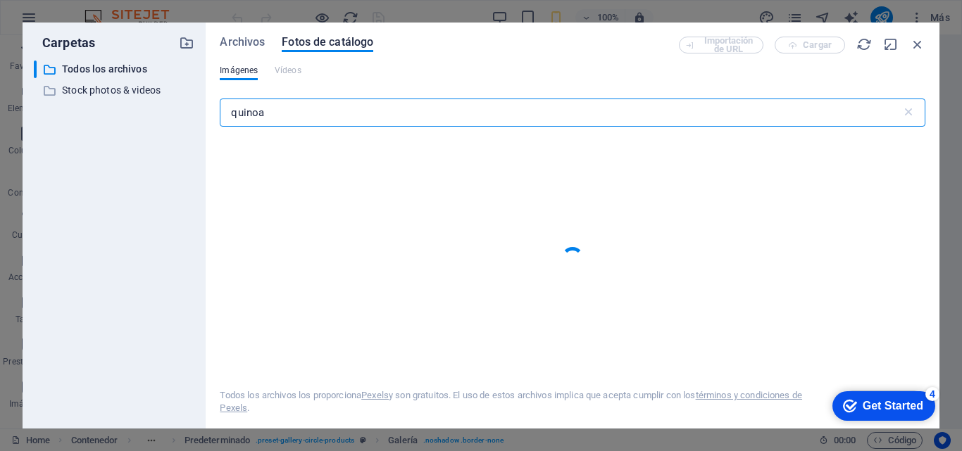
type input "quinoa"
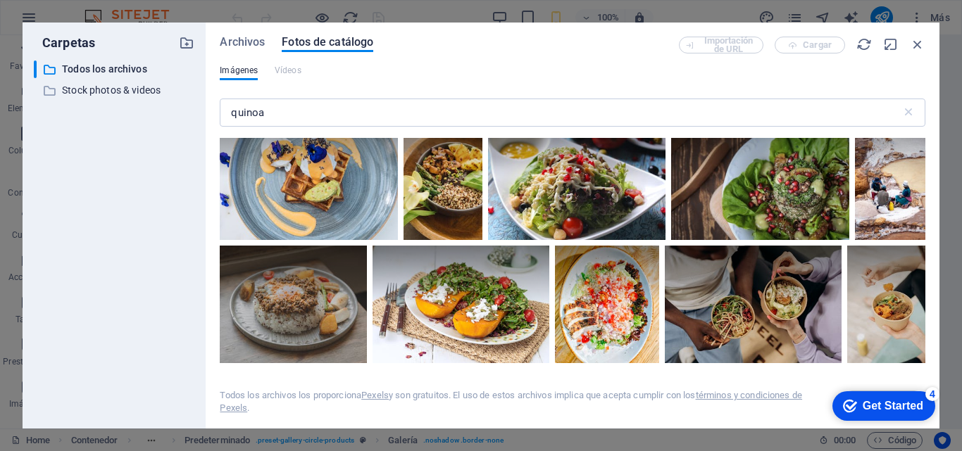
scroll to position [5632, 0]
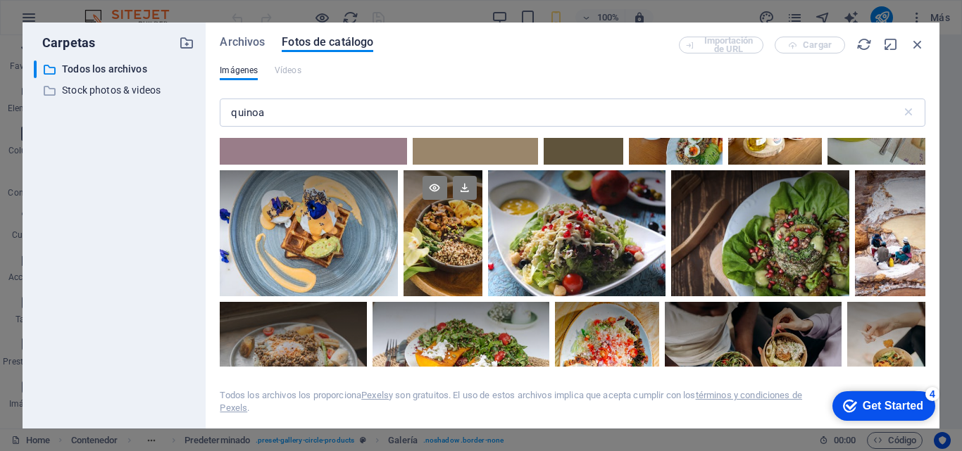
click at [446, 223] on div at bounding box center [442, 232] width 79 height 125
click at [446, 234] on div at bounding box center [442, 265] width 79 height 63
click at [446, 223] on div at bounding box center [442, 232] width 79 height 125
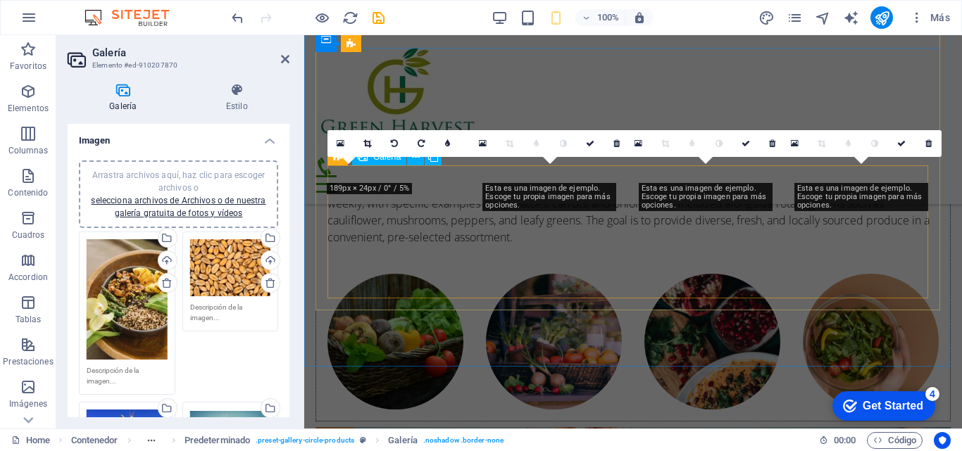
scroll to position [4953, 0]
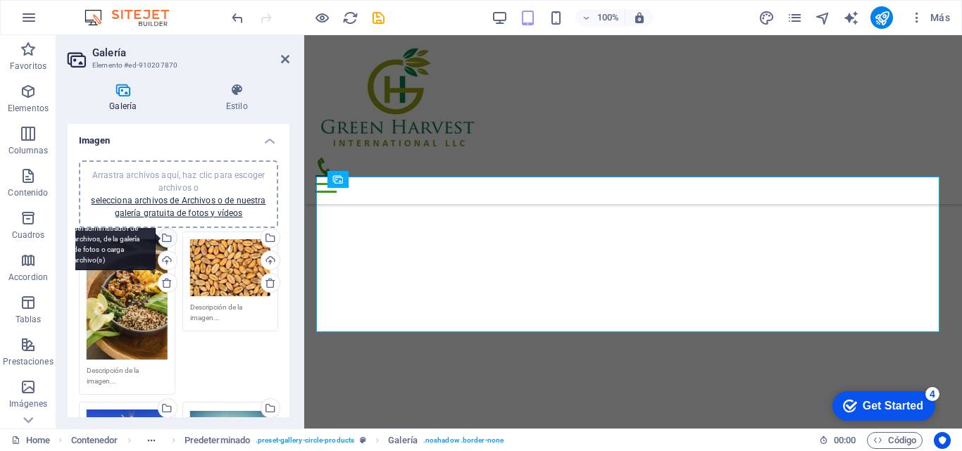
click at [156, 237] on div "Selecciona archivos del administrador de archivos, de la galería de fotos o car…" at bounding box center [110, 239] width 92 height 63
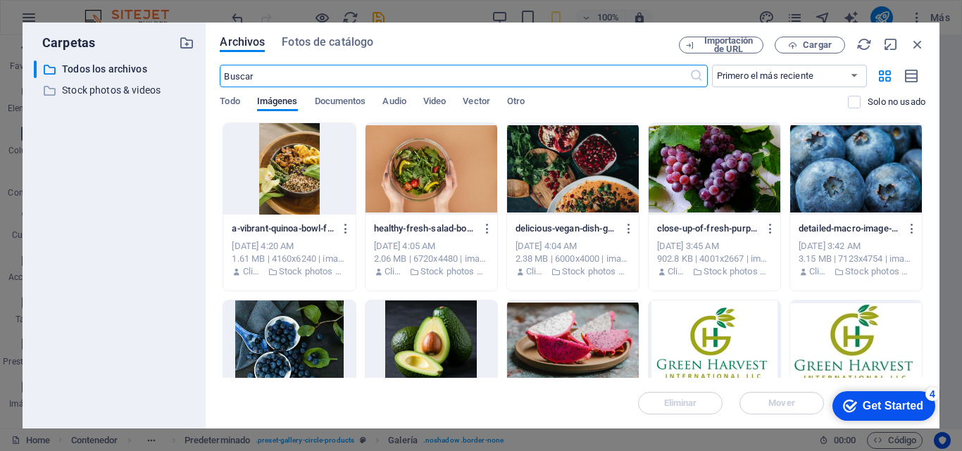
scroll to position [7958, 0]
click at [331, 41] on span "Fotos de catálogo" at bounding box center [328, 42] width 92 height 17
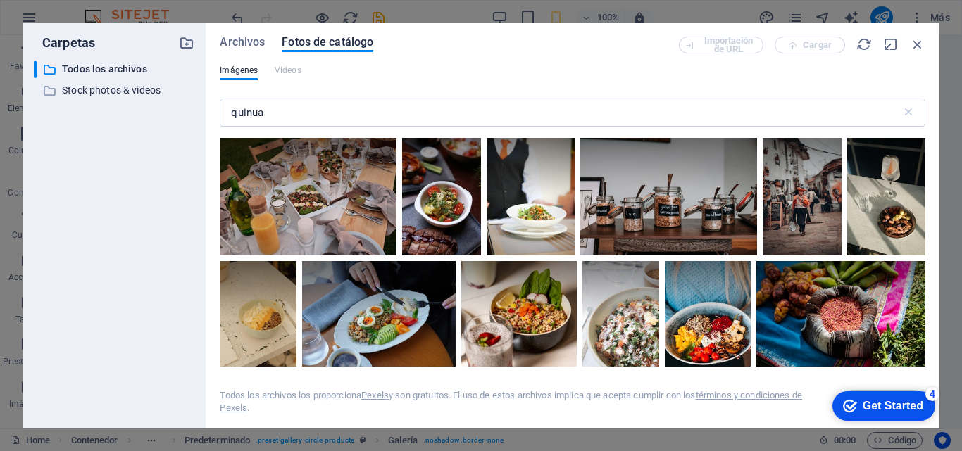
scroll to position [0, 0]
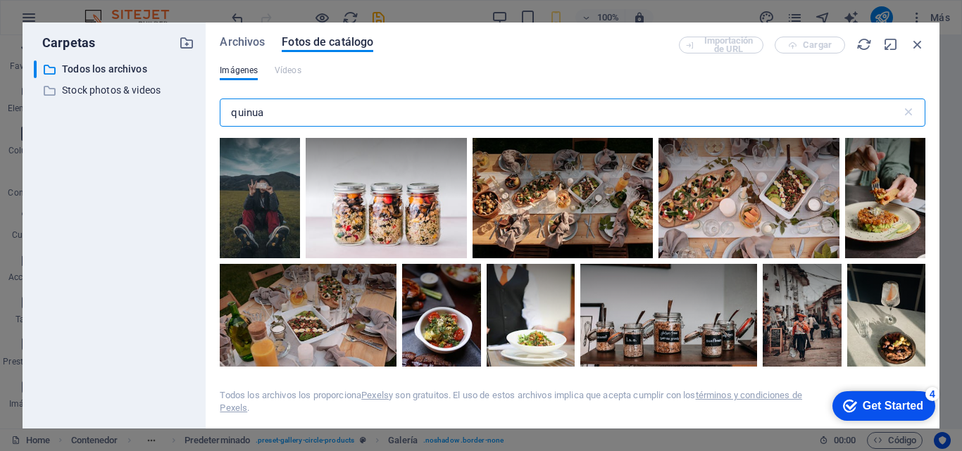
click at [274, 111] on input "quinua" at bounding box center [560, 113] width 681 height 28
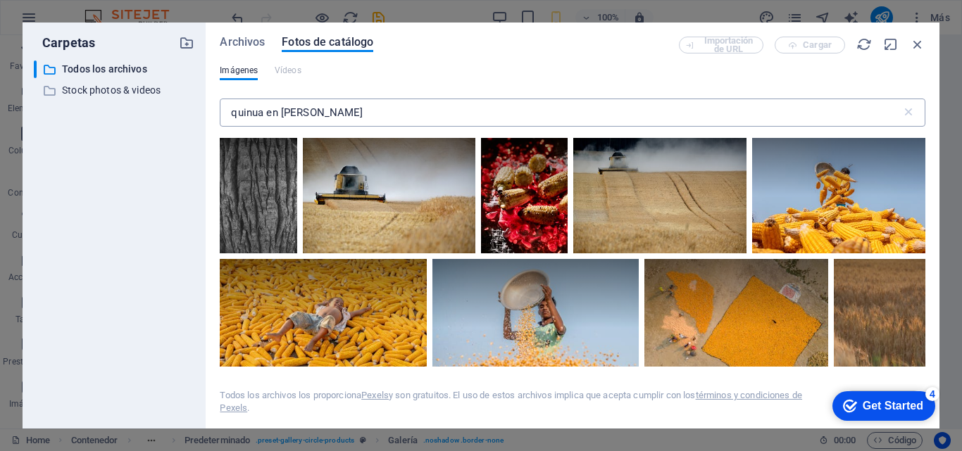
click at [263, 115] on input "quinua en [PERSON_NAME]" at bounding box center [560, 113] width 681 height 28
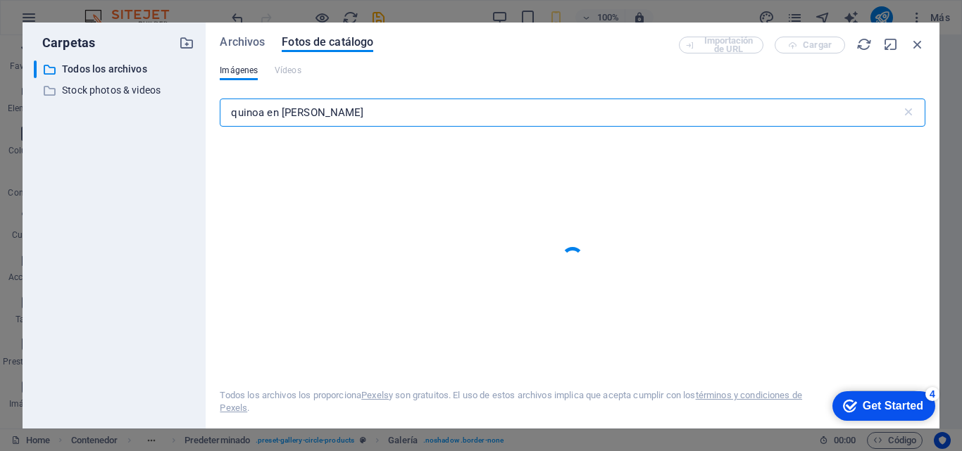
type input "quinoa en [PERSON_NAME]"
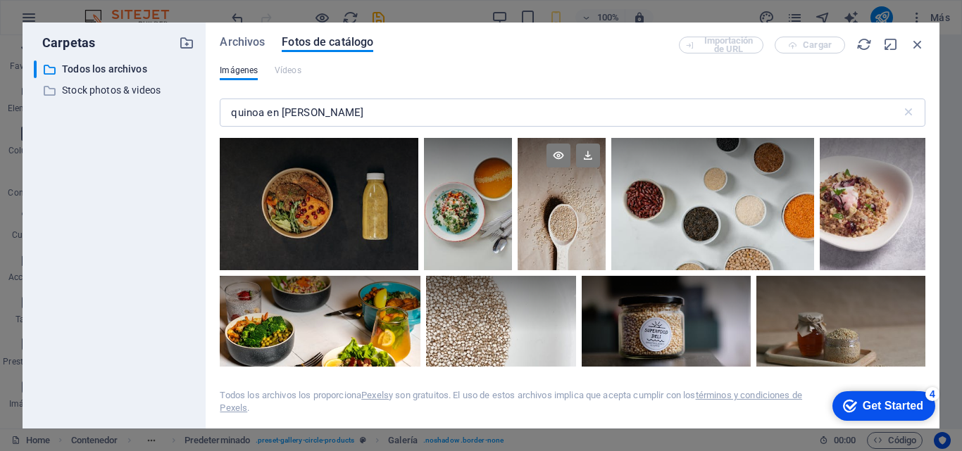
click at [565, 209] on div at bounding box center [561, 204] width 88 height 132
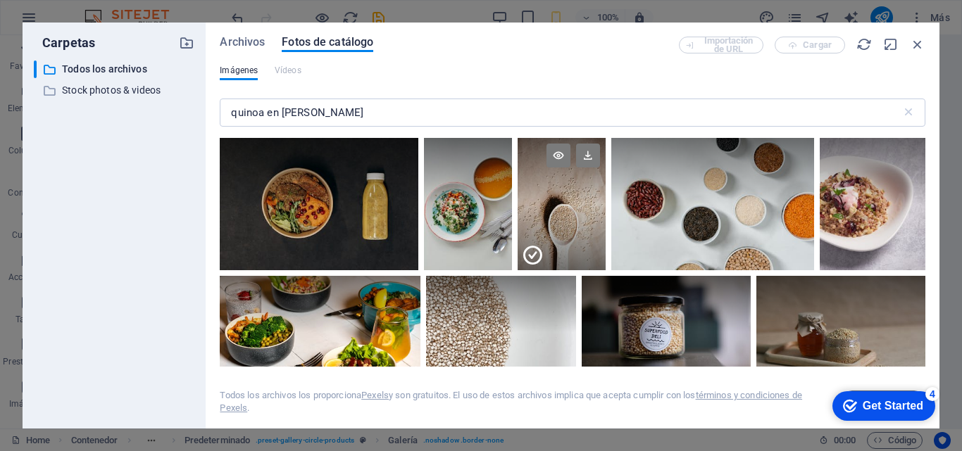
click at [565, 209] on div at bounding box center [561, 237] width 88 height 66
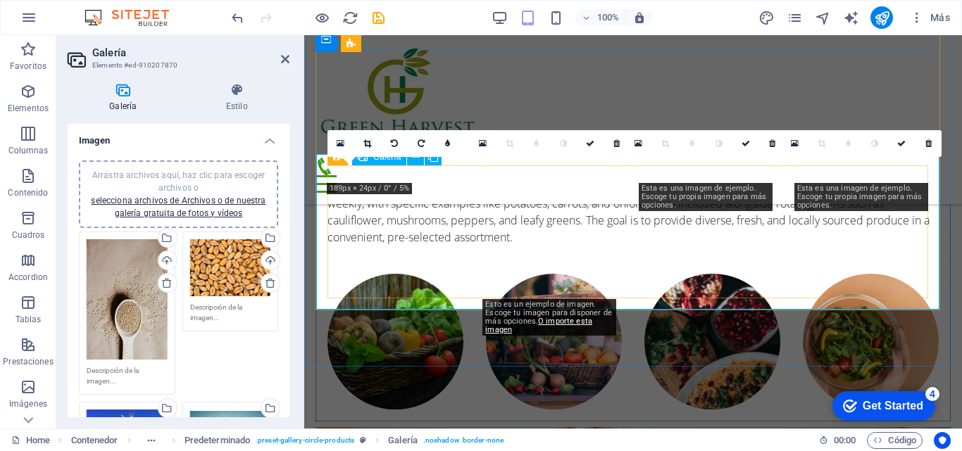
scroll to position [4953, 0]
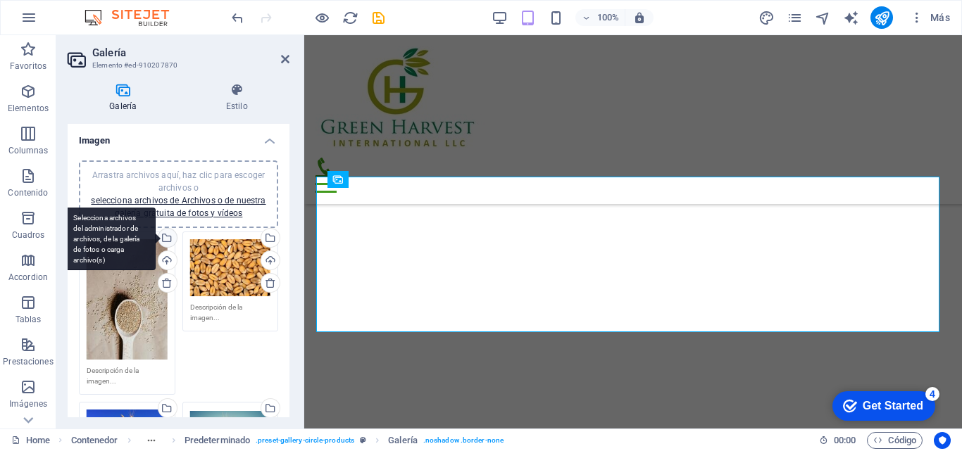
click at [156, 241] on div "Selecciona archivos del administrador de archivos, de la galería de fotos o car…" at bounding box center [110, 239] width 92 height 63
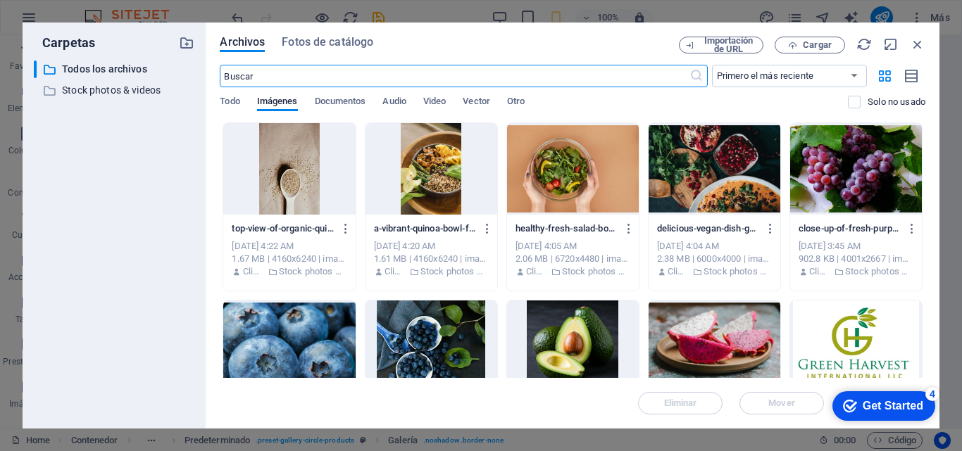
scroll to position [7958, 0]
click at [321, 41] on span "Fotos de catálogo" at bounding box center [328, 42] width 92 height 17
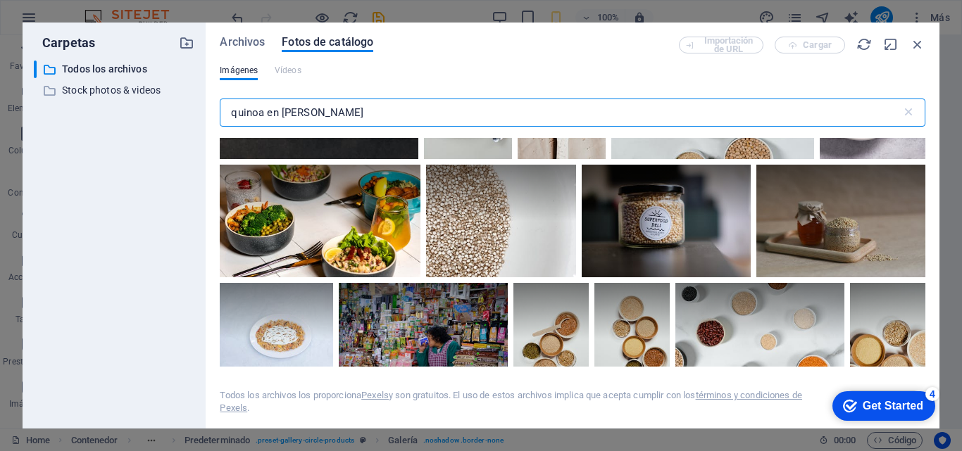
scroll to position [0, 0]
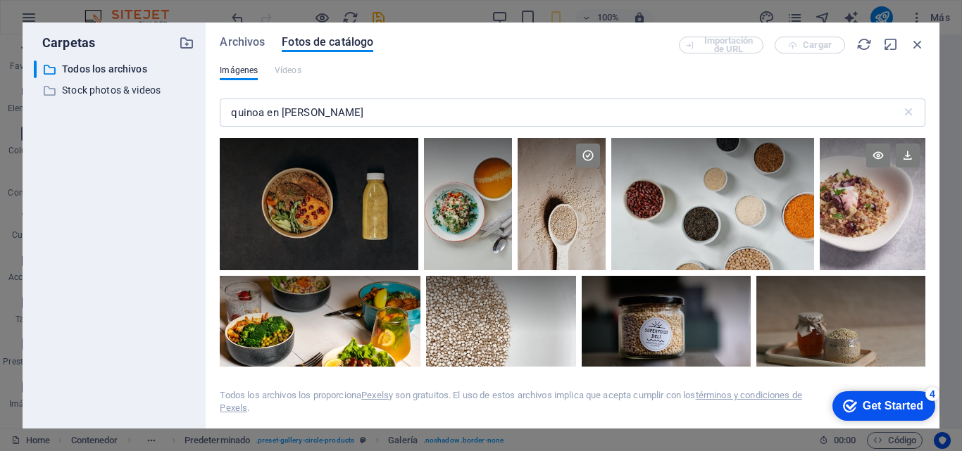
click at [867, 184] on div at bounding box center [872, 171] width 106 height 66
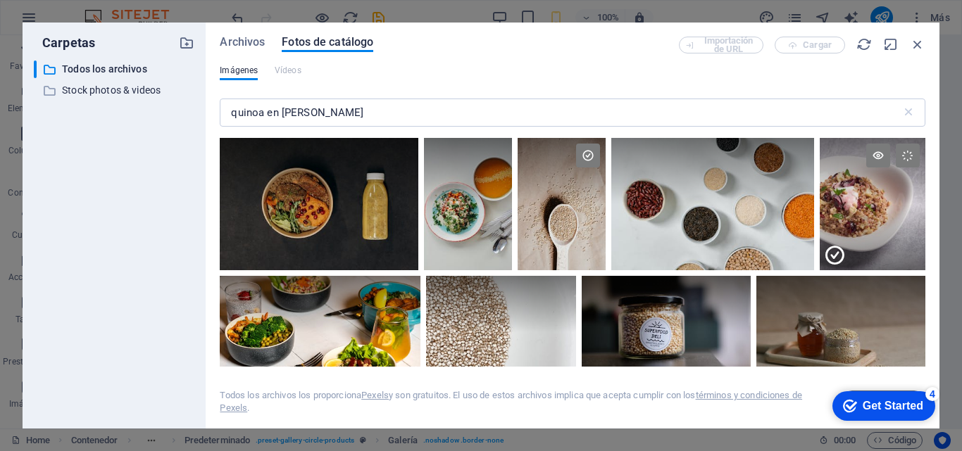
click at [867, 184] on div at bounding box center [872, 171] width 106 height 66
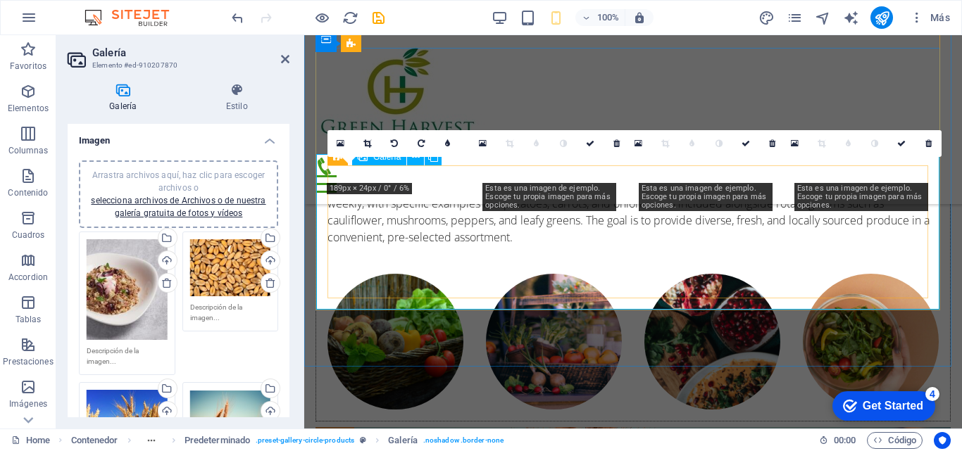
scroll to position [4953, 0]
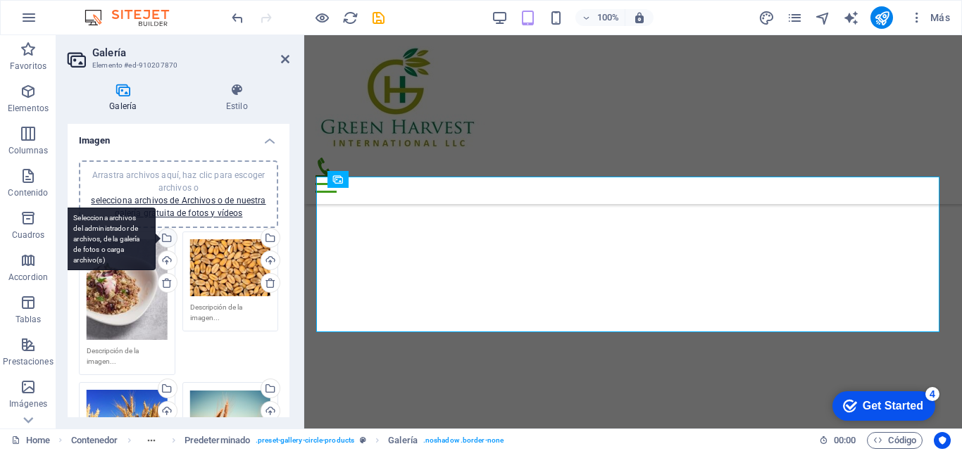
click at [156, 240] on div "Selecciona archivos del administrador de archivos, de la galería de fotos o car…" at bounding box center [110, 239] width 92 height 63
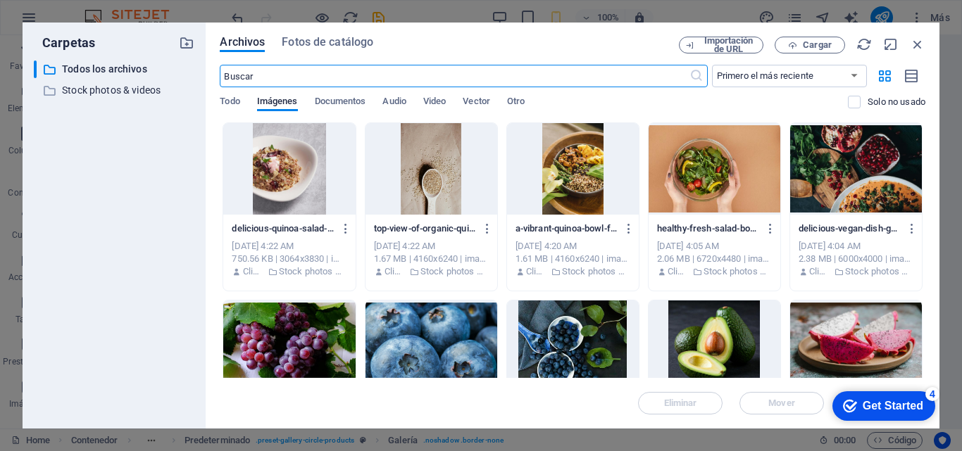
scroll to position [7958, 0]
click at [333, 43] on span "Fotos de catálogo" at bounding box center [328, 42] width 92 height 17
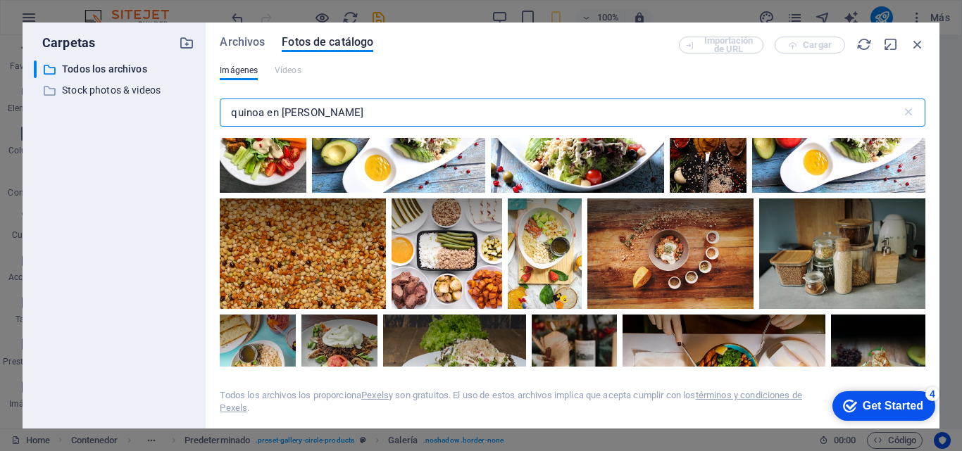
scroll to position [1076, 0]
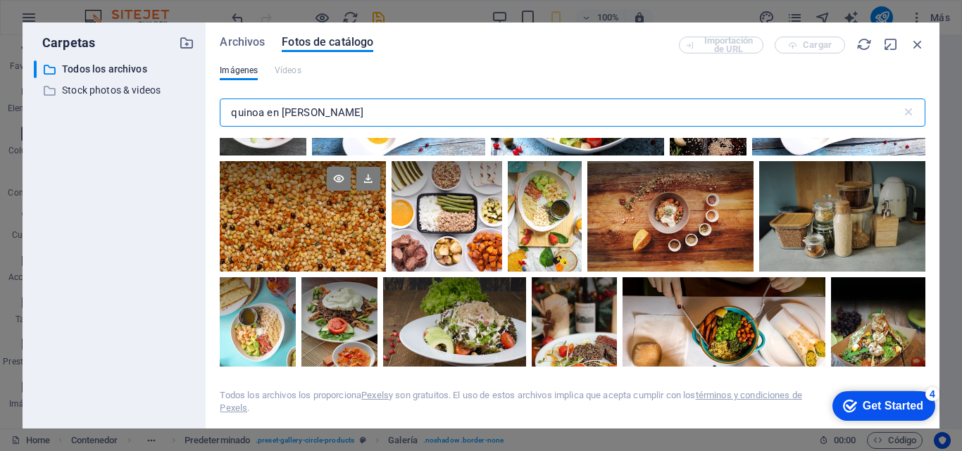
click at [314, 199] on div at bounding box center [303, 189] width 166 height 56
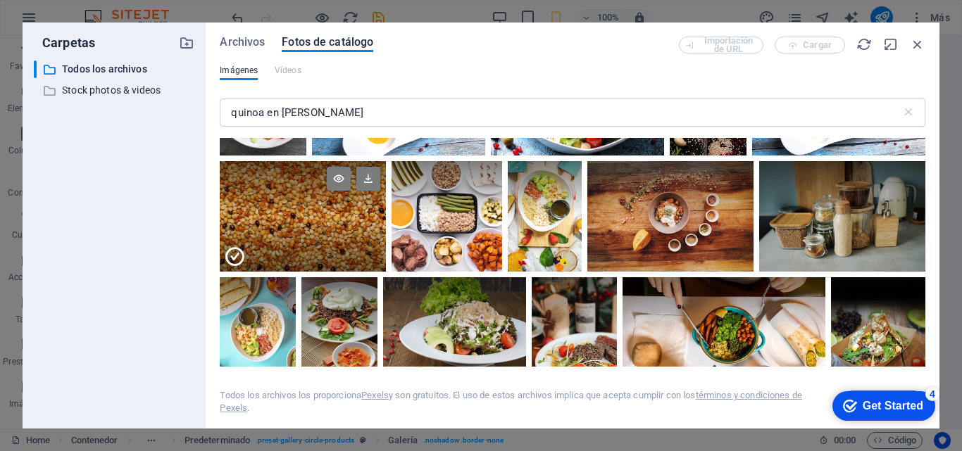
click at [314, 199] on div at bounding box center [303, 189] width 166 height 56
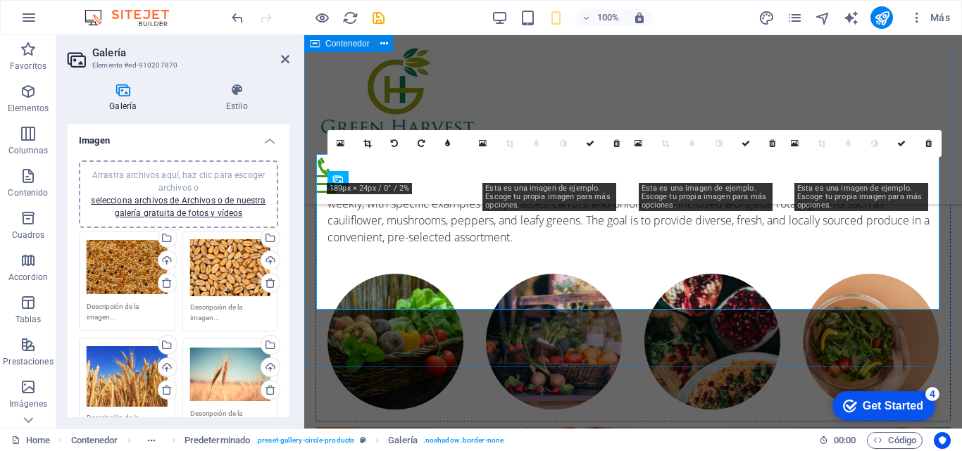
scroll to position [4953, 0]
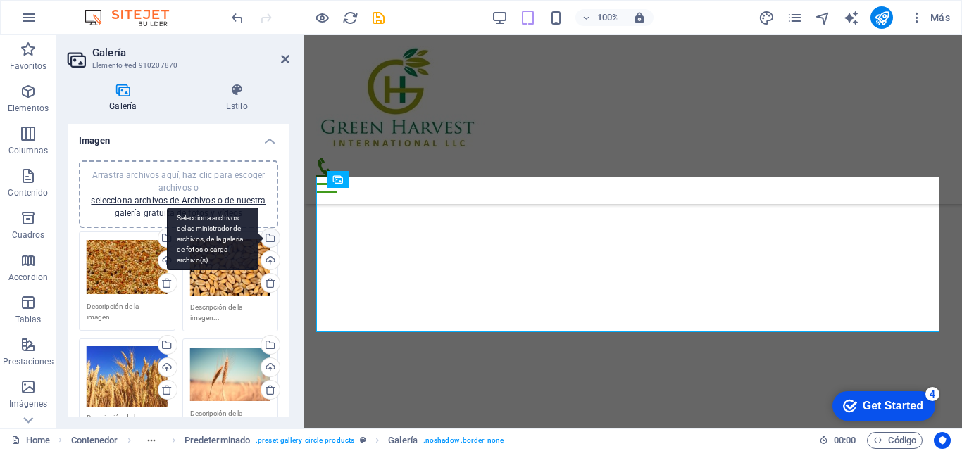
click at [269, 234] on div "Selecciona archivos del administrador de archivos, de la galería de fotos o car…" at bounding box center [268, 239] width 21 height 21
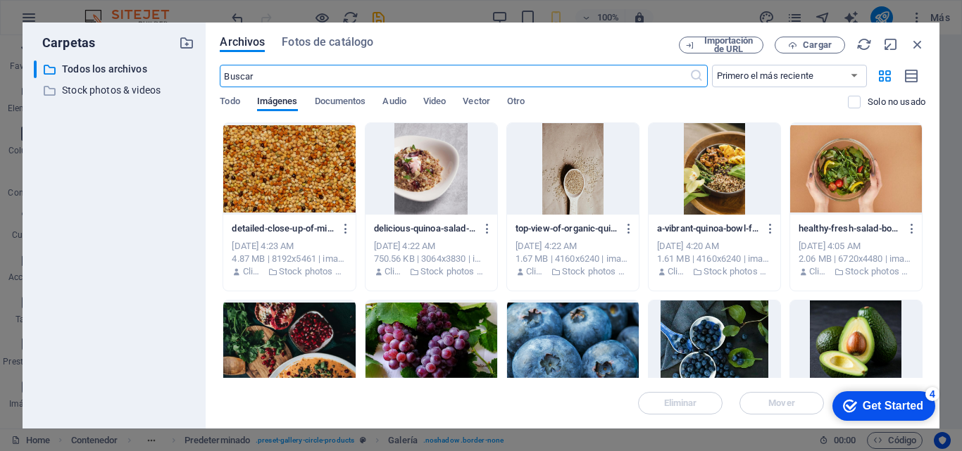
scroll to position [7958, 0]
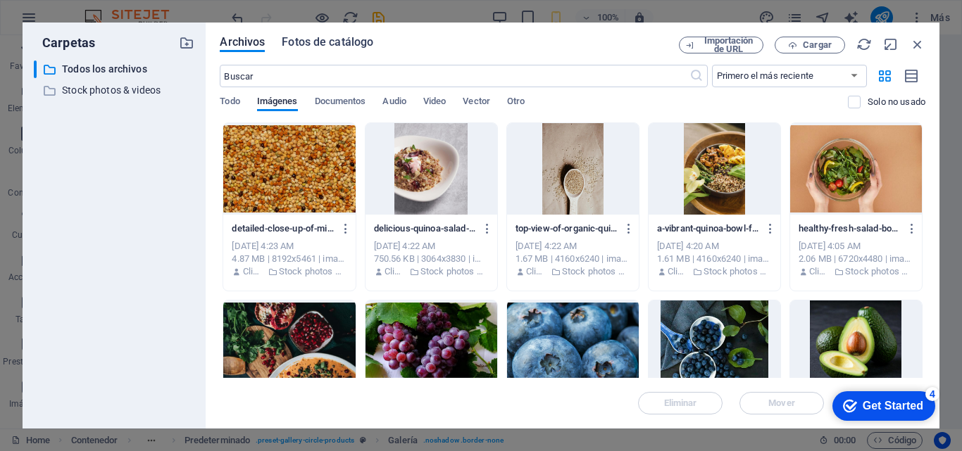
click at [325, 40] on span "Fotos de catálogo" at bounding box center [328, 42] width 92 height 17
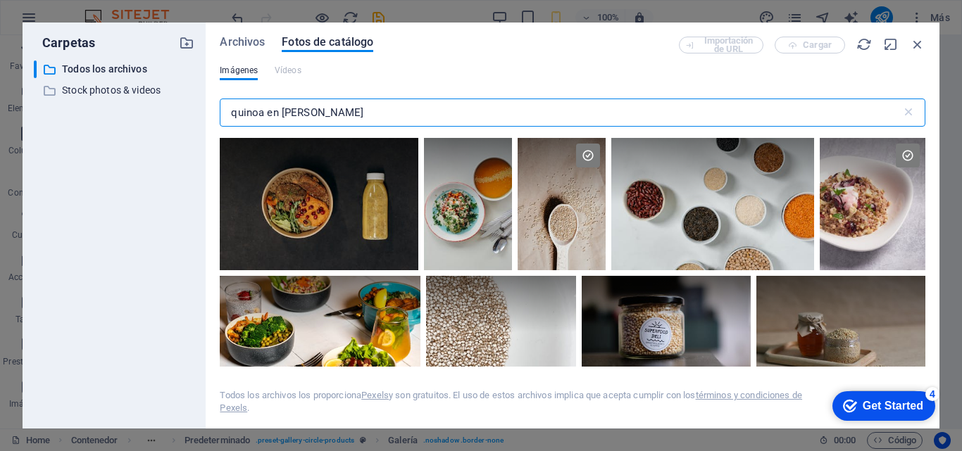
drag, startPoint x: 267, startPoint y: 112, endPoint x: 217, endPoint y: 113, distance: 50.0
click at [217, 113] on div "Archivos Fotos de catálogo Importación de URL Cargar Imágenes Vídeos quinoa en …" at bounding box center [572, 226] width 733 height 406
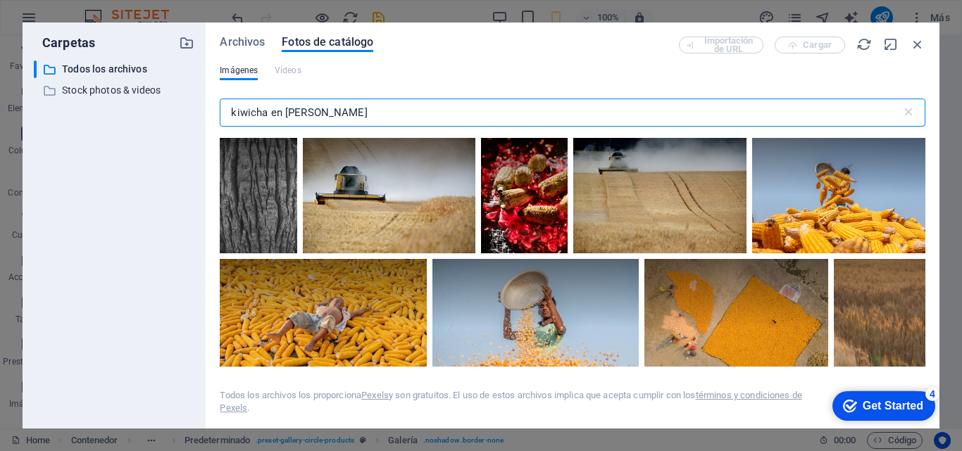
drag, startPoint x: 272, startPoint y: 111, endPoint x: 372, endPoint y: 120, distance: 100.3
click at [372, 120] on input "kiwicha en [PERSON_NAME]" at bounding box center [560, 113] width 681 height 28
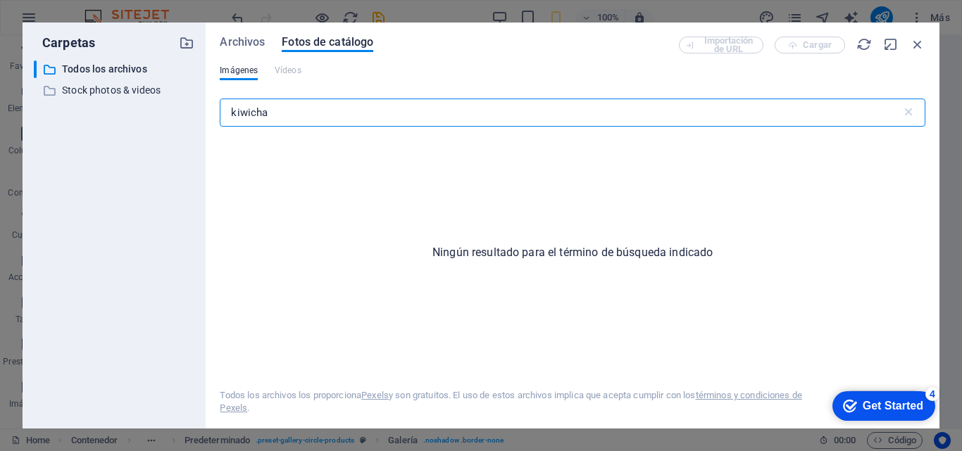
drag, startPoint x: 280, startPoint y: 114, endPoint x: 191, endPoint y: 108, distance: 89.6
click at [191, 108] on div "Carpetas ​ Todos los archivos Todos los archivos ​ Stock photos & videos Stock …" at bounding box center [481, 226] width 916 height 406
type input "cañigua"
drag, startPoint x: 284, startPoint y: 118, endPoint x: 184, endPoint y: 98, distance: 101.9
click at [184, 98] on div "Carpetas ​ Todos los archivos Todos los archivos ​ Stock photos & videos Stock …" at bounding box center [481, 226] width 916 height 406
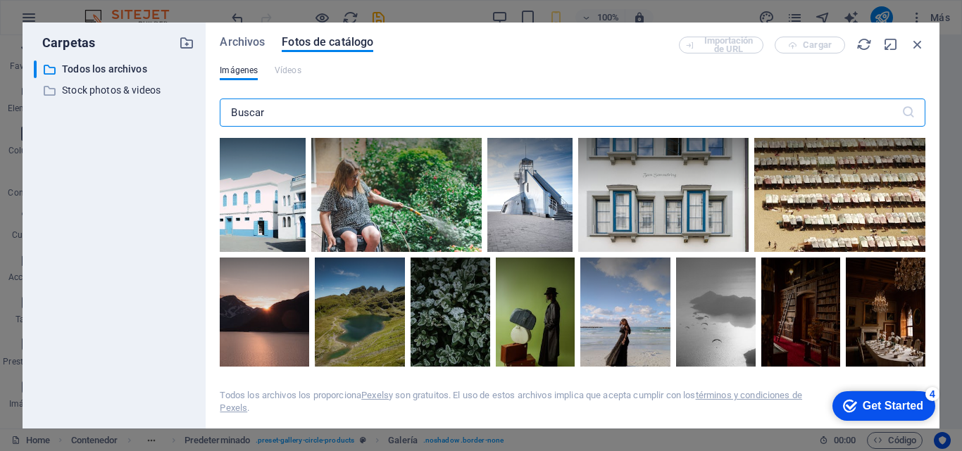
click at [272, 111] on input "text" at bounding box center [560, 113] width 681 height 28
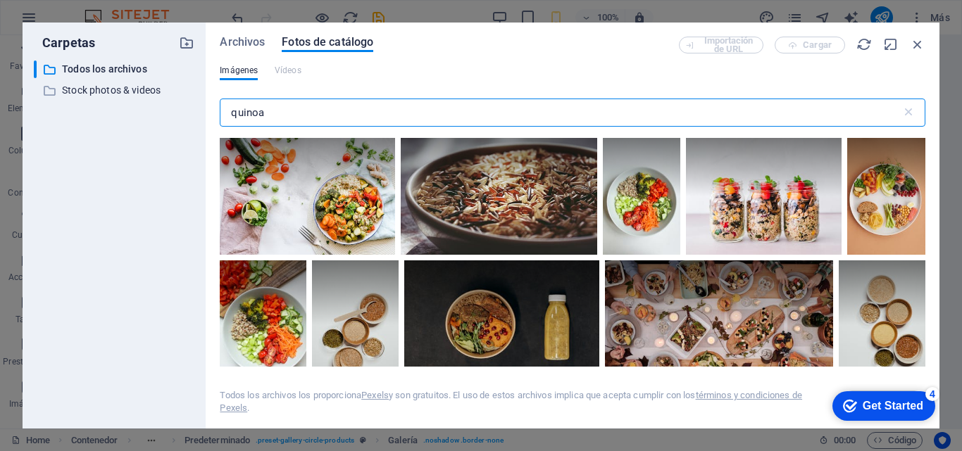
type input "quinoa"
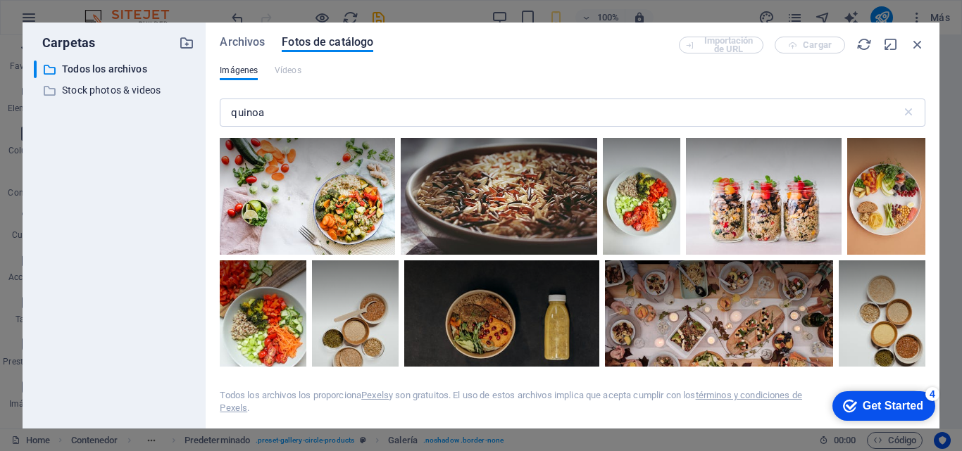
drag, startPoint x: 925, startPoint y: 147, endPoint x: 924, endPoint y: 159, distance: 12.0
click at [924, 159] on div "Archivos Fotos de catálogo Importación de URL Cargar Imágenes Vídeos quinoa ​ T…" at bounding box center [572, 226] width 733 height 406
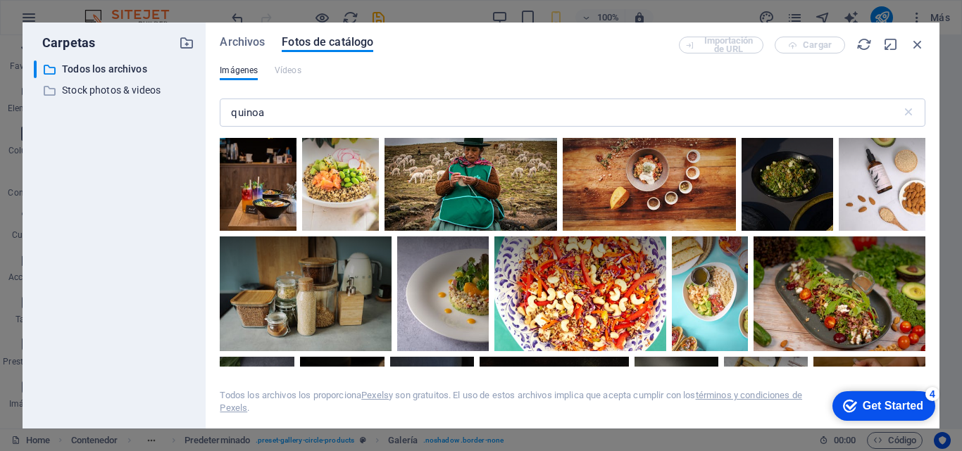
scroll to position [3004, 0]
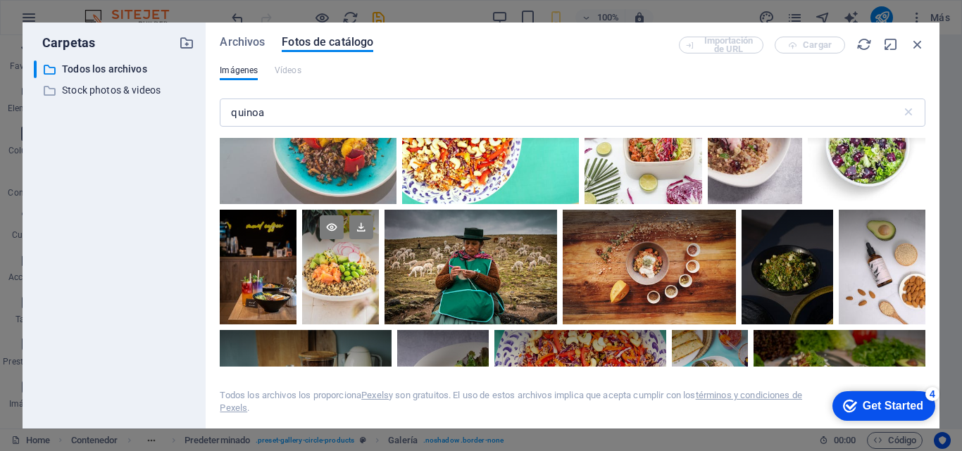
click at [332, 270] on div at bounding box center [340, 267] width 77 height 115
click at [332, 270] on div at bounding box center [340, 296] width 77 height 58
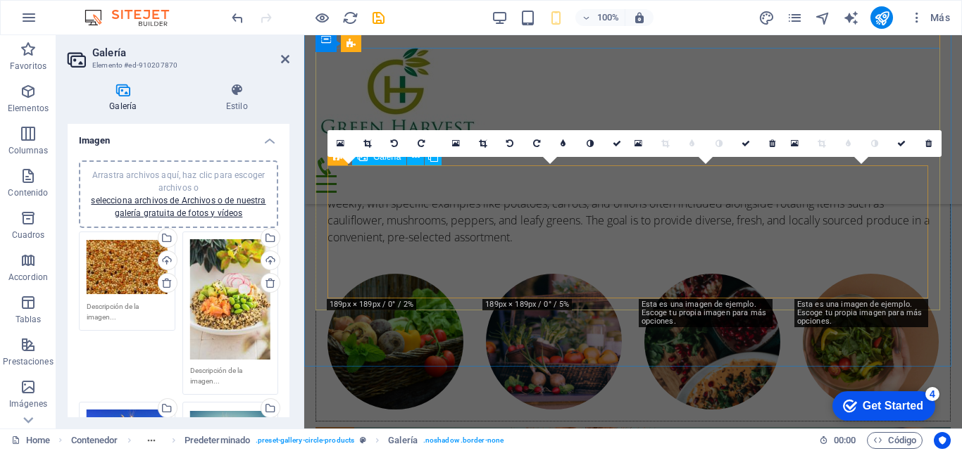
scroll to position [4953, 0]
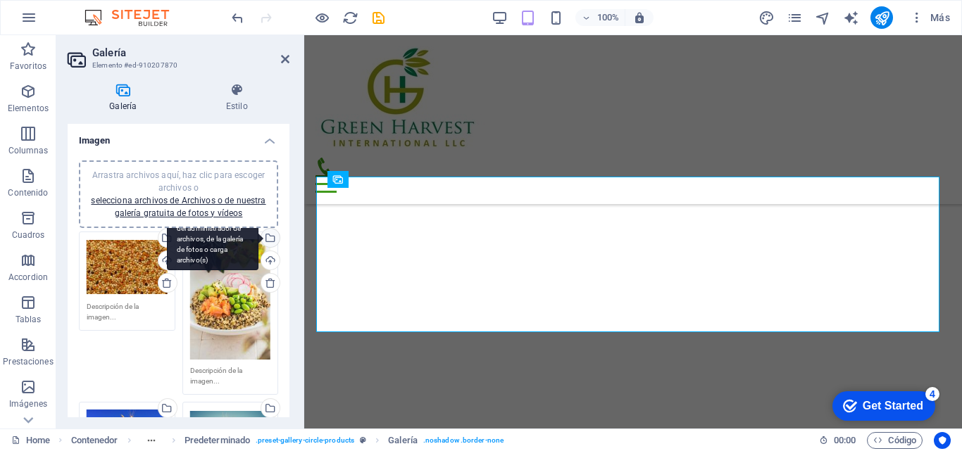
click at [270, 235] on div "Selecciona archivos del administrador de archivos, de la galería de fotos o car…" at bounding box center [268, 239] width 21 height 21
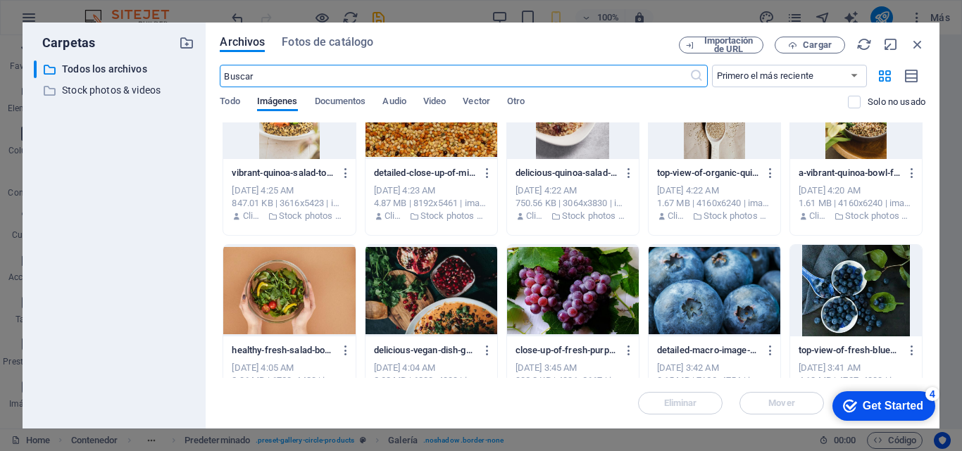
scroll to position [65, 0]
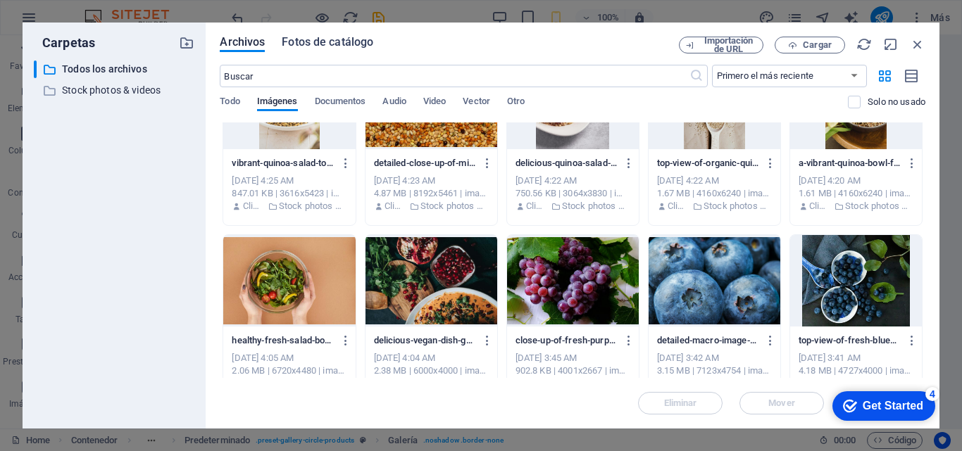
click at [327, 39] on span "Fotos de catálogo" at bounding box center [328, 42] width 92 height 17
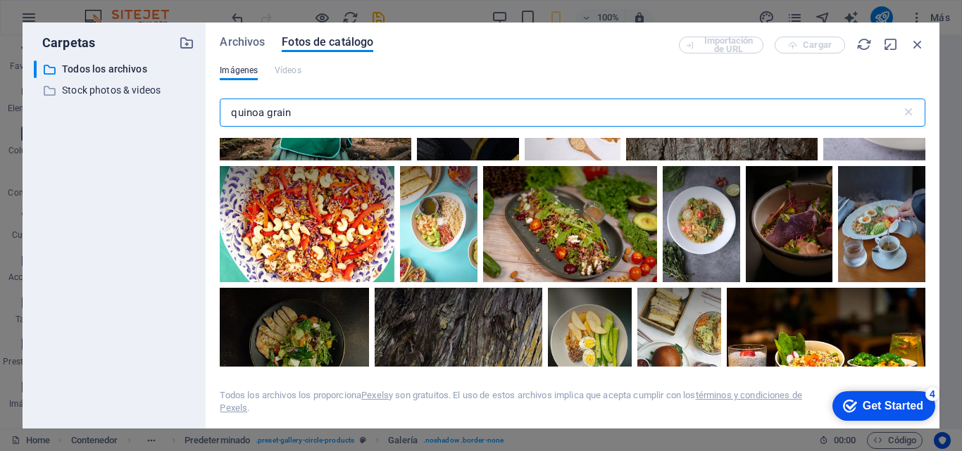
scroll to position [3755, 0]
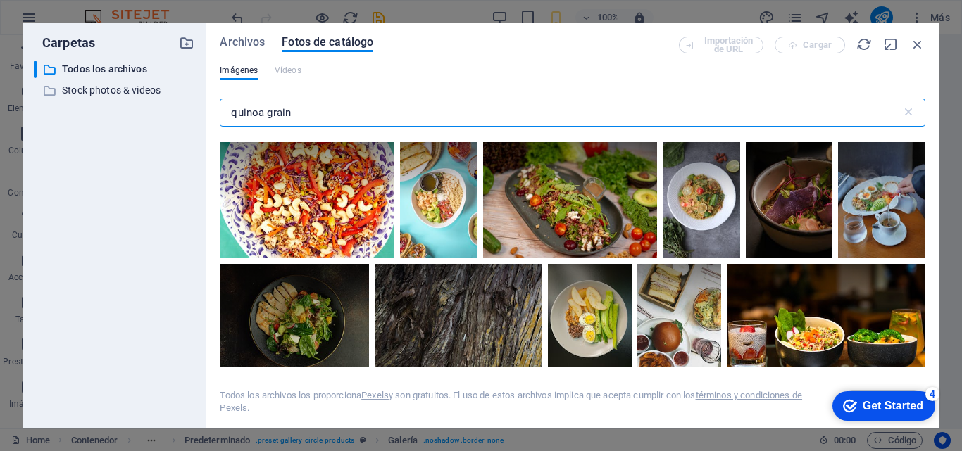
drag, startPoint x: 267, startPoint y: 112, endPoint x: 318, endPoint y: 110, distance: 51.4
click at [318, 110] on input "quinoa grain" at bounding box center [560, 113] width 681 height 28
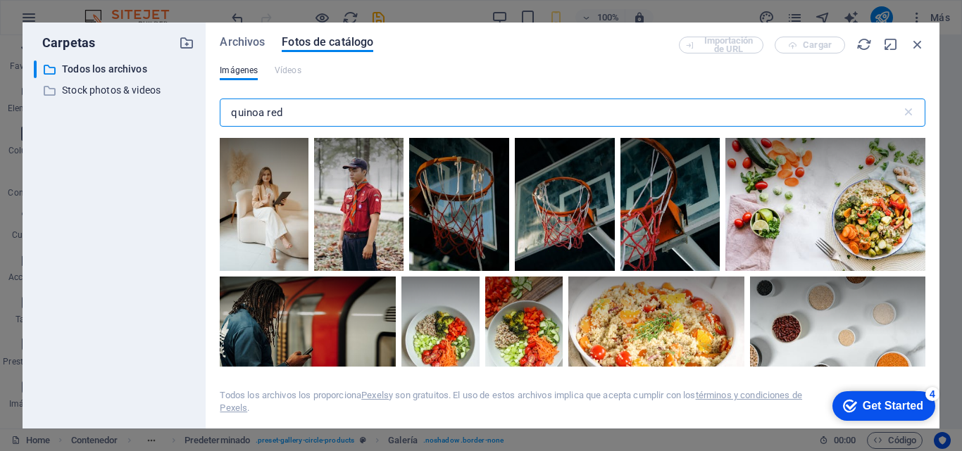
click at [285, 114] on input "quinoa red" at bounding box center [560, 113] width 681 height 28
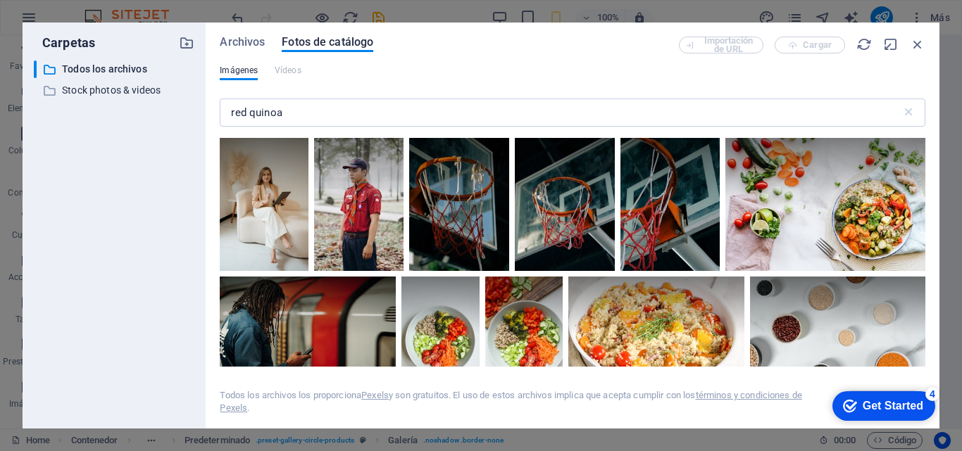
drag, startPoint x: 921, startPoint y: 146, endPoint x: 926, endPoint y: 167, distance: 20.8
click at [926, 167] on div "Archivos Fotos de catálogo Importación de URL Cargar Imágenes Vídeos red quinoa…" at bounding box center [572, 226] width 733 height 406
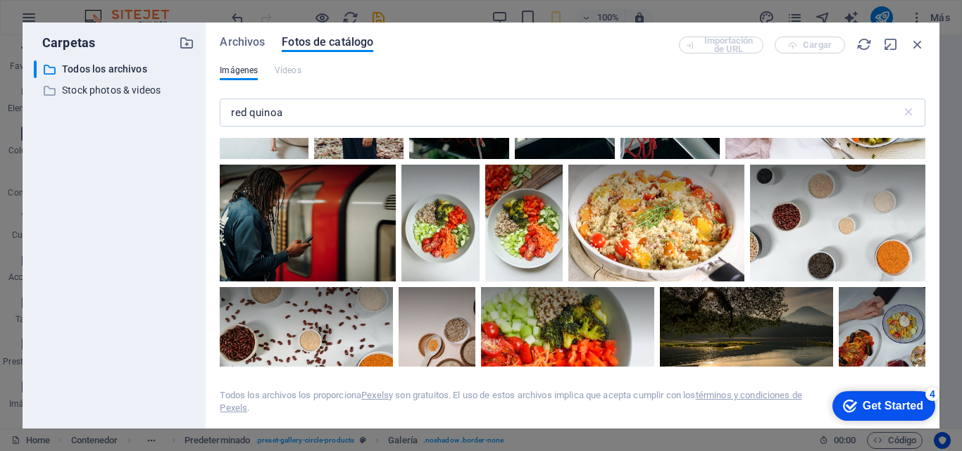
scroll to position [0, 0]
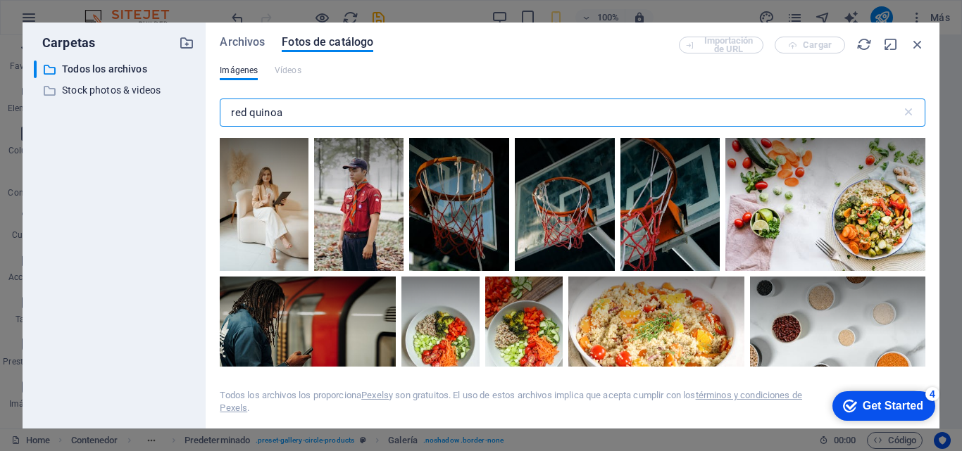
drag, startPoint x: 251, startPoint y: 108, endPoint x: 123, endPoint y: 113, distance: 127.5
click at [123, 113] on div "Carpetas ​ Todos los archivos Todos los archivos ​ Stock photos & videos Stock …" at bounding box center [481, 226] width 916 height 406
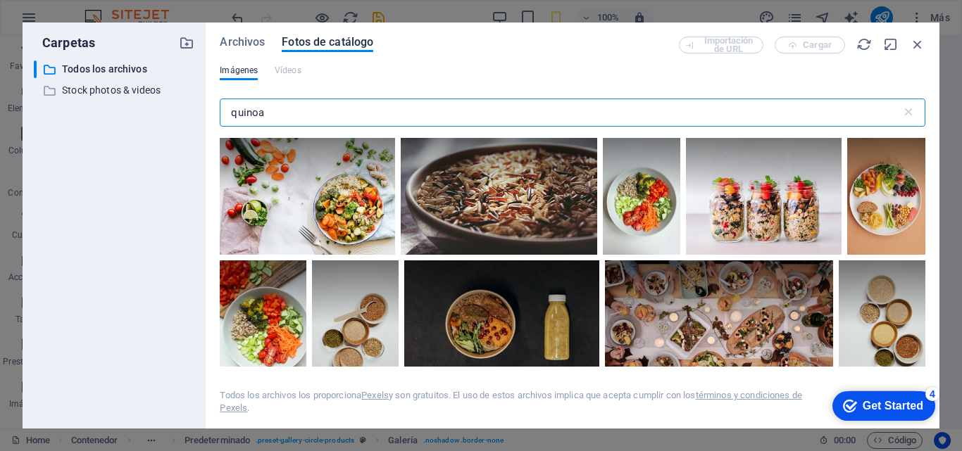
click at [279, 112] on input "quinoa" at bounding box center [560, 113] width 681 height 28
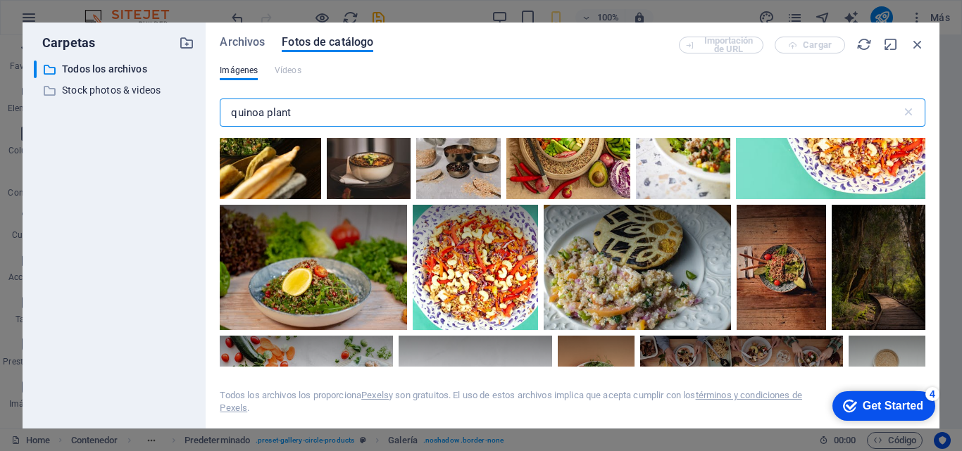
scroll to position [1626, 0]
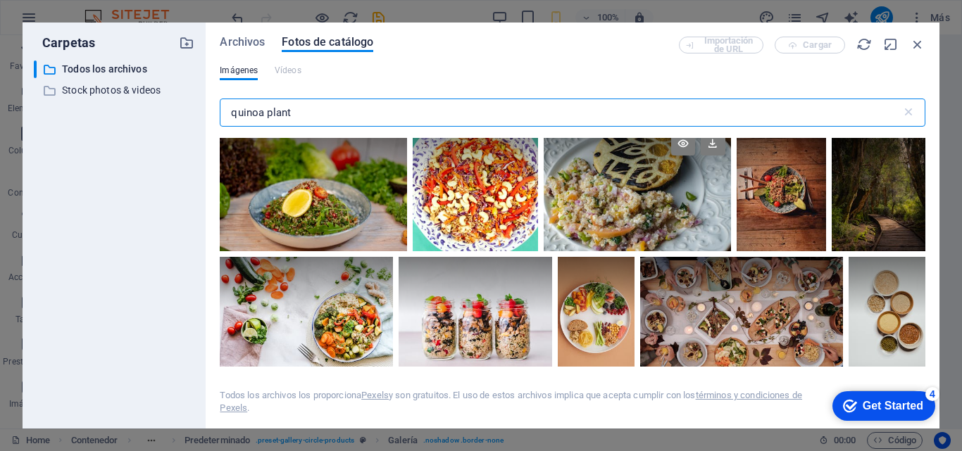
type input "quinoa plant"
click at [626, 194] on div at bounding box center [636, 188] width 187 height 125
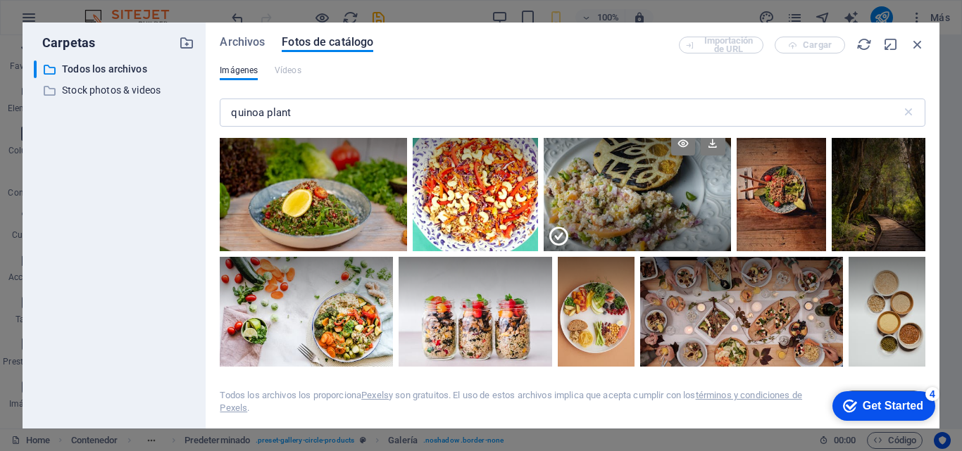
click at [626, 194] on div at bounding box center [636, 220] width 187 height 63
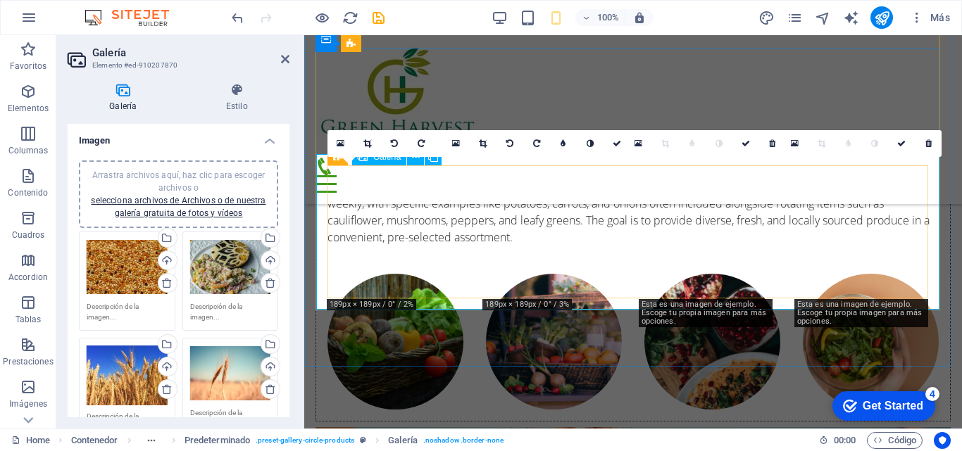
scroll to position [4953, 0]
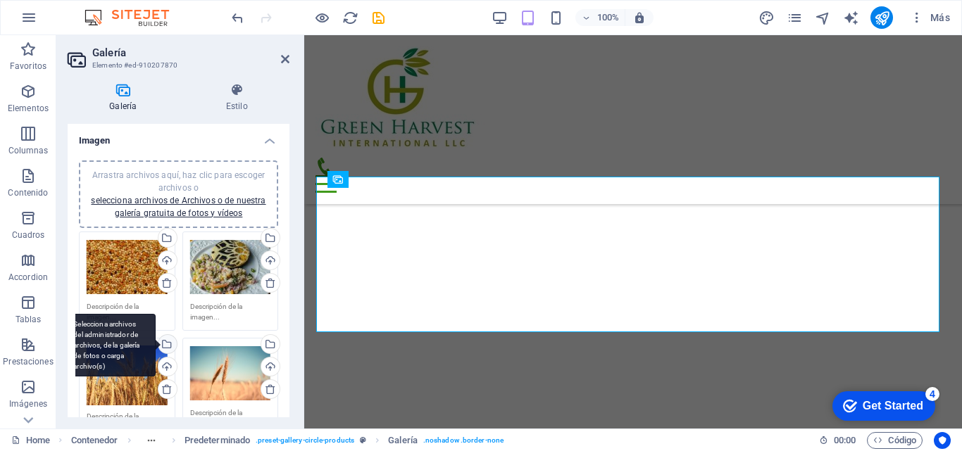
click at [156, 343] on div "Selecciona archivos del administrador de archivos, de la galería de fotos o car…" at bounding box center [110, 345] width 92 height 63
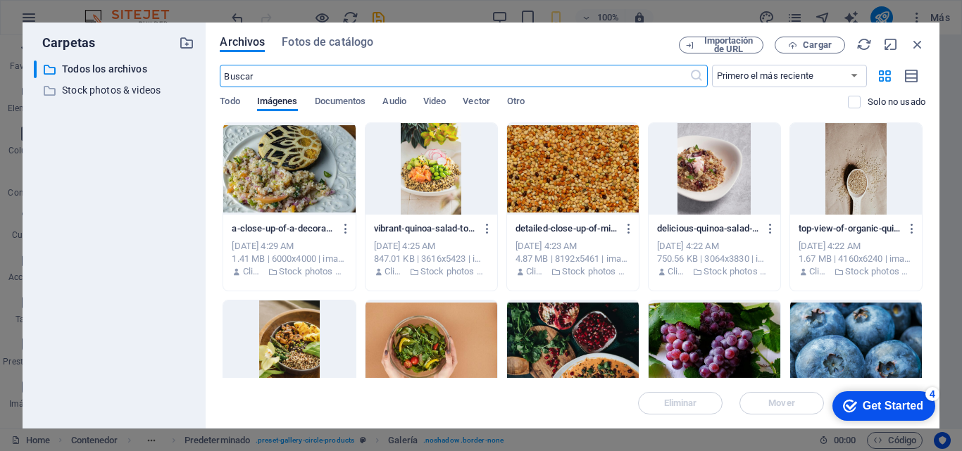
scroll to position [7958, 0]
click at [320, 42] on span "Fotos de catálogo" at bounding box center [328, 42] width 92 height 17
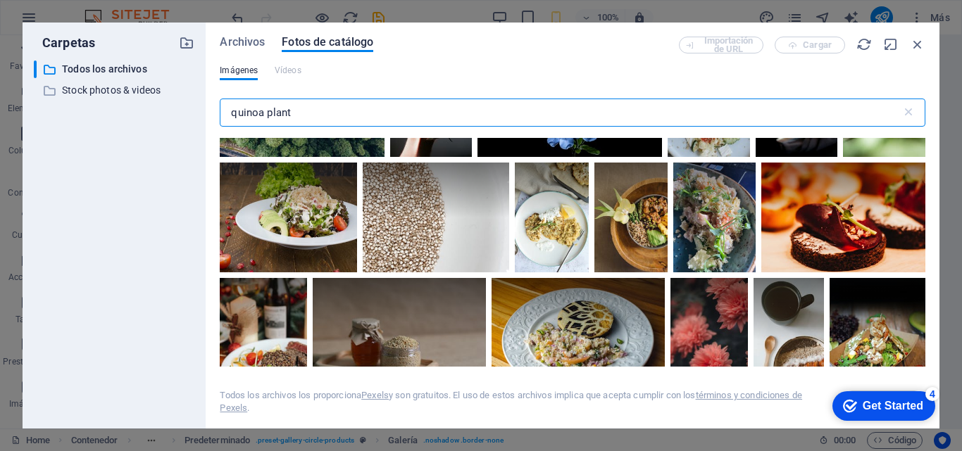
scroll to position [5377, 0]
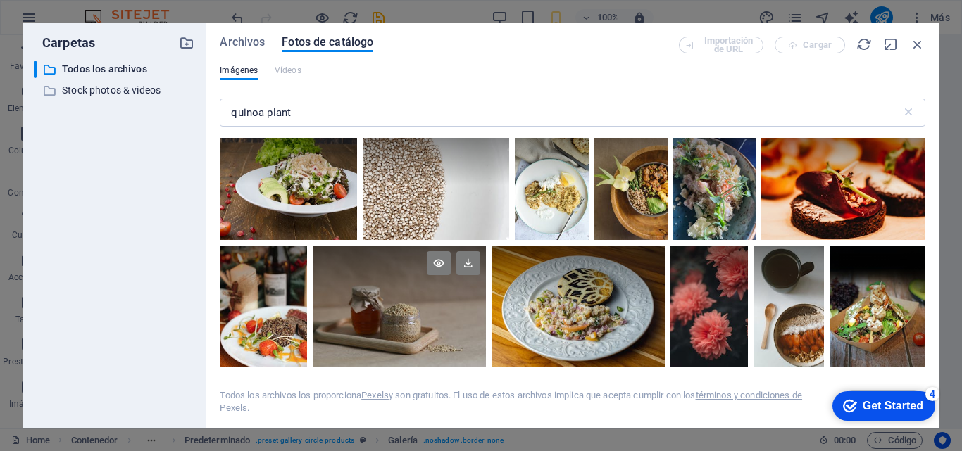
click at [388, 301] on div at bounding box center [399, 277] width 173 height 63
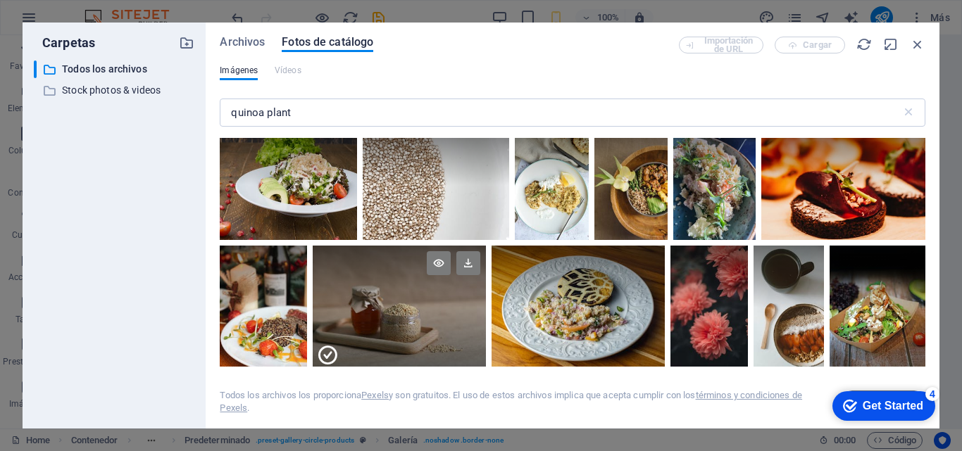
click at [388, 301] on div at bounding box center [399, 277] width 173 height 63
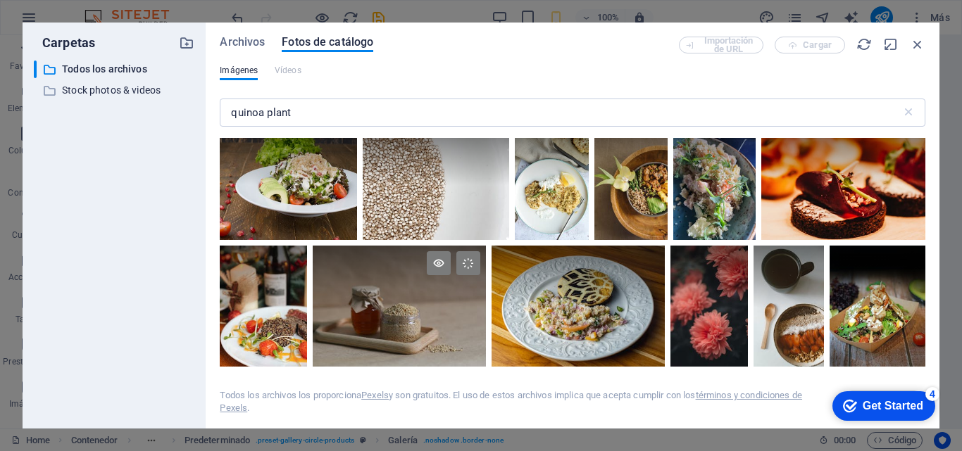
click at [388, 301] on div at bounding box center [399, 277] width 173 height 63
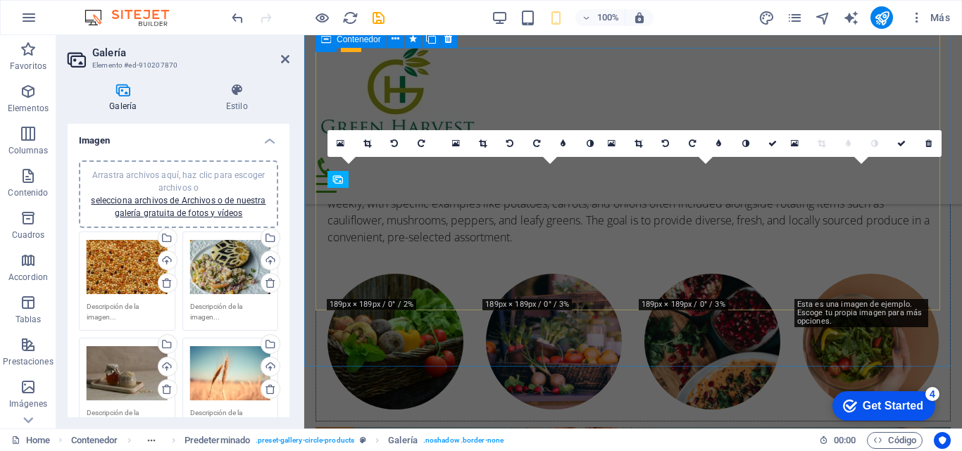
scroll to position [4953, 0]
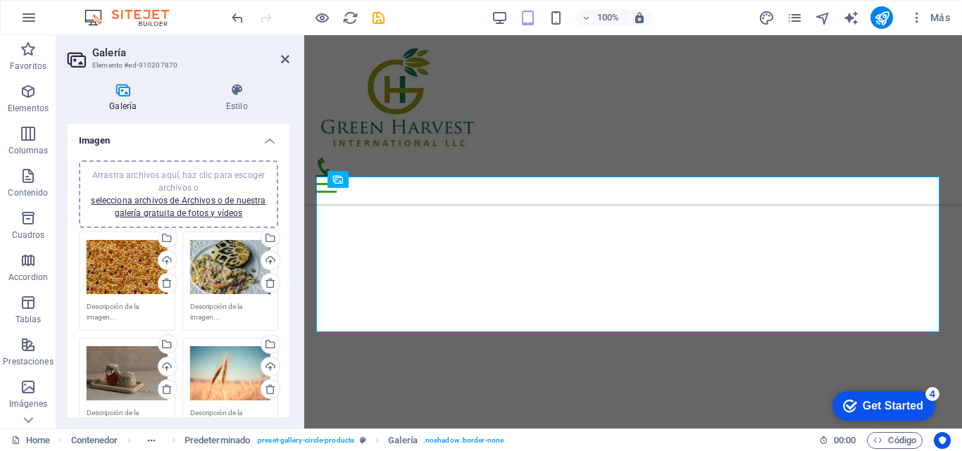
click at [215, 367] on div "Arrastra archivos aquí, haz clic para escoger archivos o selecciona archivos de…" at bounding box center [230, 374] width 81 height 56
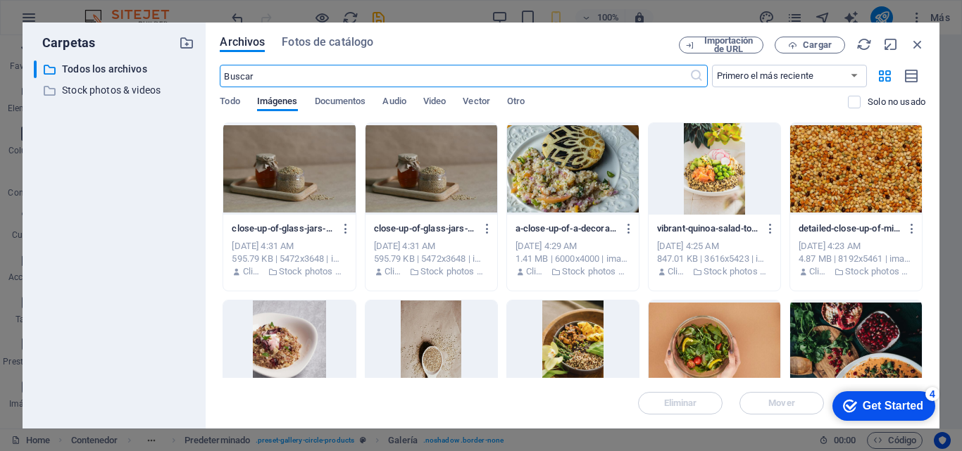
scroll to position [7958, 0]
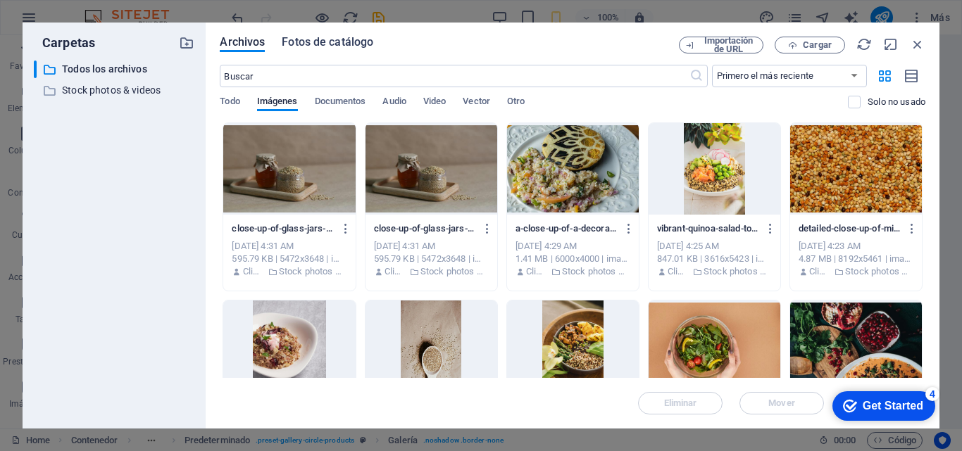
click at [334, 42] on span "Fotos de catálogo" at bounding box center [328, 42] width 92 height 17
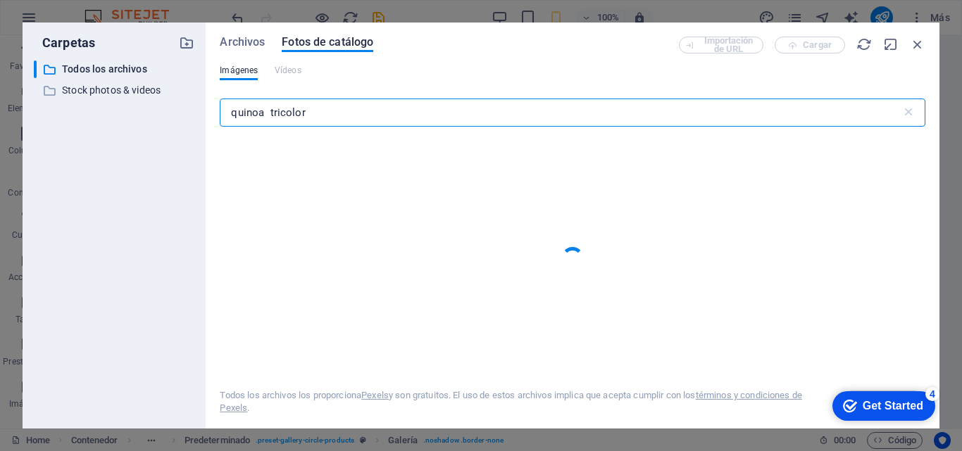
type input "quinoa tricolor"
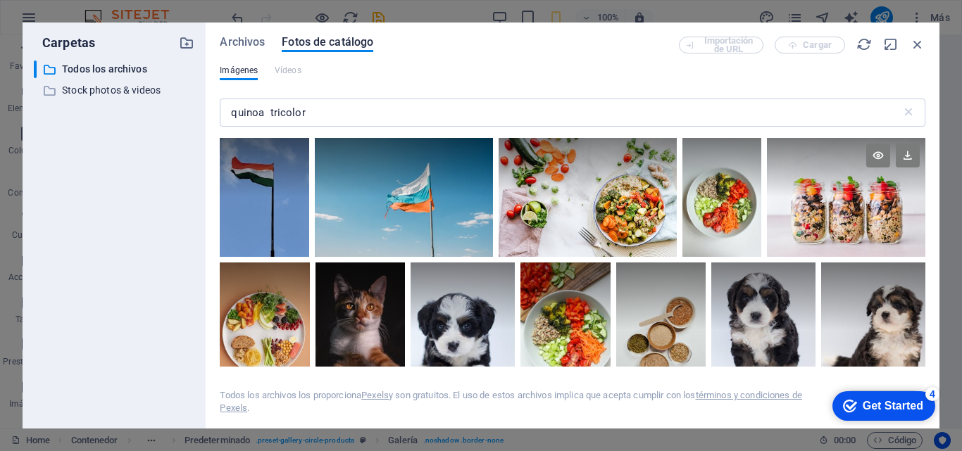
click at [848, 197] on div at bounding box center [846, 167] width 158 height 59
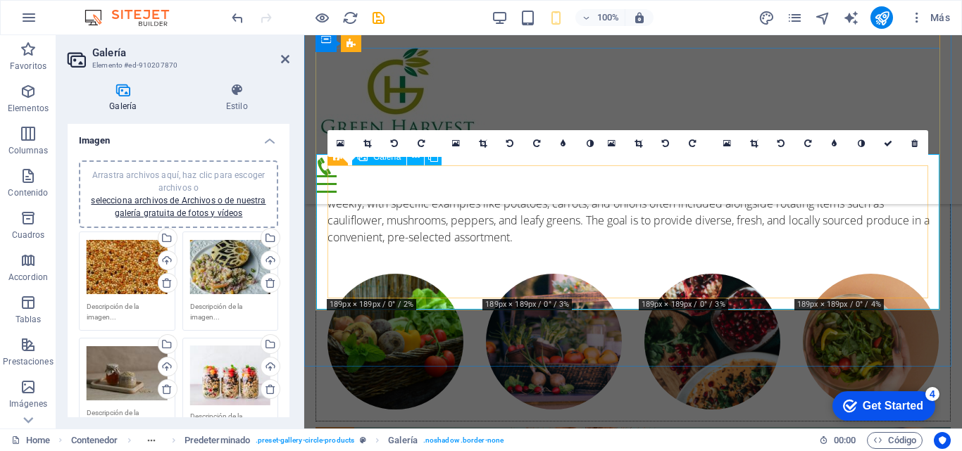
scroll to position [4953, 0]
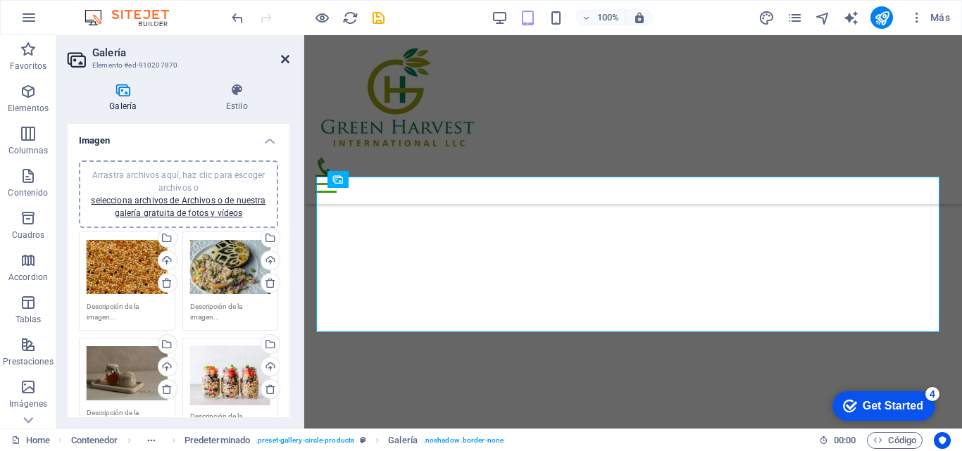
click at [282, 57] on icon at bounding box center [285, 58] width 8 height 11
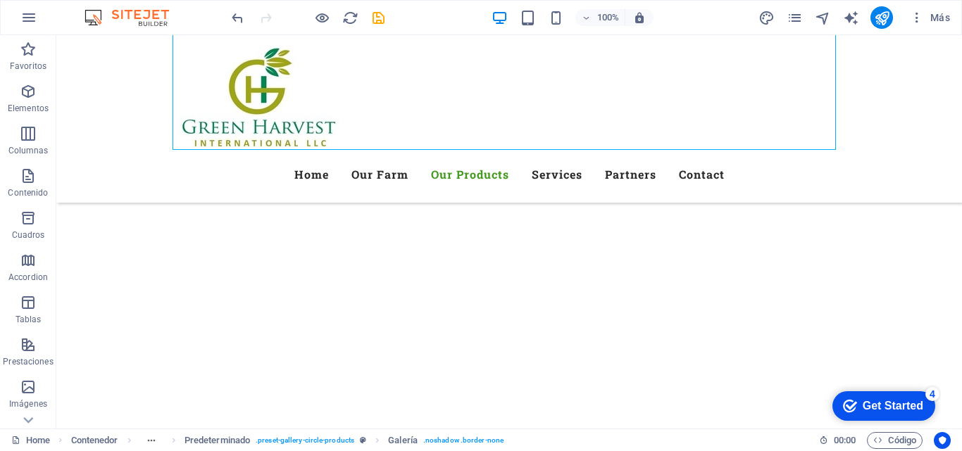
scroll to position [5251, 0]
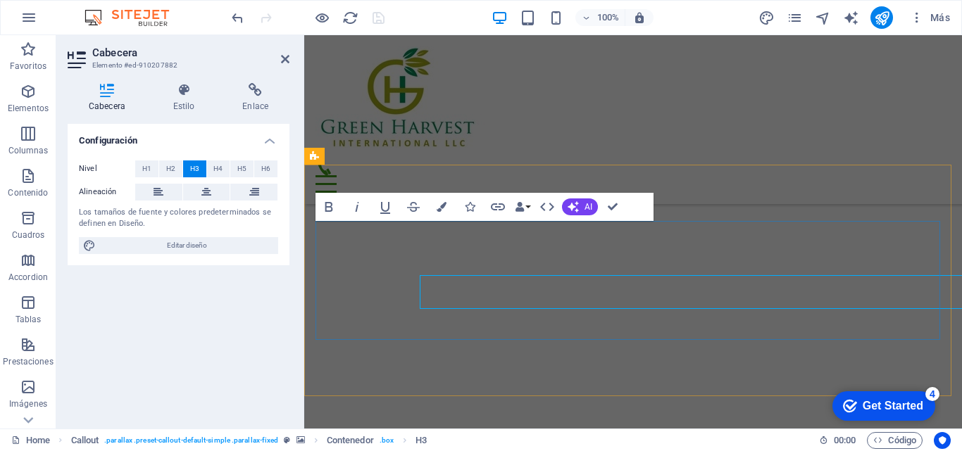
scroll to position [5177, 0]
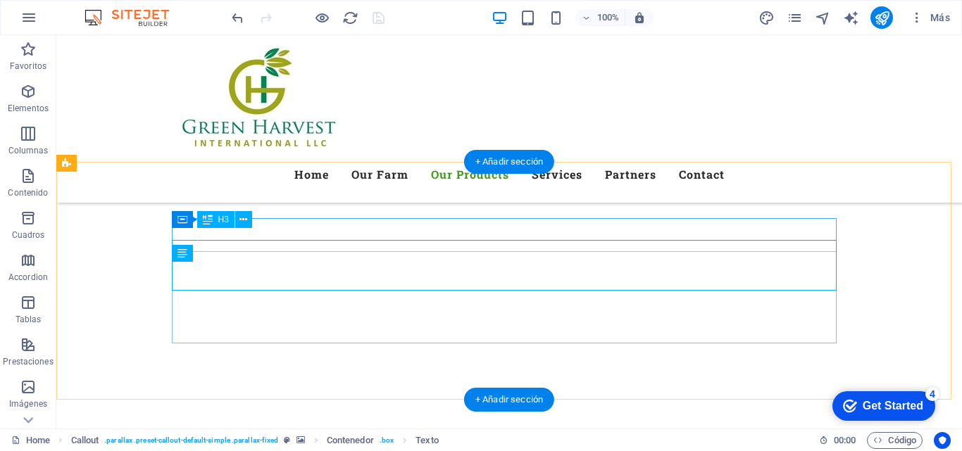
scroll to position [5251, 0]
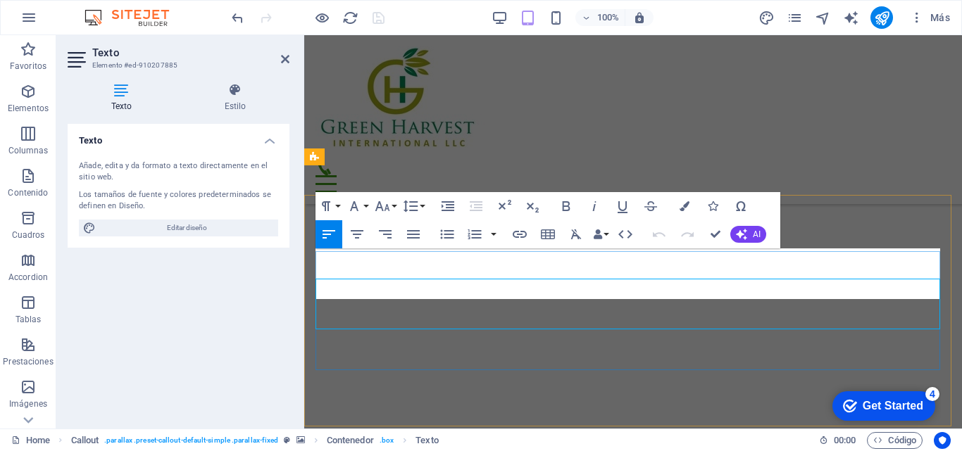
scroll to position [5177, 0]
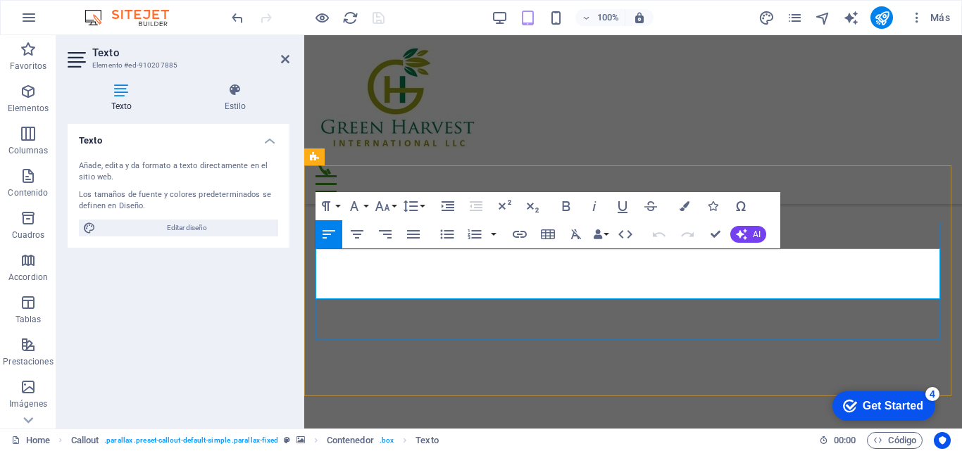
drag, startPoint x: 316, startPoint y: 255, endPoint x: 668, endPoint y: 295, distance: 354.2
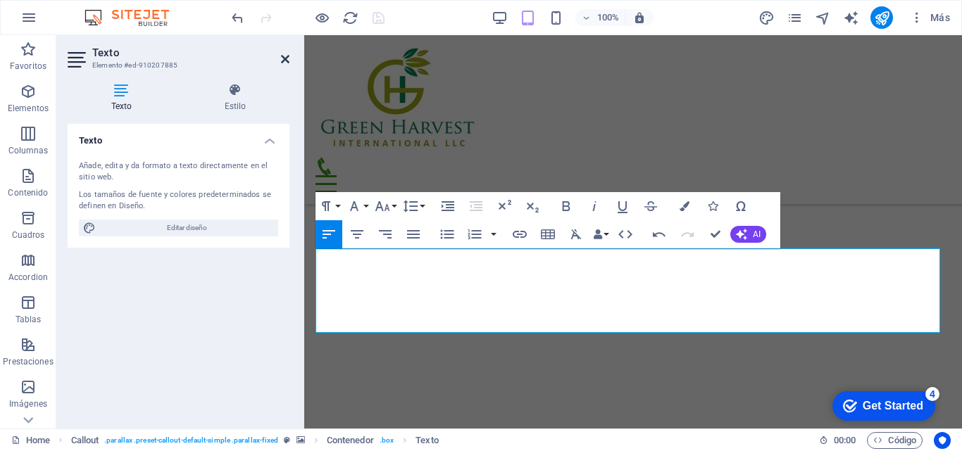
click at [282, 57] on icon at bounding box center [285, 58] width 8 height 11
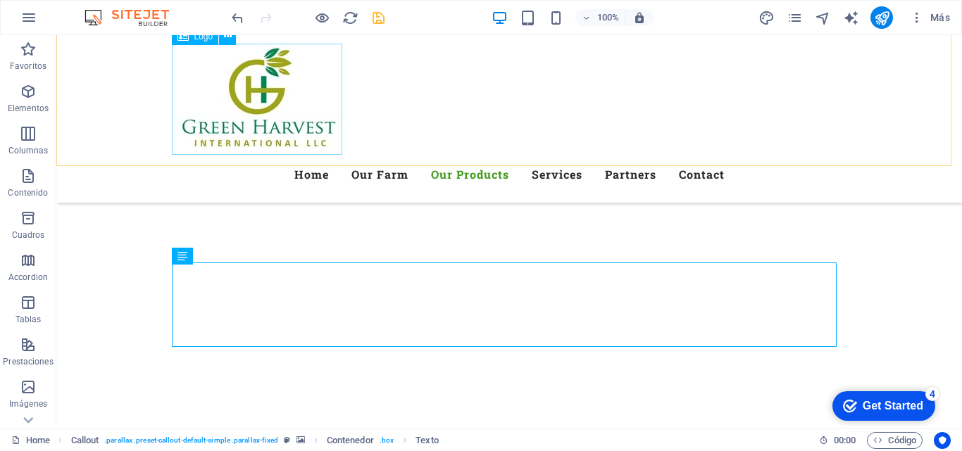
scroll to position [5250, 0]
click at [379, 17] on icon "save" at bounding box center [378, 18] width 16 height 16
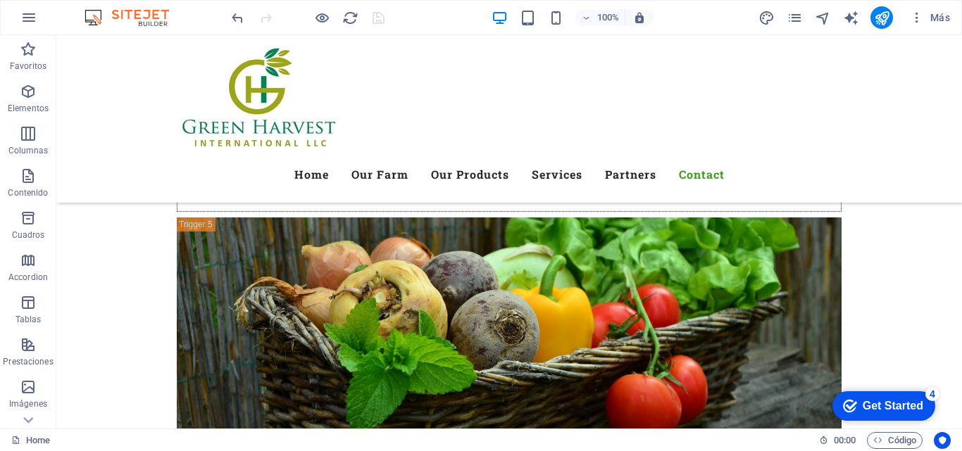
scroll to position [7783, 0]
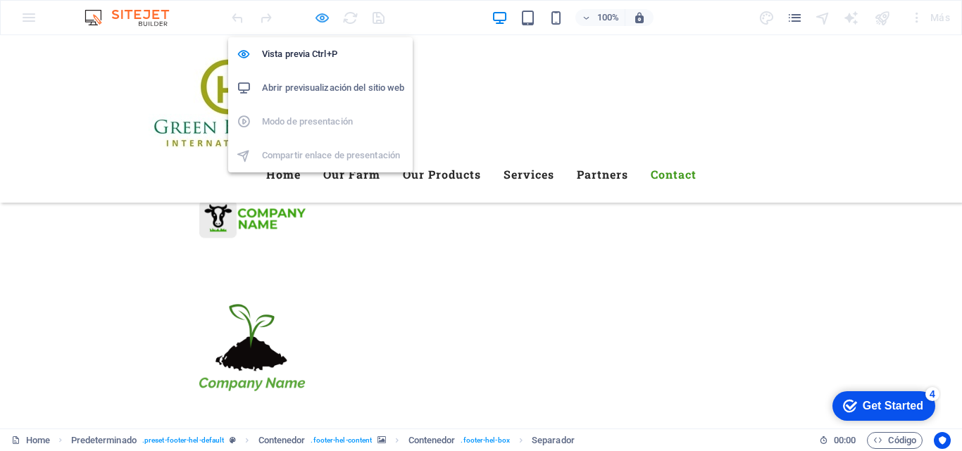
scroll to position [4393, 0]
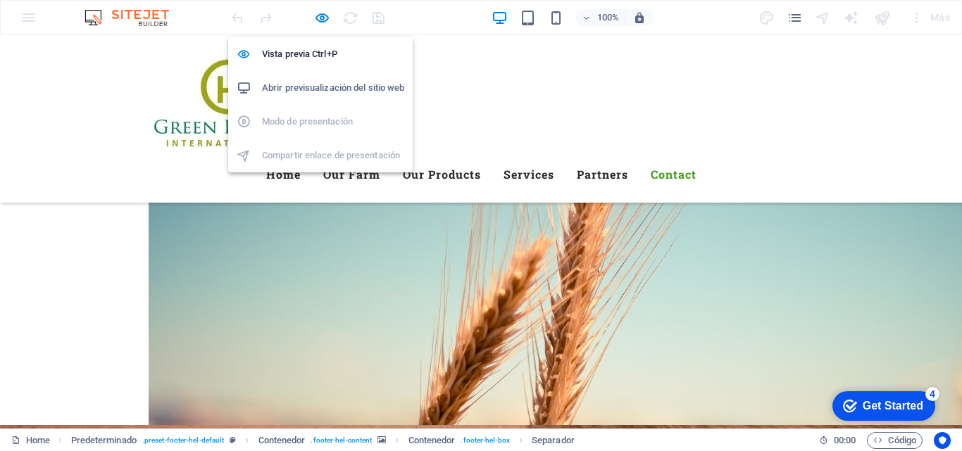
click at [300, 84] on h6 "Abrir previsualización del sitio web" at bounding box center [333, 88] width 142 height 17
